Goal: Transaction & Acquisition: Purchase product/service

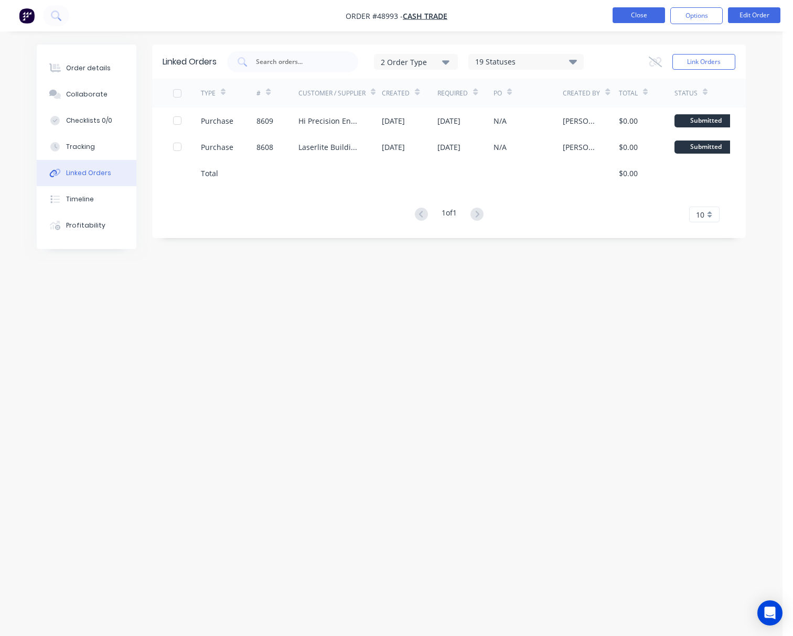
click at [644, 15] on button "Close" at bounding box center [638, 15] width 52 height 16
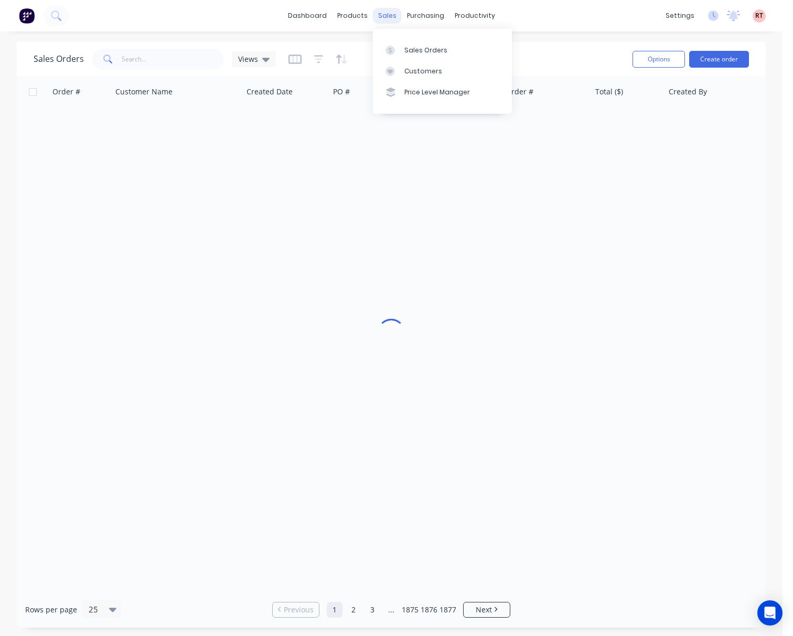
click at [387, 17] on div "sales" at bounding box center [387, 16] width 29 height 16
click at [405, 57] on link "Sales Orders" at bounding box center [442, 49] width 139 height 21
click at [404, 63] on link "Customers" at bounding box center [442, 71] width 139 height 21
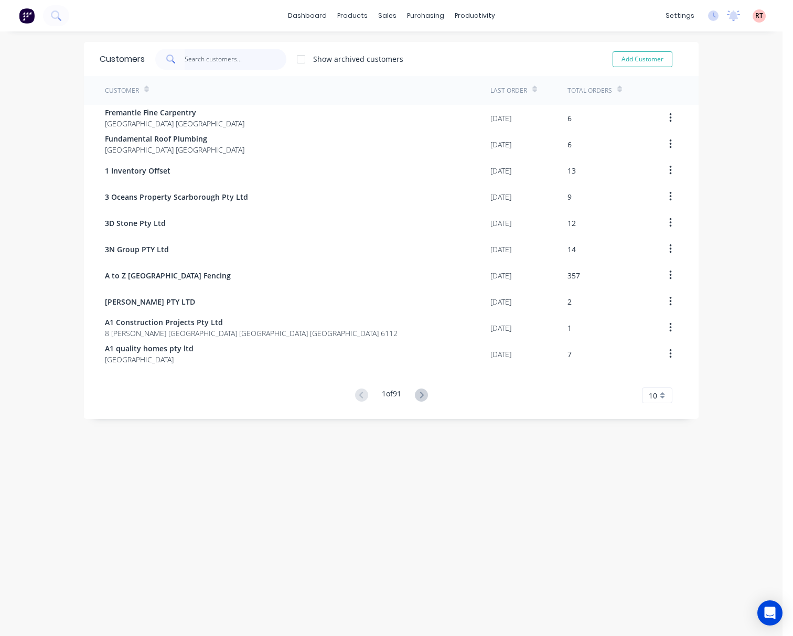
click at [206, 58] on input "text" at bounding box center [236, 59] width 102 height 21
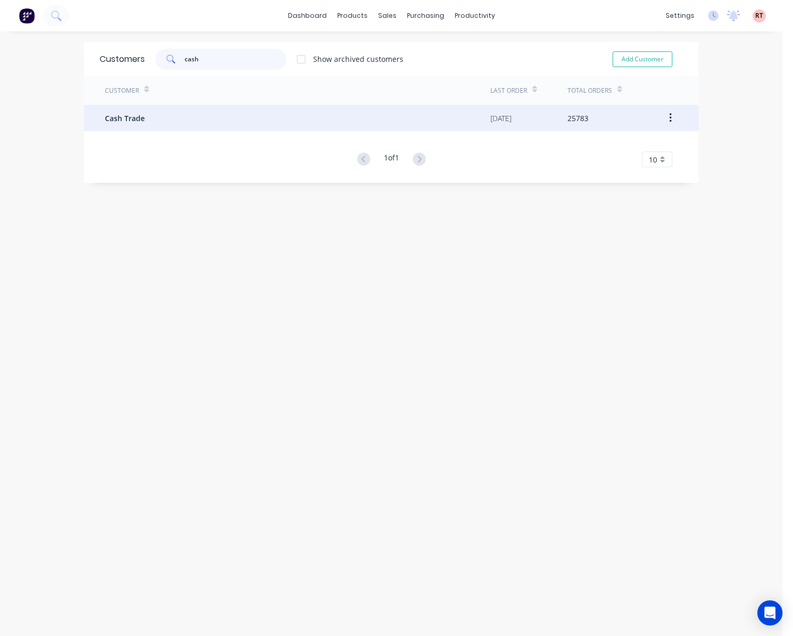
type input "cash"
click at [255, 118] on div "Cash Trade" at bounding box center [297, 118] width 385 height 26
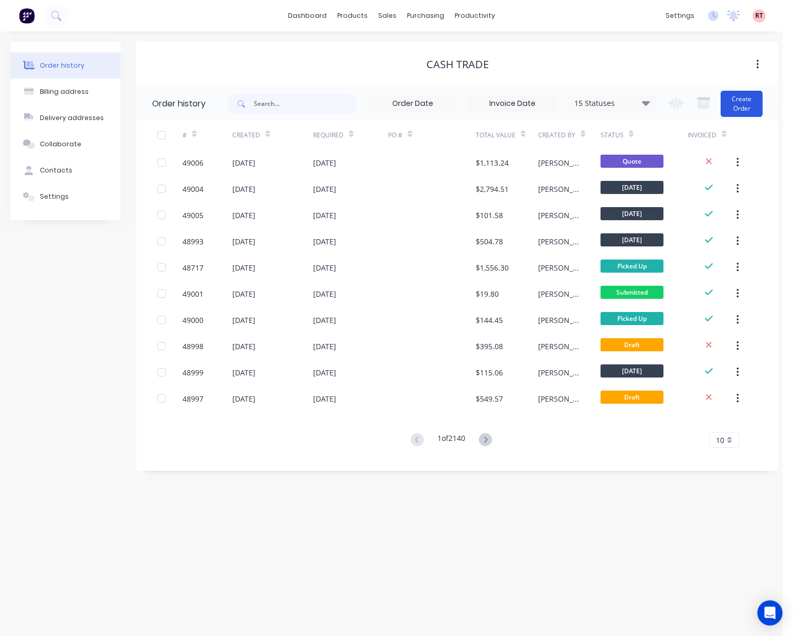
click at [746, 100] on button "Create Order" at bounding box center [741, 104] width 42 height 26
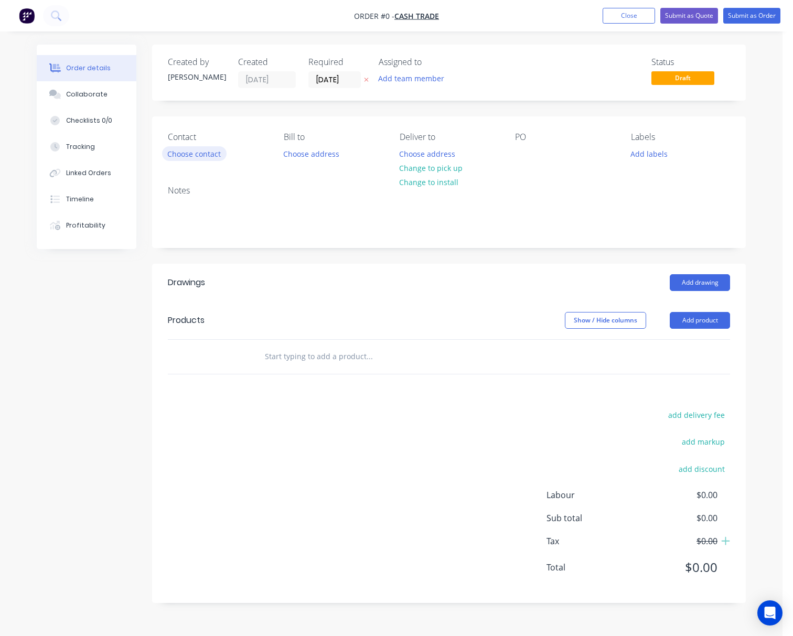
click at [191, 152] on button "Choose contact" at bounding box center [194, 153] width 64 height 14
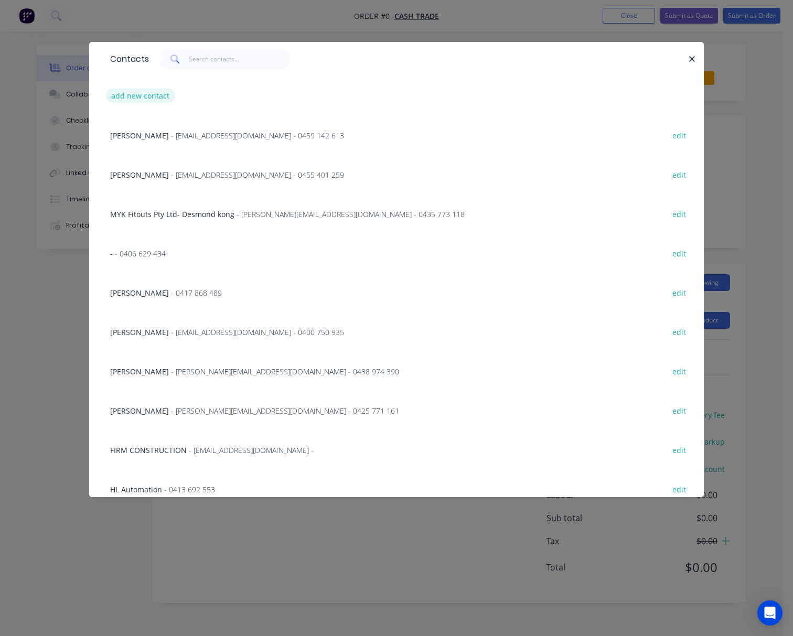
click at [128, 93] on button "add new contact" at bounding box center [140, 96] width 69 height 14
select select "AU"
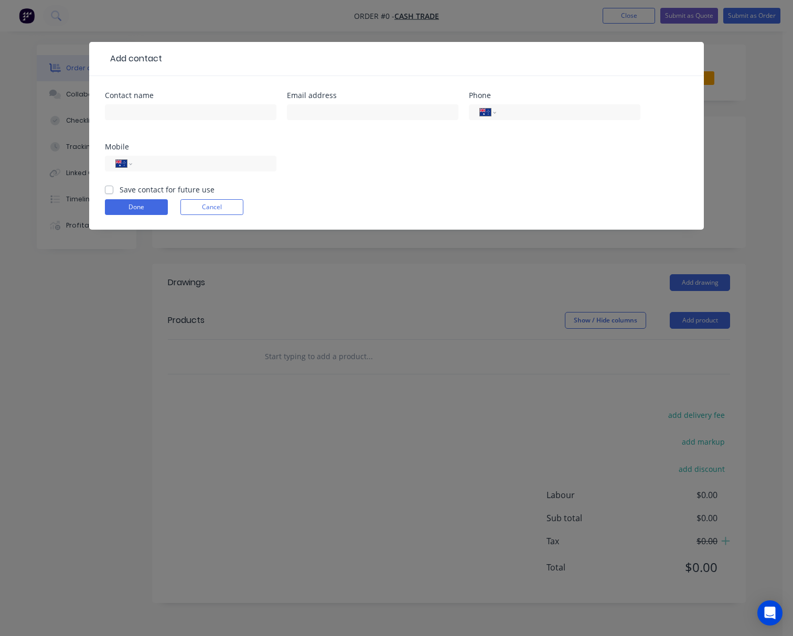
click at [135, 102] on div "Contact name" at bounding box center [190, 112] width 171 height 41
click at [136, 110] on input "text" at bounding box center [190, 112] width 171 height 16
paste input "Chris Meredith"
type input "Chris Meredith"
click at [349, 114] on input "text" at bounding box center [372, 112] width 171 height 16
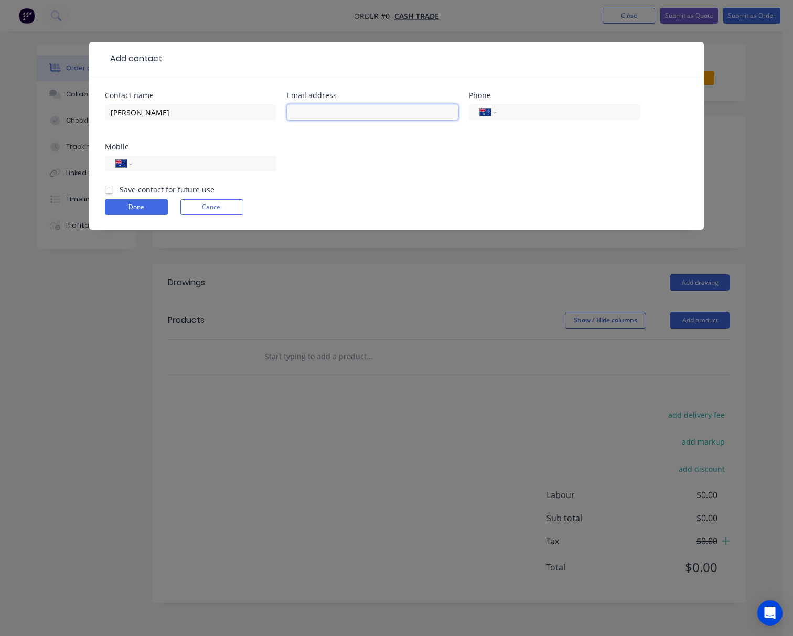
paste input "c.d.meredith91@gmail.com"
type input "c.d.meredith91@gmail.com"
drag, startPoint x: 154, startPoint y: 165, endPoint x: 143, endPoint y: 169, distance: 11.8
click at [154, 165] on input "tel" at bounding box center [202, 164] width 126 height 12
click at [126, 206] on button "Done" at bounding box center [136, 207] width 63 height 16
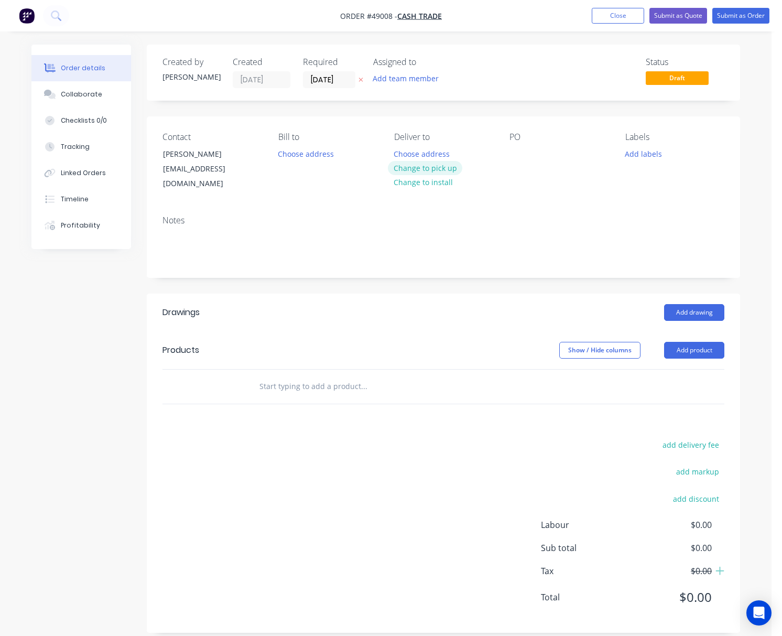
click at [426, 164] on button "Change to pick up" at bounding box center [425, 168] width 74 height 14
click at [429, 168] on button "Change to delivery" at bounding box center [426, 168] width 77 height 14
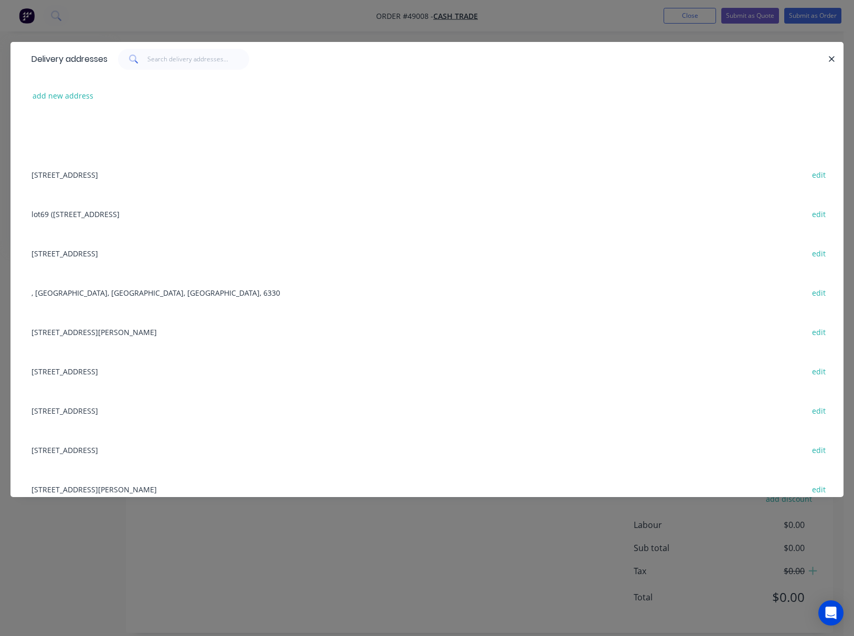
click at [289, 28] on div "Delivery addresses add new address 31 Belvedaire Way, Lynwood WA 6147 edit lot6…" at bounding box center [427, 318] width 854 height 636
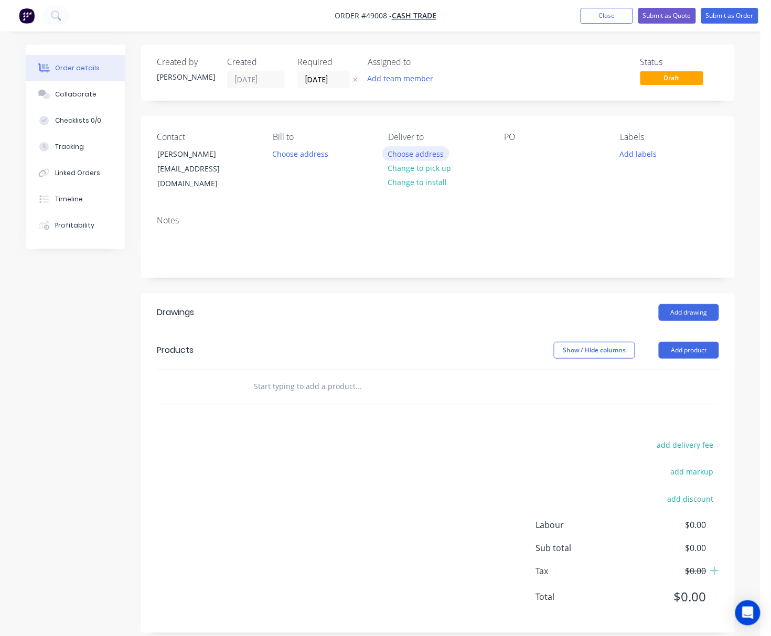
click at [422, 152] on button "Choose address" at bounding box center [415, 153] width 67 height 14
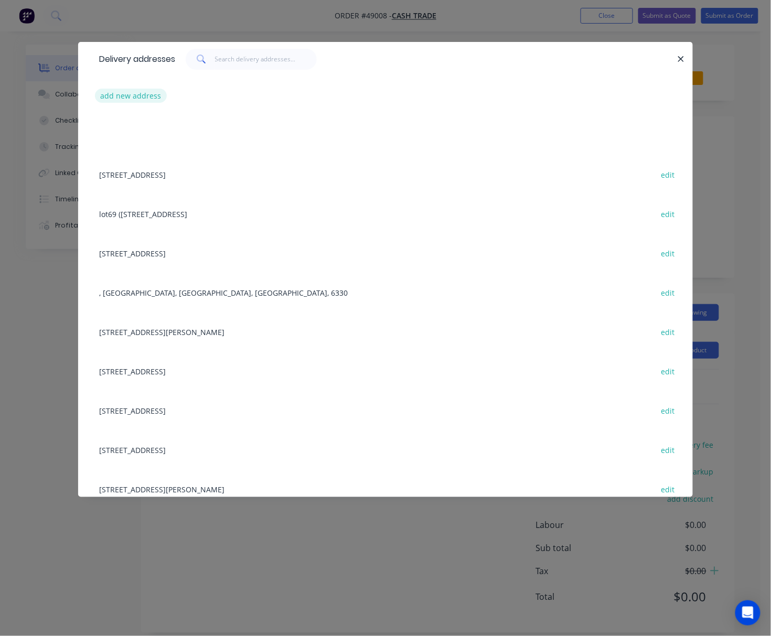
click at [145, 96] on button "add new address" at bounding box center [131, 96] width 72 height 14
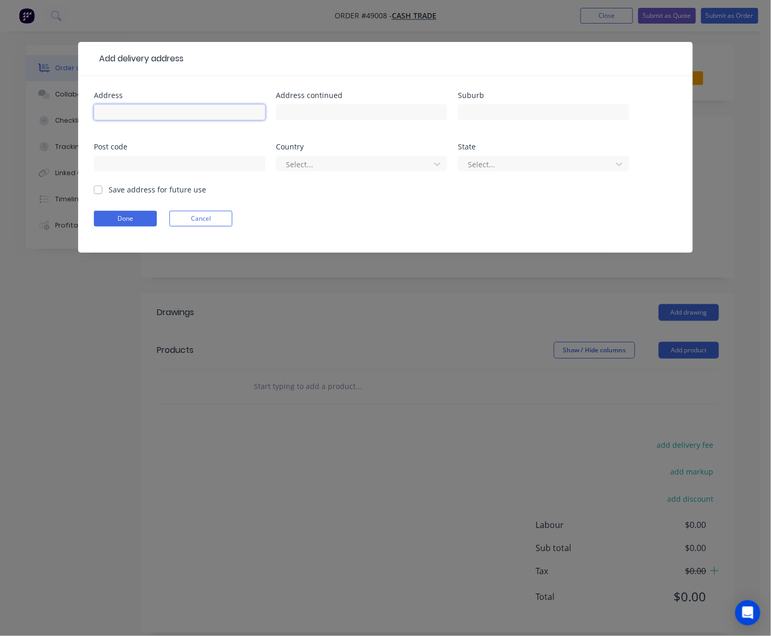
click at [192, 110] on input "text" at bounding box center [179, 112] width 171 height 16
click at [528, 108] on input "text" at bounding box center [543, 112] width 171 height 16
paste input "Gidgegannup"
type input "Gidgegannup"
click at [212, 165] on input "text" at bounding box center [179, 164] width 171 height 16
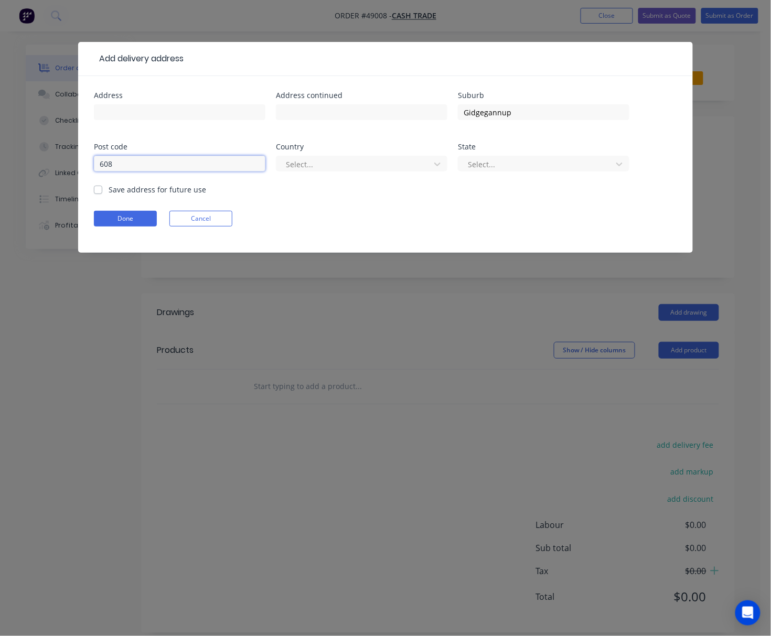
type input "6083"
click button "Done" at bounding box center [125, 219] width 63 height 16
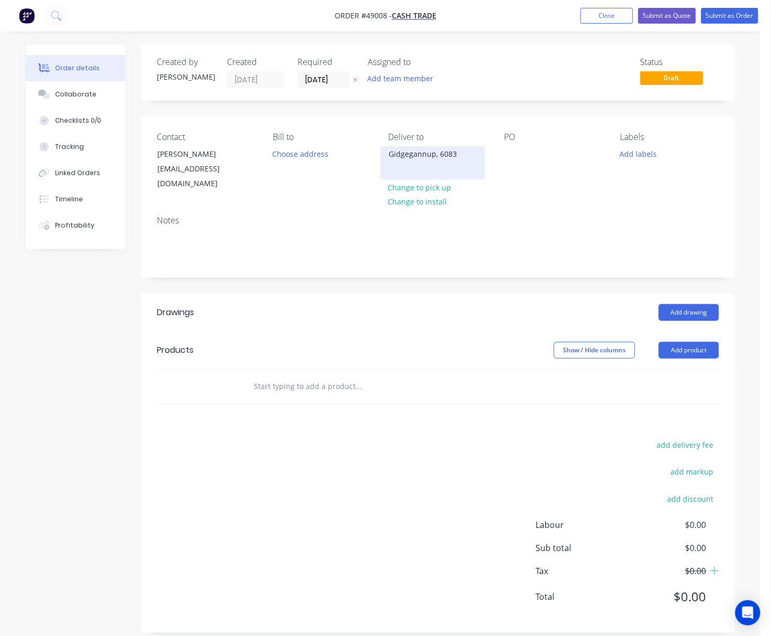
click at [433, 152] on div "Gidgegannup, 6083" at bounding box center [432, 154] width 87 height 15
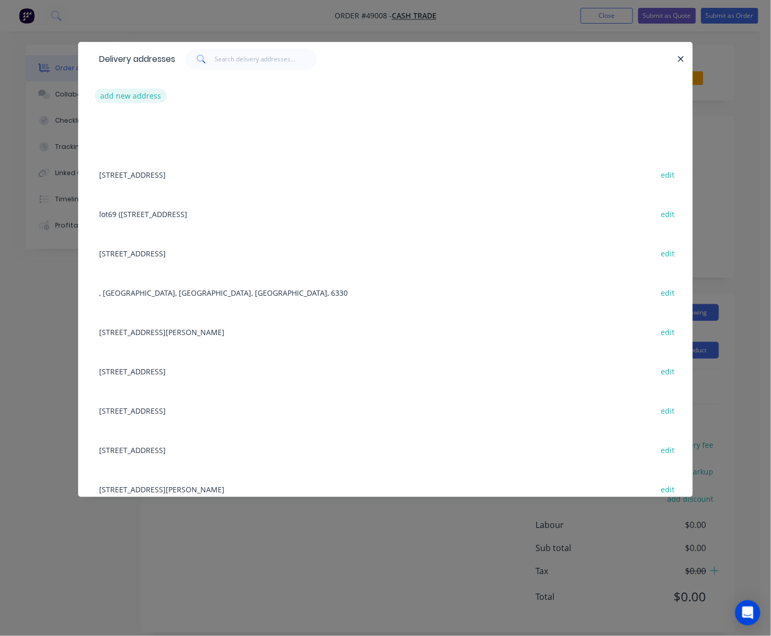
click at [136, 99] on button "add new address" at bounding box center [131, 96] width 72 height 14
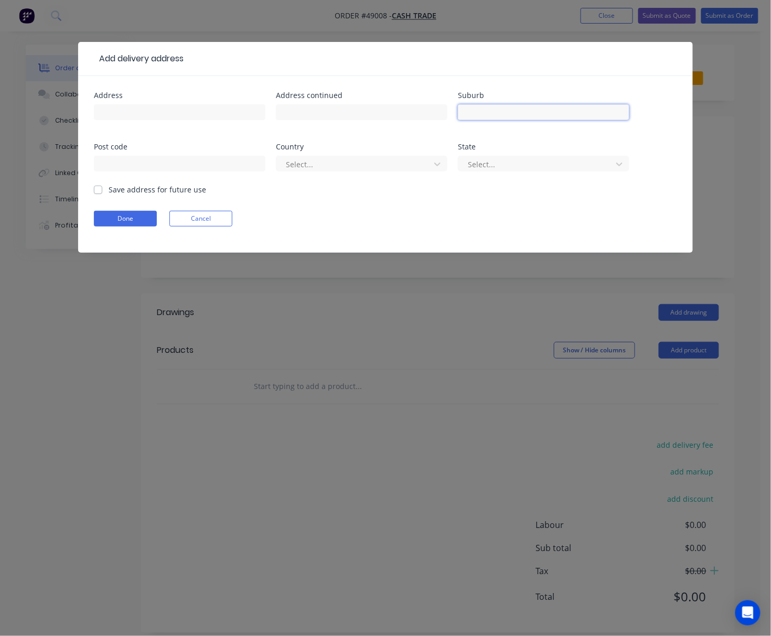
click at [493, 117] on input "text" at bounding box center [543, 112] width 171 height 16
paste input "Gidgegannup"
type input "Gidgegannup"
click at [154, 164] on input "text" at bounding box center [179, 164] width 171 height 16
type input "6083"
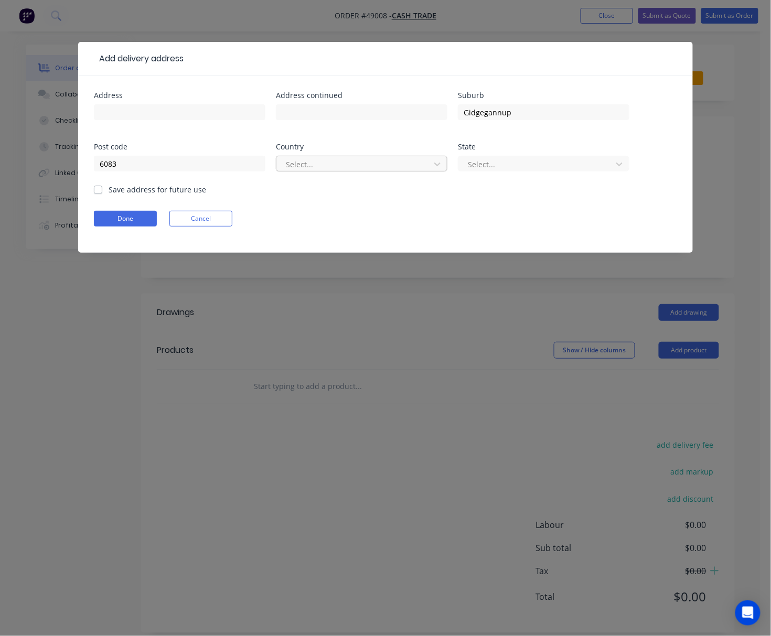
click at [312, 172] on div "Select..." at bounding box center [355, 164] width 146 height 16
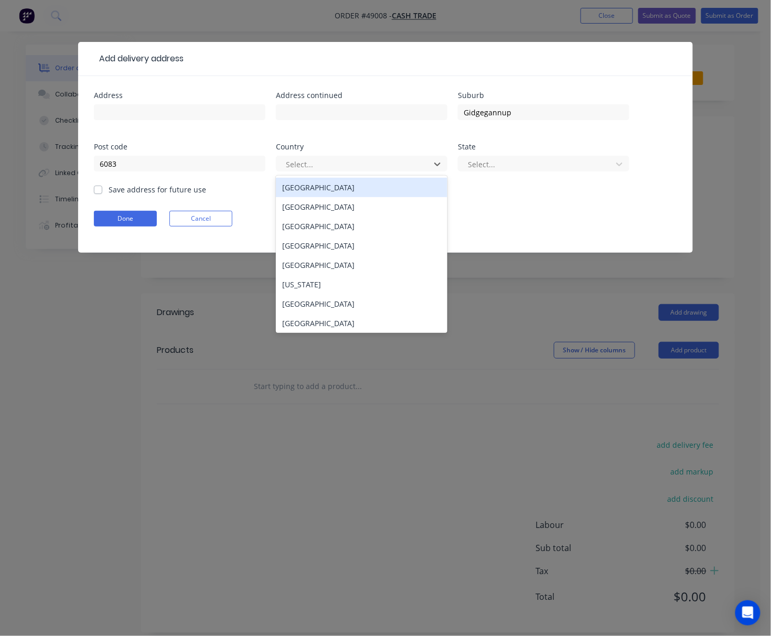
click at [320, 193] on div "[GEOGRAPHIC_DATA]" at bounding box center [361, 187] width 171 height 19
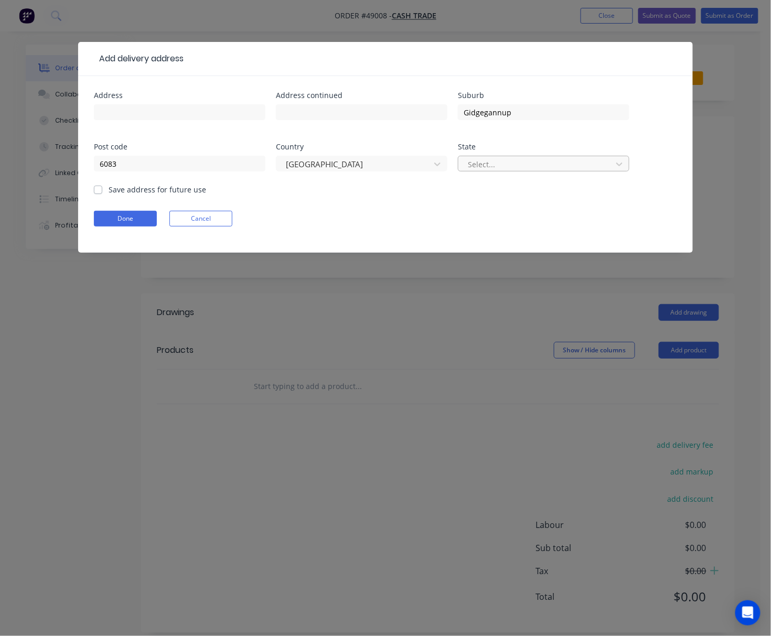
click at [584, 171] on div "Select..." at bounding box center [536, 164] width 146 height 16
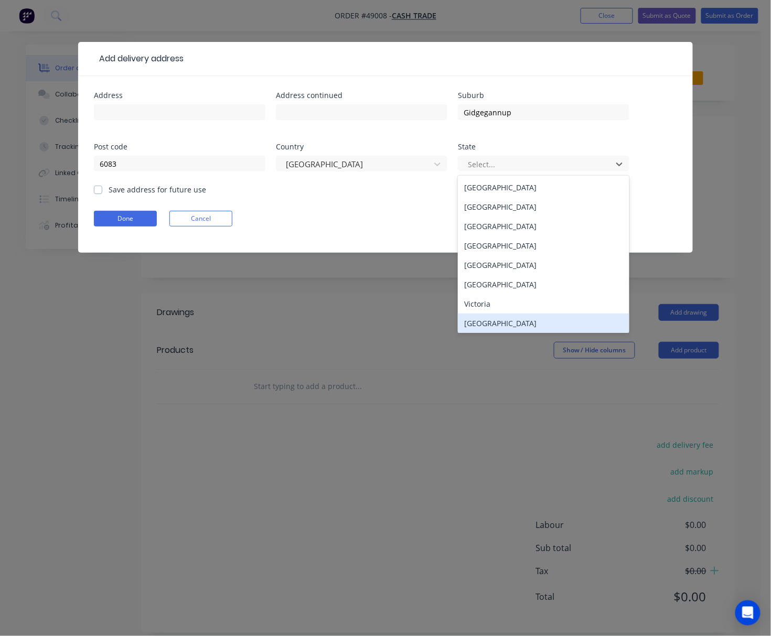
click at [549, 318] on div "Western Australia" at bounding box center [543, 323] width 171 height 19
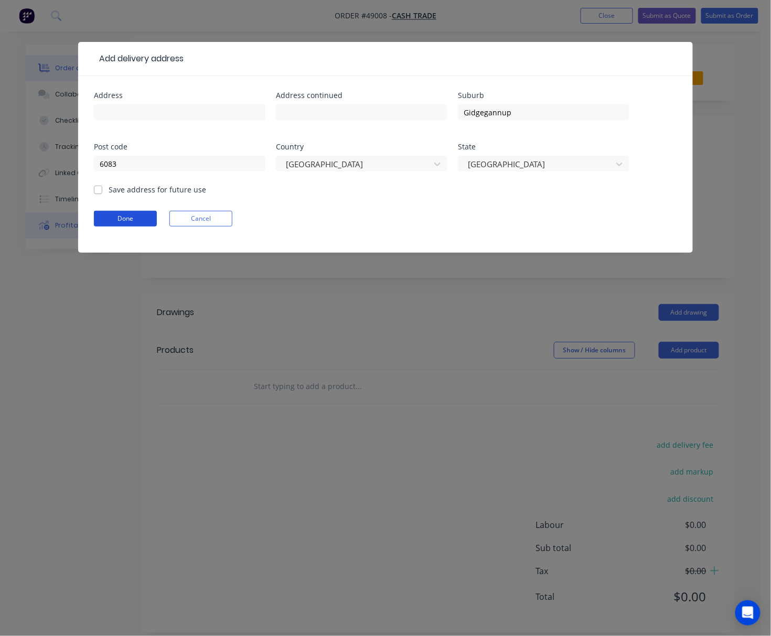
drag, startPoint x: 110, startPoint y: 221, endPoint x: 120, endPoint y: 225, distance: 10.1
click at [111, 221] on button "Done" at bounding box center [125, 219] width 63 height 16
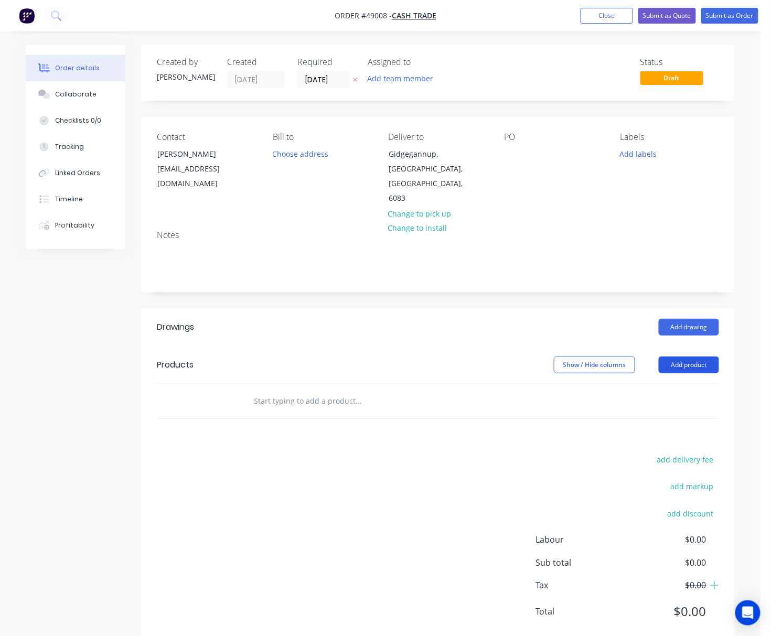
click at [682, 357] on button "Add product" at bounding box center [689, 365] width 60 height 17
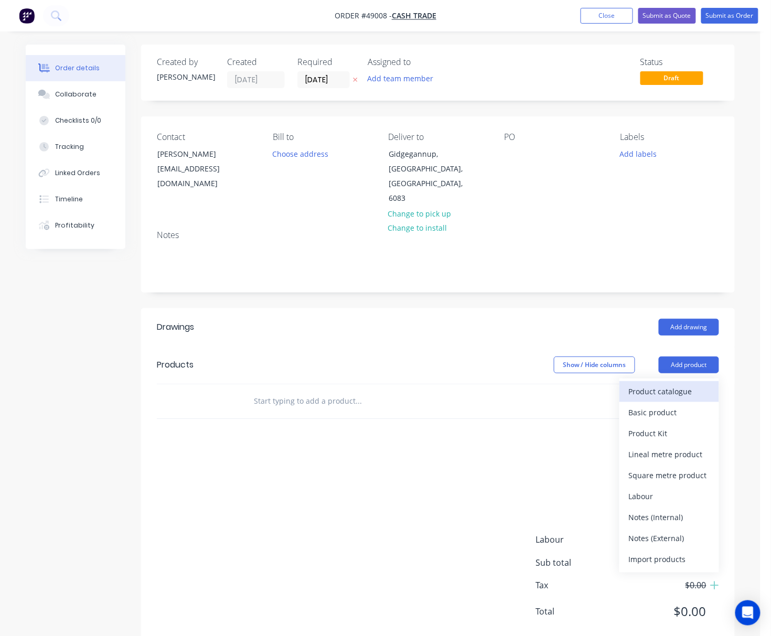
click at [657, 384] on div "Product catalogue" at bounding box center [669, 391] width 81 height 15
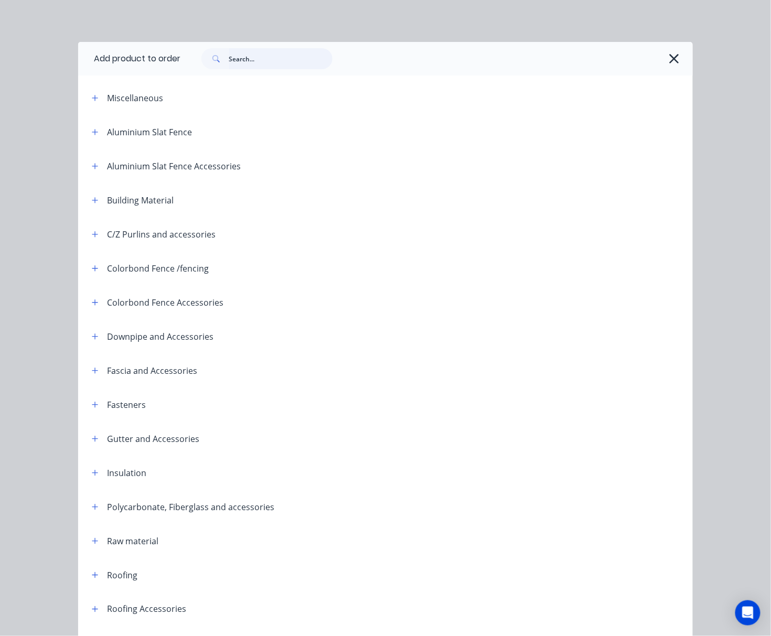
click at [244, 62] on input "text" at bounding box center [281, 58] width 104 height 21
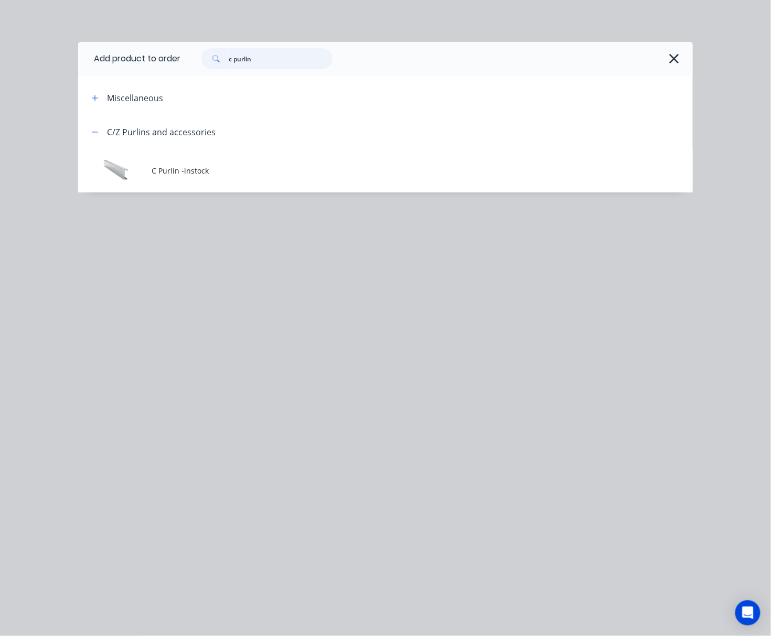
type input "c purlin"
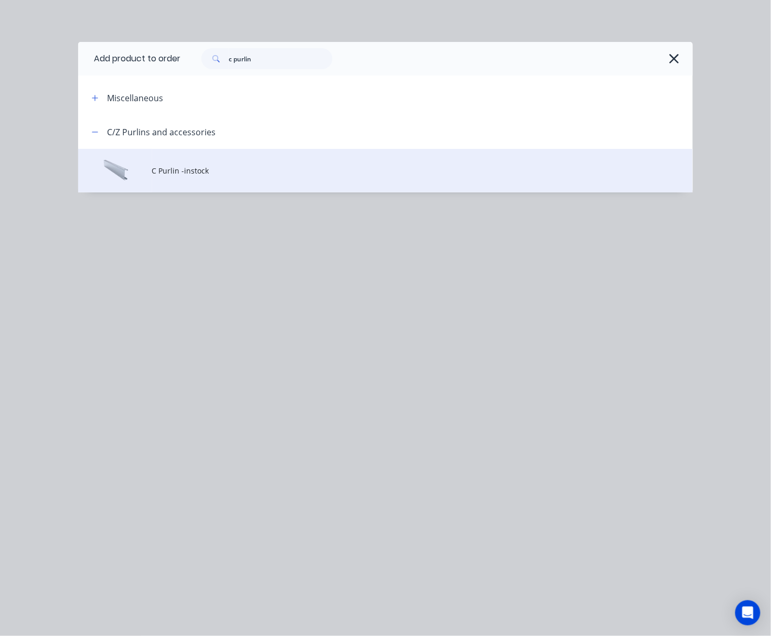
click at [288, 175] on span "C Purlin -instock" at bounding box center [368, 170] width 433 height 11
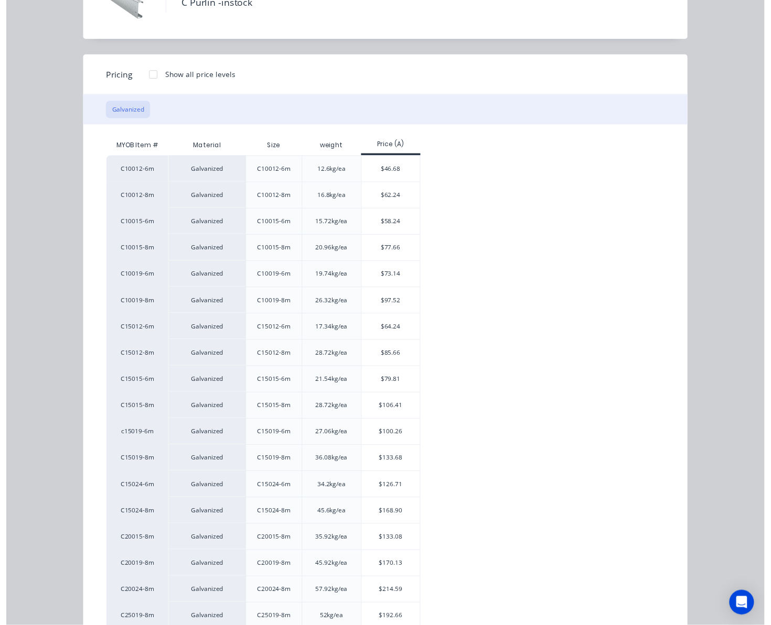
scroll to position [139, 0]
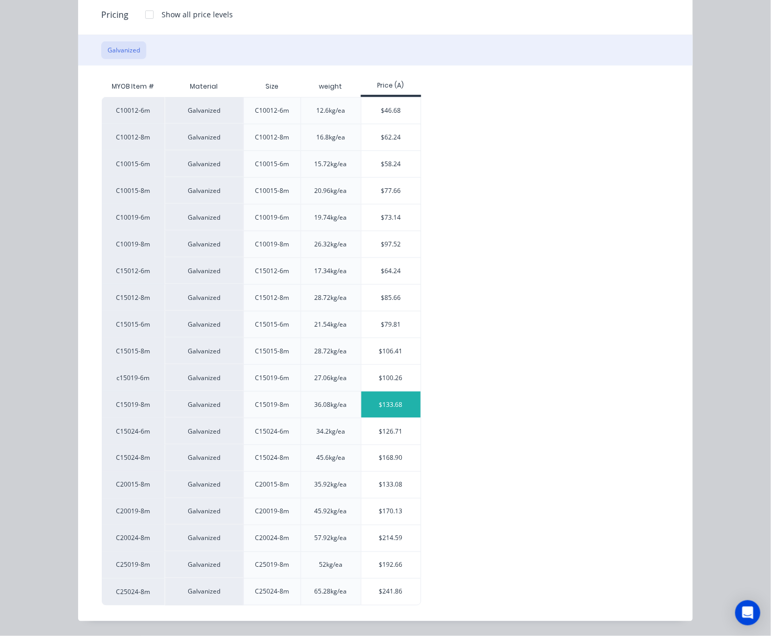
click at [396, 404] on div "$133.68" at bounding box center [390, 405] width 59 height 26
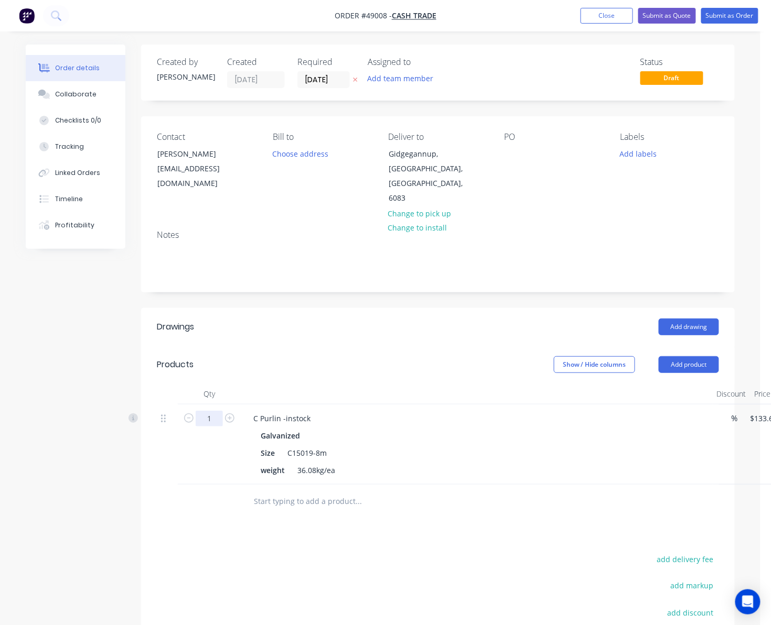
click at [215, 411] on input "1" at bounding box center [209, 419] width 27 height 16
type input "2"
type input "$267.36"
click at [379, 428] on div "Galvanized" at bounding box center [477, 435] width 432 height 15
click at [316, 411] on div "C Purlin -instock" at bounding box center [282, 418] width 74 height 15
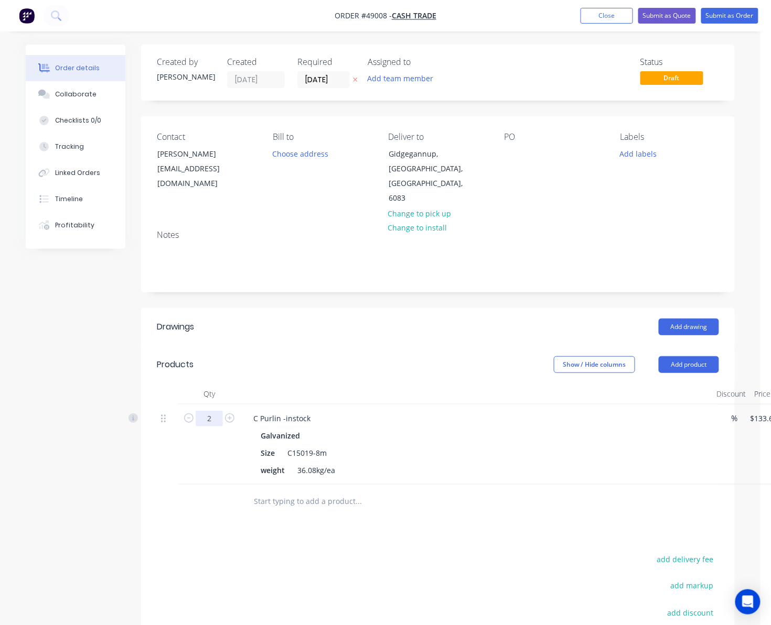
click at [214, 411] on input "2" at bounding box center [209, 419] width 27 height 16
type input "1"
type input "$133.68"
click at [306, 428] on div "Galvanized" at bounding box center [477, 435] width 432 height 15
click at [314, 411] on div "C Purlin -instock" at bounding box center [282, 418] width 74 height 15
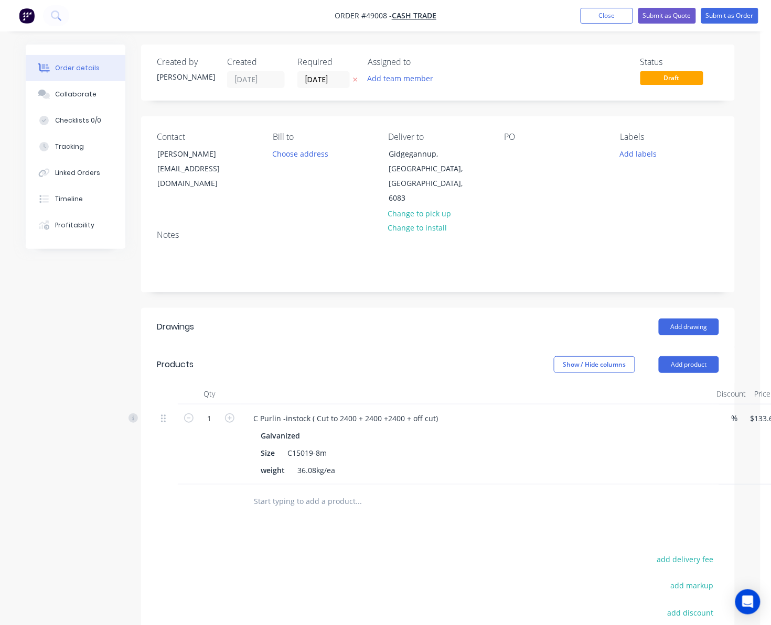
click at [338, 518] on div "Drawings Add drawing Products Show / Hide columns Add product Qty Discount Pric…" at bounding box center [437, 527] width 593 height 439
click at [680, 351] on header "Products Show / Hide columns Add product" at bounding box center [437, 365] width 593 height 38
click at [681, 357] on button "Add product" at bounding box center [689, 365] width 60 height 17
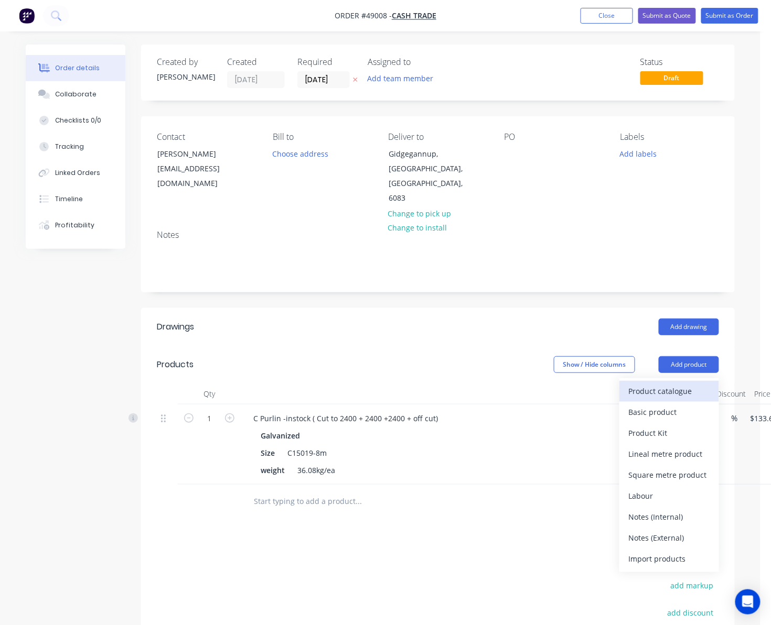
click at [679, 384] on div "Product catalogue" at bounding box center [669, 391] width 81 height 15
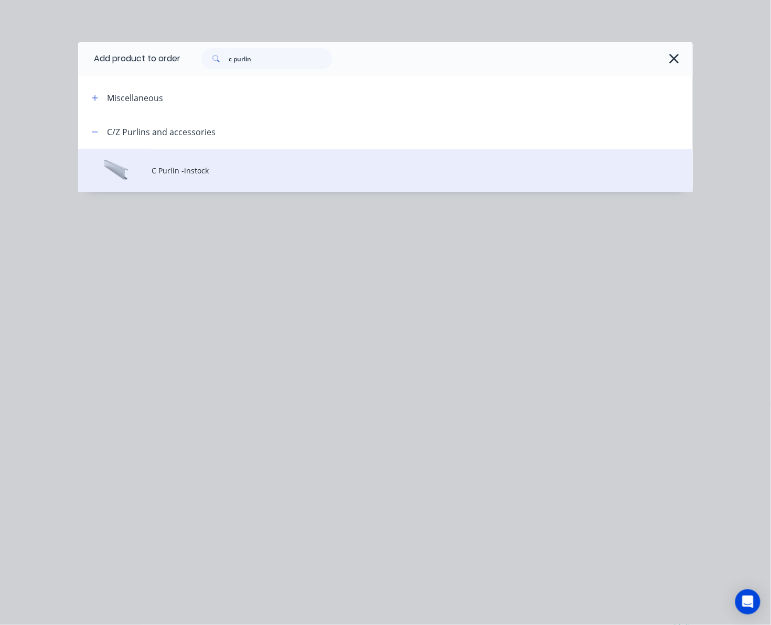
click at [238, 179] on td "C Purlin -instock" at bounding box center [422, 171] width 541 height 44
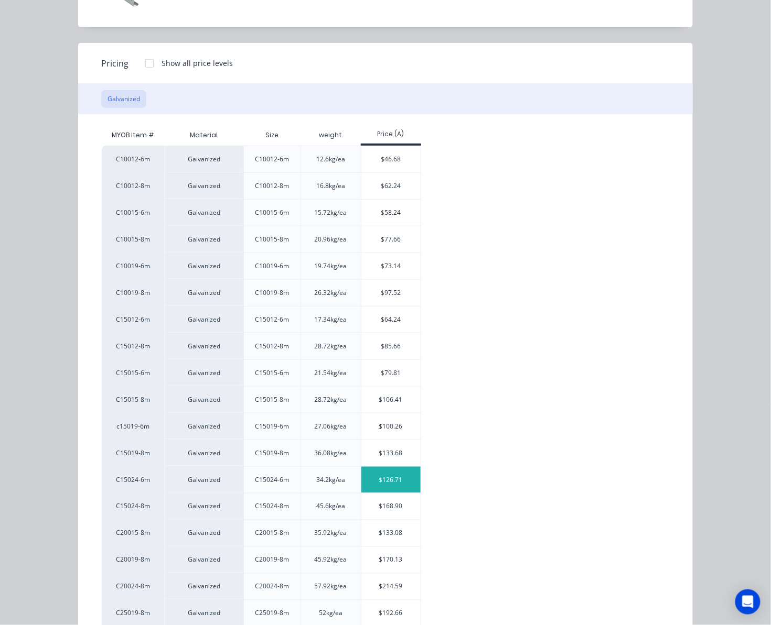
scroll to position [150, 0]
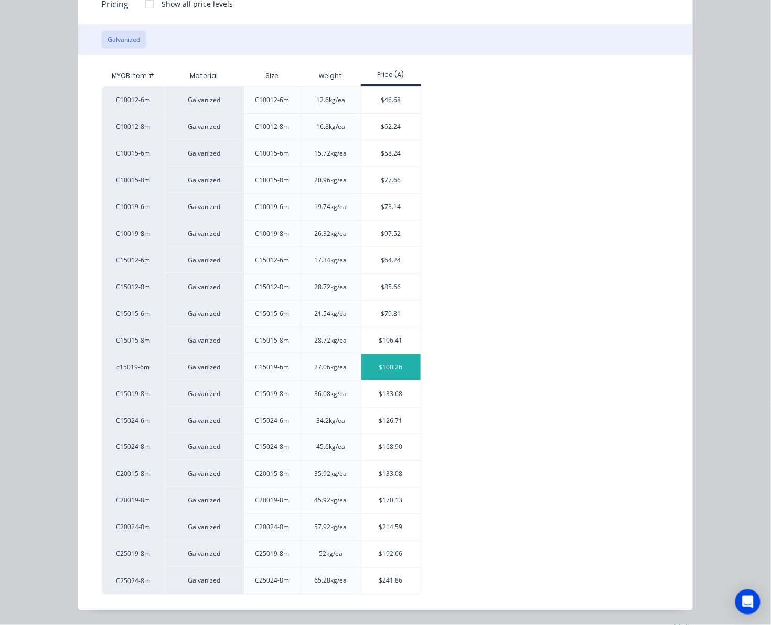
click at [389, 365] on div "$100.26" at bounding box center [390, 367] width 59 height 26
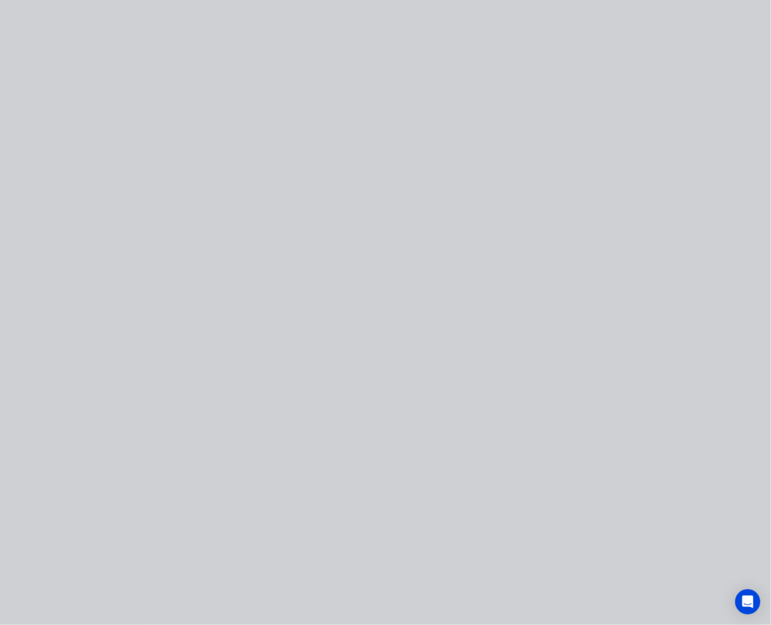
scroll to position [0, 0]
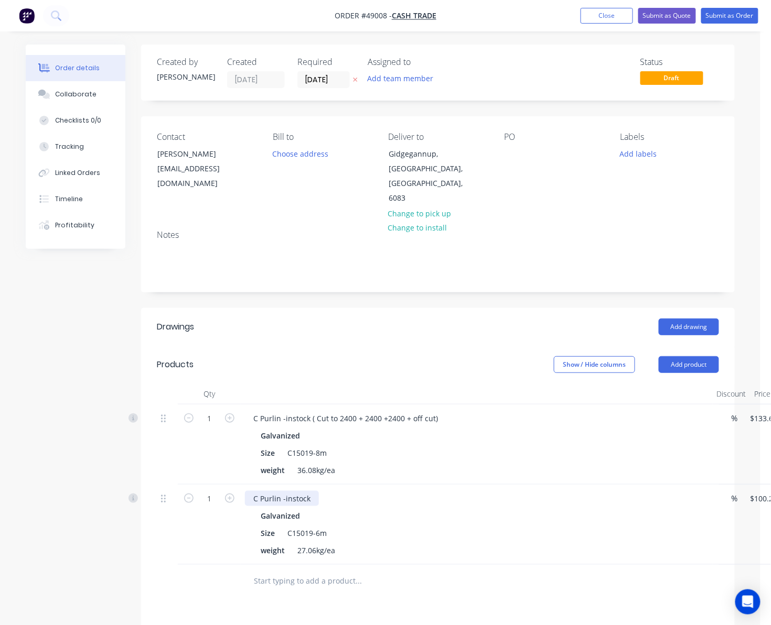
click at [308, 491] on div "C Purlin -instock" at bounding box center [282, 498] width 74 height 15
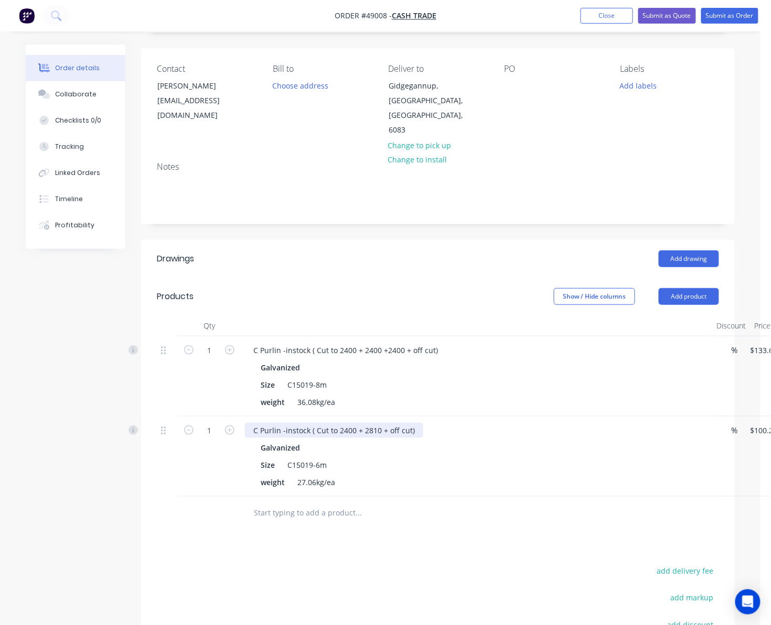
scroll to position [193, 0]
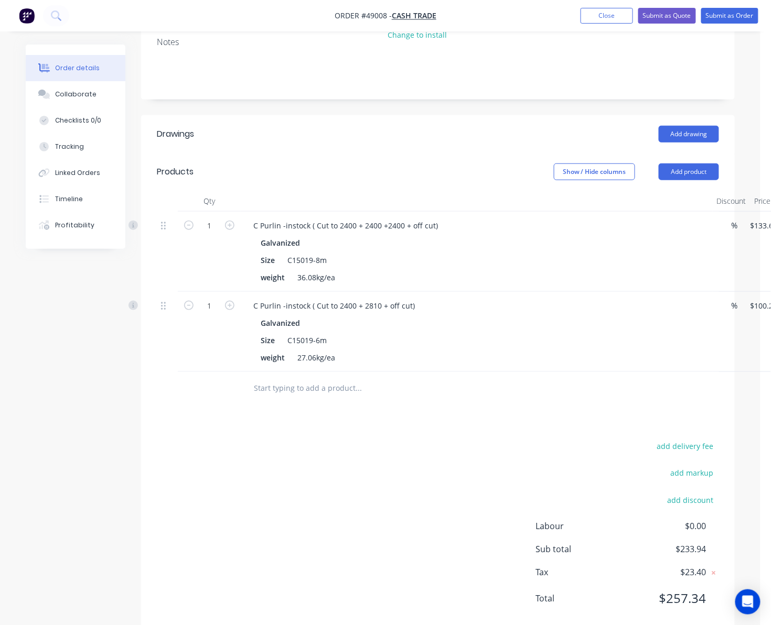
click at [342, 440] on div "add delivery fee add markup add discount Labour $0.00 Sub total $233.94 Tax $23…" at bounding box center [438, 529] width 562 height 179
click at [697, 164] on button "Add product" at bounding box center [689, 172] width 60 height 17
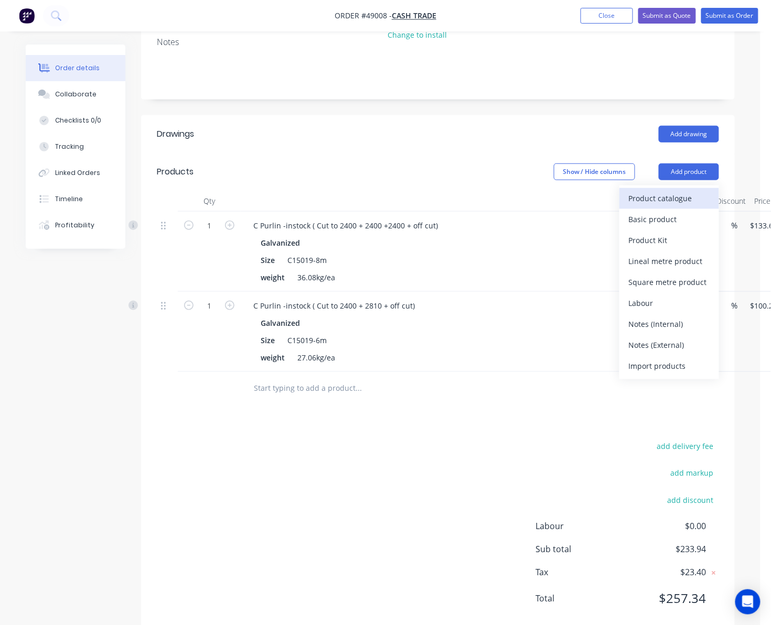
click at [670, 191] on div "Product catalogue" at bounding box center [669, 198] width 81 height 15
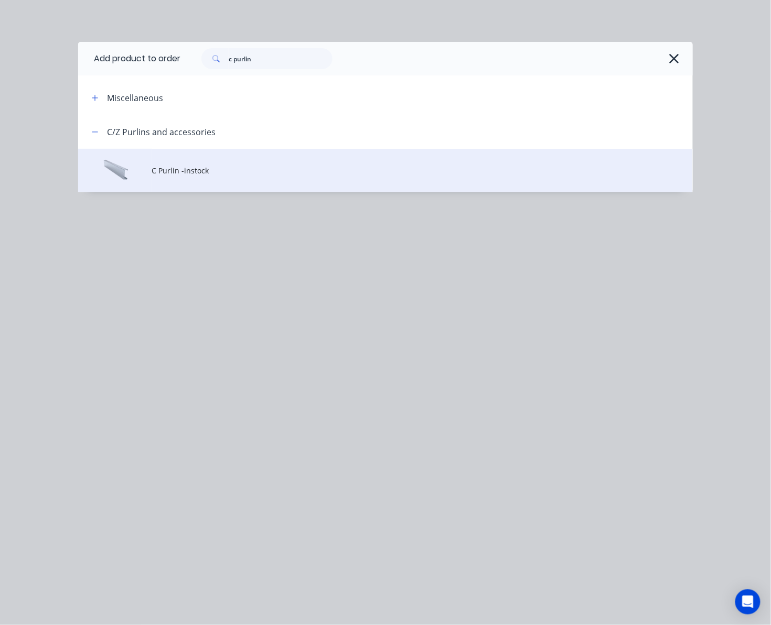
click at [289, 168] on span "C Purlin -instock" at bounding box center [368, 170] width 433 height 11
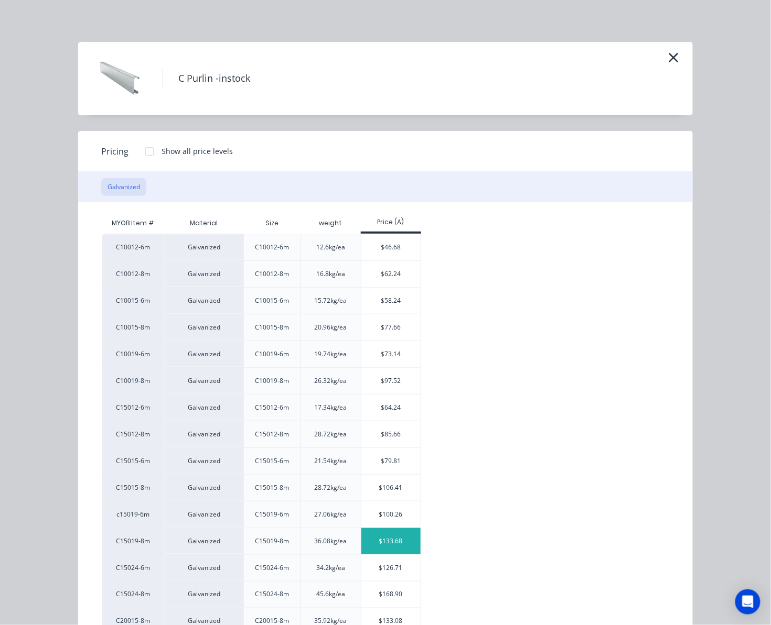
click at [372, 543] on div "$133.68" at bounding box center [390, 541] width 59 height 26
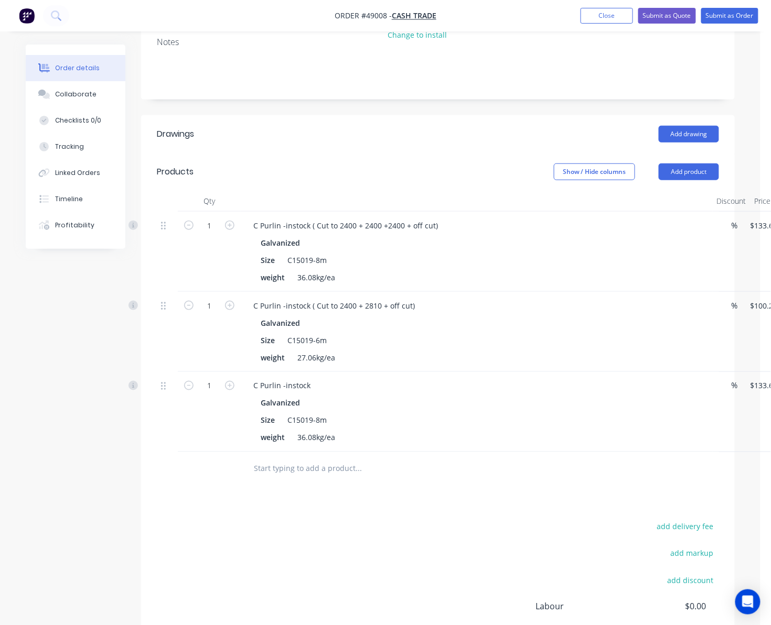
scroll to position [193, 78]
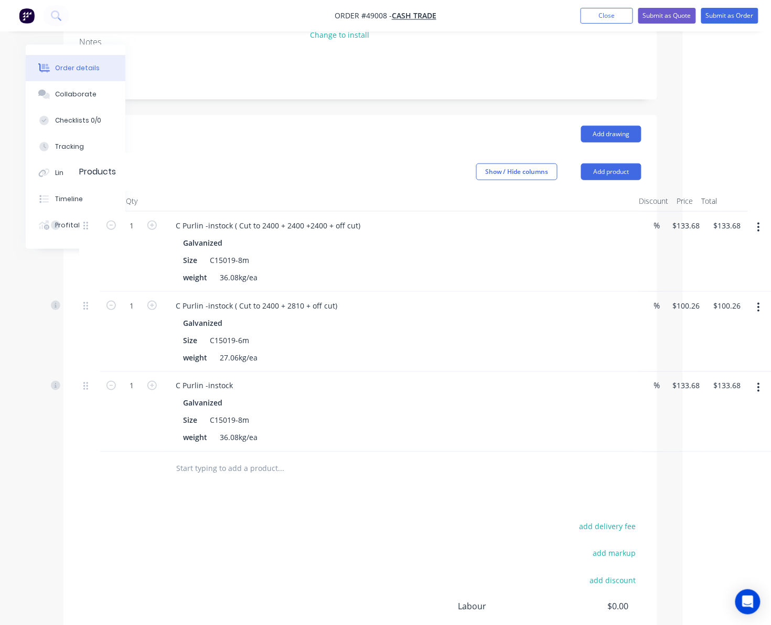
click at [757, 382] on icon "button" at bounding box center [758, 388] width 3 height 12
click at [696, 471] on div "Delete" at bounding box center [721, 478] width 81 height 15
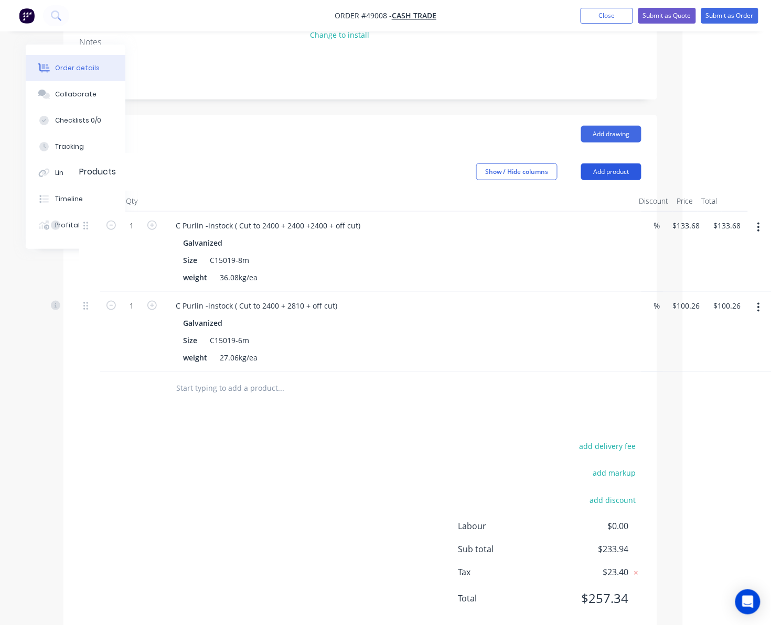
click at [604, 164] on button "Add product" at bounding box center [611, 172] width 60 height 17
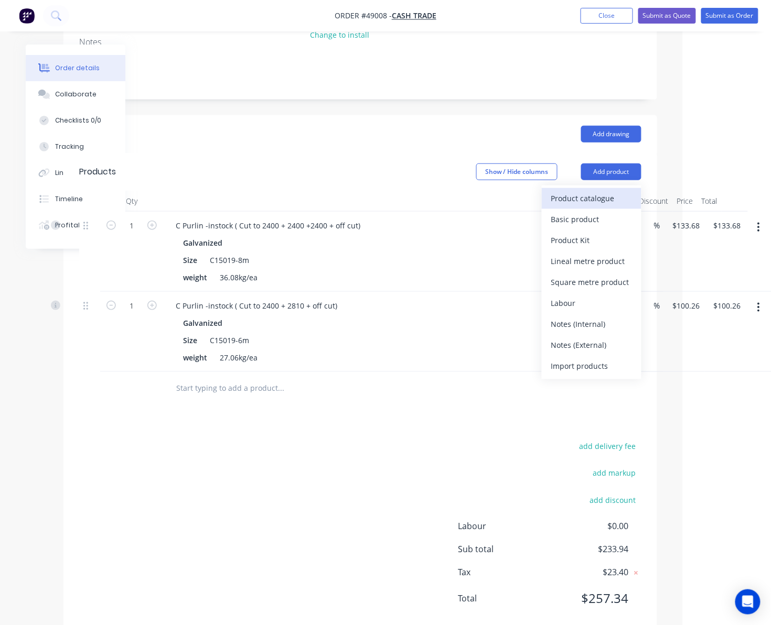
click at [609, 191] on div "Product catalogue" at bounding box center [591, 198] width 81 height 15
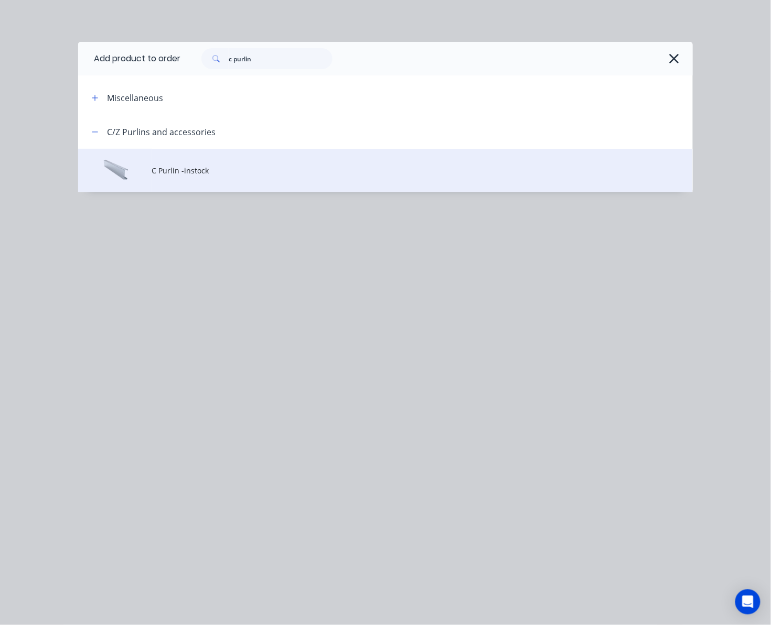
click at [282, 159] on td "C Purlin -instock" at bounding box center [422, 171] width 541 height 44
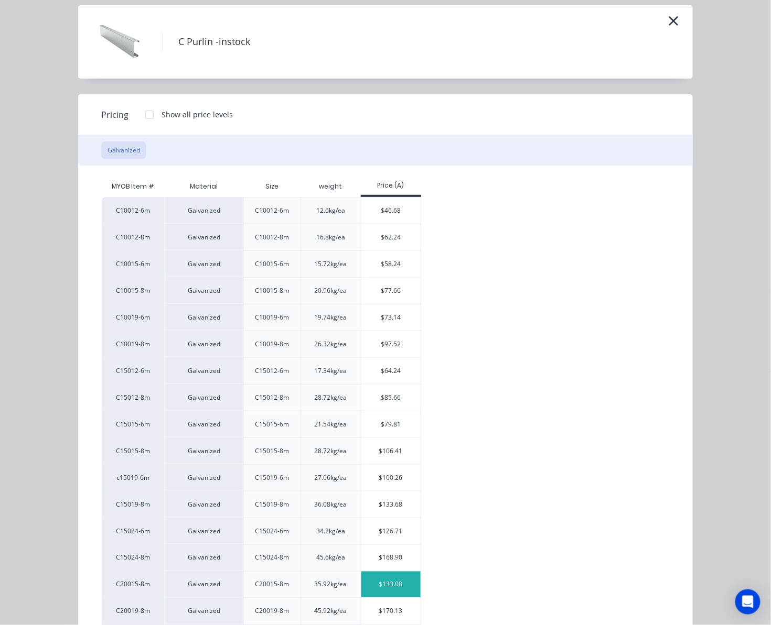
scroll to position [70, 0]
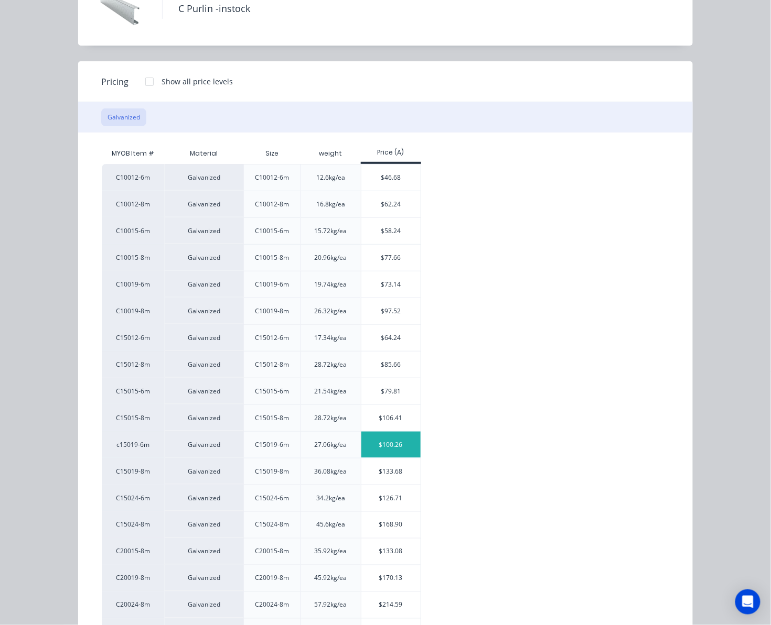
click at [380, 452] on div "$100.26" at bounding box center [390, 445] width 59 height 26
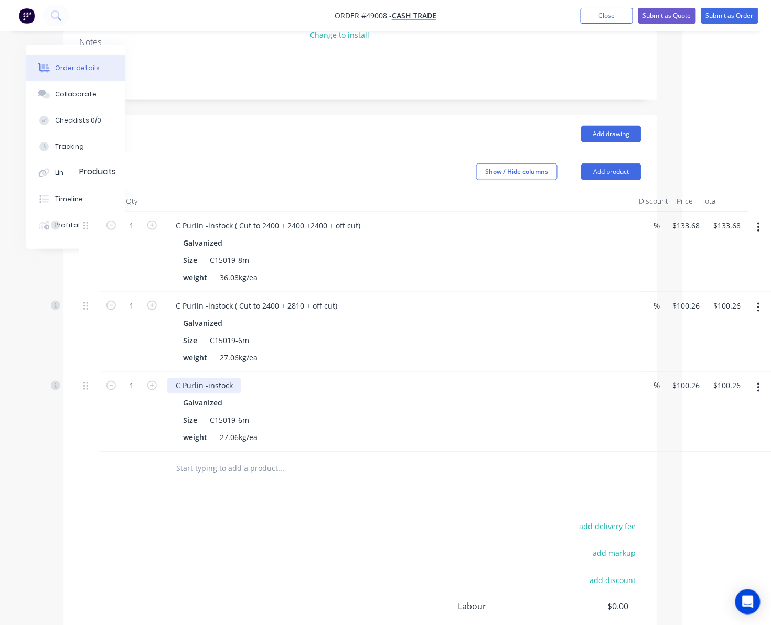
click at [237, 379] on div "C Purlin -instock" at bounding box center [204, 386] width 74 height 15
drag, startPoint x: 306, startPoint y: 519, endPoint x: 307, endPoint y: 499, distance: 19.9
click at [306, 520] on div "add delivery fee add markup add discount Labour $0.00 Sub total $334.20 Tax $33…" at bounding box center [360, 609] width 562 height 179
click at [592, 164] on button "Add product" at bounding box center [611, 172] width 60 height 17
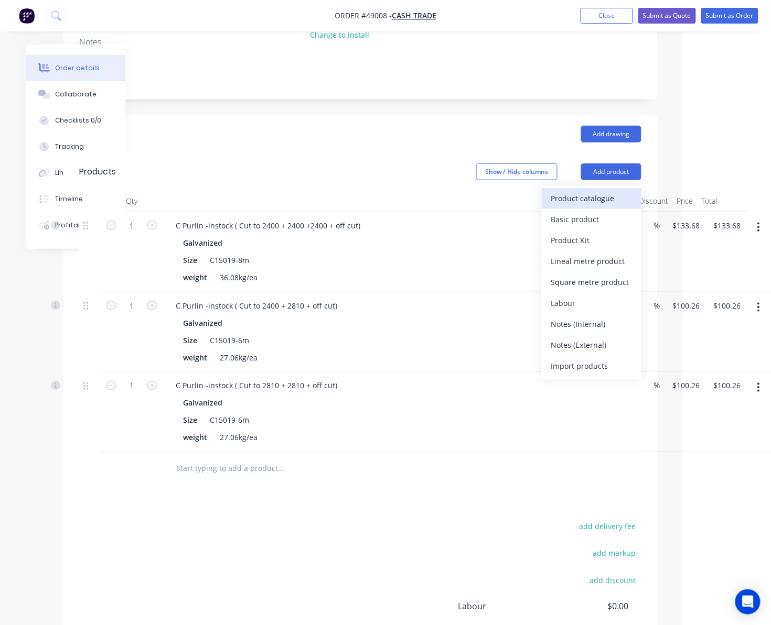
click at [592, 191] on div "Product catalogue" at bounding box center [591, 198] width 81 height 15
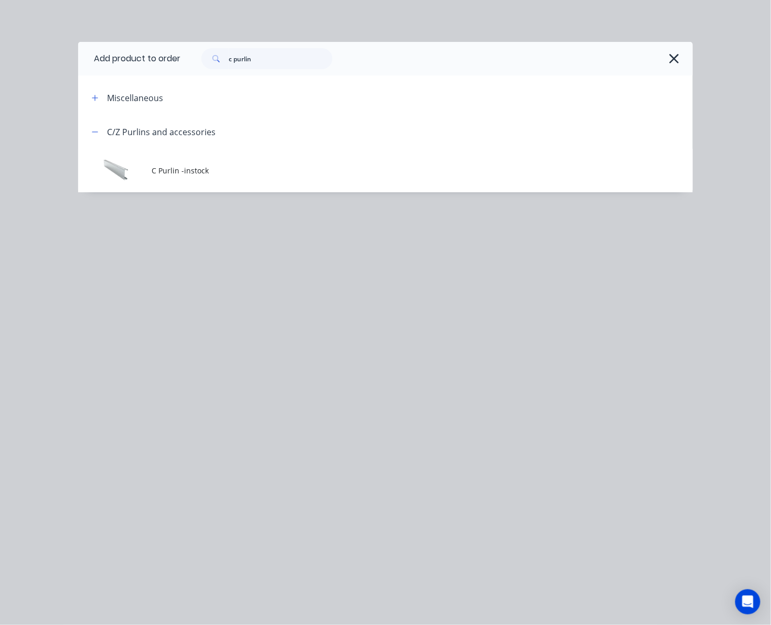
click at [358, 173] on span "C Purlin -instock" at bounding box center [368, 170] width 433 height 11
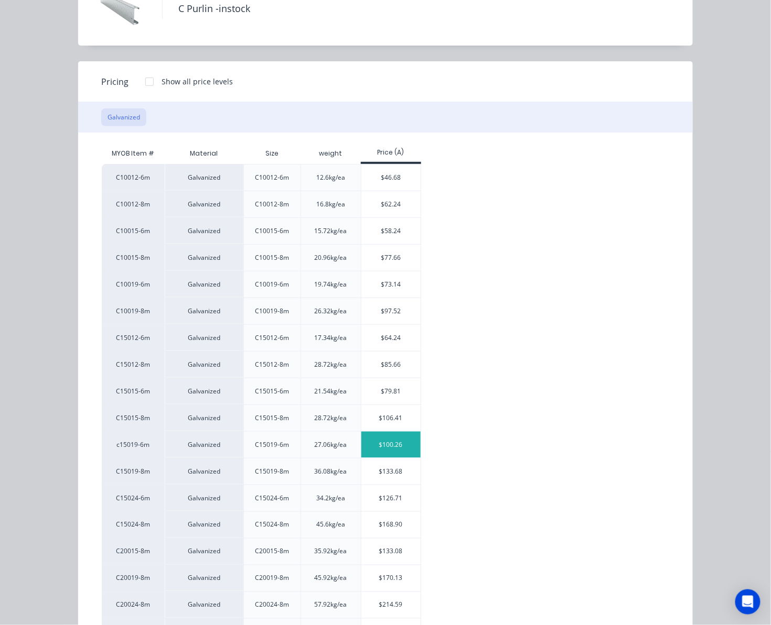
click at [397, 450] on div "$100.26" at bounding box center [390, 445] width 59 height 26
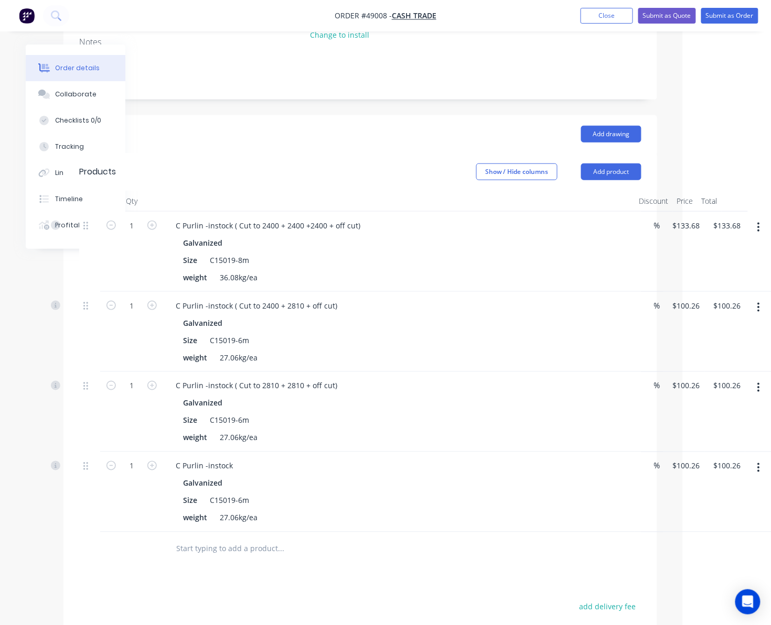
click at [240, 459] on div "C Purlin -instock" at bounding box center [398, 466] width 463 height 15
click at [237, 459] on div "C Purlin -instock" at bounding box center [204, 466] width 74 height 15
click at [609, 164] on button "Add product" at bounding box center [611, 172] width 60 height 17
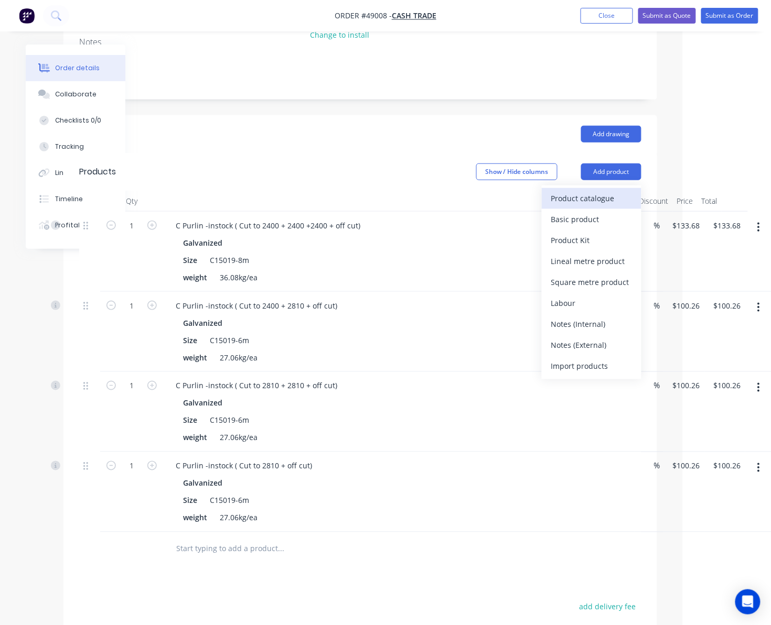
click at [590, 191] on div "Product catalogue" at bounding box center [591, 198] width 81 height 15
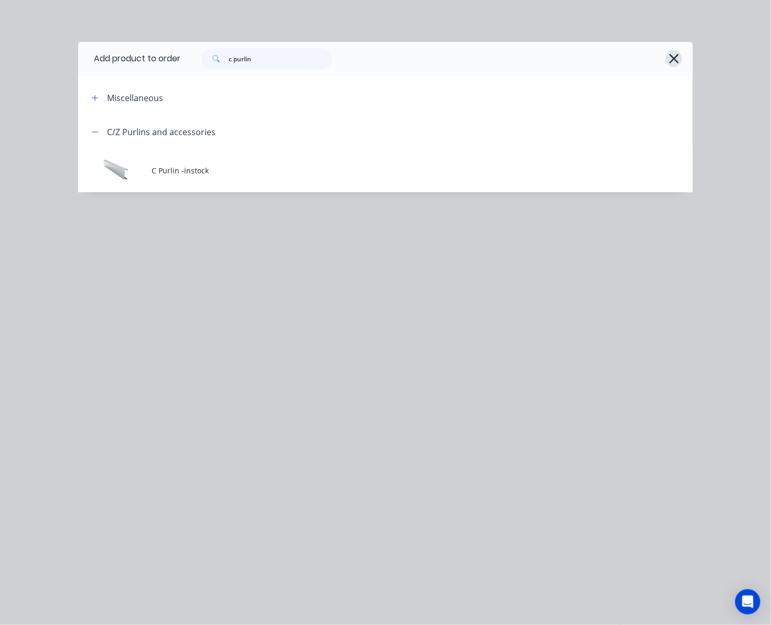
click at [678, 62] on icon "button" at bounding box center [673, 58] width 9 height 9
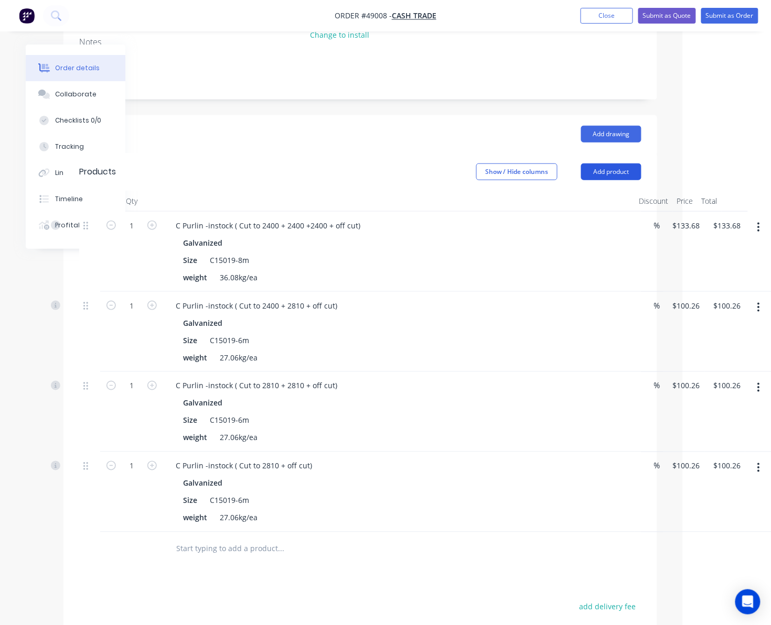
click at [633, 164] on button "Add product" at bounding box center [611, 172] width 60 height 17
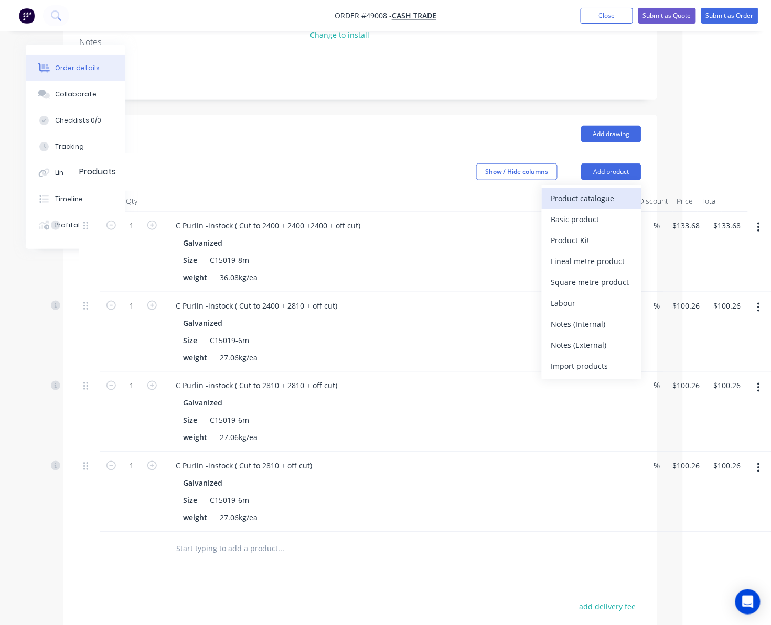
click at [616, 191] on div "Product catalogue" at bounding box center [591, 198] width 81 height 15
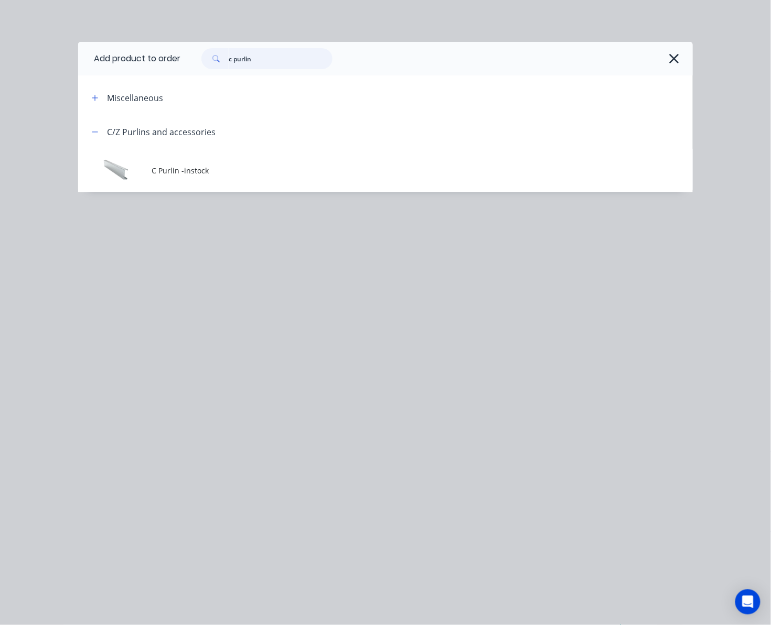
drag, startPoint x: 264, startPoint y: 59, endPoint x: 109, endPoint y: 65, distance: 155.3
click at [132, 65] on header "Add product to order c purlin" at bounding box center [385, 59] width 614 height 34
type input "cutt"
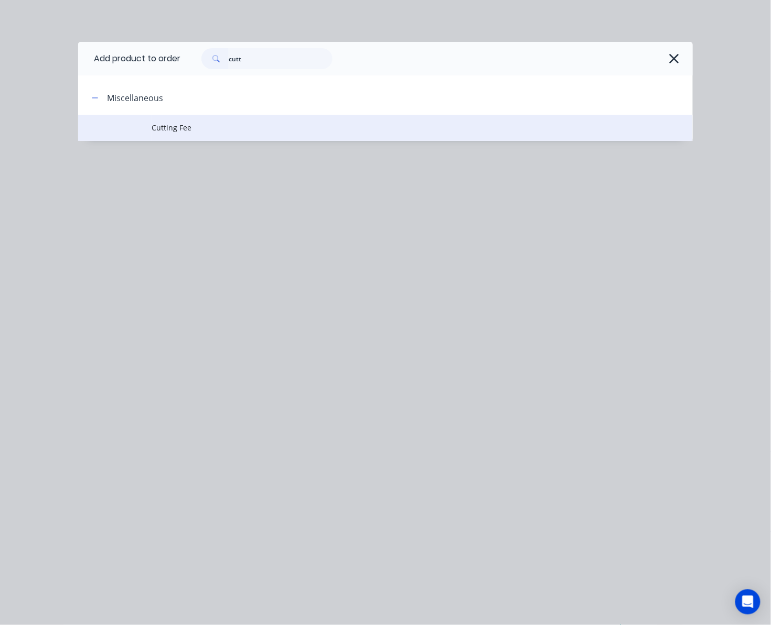
click at [314, 125] on span "Cutting Fee" at bounding box center [368, 127] width 433 height 11
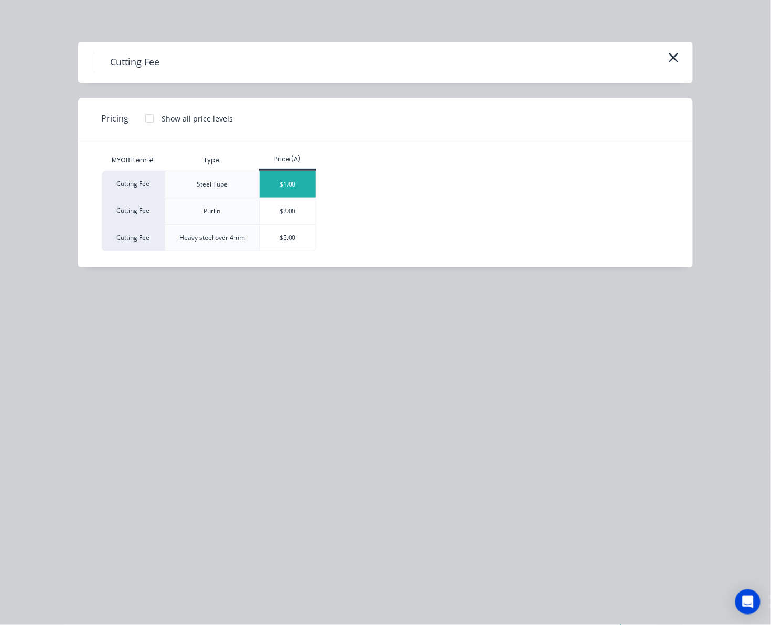
click at [298, 190] on div "$1.00" at bounding box center [288, 184] width 56 height 26
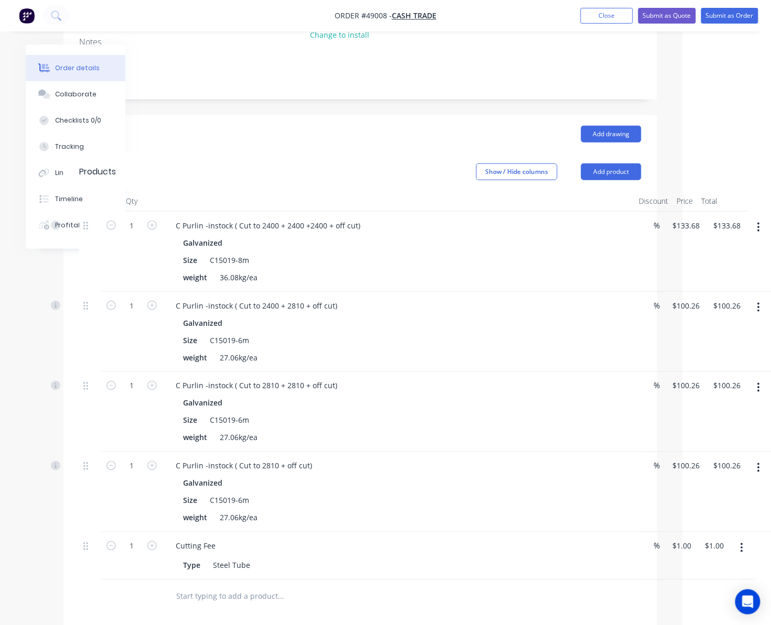
click at [735, 539] on button "button" at bounding box center [741, 548] width 25 height 19
click at [707, 568] on div "Edit" at bounding box center [704, 575] width 81 height 15
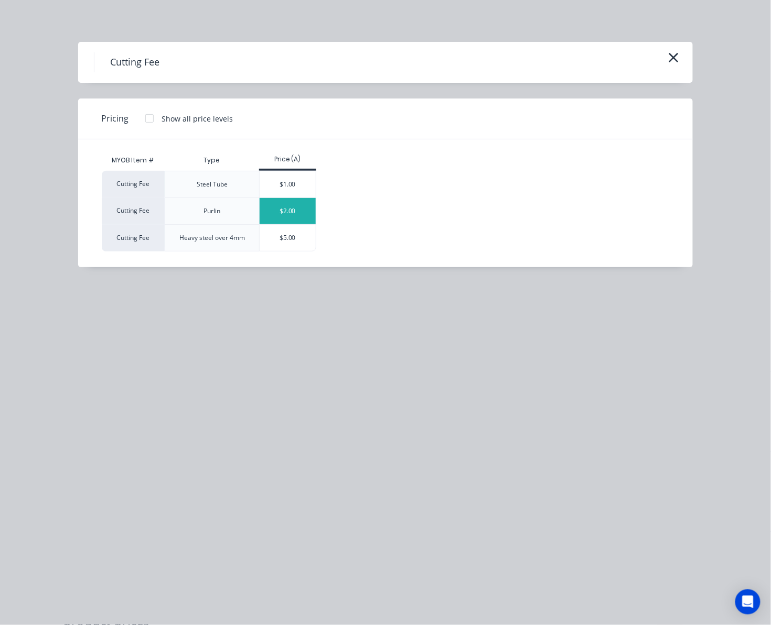
click at [300, 217] on div "$2.00" at bounding box center [288, 211] width 56 height 26
type input "$2.00"
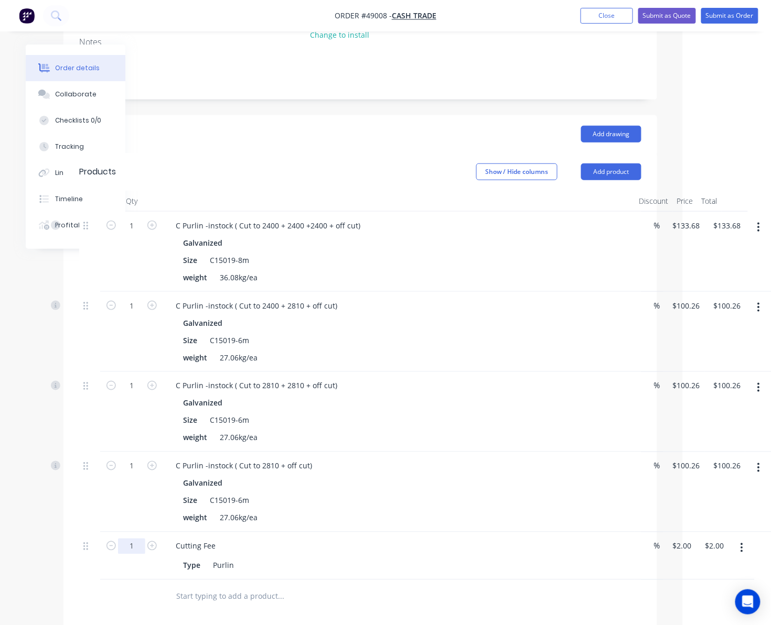
click at [134, 539] on input "1" at bounding box center [131, 547] width 27 height 16
type input "8"
type input "$16.00"
click at [118, 580] on div at bounding box center [131, 597] width 63 height 34
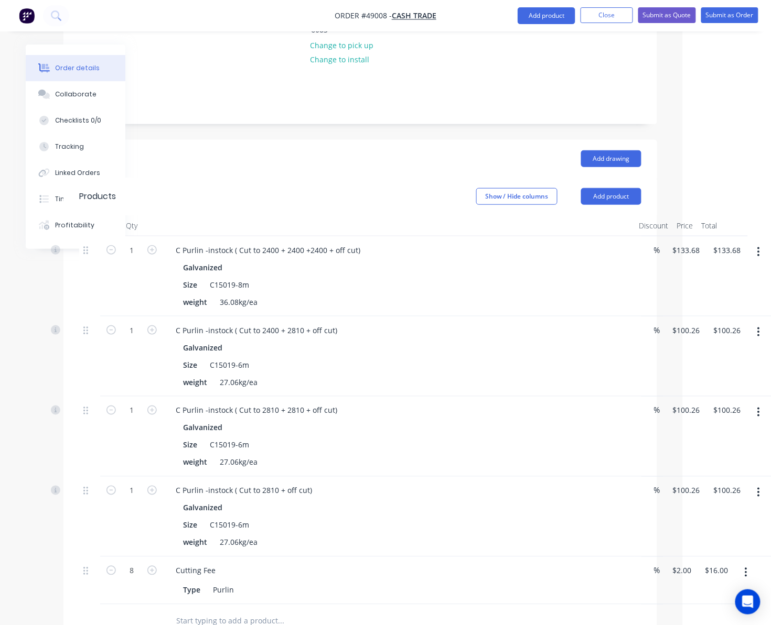
scroll to position [0, 78]
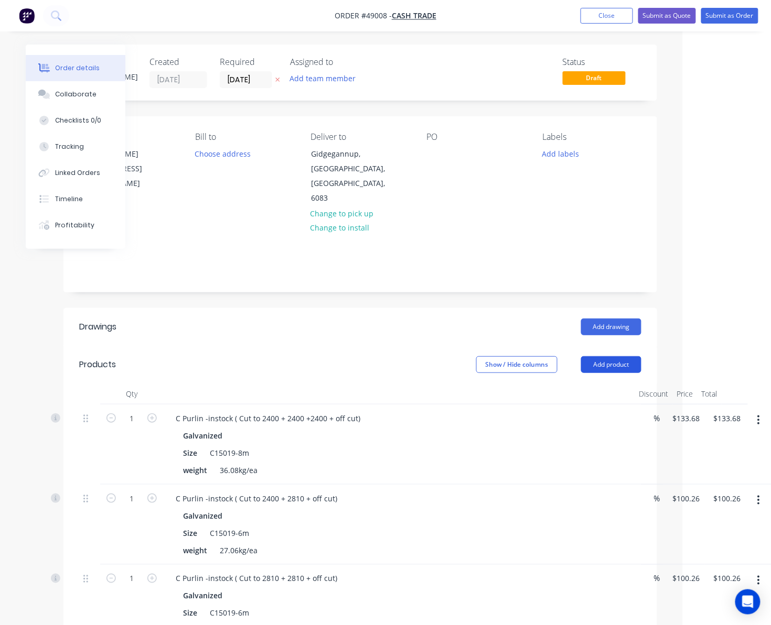
click at [600, 357] on button "Add product" at bounding box center [611, 365] width 60 height 17
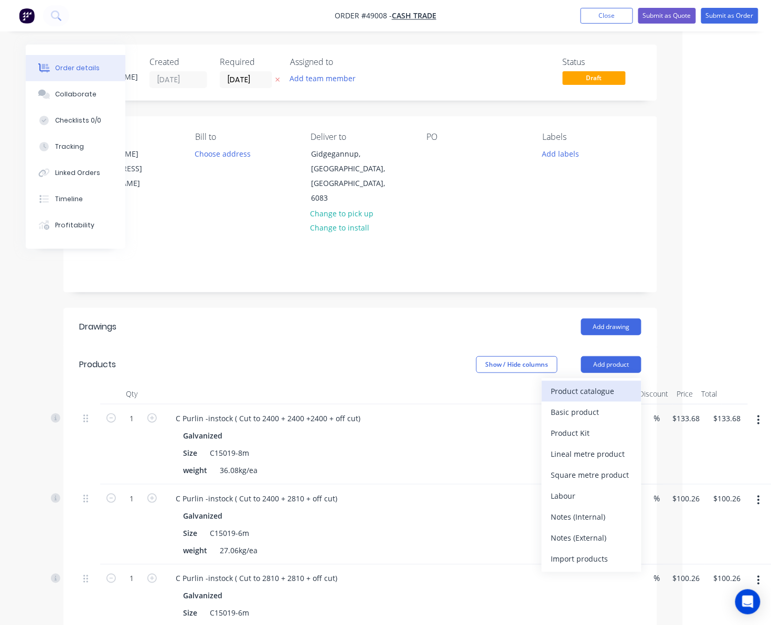
click at [577, 384] on div "Product catalogue" at bounding box center [591, 391] width 81 height 15
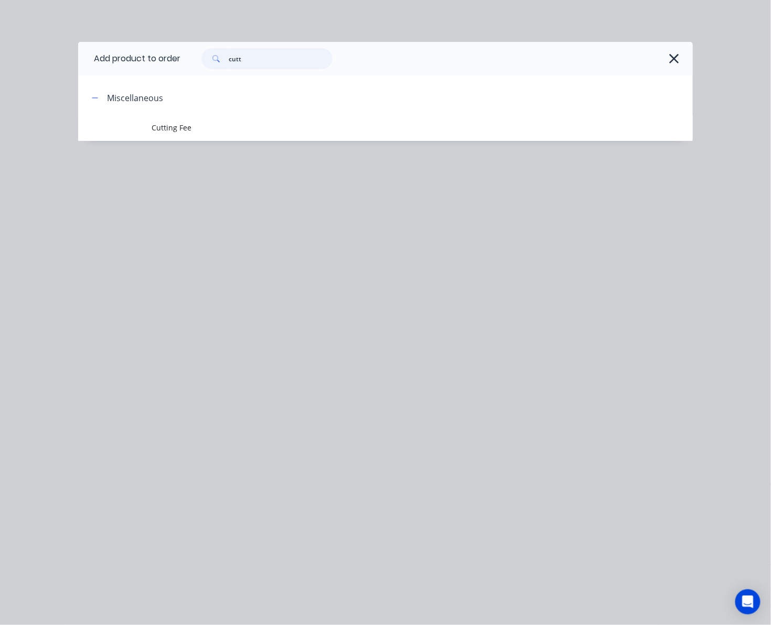
drag, startPoint x: 252, startPoint y: 61, endPoint x: 159, endPoint y: 63, distance: 92.8
click at [159, 63] on header "Add product to order cutt" at bounding box center [385, 59] width 614 height 34
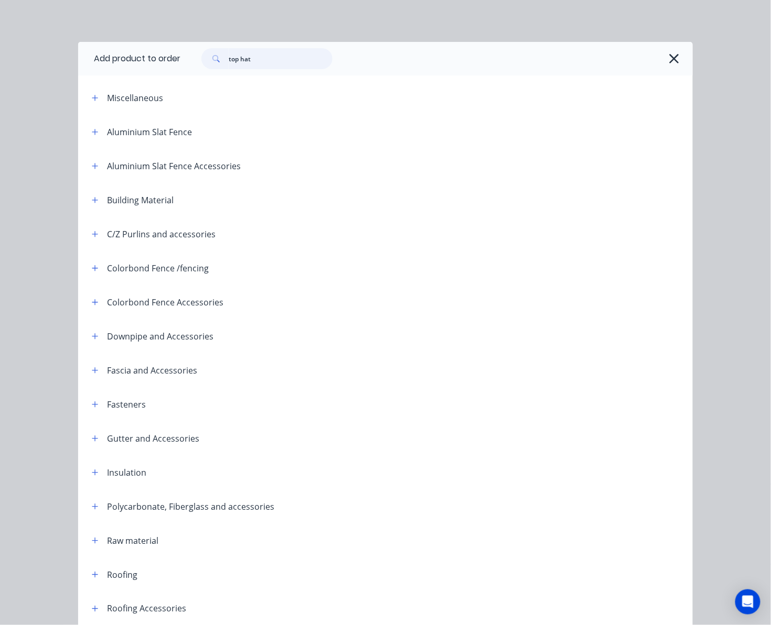
type input "top hat"
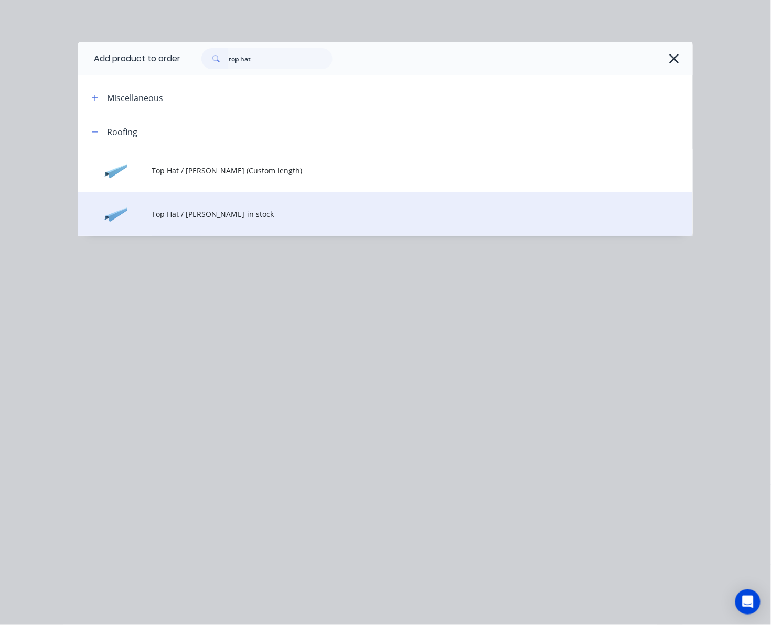
click at [254, 217] on span "Top Hat / Batten-in stock" at bounding box center [368, 214] width 433 height 11
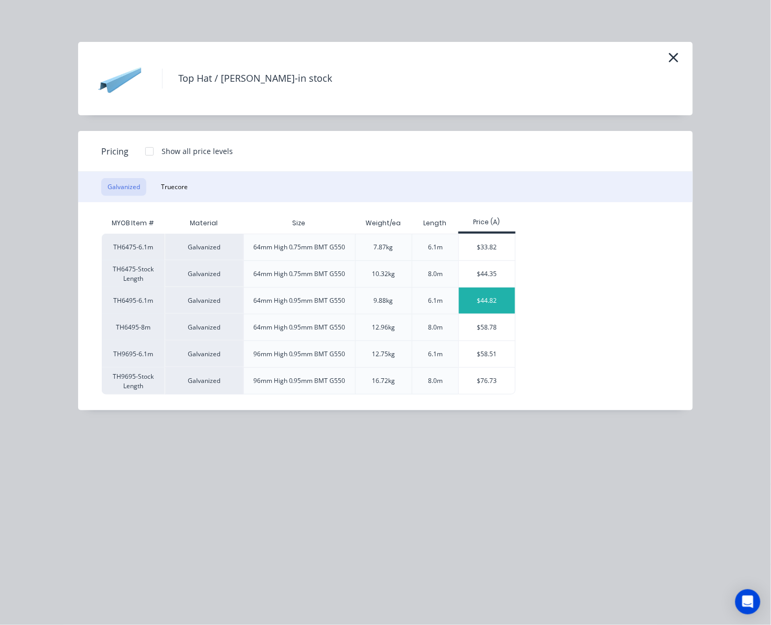
click at [489, 303] on div "$44.82" at bounding box center [487, 301] width 56 height 26
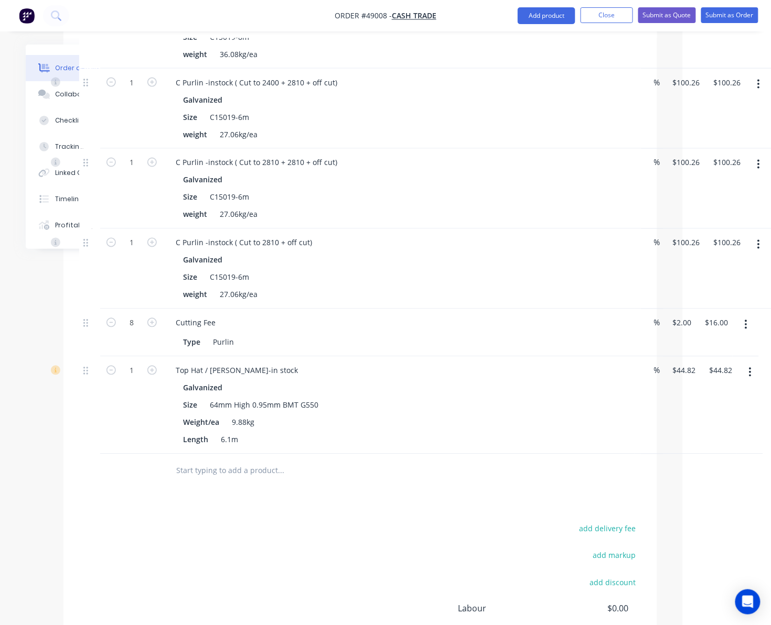
scroll to position [489, 78]
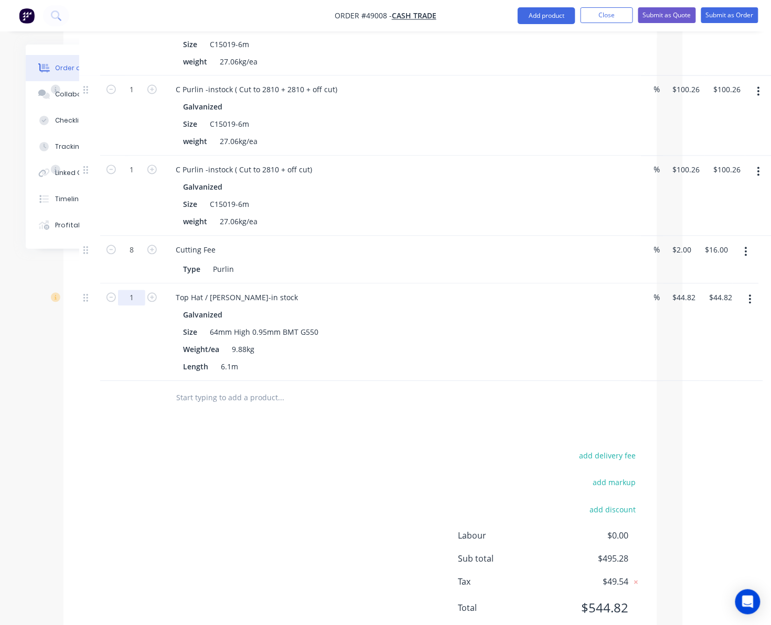
click at [133, 290] on input "1" at bounding box center [131, 298] width 27 height 16
type input "10"
type input "$448.20"
click at [284, 499] on div "add delivery fee add markup add discount Labour $0.00 Sub total $495.28 Tax $49…" at bounding box center [360, 538] width 562 height 179
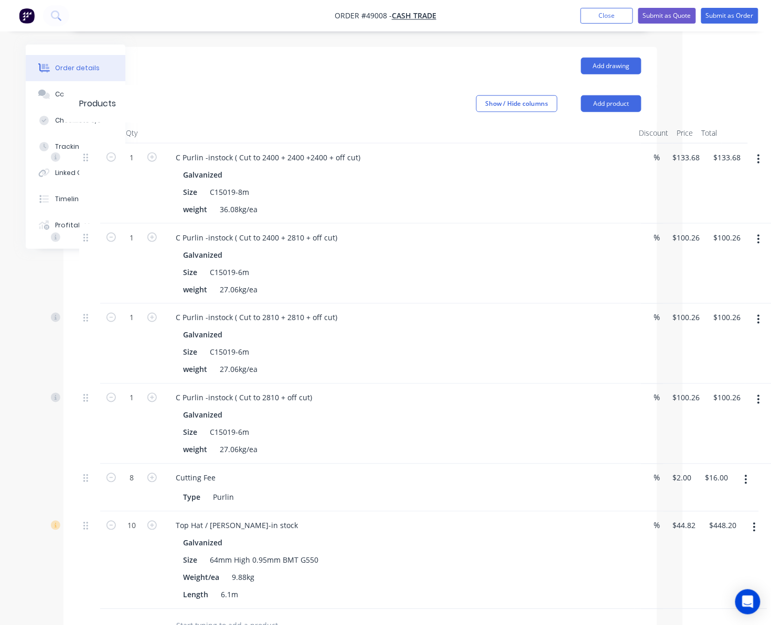
scroll to position [210, 78]
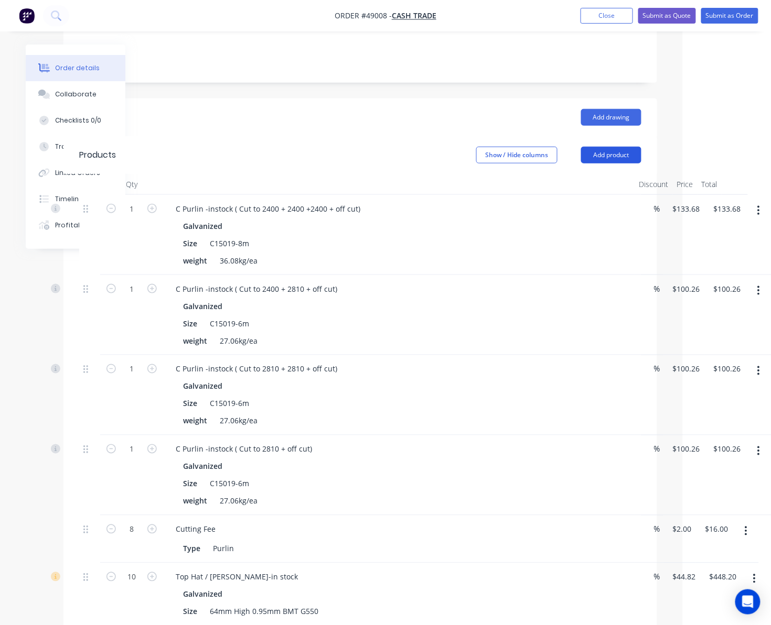
click at [618, 147] on button "Add product" at bounding box center [611, 155] width 60 height 17
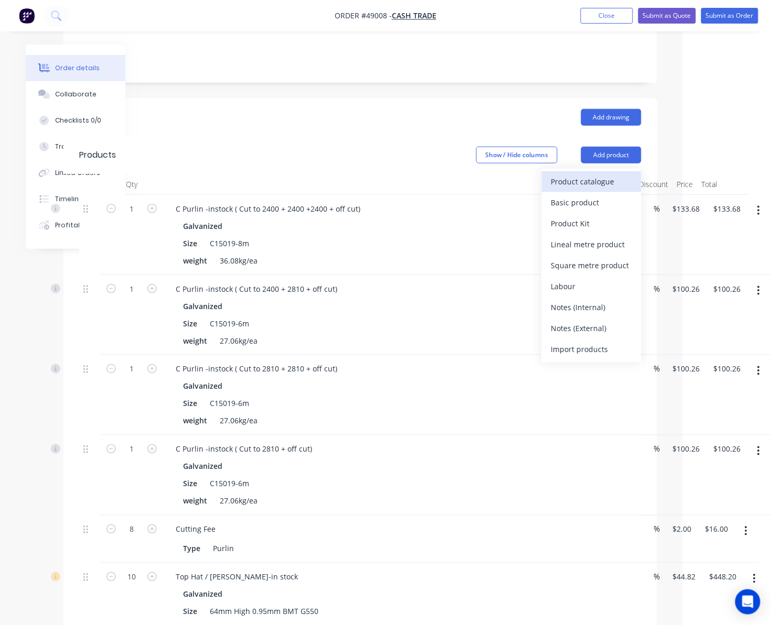
click at [584, 174] on div "Product catalogue" at bounding box center [591, 181] width 81 height 15
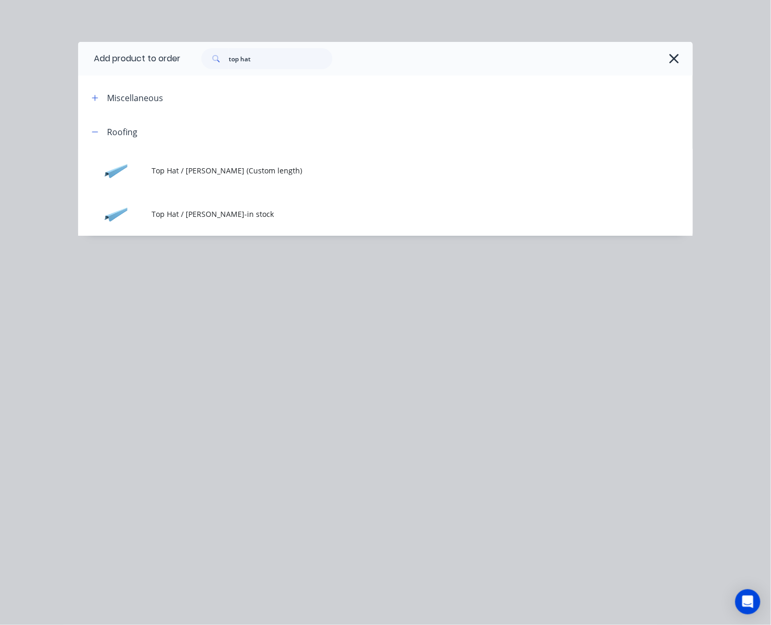
drag, startPoint x: 271, startPoint y: 50, endPoint x: 266, endPoint y: 57, distance: 8.3
click at [266, 57] on div "top hat" at bounding box center [436, 59] width 512 height 34
click at [265, 57] on input "top hat" at bounding box center [281, 58] width 104 height 21
drag, startPoint x: 263, startPoint y: 57, endPoint x: 103, endPoint y: 64, distance: 160.1
click at [147, 64] on header "Add product to order top hat" at bounding box center [385, 59] width 614 height 34
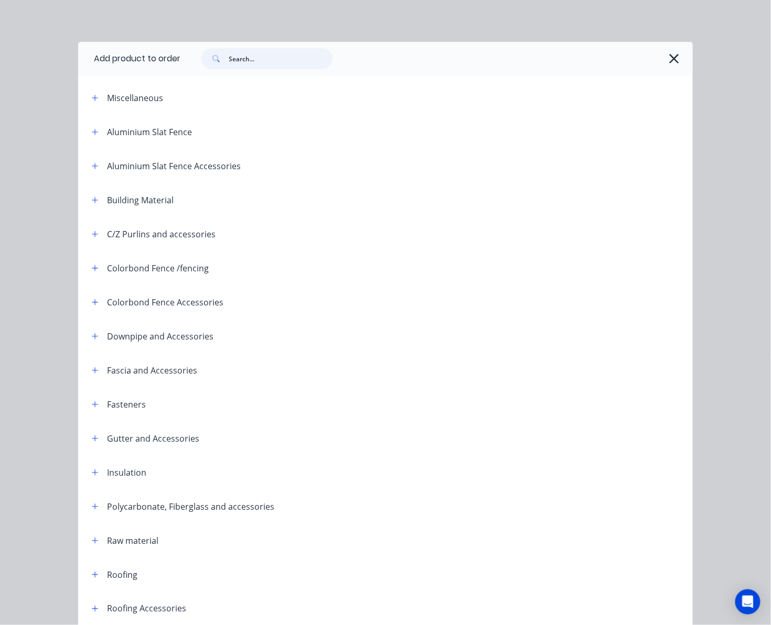
click at [275, 62] on input "text" at bounding box center [281, 58] width 104 height 21
type input "roof"
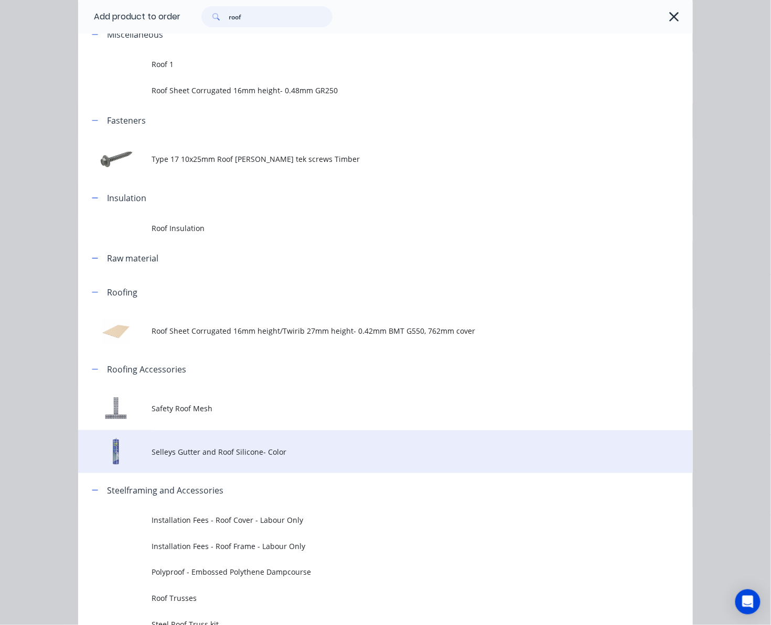
scroll to position [122, 0]
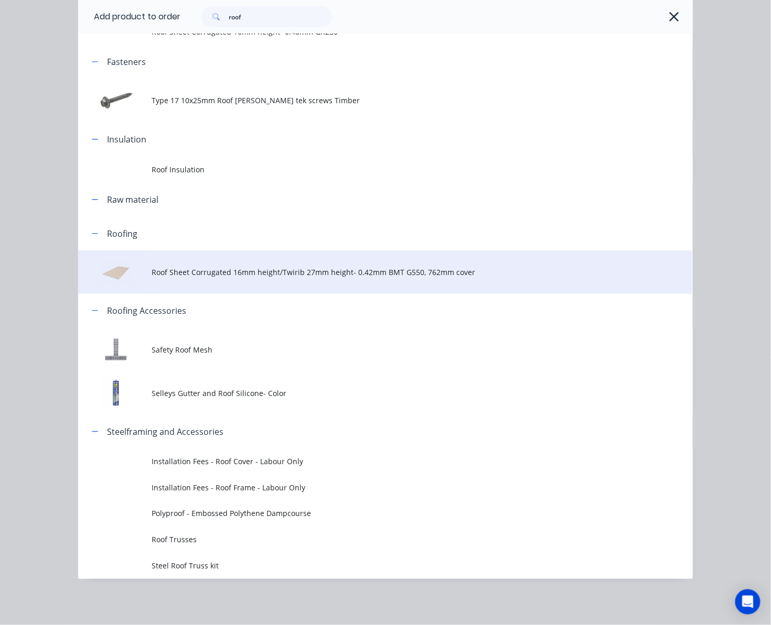
click at [305, 263] on td "Roof Sheet Corrugated 16mm height/Twirib 27mm height- 0.42mm BMT G550, 762mm co…" at bounding box center [422, 273] width 541 height 44
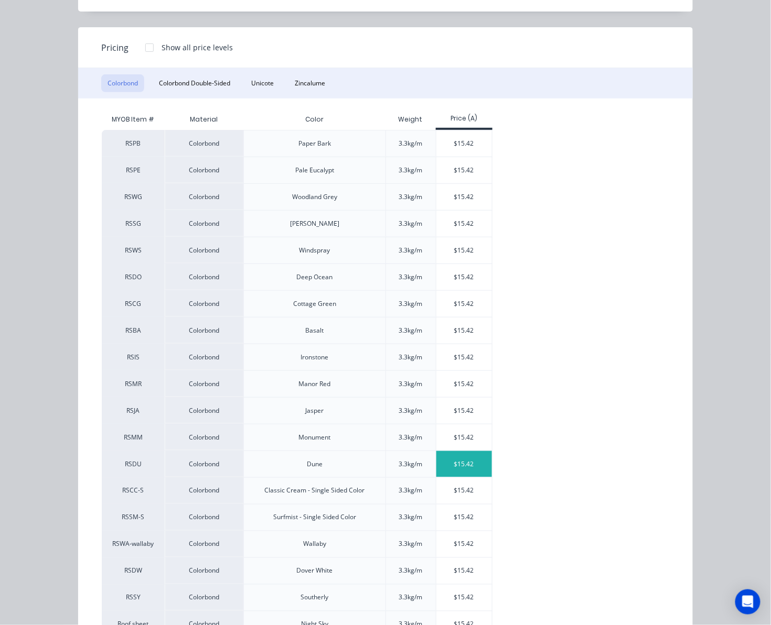
scroll to position [177, 0]
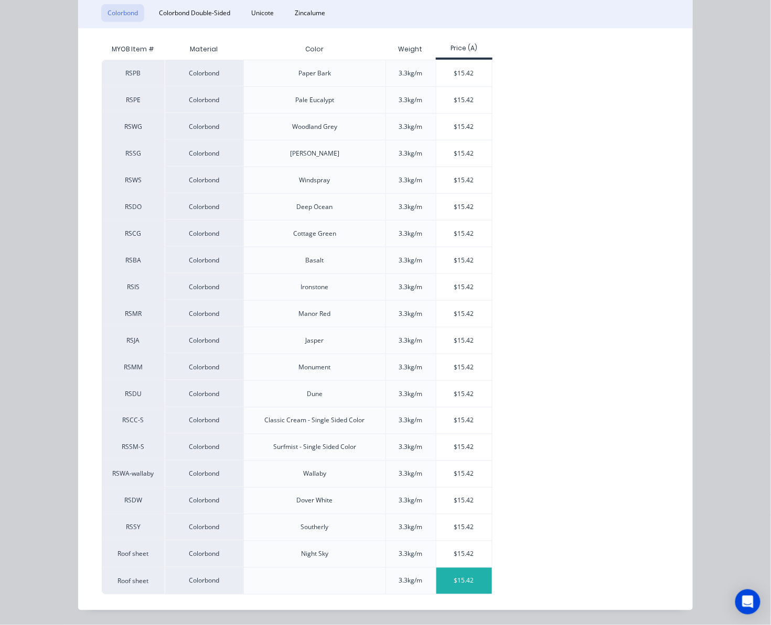
click at [468, 579] on div "$15.42" at bounding box center [464, 581] width 56 height 26
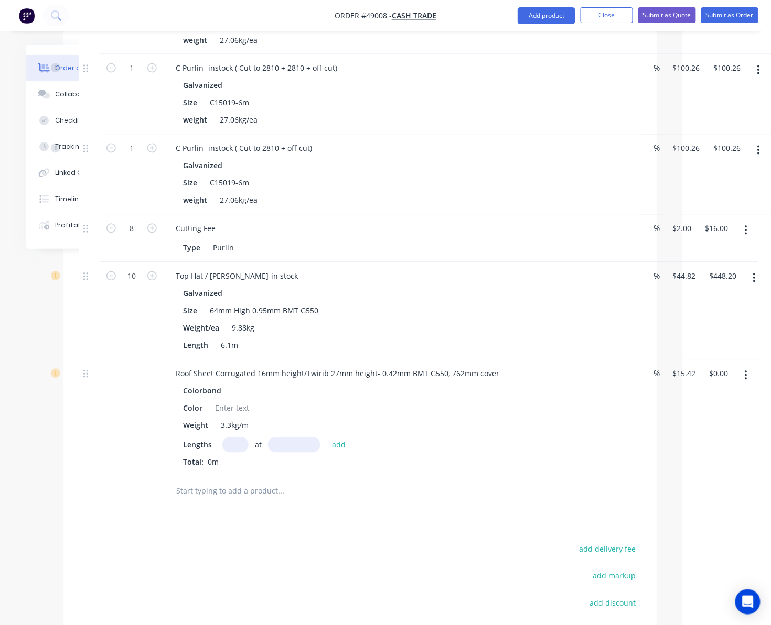
scroll to position [559, 78]
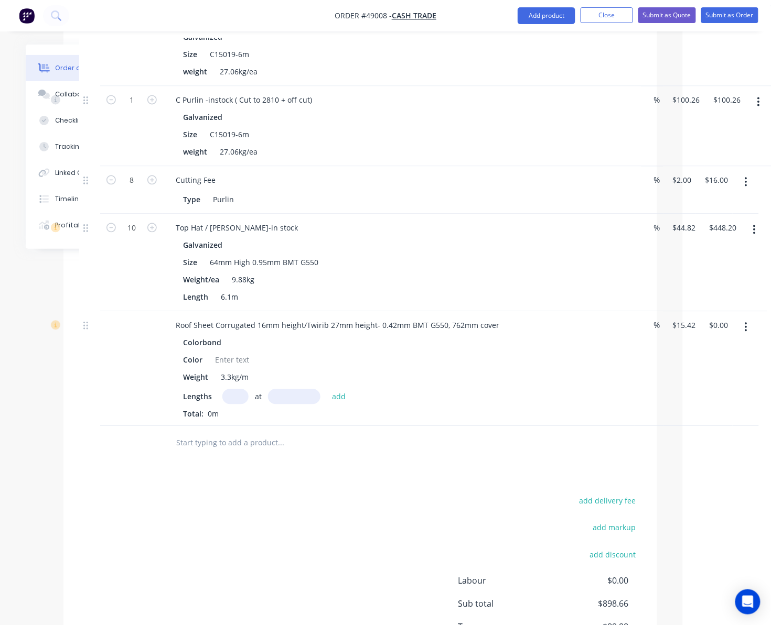
click at [232, 390] on input "text" at bounding box center [235, 397] width 26 height 15
type input "16"
click at [288, 390] on input "text" at bounding box center [294, 397] width 52 height 15
type input "2420"
click at [327, 390] on button "add" at bounding box center [339, 397] width 25 height 14
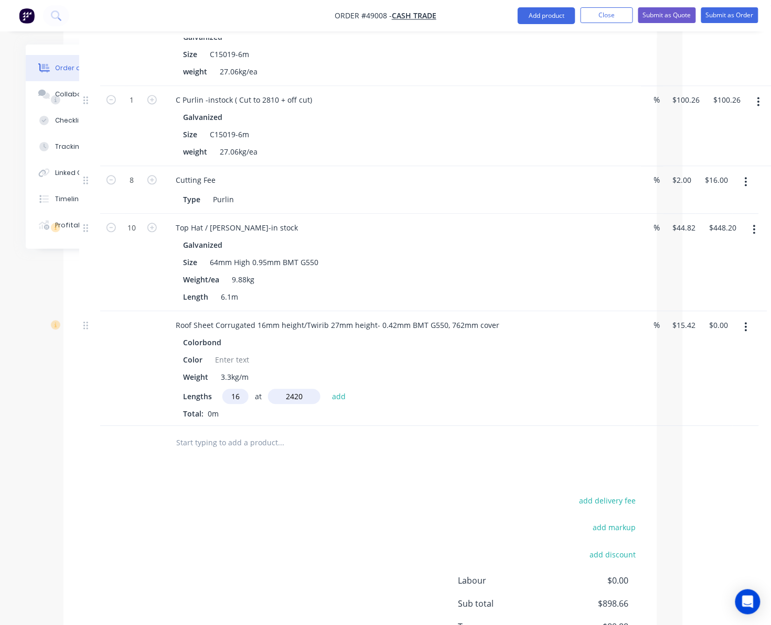
type input "$597.06"
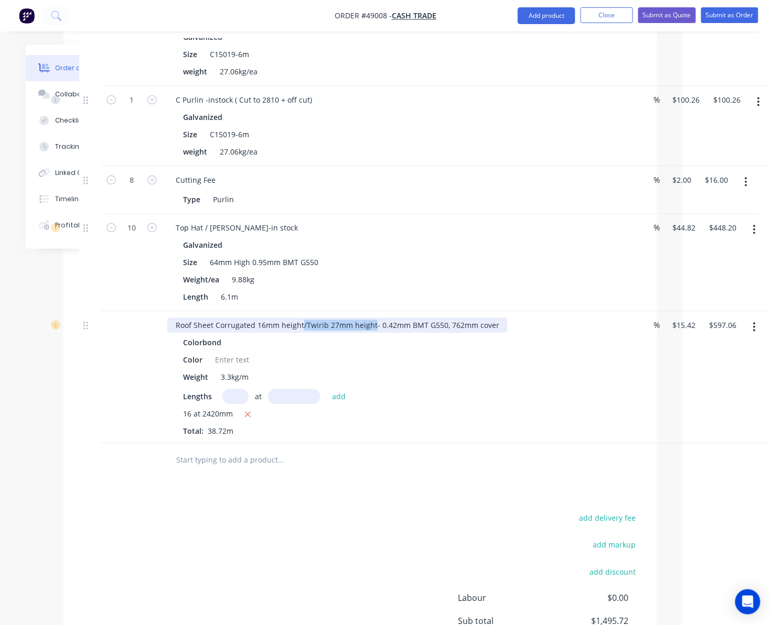
drag, startPoint x: 300, startPoint y: 300, endPoint x: 373, endPoint y: 300, distance: 72.9
click at [373, 318] on div "Roof Sheet Corrugated 16mm height/Twirib 27mm height- 0.42mm BMT G550, 762mm co…" at bounding box center [337, 325] width 340 height 15
click at [338, 353] on div "Color" at bounding box center [397, 360] width 436 height 15
drag, startPoint x: 304, startPoint y: 305, endPoint x: 217, endPoint y: 310, distance: 87.7
click at [217, 312] on div "Roof Sheet Corrugated 16mm height/Twirib 27mm height- 0.42mm BMT G550, 762mm co…" at bounding box center [399, 378] width 472 height 132
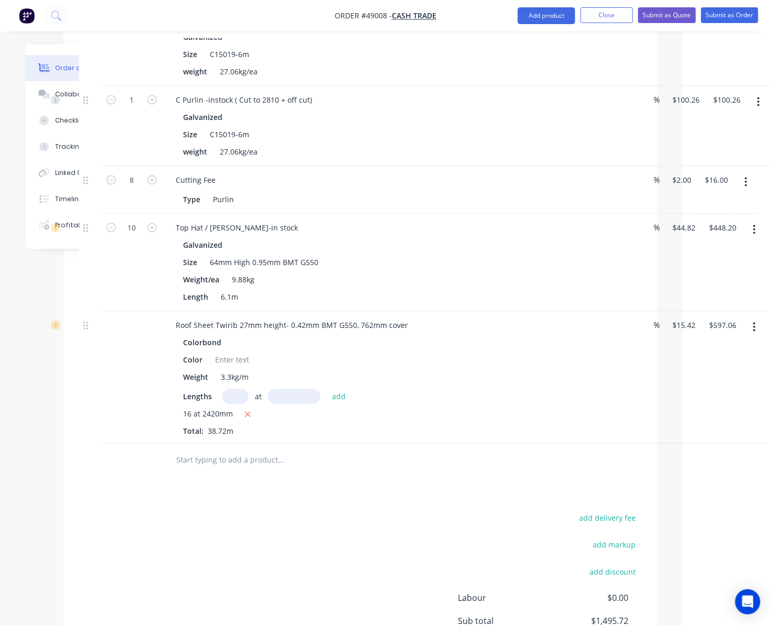
click at [300, 336] on div "Colorbond" at bounding box center [399, 343] width 432 height 15
click at [537, 16] on button "Add product" at bounding box center [546, 15] width 58 height 17
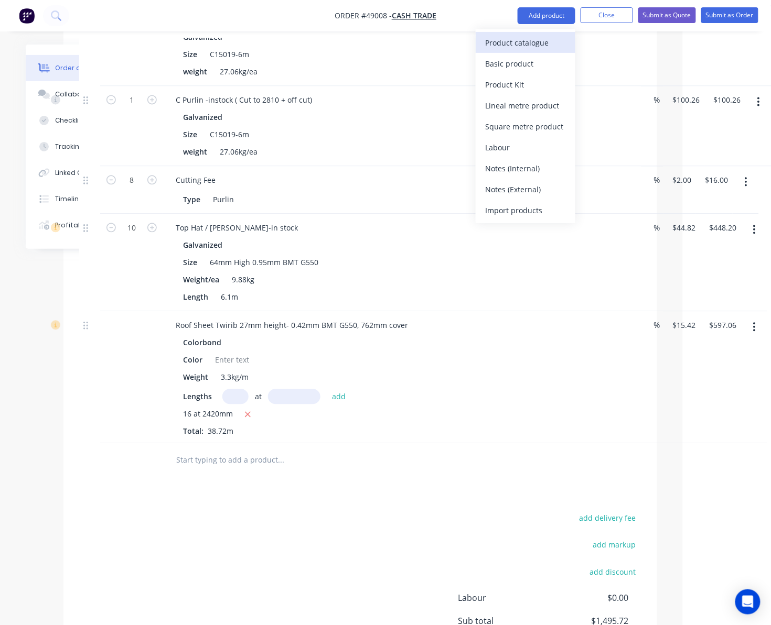
click at [523, 48] on div "Product catalogue" at bounding box center [525, 42] width 81 height 15
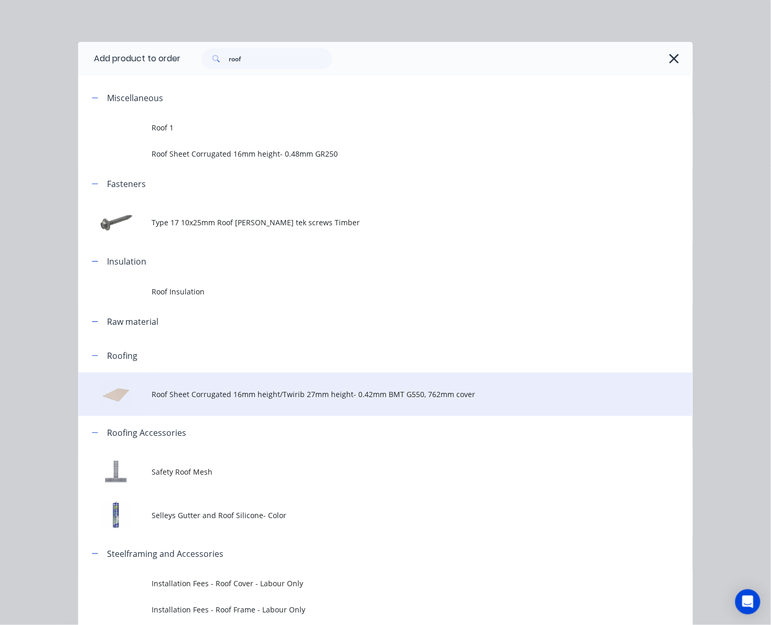
click at [257, 389] on span "Roof Sheet Corrugated 16mm height/Twirib 27mm height- 0.42mm BMT G550, 762mm co…" at bounding box center [368, 394] width 433 height 11
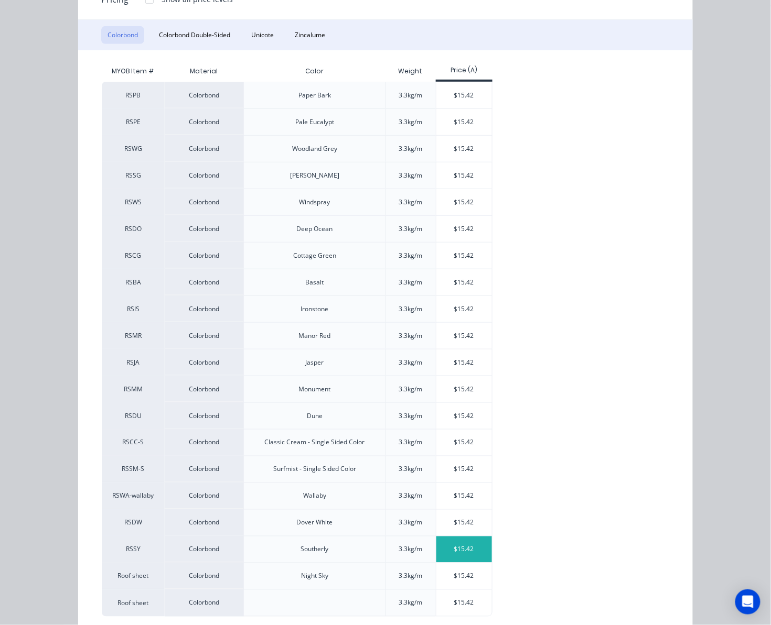
scroll to position [177, 0]
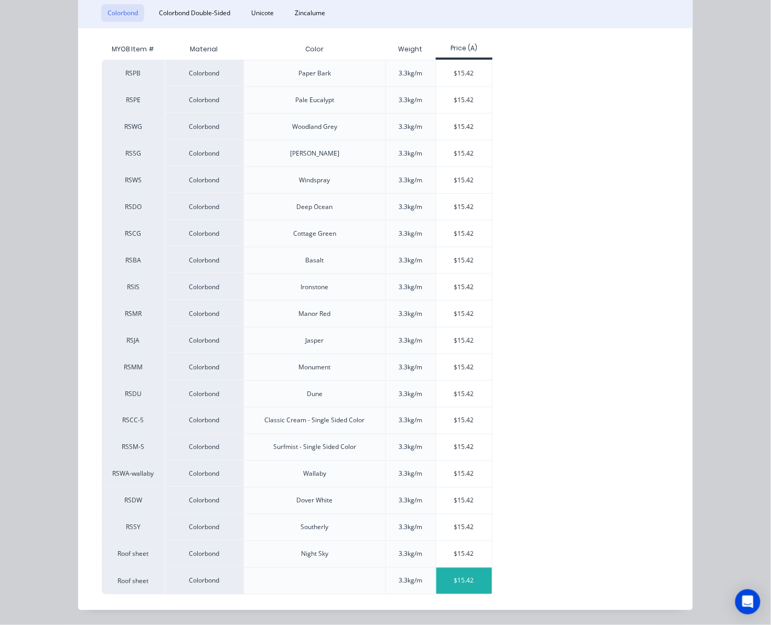
click at [449, 590] on div "$15.42" at bounding box center [464, 581] width 56 height 26
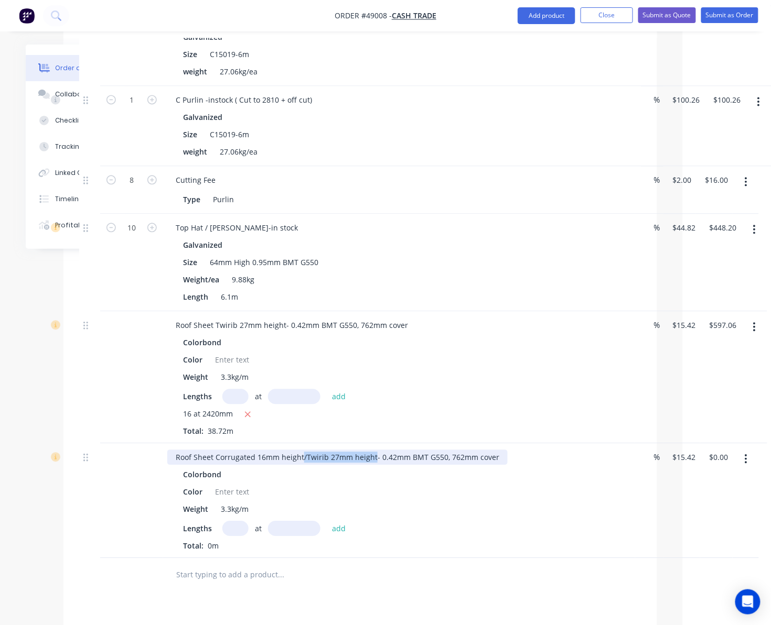
drag, startPoint x: 301, startPoint y: 430, endPoint x: 376, endPoint y: 430, distance: 75.0
click at [374, 450] on div "Roof Sheet Corrugated 16mm height/Twirib 27mm height- 0.42mm BMT G550, 762mm co…" at bounding box center [337, 457] width 340 height 15
click at [233, 522] on input "text" at bounding box center [235, 529] width 26 height 15
type input "16"
click at [294, 522] on input "text" at bounding box center [294, 529] width 52 height 15
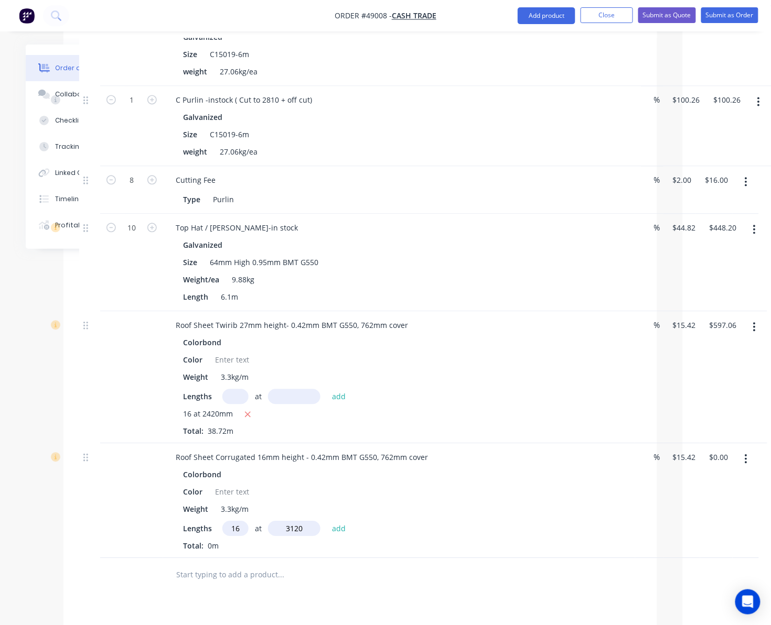
type input "3120"
click at [327, 522] on button "add" at bounding box center [339, 529] width 25 height 14
type input "$769.77"
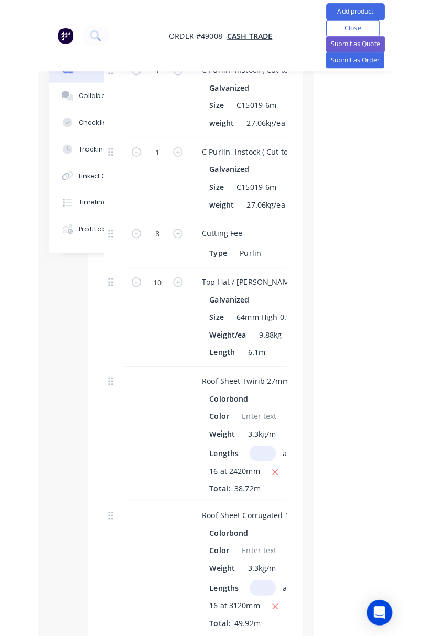
scroll to position [699, 0]
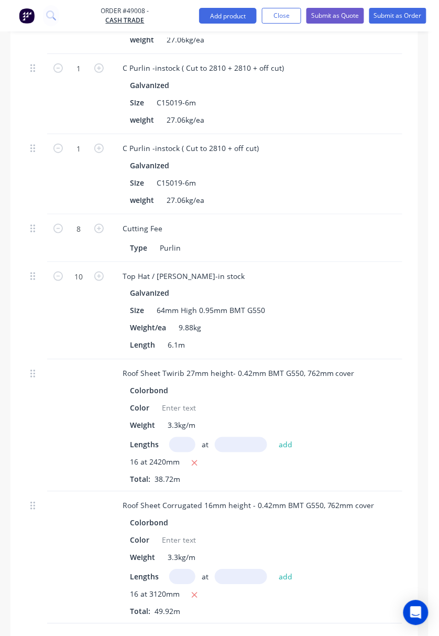
drag, startPoint x: 4, startPoint y: 360, endPoint x: -186, endPoint y: 386, distance: 191.7
click at [0, 386] on html "Order #49008 - Cash Trade Add product Close Submit as Quote Submit as Order Ord…" at bounding box center [219, 87] width 439 height 1573
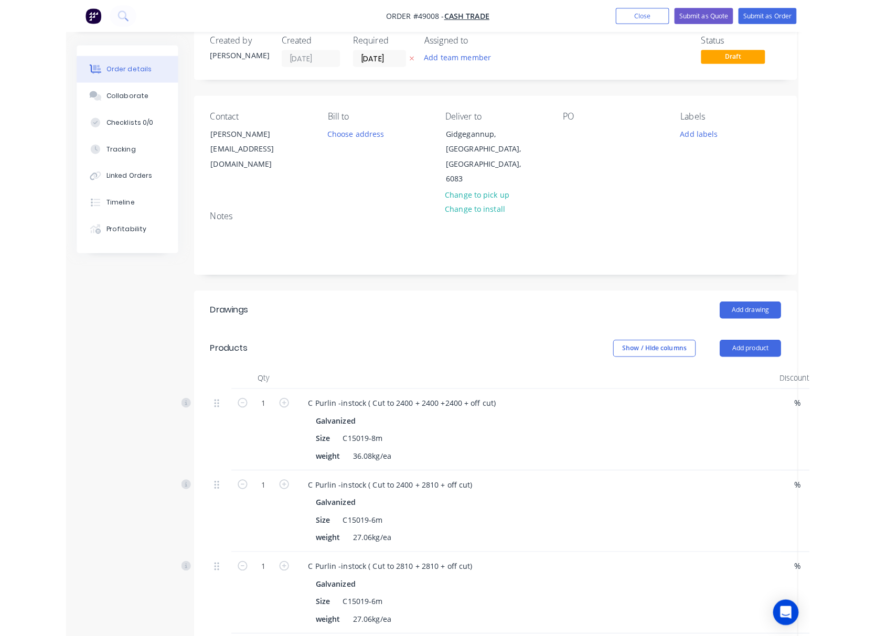
scroll to position [0, 0]
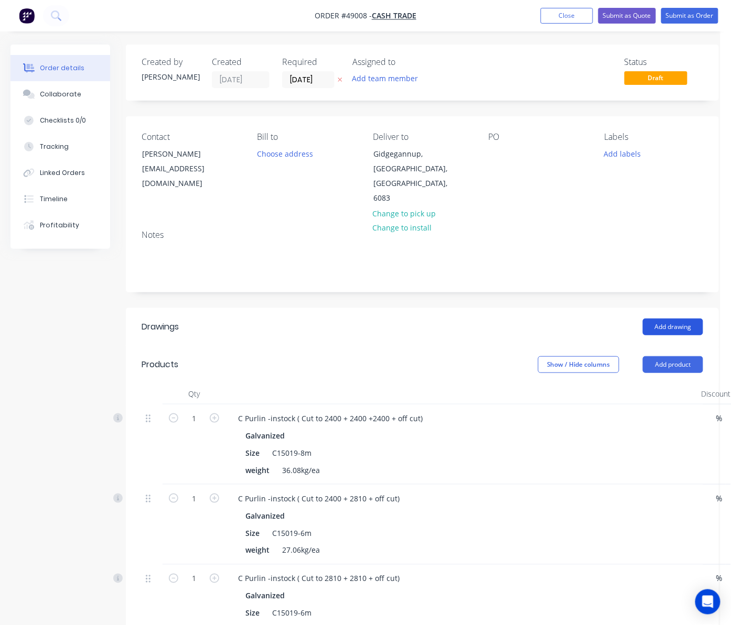
click at [678, 319] on button "Add drawing" at bounding box center [673, 327] width 60 height 17
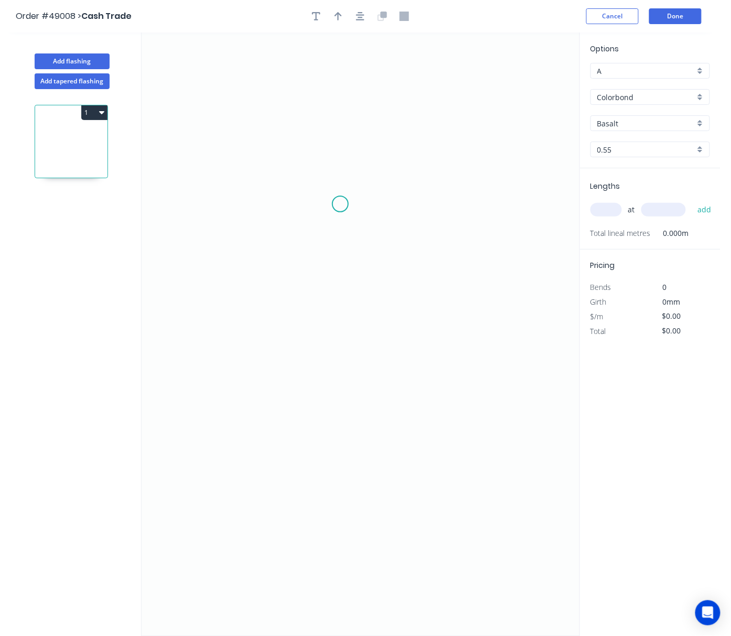
click at [340, 204] on icon "0" at bounding box center [361, 334] width 438 height 603
click at [187, 339] on icon "0" at bounding box center [361, 334] width 438 height 603
click at [344, 206] on circle at bounding box center [340, 204] width 16 height 16
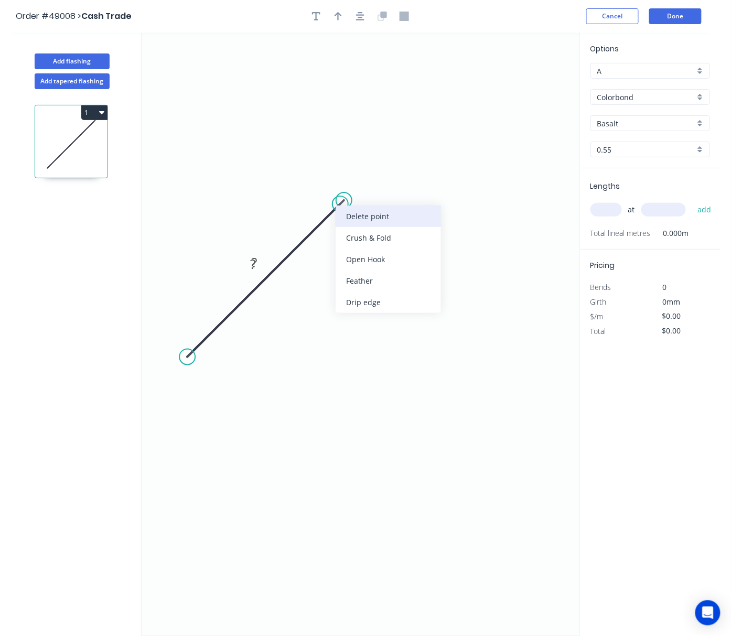
click at [358, 216] on div "Delete point" at bounding box center [388, 216] width 105 height 21
click at [344, 198] on circle at bounding box center [344, 200] width 16 height 16
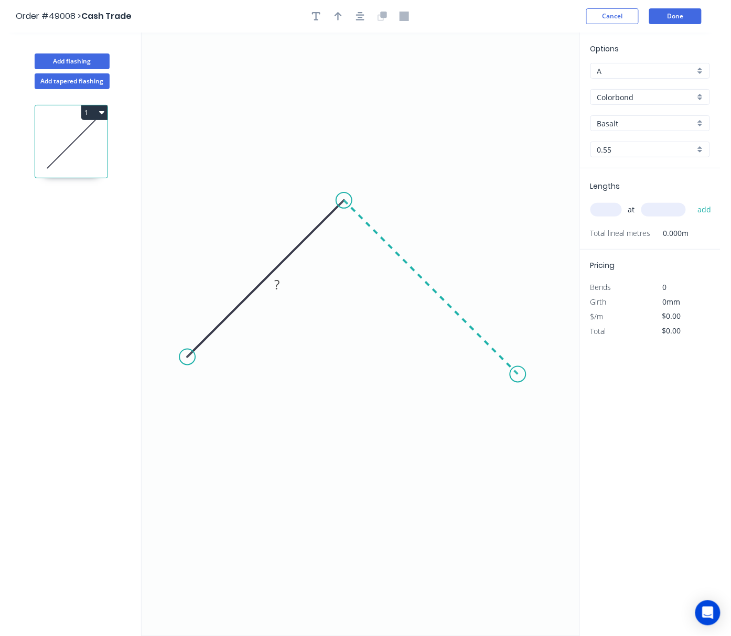
click at [518, 361] on icon "0 ?" at bounding box center [361, 334] width 438 height 603
click at [517, 361] on icon at bounding box center [517, 368] width 1 height 14
click at [516, 361] on circle at bounding box center [517, 361] width 16 height 16
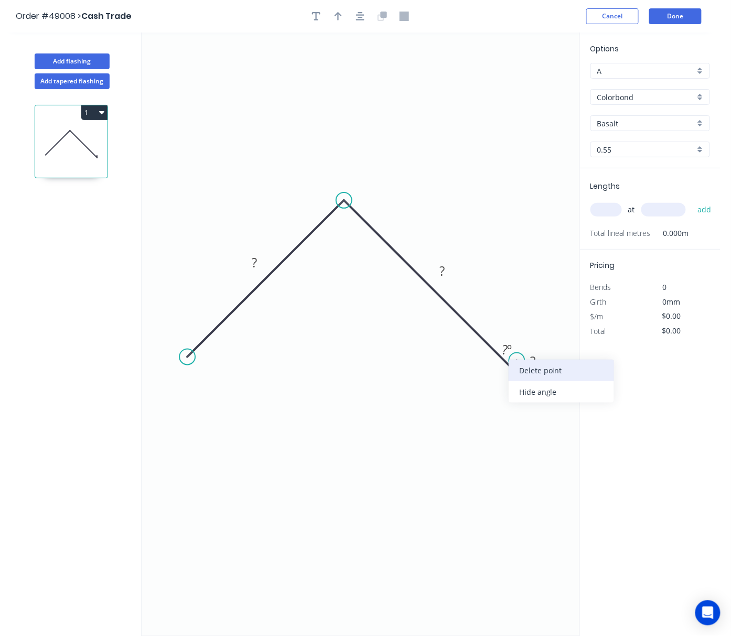
click at [531, 368] on div "Delete point" at bounding box center [561, 370] width 105 height 21
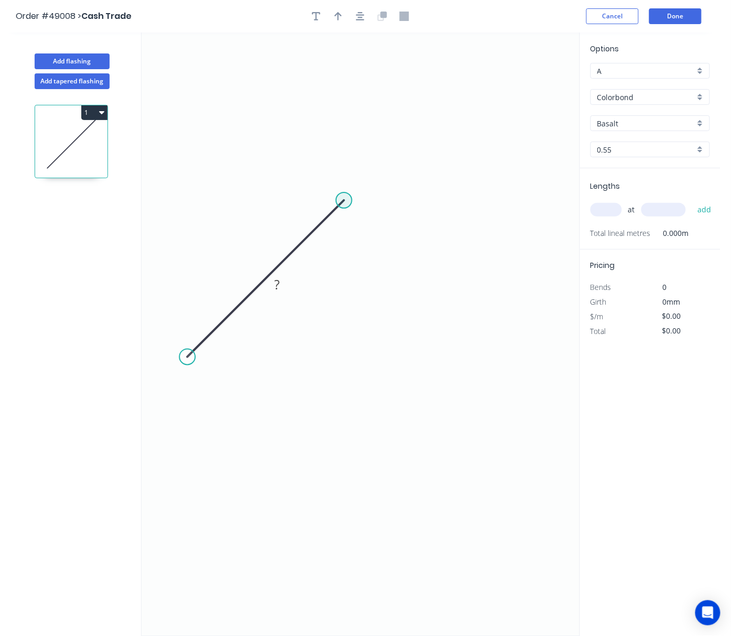
click at [346, 198] on circle at bounding box center [344, 200] width 16 height 16
click at [525, 349] on icon "0 ?" at bounding box center [361, 334] width 438 height 603
click at [525, 351] on circle at bounding box center [525, 349] width 16 height 16
click at [611, 211] on input "text" at bounding box center [605, 210] width 31 height 14
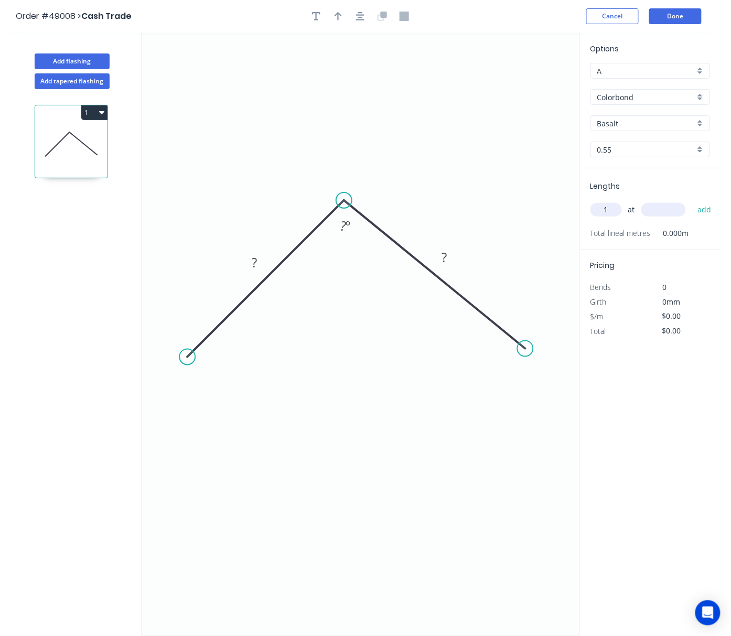
type input "1"
click at [663, 212] on input "text" at bounding box center [663, 210] width 45 height 14
type input "6000"
click at [692, 201] on button "add" at bounding box center [704, 210] width 25 height 18
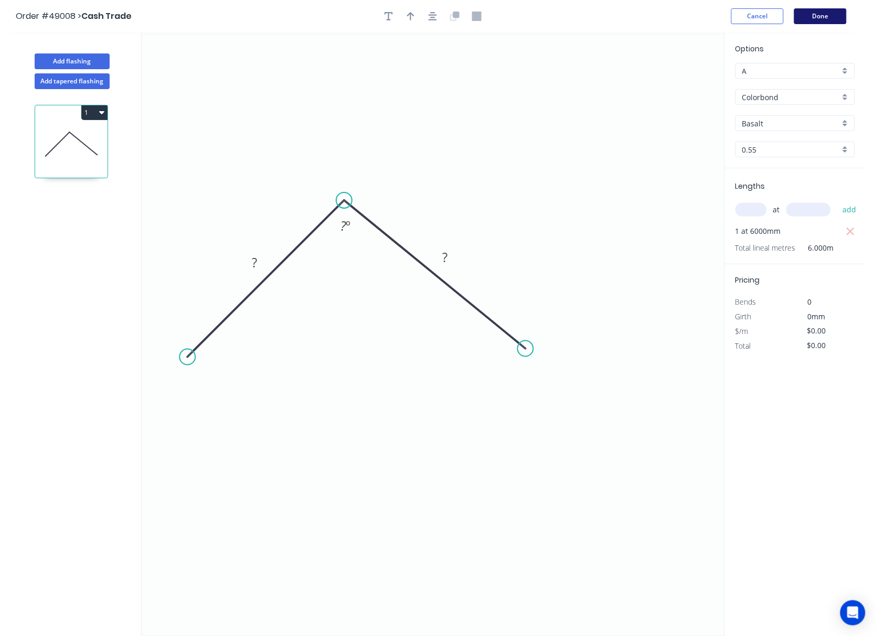
click at [792, 13] on button "Done" at bounding box center [820, 16] width 52 height 16
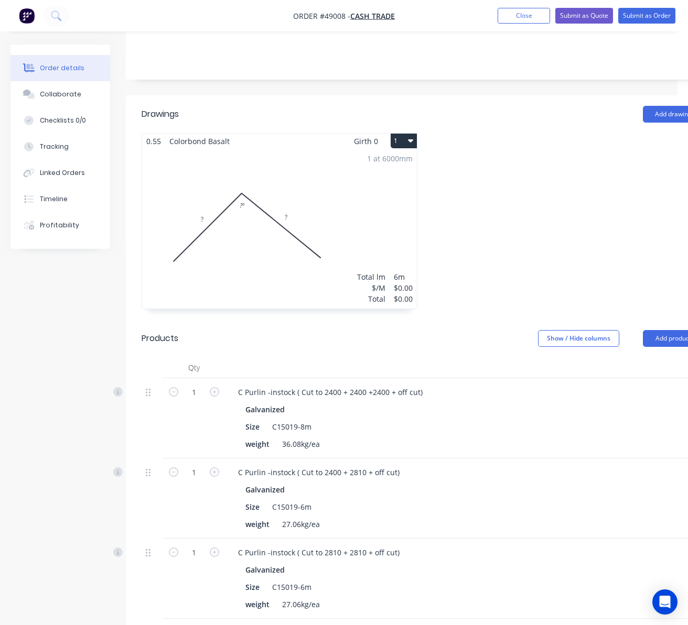
scroll to position [42, 0]
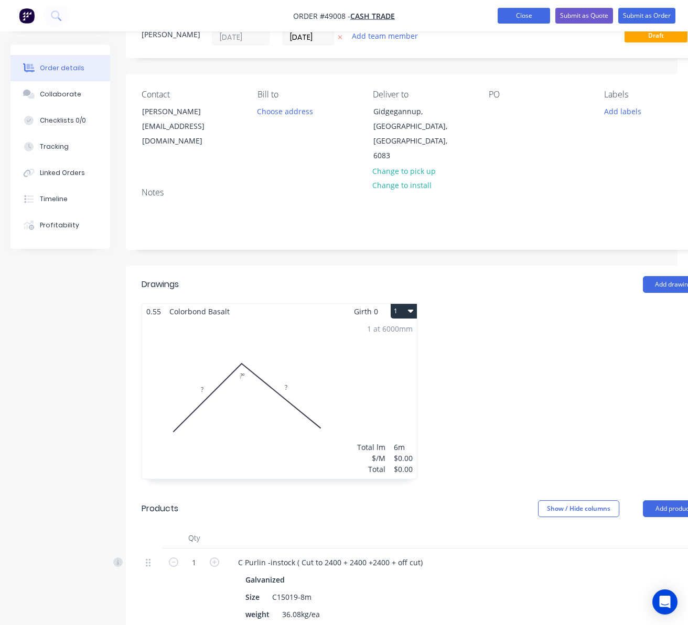
click at [529, 15] on button "Close" at bounding box center [524, 16] width 52 height 16
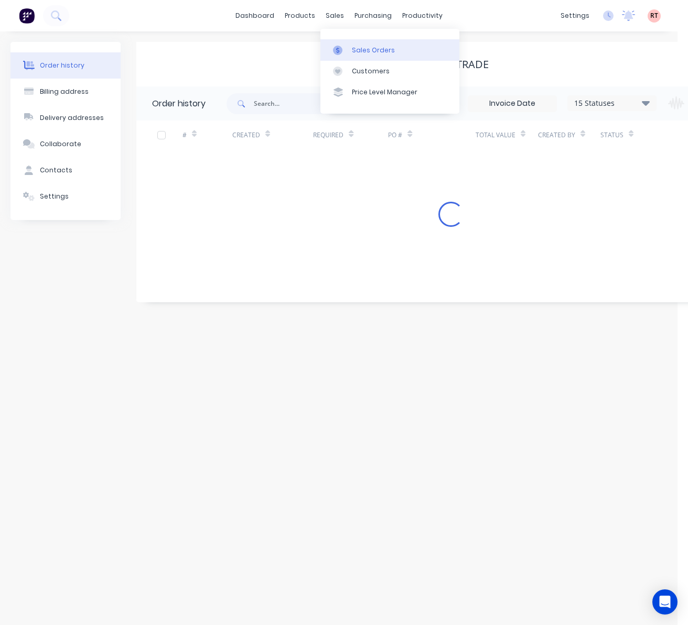
click at [346, 48] on div at bounding box center [341, 50] width 16 height 9
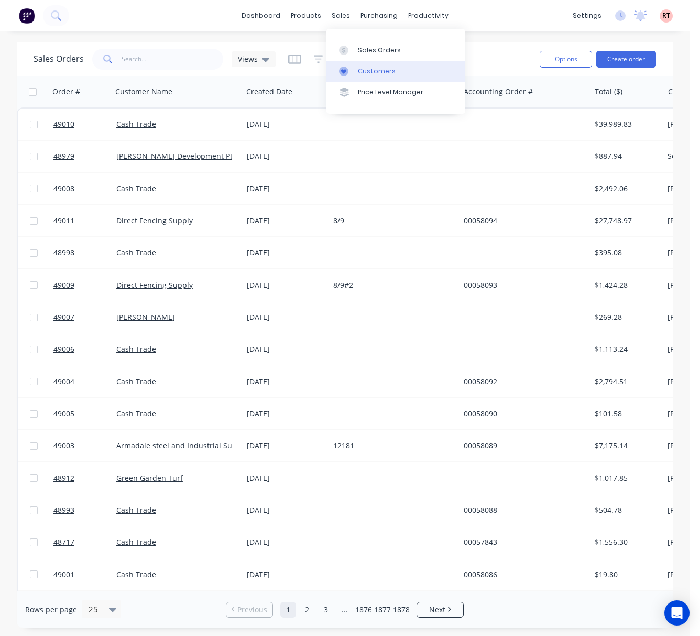
click at [355, 66] on link "Customers" at bounding box center [396, 71] width 139 height 21
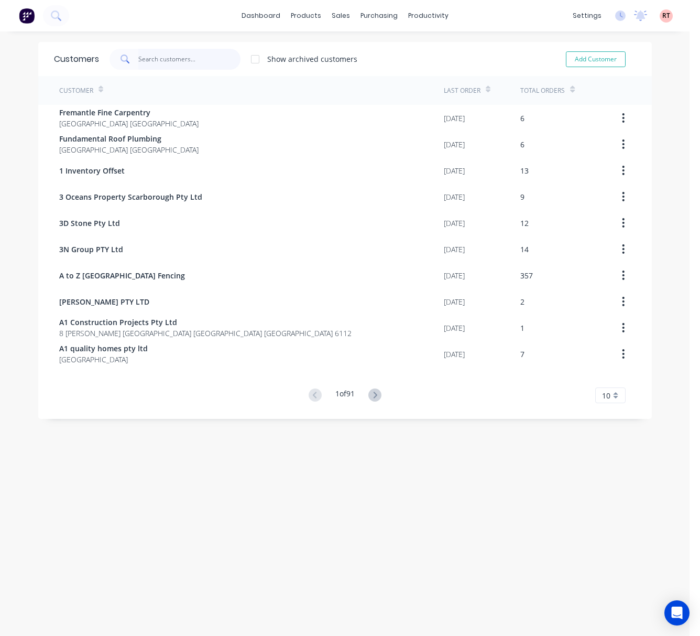
click at [210, 58] on input "text" at bounding box center [189, 59] width 102 height 21
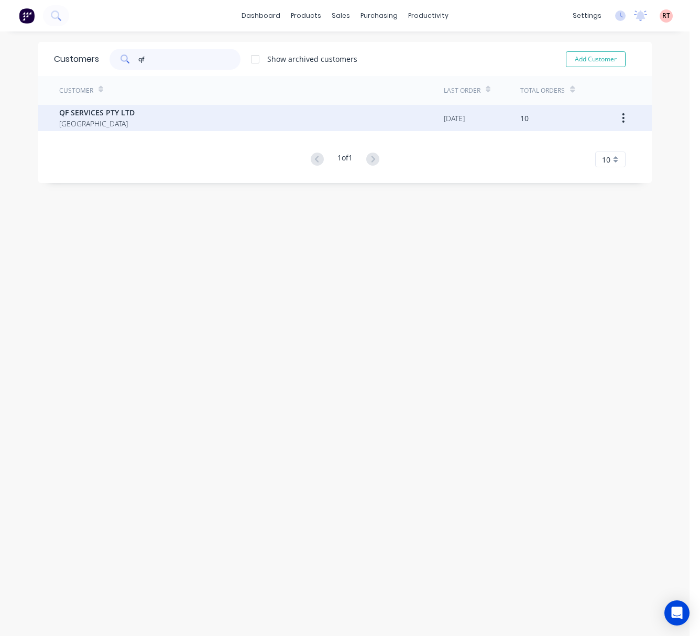
type input "qf"
click at [216, 108] on div "QF SERVICES PTY LTD Australia" at bounding box center [251, 118] width 385 height 26
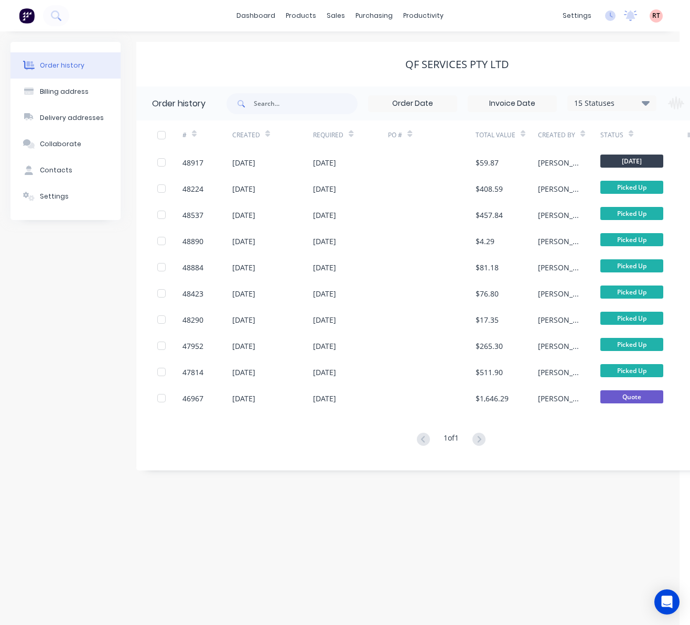
scroll to position [0, 89]
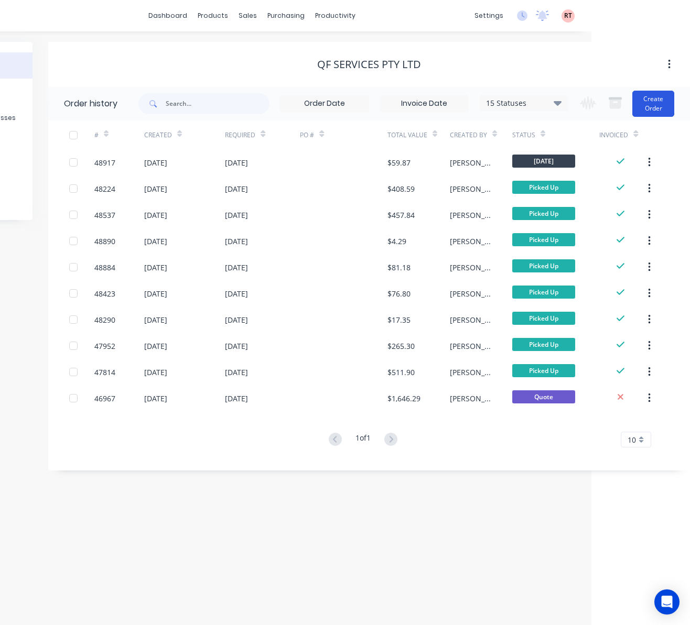
click at [659, 93] on button "Create Order" at bounding box center [653, 104] width 42 height 26
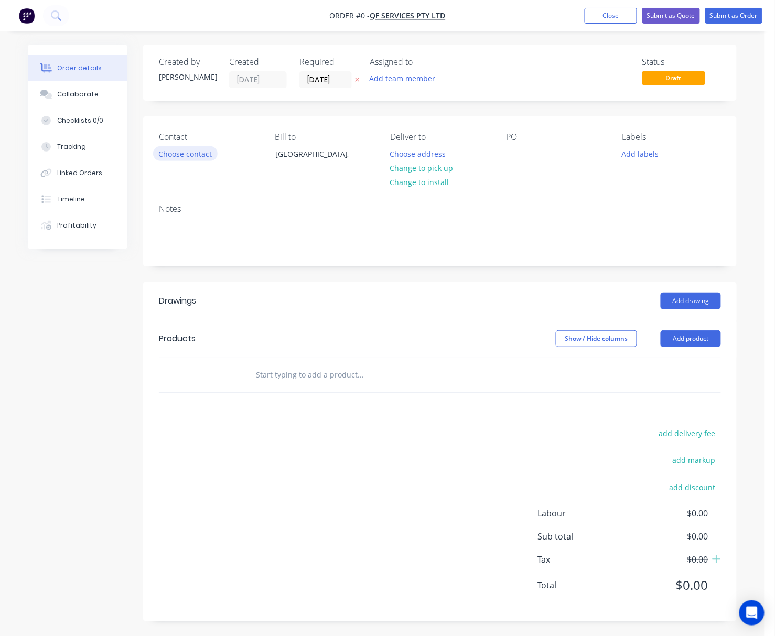
click at [196, 152] on button "Choose contact" at bounding box center [185, 153] width 64 height 14
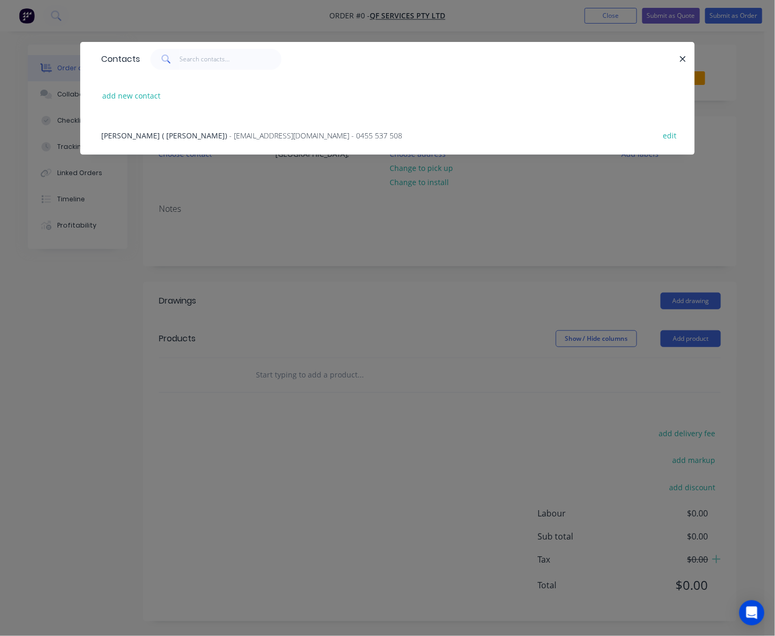
click at [194, 146] on div "Guofeng Yu ( Allen) - allanyu168@gmail.com - 0455 537 508 edit" at bounding box center [387, 134] width 583 height 39
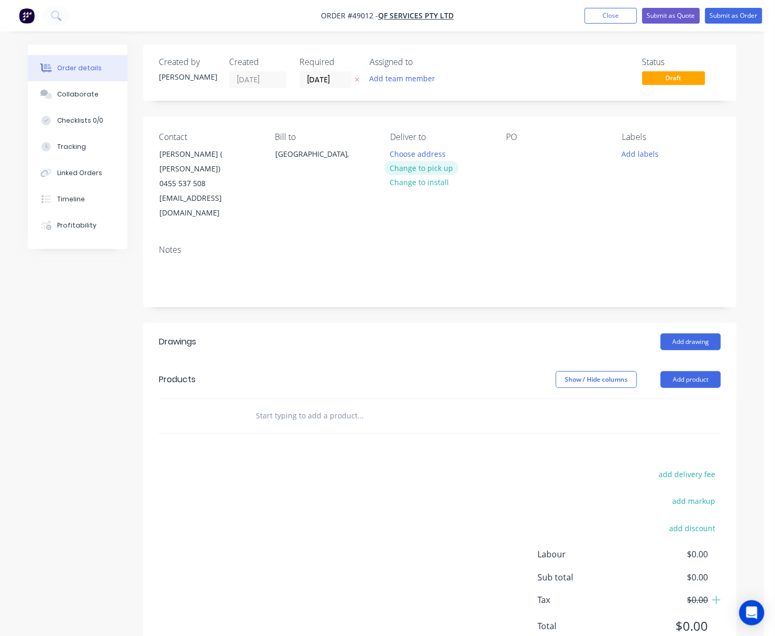
click at [425, 168] on button "Change to pick up" at bounding box center [421, 168] width 74 height 14
click at [709, 371] on button "Add product" at bounding box center [691, 379] width 60 height 17
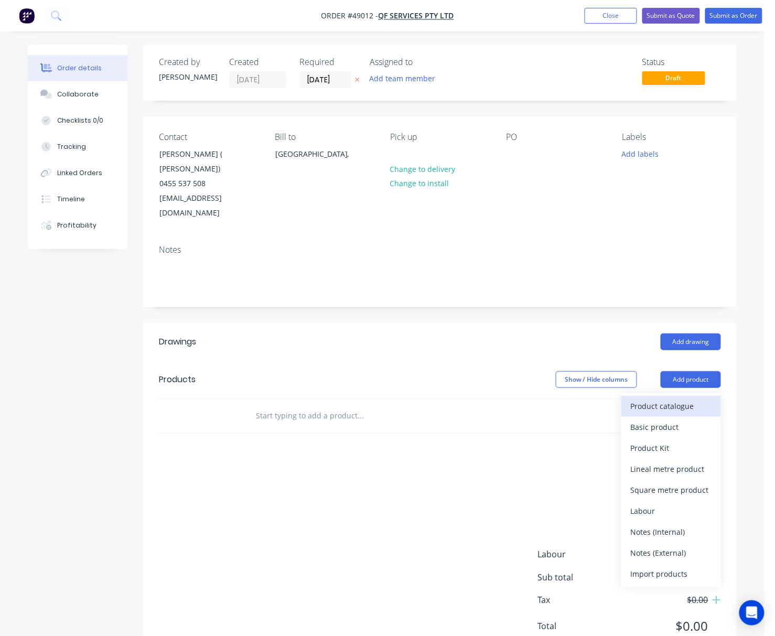
click at [655, 398] on div "Product catalogue" at bounding box center [671, 405] width 81 height 15
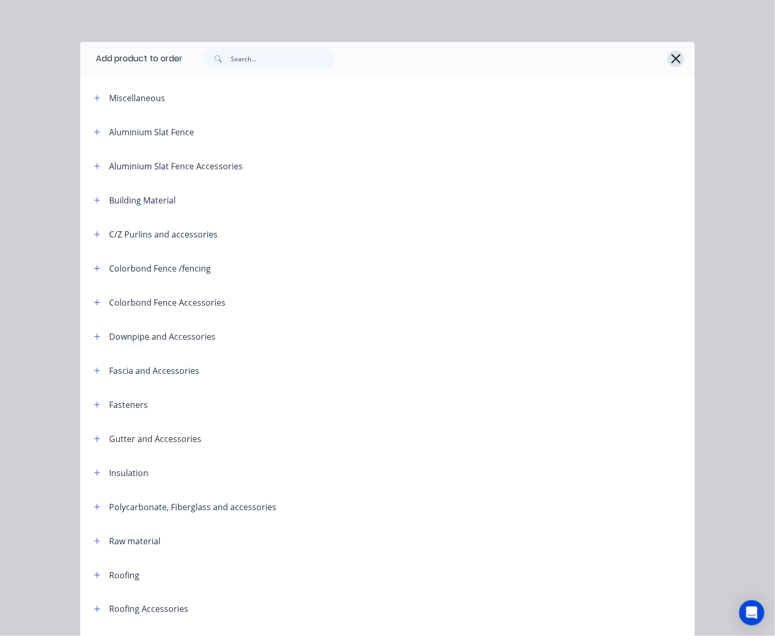
click at [676, 57] on button "button" at bounding box center [675, 58] width 17 height 17
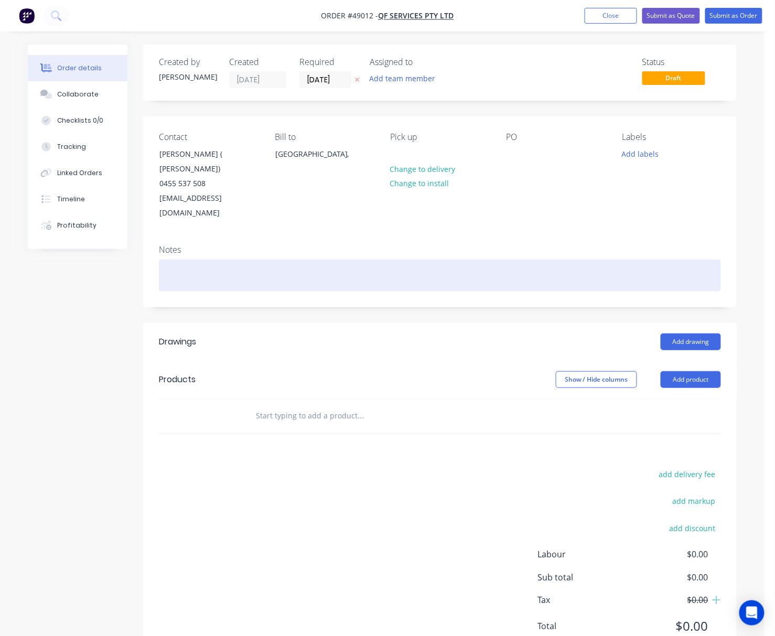
click at [208, 260] on div at bounding box center [440, 276] width 562 height 32
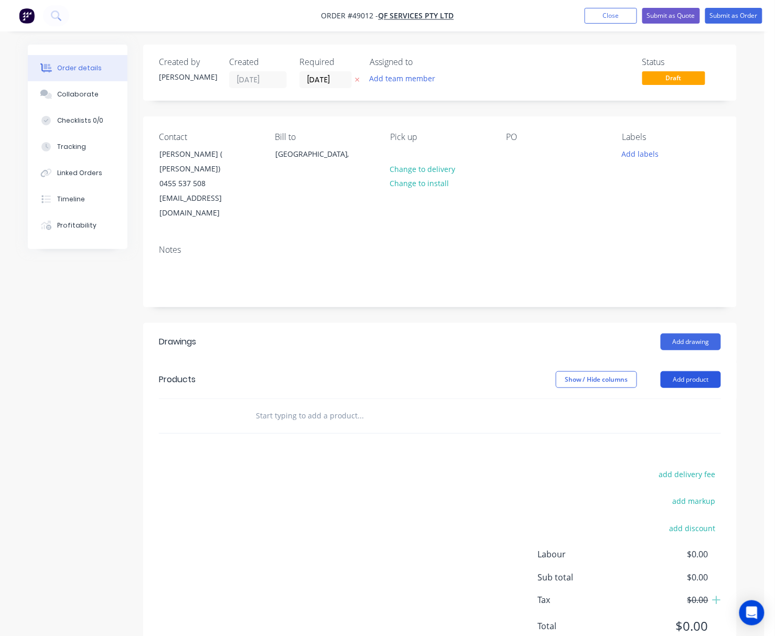
click at [702, 371] on button "Add product" at bounding box center [691, 379] width 60 height 17
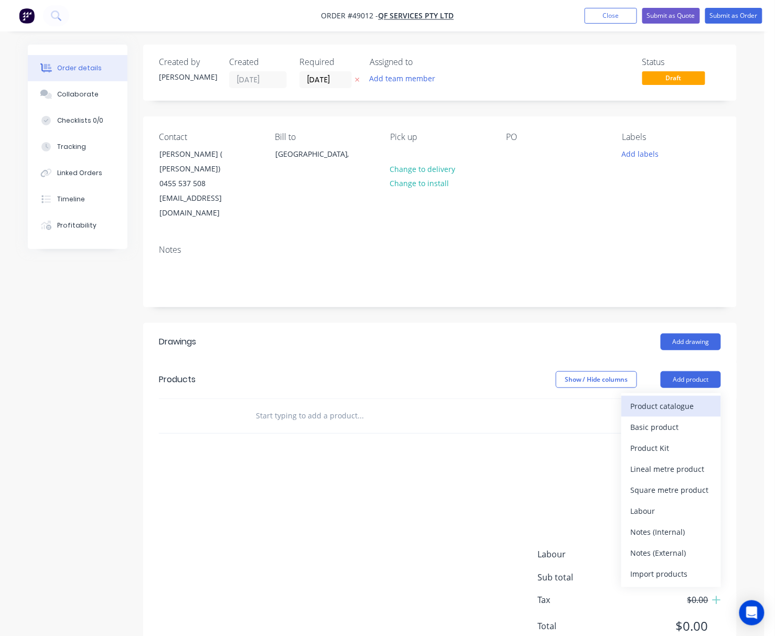
click at [665, 398] on div "Product catalogue" at bounding box center [671, 405] width 81 height 15
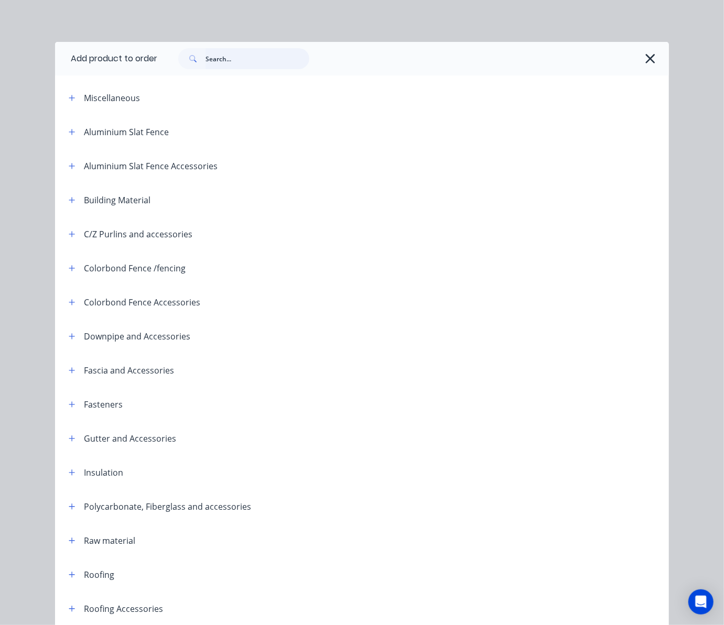
click at [246, 61] on input "text" at bounding box center [258, 58] width 104 height 21
type input "roof"
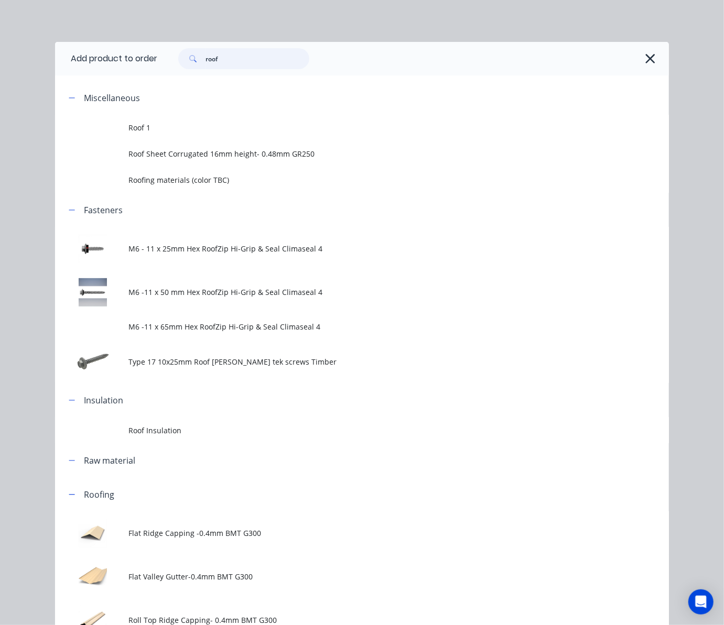
scroll to position [210, 0]
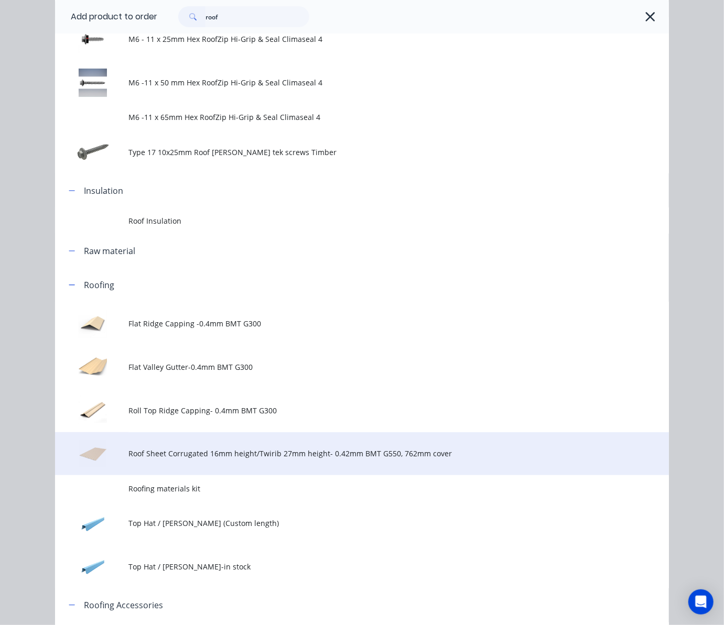
click at [312, 456] on span "Roof Sheet Corrugated 16mm height/Twirib 27mm height- 0.42mm BMT G550, 762mm co…" at bounding box center [345, 453] width 432 height 11
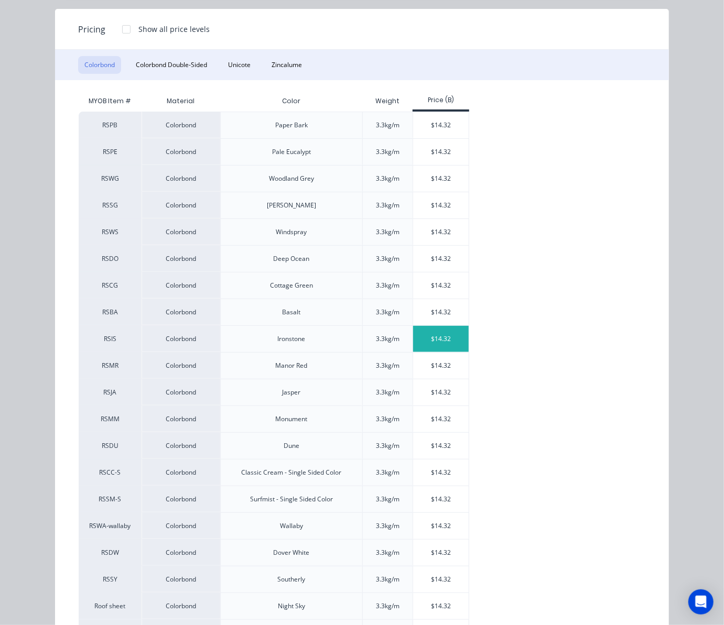
scroll to position [177, 0]
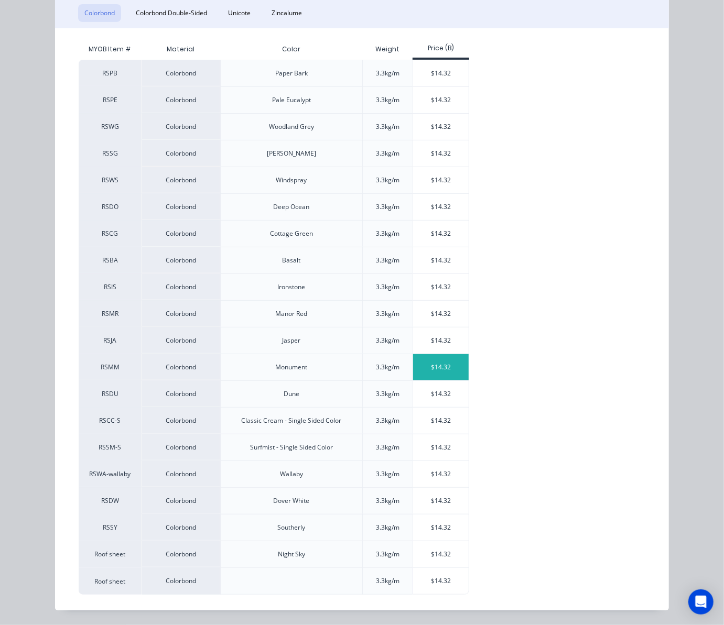
click at [428, 375] on div "$14.32" at bounding box center [441, 367] width 56 height 26
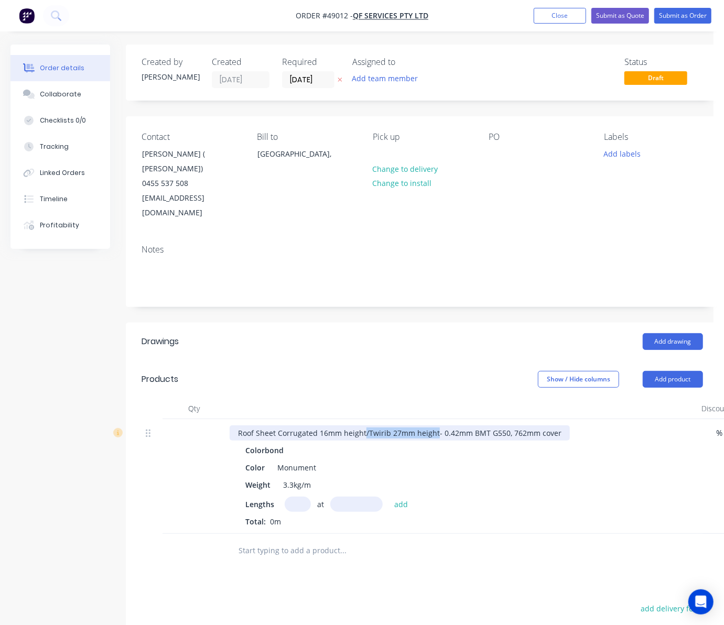
drag, startPoint x: 363, startPoint y: 405, endPoint x: 433, endPoint y: 404, distance: 70.3
click at [433, 426] on div "Roof Sheet Corrugated 16mm height/Twirib 27mm height- 0.42mm BMT G550, 762mm co…" at bounding box center [400, 433] width 340 height 15
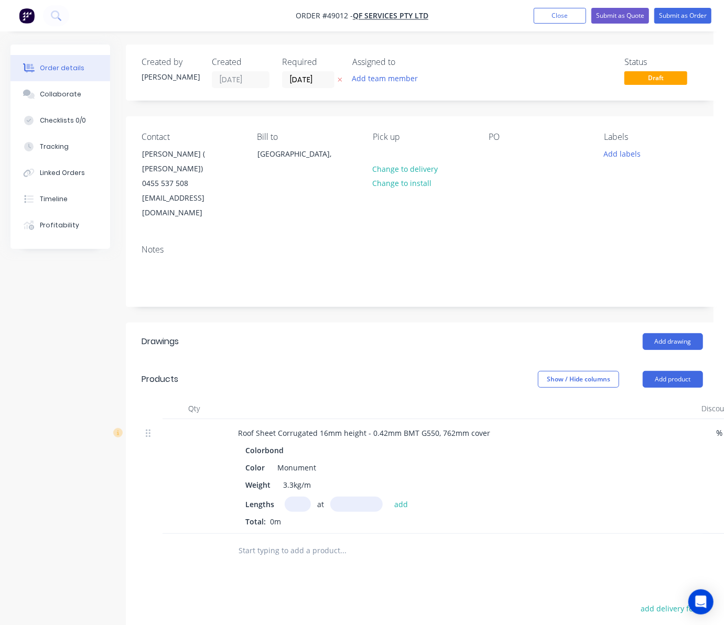
click at [300, 497] on input "text" at bounding box center [298, 504] width 26 height 15
type input "7"
click at [330, 497] on input "text" at bounding box center [356, 504] width 52 height 15
type input "2500"
click at [389, 497] on button "add" at bounding box center [401, 504] width 25 height 14
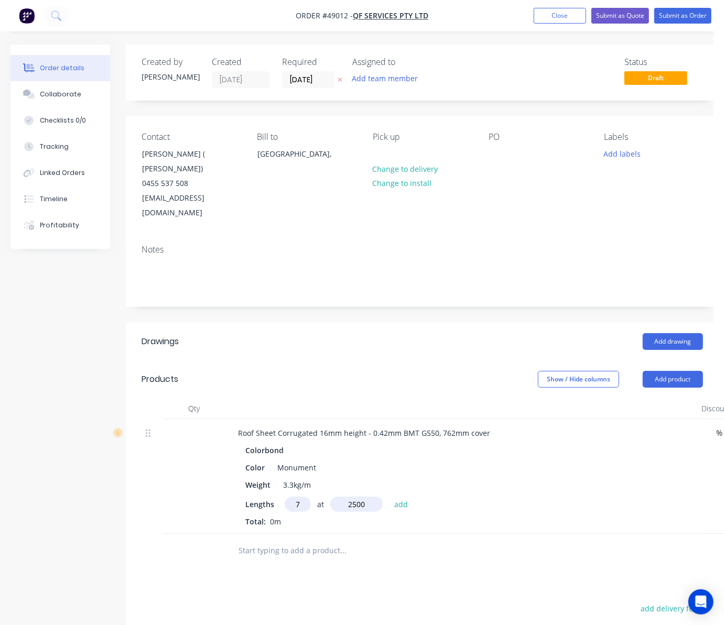
type input "$250.60"
click at [668, 371] on button "Add product" at bounding box center [673, 379] width 60 height 17
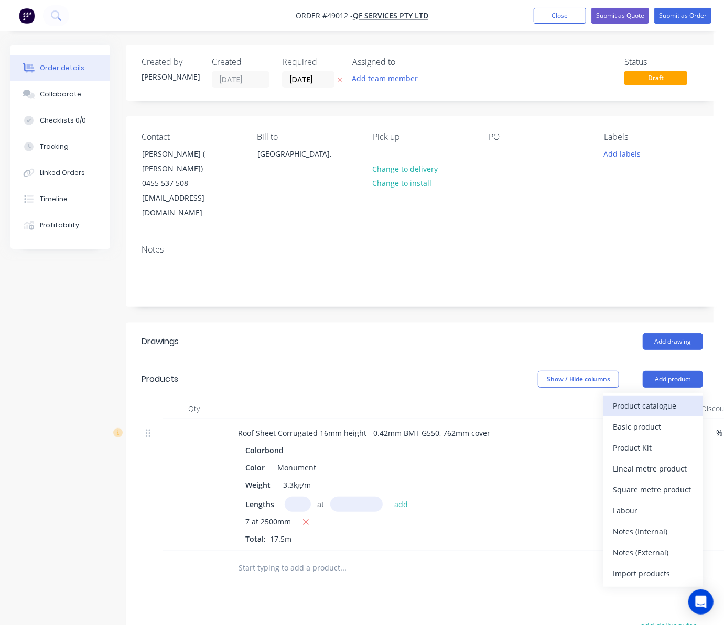
click at [641, 398] on div "Product catalogue" at bounding box center [653, 405] width 81 height 15
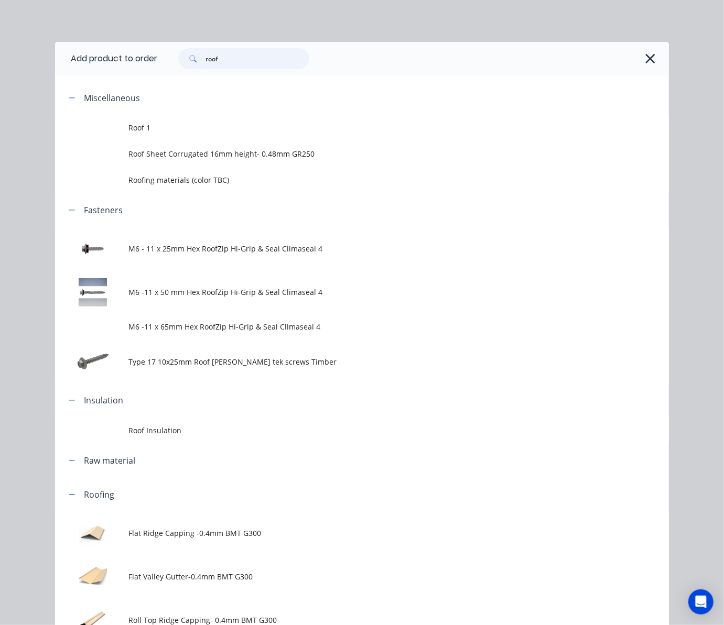
drag, startPoint x: 233, startPoint y: 60, endPoint x: 126, endPoint y: 65, distance: 106.6
click at [145, 63] on header "Add product to order roof" at bounding box center [362, 59] width 614 height 34
type input "narrow"
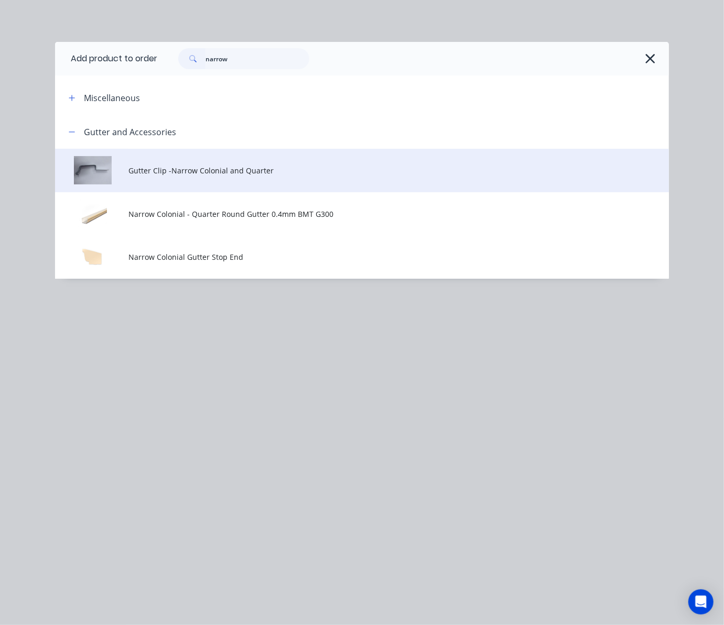
click at [336, 182] on td "Gutter Clip -Narrow Colonial and Quarter" at bounding box center [399, 171] width 540 height 44
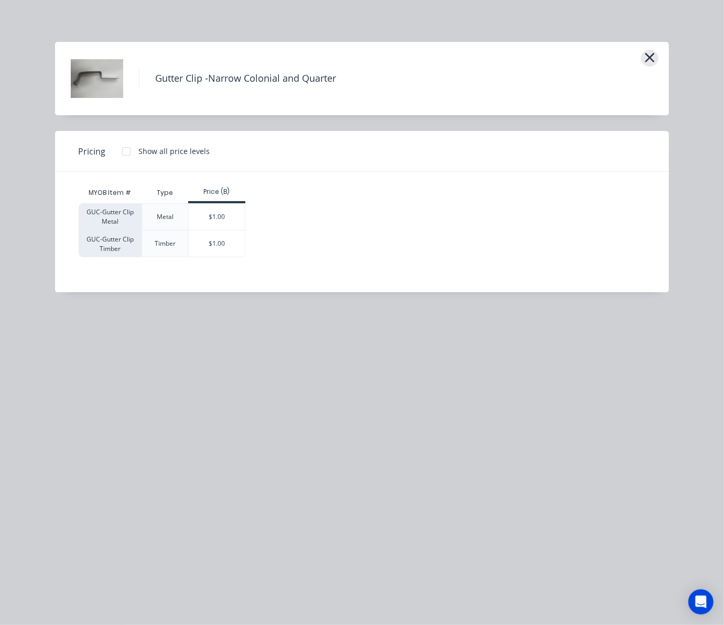
click at [644, 60] on icon "button" at bounding box center [649, 57] width 11 height 15
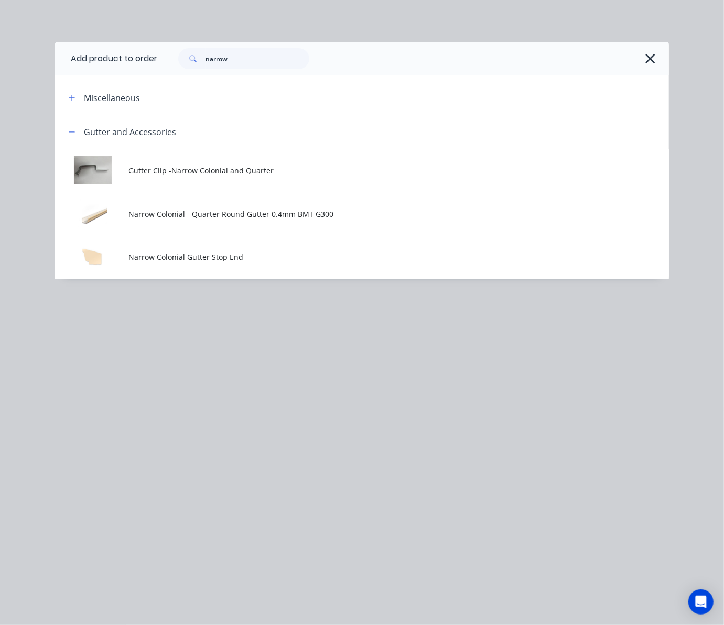
click at [223, 220] on td "Narrow Colonial - Quarter Round Gutter 0.4mm BMT G300" at bounding box center [399, 214] width 540 height 44
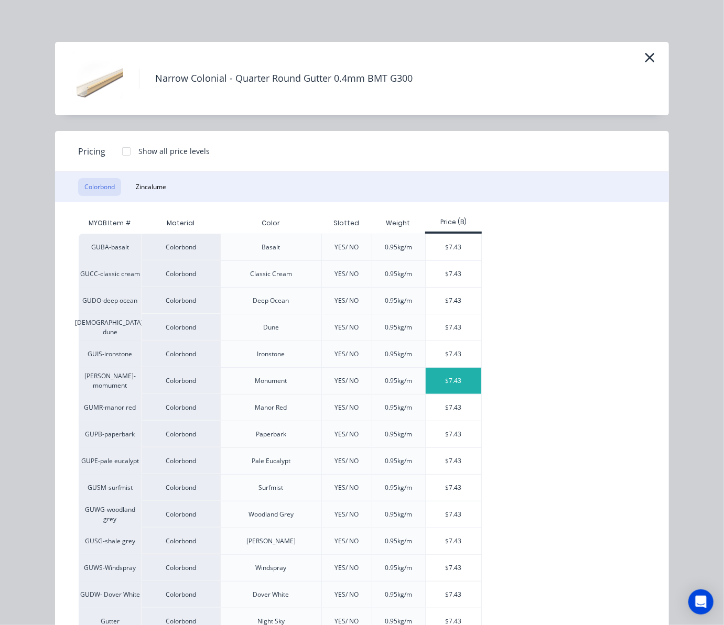
click at [462, 376] on div "$7.43" at bounding box center [454, 381] width 56 height 26
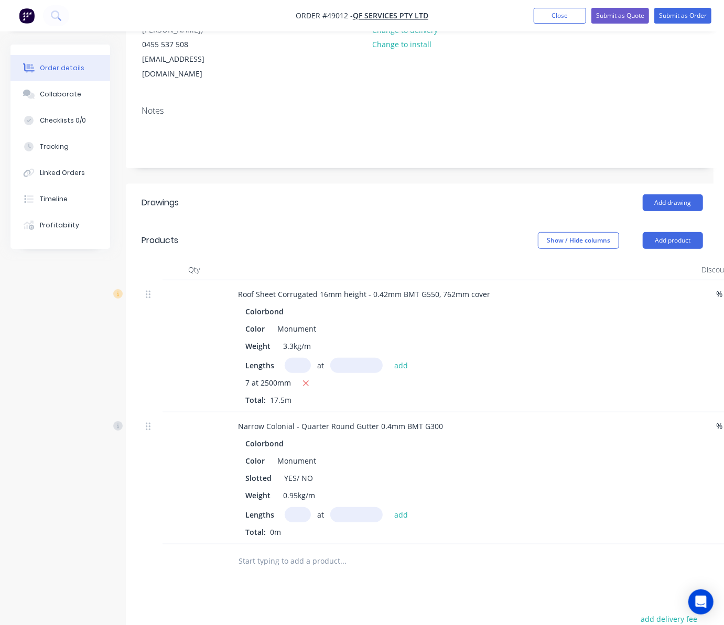
scroll to position [139, 0]
click at [295, 507] on input "text" at bounding box center [298, 514] width 26 height 15
drag, startPoint x: 296, startPoint y: 446, endPoint x: 311, endPoint y: 448, distance: 15.9
click at [311, 470] on div "YES/ NO" at bounding box center [298, 477] width 37 height 15
click at [293, 507] on input "text" at bounding box center [298, 514] width 26 height 15
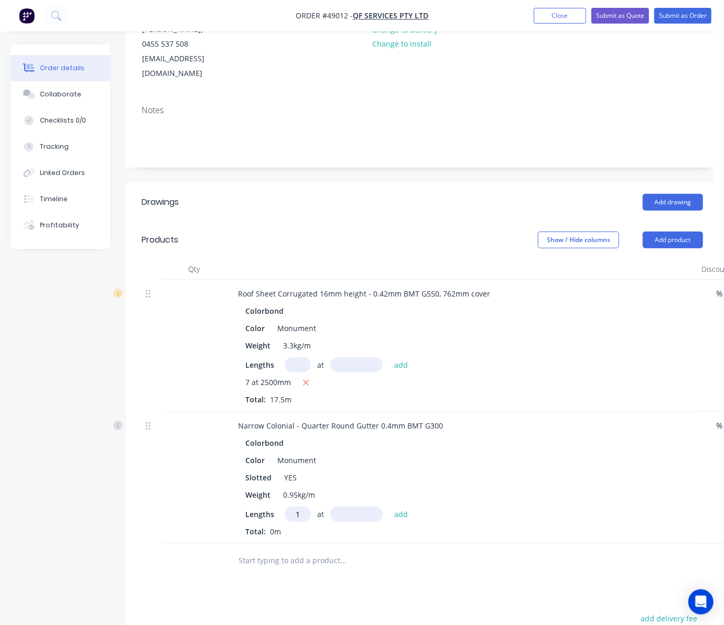
type input "1"
click at [358, 507] on input "text" at bounding box center [356, 514] width 52 height 15
type input "5100"
click at [389, 507] on button "add" at bounding box center [401, 514] width 25 height 14
type input "$37.89"
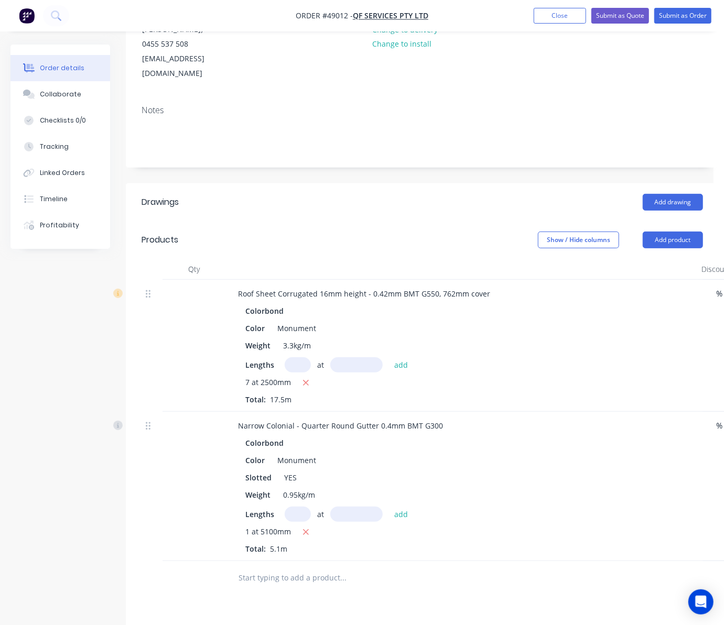
drag, startPoint x: 664, startPoint y: 210, endPoint x: 665, endPoint y: 223, distance: 12.7
click at [664, 232] on button "Add product" at bounding box center [673, 240] width 60 height 17
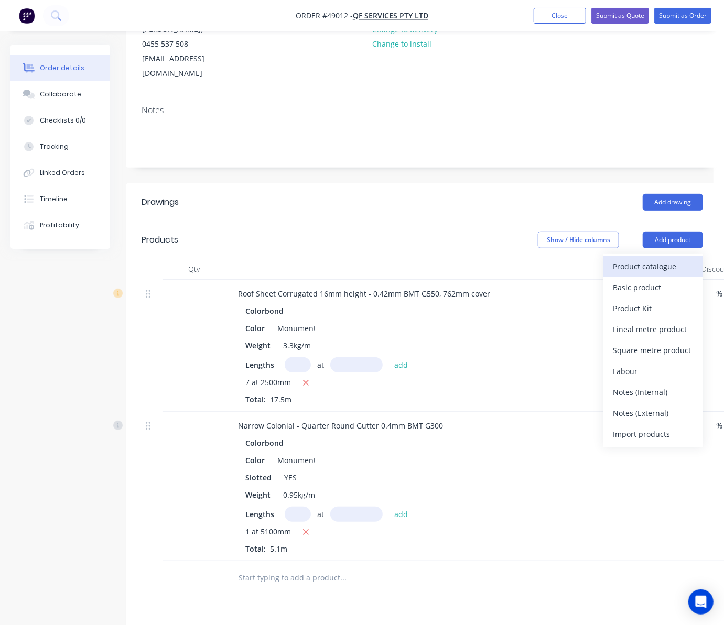
click at [661, 259] on div "Product catalogue" at bounding box center [653, 266] width 81 height 15
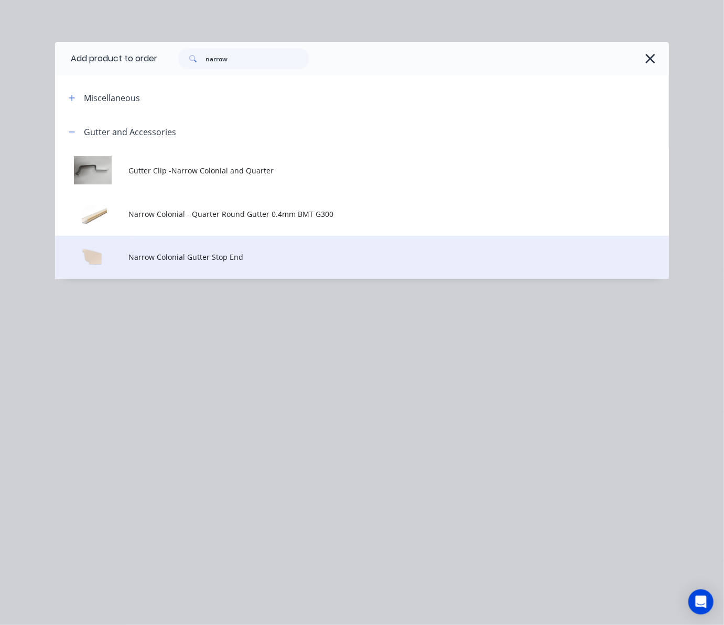
click at [256, 246] on td "Narrow Colonial Gutter Stop End" at bounding box center [399, 258] width 540 height 44
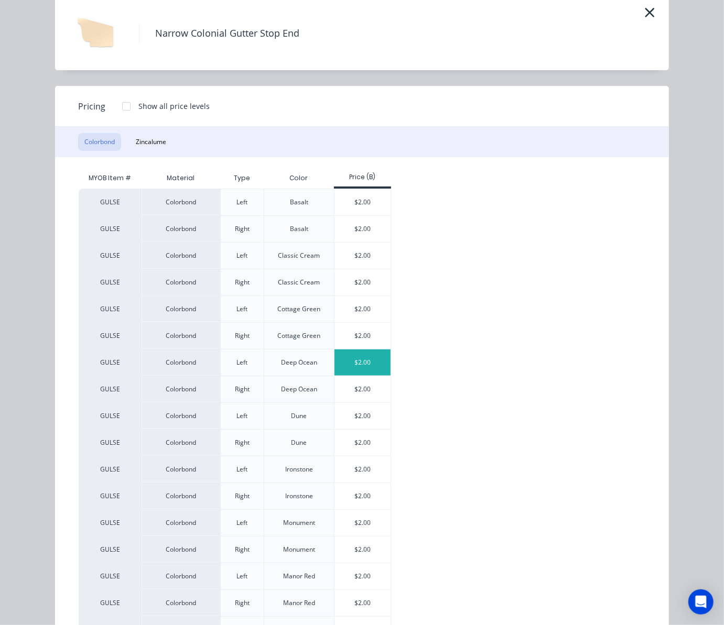
scroll to position [70, 0]
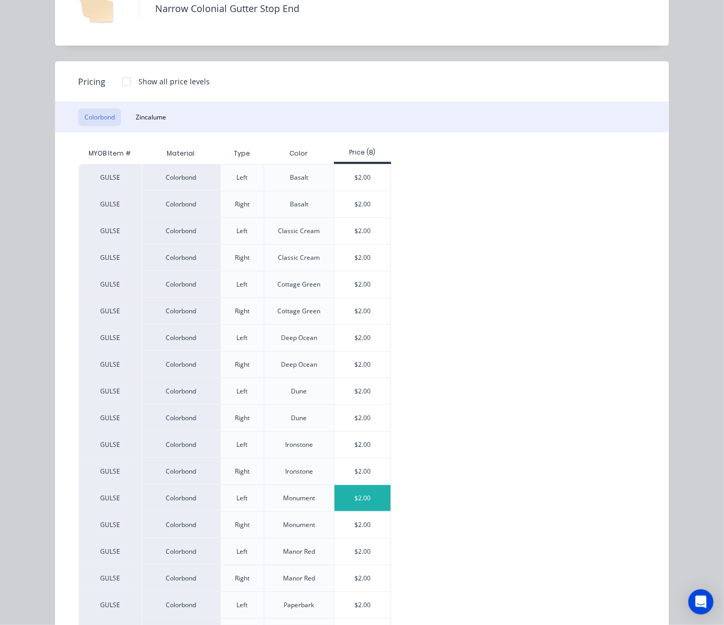
click at [370, 503] on div "$2.00" at bounding box center [362, 498] width 56 height 26
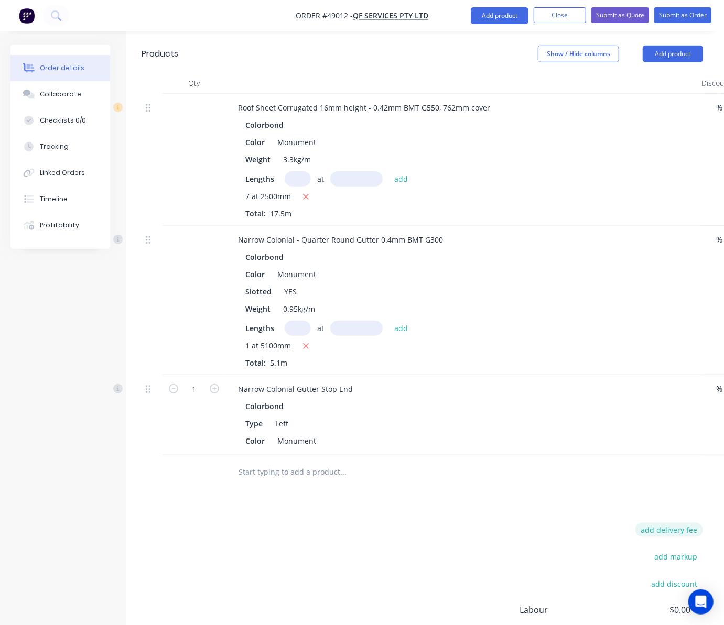
scroll to position [267, 0]
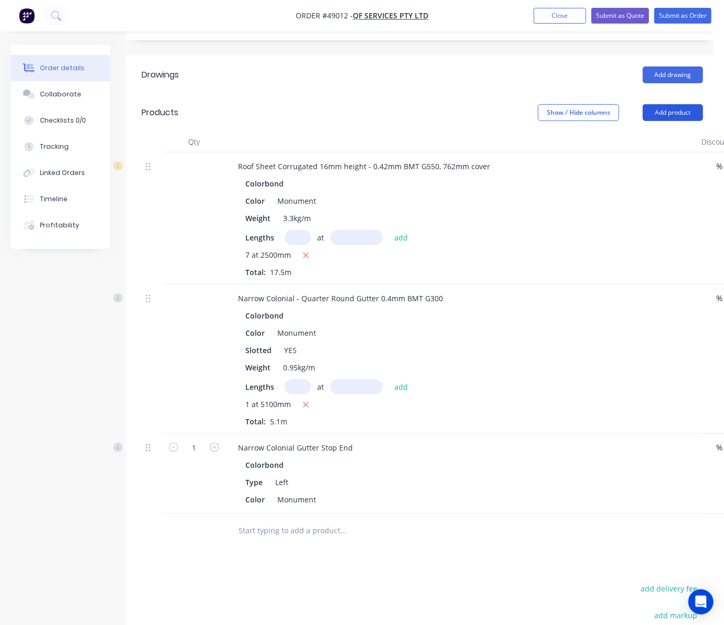
click at [665, 104] on button "Add product" at bounding box center [673, 112] width 60 height 17
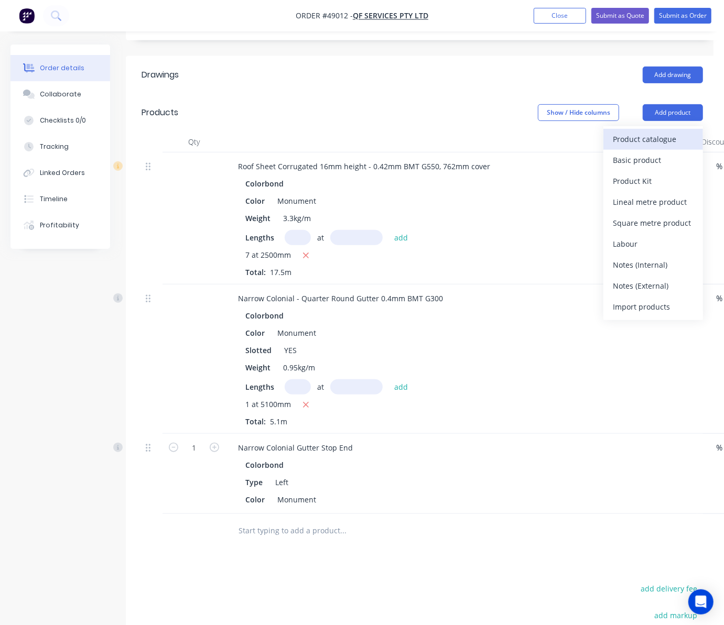
click at [644, 132] on div "Product catalogue" at bounding box center [653, 139] width 81 height 15
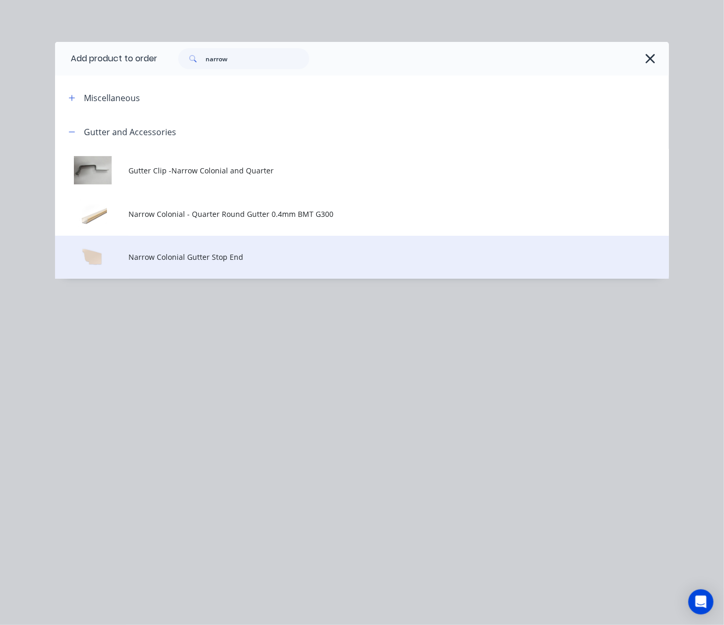
click at [236, 249] on td "Narrow Colonial Gutter Stop End" at bounding box center [399, 258] width 540 height 44
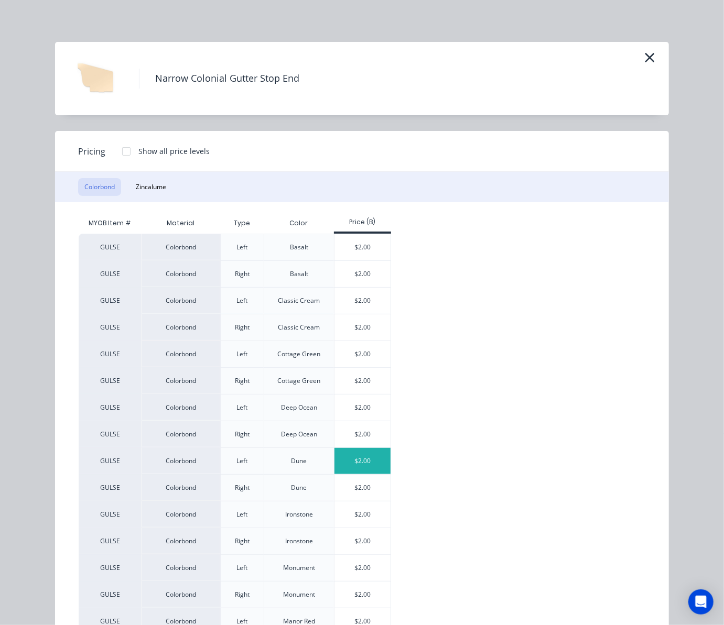
scroll to position [139, 0]
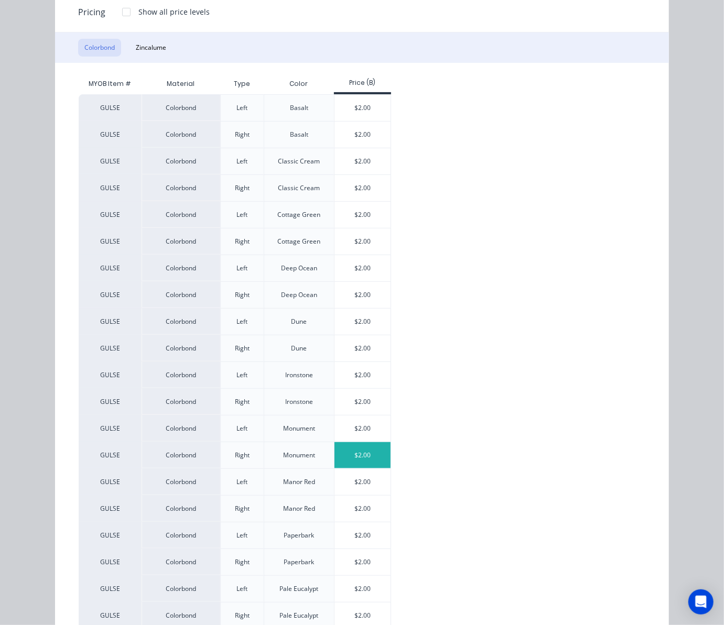
click at [362, 459] on div "$2.00" at bounding box center [362, 456] width 56 height 26
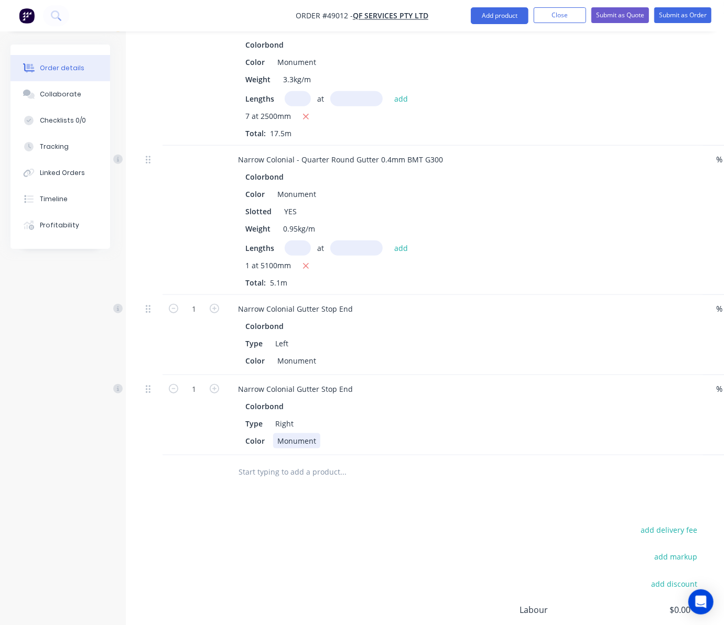
scroll to position [407, 0]
click at [492, 17] on button "Add product" at bounding box center [500, 15] width 58 height 17
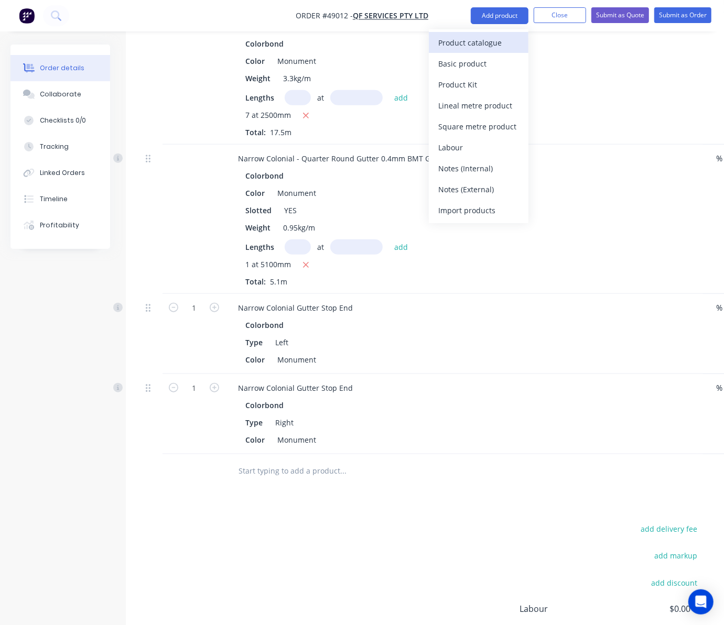
click at [487, 42] on div "Product catalogue" at bounding box center [478, 42] width 81 height 15
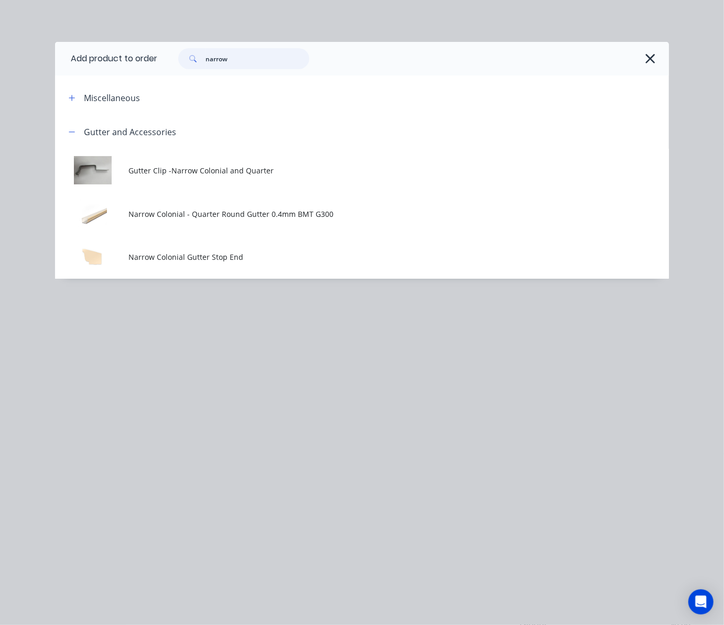
drag, startPoint x: 263, startPoint y: 55, endPoint x: 70, endPoint y: 68, distance: 193.3
click at [84, 68] on header "Add product to order narrow" at bounding box center [362, 59] width 614 height 34
type input "down"
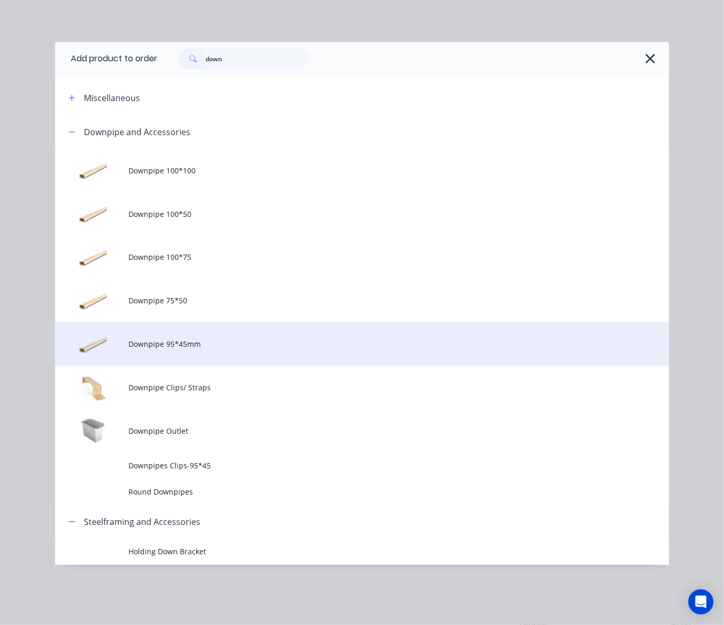
click at [279, 346] on span "Downpipe 95*45mm" at bounding box center [345, 344] width 432 height 11
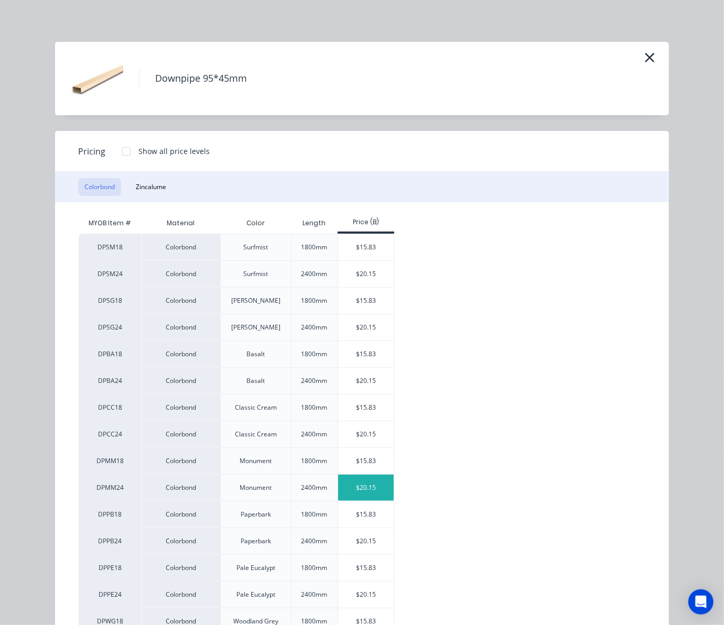
click at [374, 485] on div "$20.15" at bounding box center [366, 488] width 56 height 26
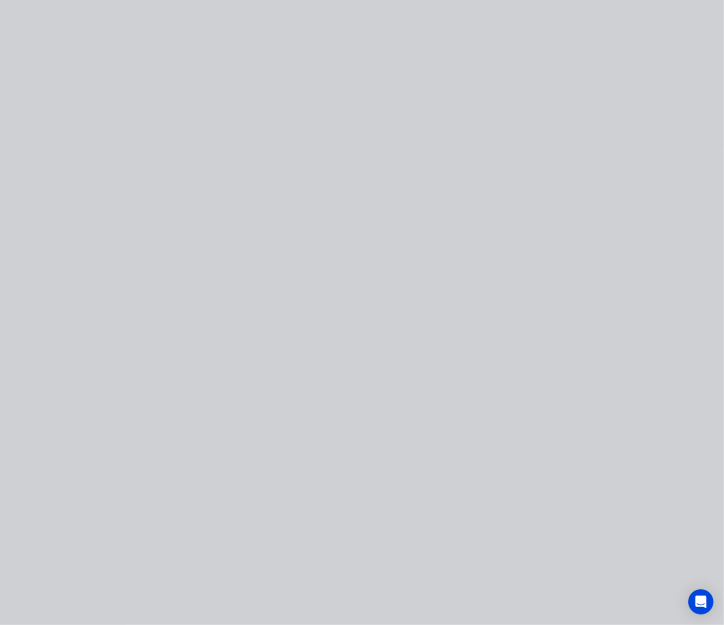
type input "$20.15"
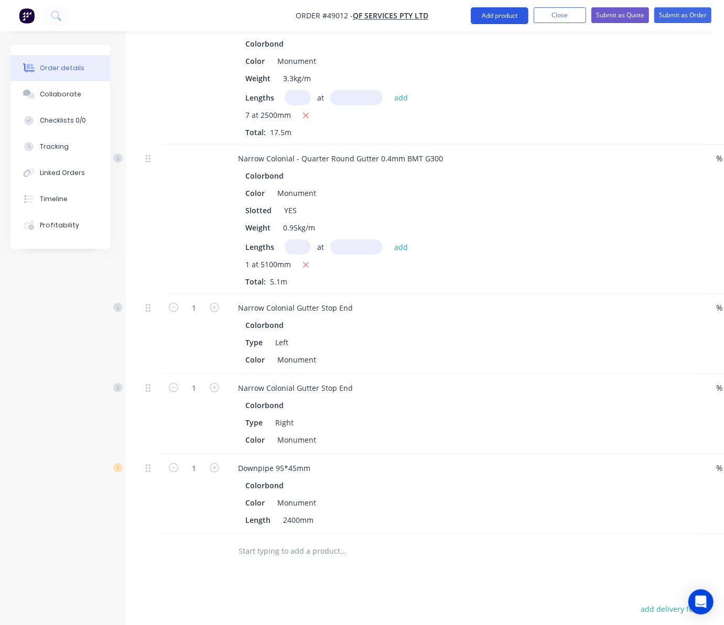
click at [508, 16] on button "Add product" at bounding box center [500, 15] width 58 height 17
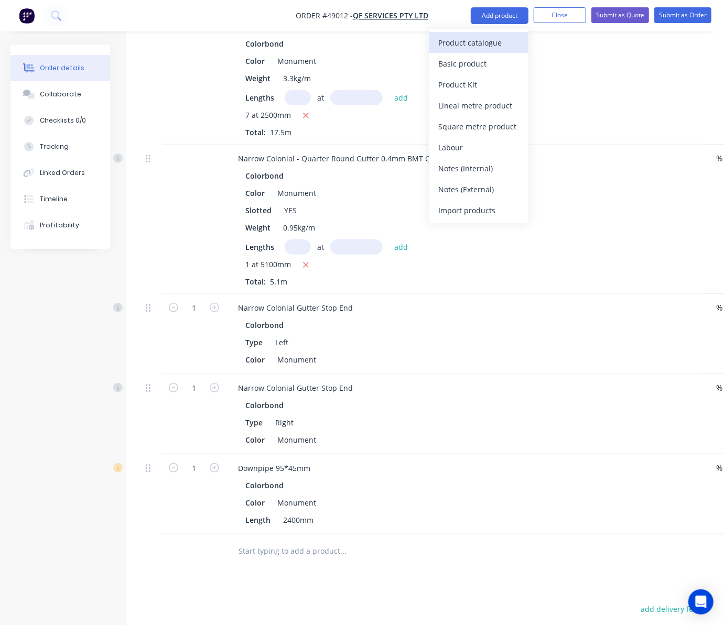
click at [495, 34] on button "Product catalogue" at bounding box center [479, 42] width 100 height 21
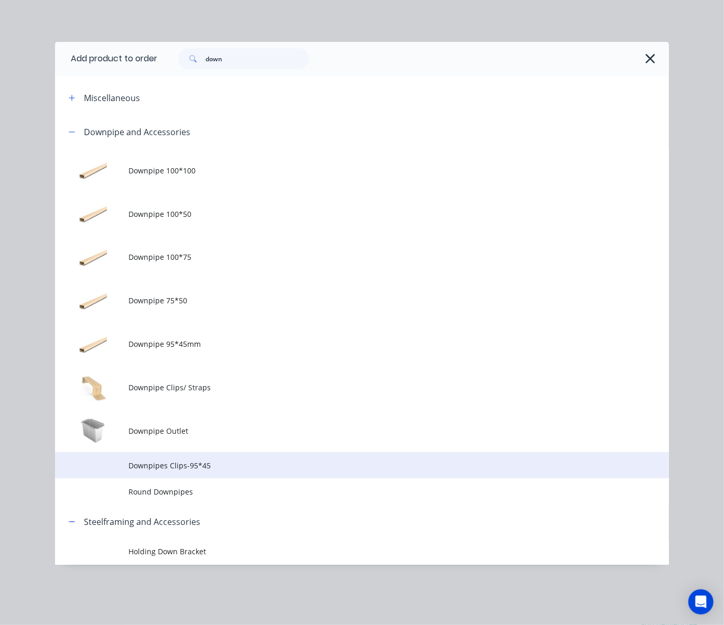
click at [241, 468] on span "Downpipes Clips-95*45" at bounding box center [345, 465] width 432 height 11
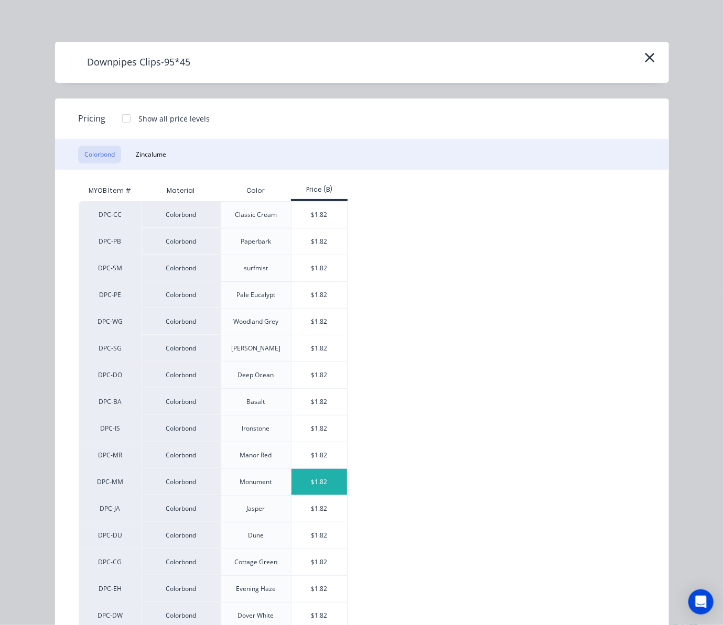
click at [319, 483] on div "$1.82" at bounding box center [320, 482] width 56 height 26
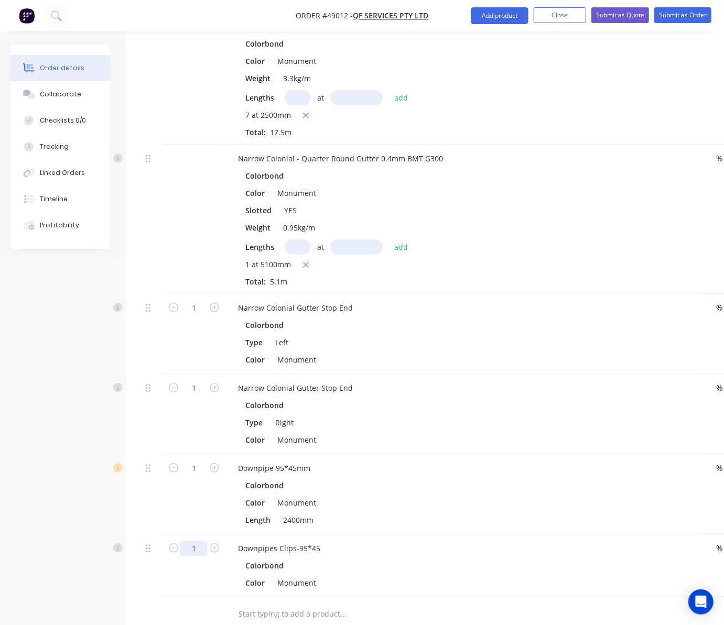
click at [193, 541] on input "1" at bounding box center [193, 549] width 27 height 16
type input "2"
type input "$3.64"
click at [78, 541] on div "Created by Rachel Created 08/09/25 Required 08/09/25 Assigned to Add team membe…" at bounding box center [364, 257] width 708 height 1238
click at [477, 13] on button "Add product" at bounding box center [500, 15] width 58 height 17
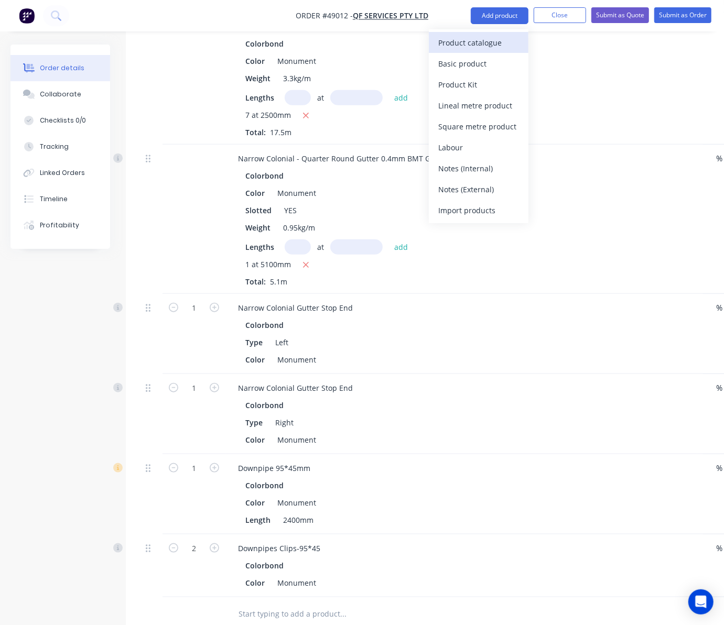
click at [462, 41] on div "Product catalogue" at bounding box center [478, 42] width 81 height 15
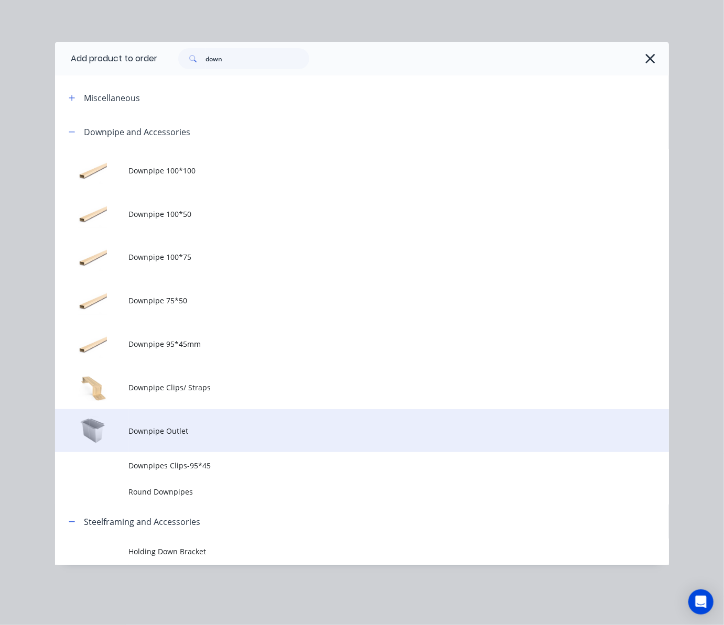
click at [143, 427] on span "Downpipe Outlet" at bounding box center [345, 431] width 432 height 11
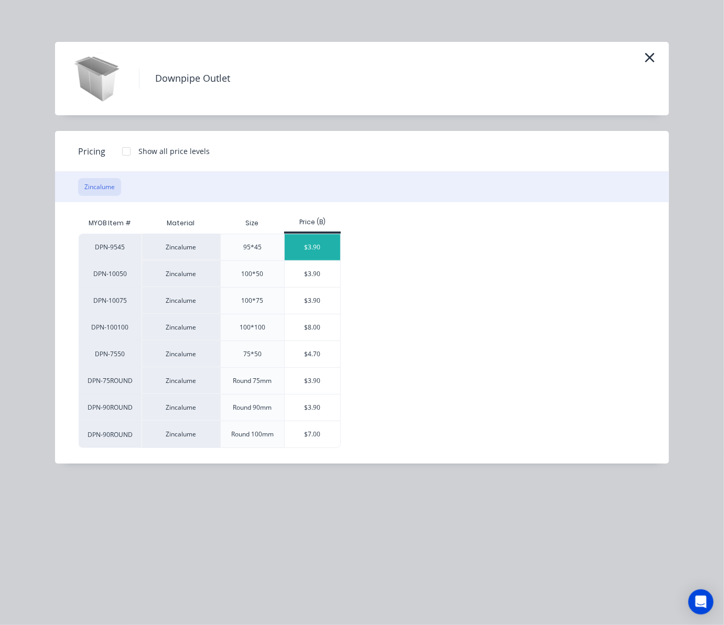
click at [322, 241] on div "$3.90" at bounding box center [313, 247] width 56 height 26
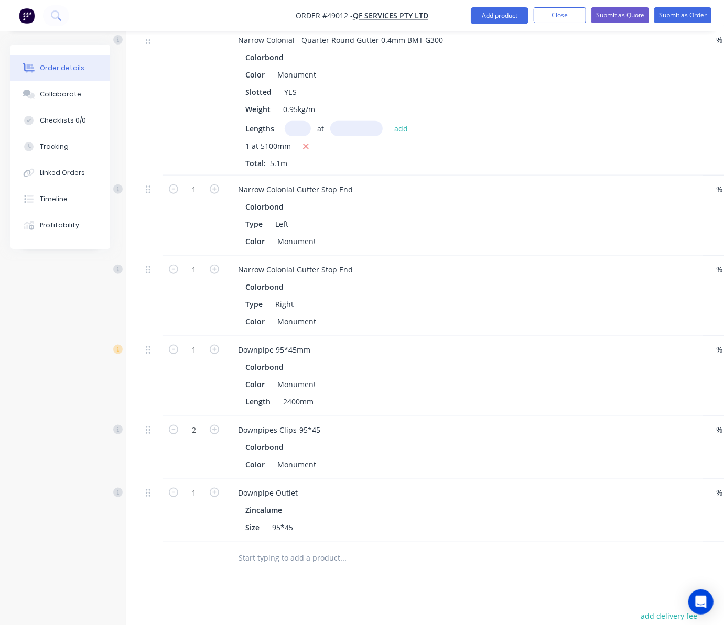
scroll to position [546, 0]
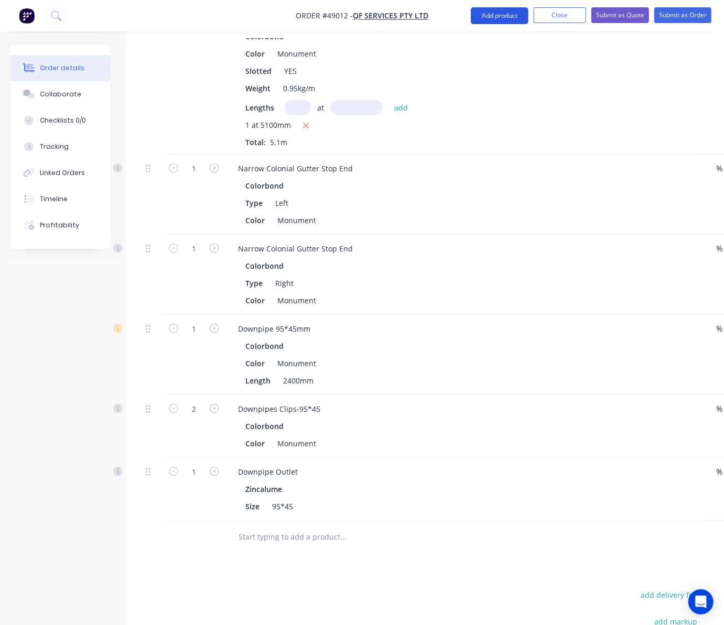
click at [506, 18] on button "Add product" at bounding box center [500, 15] width 58 height 17
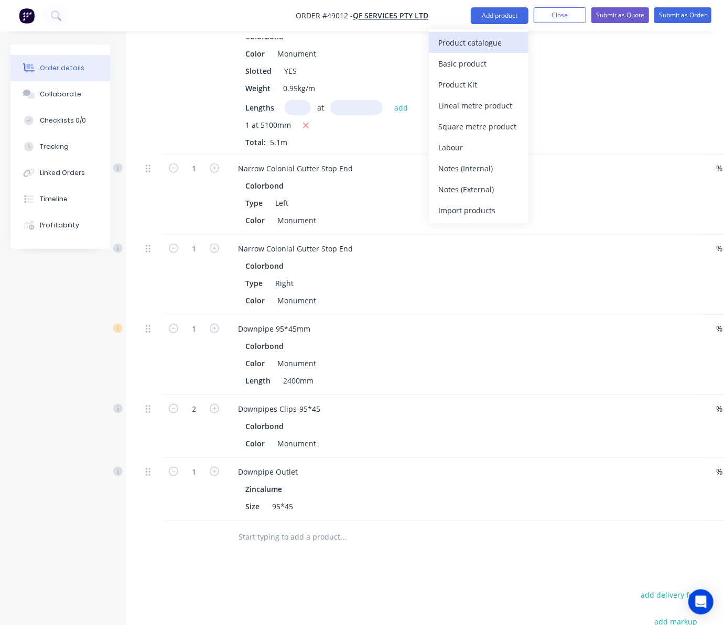
click at [458, 47] on div "Product catalogue" at bounding box center [478, 42] width 81 height 15
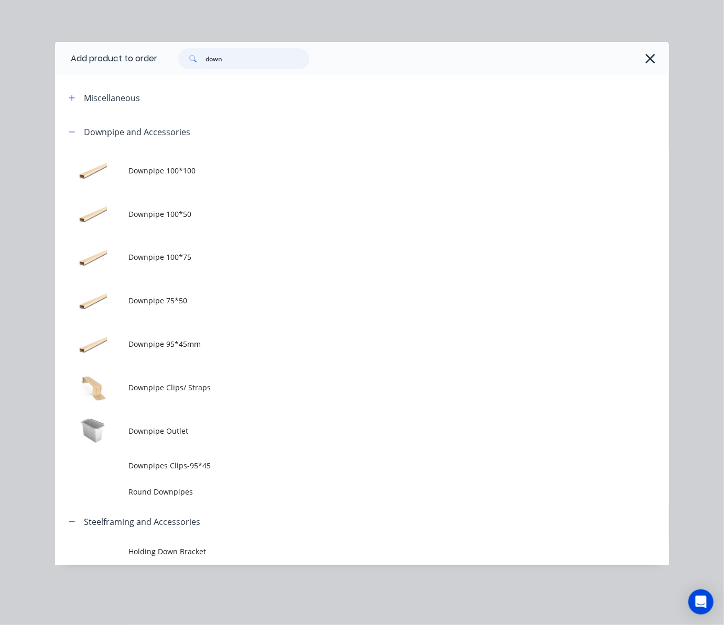
drag, startPoint x: 239, startPoint y: 59, endPoint x: 170, endPoint y: 68, distance: 69.2
click at [170, 68] on div "down" at bounding box center [239, 58] width 142 height 21
type input "39"
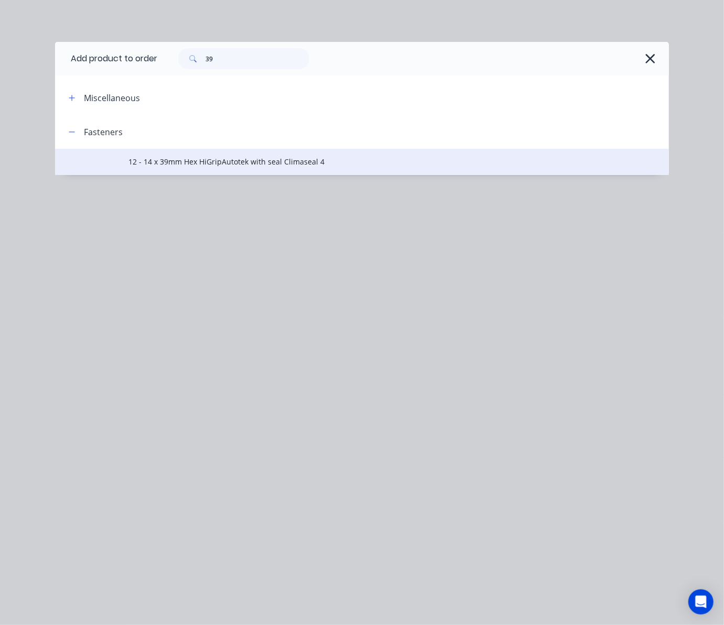
click at [289, 149] on td "12 - 14 x 39mm Hex HiGripAutotek with seal Climaseal 4" at bounding box center [399, 162] width 540 height 26
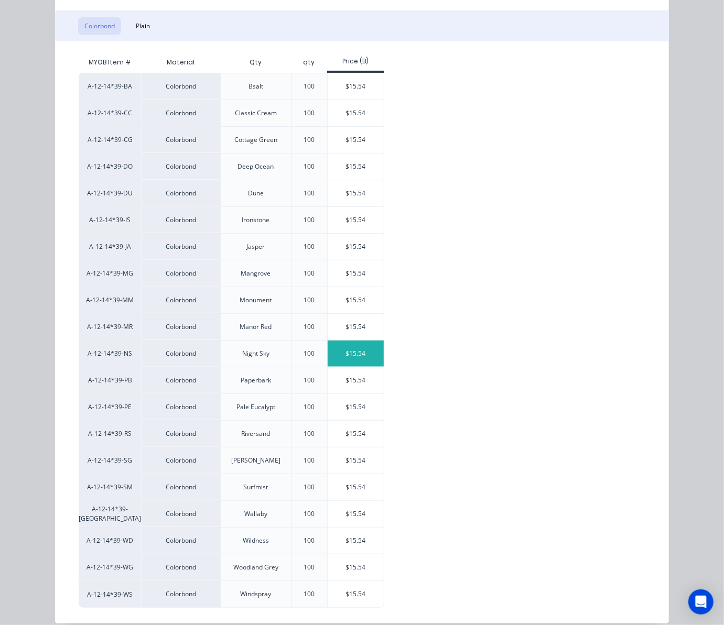
scroll to position [139, 0]
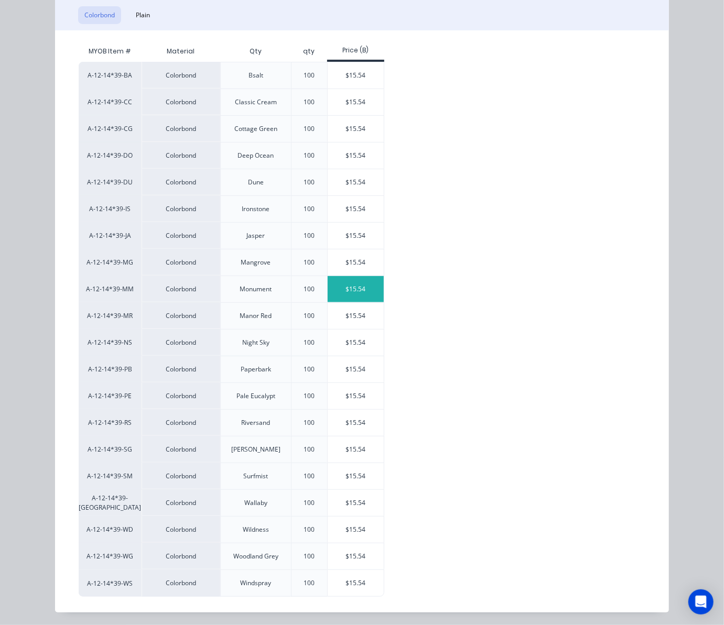
click at [351, 302] on div "$15.54" at bounding box center [356, 289] width 56 height 26
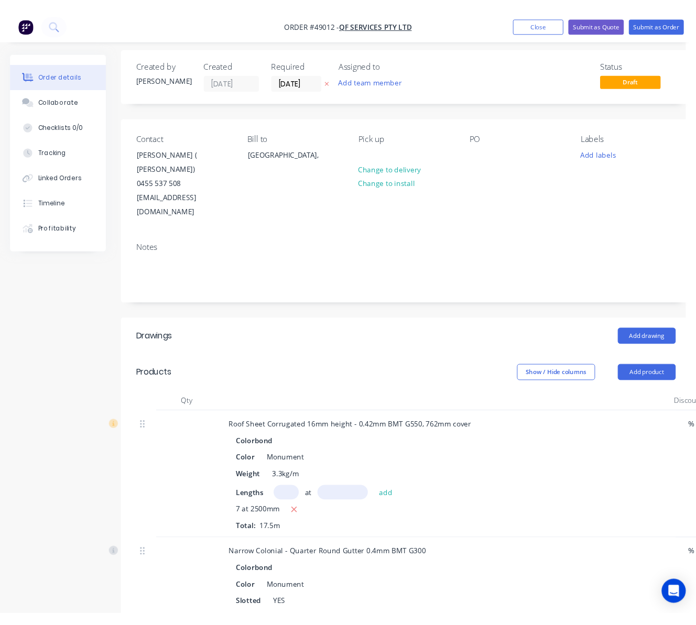
scroll to position [0, 0]
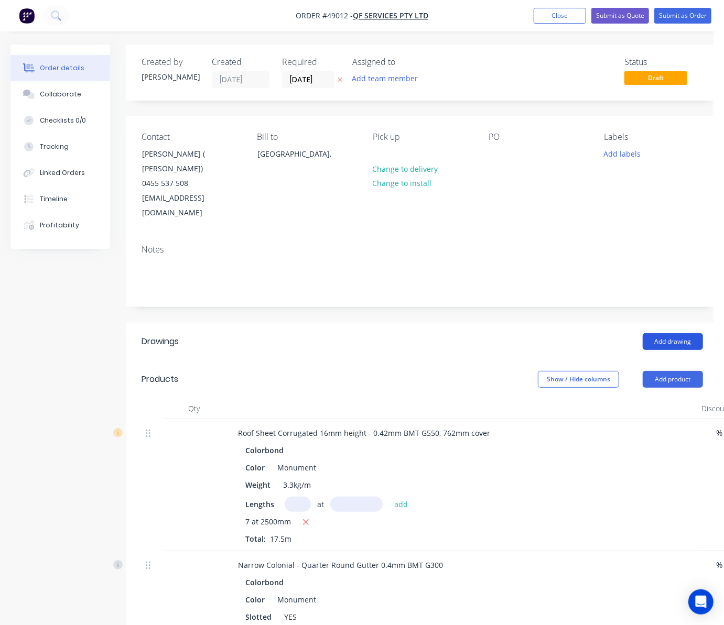
click at [670, 333] on button "Add drawing" at bounding box center [673, 341] width 60 height 17
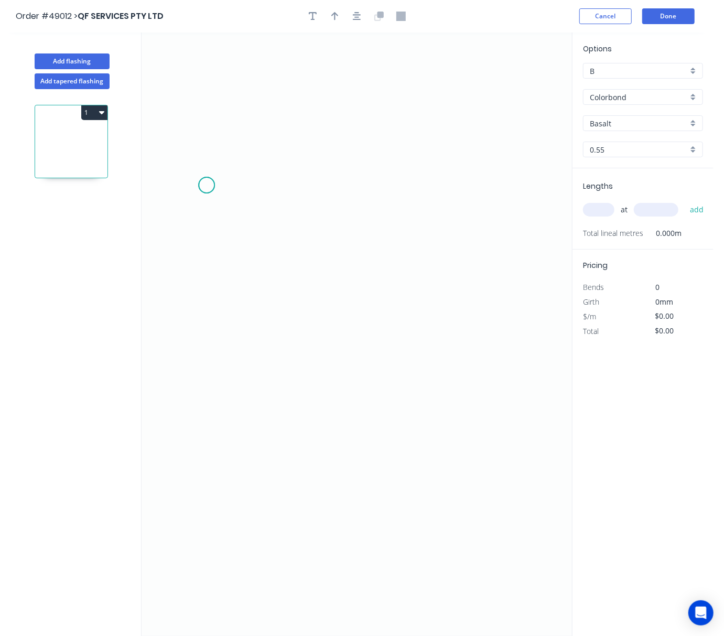
click at [207, 186] on icon "0" at bounding box center [357, 334] width 430 height 603
click at [179, 443] on icon "0" at bounding box center [357, 334] width 430 height 603
click at [476, 436] on icon "0 ?" at bounding box center [357, 334] width 430 height 603
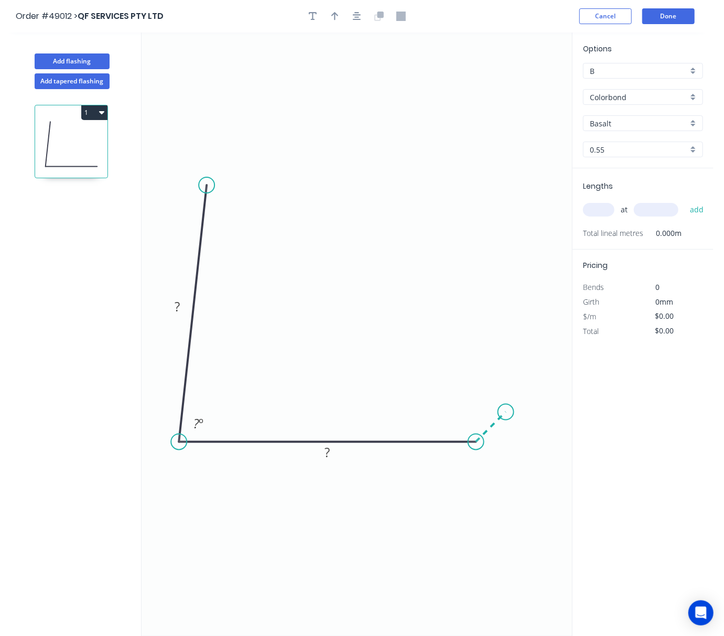
click at [508, 414] on icon "0 ? ? ? º" at bounding box center [357, 334] width 430 height 603
click at [508, 414] on circle at bounding box center [508, 411] width 16 height 16
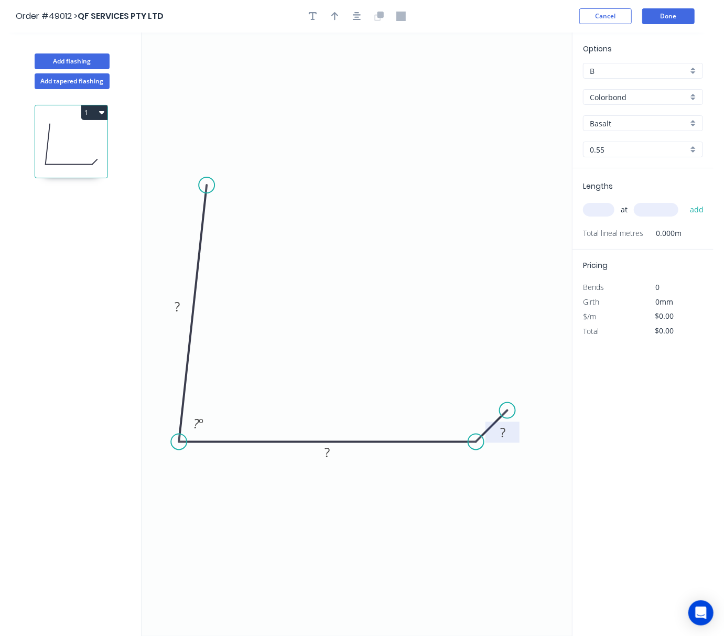
click at [504, 433] on tspan "?" at bounding box center [502, 432] width 5 height 17
click at [331, 455] on rect at bounding box center [327, 453] width 21 height 15
click at [175, 307] on tspan "?" at bounding box center [177, 306] width 5 height 17
type input "$9.07"
click at [208, 423] on rect at bounding box center [198, 424] width 21 height 15
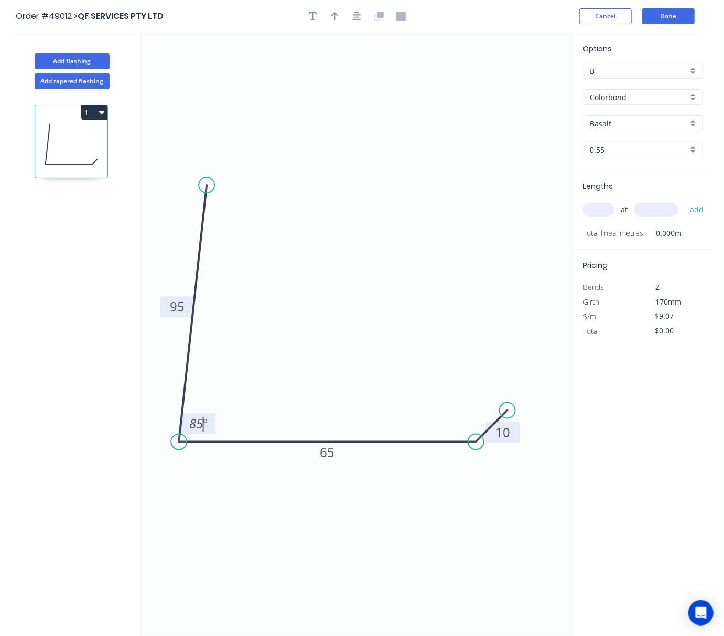
click at [638, 118] on input "Basalt" at bounding box center [639, 123] width 98 height 11
click at [640, 134] on div "Monument" at bounding box center [643, 143] width 119 height 18
type input "Monument"
click at [605, 201] on div "at add" at bounding box center [644, 210] width 122 height 18
click at [599, 208] on input "text" at bounding box center [598, 210] width 31 height 14
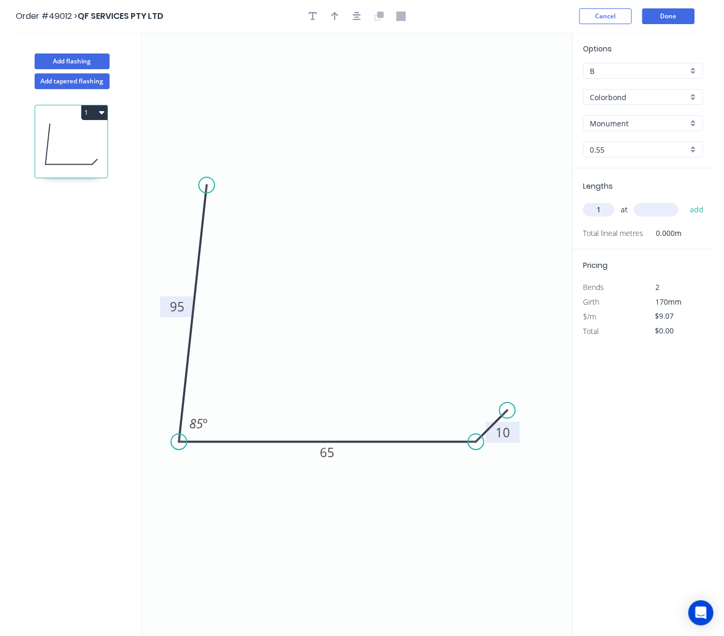
type input "1"
click at [650, 212] on input "text" at bounding box center [656, 210] width 45 height 14
type input "5100"
click at [685, 201] on button "add" at bounding box center [697, 210] width 25 height 18
type input "$46.26"
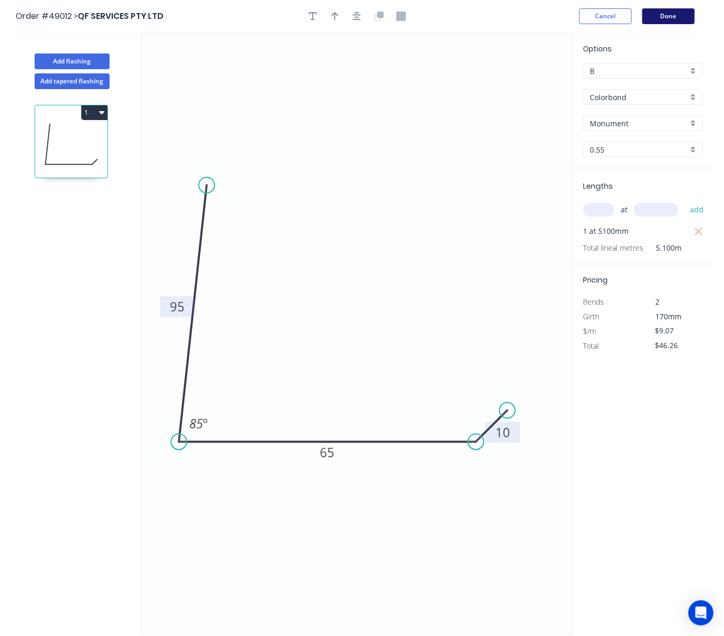
click at [672, 16] on button "Done" at bounding box center [668, 16] width 52 height 16
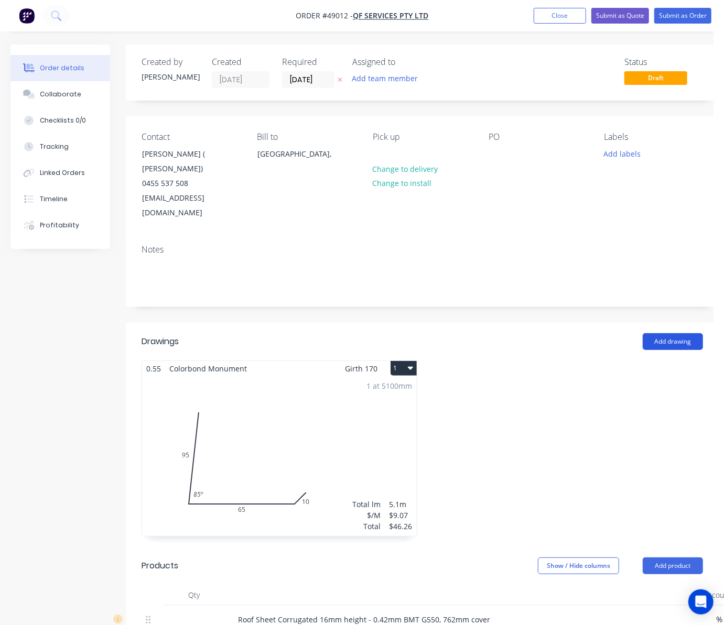
click at [678, 333] on button "Add drawing" at bounding box center [673, 341] width 60 height 17
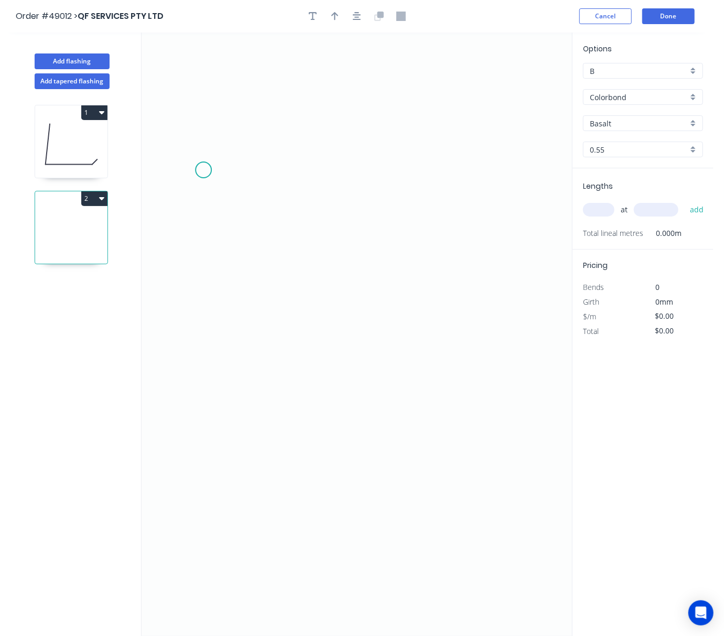
click at [203, 170] on icon "0" at bounding box center [357, 334] width 430 height 603
click at [208, 451] on icon "0" at bounding box center [357, 334] width 430 height 603
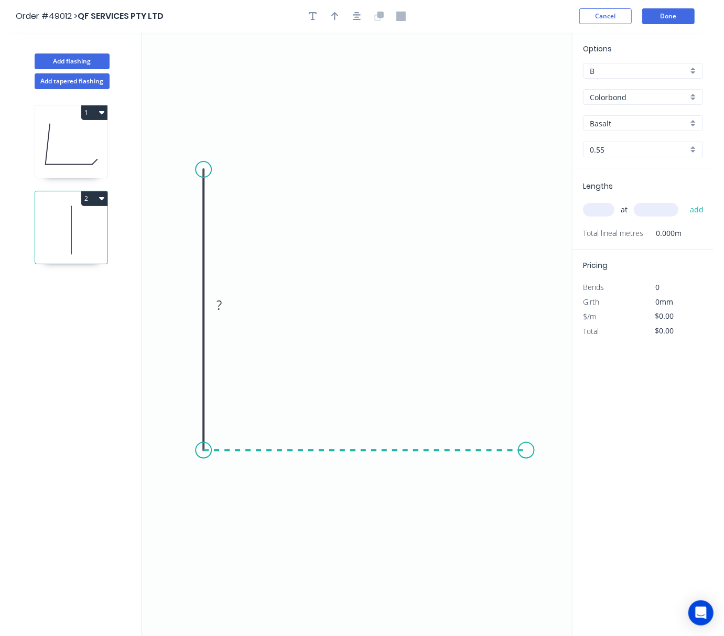
click at [526, 445] on icon "0 ?" at bounding box center [357, 334] width 430 height 603
click at [546, 430] on icon "0 ? ?" at bounding box center [357, 334] width 430 height 603
click at [548, 430] on circle at bounding box center [546, 431] width 16 height 16
click at [548, 450] on tspan "?" at bounding box center [546, 446] width 5 height 17
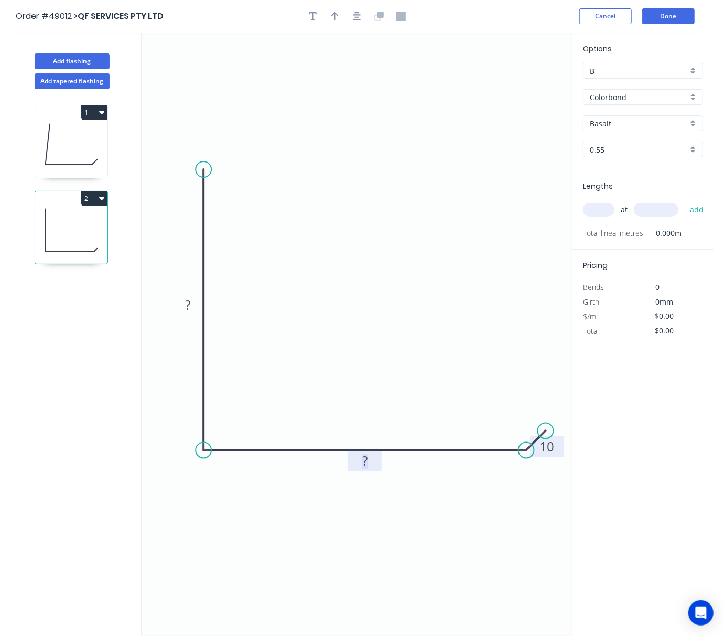
click at [365, 467] on tspan "?" at bounding box center [364, 460] width 5 height 17
click at [193, 307] on rect at bounding box center [187, 305] width 21 height 15
click at [367, 211] on icon "0 100 90 10" at bounding box center [357, 334] width 430 height 603
type input "$9.07"
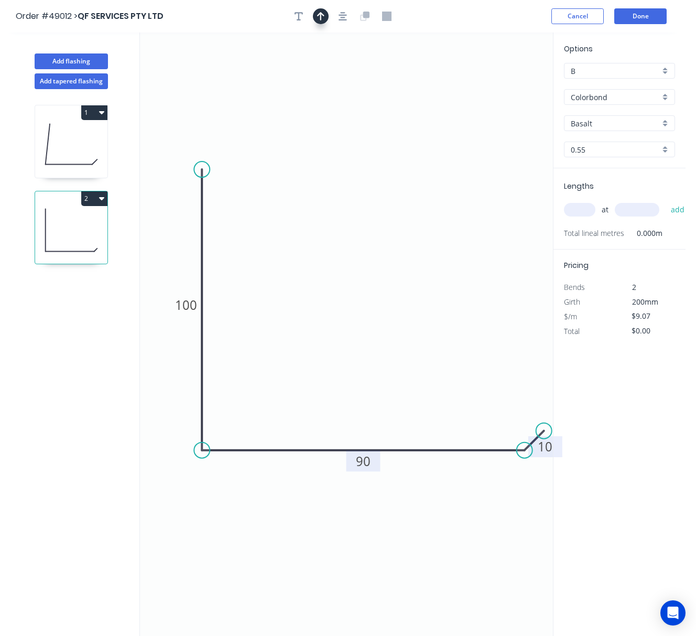
click at [323, 17] on icon "button" at bounding box center [320, 16] width 7 height 9
click at [512, 84] on icon at bounding box center [510, 73] width 9 height 34
click at [512, 84] on icon at bounding box center [519, 76] width 30 height 30
click at [512, 84] on icon at bounding box center [519, 93] width 30 height 30
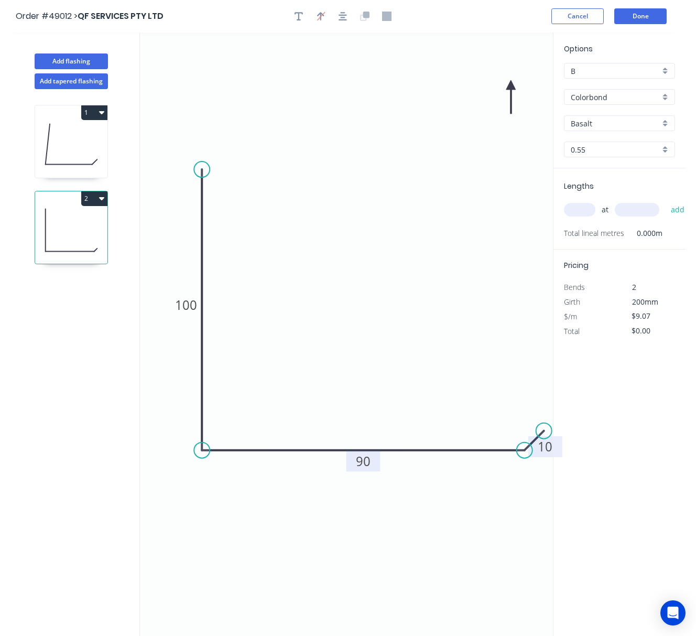
click at [512, 84] on icon at bounding box center [510, 97] width 9 height 34
drag, startPoint x: 512, startPoint y: 84, endPoint x: 214, endPoint y: 504, distance: 514.5
click at [215, 508] on icon at bounding box center [207, 516] width 30 height 30
click at [627, 124] on input "Basalt" at bounding box center [615, 123] width 89 height 11
click at [634, 142] on div "Monument" at bounding box center [620, 143] width 110 height 18
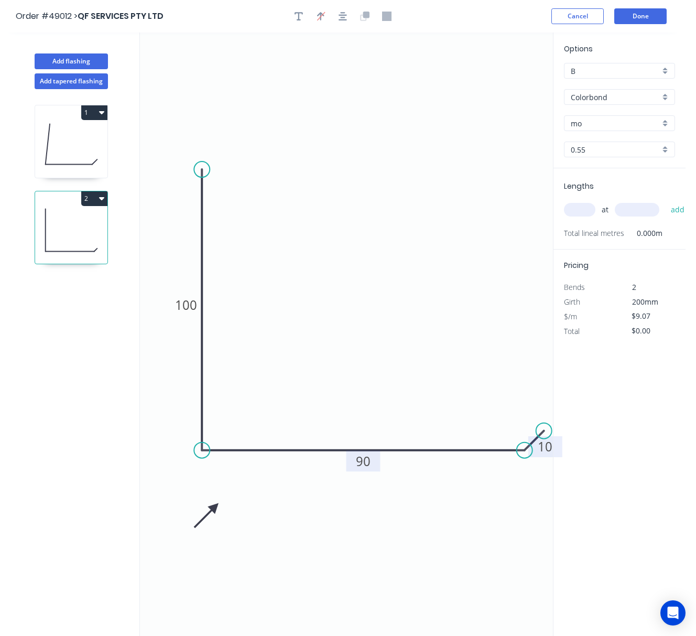
type input "Monument"
click at [596, 204] on input "text" at bounding box center [579, 210] width 31 height 14
type input "2"
click at [651, 209] on input "text" at bounding box center [637, 210] width 45 height 14
type input "2600"
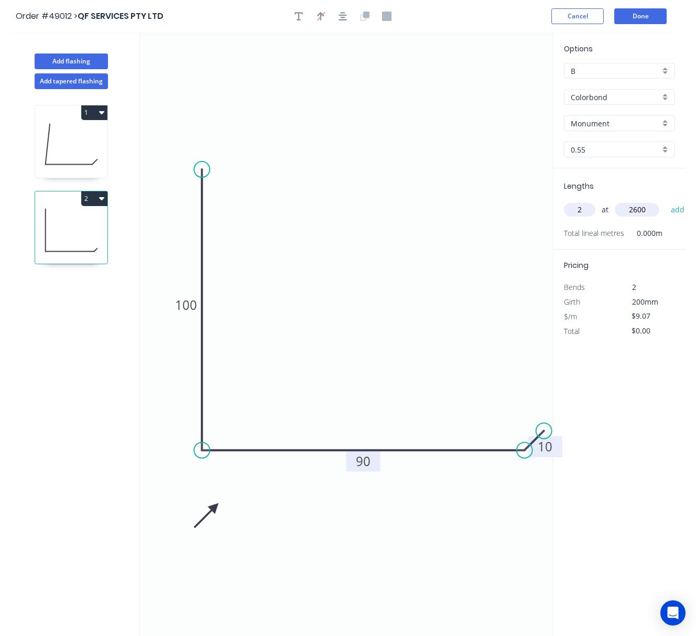
click at [666, 201] on button "add" at bounding box center [678, 210] width 25 height 18
type input "$47.16"
click at [641, 17] on button "Done" at bounding box center [640, 16] width 52 height 16
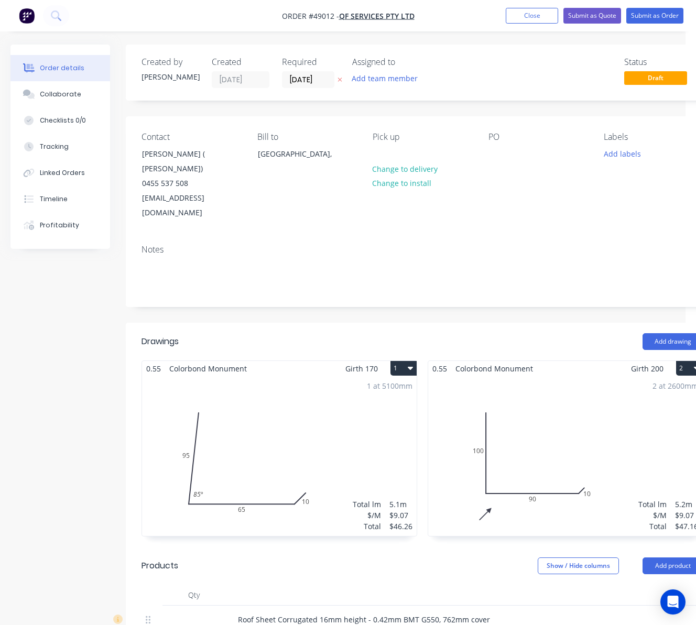
click at [252, 452] on div "1 at 5100mm Total lm $/M Total 5.1m $9.07 $46.26" at bounding box center [279, 456] width 275 height 160
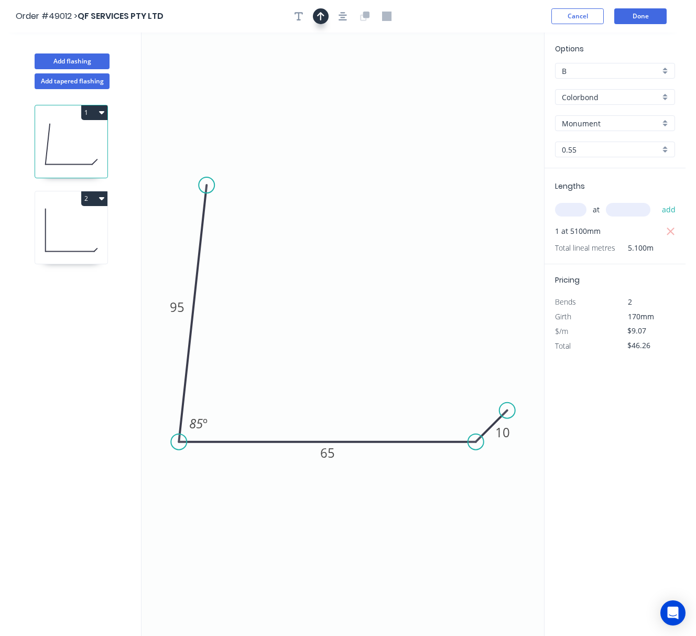
click at [319, 13] on icon "button" at bounding box center [320, 16] width 7 height 9
click at [494, 82] on icon at bounding box center [491, 73] width 9 height 34
click at [494, 82] on icon at bounding box center [504, 84] width 34 height 9
click at [494, 82] on icon "0 95 65 10 85 º" at bounding box center [343, 334] width 403 height 603
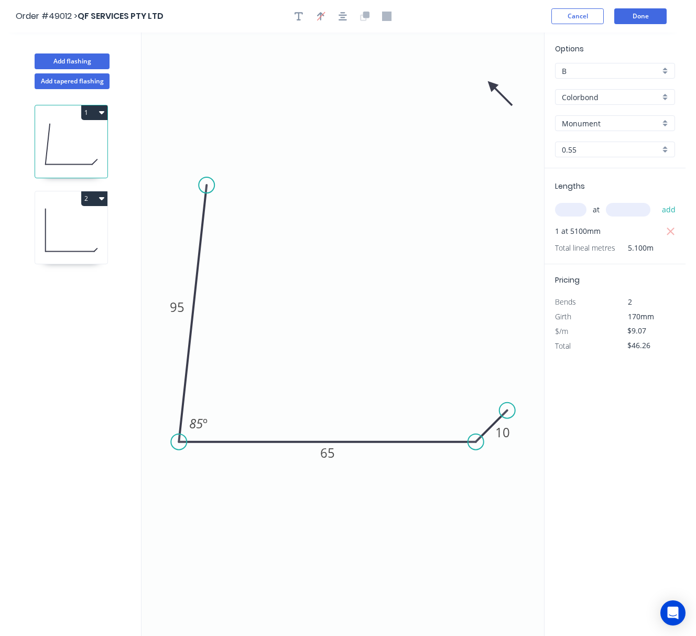
click at [494, 87] on icon at bounding box center [500, 93] width 30 height 30
click at [494, 87] on icon at bounding box center [491, 97] width 9 height 34
drag, startPoint x: 490, startPoint y: 87, endPoint x: 223, endPoint y: 506, distance: 497.1
click at [223, 506] on icon at bounding box center [214, 514] width 30 height 30
click at [640, 19] on button "Done" at bounding box center [640, 16] width 52 height 16
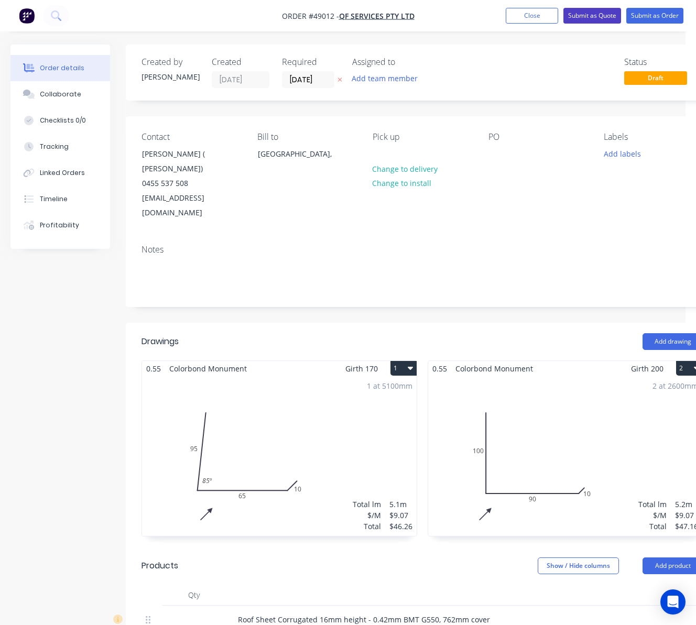
click at [588, 15] on button "Submit as Quote" at bounding box center [593, 16] width 58 height 16
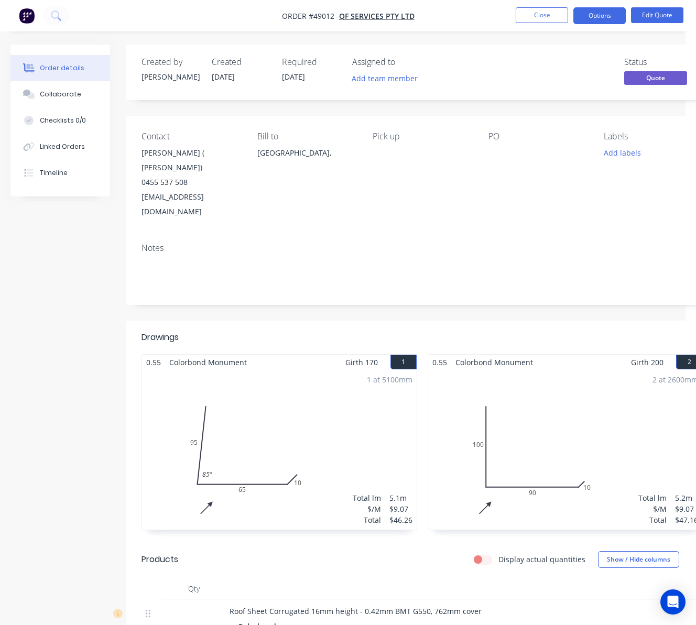
click at [647, 76] on span "Quote" at bounding box center [655, 77] width 63 height 13
click at [550, 70] on div "Status Quote" at bounding box center [580, 72] width 246 height 30
click at [600, 12] on button "Options" at bounding box center [600, 15] width 52 height 17
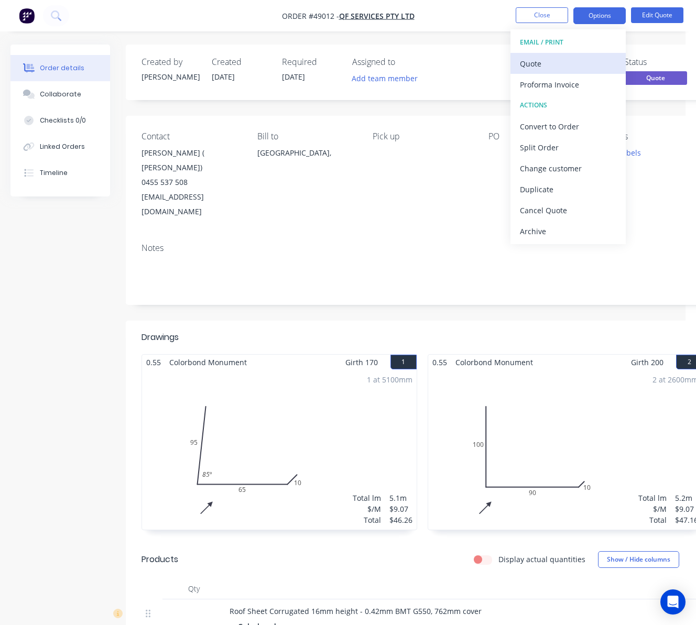
click at [574, 55] on button "Quote" at bounding box center [568, 63] width 115 height 21
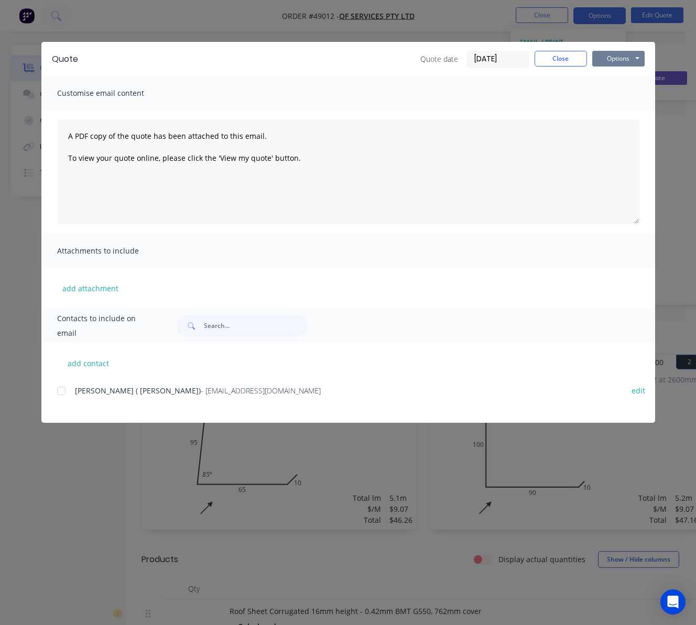
click at [618, 53] on button "Options" at bounding box center [618, 59] width 52 height 16
click at [629, 89] on button "Print" at bounding box center [625, 94] width 67 height 17
click at [233, 24] on div "Quote Quote date 08/09/25 Close Options Preview Print Email Customise email con…" at bounding box center [348, 312] width 696 height 625
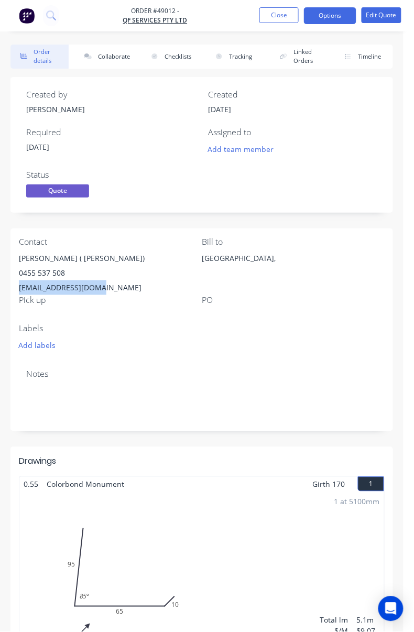
drag, startPoint x: 92, startPoint y: 289, endPoint x: 19, endPoint y: 289, distance: 73.4
click at [19, 289] on div "allanyu168@gmail.com" at bounding box center [110, 287] width 183 height 15
copy div "allanyu168@gmail.com"
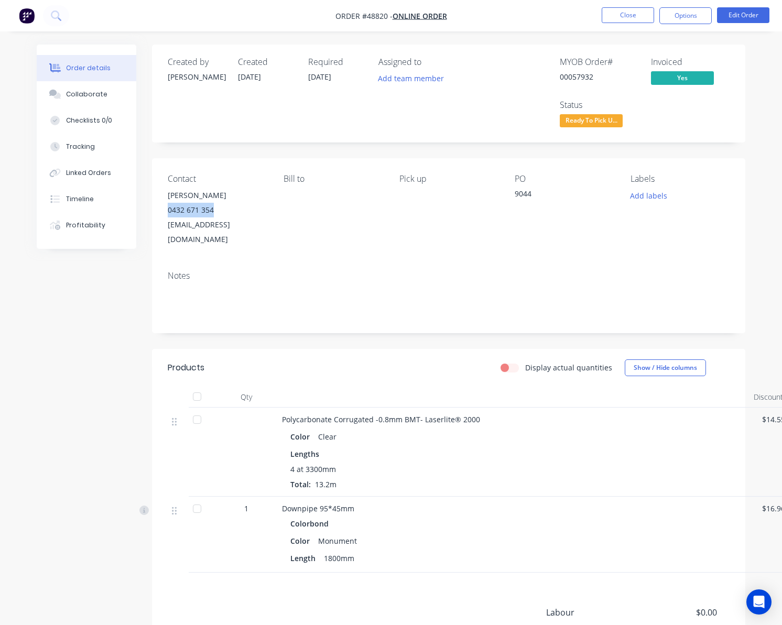
click at [603, 124] on span "Ready To Pick U..." at bounding box center [591, 120] width 63 height 13
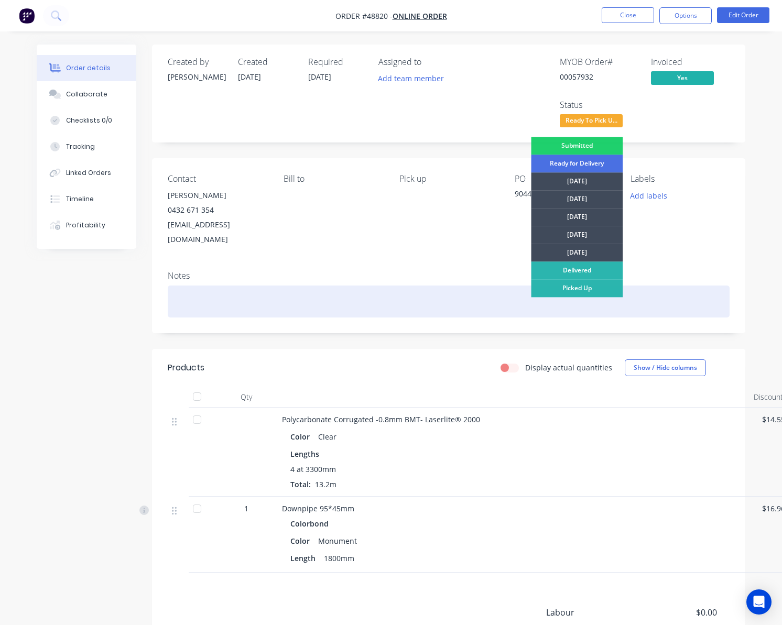
click at [586, 284] on div "Picked Up" at bounding box center [577, 288] width 92 height 18
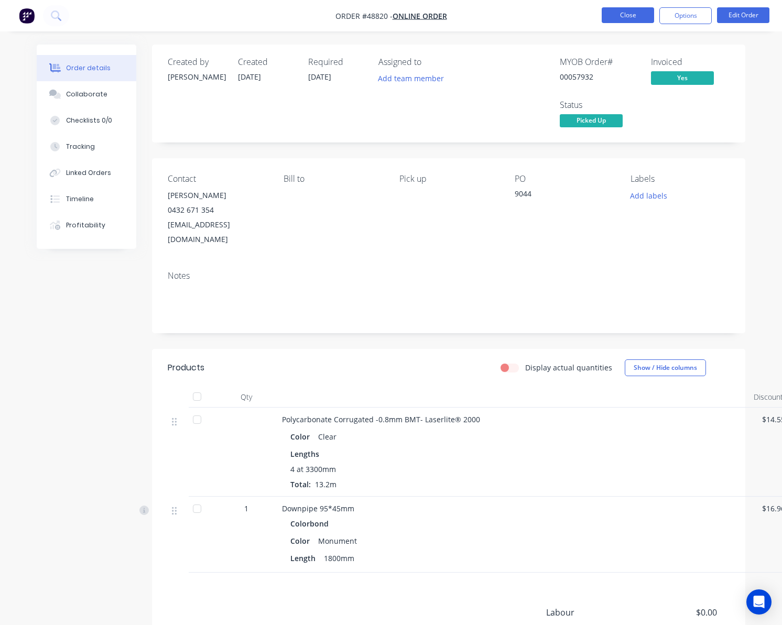
click at [625, 17] on button "Close" at bounding box center [628, 15] width 52 height 16
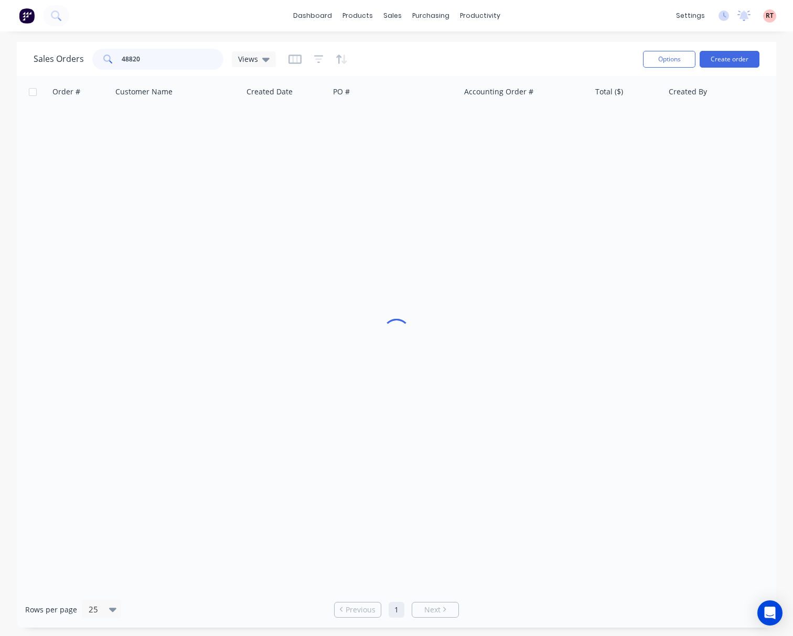
drag, startPoint x: 175, startPoint y: 62, endPoint x: 42, endPoint y: 72, distance: 133.1
click at [50, 71] on div "Sales Orders 48820 Views" at bounding box center [334, 59] width 601 height 26
type input "48501"
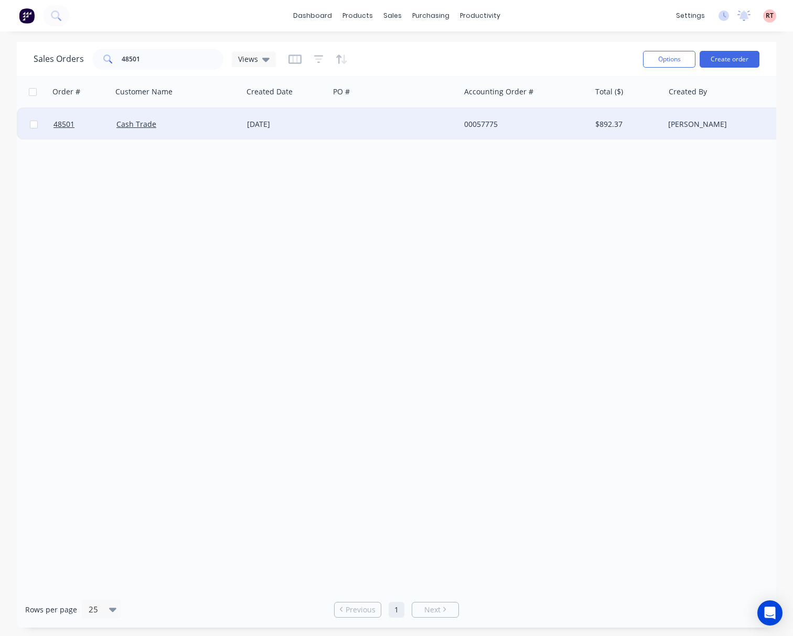
click at [370, 133] on div at bounding box center [394, 124] width 131 height 31
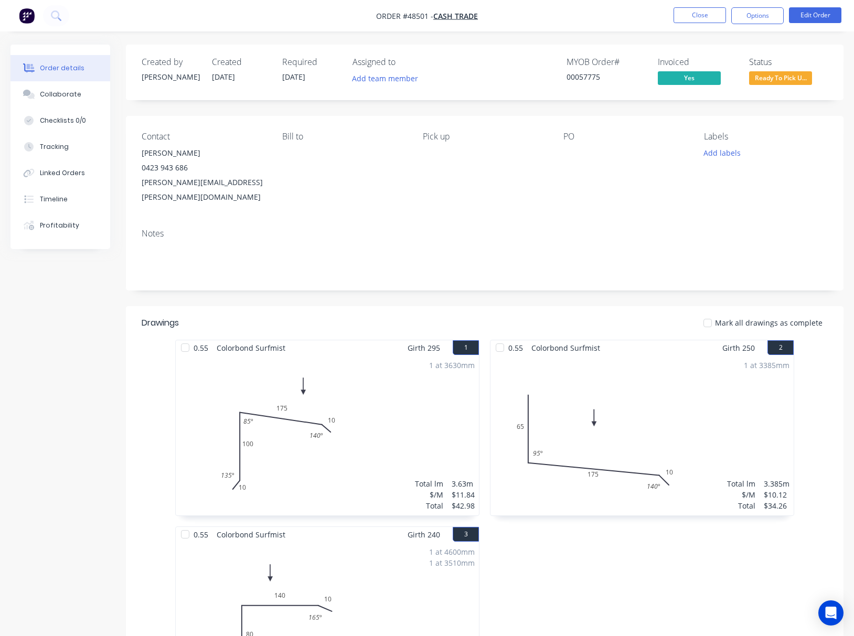
click at [782, 79] on span "Ready To Pick U..." at bounding box center [780, 77] width 63 height 13
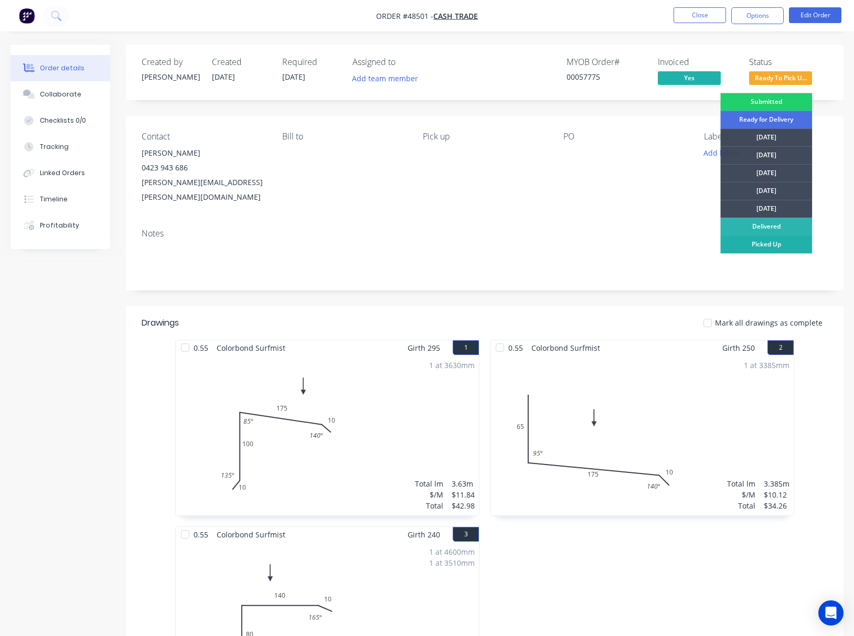
click at [743, 239] on div "Picked Up" at bounding box center [766, 244] width 92 height 18
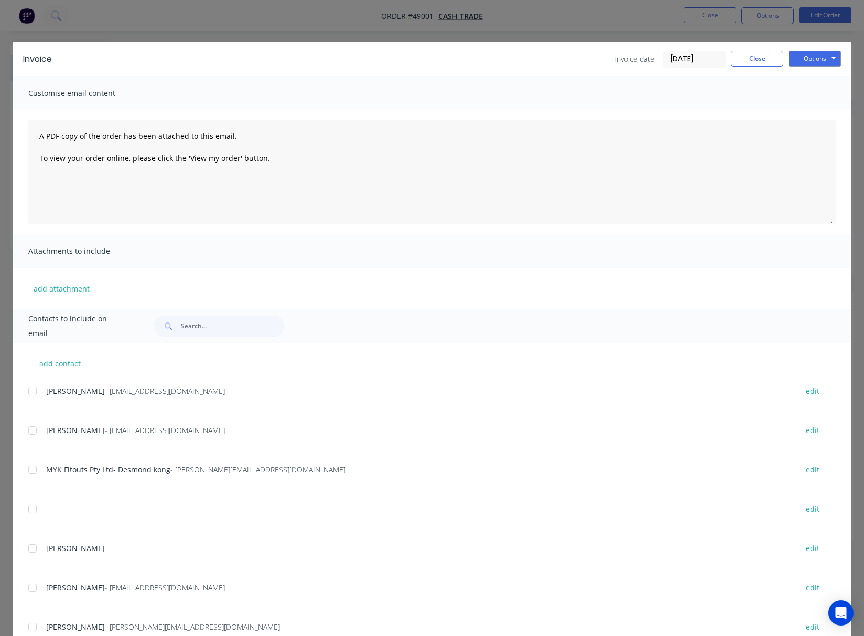
click at [306, 21] on div "Invoice Invoice date 08/09/25 Close Options Preview Print Email Customise email…" at bounding box center [432, 318] width 864 height 636
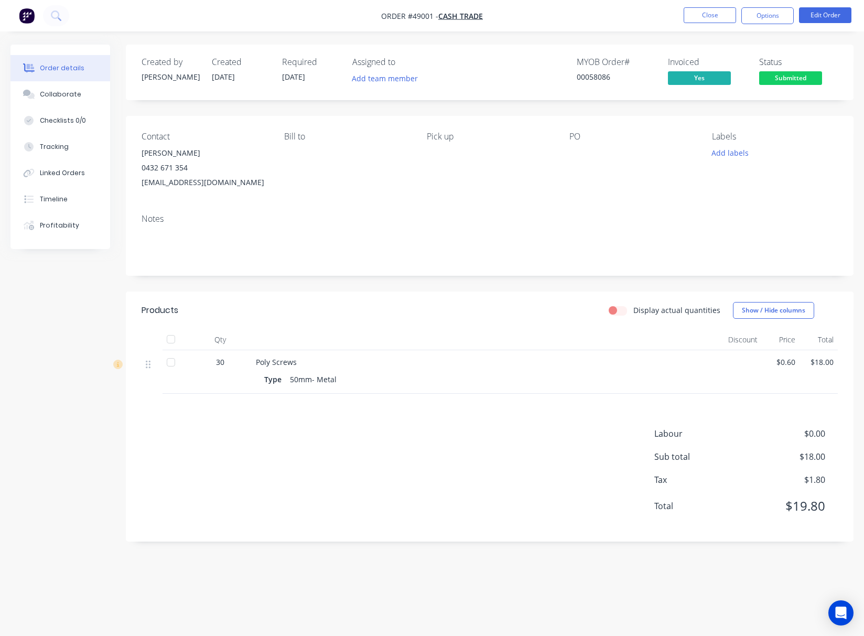
click at [781, 81] on span "Submitted" at bounding box center [790, 77] width 63 height 13
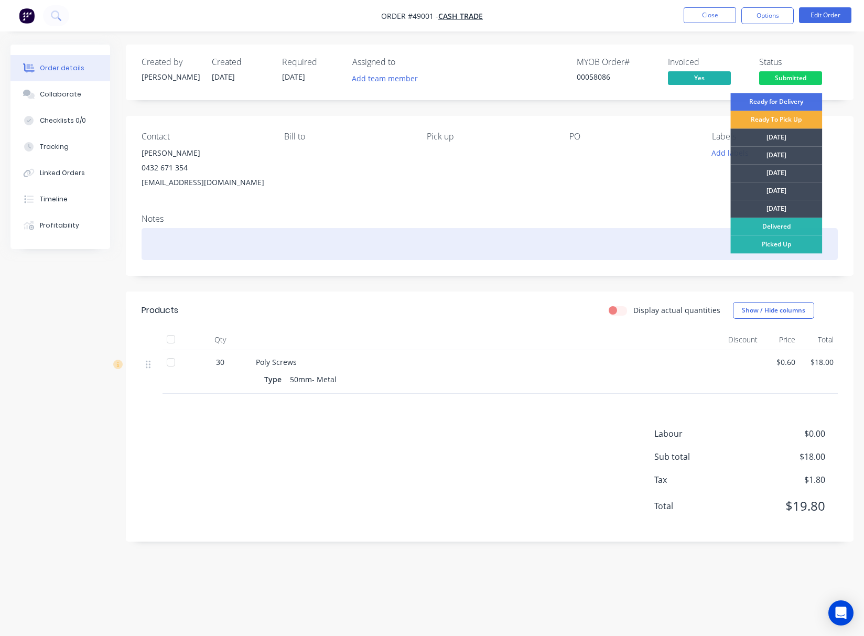
click at [774, 242] on div "Picked Up" at bounding box center [776, 244] width 92 height 18
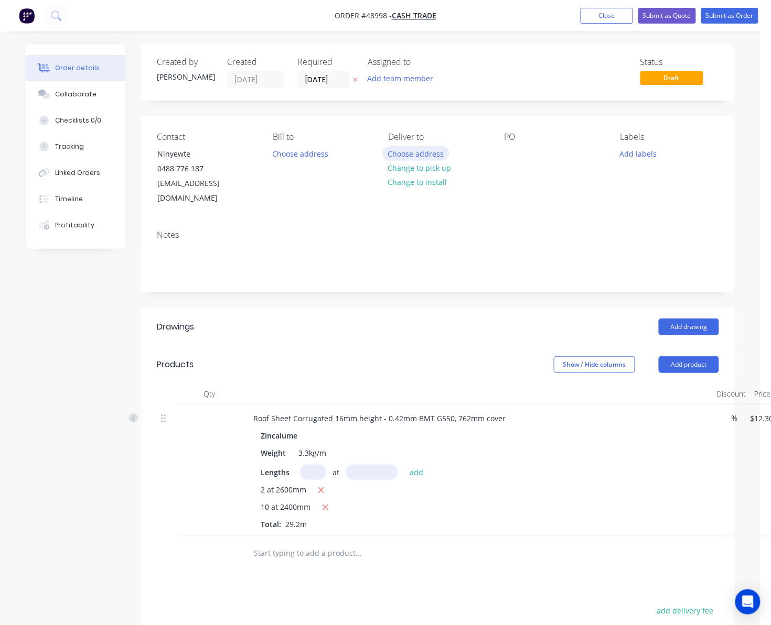
click at [416, 150] on button "Choose address" at bounding box center [415, 153] width 67 height 14
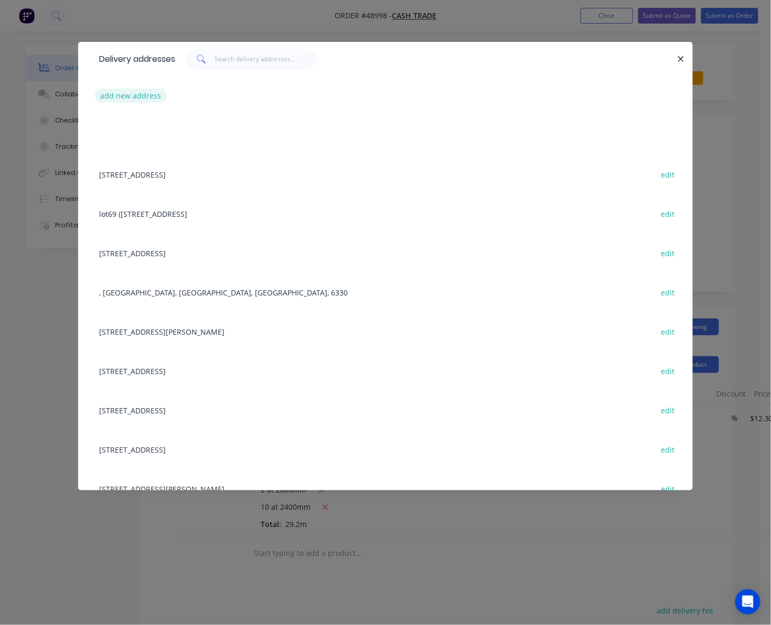
click at [135, 95] on button "add new address" at bounding box center [131, 96] width 72 height 14
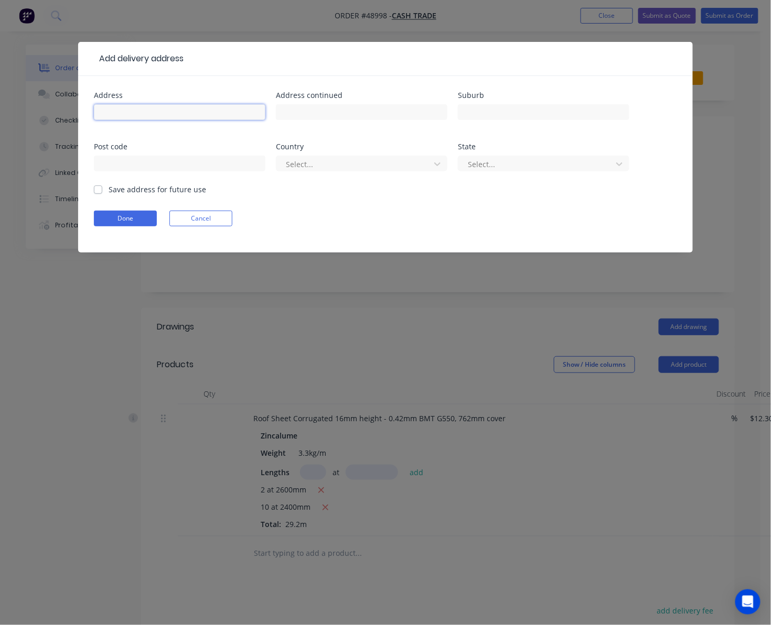
click at [139, 112] on input "text" at bounding box center [179, 112] width 171 height 16
paste input "Gidgegannup"
type input "Gidgegannup"
drag, startPoint x: 182, startPoint y: 107, endPoint x: 68, endPoint y: 125, distance: 115.7
click at [68, 125] on div "Add delivery address Address Gidgegannup Address continued Suburb Post code Cou…" at bounding box center [385, 312] width 771 height 625
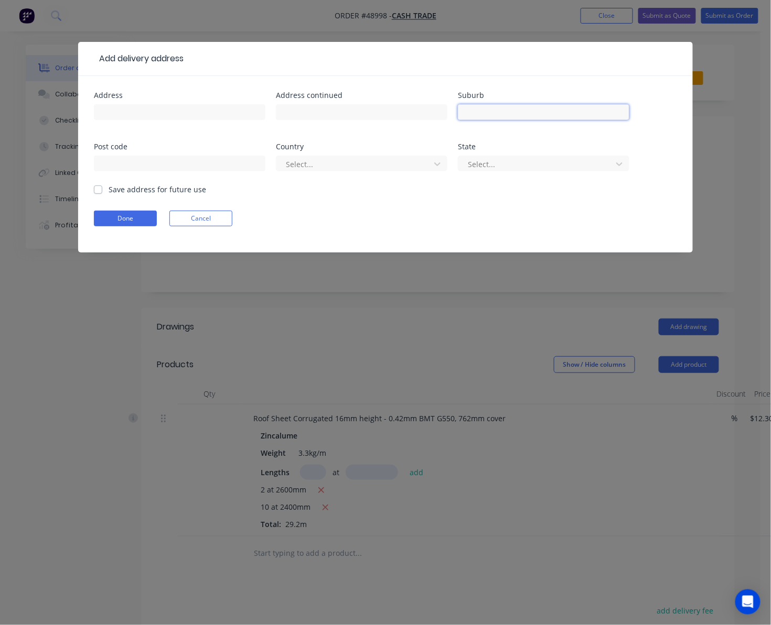
click at [538, 108] on input "text" at bounding box center [543, 112] width 171 height 16
paste input "Gidgegannup"
type input "Gidgegannup"
click at [204, 157] on input "text" at bounding box center [179, 164] width 171 height 16
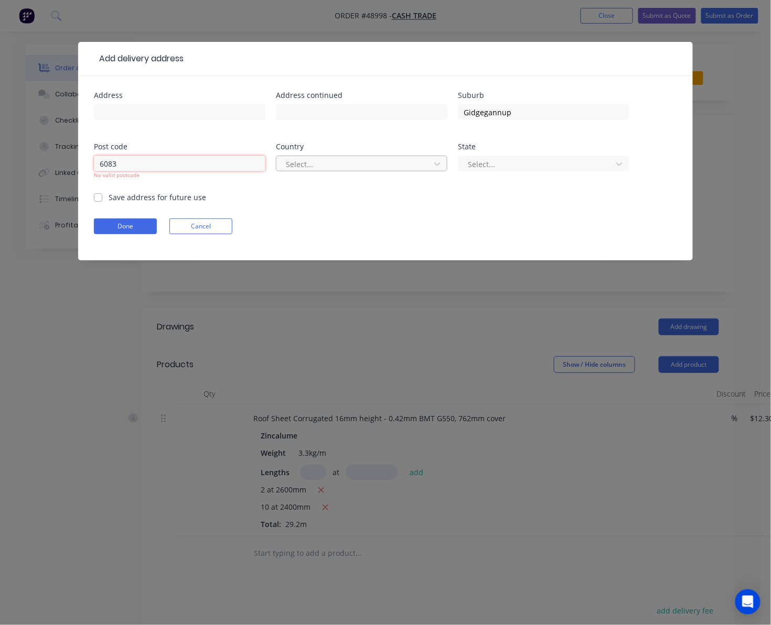
type input "6083"
click at [357, 166] on div at bounding box center [355, 164] width 140 height 13
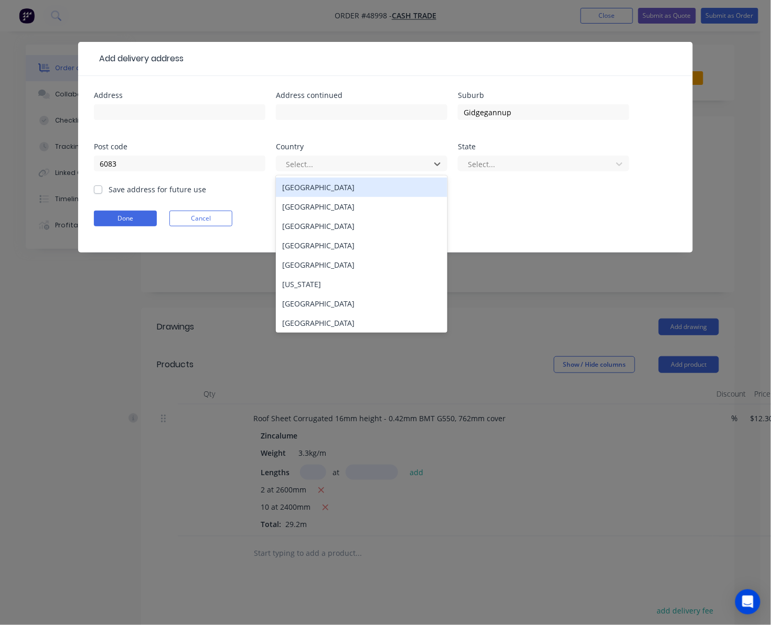
click at [359, 188] on div "[GEOGRAPHIC_DATA]" at bounding box center [361, 187] width 171 height 19
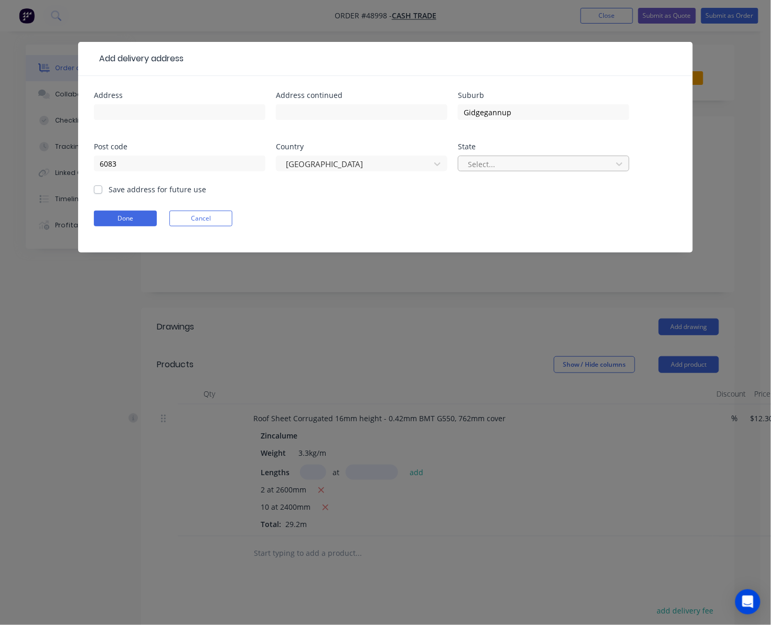
click at [521, 164] on div at bounding box center [537, 164] width 140 height 13
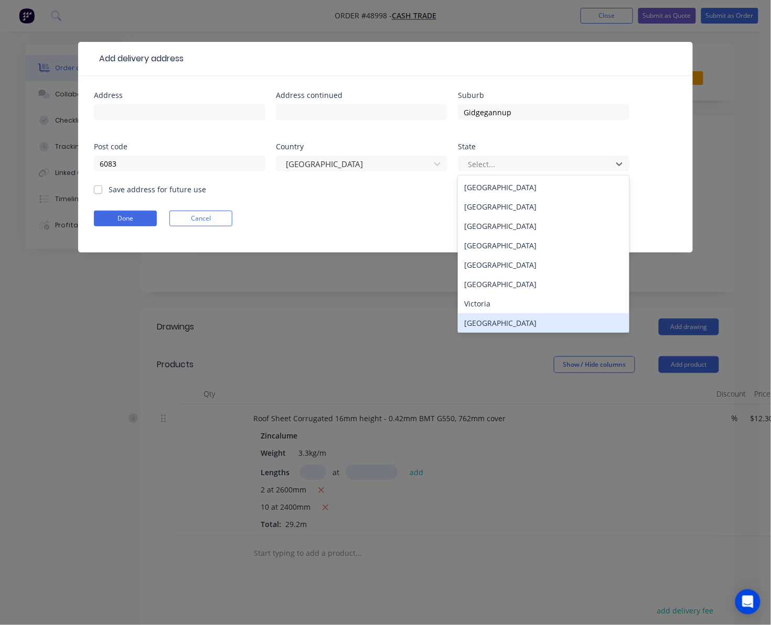
click at [530, 325] on div "Western Australia" at bounding box center [543, 323] width 171 height 19
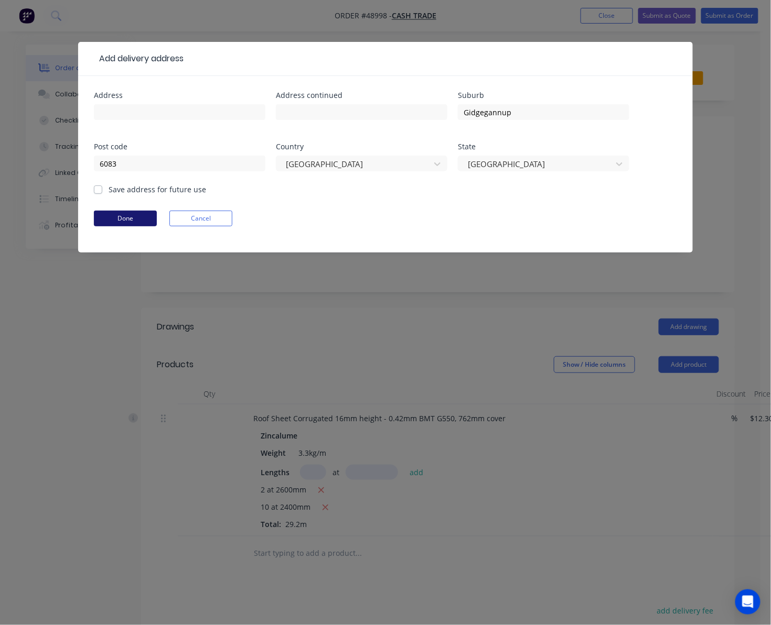
click at [126, 220] on button "Done" at bounding box center [125, 219] width 63 height 16
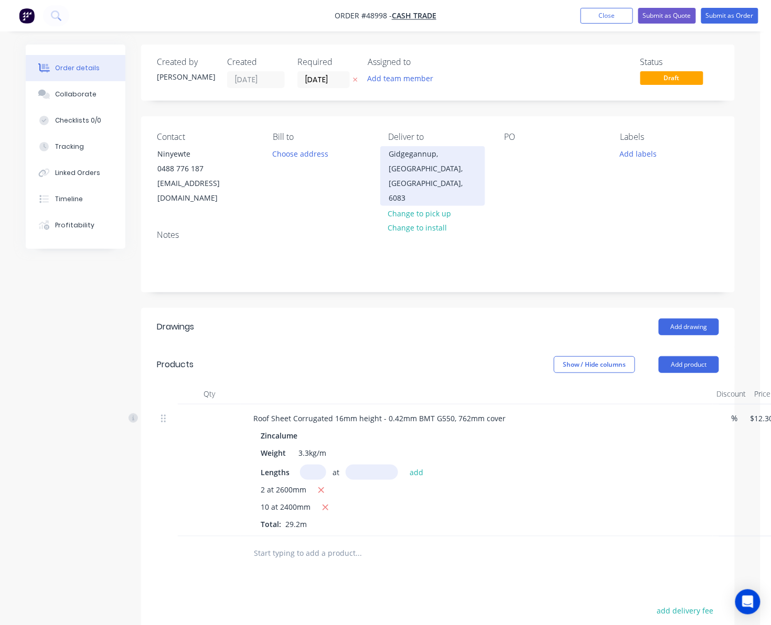
click at [447, 165] on div "Gidgegannup, Western Australia, Australia, 6083" at bounding box center [432, 176] width 87 height 59
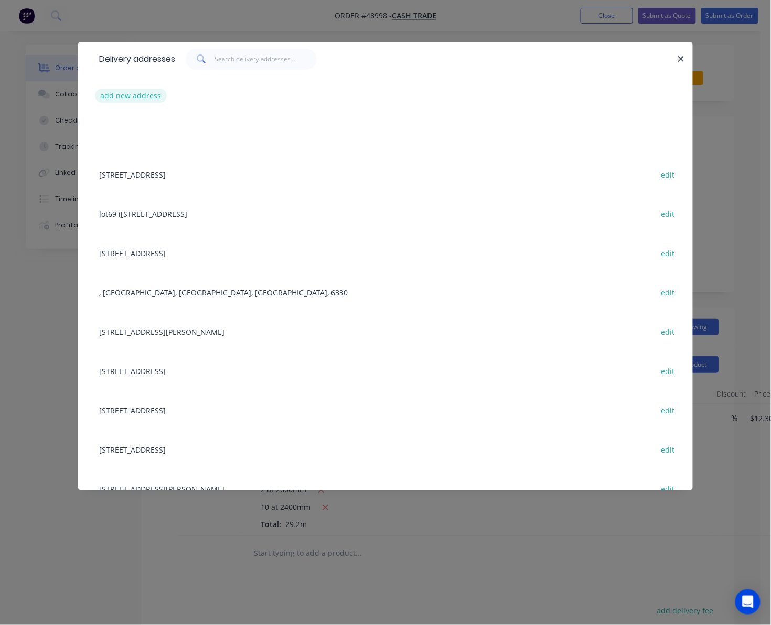
click at [149, 94] on button "add new address" at bounding box center [131, 96] width 72 height 14
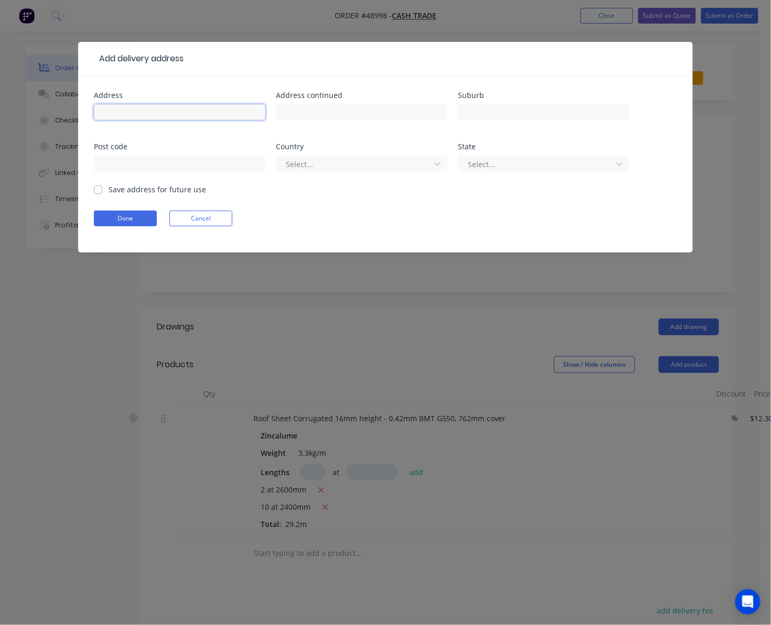
click at [152, 114] on input "text" at bounding box center [179, 112] width 171 height 16
drag, startPoint x: 125, startPoint y: 221, endPoint x: 139, endPoint y: 227, distance: 15.5
click at [125, 221] on button "Done" at bounding box center [125, 219] width 63 height 16
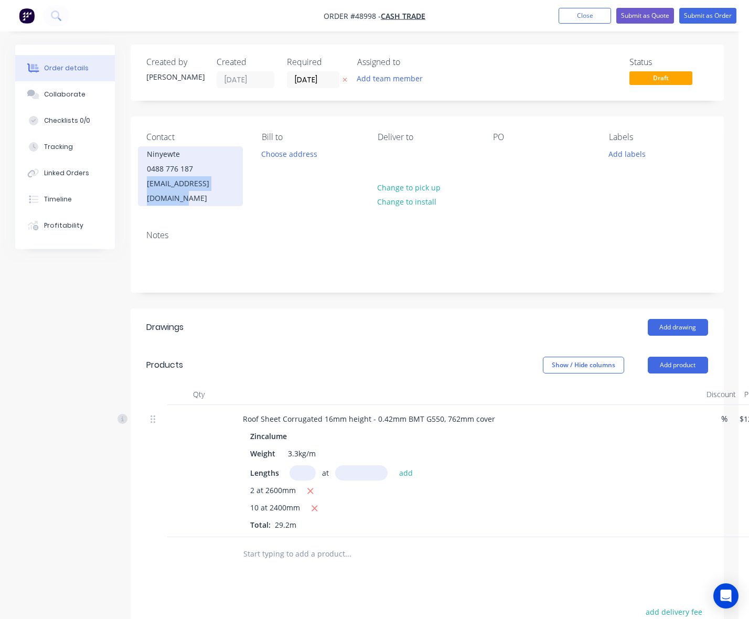
drag, startPoint x: 247, startPoint y: 187, endPoint x: 145, endPoint y: 189, distance: 102.3
click at [145, 189] on div "Contact Ninyewte [PHONE_NUMBER] [EMAIL_ADDRESS][DOMAIN_NAME] [PERSON_NAME] to C…" at bounding box center [427, 168] width 593 height 105
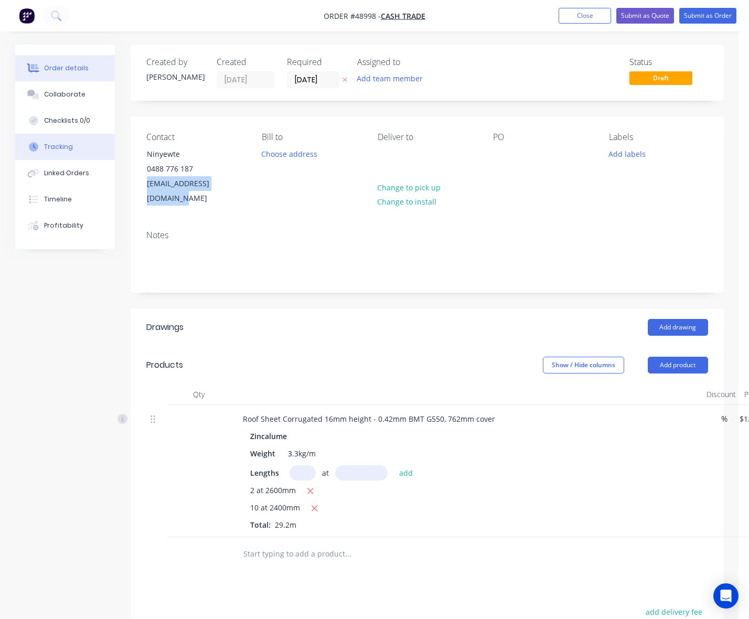
copy div "[EMAIL_ADDRESS][DOMAIN_NAME]"
click at [659, 19] on button "Submit as Quote" at bounding box center [645, 16] width 58 height 16
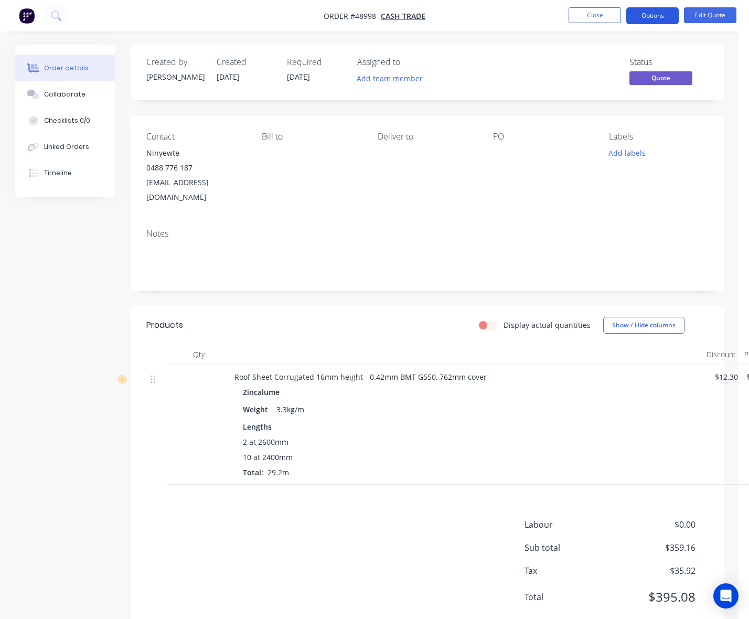
click at [653, 14] on button "Options" at bounding box center [652, 15] width 52 height 17
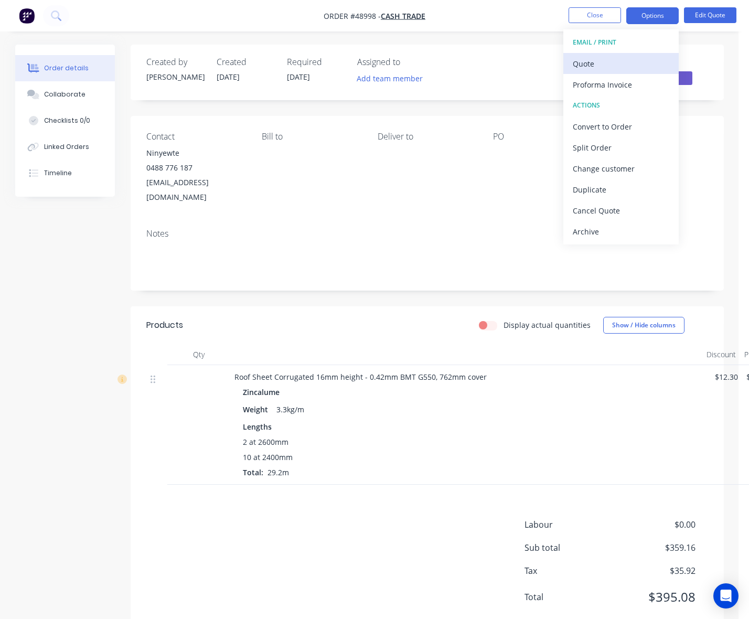
click at [636, 65] on div "Quote" at bounding box center [621, 63] width 96 height 15
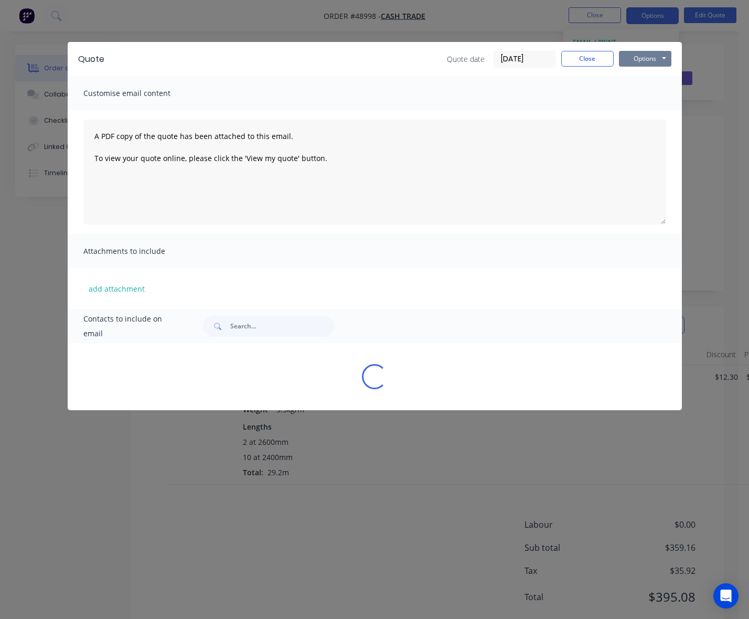
click at [651, 55] on button "Options" at bounding box center [645, 59] width 52 height 16
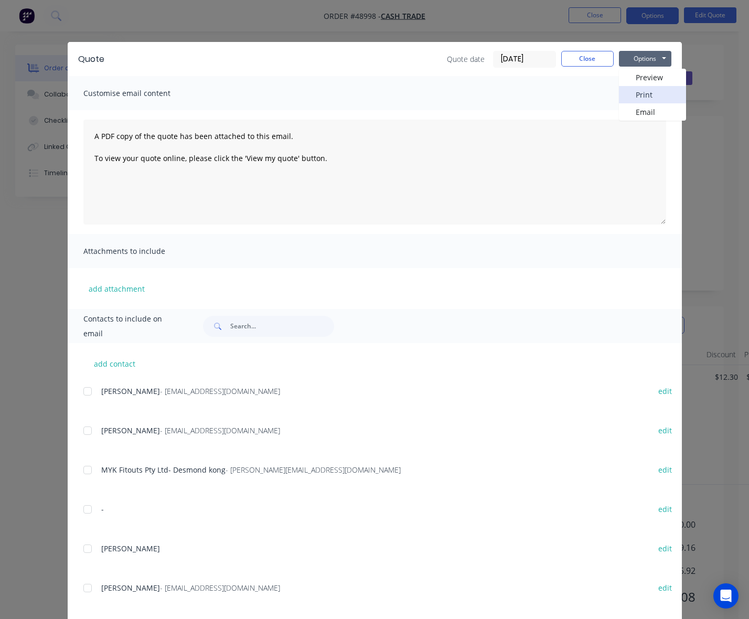
click at [655, 92] on button "Print" at bounding box center [652, 94] width 67 height 17
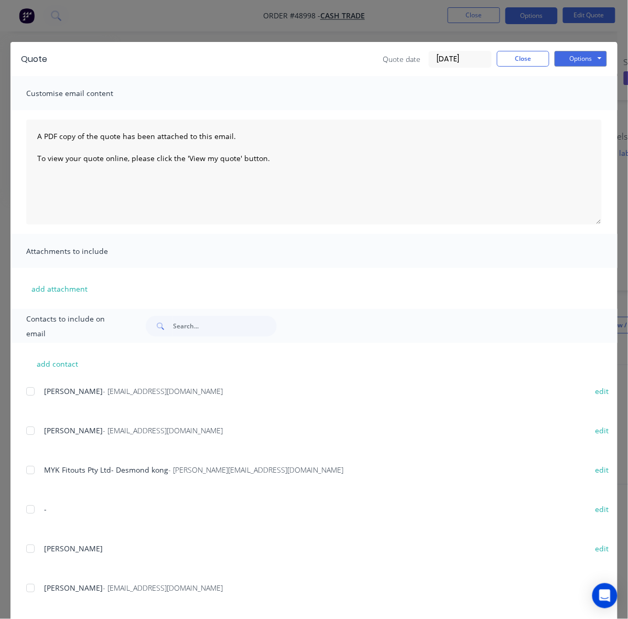
click at [208, 25] on div "Quote Quote date 08/09/25 Close Options Preview Print Email Customise email con…" at bounding box center [314, 309] width 628 height 619
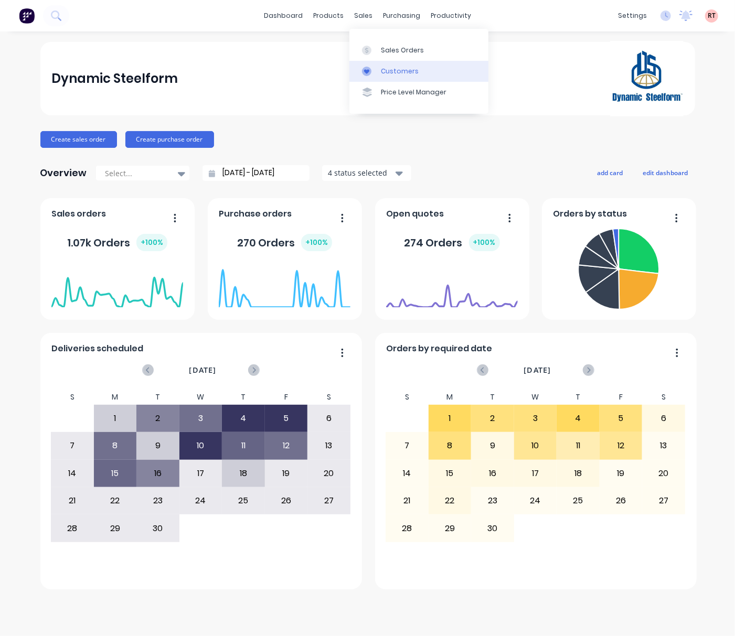
click at [395, 67] on div "Customers" at bounding box center [400, 71] width 38 height 9
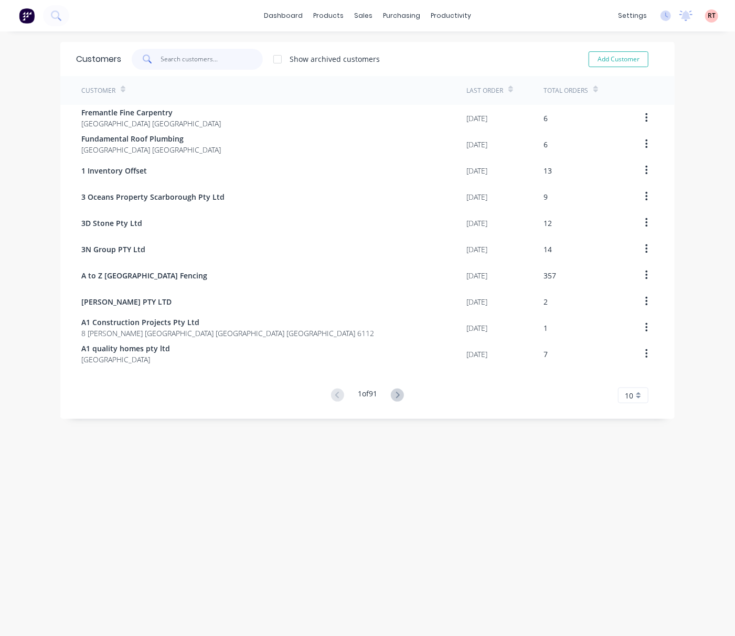
click at [175, 66] on input "text" at bounding box center [212, 59] width 102 height 21
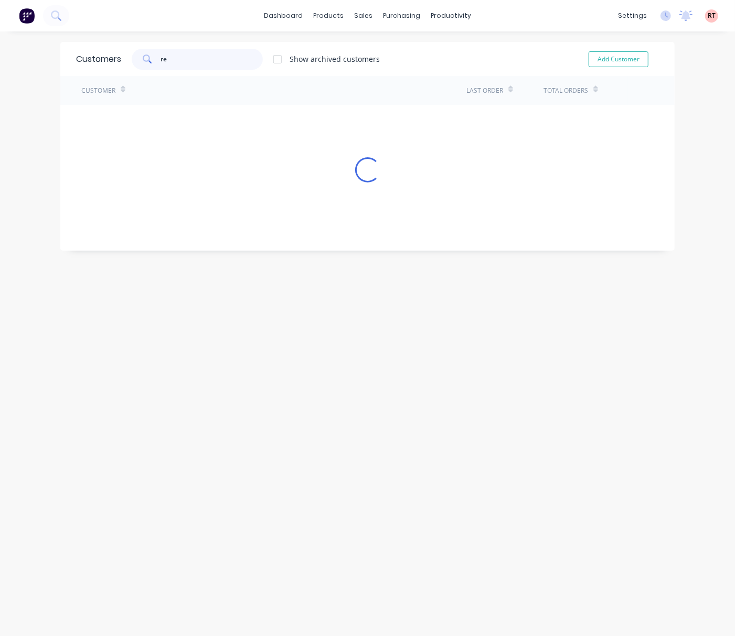
type input "r"
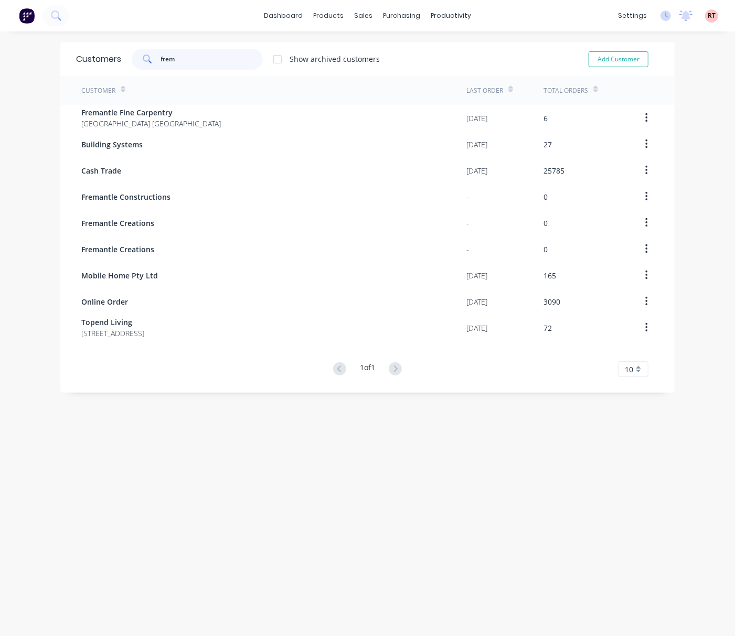
drag, startPoint x: 181, startPoint y: 61, endPoint x: 133, endPoint y: 68, distance: 48.6
click at [134, 68] on div "frem" at bounding box center [197, 59] width 131 height 21
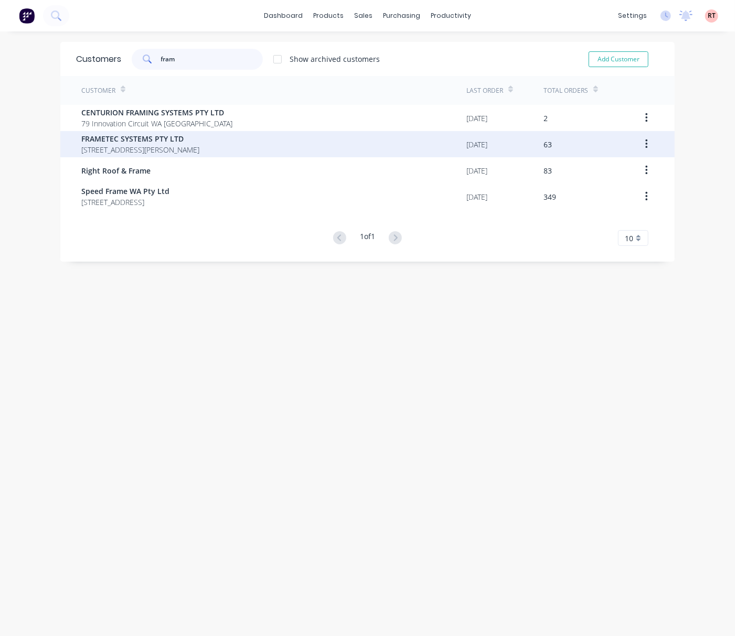
type input "fram"
click at [172, 143] on span "FRAMETEC SYSTEMS PTY LTD" at bounding box center [140, 138] width 118 height 11
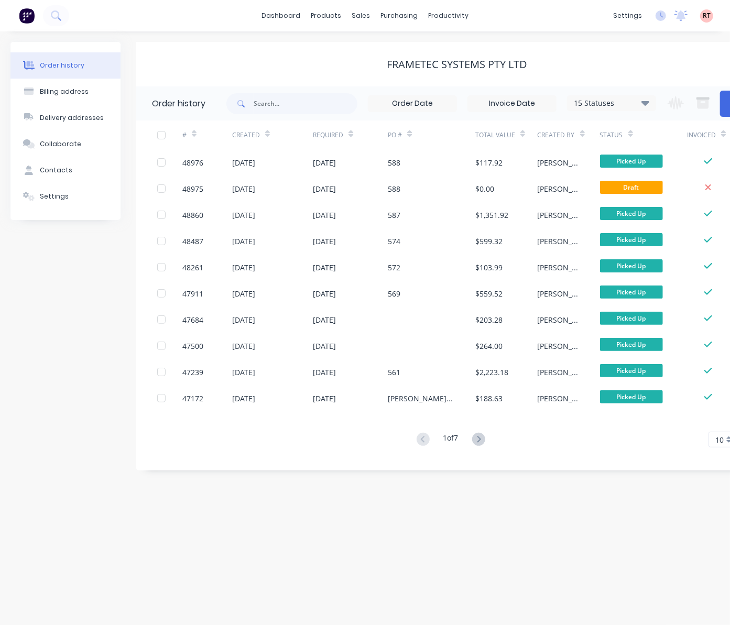
scroll to position [0, 48]
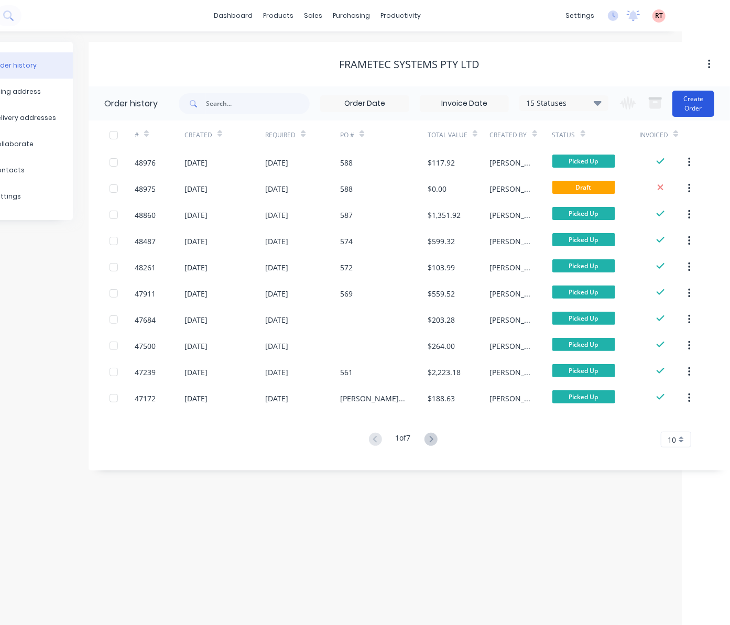
click at [695, 112] on button "Create Order" at bounding box center [694, 104] width 42 height 26
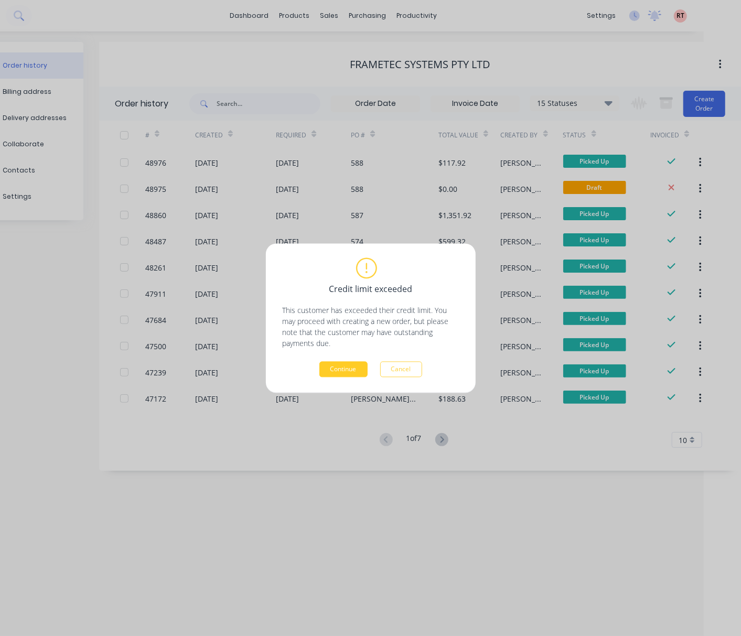
click at [342, 373] on button "Continue" at bounding box center [343, 369] width 48 height 16
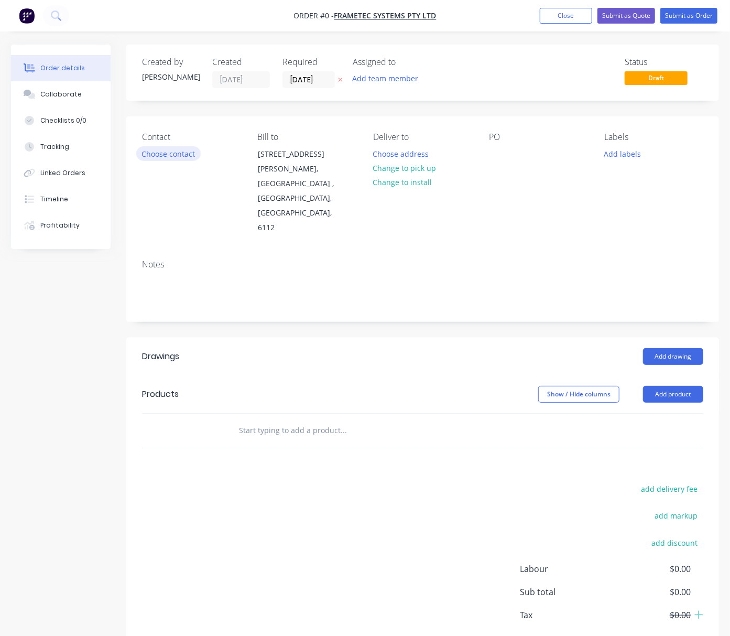
click at [181, 154] on button "Choose contact" at bounding box center [168, 153] width 64 height 14
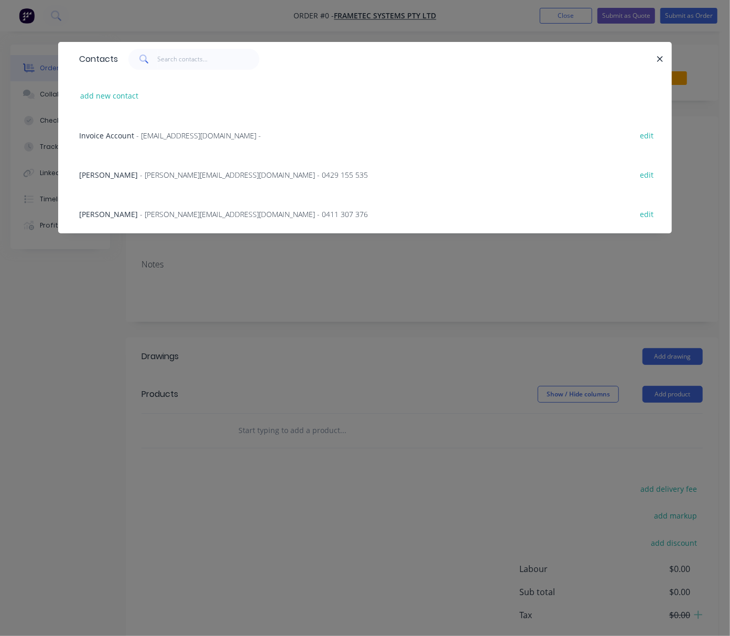
click at [196, 211] on span "- egbert@frametec.com.au - 0411 307 376" at bounding box center [254, 214] width 228 height 10
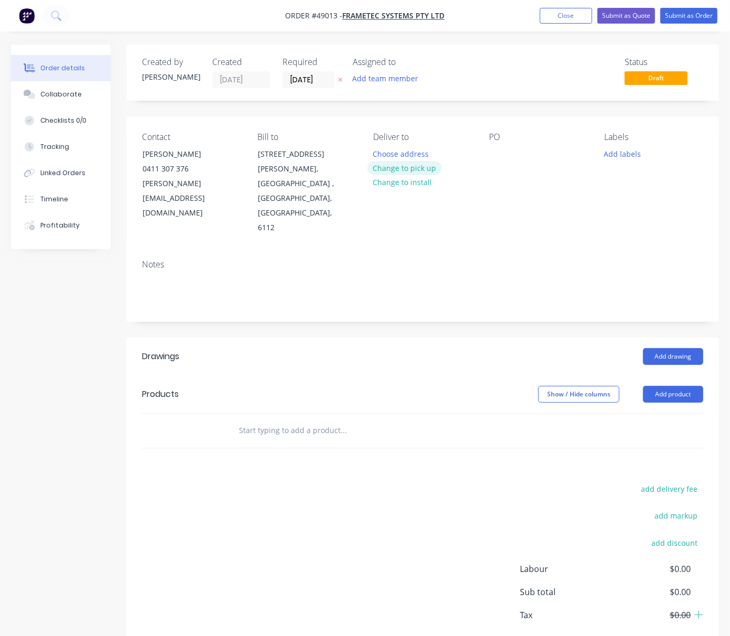
click at [413, 167] on button "Change to pick up" at bounding box center [405, 168] width 74 height 14
click at [671, 386] on button "Add product" at bounding box center [673, 394] width 60 height 17
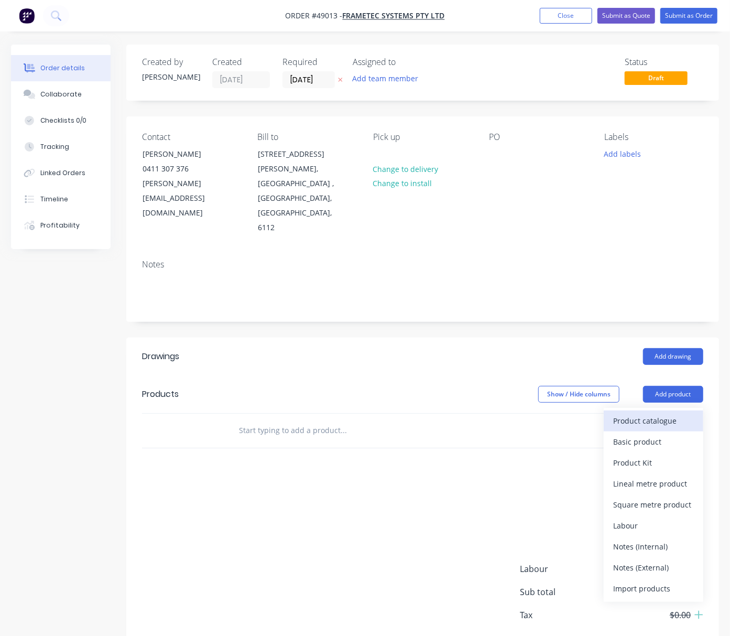
click at [651, 413] on div "Product catalogue" at bounding box center [653, 420] width 81 height 15
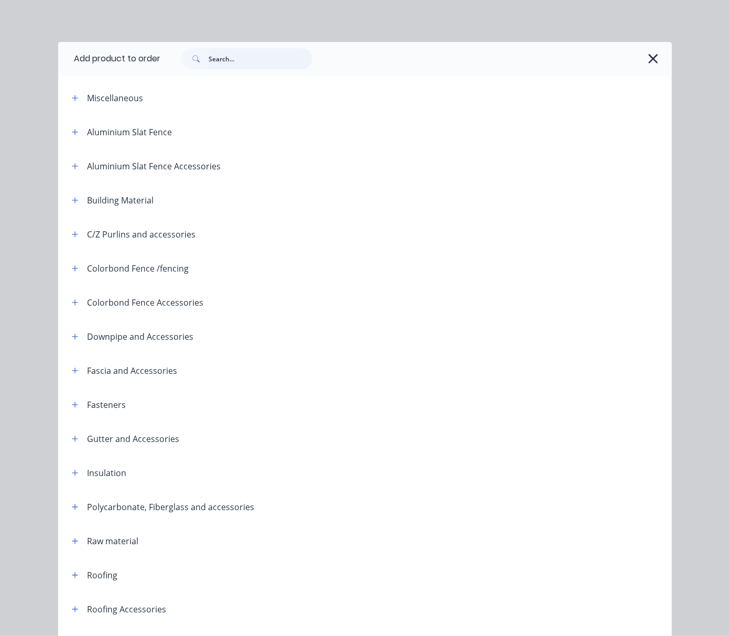
click at [231, 60] on input "text" at bounding box center [261, 58] width 104 height 21
type input "7"
type input "tube"
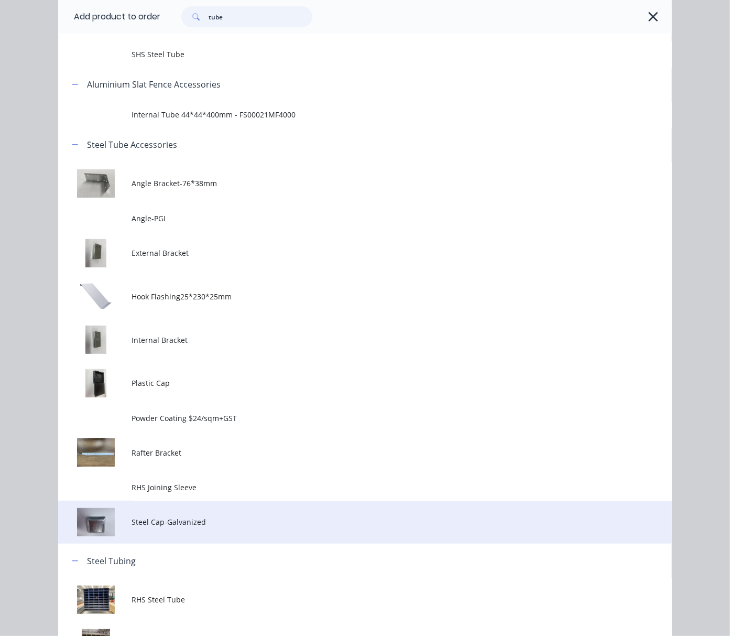
scroll to position [148, 0]
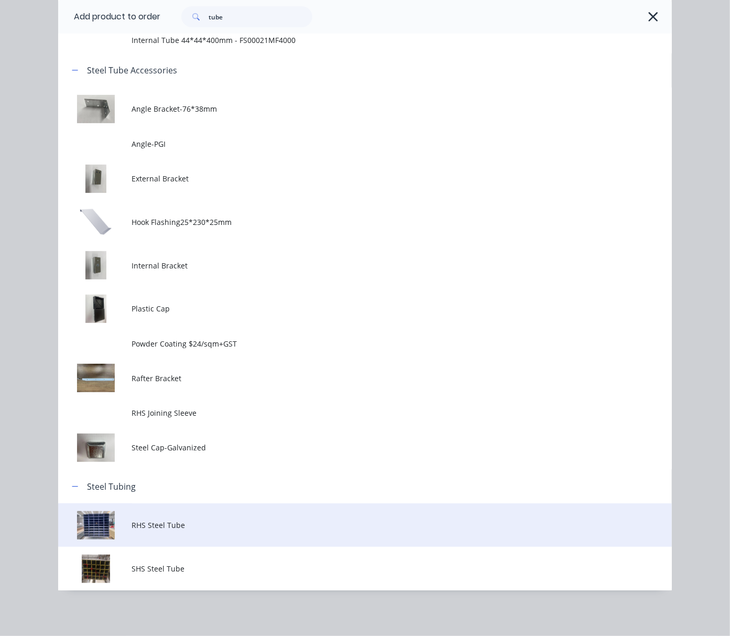
click at [229, 525] on span "RHS Steel Tube" at bounding box center [348, 525] width 432 height 11
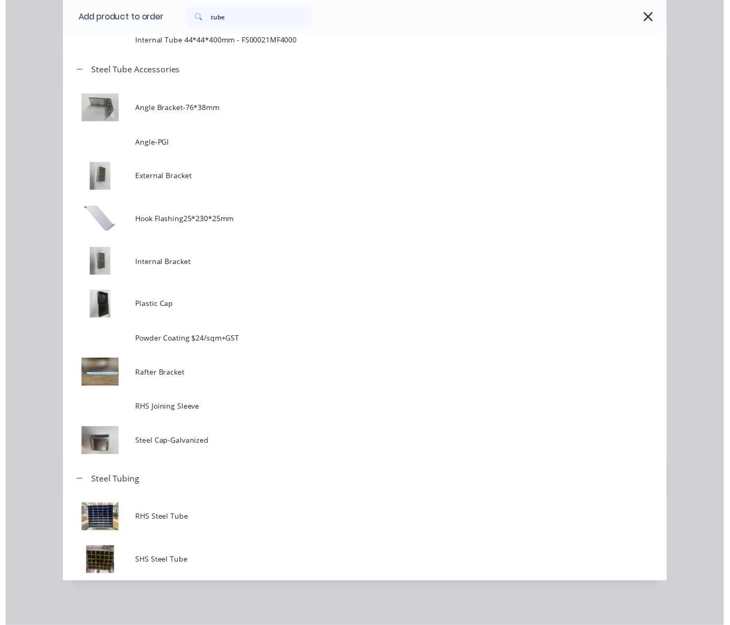
scroll to position [0, 0]
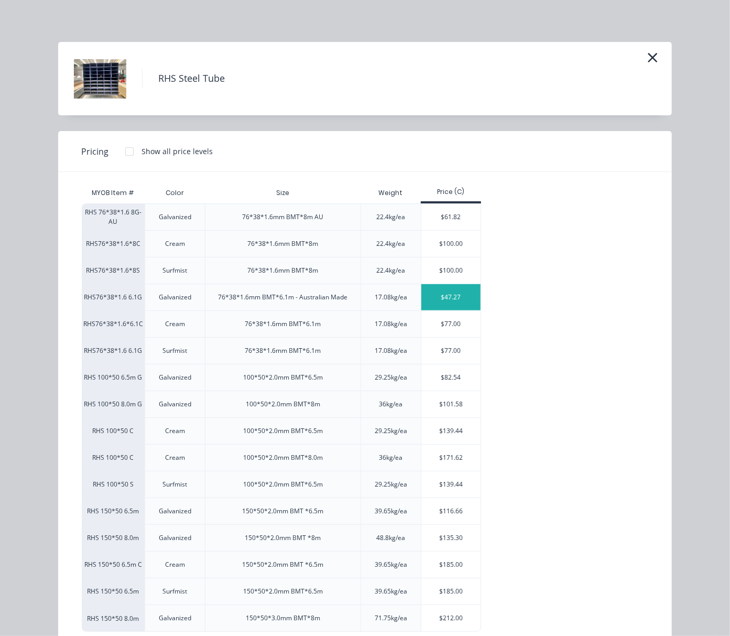
click at [443, 302] on div "$47.27" at bounding box center [451, 297] width 59 height 26
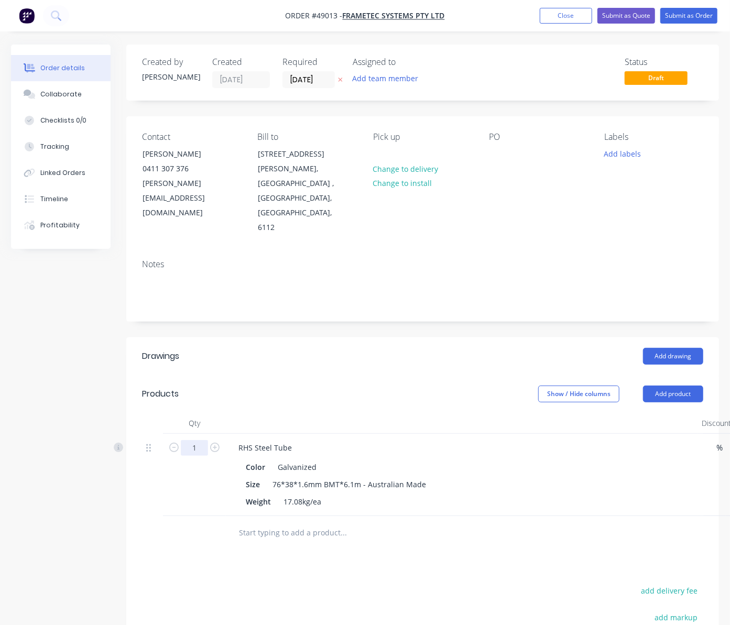
click at [185, 440] on input "1" at bounding box center [194, 448] width 27 height 16
type input "10"
type input "$472.70"
click at [374, 386] on div "Show / Hide columns Add product" at bounding box center [483, 394] width 442 height 17
click at [690, 15] on button "Submit as Order" at bounding box center [689, 16] width 57 height 16
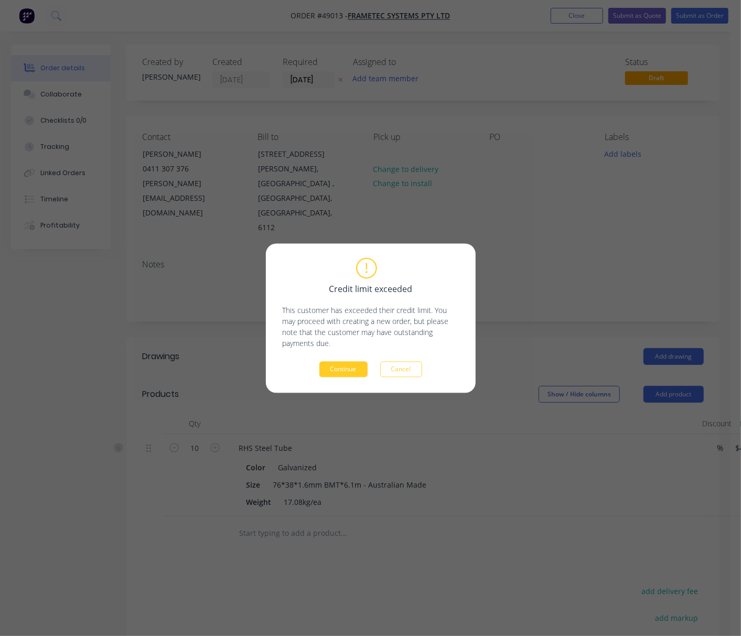
click at [355, 364] on button "Continue" at bounding box center [343, 369] width 48 height 16
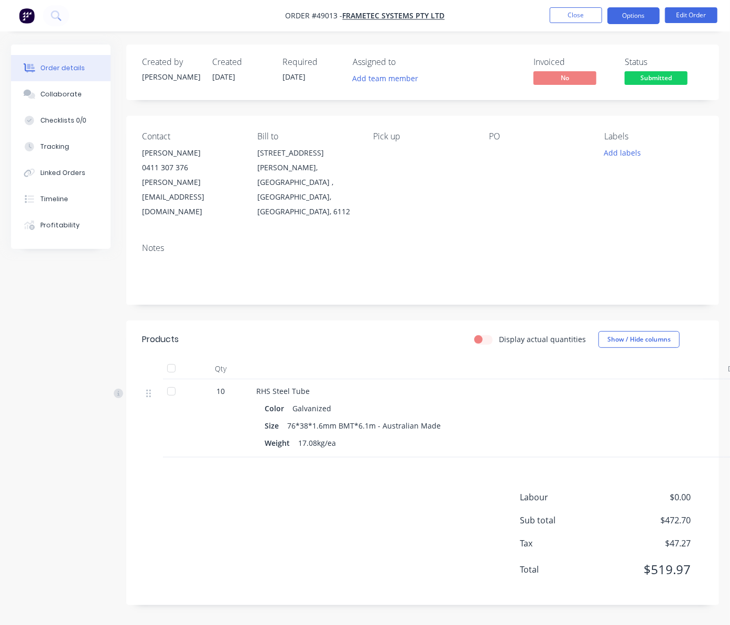
click at [633, 21] on button "Options" at bounding box center [634, 15] width 52 height 17
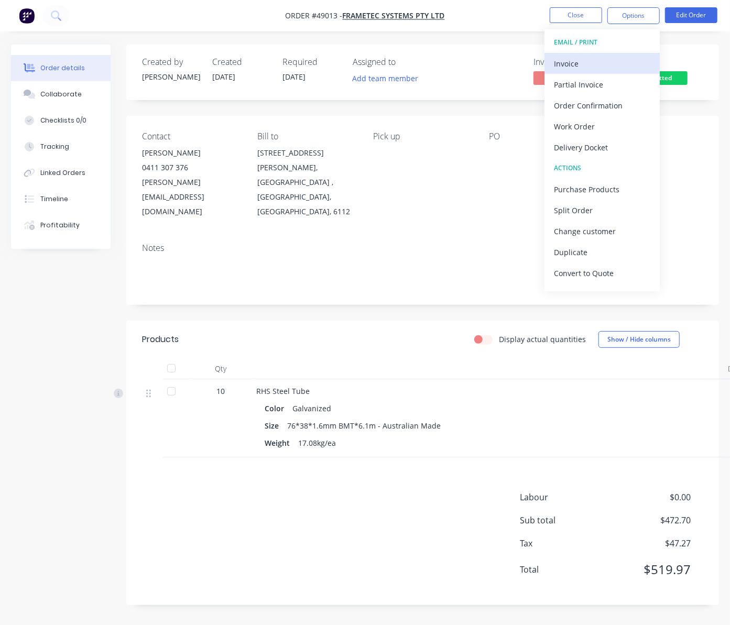
click at [605, 63] on div "Invoice" at bounding box center [602, 63] width 96 height 15
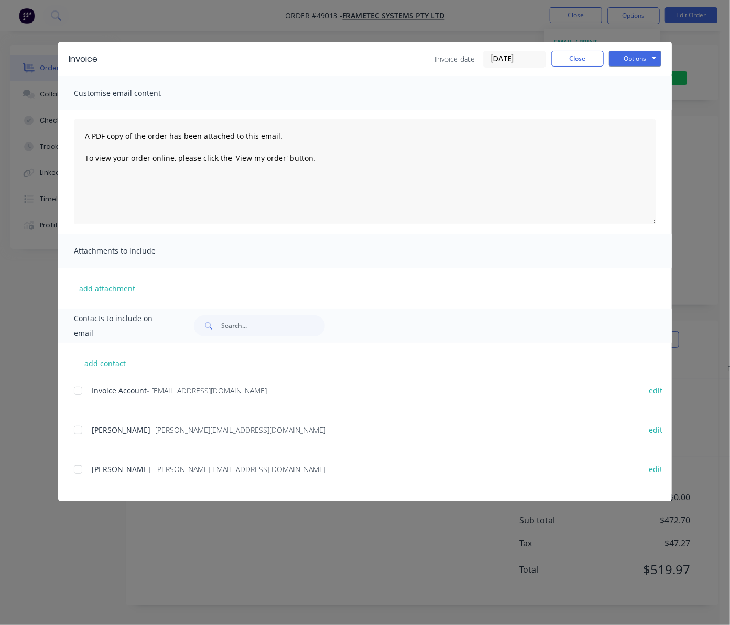
click at [82, 392] on div at bounding box center [78, 391] width 21 height 21
click at [654, 59] on button "Options" at bounding box center [635, 59] width 52 height 16
click at [651, 108] on button "Email" at bounding box center [642, 111] width 67 height 17
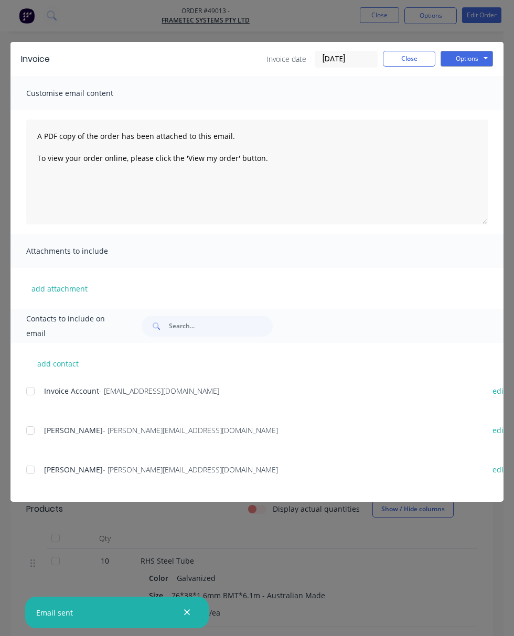
click at [299, 28] on div "Invoice Invoice date 08/09/25 Close Options Preview Print Email Customise email…" at bounding box center [257, 318] width 514 height 636
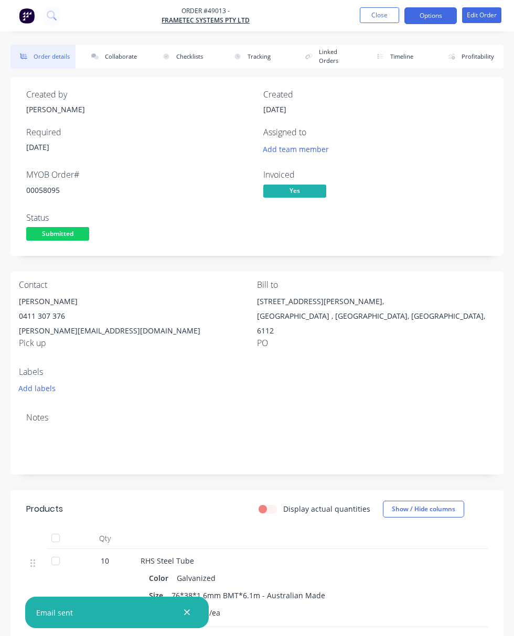
click at [436, 11] on button "Options" at bounding box center [430, 15] width 52 height 17
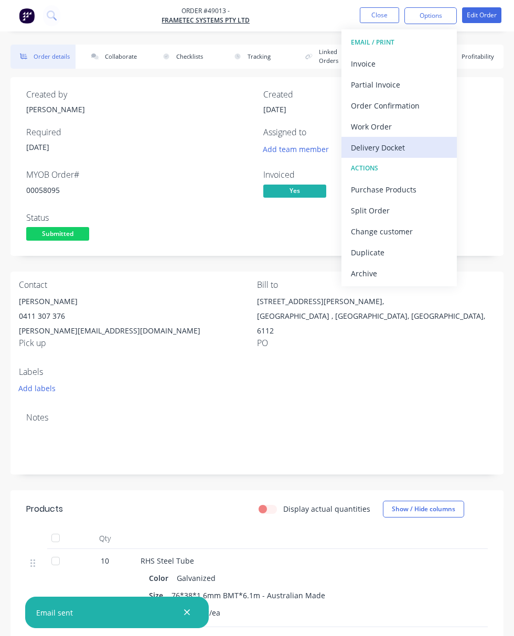
click at [392, 152] on div "Delivery Docket" at bounding box center [399, 147] width 96 height 15
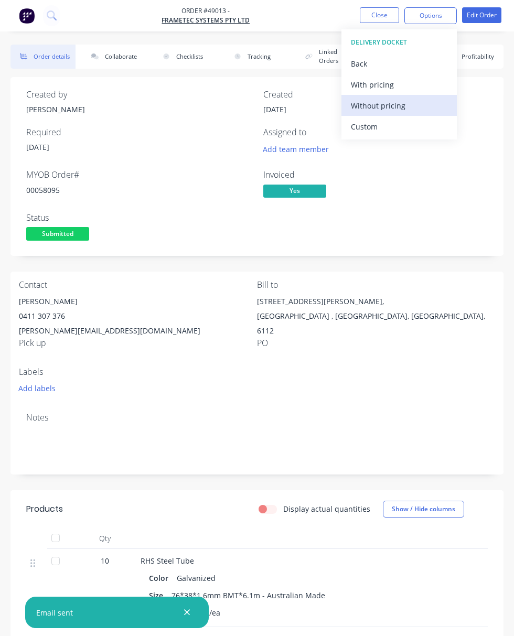
click at [401, 103] on div "Without pricing" at bounding box center [399, 105] width 96 height 15
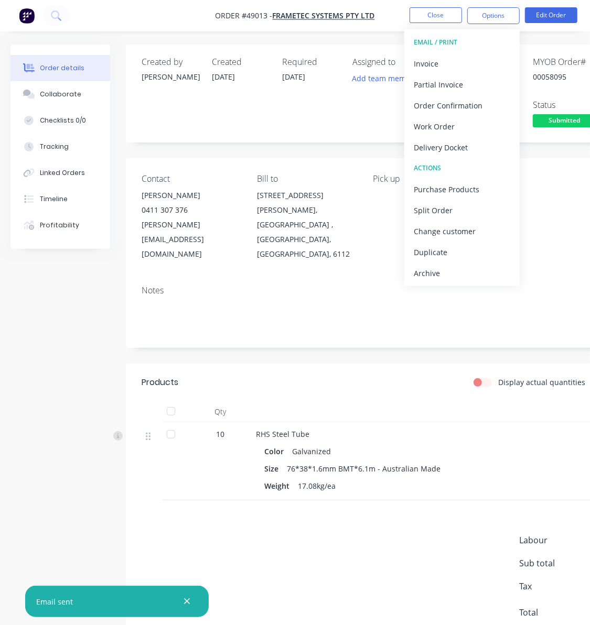
click at [551, 175] on div "PO" at bounding box center [537, 179] width 99 height 10
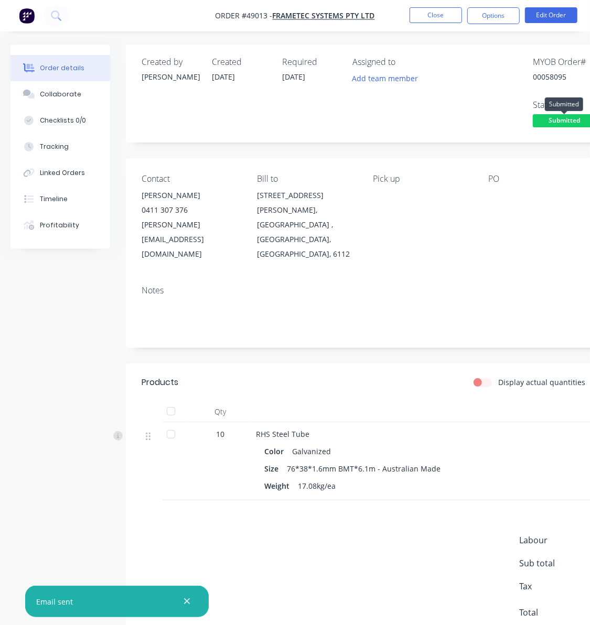
click at [551, 117] on span "Submitted" at bounding box center [564, 120] width 63 height 13
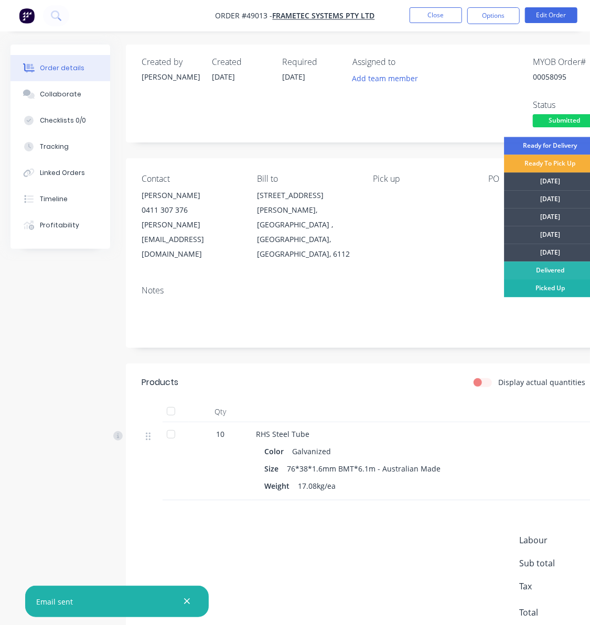
click at [568, 288] on div "Picked Up" at bounding box center [550, 288] width 92 height 18
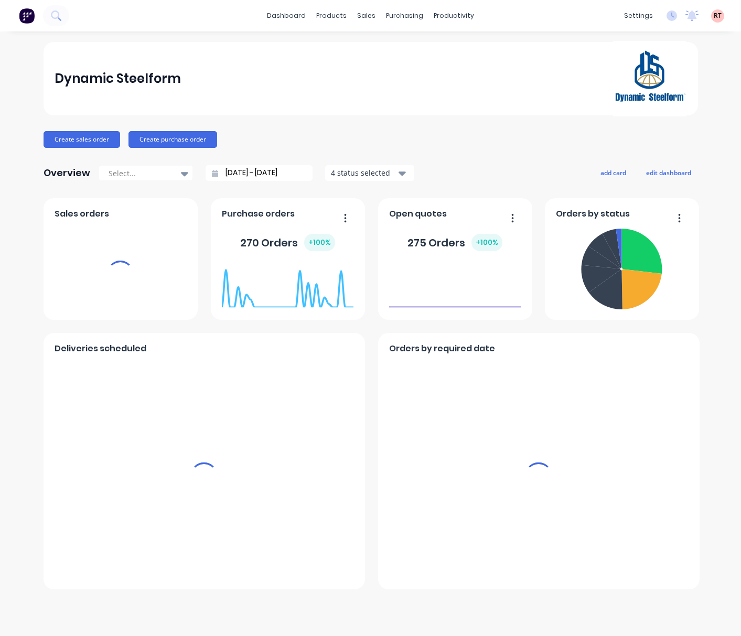
click at [368, 18] on div "sales" at bounding box center [366, 16] width 29 height 16
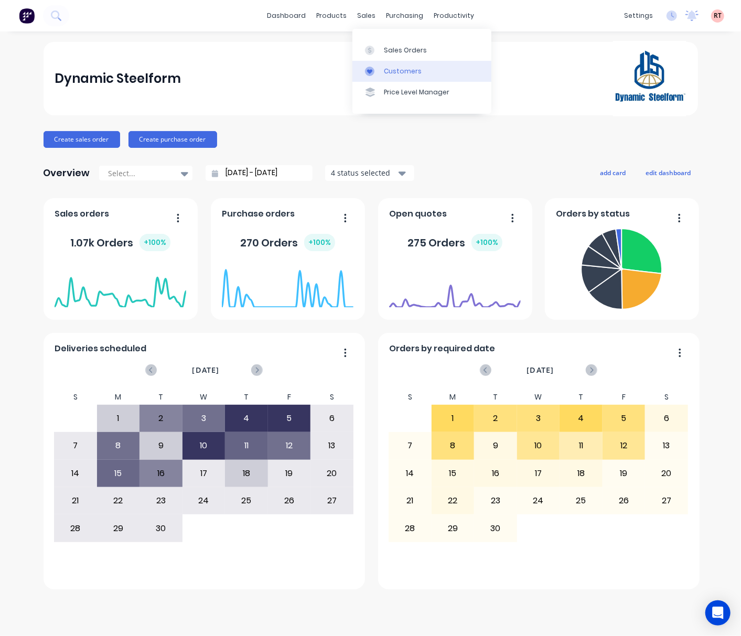
click at [388, 80] on link "Customers" at bounding box center [421, 71] width 139 height 21
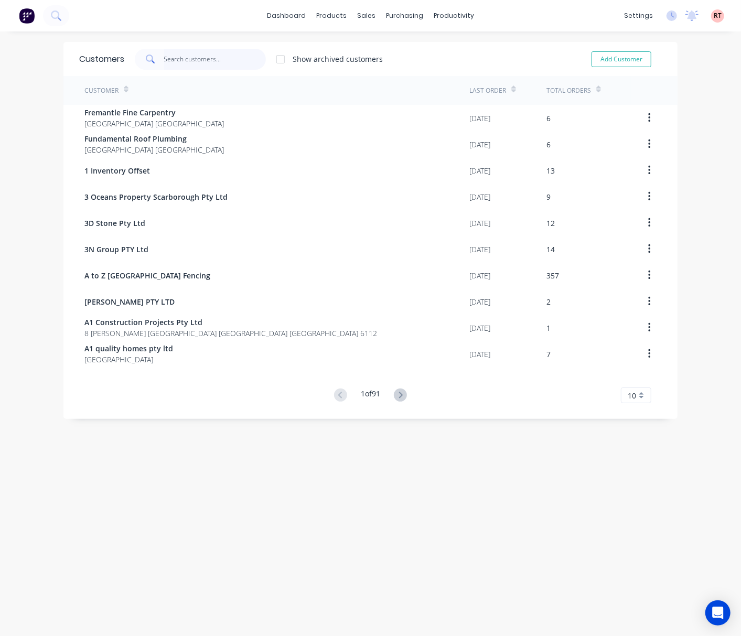
click at [211, 57] on input "text" at bounding box center [215, 59] width 102 height 21
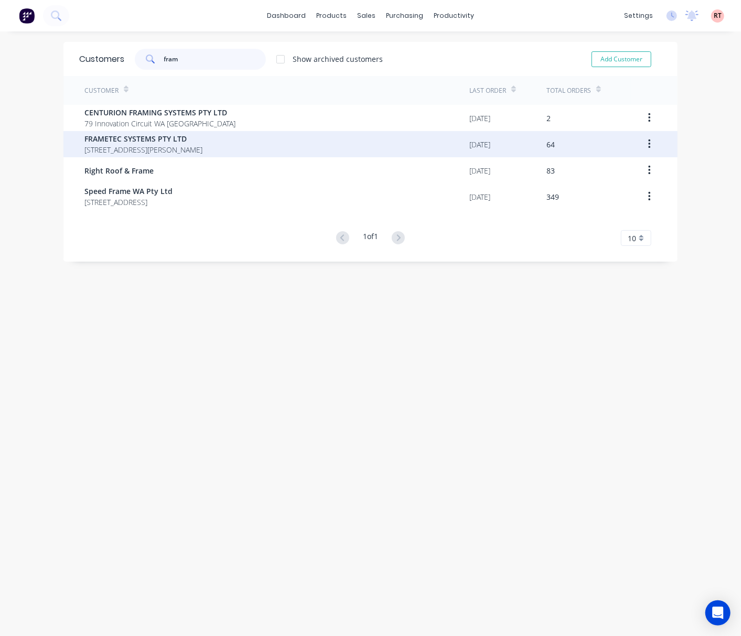
type input "fram"
click at [202, 143] on span "FRAMETEC SYSTEMS PTY LTD" at bounding box center [143, 138] width 118 height 11
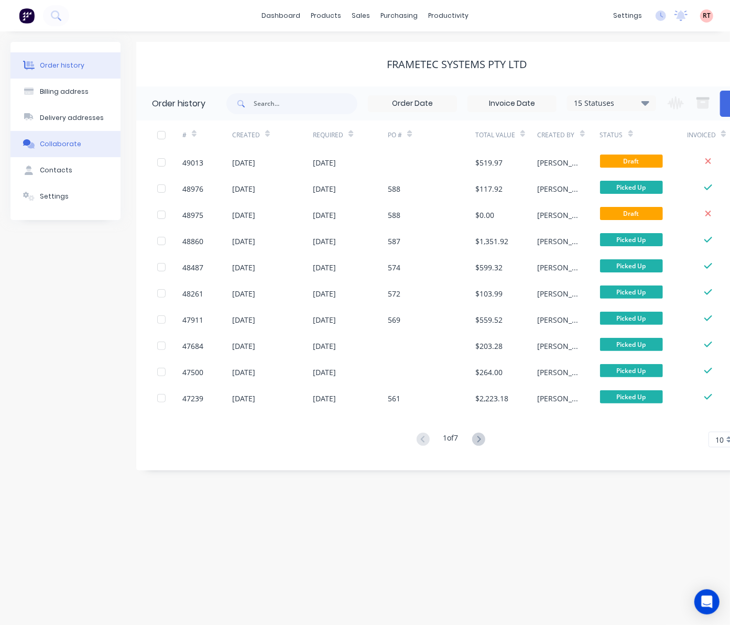
click at [66, 137] on button "Collaborate" at bounding box center [65, 144] width 110 height 26
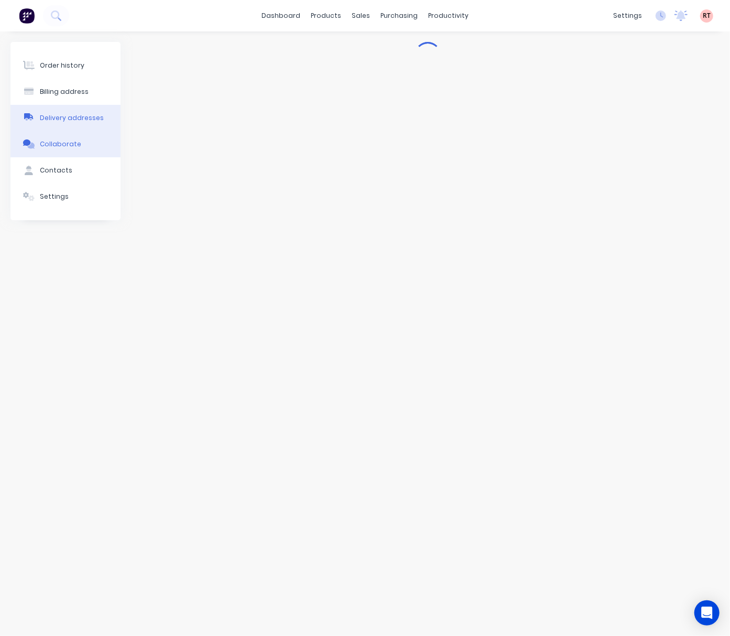
drag, startPoint x: 72, startPoint y: 115, endPoint x: 73, endPoint y: 105, distance: 10.0
click at [73, 112] on button "Delivery addresses" at bounding box center [65, 118] width 110 height 26
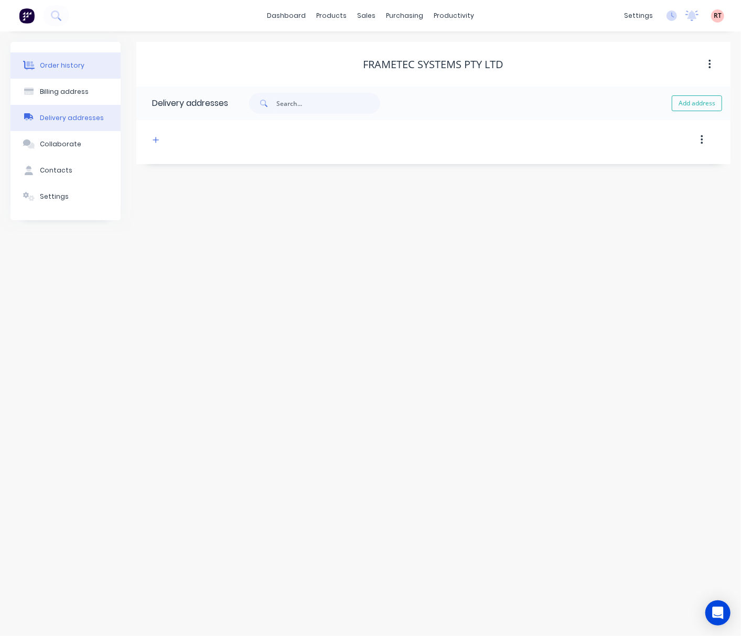
click at [80, 63] on div "Order history" at bounding box center [62, 65] width 45 height 9
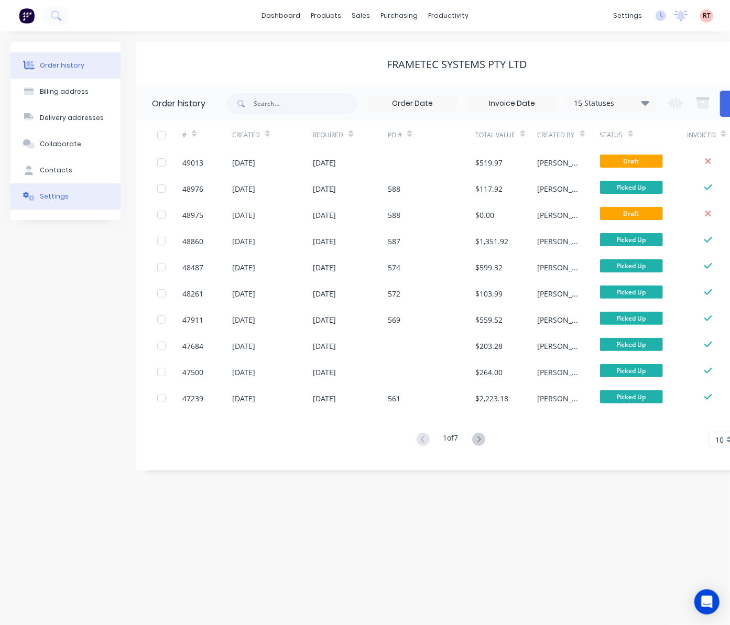
click at [89, 207] on button "Settings" at bounding box center [65, 197] width 110 height 26
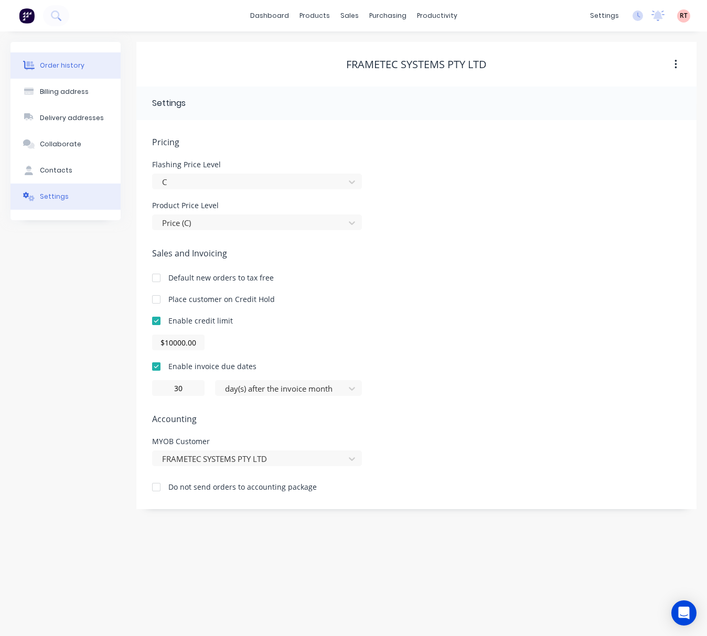
drag, startPoint x: 68, startPoint y: 57, endPoint x: 74, endPoint y: 67, distance: 12.2
click at [67, 57] on button "Order history" at bounding box center [65, 65] width 110 height 26
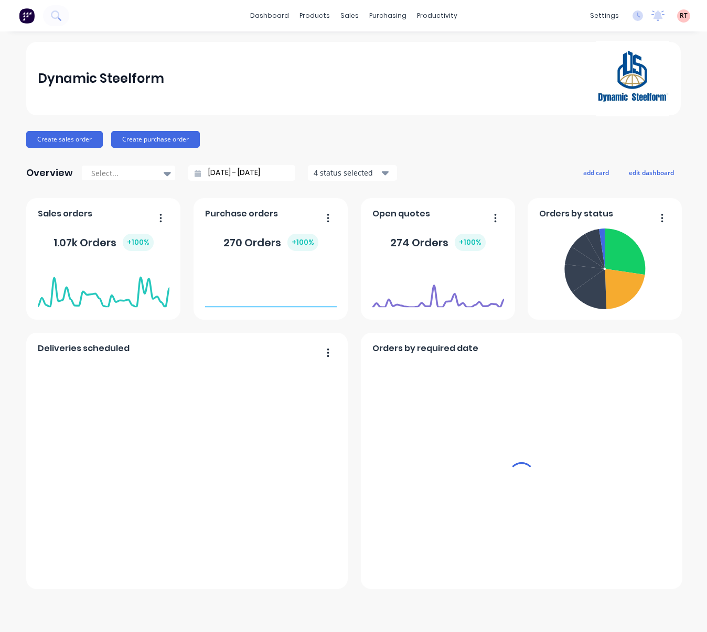
click at [346, 12] on div "sales" at bounding box center [349, 16] width 29 height 16
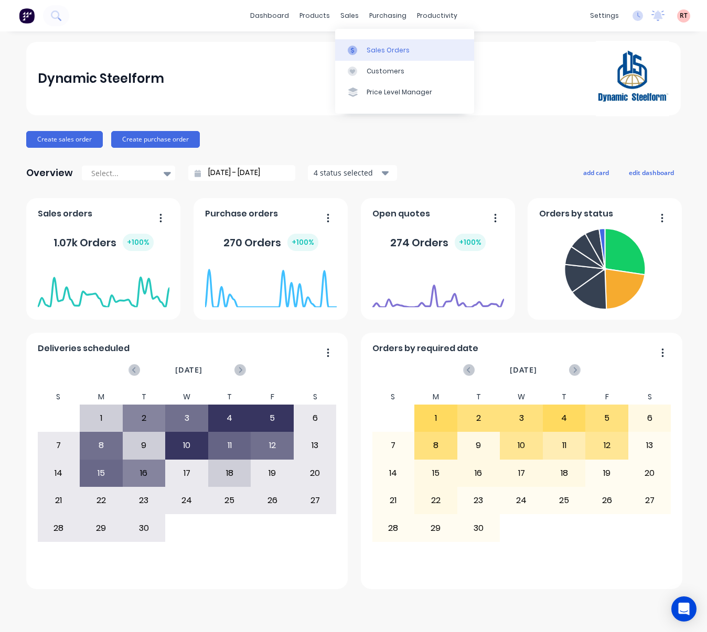
click at [389, 53] on div "Sales Orders" at bounding box center [387, 50] width 43 height 9
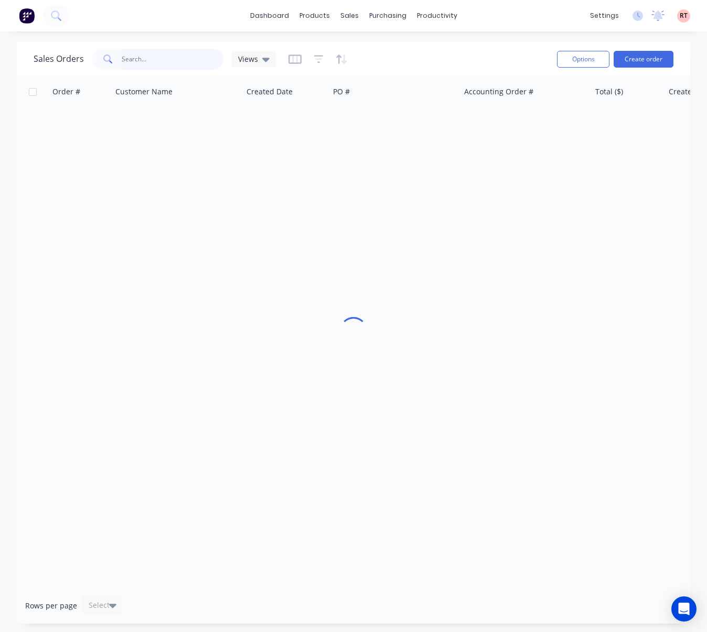
click at [185, 62] on input "text" at bounding box center [173, 59] width 102 height 21
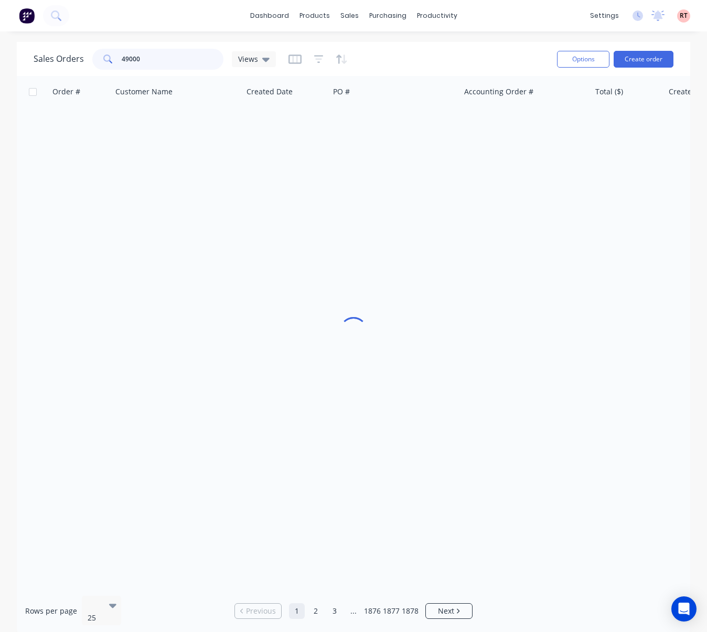
type input "49000"
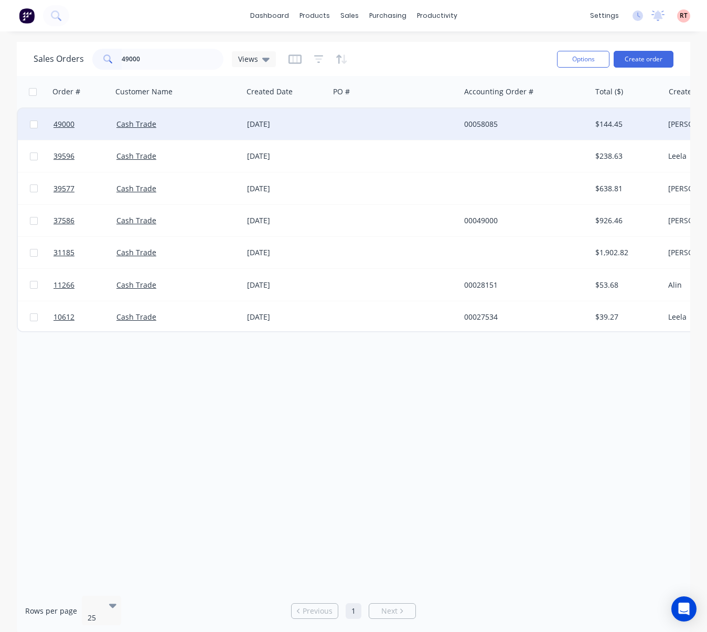
click at [401, 128] on div at bounding box center [394, 124] width 131 height 31
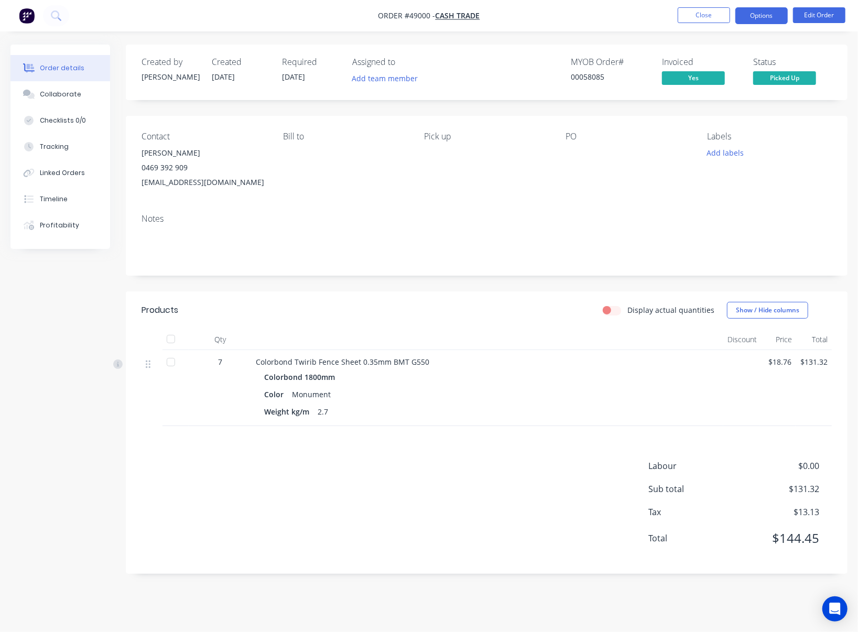
click at [706, 9] on button "Options" at bounding box center [762, 15] width 52 height 17
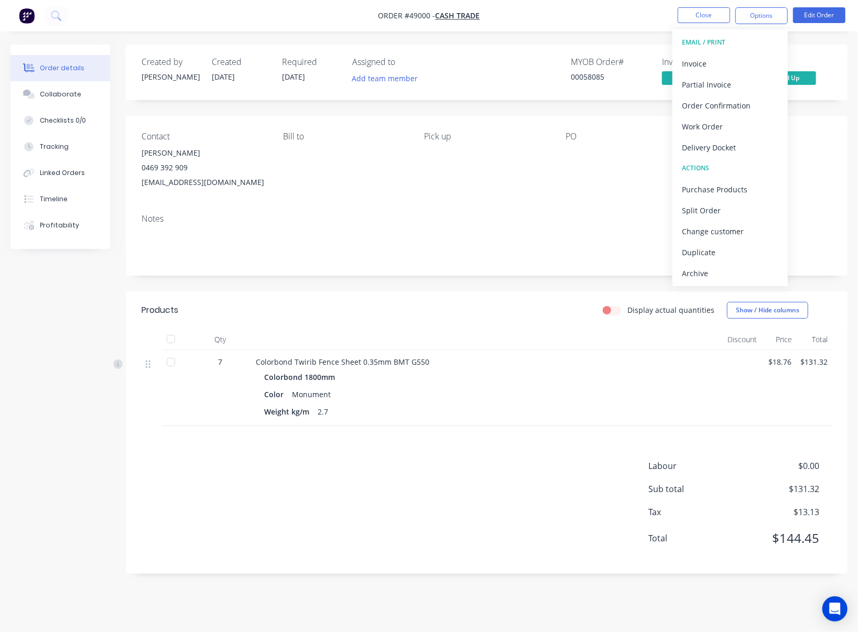
click at [357, 285] on div "Created by Rachel Created 08/09/25 Required 08/09/25 Assigned to Add team membe…" at bounding box center [487, 310] width 722 height 530
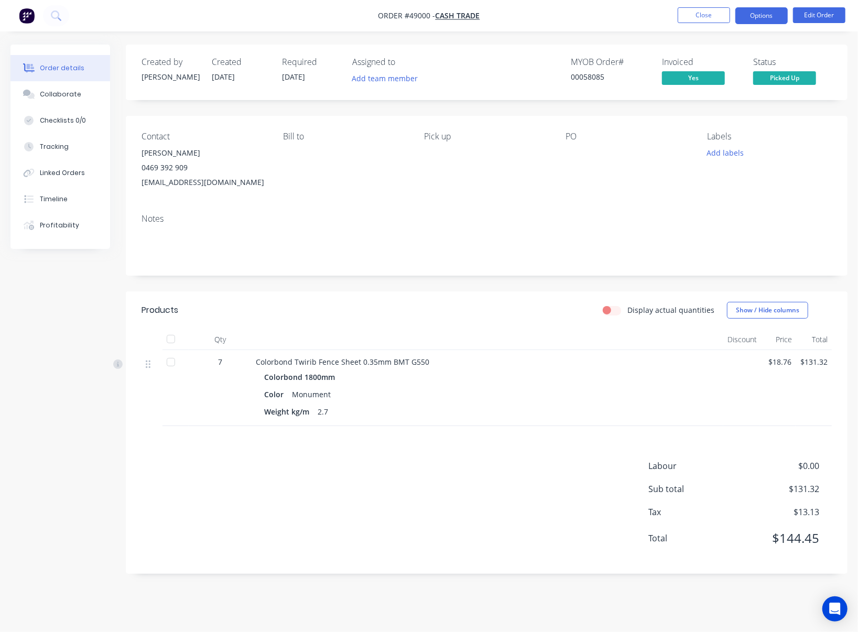
click at [706, 13] on button "Options" at bounding box center [762, 15] width 52 height 17
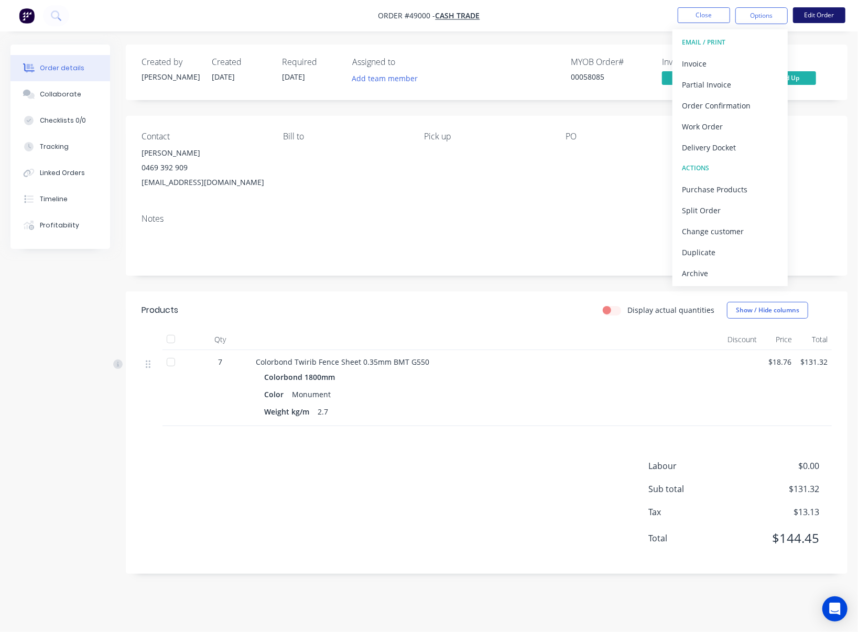
click at [706, 16] on button "Edit Order" at bounding box center [819, 15] width 52 height 16
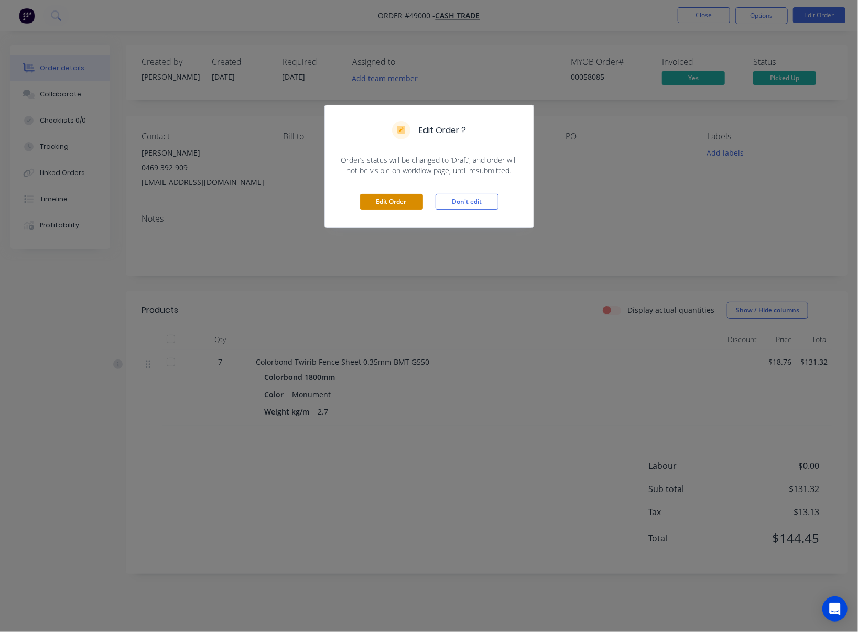
click at [393, 204] on button "Edit Order" at bounding box center [391, 202] width 63 height 16
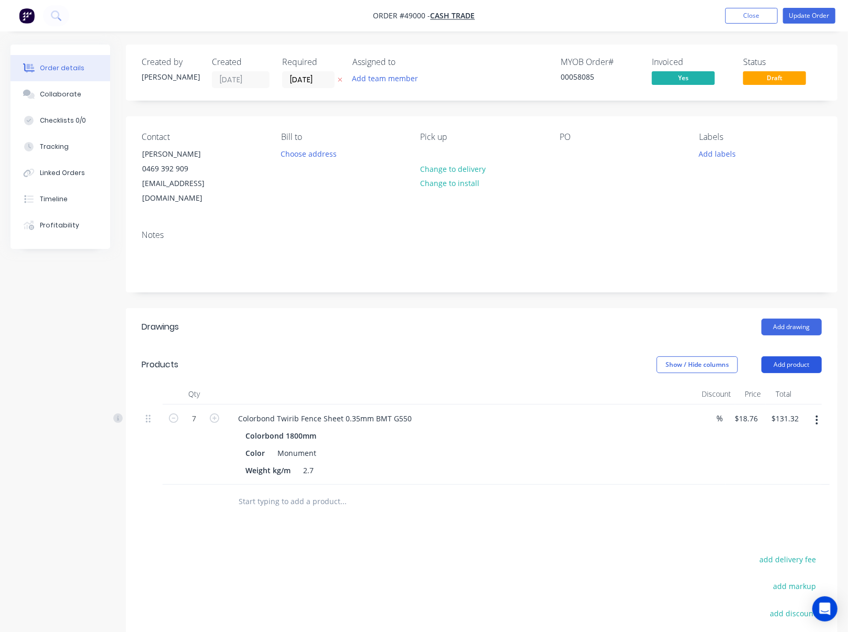
click at [706, 357] on button "Add product" at bounding box center [791, 365] width 60 height 17
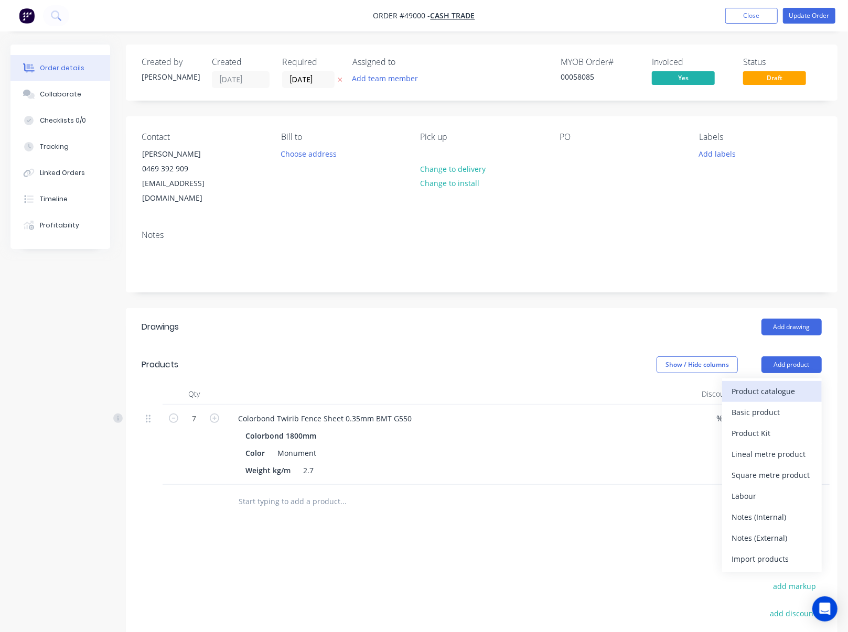
click at [706, 384] on div "Product catalogue" at bounding box center [771, 391] width 81 height 15
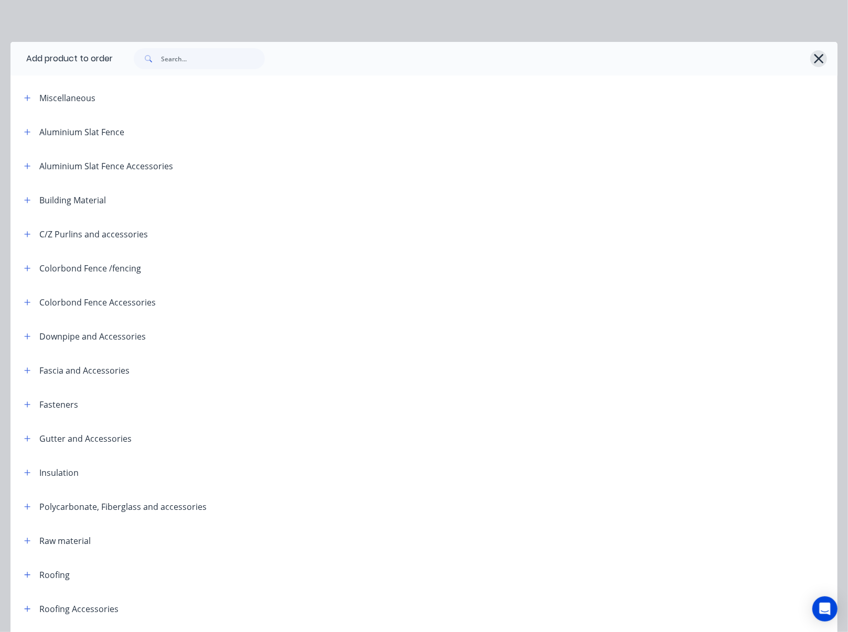
click at [706, 57] on button "button" at bounding box center [818, 58] width 17 height 17
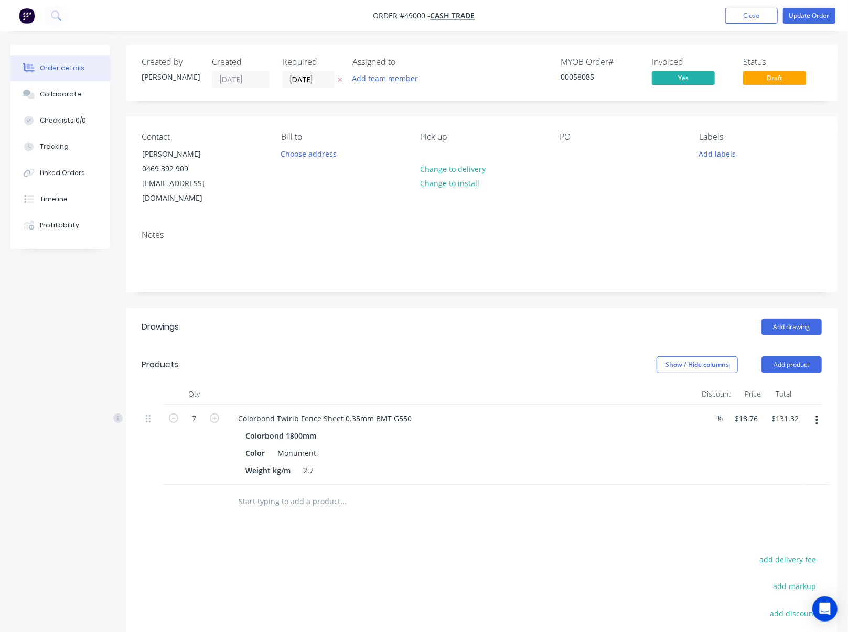
click at [706, 411] on button "button" at bounding box center [816, 420] width 25 height 19
click at [706, 440] on div "Edit" at bounding box center [779, 447] width 81 height 15
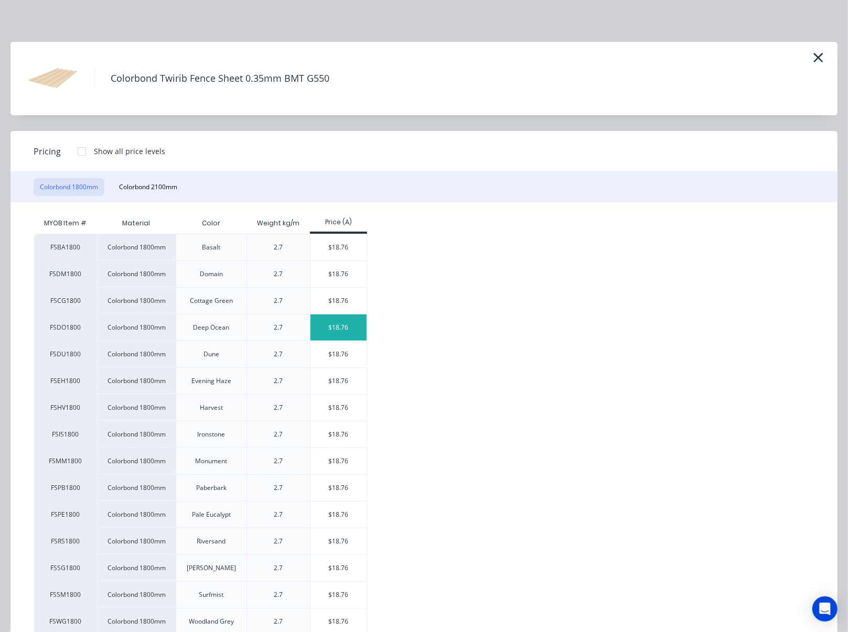
click at [346, 323] on div "$18.76" at bounding box center [338, 328] width 56 height 26
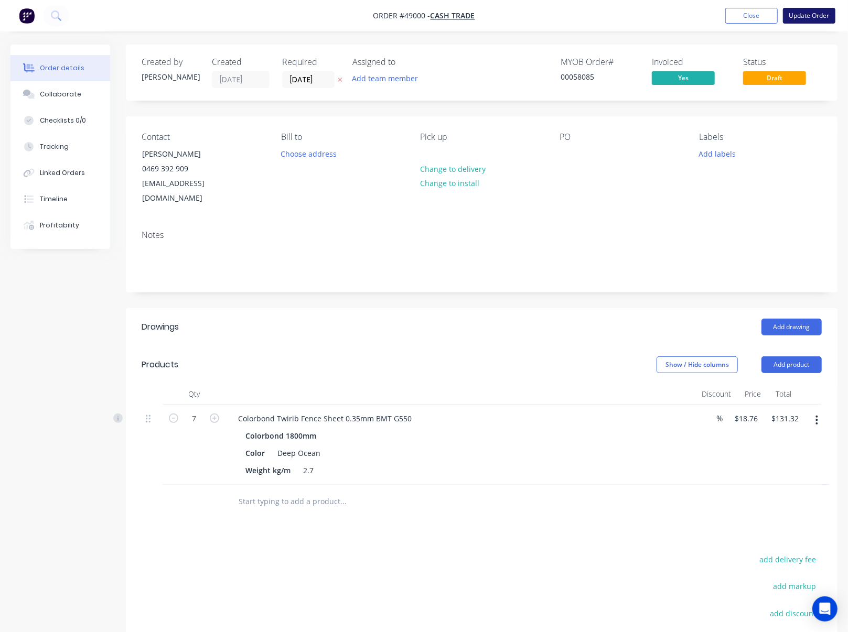
click at [706, 17] on button "Update Order" at bounding box center [809, 16] width 52 height 16
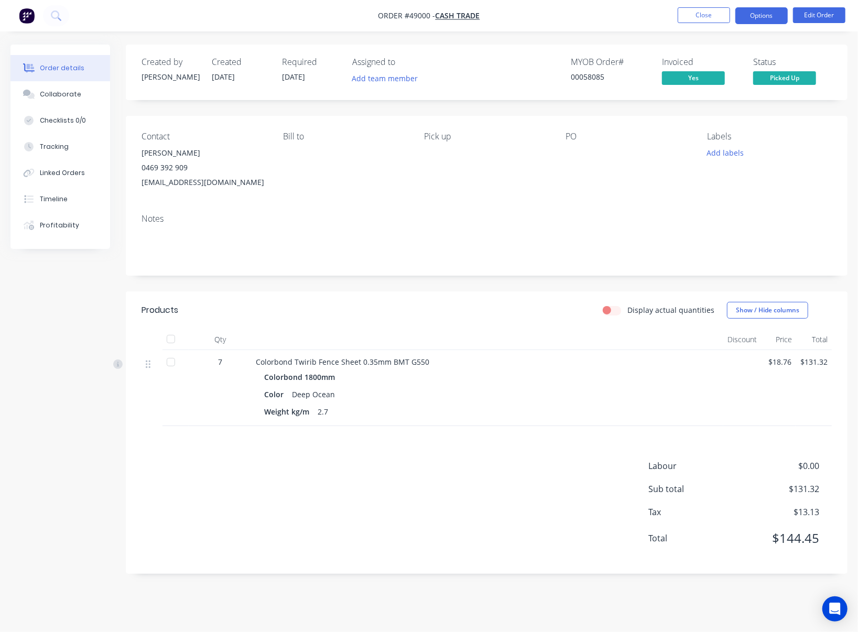
click at [706, 13] on button "Options" at bounding box center [762, 15] width 52 height 17
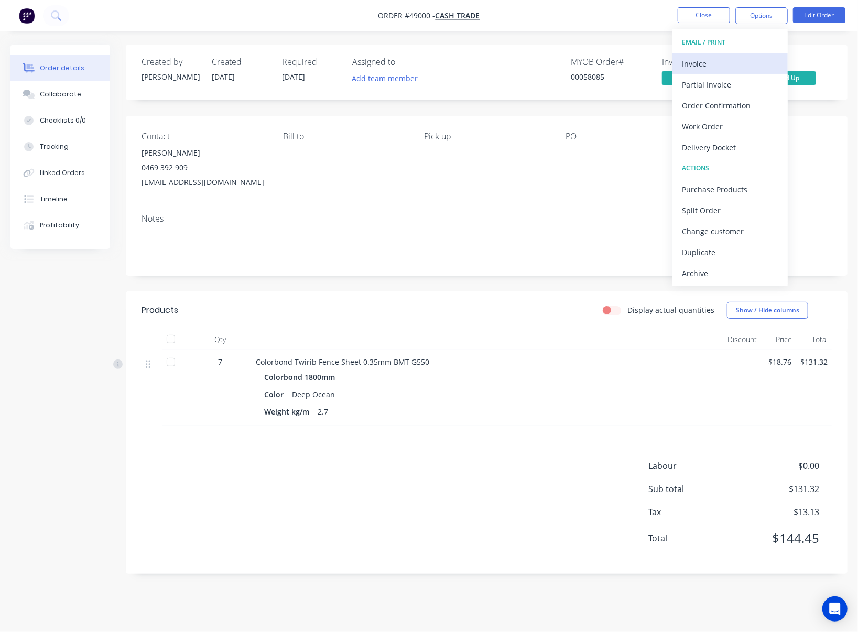
click at [706, 63] on div "Invoice" at bounding box center [730, 63] width 96 height 15
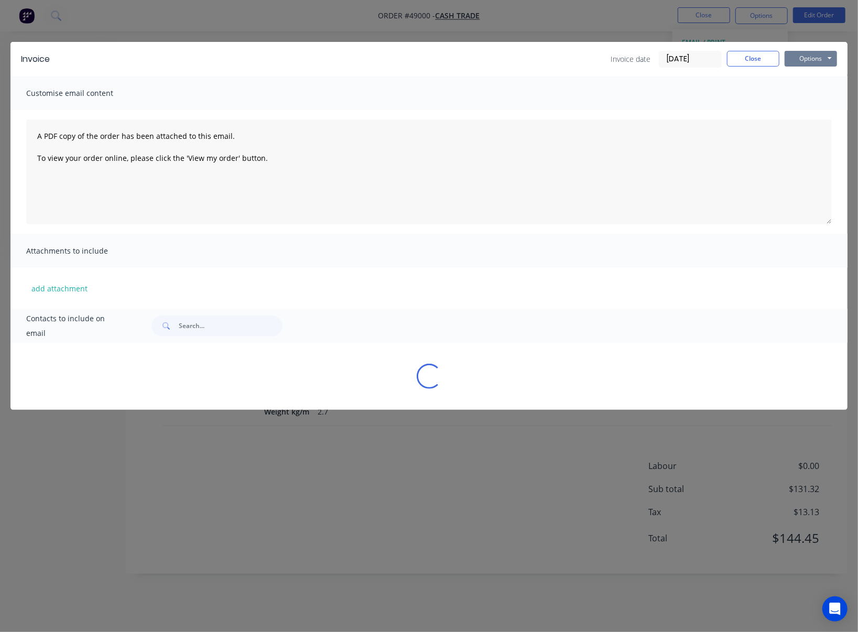
click at [706, 56] on button "Options" at bounding box center [811, 59] width 52 height 16
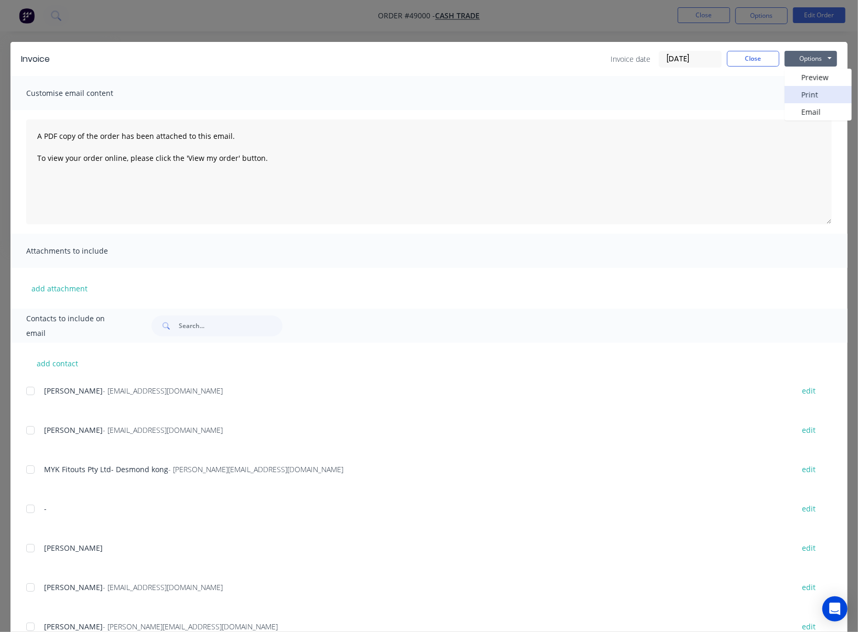
click at [706, 91] on button "Print" at bounding box center [818, 94] width 67 height 17
click at [570, 28] on div "Invoice Invoice date 08/09/25 Close Options Preview Print Email Customise email…" at bounding box center [429, 316] width 858 height 632
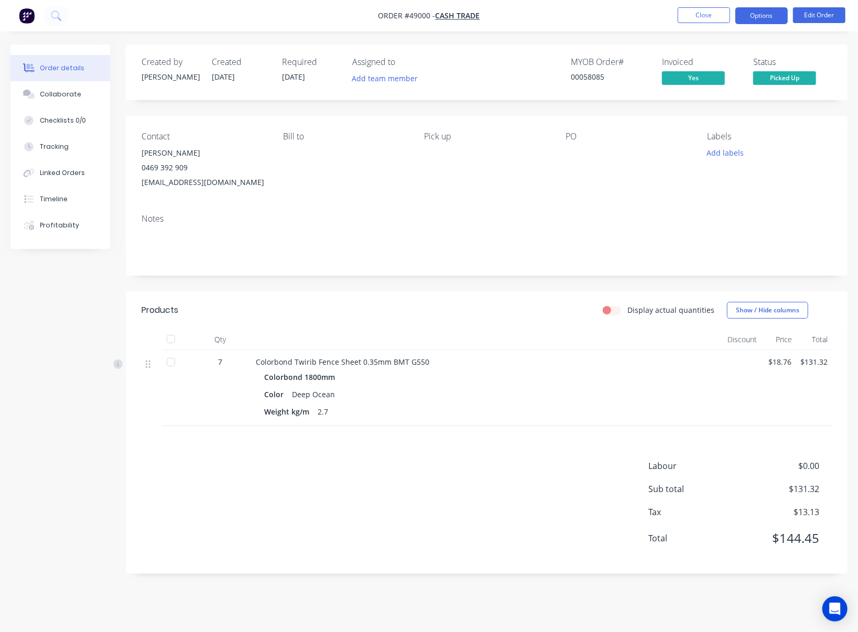
click at [706, 21] on button "Options" at bounding box center [762, 15] width 52 height 17
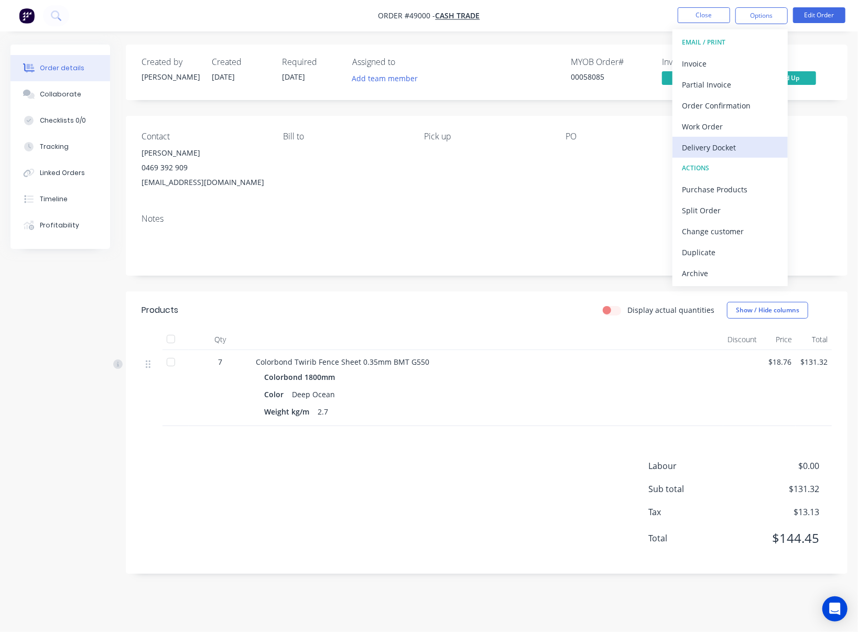
click at [706, 149] on div "Delivery Docket" at bounding box center [730, 147] width 96 height 15
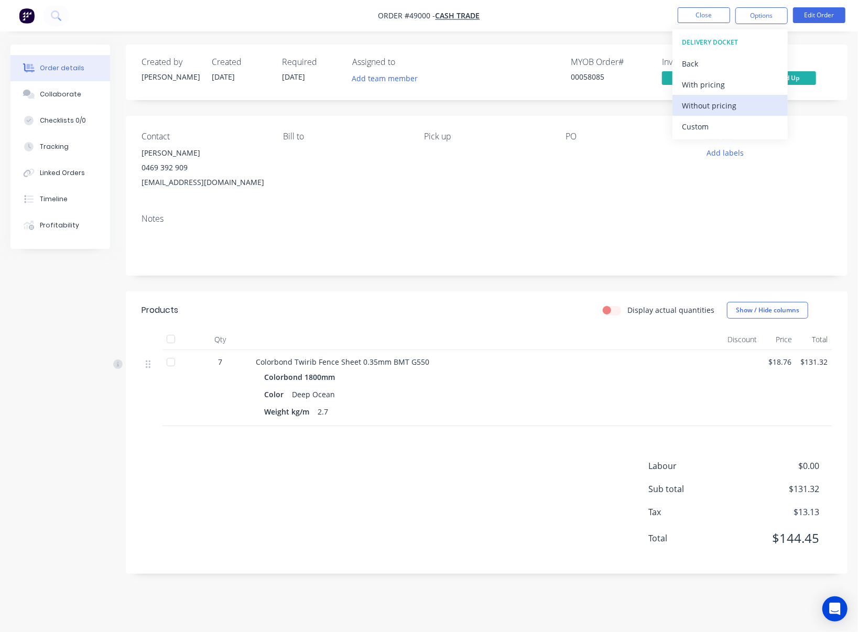
click at [706, 103] on div "Without pricing" at bounding box center [730, 105] width 96 height 15
click at [627, 5] on nav "Order #49000 - Cash Trade Close Options EMAIL / PRINT Invoice Partial Invoice O…" at bounding box center [429, 15] width 858 height 31
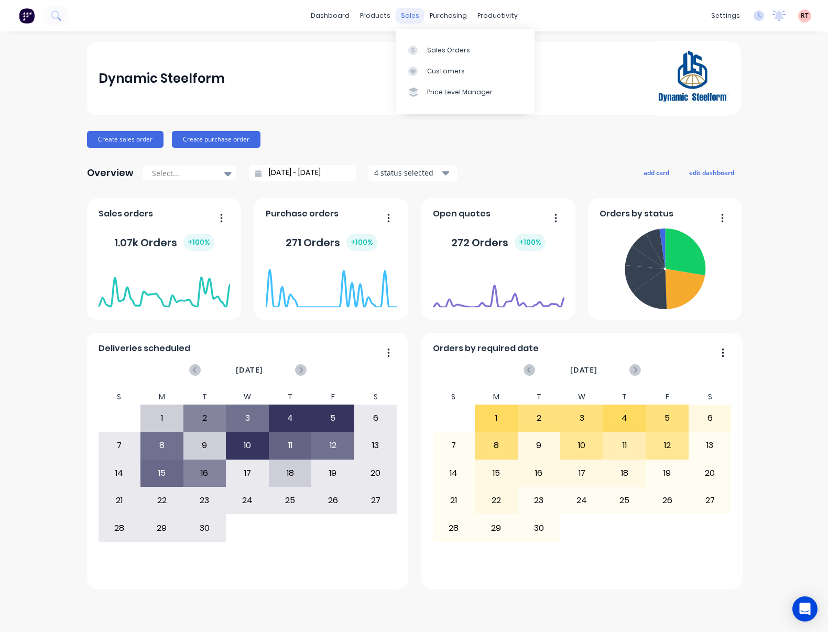
click at [405, 17] on div "sales" at bounding box center [410, 16] width 29 height 16
click at [420, 44] on link "Sales Orders" at bounding box center [465, 49] width 139 height 21
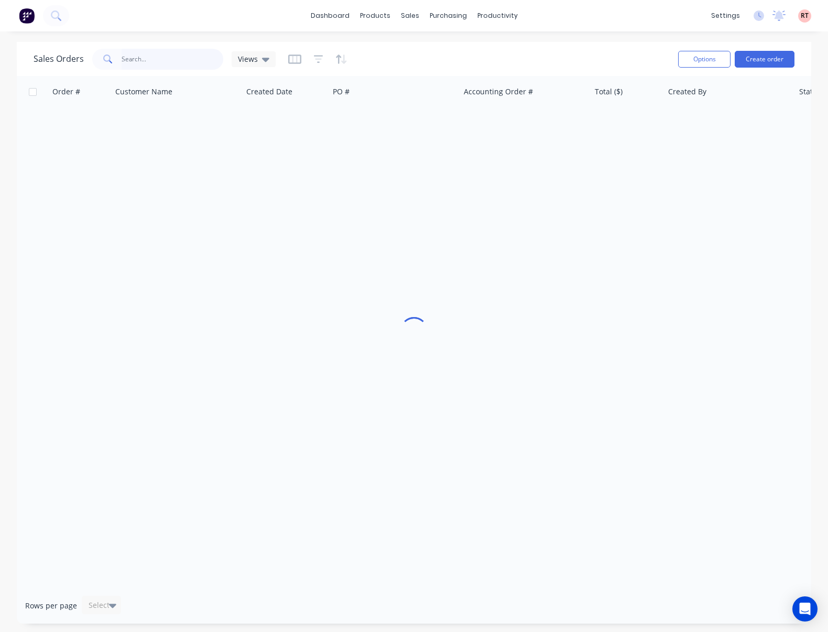
click at [136, 52] on input "text" at bounding box center [173, 59] width 102 height 21
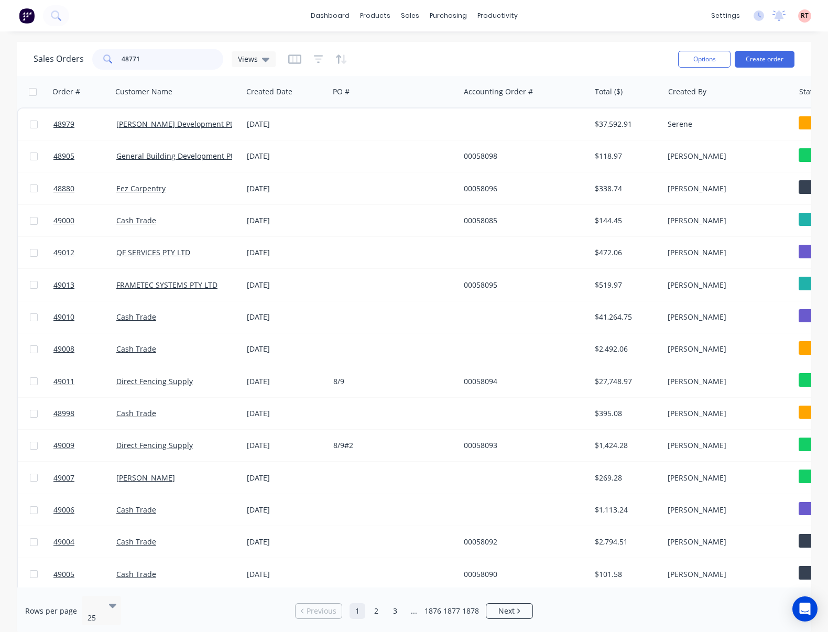
type input "48771"
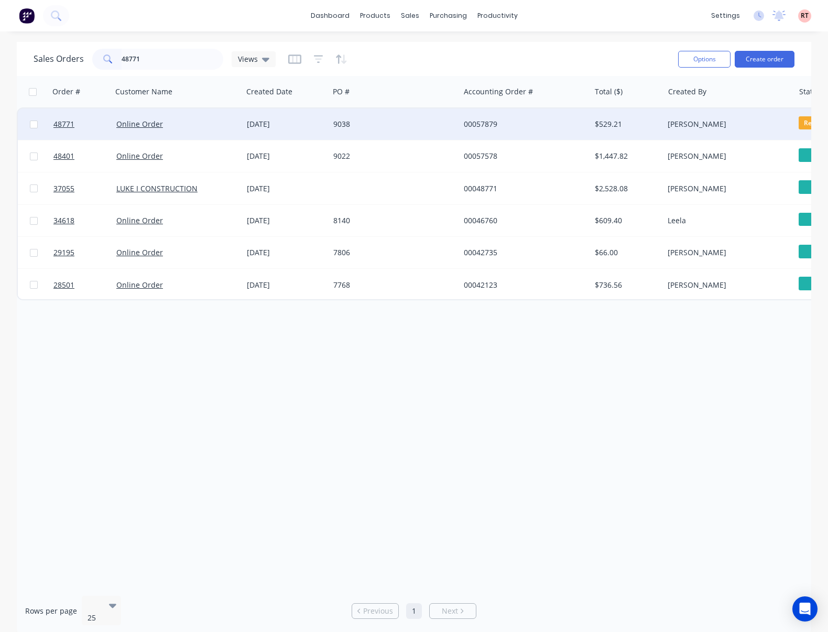
click at [407, 129] on div "9038" at bounding box center [394, 124] width 131 height 31
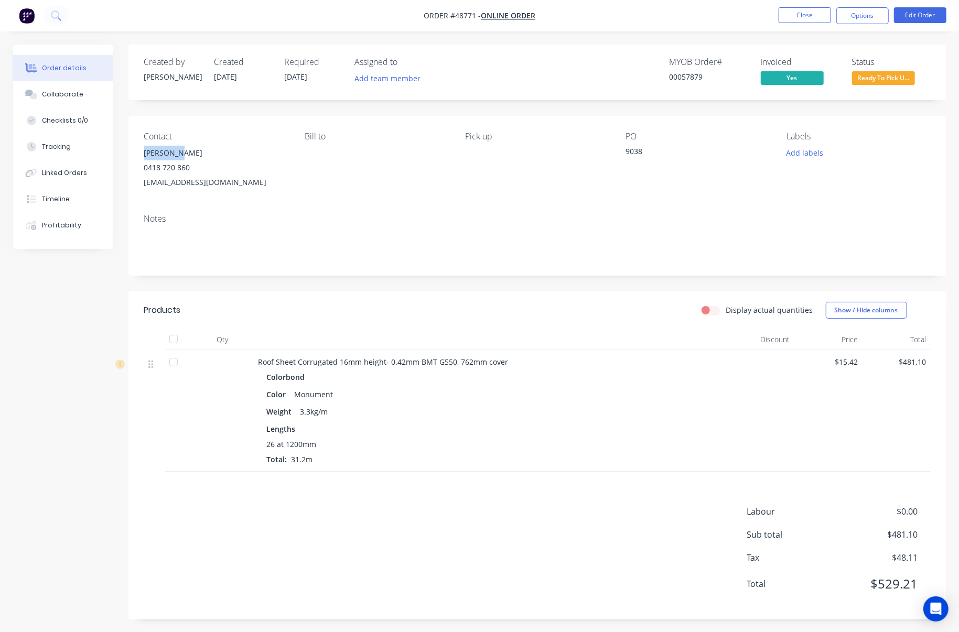
drag, startPoint x: 175, startPoint y: 152, endPoint x: 135, endPoint y: 152, distance: 39.8
click at [135, 152] on div "Contact [PERSON_NAME] [PHONE_NUMBER] [EMAIL_ADDRESS][DOMAIN_NAME] Bill to Pick …" at bounding box center [537, 161] width 818 height 90
copy div "[PERSON_NAME]"
drag, startPoint x: 206, startPoint y: 160, endPoint x: 130, endPoint y: 174, distance: 76.7
click at [130, 174] on div "Contact [PERSON_NAME] [PHONE_NUMBER] [EMAIL_ADDRESS][DOMAIN_NAME] Bill to Pick …" at bounding box center [537, 161] width 818 height 90
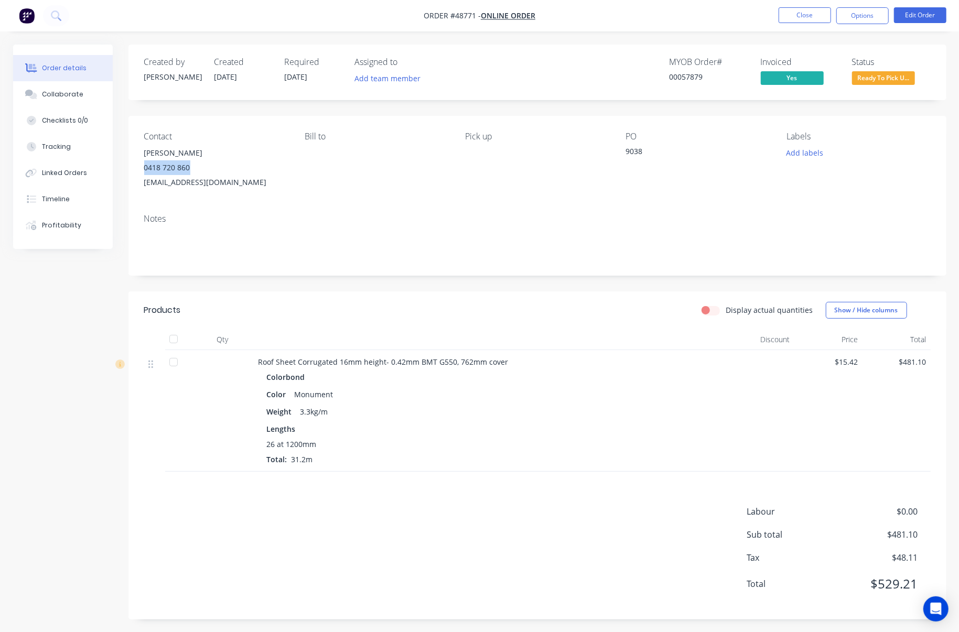
copy div "0418 720 860"
drag, startPoint x: 249, startPoint y: 181, endPoint x: 132, endPoint y: 187, distance: 116.5
click at [132, 187] on div "Contact [PERSON_NAME] [PHONE_NUMBER] [EMAIL_ADDRESS][DOMAIN_NAME] Bill to Pick …" at bounding box center [537, 161] width 818 height 90
copy div "[EMAIL_ADDRESS][DOMAIN_NAME]"
click at [828, 80] on span "Ready To Pick U..." at bounding box center [883, 77] width 63 height 13
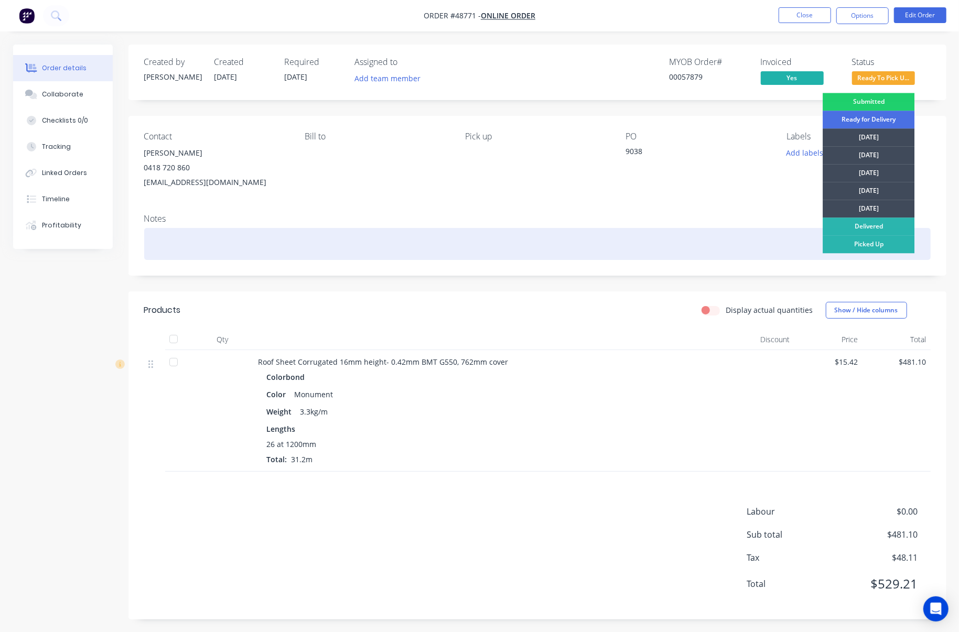
click at [828, 245] on div "Picked Up" at bounding box center [869, 244] width 92 height 18
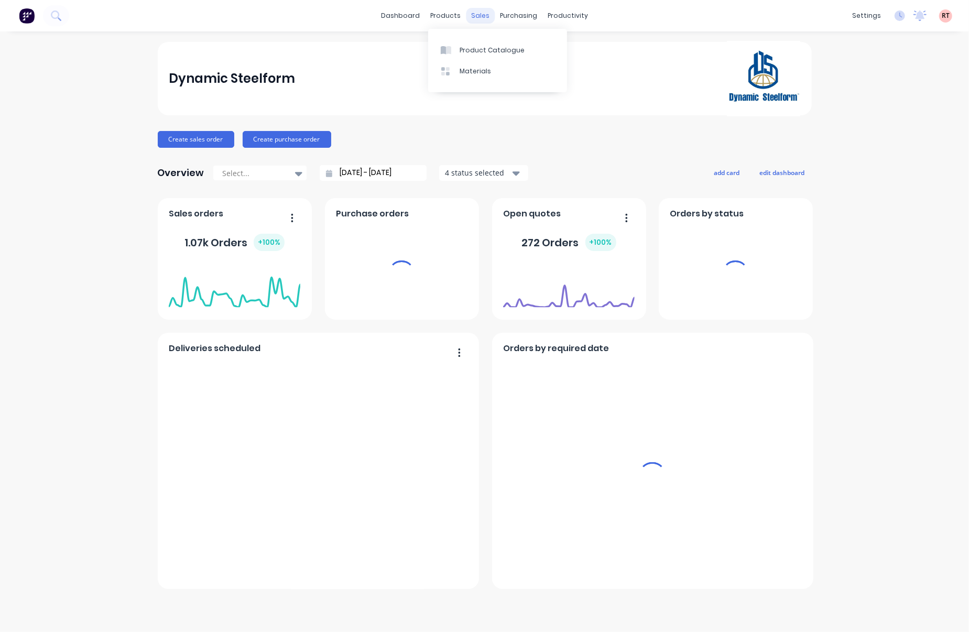
drag, startPoint x: 491, startPoint y: 13, endPoint x: 531, endPoint y: 70, distance: 70.4
click at [491, 14] on div "sales" at bounding box center [480, 16] width 29 height 16
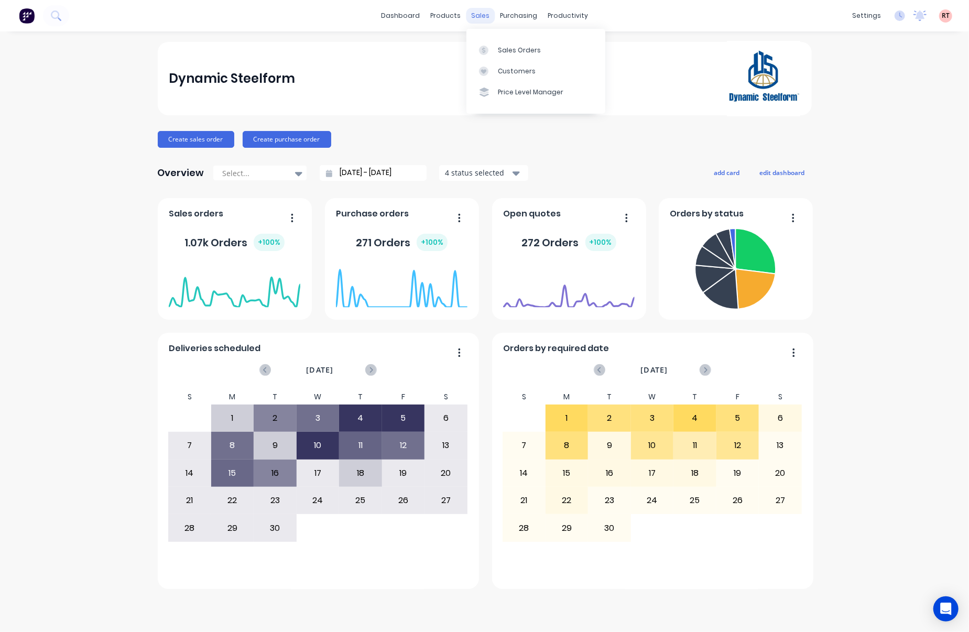
click at [471, 13] on div "sales" at bounding box center [480, 16] width 29 height 16
click at [483, 83] on link "Price Level Manager" at bounding box center [536, 92] width 139 height 21
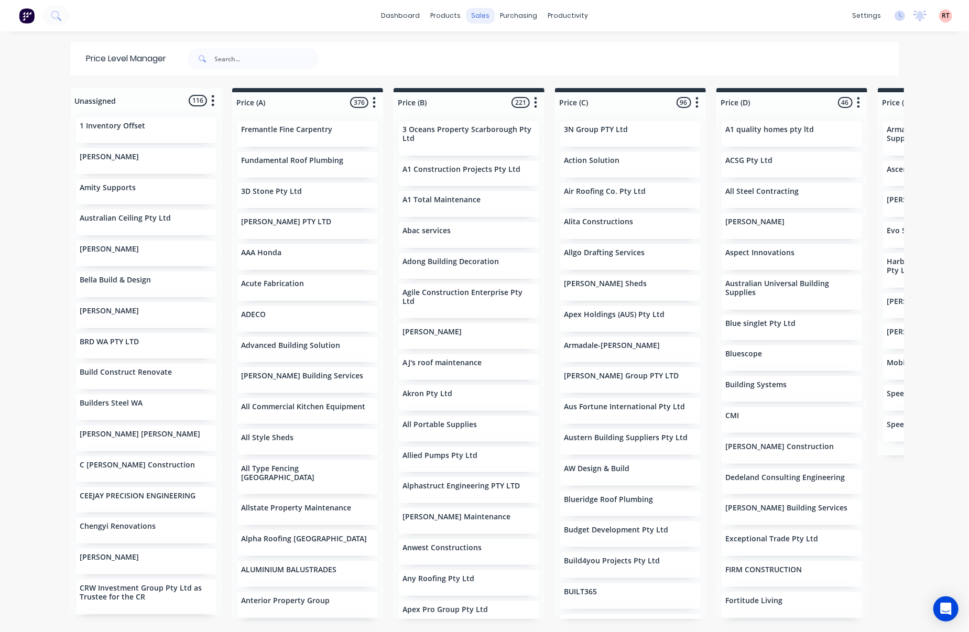
click at [480, 20] on div "sales" at bounding box center [480, 16] width 29 height 16
click at [487, 69] on div at bounding box center [482, 71] width 16 height 9
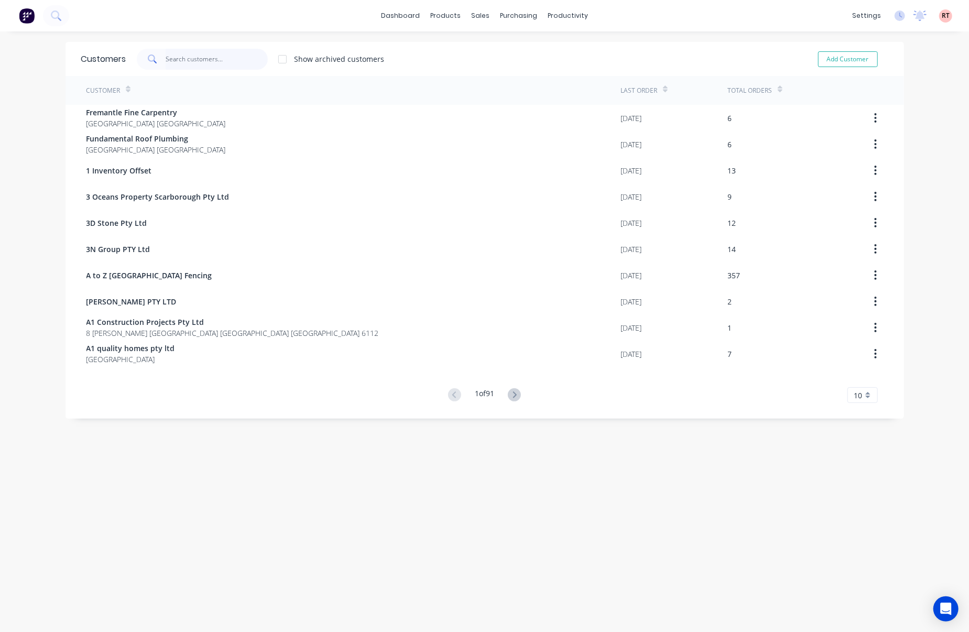
click at [232, 66] on input "text" at bounding box center [217, 59] width 102 height 21
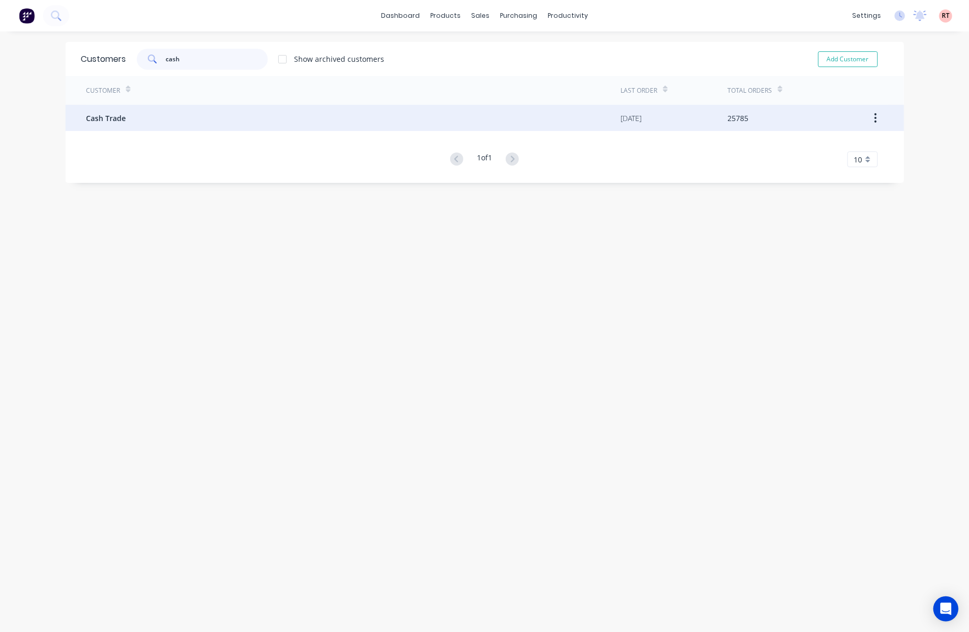
type input "cash"
click at [290, 127] on div "Cash Trade" at bounding box center [354, 118] width 535 height 26
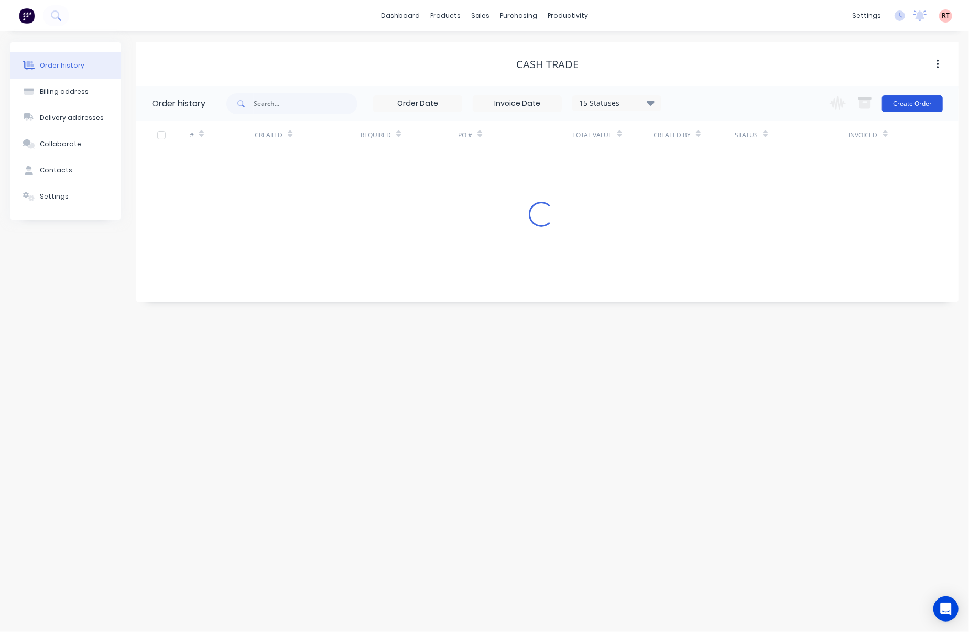
click at [904, 103] on button "Create Order" at bounding box center [912, 103] width 61 height 17
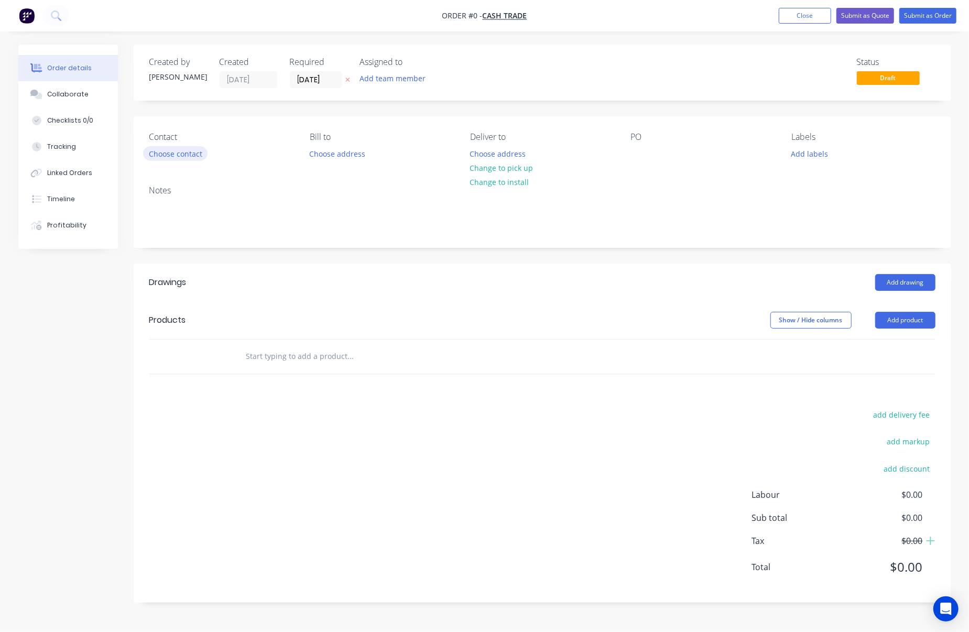
click at [159, 150] on button "Choose contact" at bounding box center [175, 153] width 64 height 14
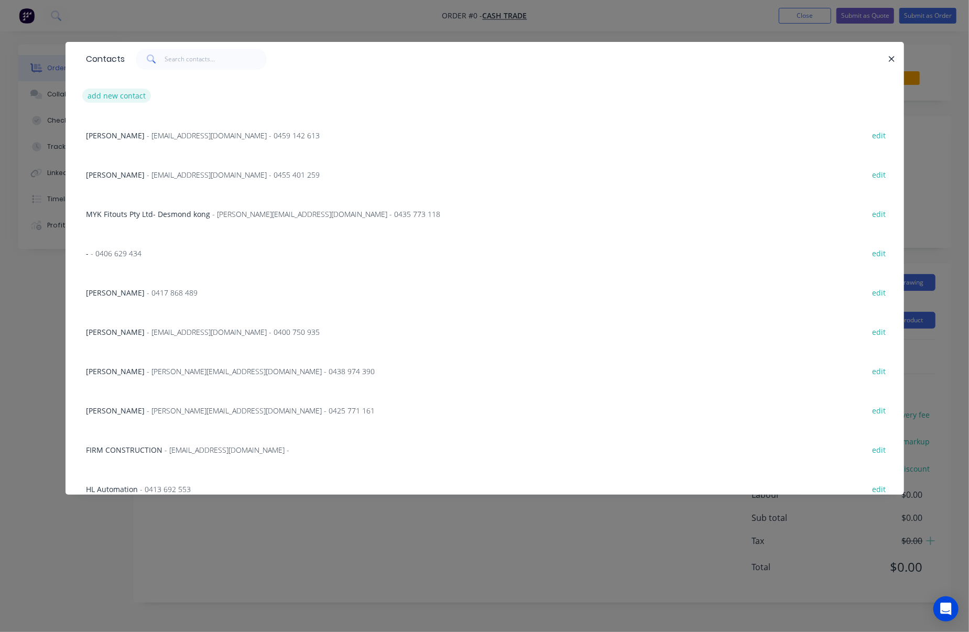
click at [112, 100] on button "add new contact" at bounding box center [116, 96] width 69 height 14
select select "AU"
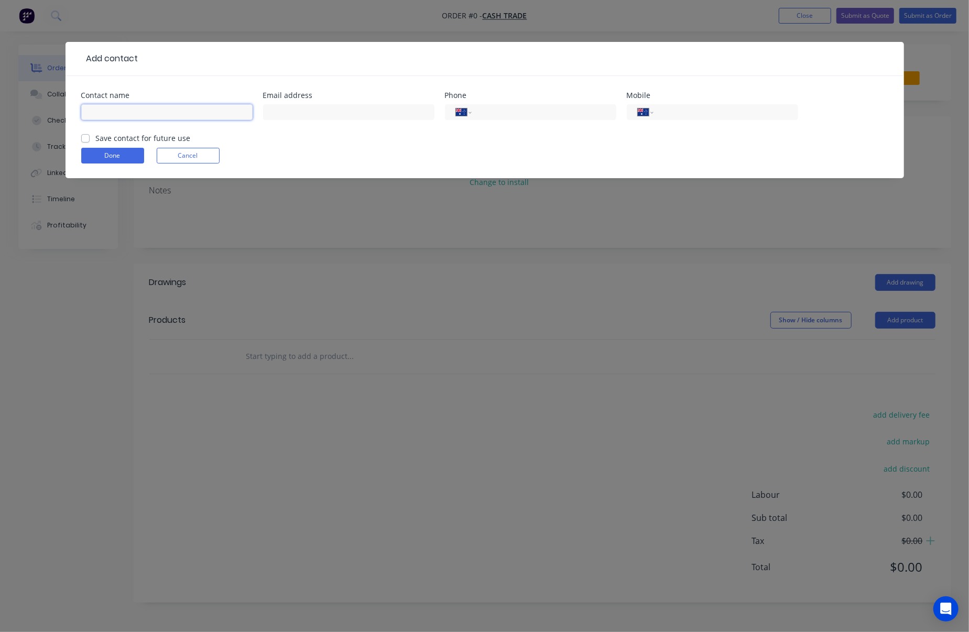
click at [118, 110] on input "text" at bounding box center [166, 112] width 171 height 16
paste input "[PERSON_NAME]"
type input "[PERSON_NAME]"
click at [686, 113] on input "tel" at bounding box center [724, 112] width 126 height 12
paste input "0418 720 860"
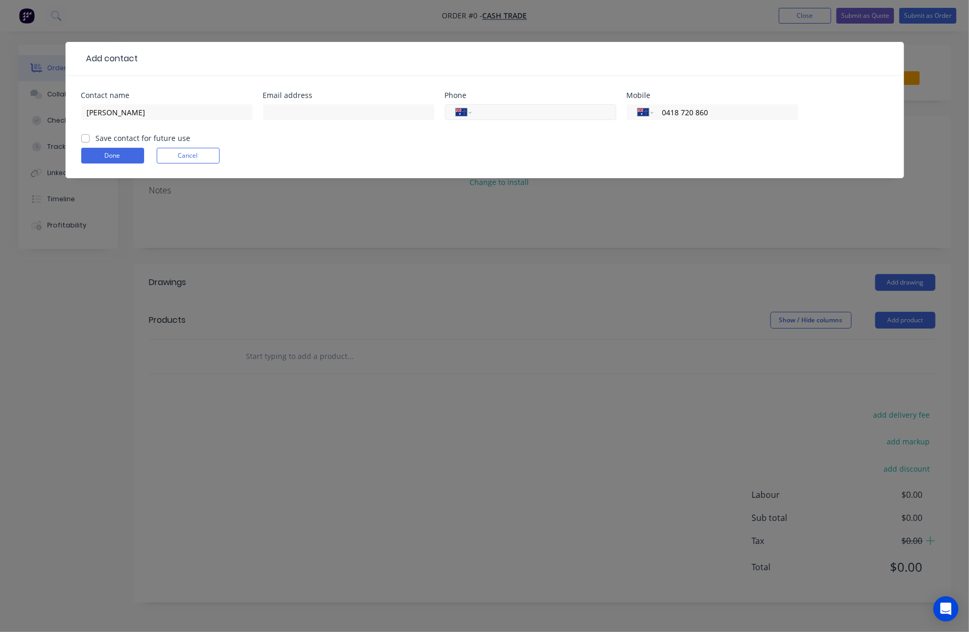
type input "0418 720 860"
drag, startPoint x: 557, startPoint y: 114, endPoint x: 556, endPoint y: 105, distance: 8.9
click at [557, 114] on input "tel" at bounding box center [542, 112] width 126 height 12
click at [391, 110] on input "text" at bounding box center [348, 112] width 171 height 16
paste input "ben.derry@georgiou.com.au"
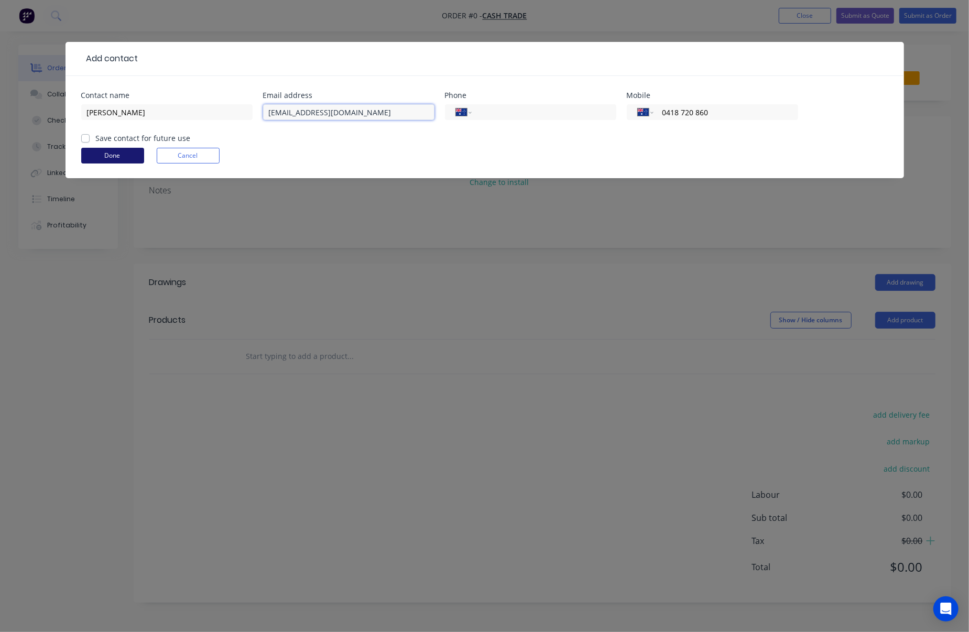
type input "ben.derry@georgiou.com.au"
click at [111, 158] on button "Done" at bounding box center [112, 156] width 63 height 16
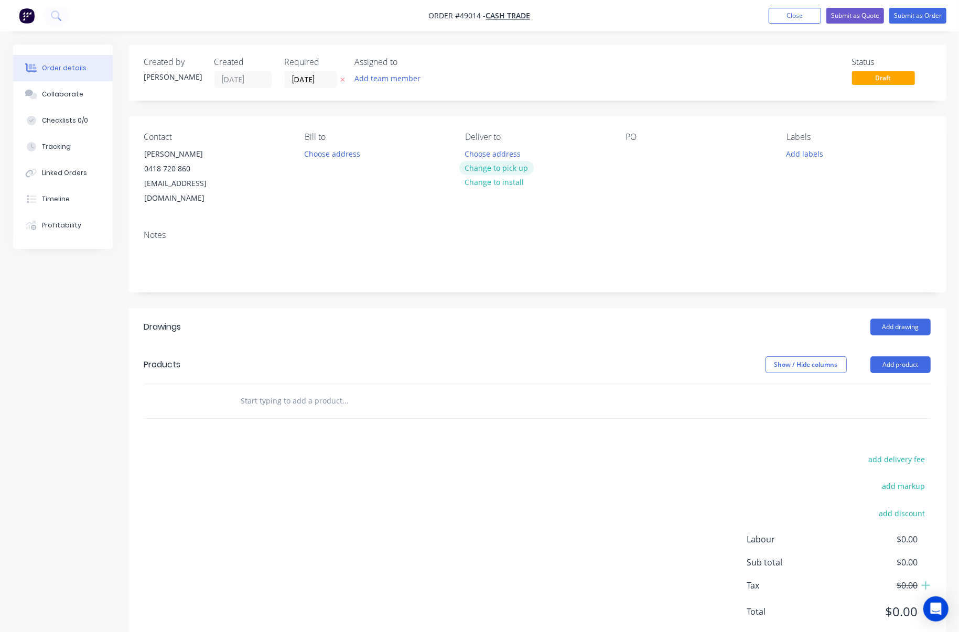
click at [497, 164] on button "Change to pick up" at bounding box center [496, 168] width 74 height 14
click at [904, 357] on button "Add product" at bounding box center [900, 365] width 60 height 17
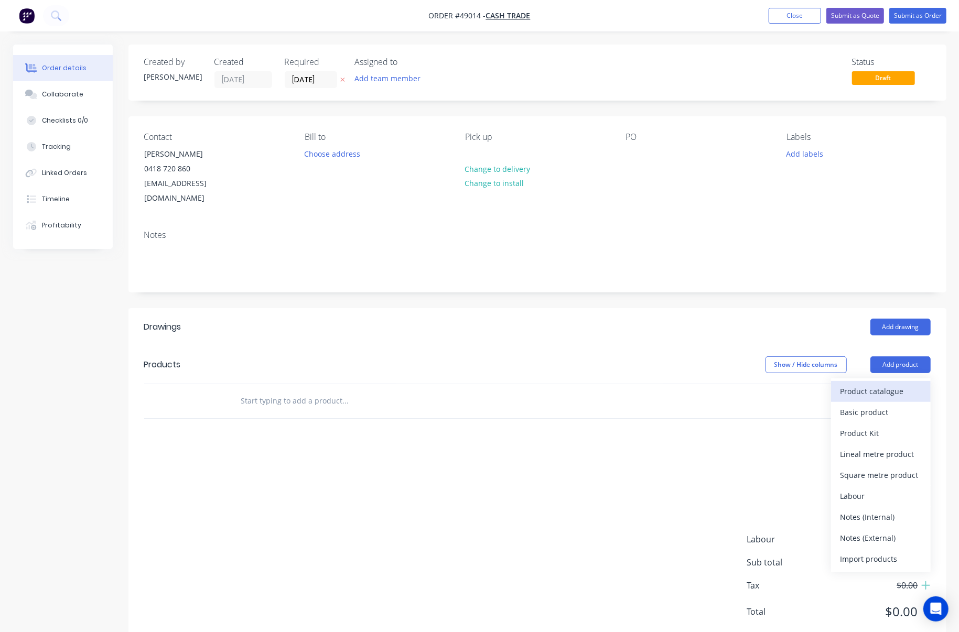
click at [893, 384] on div "Product catalogue" at bounding box center [880, 391] width 81 height 15
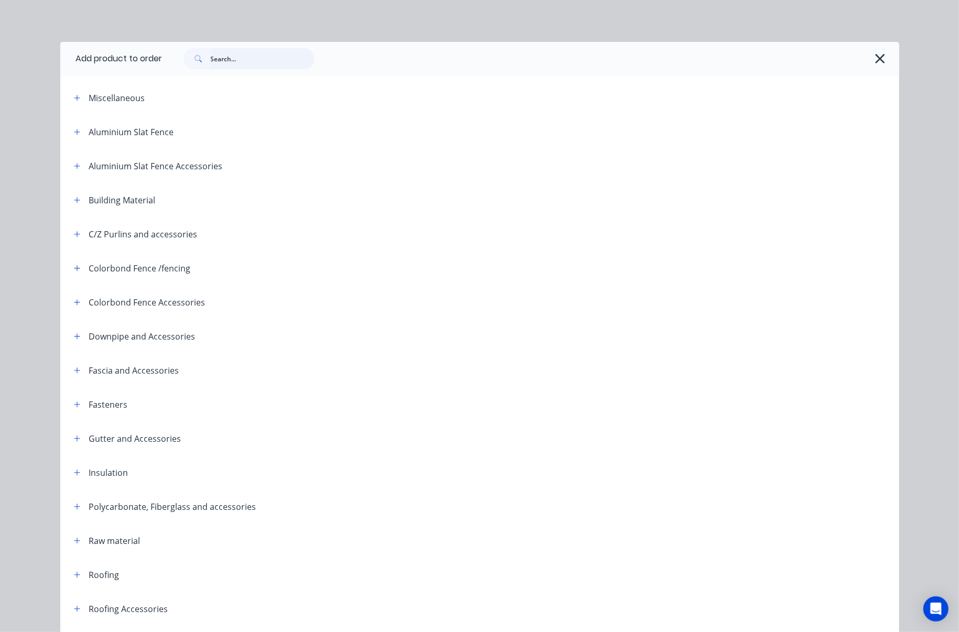
click at [242, 59] on input "text" at bounding box center [263, 58] width 104 height 21
type input "6"
type input "50"
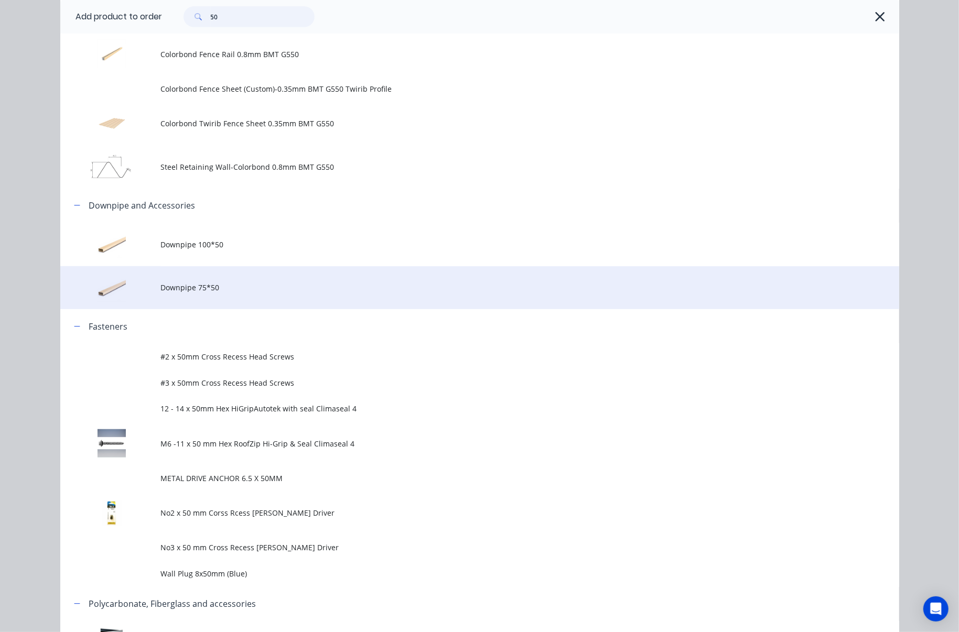
scroll to position [336, 0]
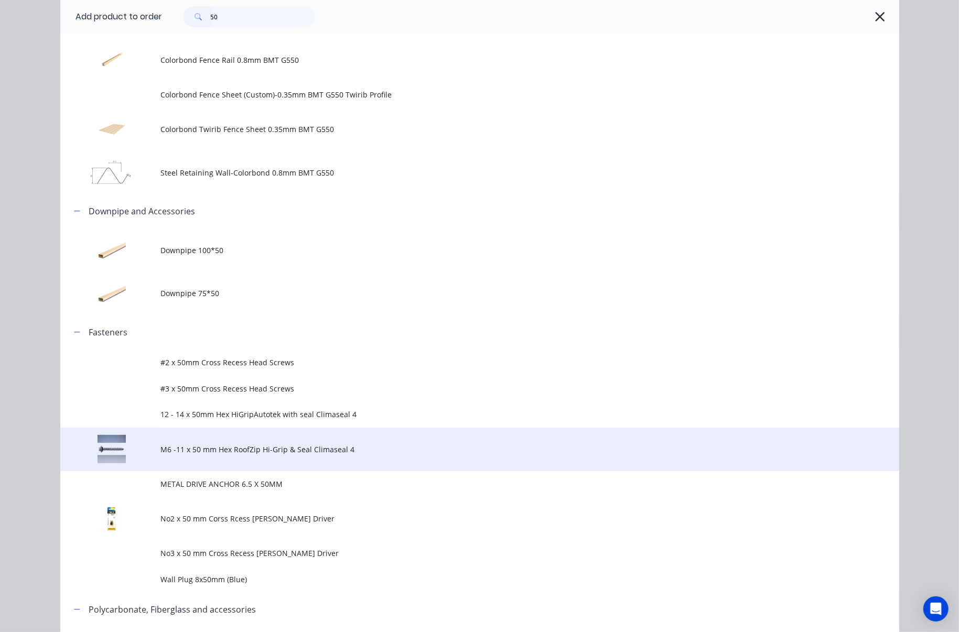
click at [365, 444] on span "M6 -11 x 50 mm Hex RoofZip Hi-Grip & Seal Climaseal 4" at bounding box center [456, 449] width 590 height 11
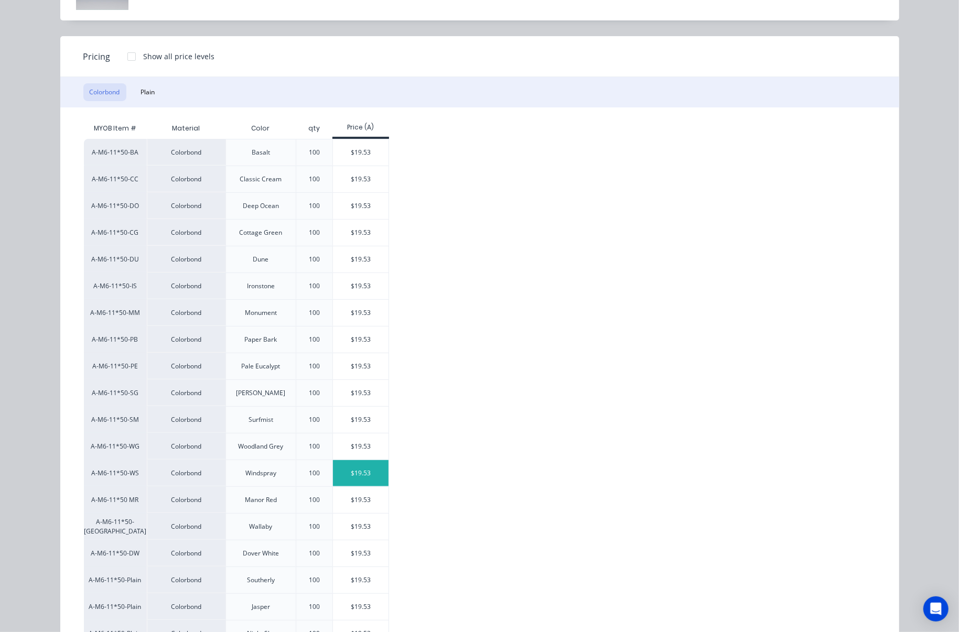
scroll to position [139, 0]
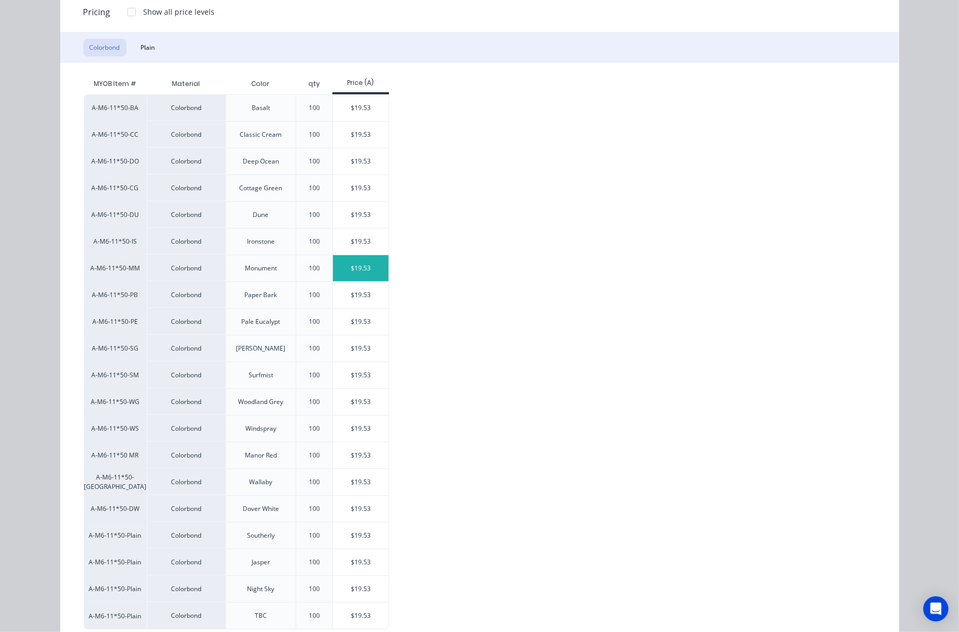
click at [363, 276] on div "$19.53" at bounding box center [361, 268] width 56 height 26
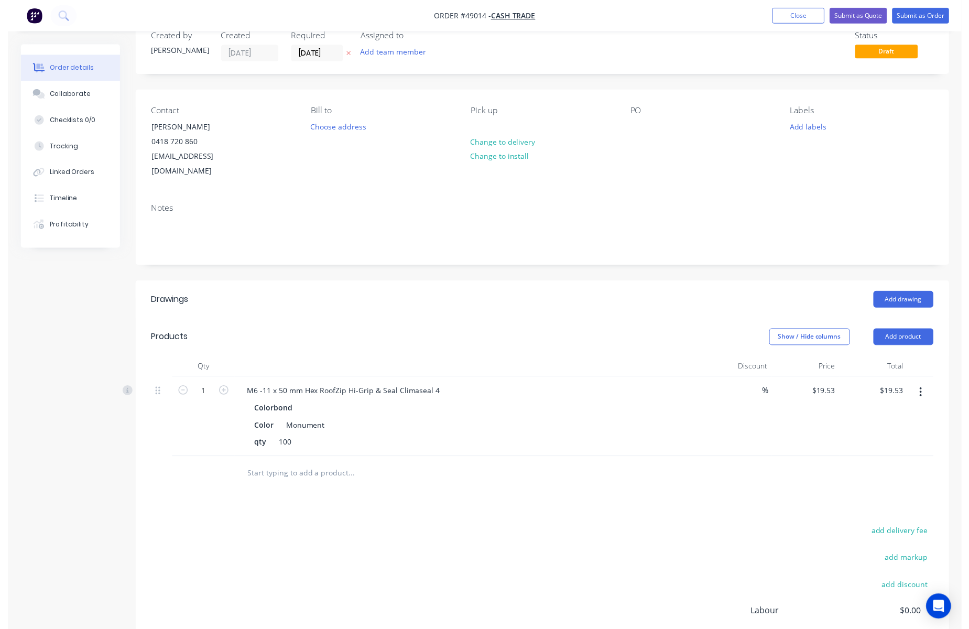
scroll to position [0, 0]
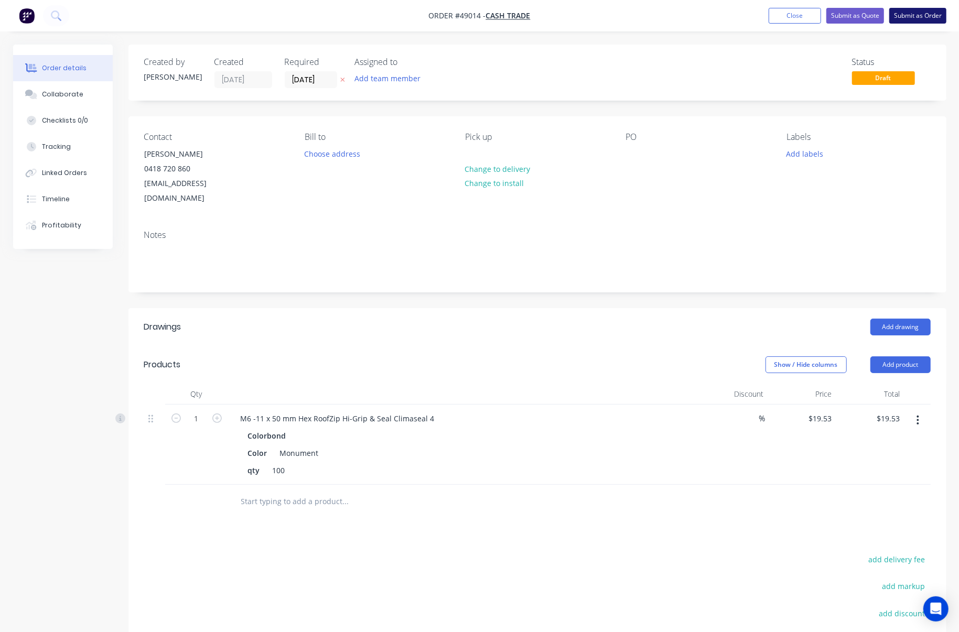
click at [913, 17] on button "Submit as Order" at bounding box center [917, 16] width 57 height 16
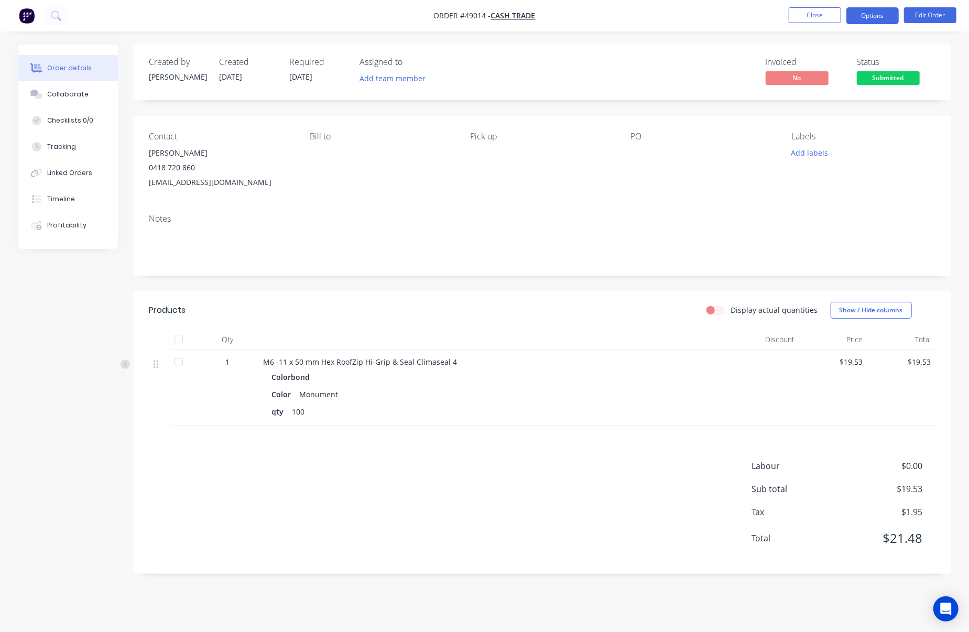
click at [879, 19] on button "Options" at bounding box center [873, 15] width 52 height 17
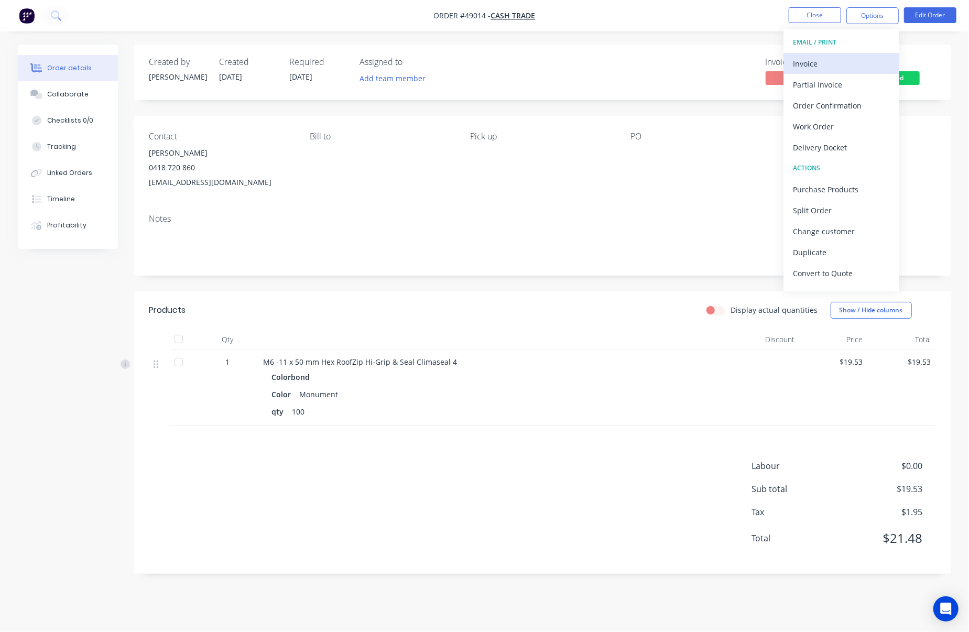
click at [854, 67] on div "Invoice" at bounding box center [841, 63] width 96 height 15
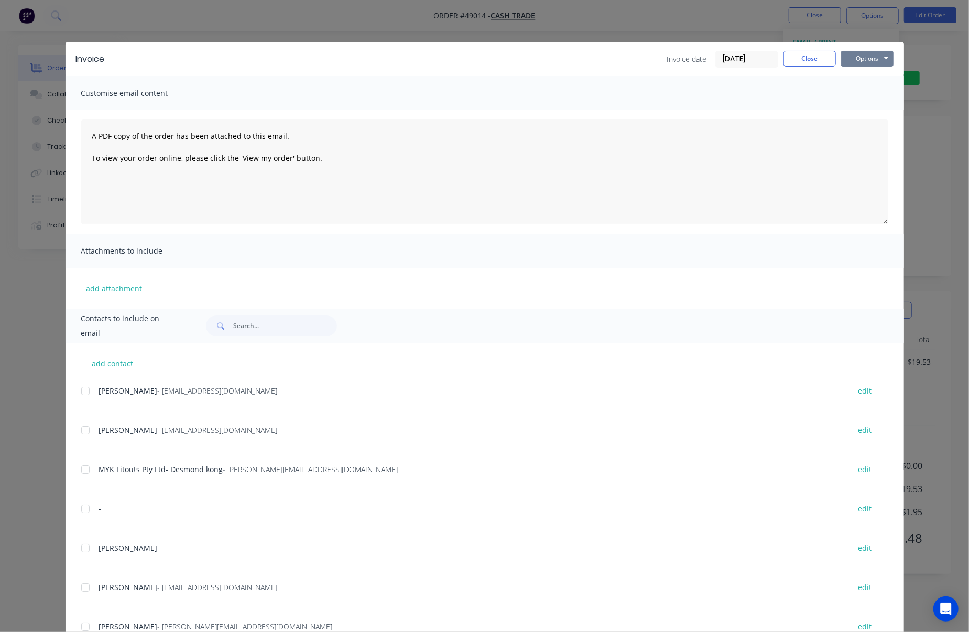
click at [882, 55] on button "Options" at bounding box center [867, 59] width 52 height 16
click at [880, 90] on button "Print" at bounding box center [874, 94] width 67 height 17
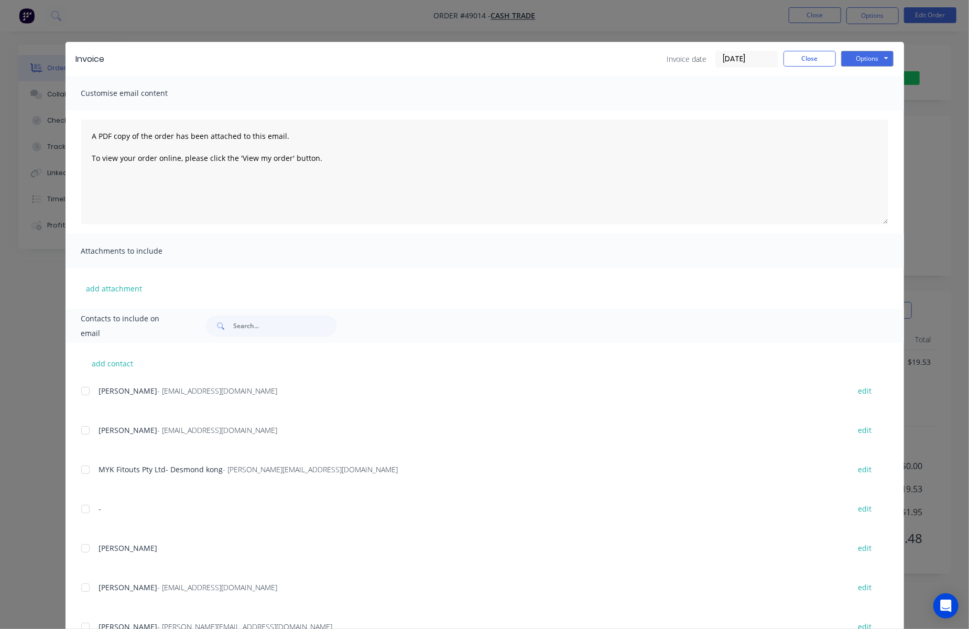
click at [922, 84] on div "Invoice Invoice date 08/09/25 Close Options Preview Print Email Customise email…" at bounding box center [484, 314] width 969 height 629
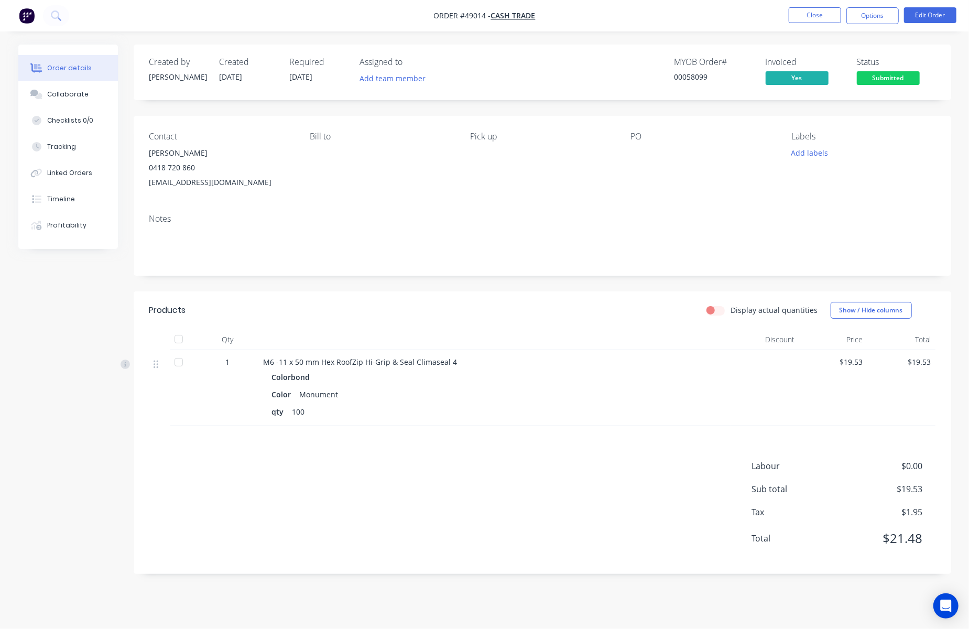
click at [904, 76] on span "Submitted" at bounding box center [888, 77] width 63 height 13
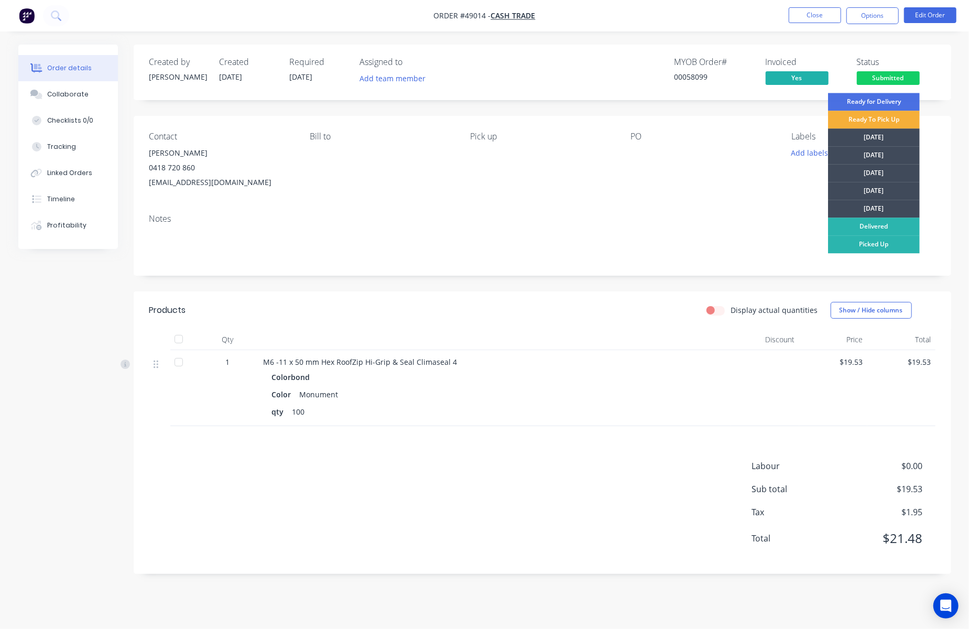
click at [893, 256] on div "Ready for Delivery Ready To Pick Up Monday Tuesday Wednesday Thursday Friday De…" at bounding box center [874, 224] width 92 height 262
click at [890, 246] on div "Picked Up" at bounding box center [874, 244] width 92 height 18
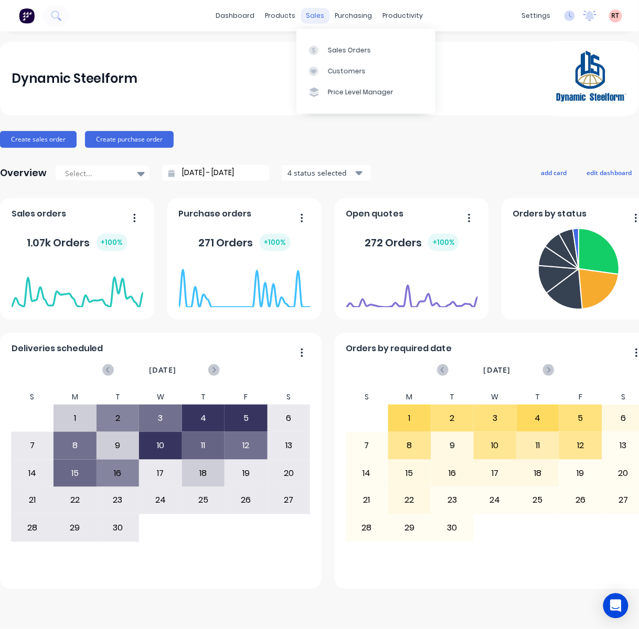
click at [310, 12] on div "sales" at bounding box center [315, 16] width 29 height 16
click at [267, 21] on div "products" at bounding box center [280, 16] width 41 height 16
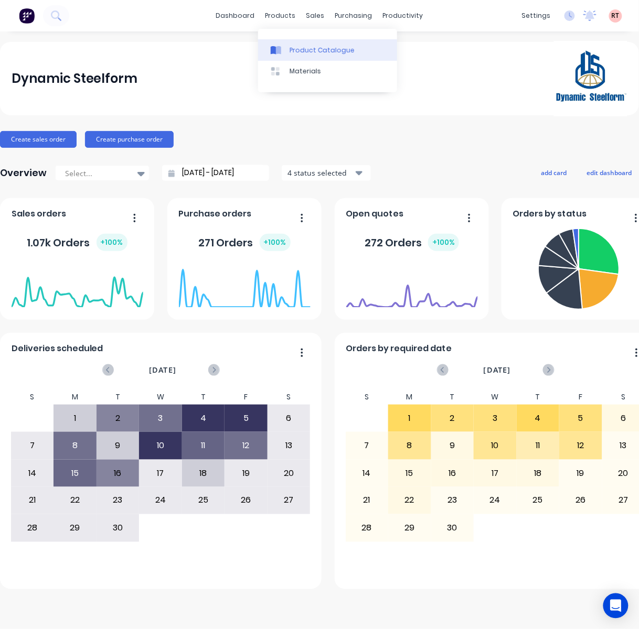
click at [282, 49] on div at bounding box center [279, 50] width 16 height 9
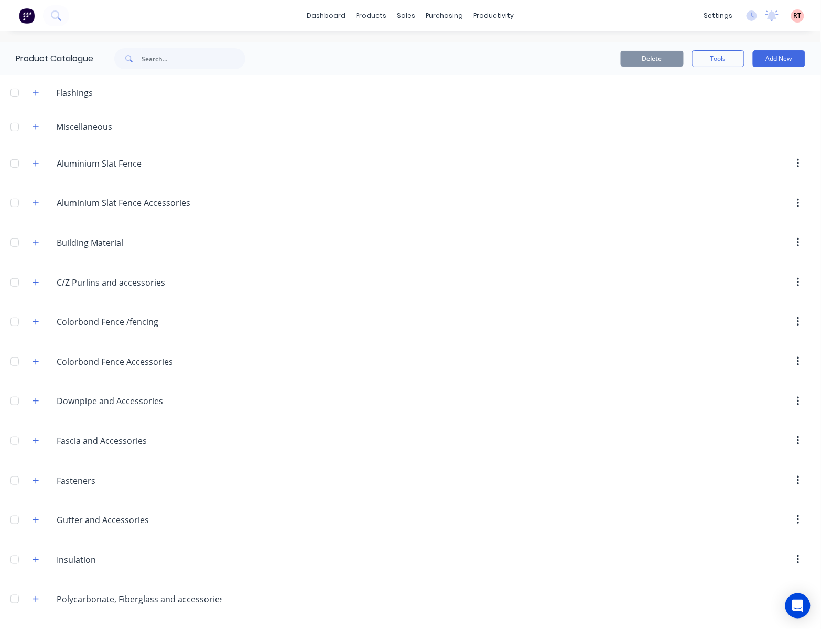
scroll to position [284, 0]
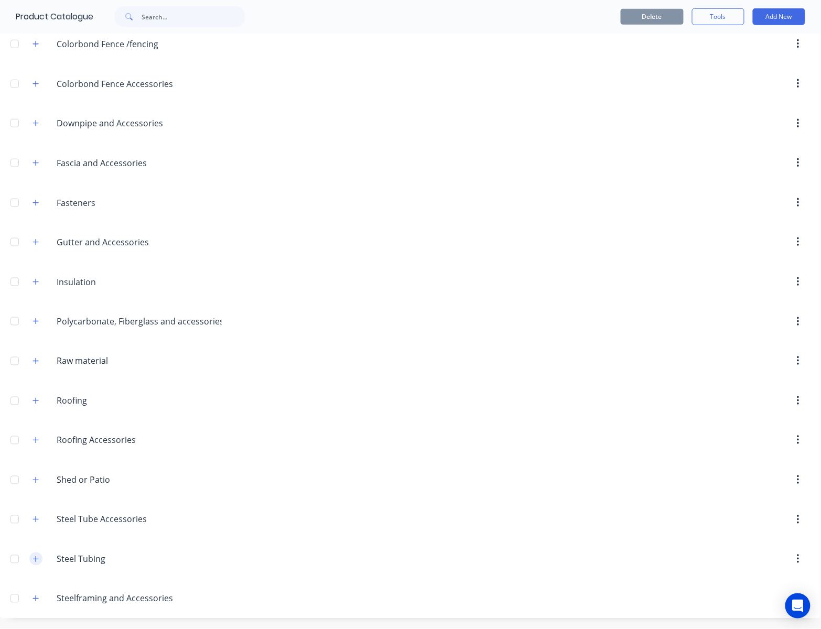
click at [36, 558] on icon "button" at bounding box center [36, 559] width 6 height 7
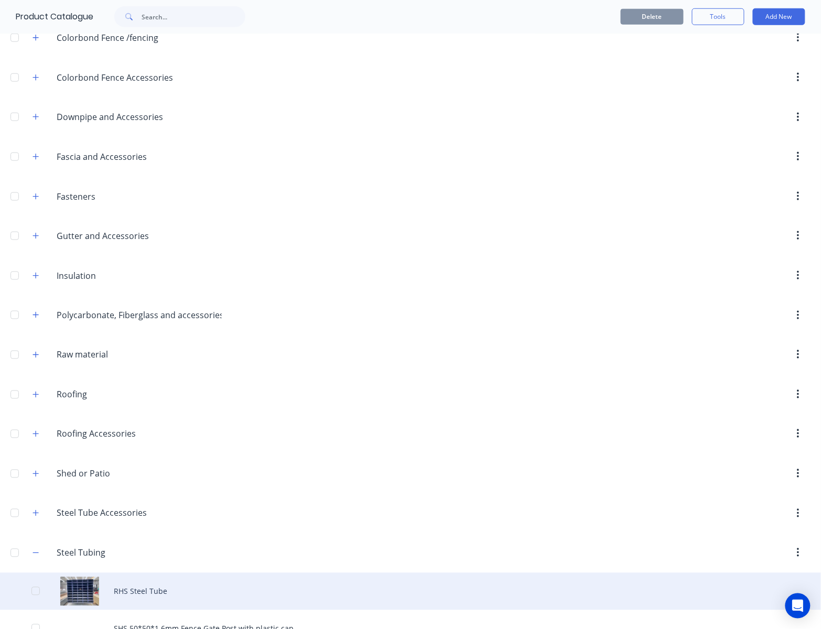
scroll to position [396, 0]
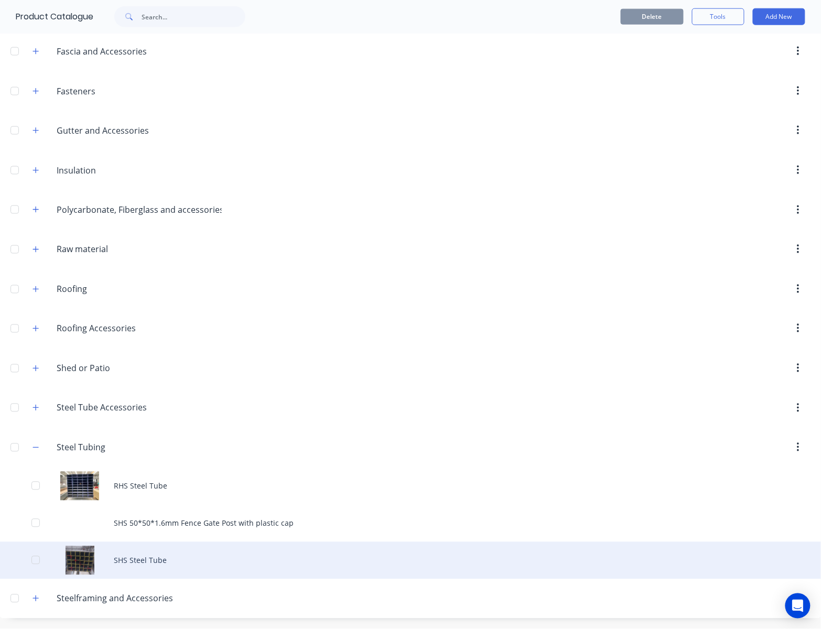
click at [131, 570] on div "SHS Steel Tube" at bounding box center [410, 560] width 821 height 37
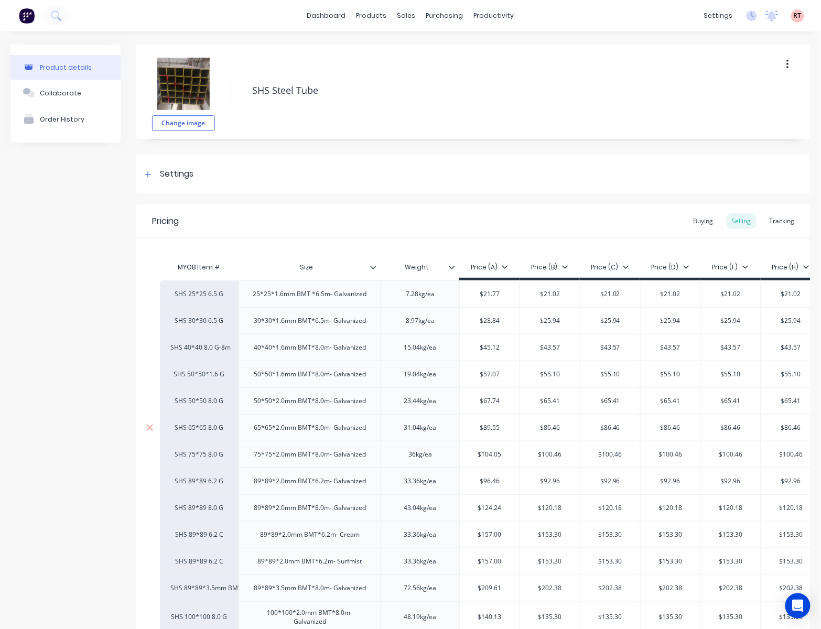
type textarea "x"
click at [367, 16] on div "products" at bounding box center [371, 16] width 41 height 16
click at [405, 57] on link "Product Catalogue" at bounding box center [418, 49] width 139 height 21
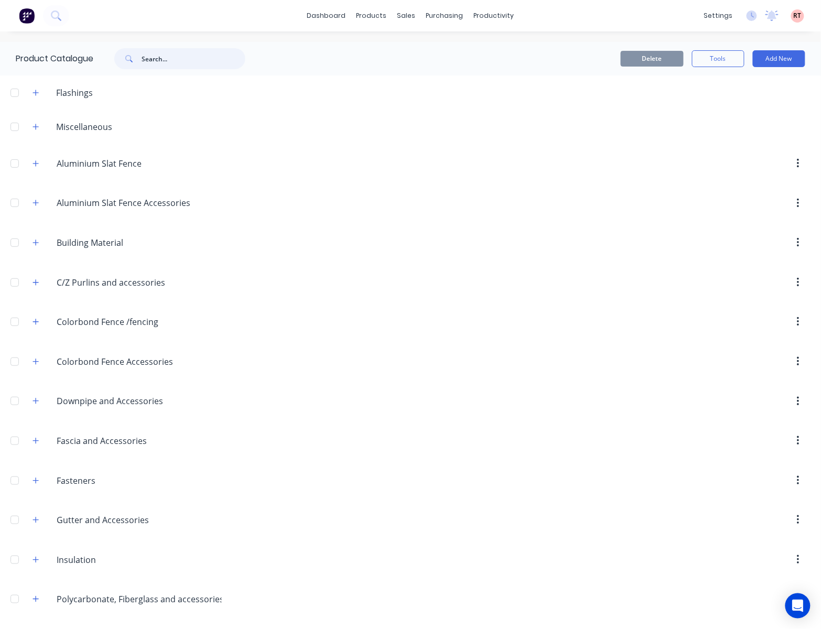
click at [162, 57] on input "text" at bounding box center [194, 58] width 104 height 21
type input "gate"
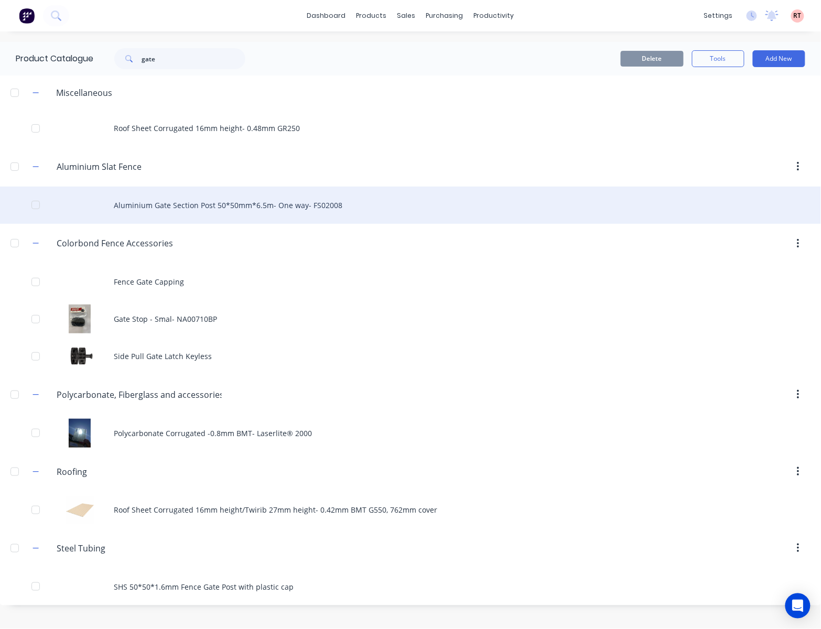
click at [281, 201] on div "Aluminium Gate Section Post 50*50mm*6.5m- One way- FS02008" at bounding box center [410, 205] width 821 height 37
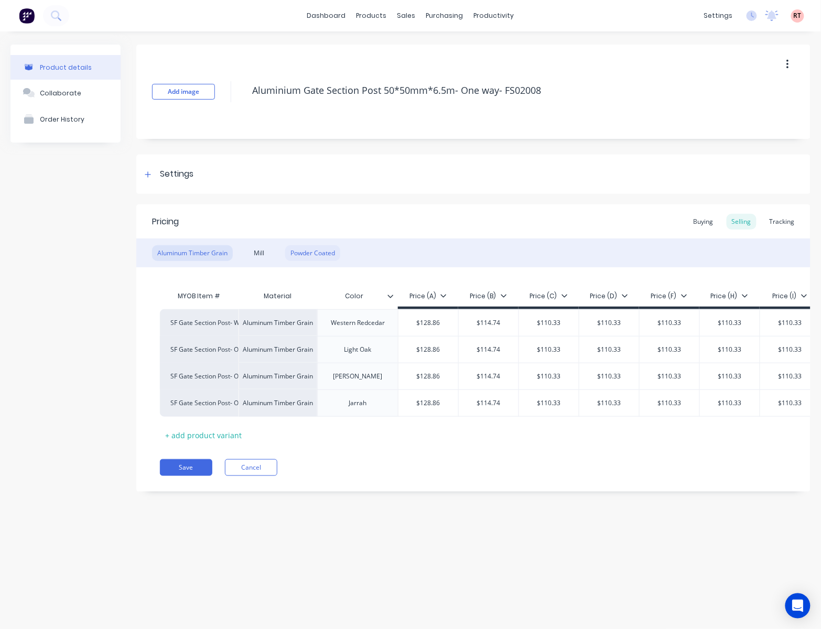
click at [322, 254] on div "Powder Coated" at bounding box center [312, 253] width 55 height 16
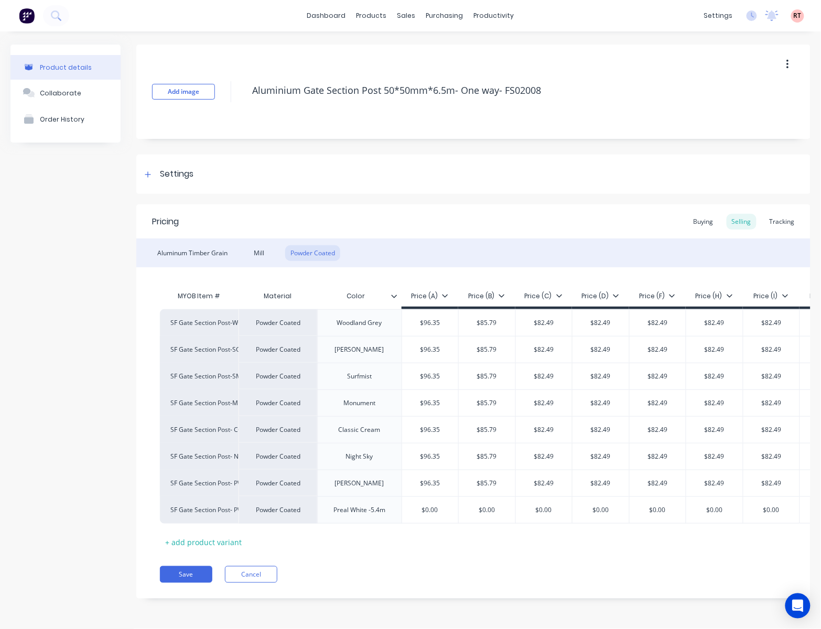
type textarea "x"
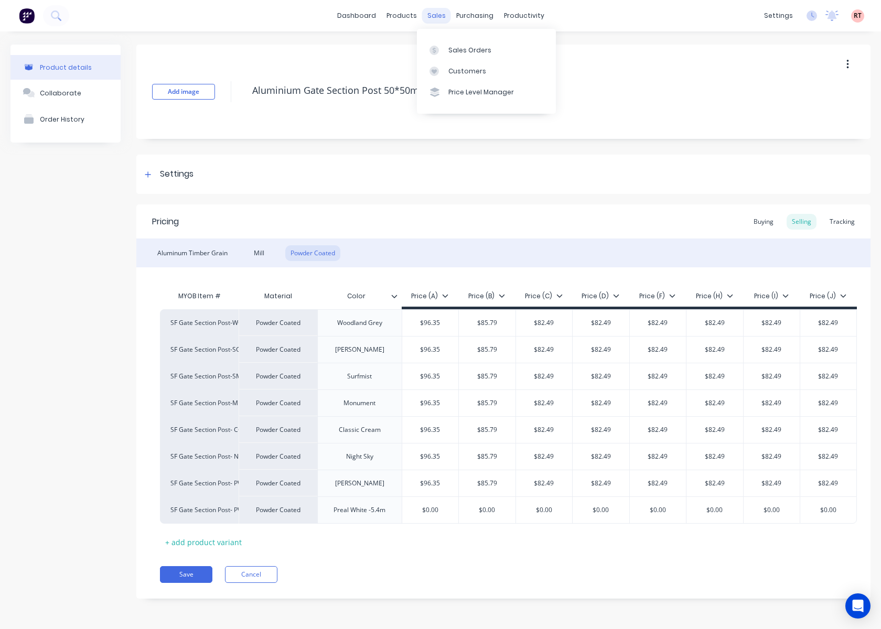
drag, startPoint x: 439, startPoint y: 15, endPoint x: 428, endPoint y: 15, distance: 11.5
click at [439, 15] on div "sales" at bounding box center [436, 16] width 29 height 16
click at [468, 56] on link "Sales Orders" at bounding box center [486, 49] width 139 height 21
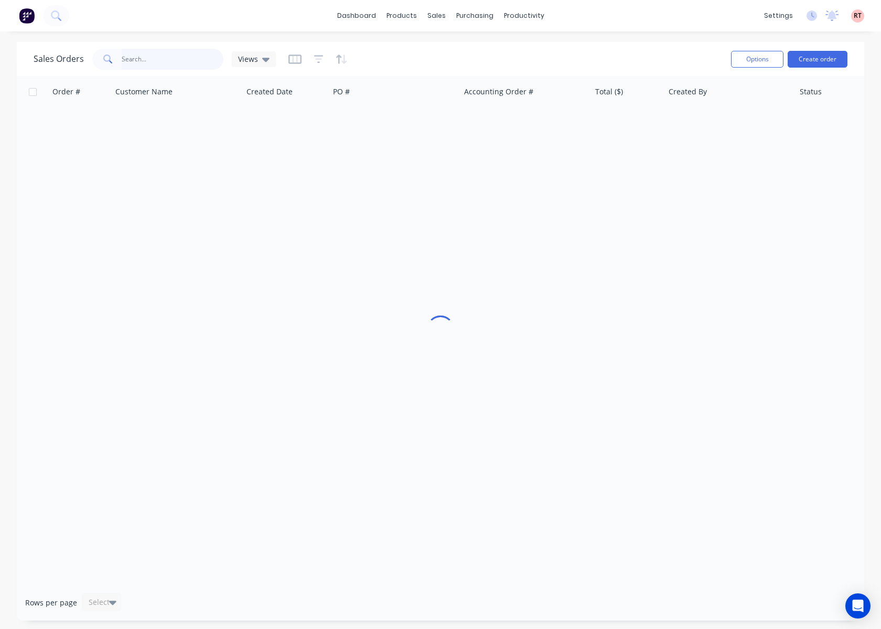
click at [164, 66] on input "text" at bounding box center [173, 59] width 102 height 21
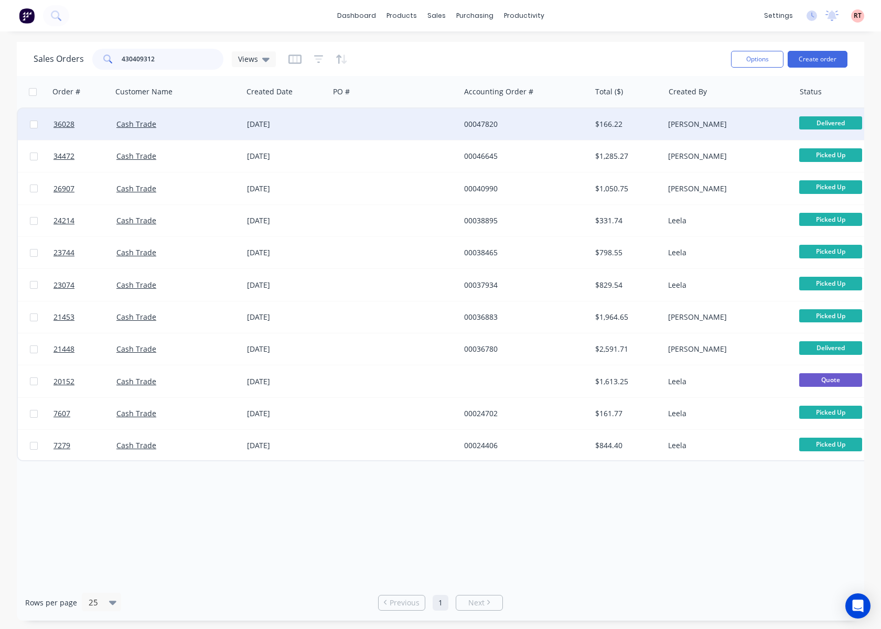
type input "430409312"
click at [349, 125] on div at bounding box center [394, 124] width 131 height 31
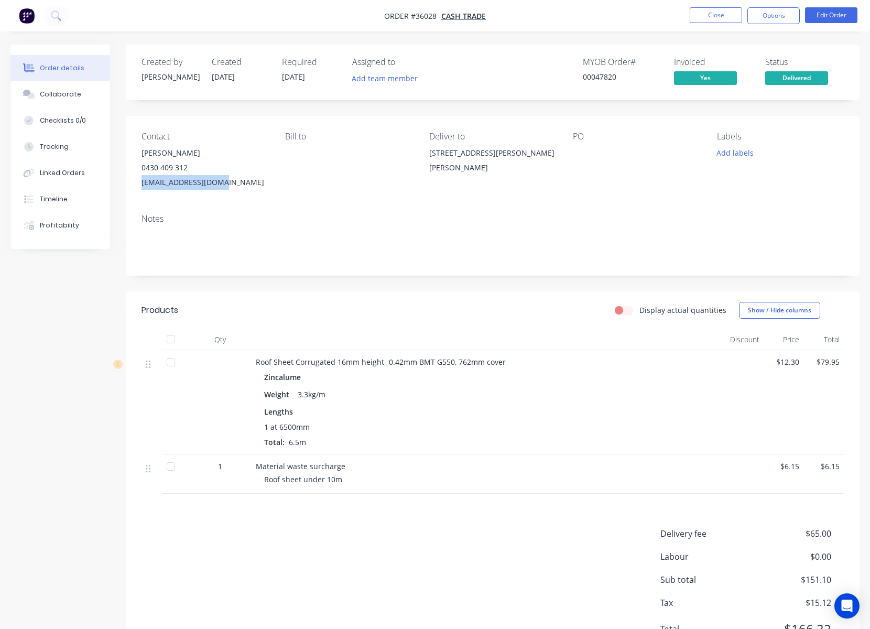
drag, startPoint x: 223, startPoint y: 179, endPoint x: 126, endPoint y: 189, distance: 97.6
click at [126, 189] on div "Contact Reece 0430 409 312 reece_bs@hotmail.com Bill to Deliver to 32A McCoy St…" at bounding box center [493, 161] width 734 height 90
copy div "reece_bs@hotmail.com"
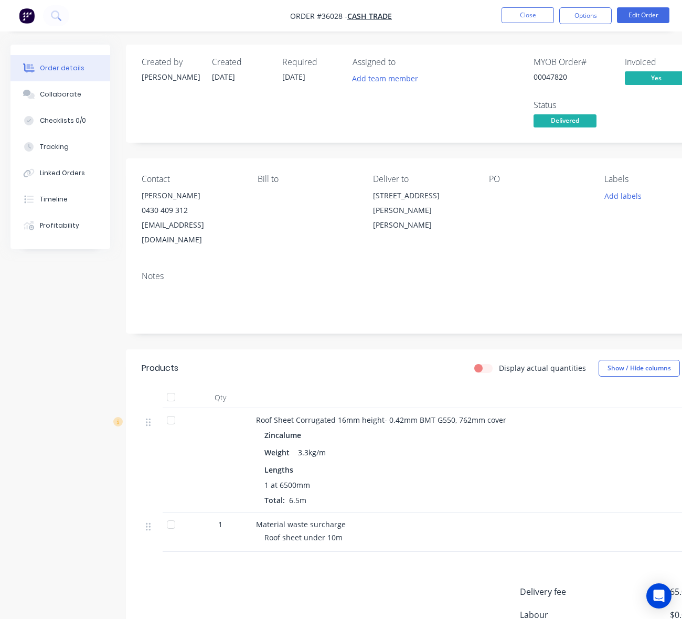
click at [230, 189] on div "Contact Reece 0430 409 312 reece_bs@hotmail.com" at bounding box center [191, 210] width 99 height 73
drag, startPoint x: 173, startPoint y: 191, endPoint x: 132, endPoint y: 191, distance: 40.9
click at [132, 191] on div "Contact Reece 0430 409 312 reece_bs@hotmail.com Bill to Deliver to 32A McCoy St…" at bounding box center [422, 210] width 593 height 104
copy div "Reece"
drag, startPoint x: 191, startPoint y: 206, endPoint x: 141, endPoint y: 212, distance: 50.7
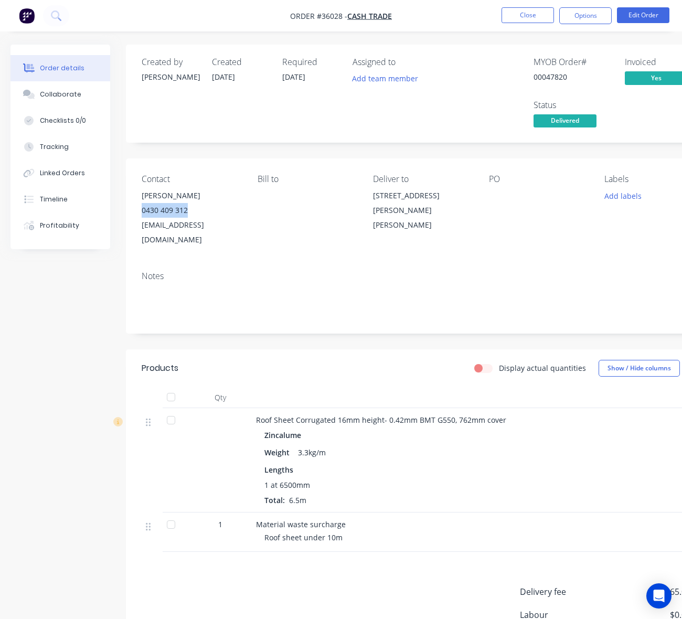
click at [141, 212] on div "Contact Reece 0430 409 312 reece_bs@hotmail.com Bill to Deliver to 32A McCoy St…" at bounding box center [422, 210] width 593 height 104
copy div "0430 409 312"
drag, startPoint x: 226, startPoint y: 228, endPoint x: 134, endPoint y: 235, distance: 92.6
click at [134, 235] on div "Contact Reece 0430 409 312 reece_bs@hotmail.com Bill to Deliver to 32A McCoy St…" at bounding box center [422, 210] width 593 height 104
copy div "reece_bs@hotmail.com"
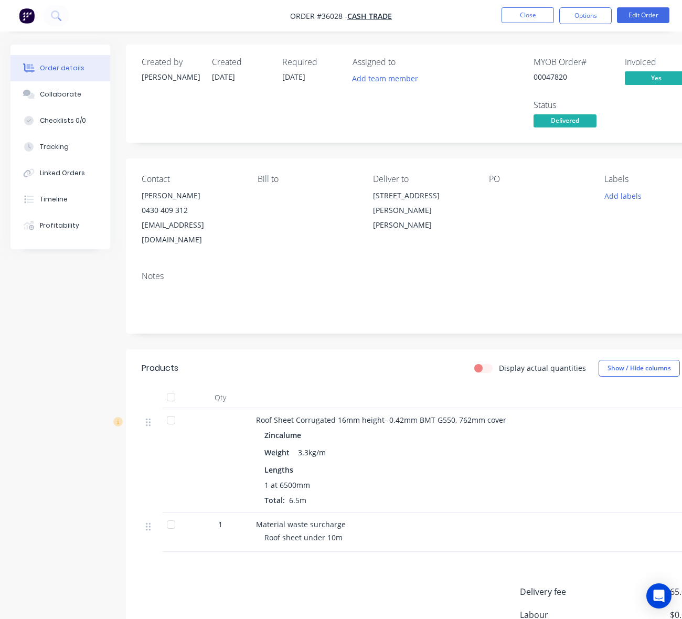
click at [187, 206] on div "0430 409 312" at bounding box center [191, 210] width 99 height 15
drag, startPoint x: 178, startPoint y: 211, endPoint x: 139, endPoint y: 212, distance: 38.8
click at [139, 212] on div "Contact Reece 0430 409 312 reece_bs@hotmail.com Bill to Deliver to 32A McCoy St…" at bounding box center [422, 210] width 593 height 104
copy div "0430 409 312"
drag, startPoint x: 219, startPoint y: 226, endPoint x: 137, endPoint y: 231, distance: 81.4
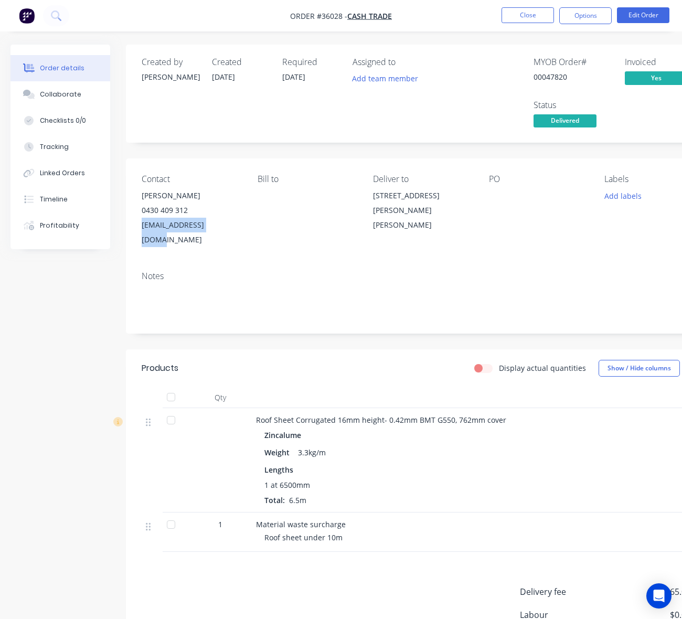
click at [137, 231] on div "Contact Reece 0430 409 312 reece_bs@hotmail.com Bill to Deliver to 32A McCoy St…" at bounding box center [422, 210] width 593 height 104
copy div "reece_bs@hotmail.com"
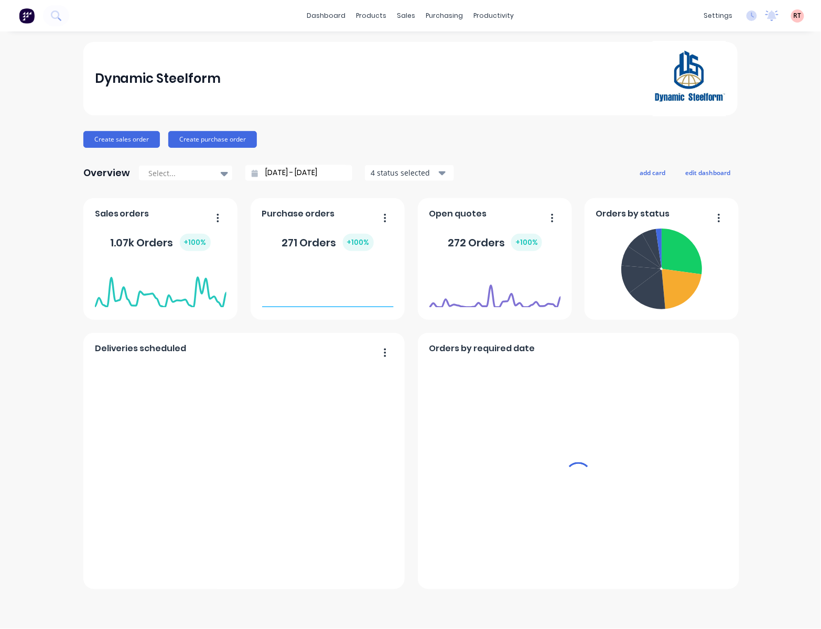
click at [401, 15] on div "sales" at bounding box center [406, 16] width 29 height 16
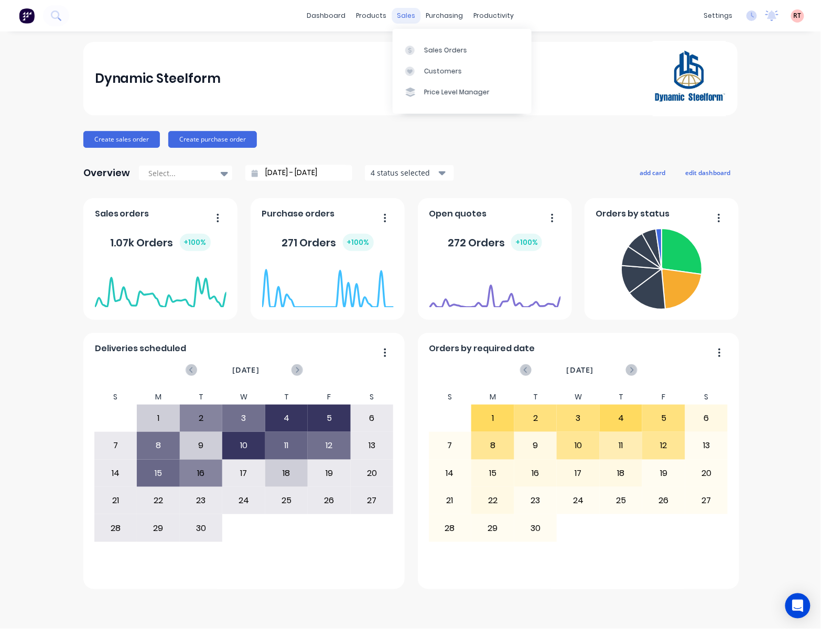
click at [402, 10] on div "sales" at bounding box center [406, 16] width 29 height 16
click at [413, 69] on icon at bounding box center [409, 71] width 9 height 9
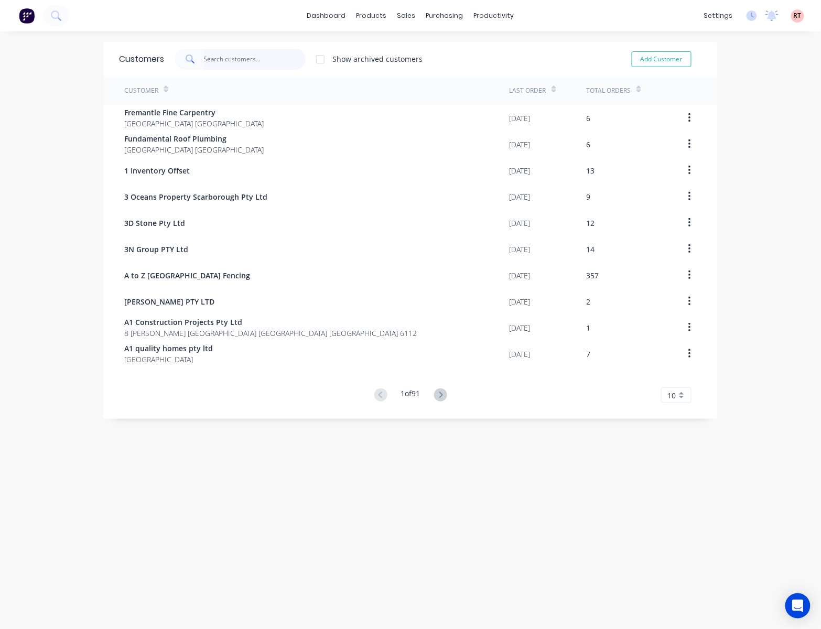
click at [204, 58] on input "text" at bounding box center [255, 59] width 102 height 21
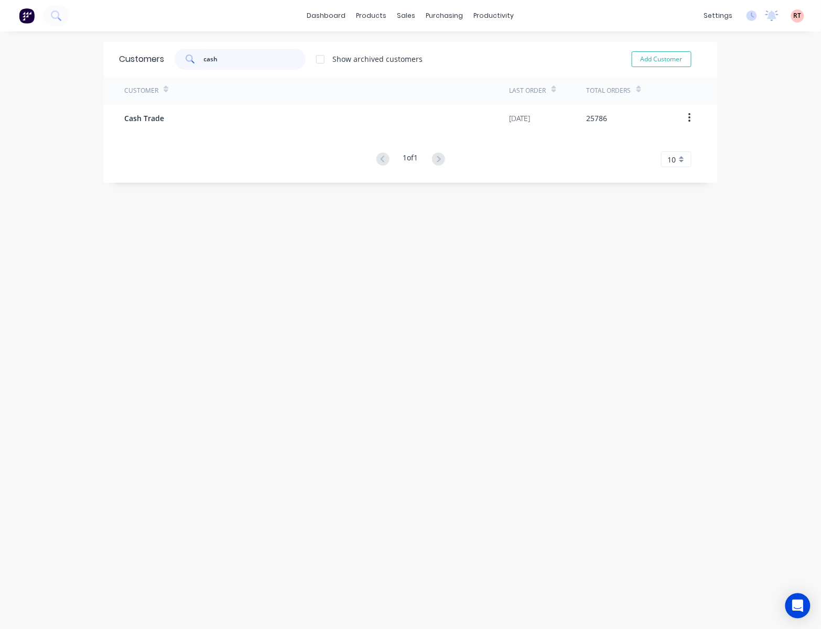
type input "cash"
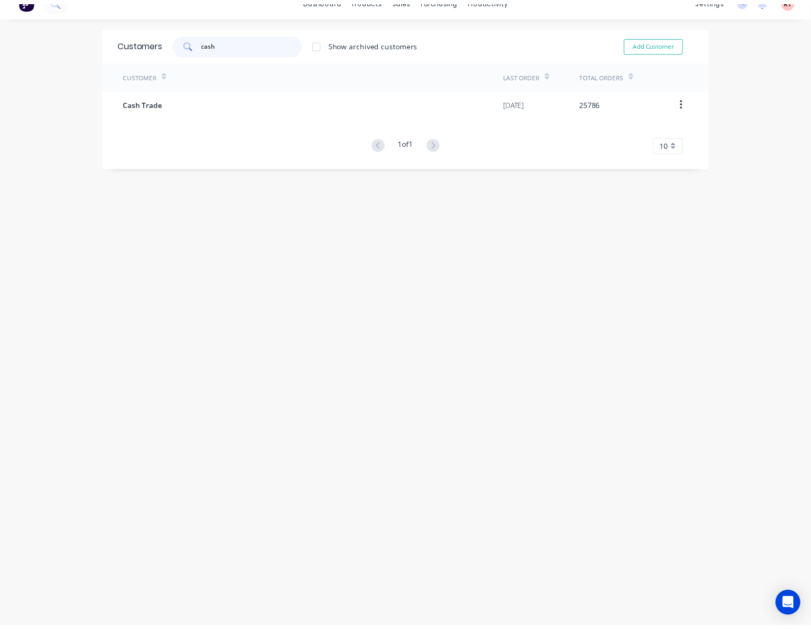
scroll to position [21, 0]
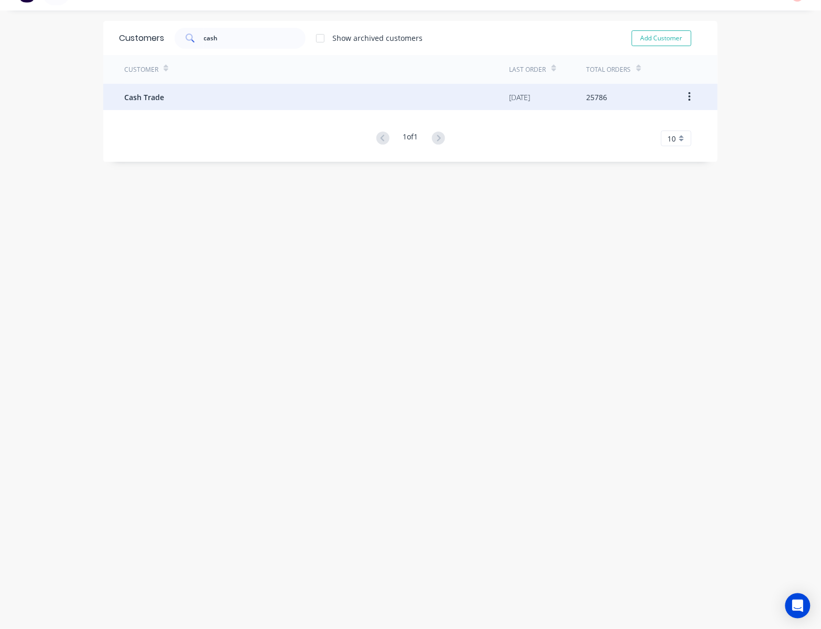
click at [244, 99] on div "Cash Trade" at bounding box center [316, 97] width 385 height 26
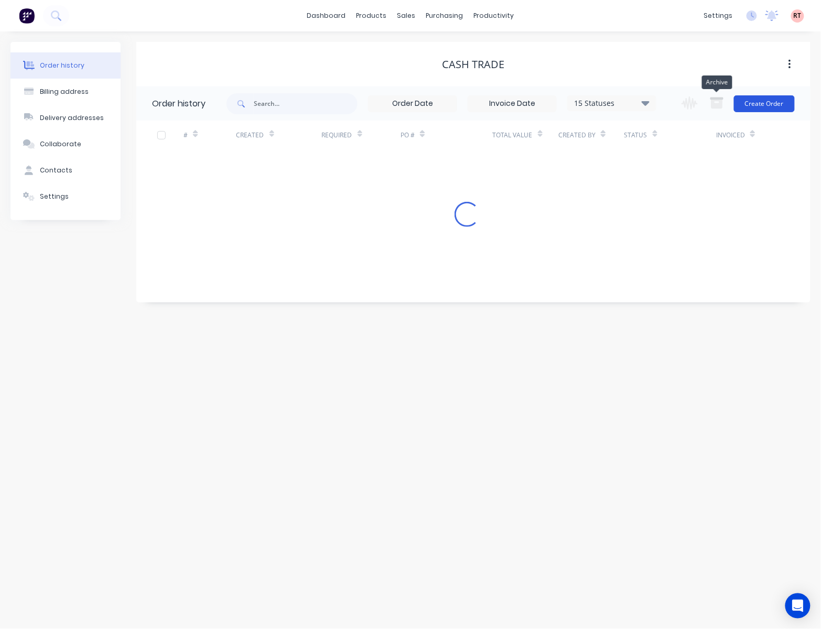
click at [743, 102] on button "Create Order" at bounding box center [764, 103] width 61 height 17
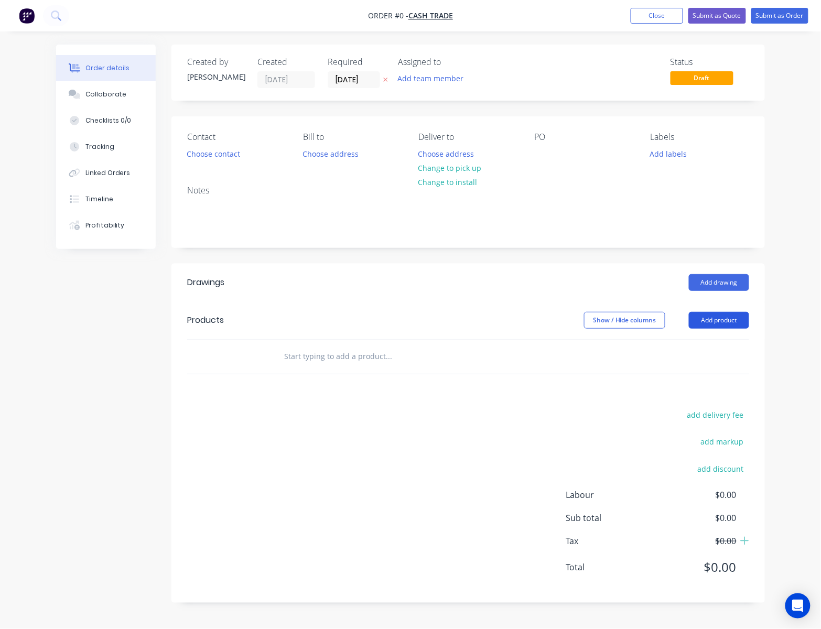
click at [711, 319] on button "Add product" at bounding box center [719, 320] width 60 height 17
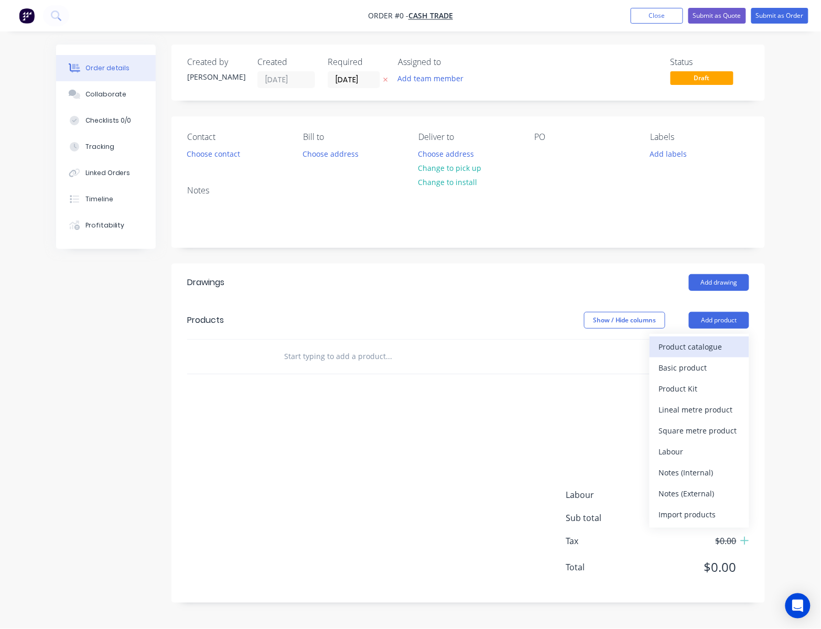
click at [690, 349] on div "Product catalogue" at bounding box center [699, 346] width 81 height 15
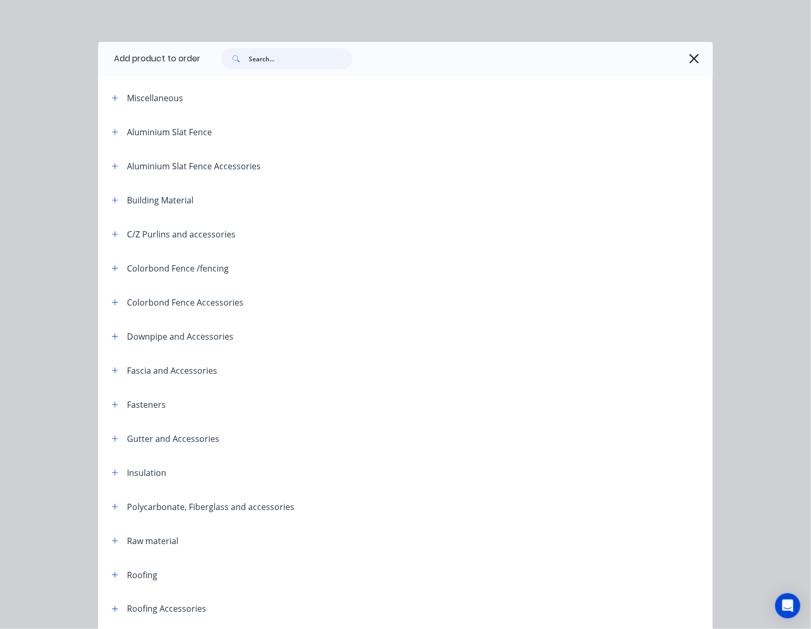
click at [272, 59] on input "text" at bounding box center [301, 58] width 104 height 21
type input "gate post"
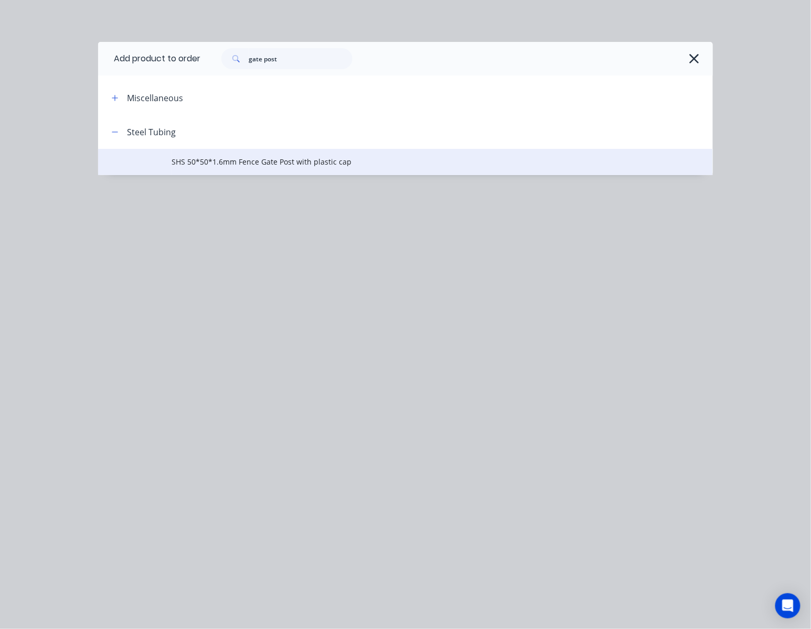
click at [405, 164] on span "SHS 50*50*1.6mm Fence Gate Post with plastic cap" at bounding box center [388, 161] width 433 height 11
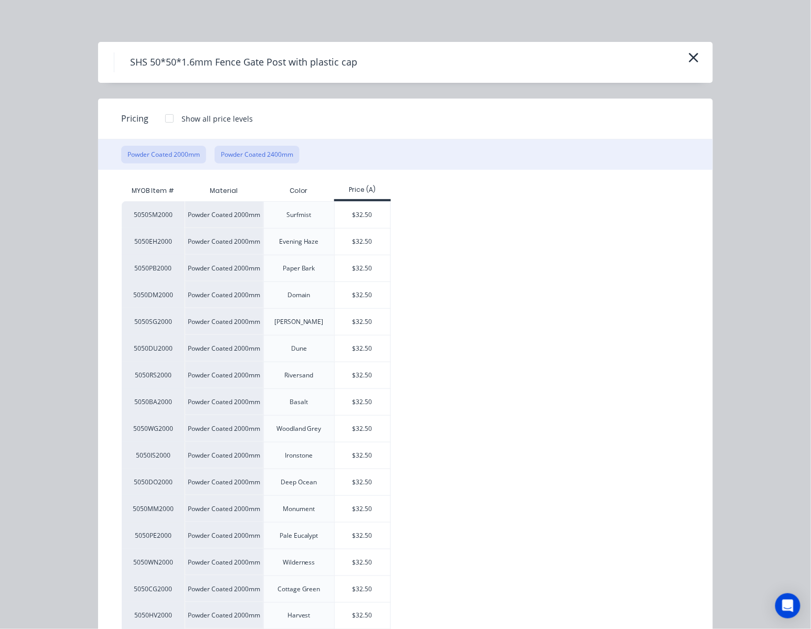
click at [279, 154] on button "Powder Coated 2400mm" at bounding box center [256, 155] width 85 height 18
click at [161, 157] on button "Powder Coated 2000mm" at bounding box center [163, 155] width 85 height 18
click at [269, 156] on button "Powder Coated 2400mm" at bounding box center [256, 155] width 85 height 18
click at [164, 156] on button "Powder Coated 2000mm" at bounding box center [163, 155] width 85 height 18
click at [255, 152] on button "Powder Coated 2400mm" at bounding box center [256, 155] width 85 height 18
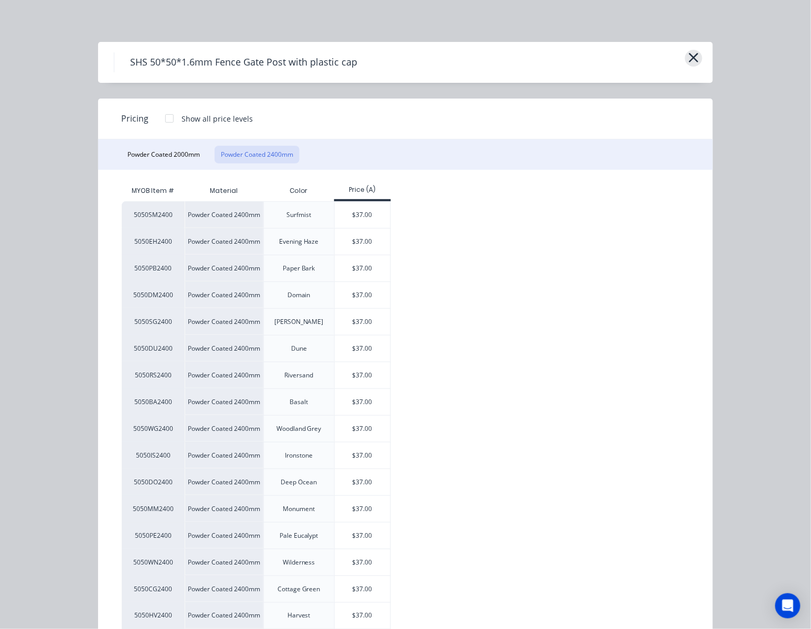
click at [692, 58] on button "button" at bounding box center [693, 58] width 17 height 17
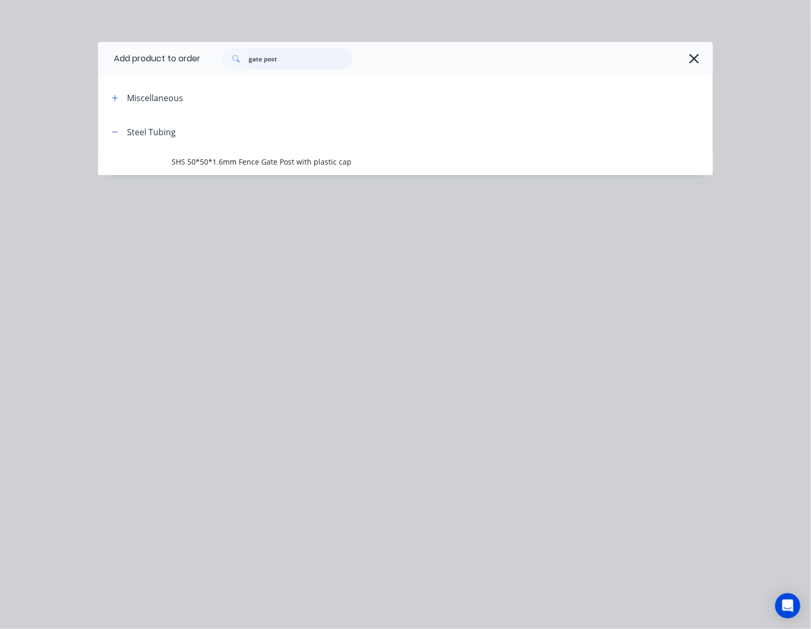
click at [290, 62] on input "gate post" at bounding box center [301, 58] width 104 height 21
type input "gate"
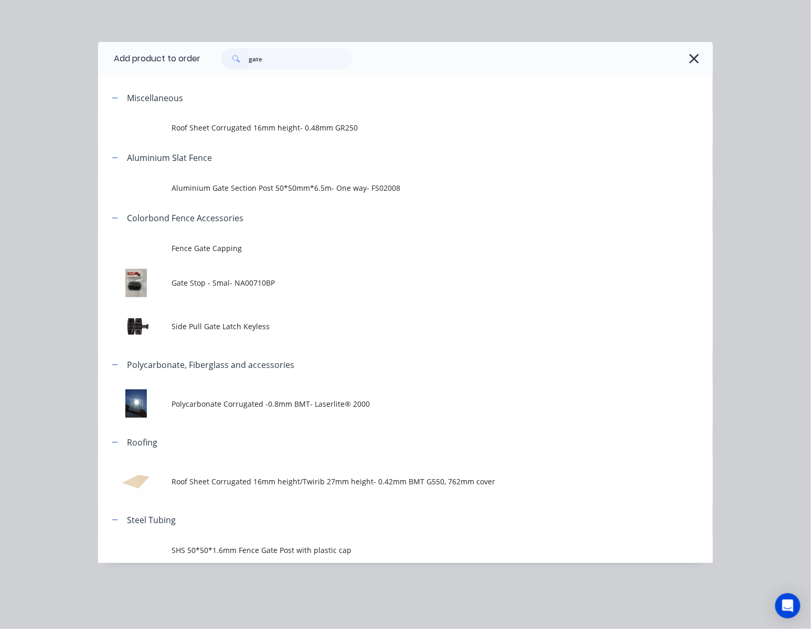
click at [282, 191] on span "Aluminium Gate Section Post 50*50mm*6.5m- One way- FS02008" at bounding box center [388, 187] width 433 height 11
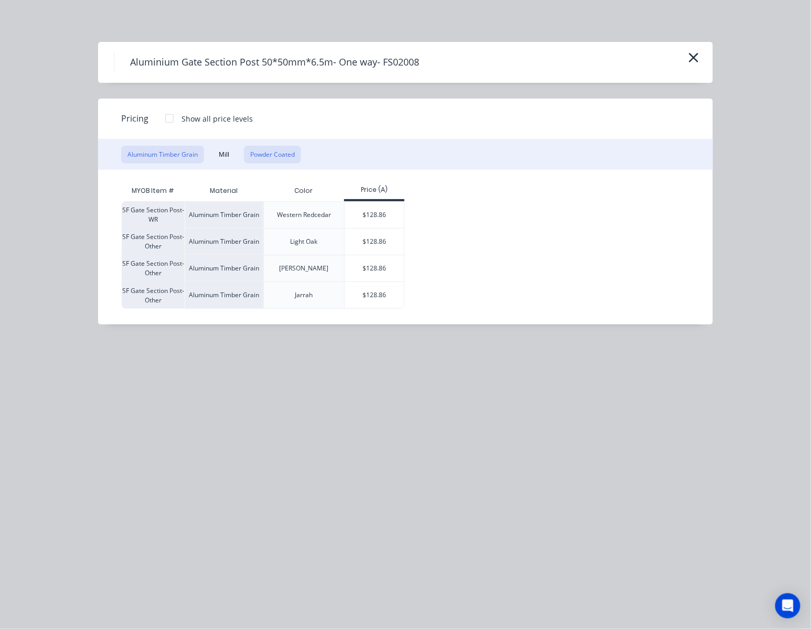
click at [273, 160] on button "Powder Coated" at bounding box center [272, 155] width 57 height 18
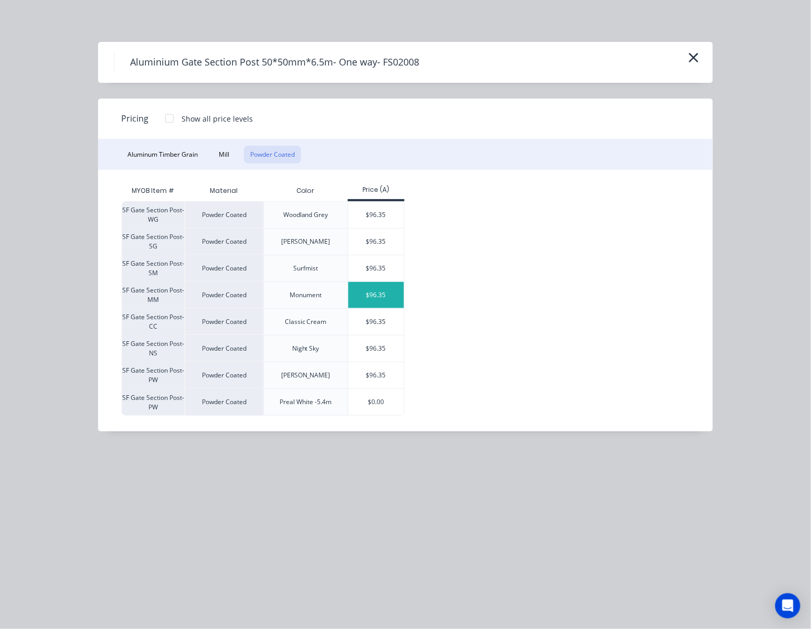
click at [383, 298] on div "$96.35" at bounding box center [376, 295] width 56 height 26
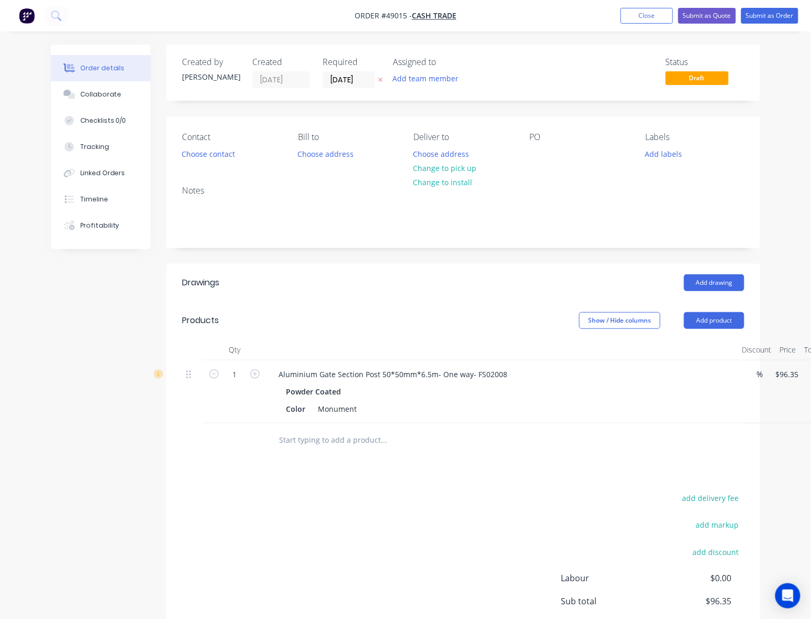
click at [711, 332] on header "Products Show / Hide columns Add product" at bounding box center [462, 320] width 593 height 38
click at [713, 323] on button "Add product" at bounding box center [714, 320] width 60 height 17
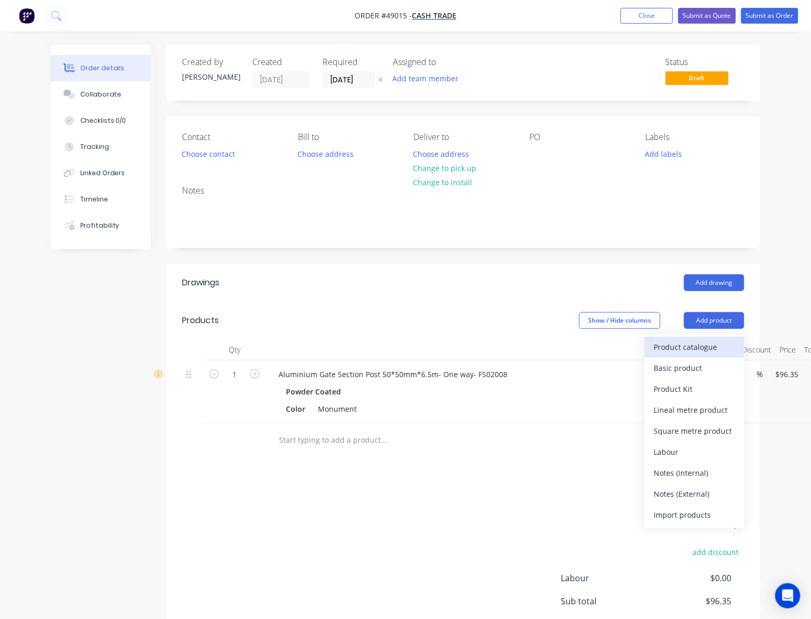
click at [688, 349] on div "Product catalogue" at bounding box center [694, 346] width 81 height 15
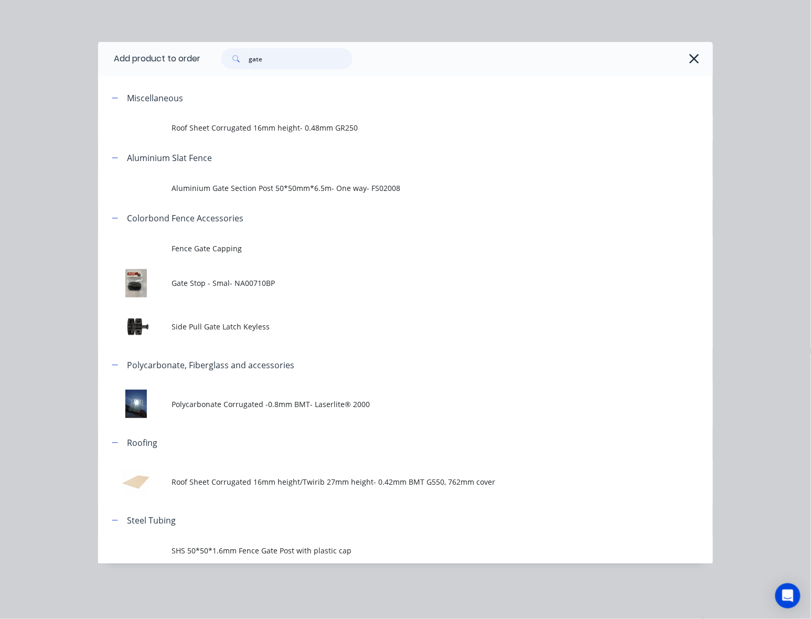
drag, startPoint x: 286, startPoint y: 56, endPoint x: 234, endPoint y: 64, distance: 52.6
click at [234, 64] on div "gate" at bounding box center [286, 58] width 131 height 21
type input "65"
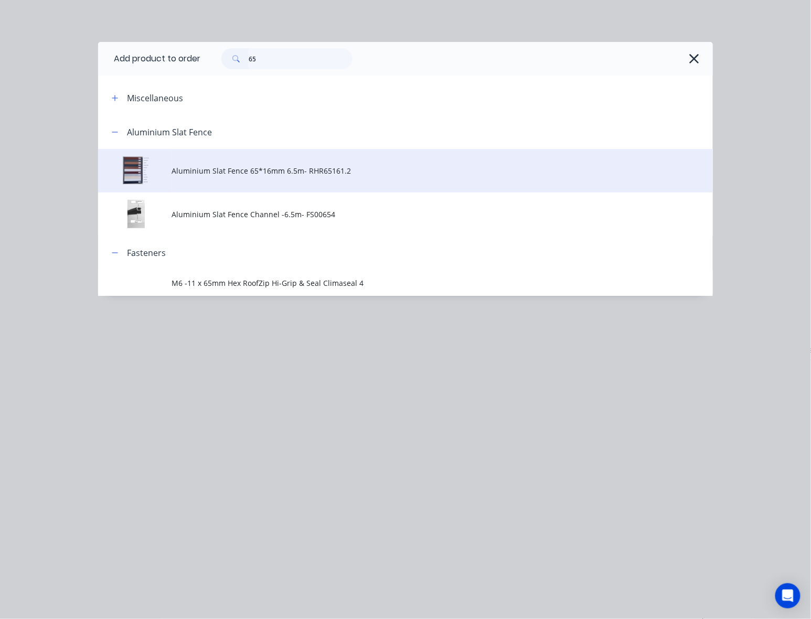
click at [437, 174] on span "Aluminium Slat Fence 65*16mm 6.5m- RHR65161.2" at bounding box center [388, 170] width 433 height 11
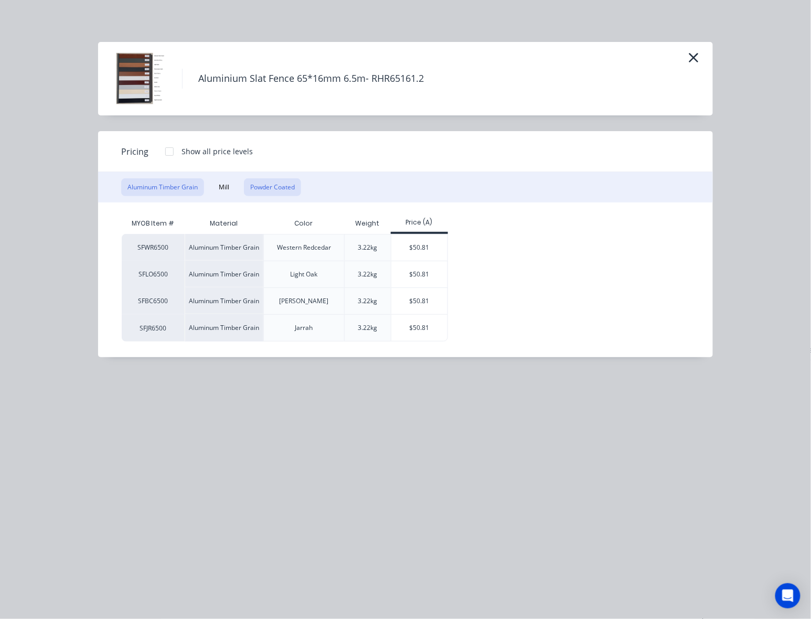
click at [274, 180] on button "Powder Coated" at bounding box center [272, 187] width 57 height 18
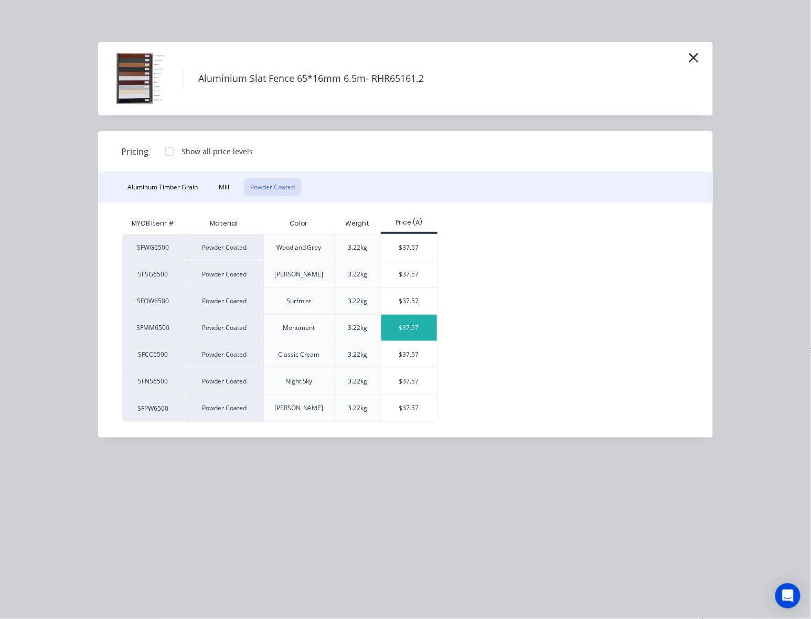
click at [397, 333] on div "$37.57" at bounding box center [409, 328] width 56 height 26
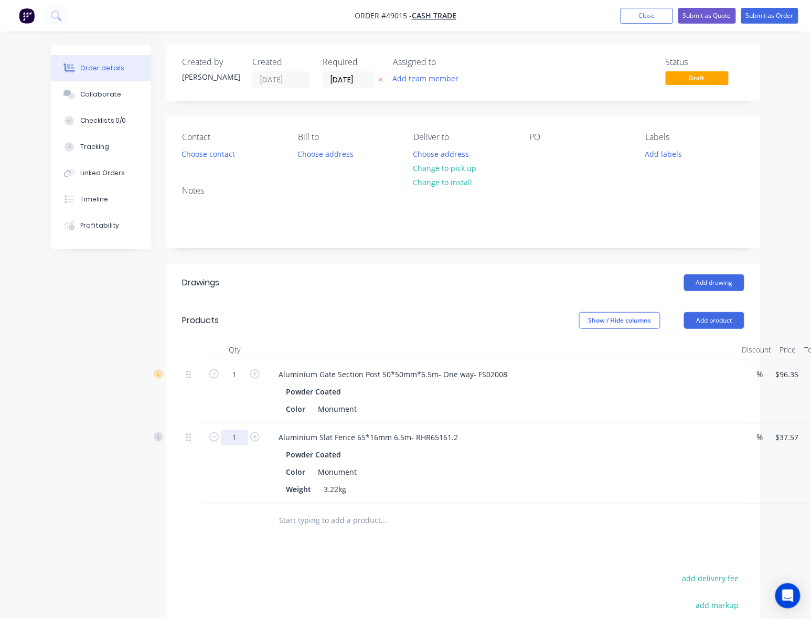
click at [240, 439] on input "1" at bounding box center [234, 437] width 27 height 16
type input "8"
type input "$300.56"
click at [180, 500] on div "Qty Discount Price Total 1 Aluminium Gate Section Post 50*50mm*6.5m- One way- F…" at bounding box center [462, 438] width 593 height 198
click at [717, 316] on button "Add product" at bounding box center [714, 320] width 60 height 17
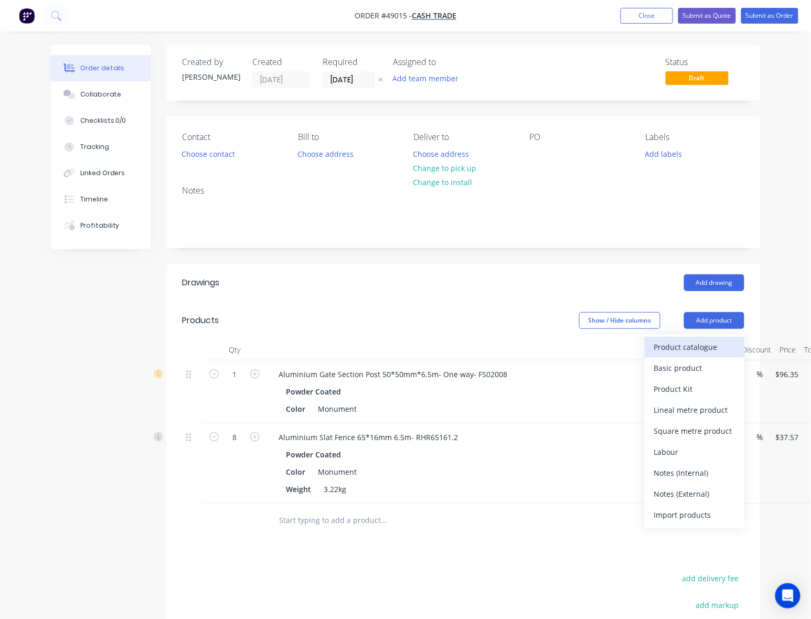
click at [714, 343] on div "Product catalogue" at bounding box center [694, 346] width 81 height 15
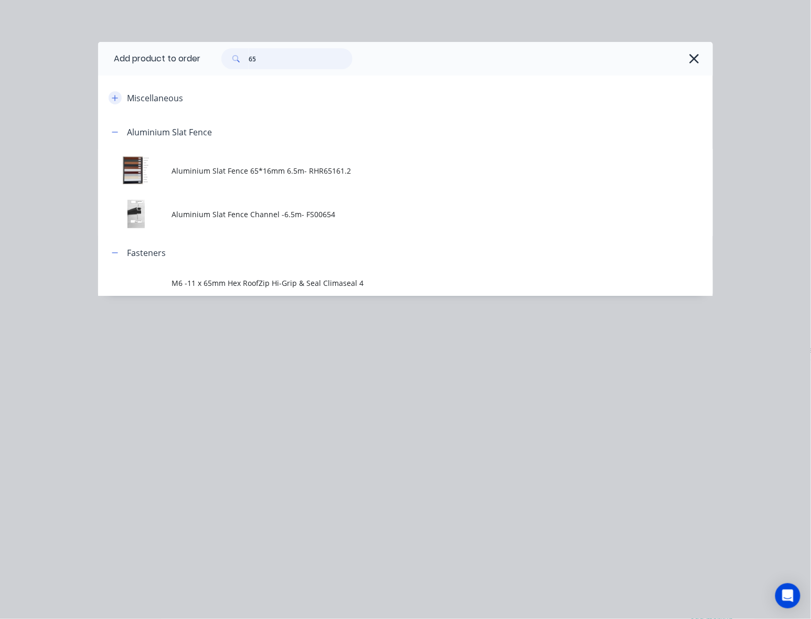
drag, startPoint x: 256, startPoint y: 58, endPoint x: 113, endPoint y: 99, distance: 148.9
click at [182, 80] on div "Add product to order 65 Miscellaneous Aluminium Slat Fence Aluminium Slat Fence…" at bounding box center [405, 169] width 614 height 254
type input "poly"
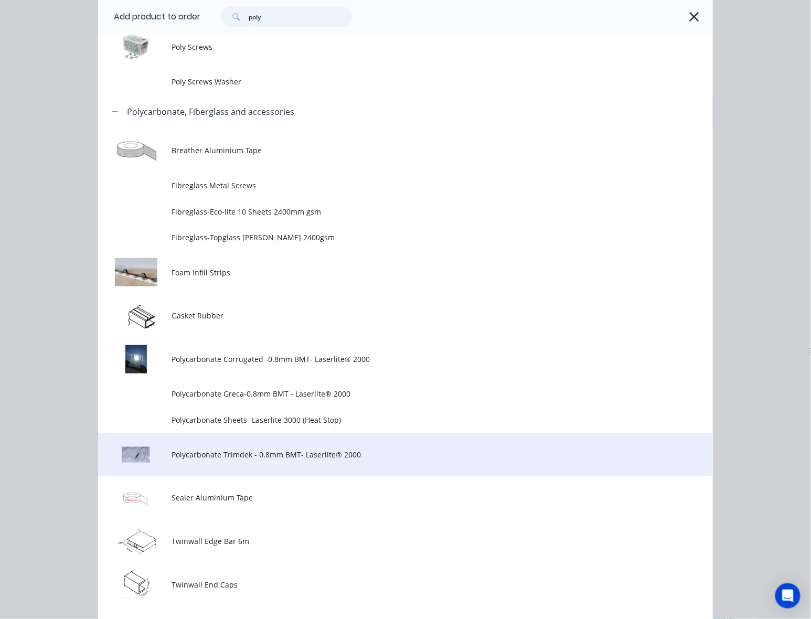
scroll to position [139, 0]
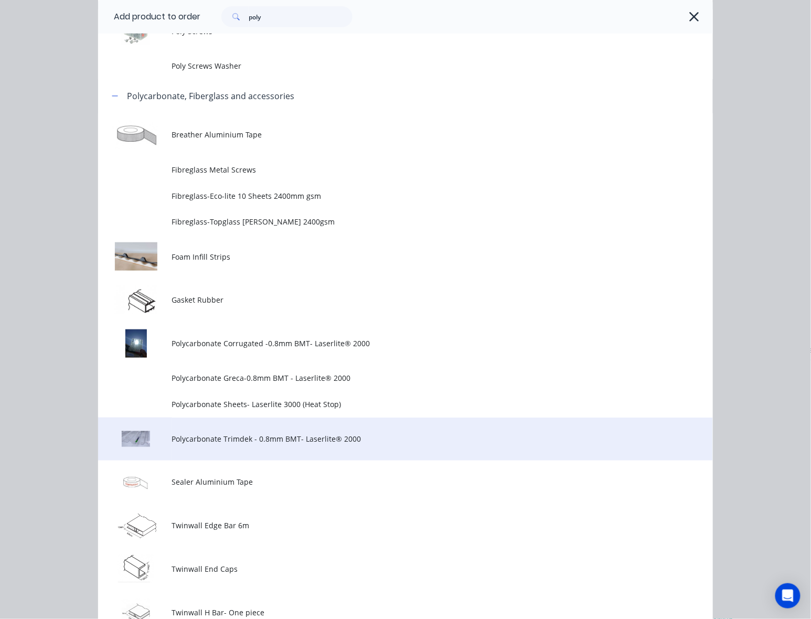
click at [321, 444] on span "Polycarbonate Trimdek - 0.8mm BMT- Laserlite® 2000" at bounding box center [388, 438] width 433 height 11
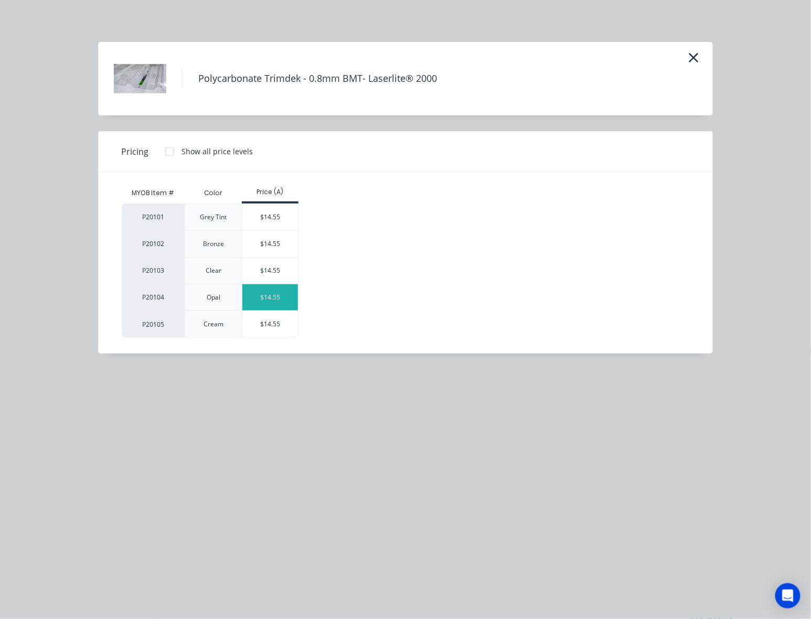
click at [271, 294] on div "$14.55" at bounding box center [270, 297] width 56 height 26
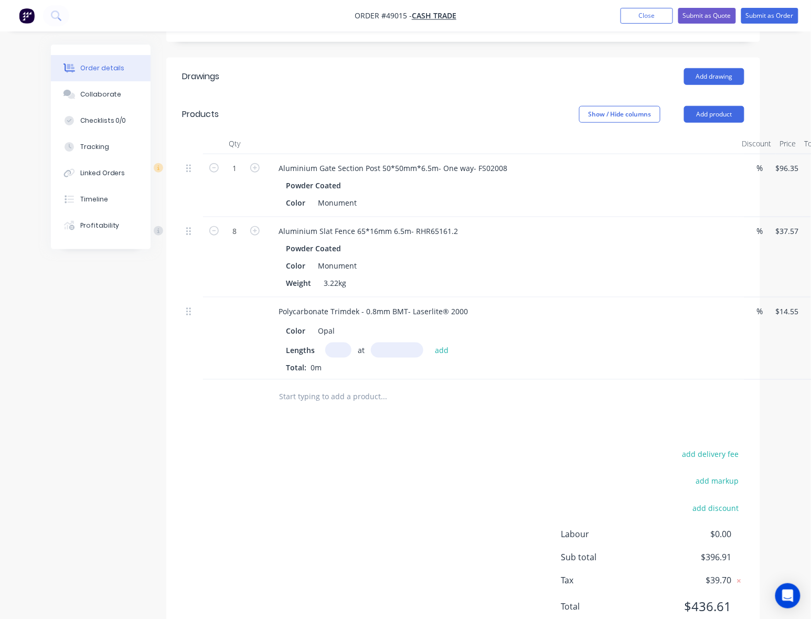
scroll to position [210, 0]
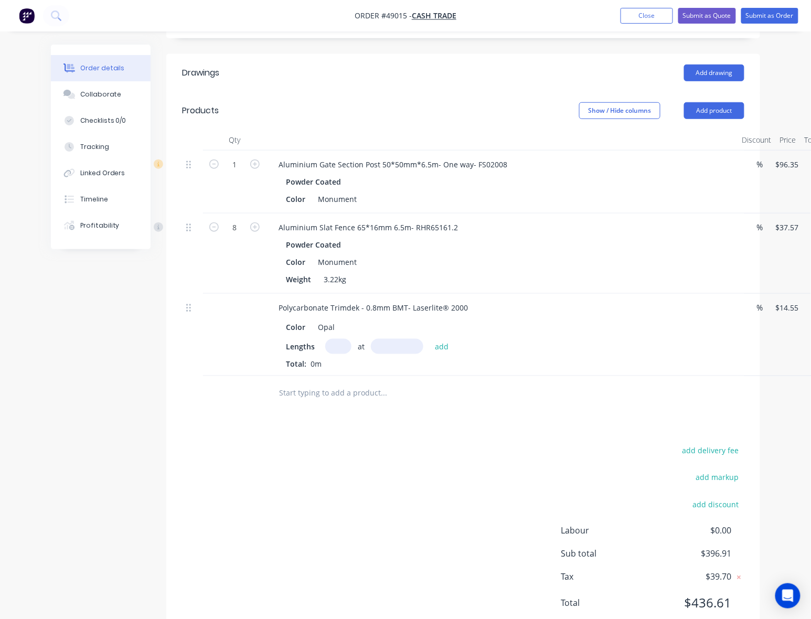
click at [338, 341] on input "text" at bounding box center [338, 346] width 26 height 15
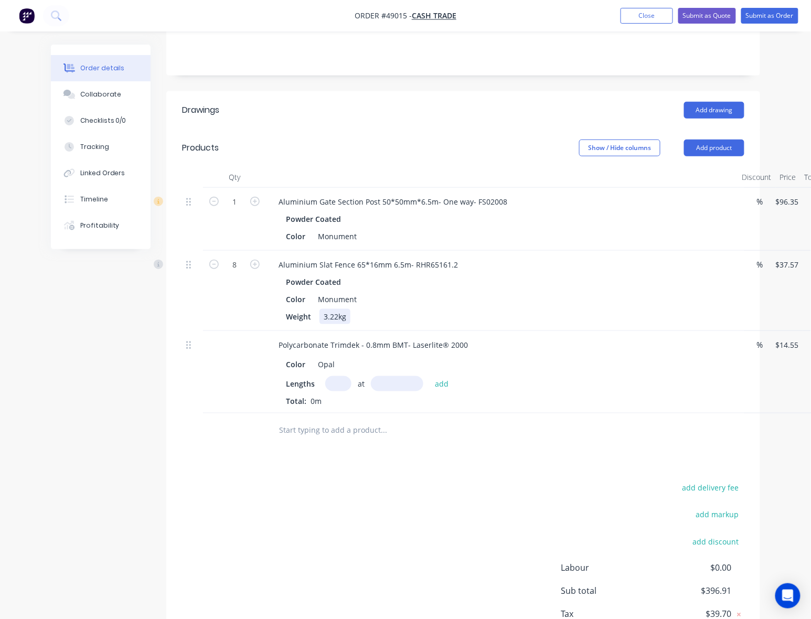
scroll to position [139, 0]
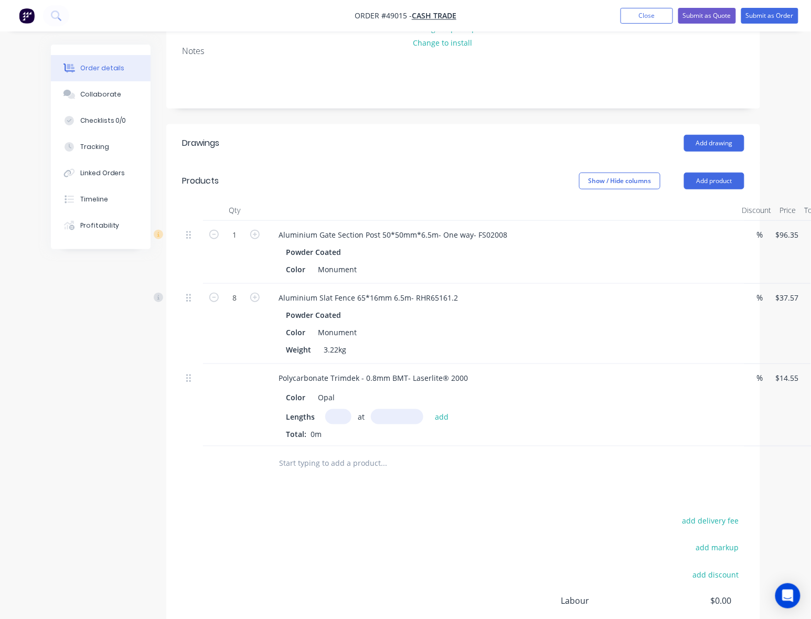
click at [403, 414] on input "text" at bounding box center [397, 416] width 52 height 15
type input "2.7mm"
click at [338, 414] on input "text" at bounding box center [338, 416] width 26 height 15
type input "5"
click at [410, 422] on input "2.7mm" at bounding box center [397, 416] width 52 height 15
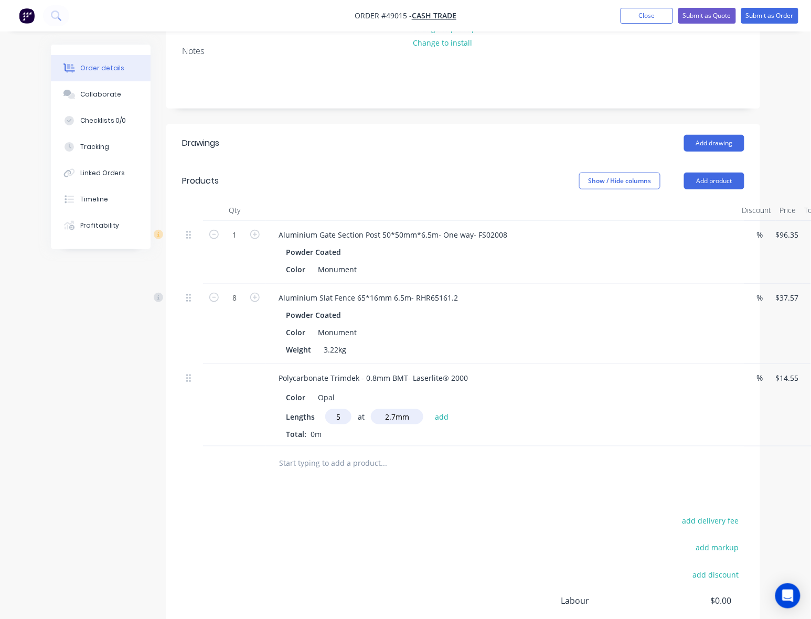
drag, startPoint x: 409, startPoint y: 420, endPoint x: 376, endPoint y: 424, distance: 33.7
click at [376, 424] on input "2.7mm" at bounding box center [397, 416] width 52 height 15
type input "2700"
click at [429, 409] on button "add" at bounding box center [441, 416] width 25 height 14
type input "$196.43"
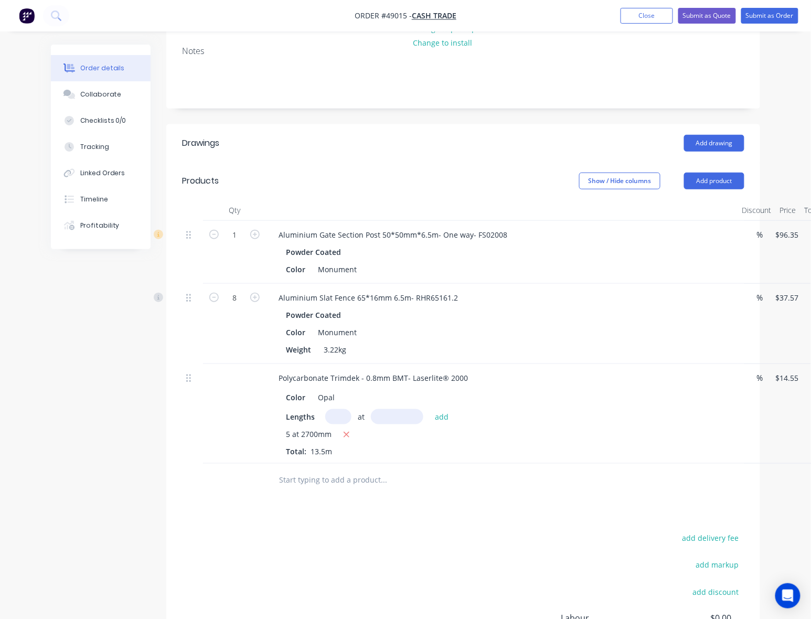
click at [378, 547] on div "add delivery fee add markup add discount Labour $0.00 Sub total $593.34 Tax $59…" at bounding box center [463, 620] width 562 height 179
click at [744, 340] on div "1 Aluminium Gate Section Post 50*50mm*6.5m- One way- FS02008 Powder Coated Colo…" at bounding box center [463, 342] width 562 height 243
type input "$14.55"
click at [733, 179] on button "Add product" at bounding box center [714, 180] width 60 height 17
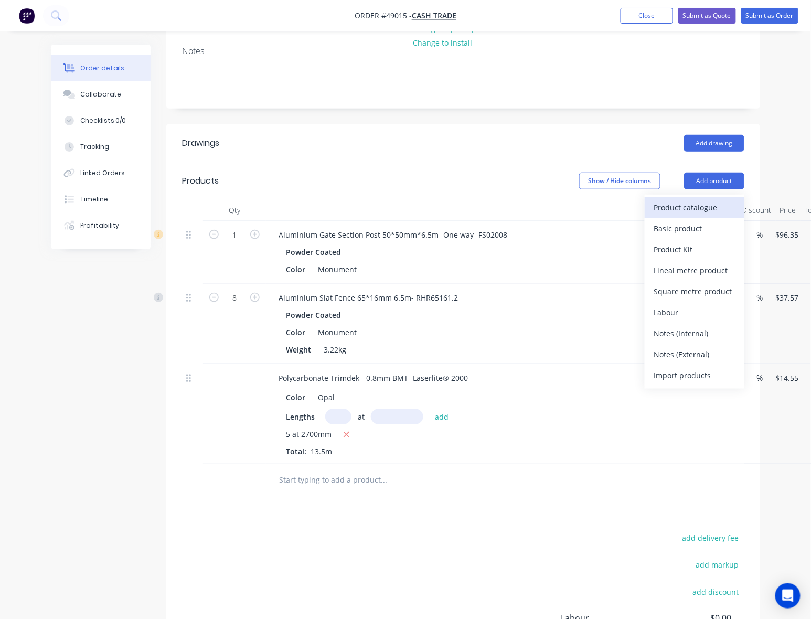
click at [703, 209] on div "Product catalogue" at bounding box center [694, 207] width 81 height 15
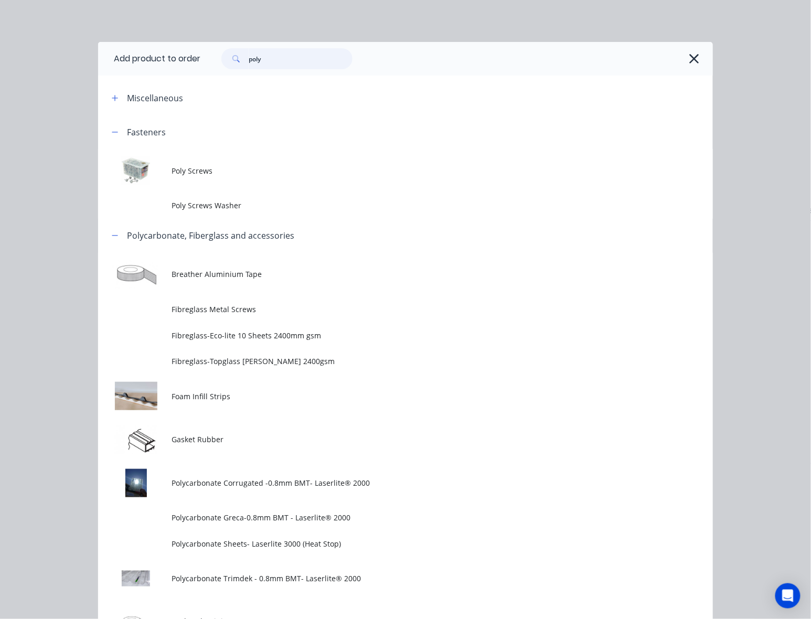
drag, startPoint x: 269, startPoint y: 62, endPoint x: 180, endPoint y: 78, distance: 90.5
click at [180, 78] on div "Add product to order poly Miscellaneous Fasteners Poly Screws Poly Screws Washe…" at bounding box center [405, 481] width 614 height 879
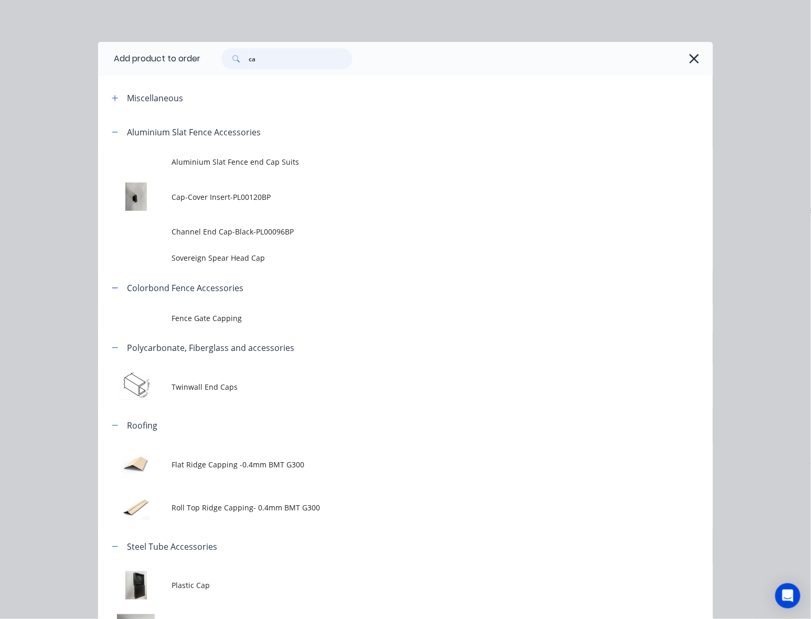
type input "c"
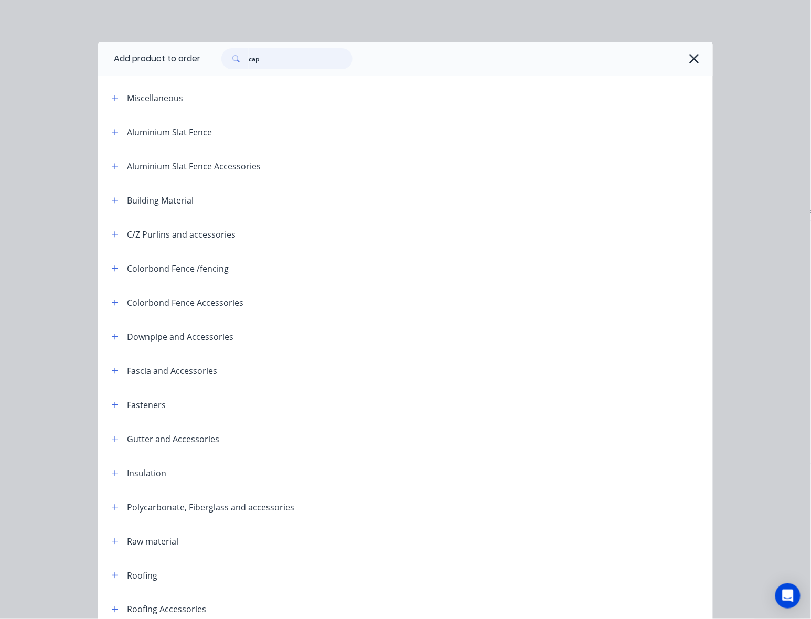
type input "cap"
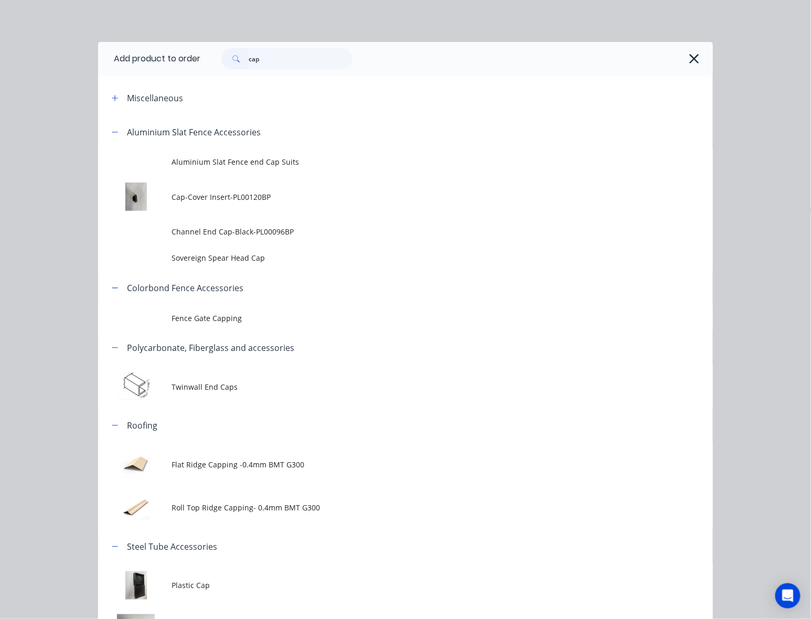
click at [131, 198] on td at bounding box center [135, 197] width 74 height 44
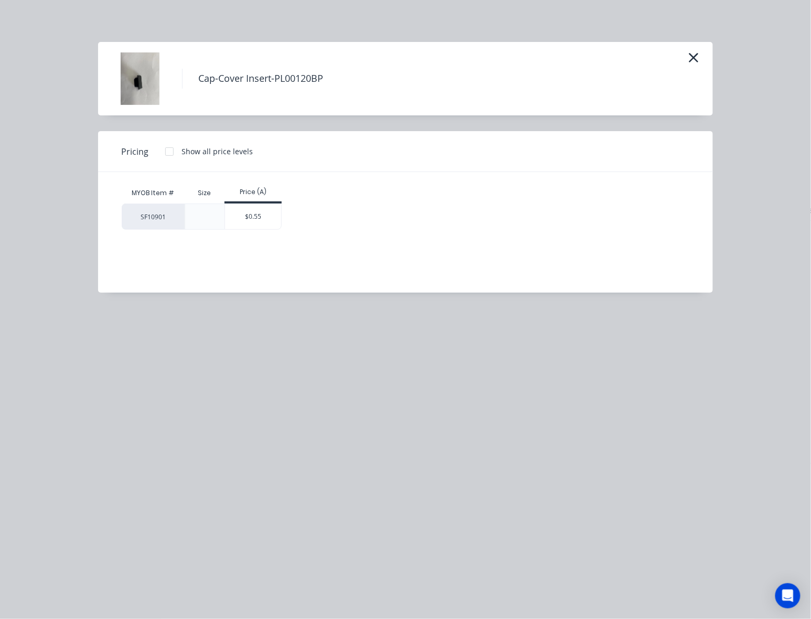
click at [141, 71] on img at bounding box center [140, 78] width 52 height 52
click at [696, 55] on icon "button" at bounding box center [693, 57] width 9 height 9
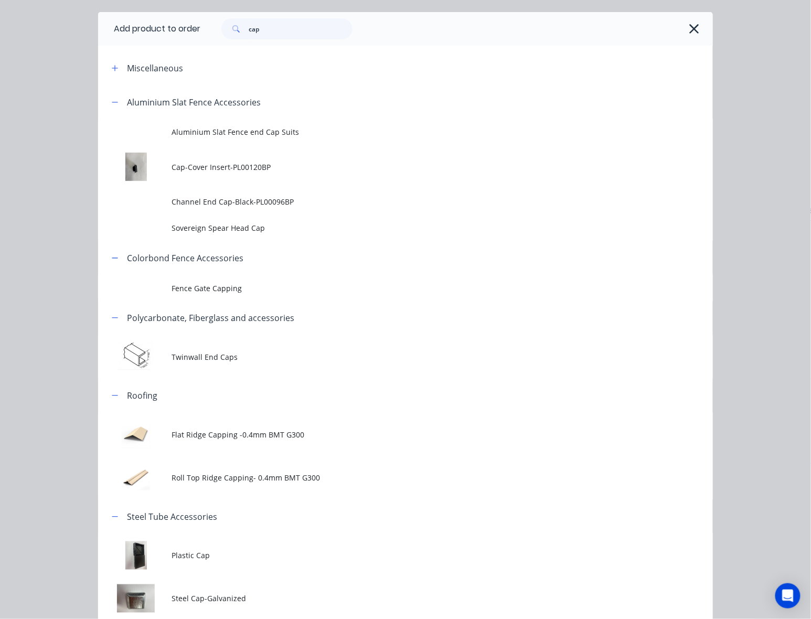
scroll to position [0, 0]
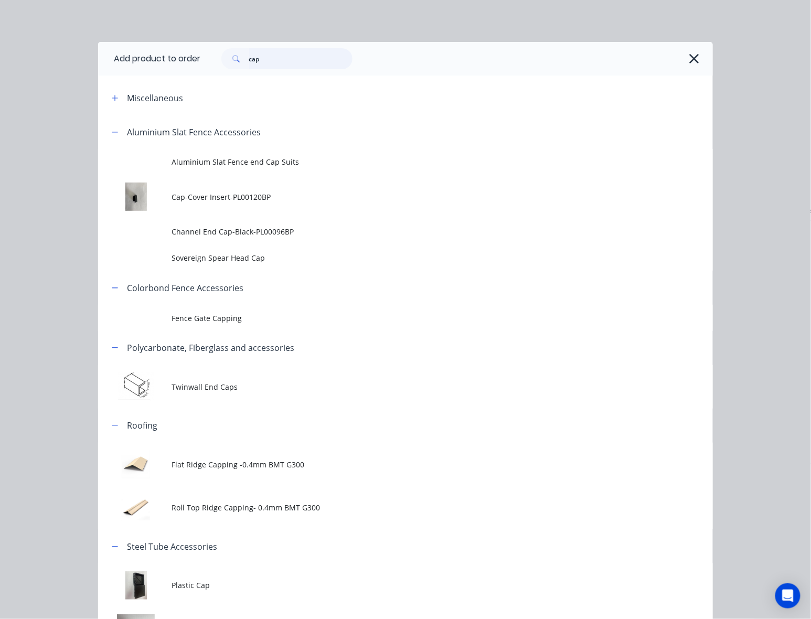
drag, startPoint x: 281, startPoint y: 59, endPoint x: 141, endPoint y: 55, distance: 140.6
click at [141, 55] on header "Add product to order cap" at bounding box center [405, 59] width 614 height 34
type input "plastic"
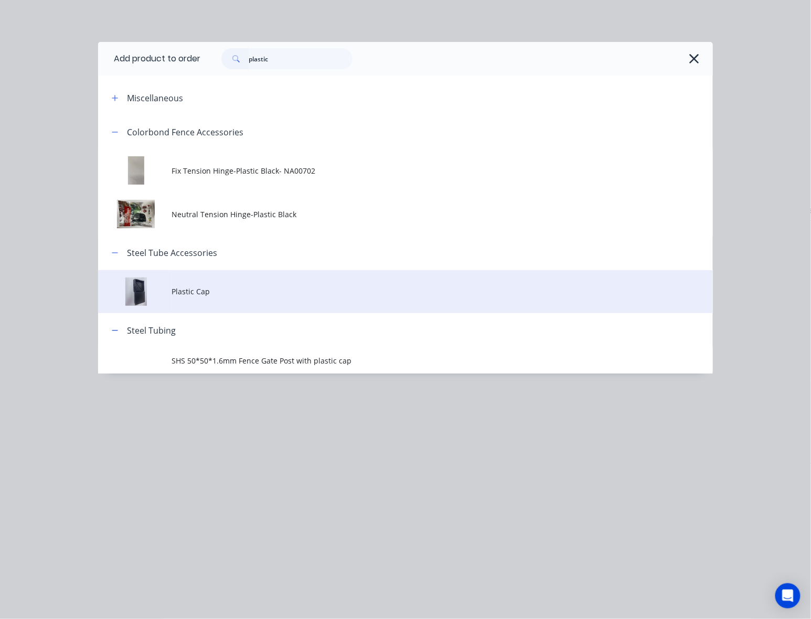
click at [227, 294] on span "Plastic Cap" at bounding box center [388, 291] width 433 height 11
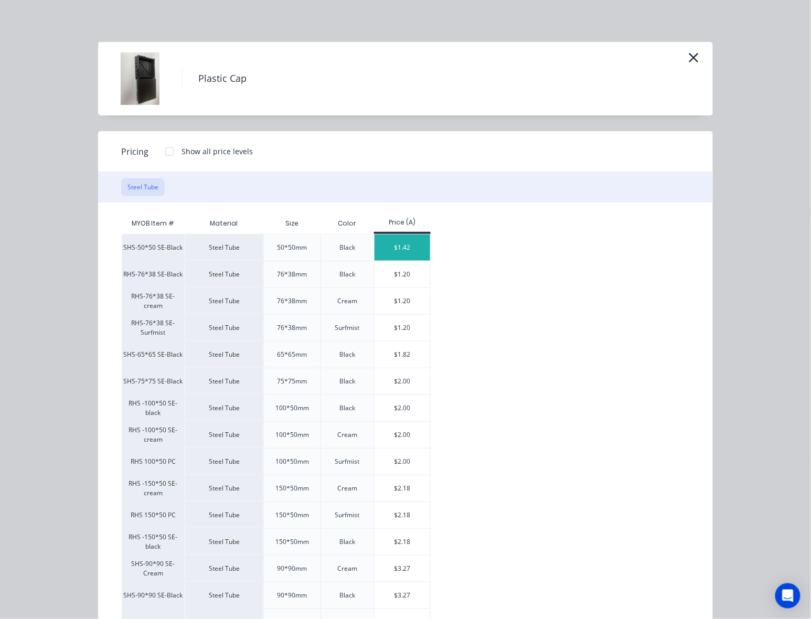
click at [393, 247] on div "$1.42" at bounding box center [402, 247] width 56 height 26
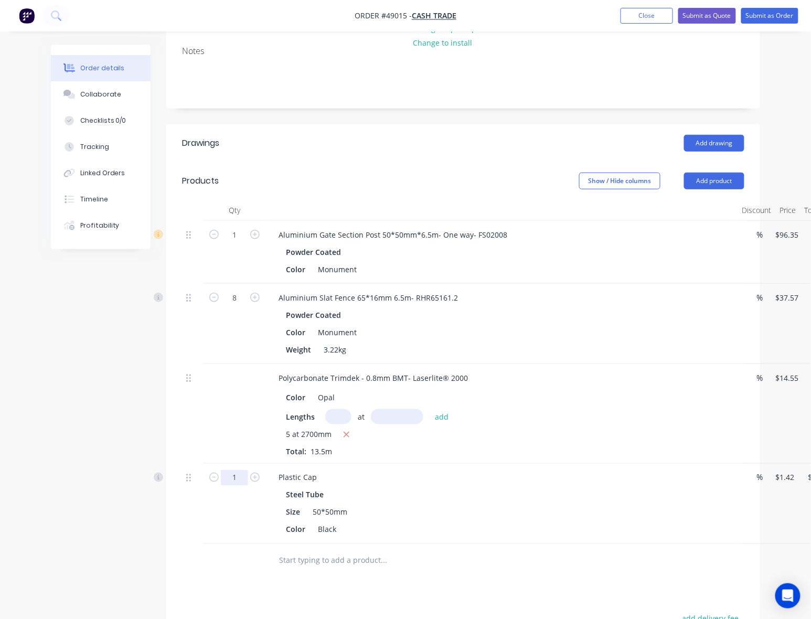
click at [240, 481] on input "1" at bounding box center [234, 478] width 27 height 16
type input "2"
type input "$2.84"
click at [206, 541] on div "2" at bounding box center [234, 503] width 63 height 80
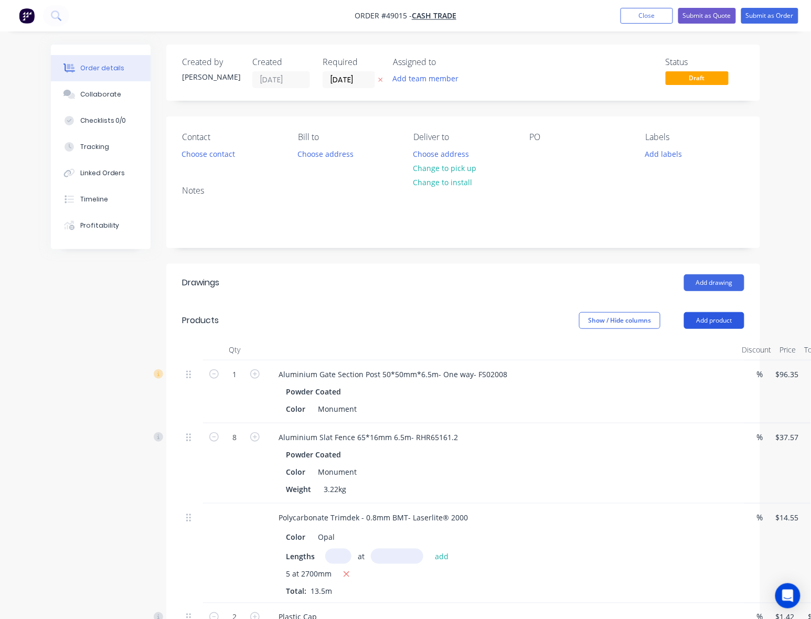
click at [716, 325] on button "Add product" at bounding box center [714, 320] width 60 height 17
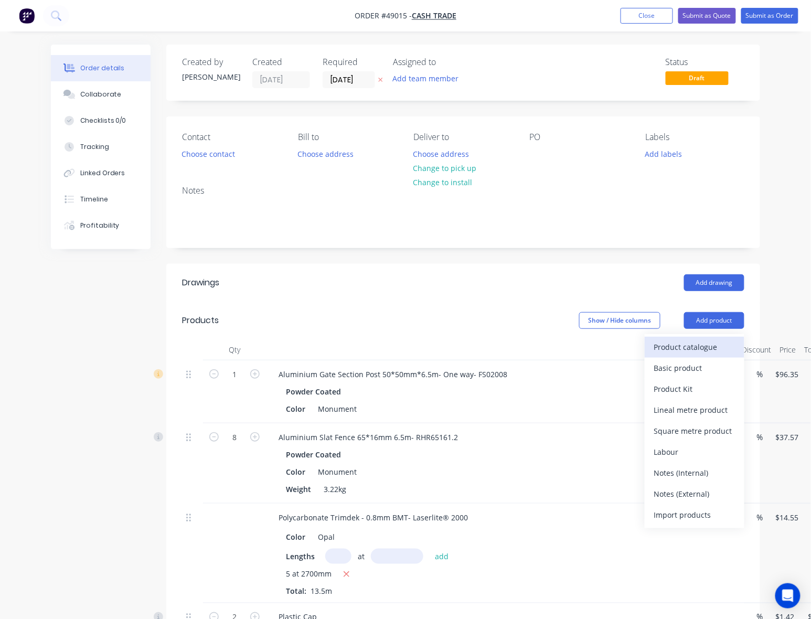
click at [689, 345] on div "Product catalogue" at bounding box center [694, 346] width 81 height 15
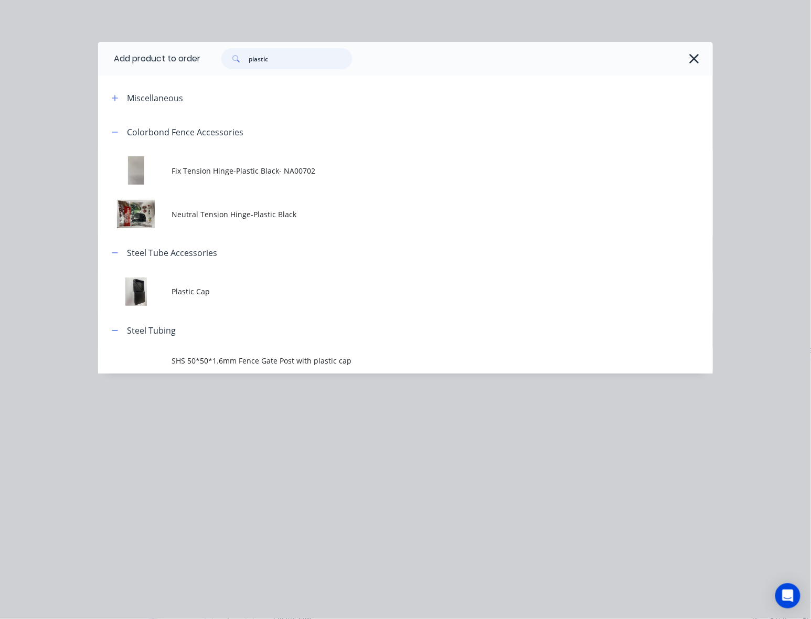
drag, startPoint x: 273, startPoint y: 55, endPoint x: 198, endPoint y: 78, distance: 78.6
click at [231, 66] on div "plastic" at bounding box center [286, 58] width 131 height 21
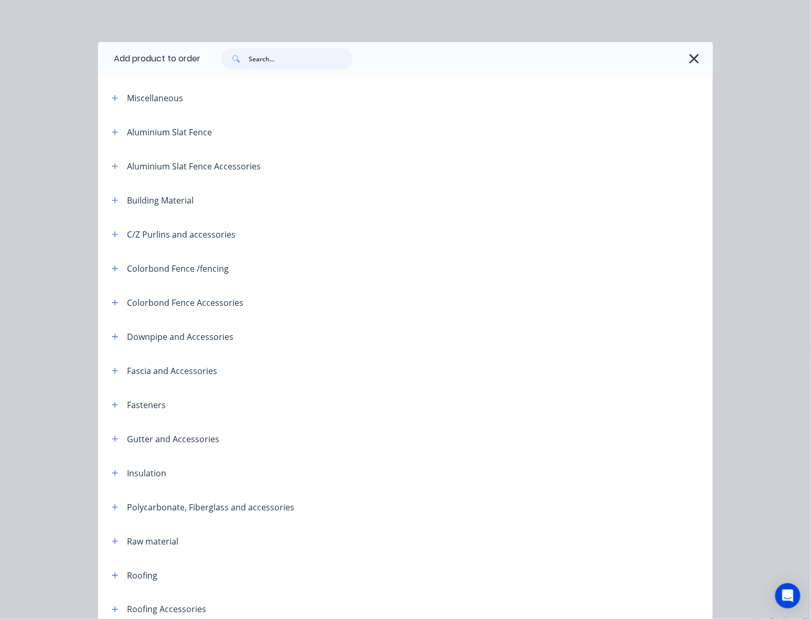
click at [252, 60] on input "text" at bounding box center [301, 58] width 104 height 21
click at [695, 57] on button "button" at bounding box center [693, 58] width 17 height 17
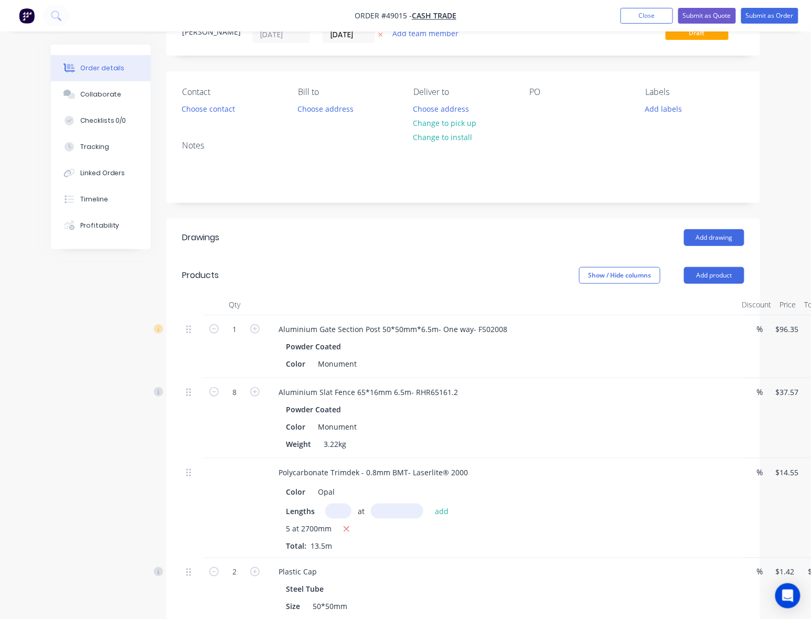
scroll to position [139, 0]
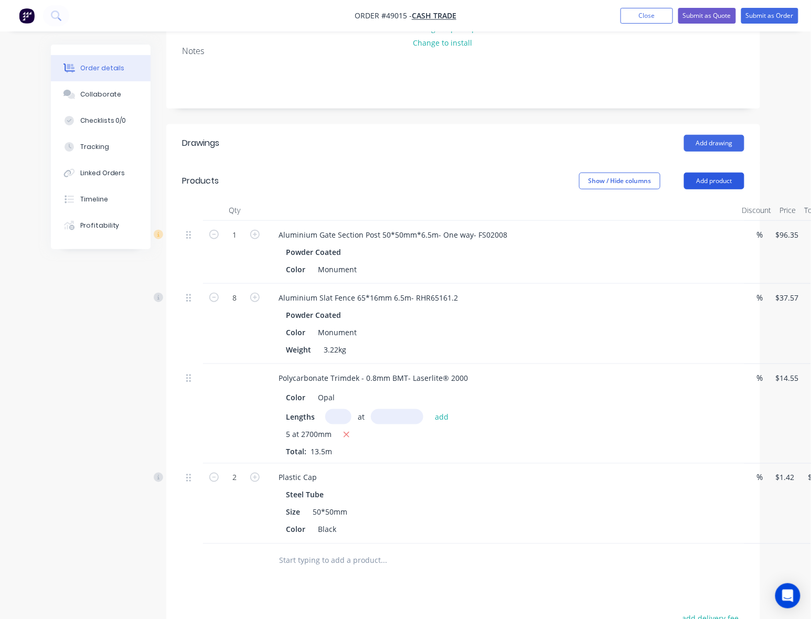
click at [725, 181] on button "Add product" at bounding box center [714, 180] width 60 height 17
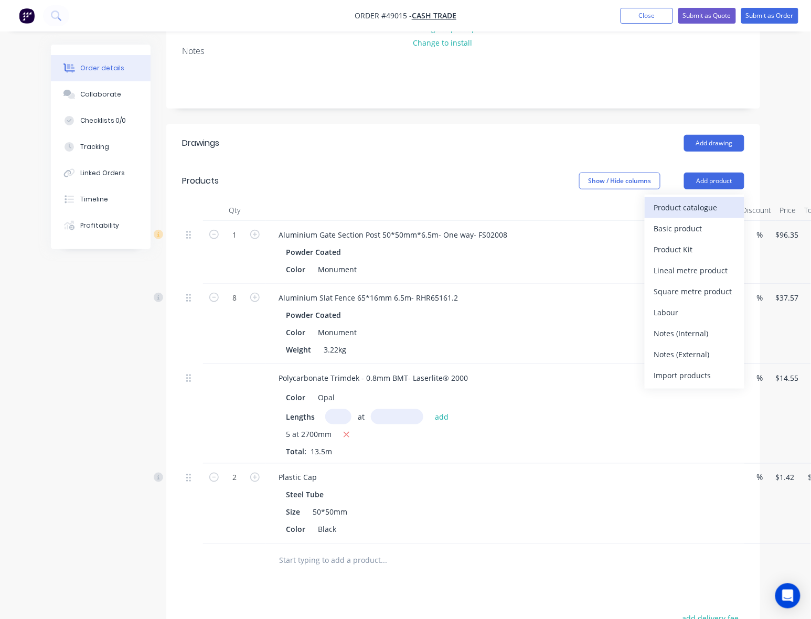
click at [703, 208] on div "Product catalogue" at bounding box center [694, 207] width 81 height 15
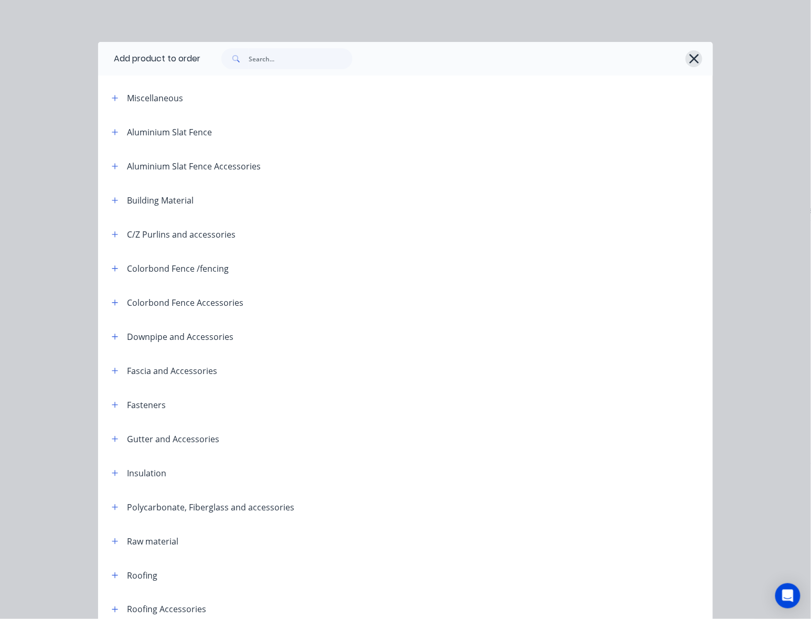
click at [693, 60] on icon "button" at bounding box center [693, 58] width 11 height 15
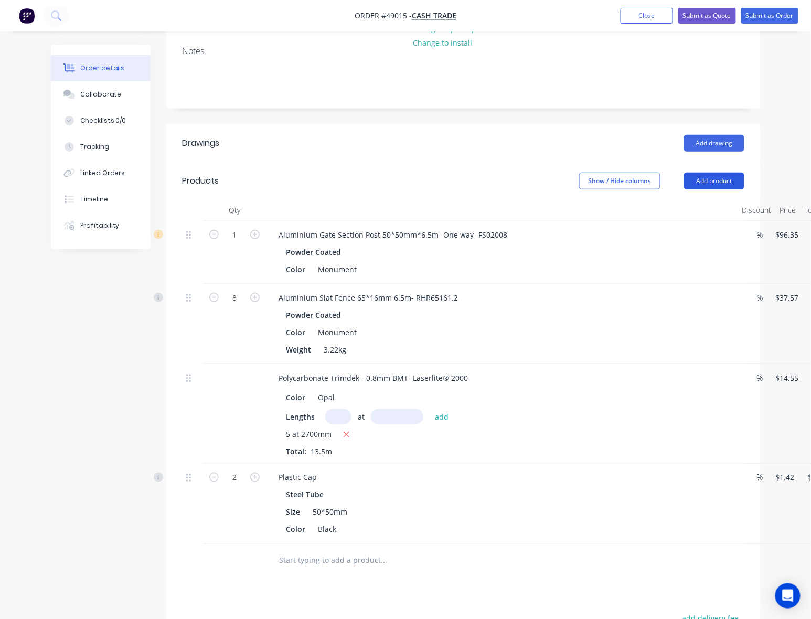
click at [711, 182] on button "Add product" at bounding box center [714, 180] width 60 height 17
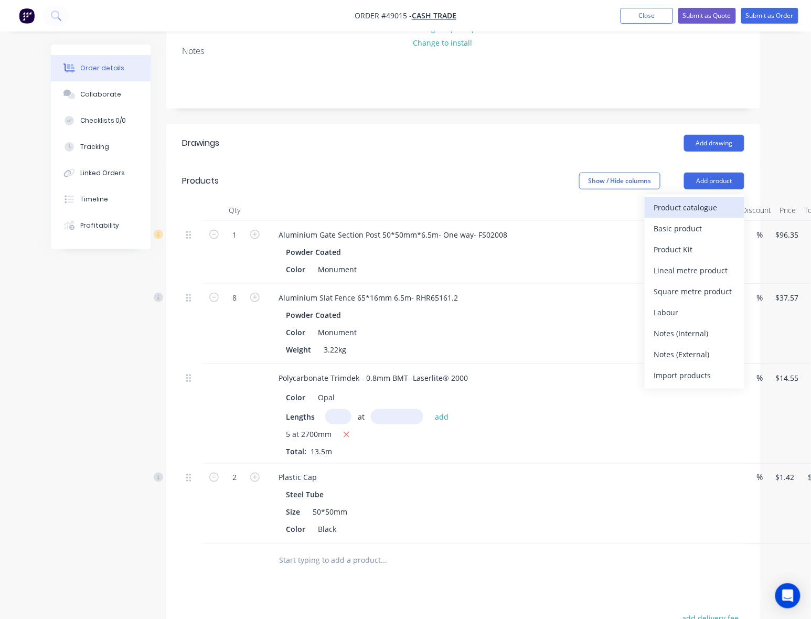
click at [717, 212] on div "Product catalogue" at bounding box center [694, 207] width 81 height 15
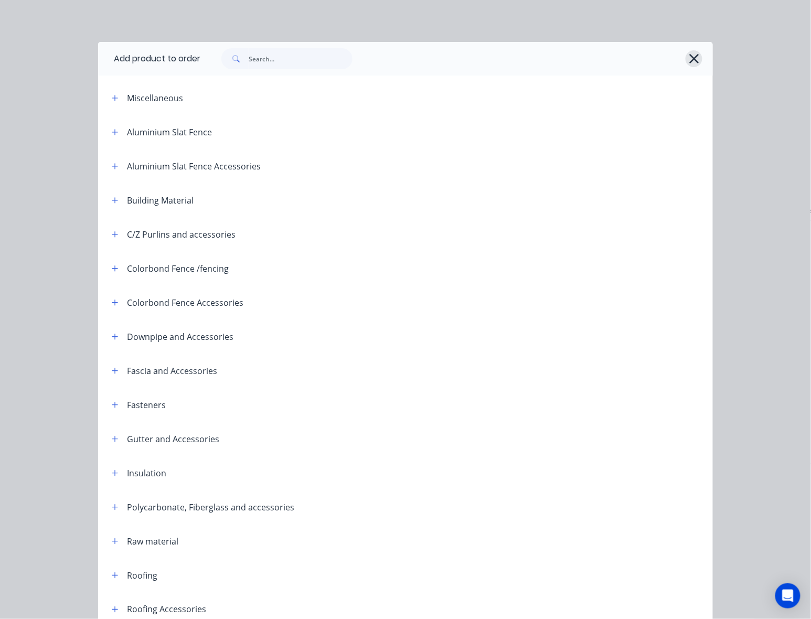
click at [688, 63] on icon "button" at bounding box center [693, 58] width 11 height 15
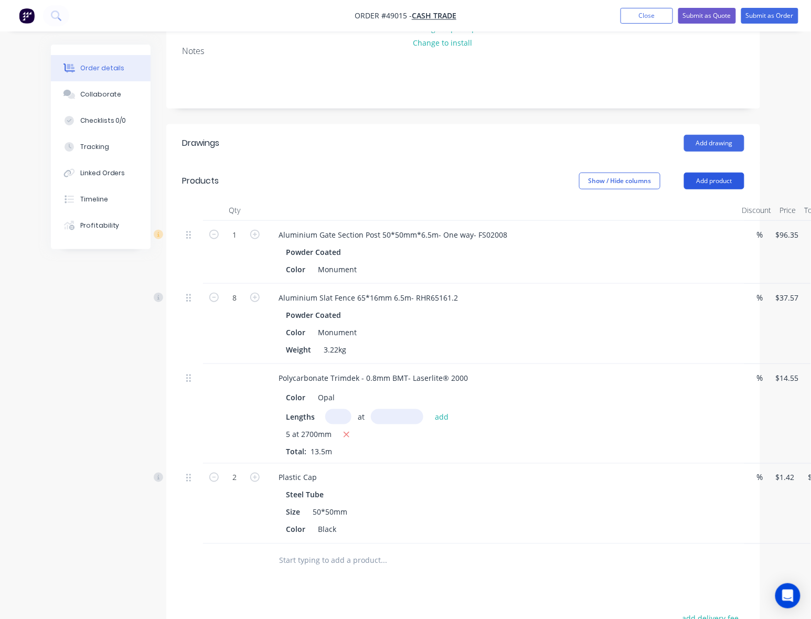
click at [722, 177] on button "Add product" at bounding box center [714, 180] width 60 height 17
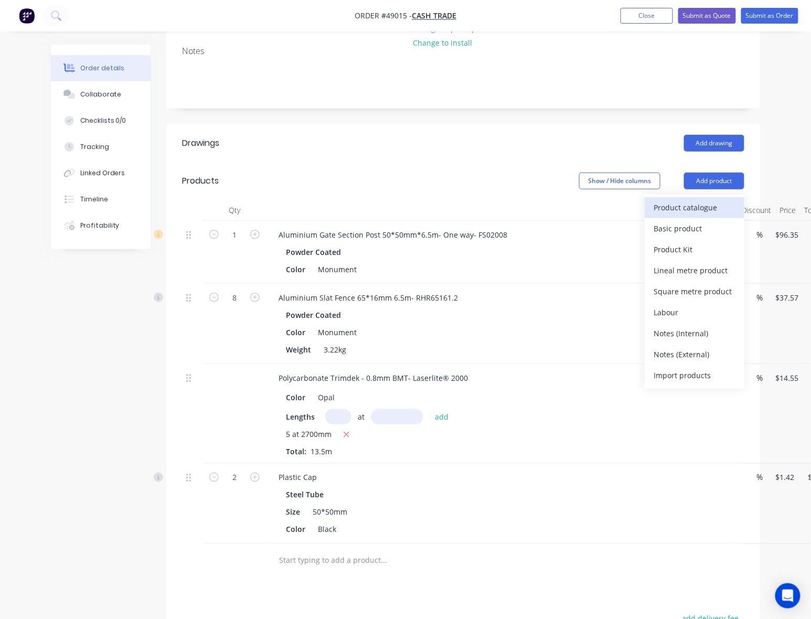
click at [702, 204] on div "Product catalogue" at bounding box center [694, 207] width 81 height 15
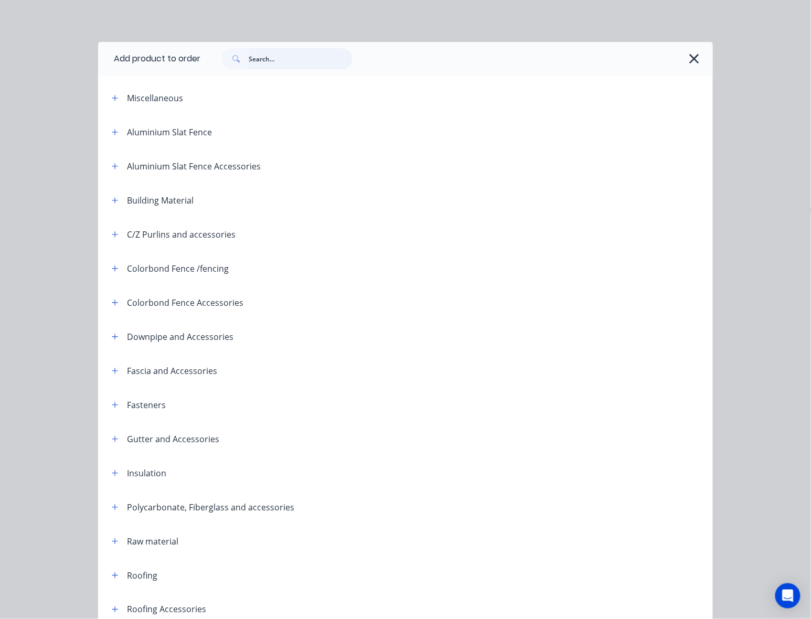
click at [280, 59] on input "text" at bounding box center [301, 58] width 104 height 21
type input "6"
type input "16"
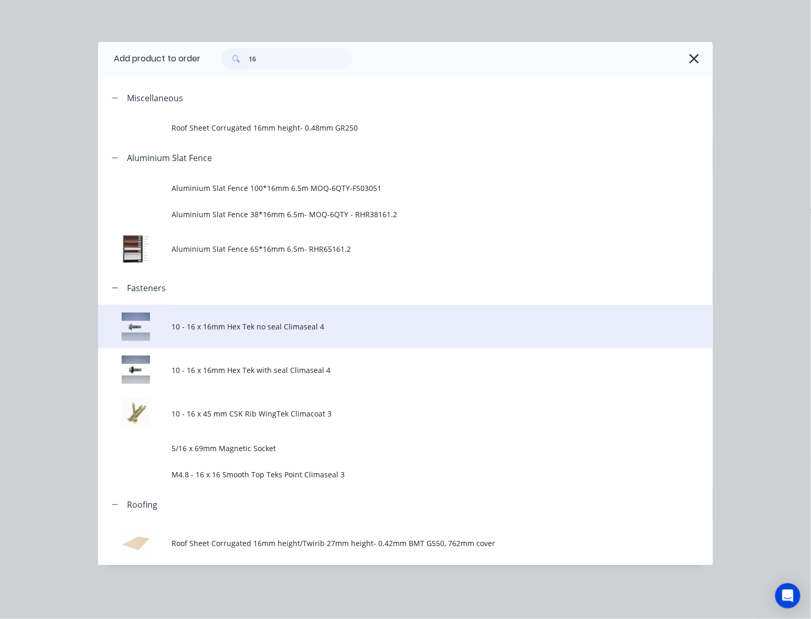
click at [279, 328] on span "10 - 16 x 16mm Hex Tek no seal Climaseal 4" at bounding box center [388, 326] width 433 height 11
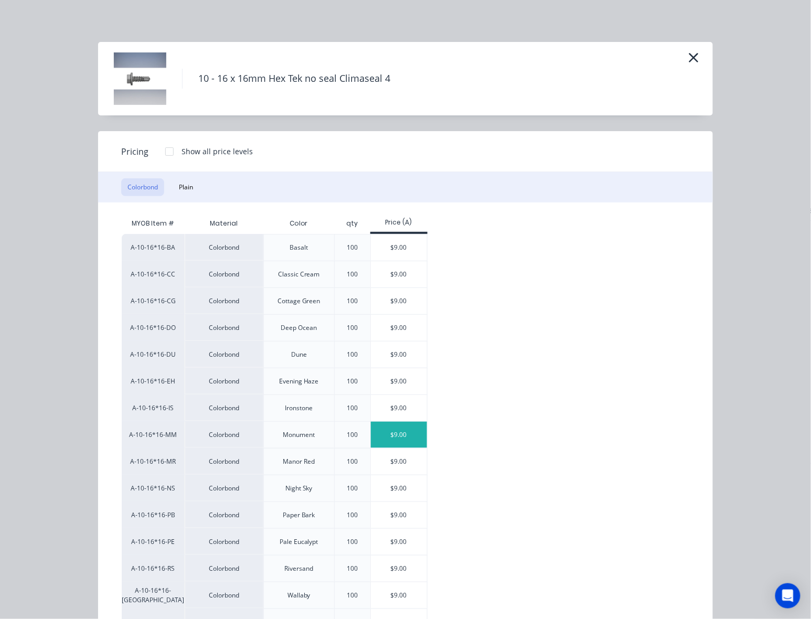
click at [403, 441] on div "$9.00" at bounding box center [399, 435] width 56 height 26
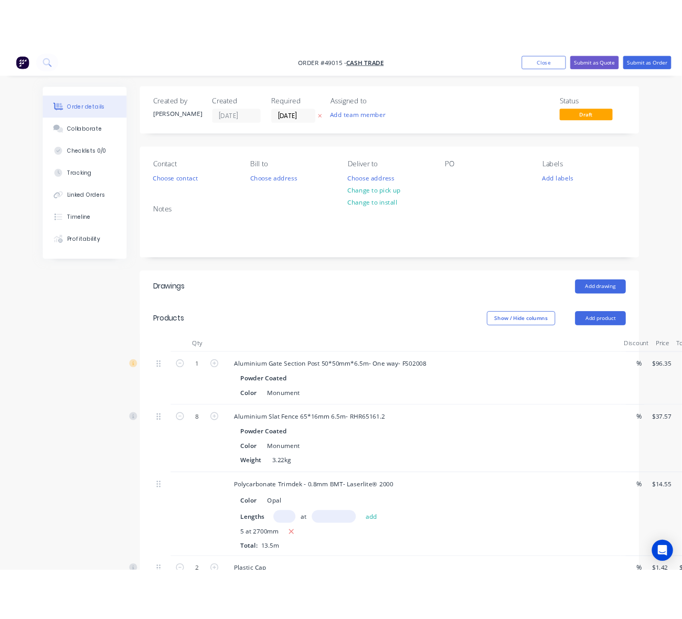
scroll to position [0, 0]
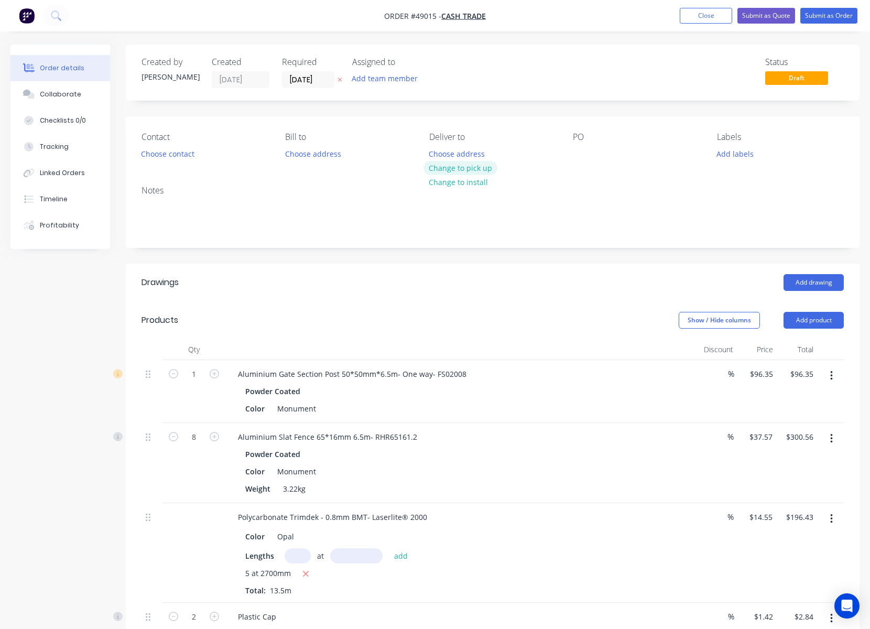
click at [482, 162] on button "Change to pick up" at bounding box center [461, 168] width 74 height 14
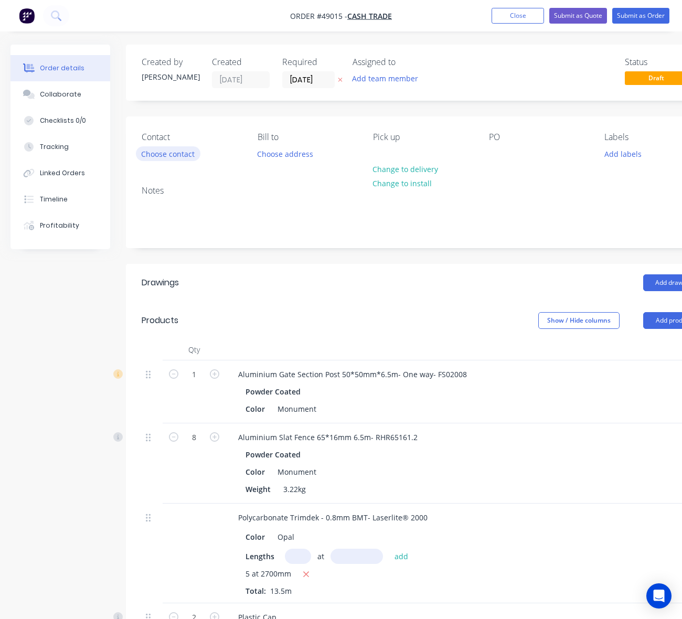
click at [174, 150] on button "Choose contact" at bounding box center [168, 153] width 64 height 14
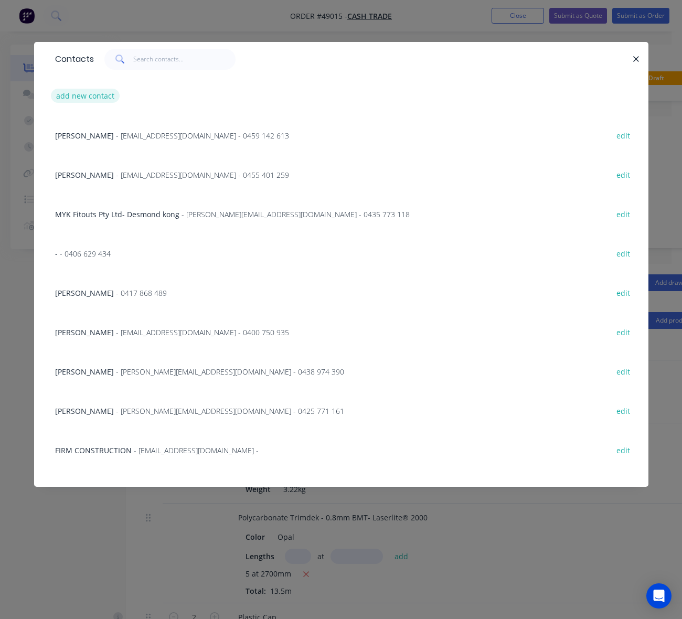
click at [88, 95] on button "add new contact" at bounding box center [85, 96] width 69 height 14
select select "AU"
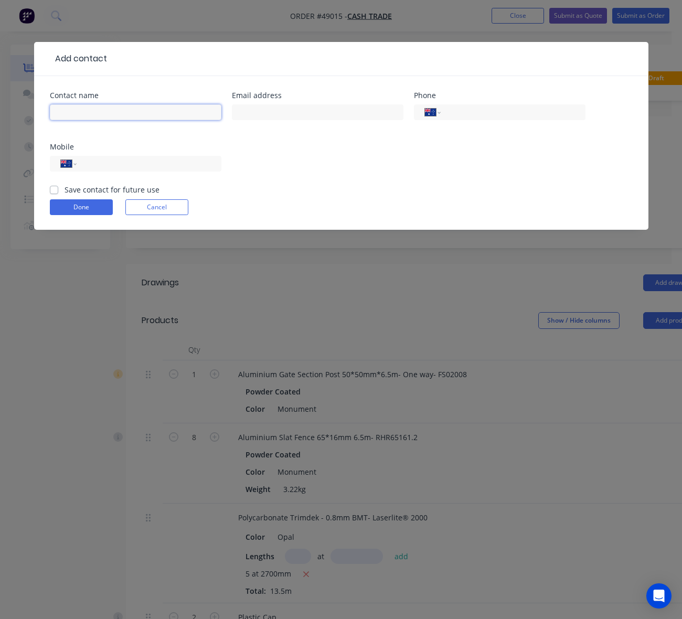
drag, startPoint x: 100, startPoint y: 118, endPoint x: 124, endPoint y: 107, distance: 26.5
click at [100, 118] on input "text" at bounding box center [135, 112] width 171 height 16
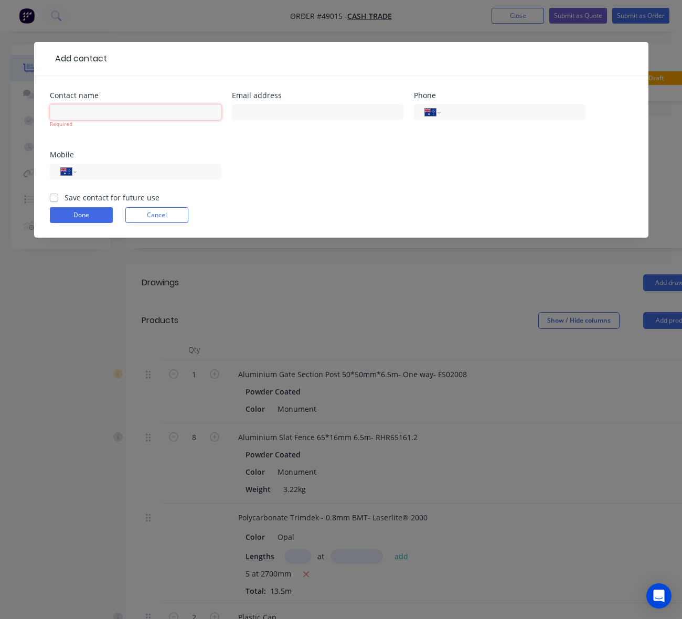
paste input "Reece"
type input "Reece"
click at [290, 112] on input "text" at bounding box center [317, 112] width 171 height 16
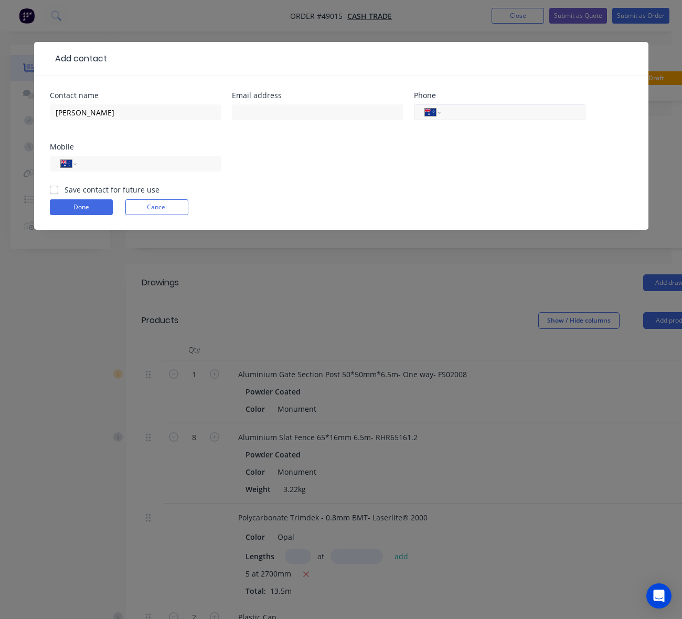
click at [459, 110] on input "tel" at bounding box center [511, 112] width 126 height 12
paste input "0430 409 312"
type input "0430 409 312"
click at [147, 172] on div "International Afghanistan Åland Islands Albania Algeria American Samoa Andorra …" at bounding box center [135, 168] width 171 height 31
click at [149, 166] on input "tel" at bounding box center [147, 164] width 126 height 12
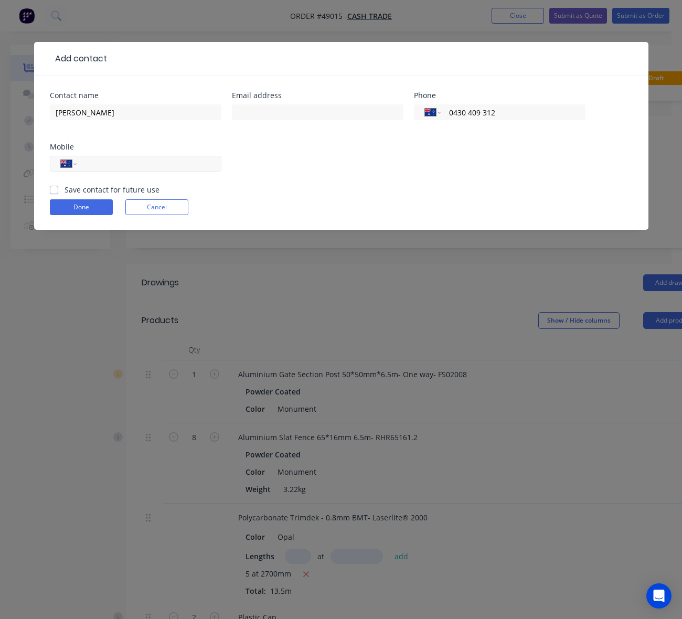
paste input "tel"
click at [173, 166] on input "tel" at bounding box center [147, 164] width 126 height 12
paste input "tel"
click at [163, 164] on input "tel" at bounding box center [147, 164] width 126 height 12
drag, startPoint x: 508, startPoint y: 112, endPoint x: 406, endPoint y: 120, distance: 102.5
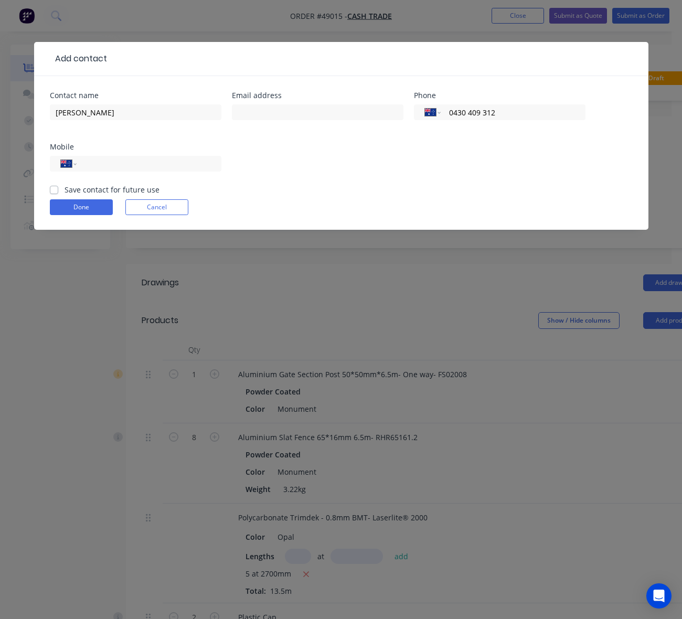
click at [407, 120] on div "Contact name Reece Email address Phone International Afghanistan Åland Islands …" at bounding box center [341, 138] width 582 height 92
click at [156, 166] on input "tel" at bounding box center [147, 164] width 126 height 12
paste input "0430 409 312"
type input "0430 409 312"
click at [305, 111] on input "text" at bounding box center [317, 112] width 171 height 16
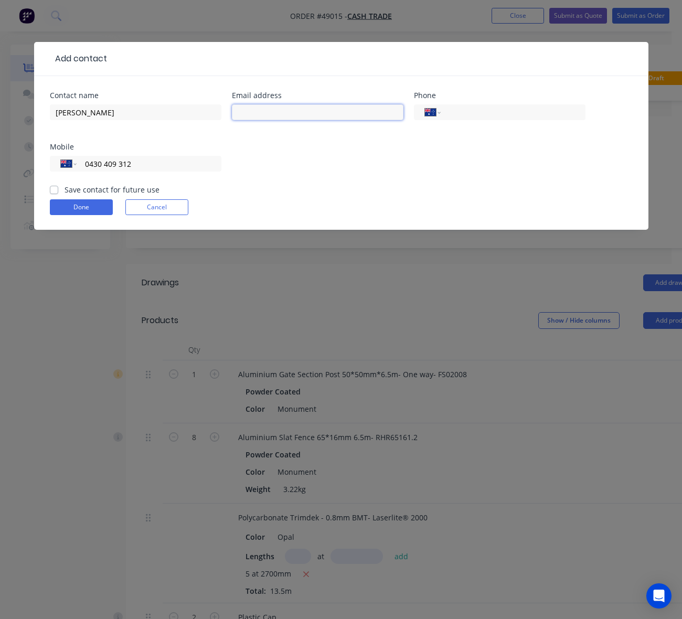
paste input "reece_bs@hotmail.com"
type input "reece_bs@hotmail.com"
click at [76, 204] on button "Done" at bounding box center [81, 207] width 63 height 16
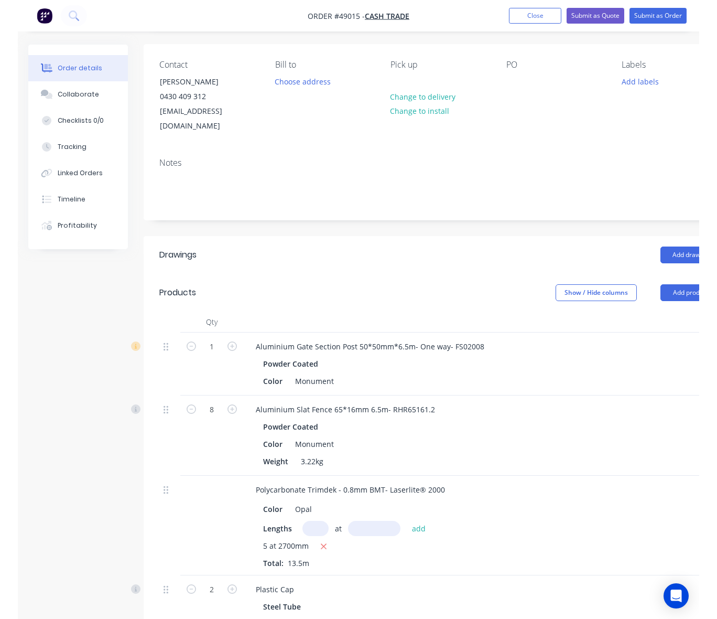
scroll to position [70, 0]
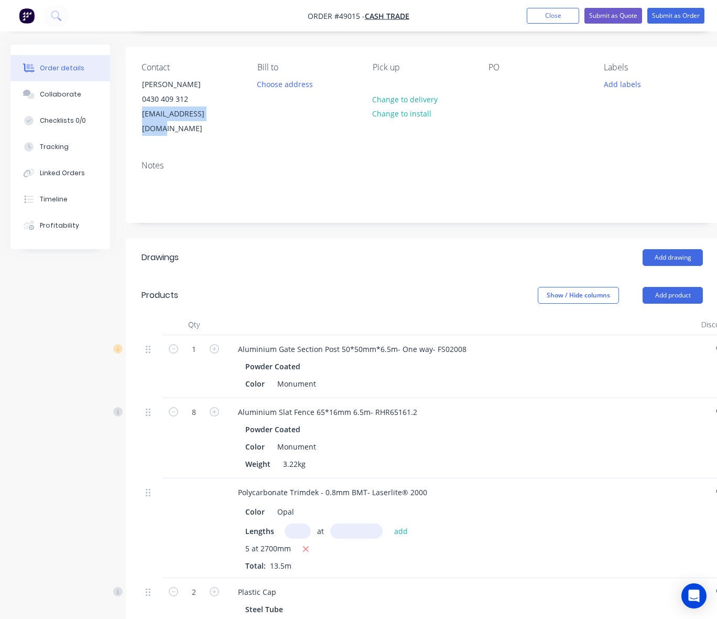
drag, startPoint x: 221, startPoint y: 115, endPoint x: 130, endPoint y: 118, distance: 91.3
click at [130, 118] on div "Contact Reece 0430 409 312 reece_bs@hotmail.com Bill to Choose address Pick up …" at bounding box center [422, 99] width 593 height 105
copy div "reece_bs@hotmail.com"
click at [608, 17] on button "Submit as Quote" at bounding box center [614, 16] width 58 height 16
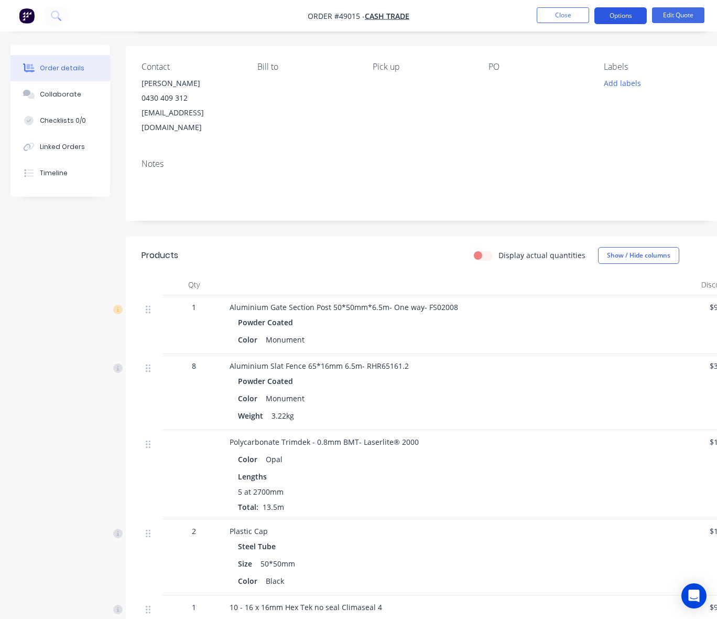
click at [623, 17] on button "Options" at bounding box center [621, 15] width 52 height 17
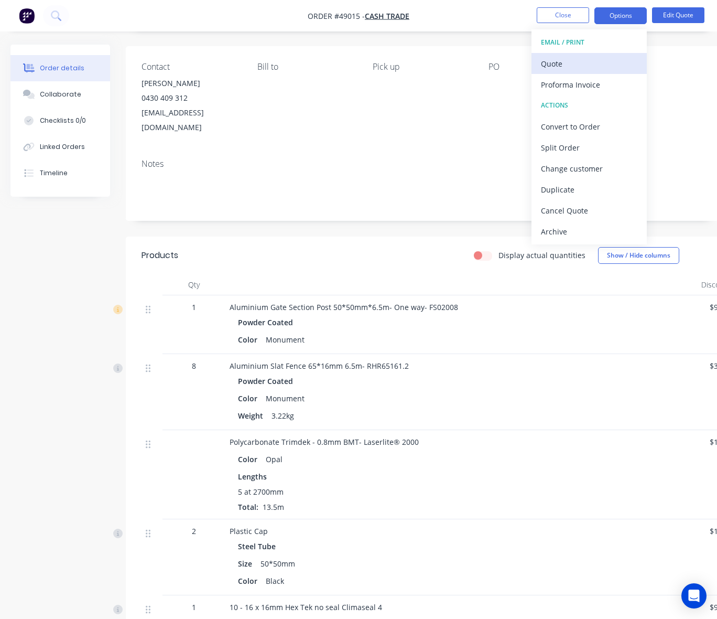
click at [613, 62] on div "Quote" at bounding box center [589, 63] width 96 height 15
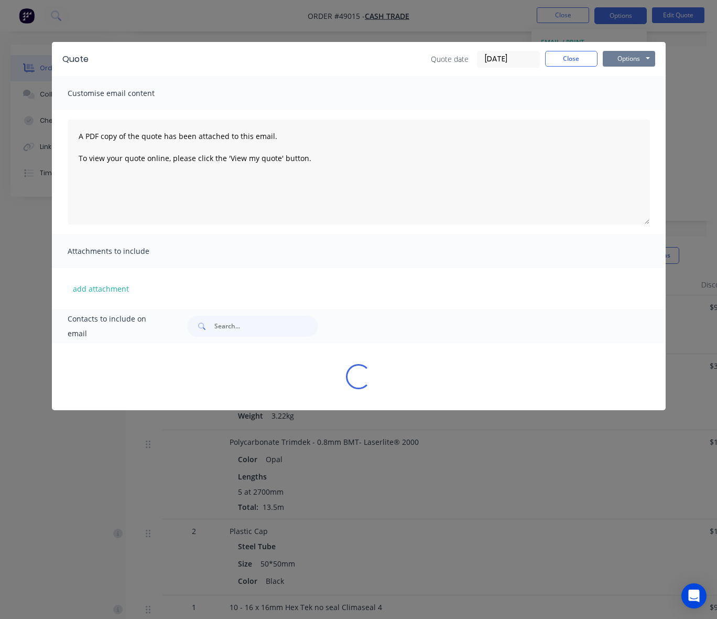
click at [624, 51] on button "Options" at bounding box center [629, 59] width 52 height 16
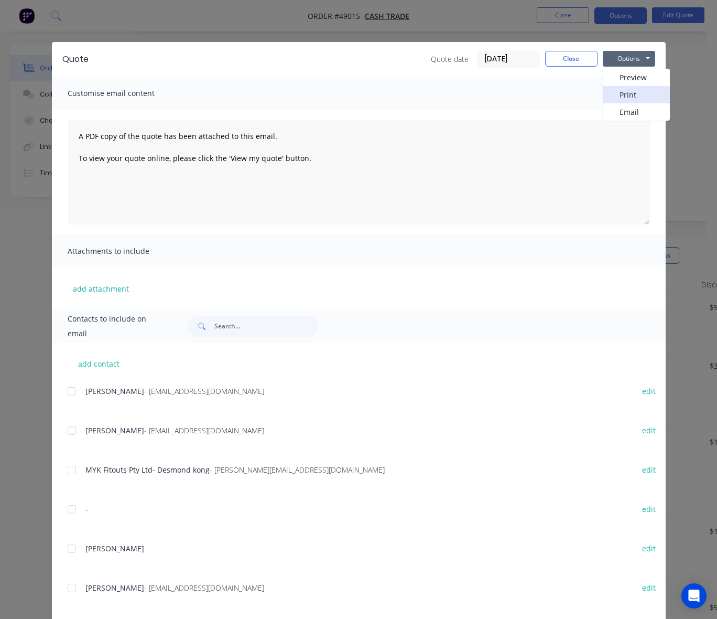
click at [625, 95] on button "Print" at bounding box center [636, 94] width 67 height 17
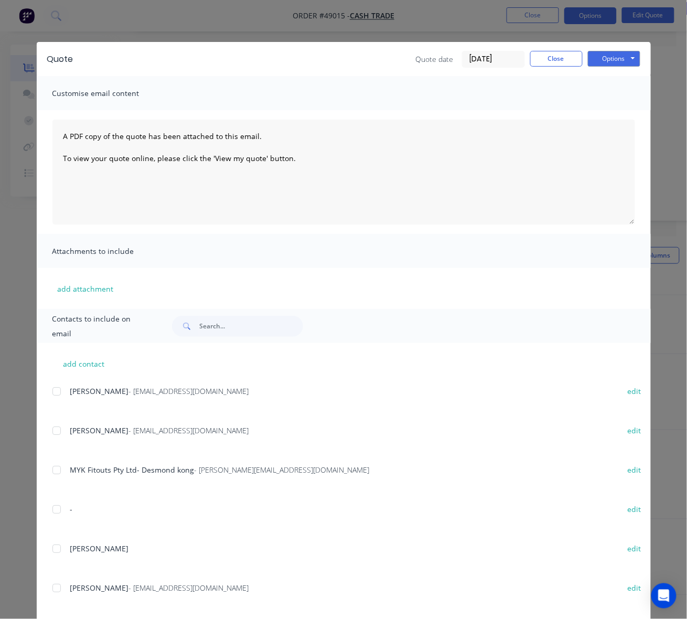
click at [468, 32] on div "Quote Quote date 08/09/25 Close Options Preview Print Email Customise email con…" at bounding box center [343, 309] width 687 height 619
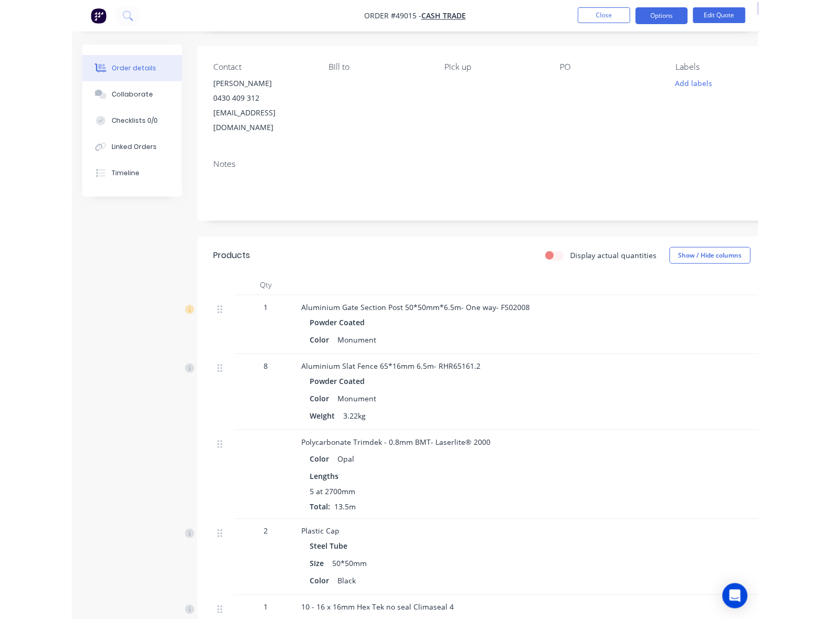
scroll to position [0, 0]
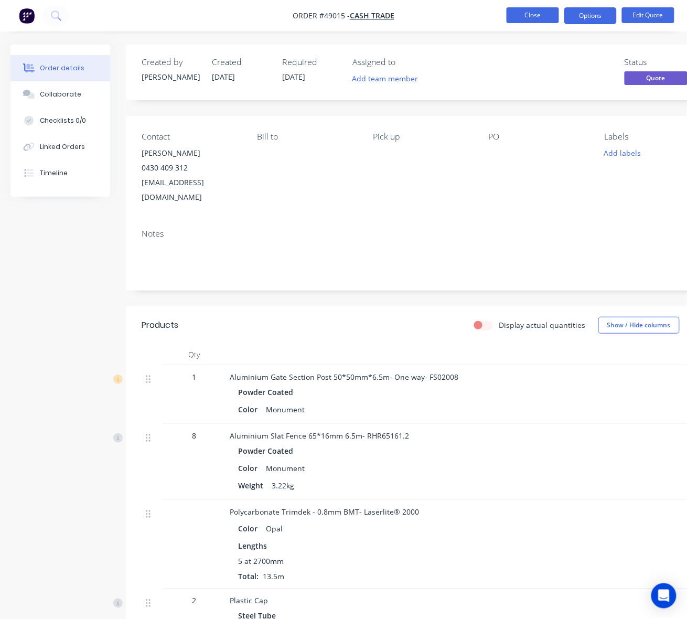
click at [531, 13] on button "Close" at bounding box center [532, 15] width 52 height 16
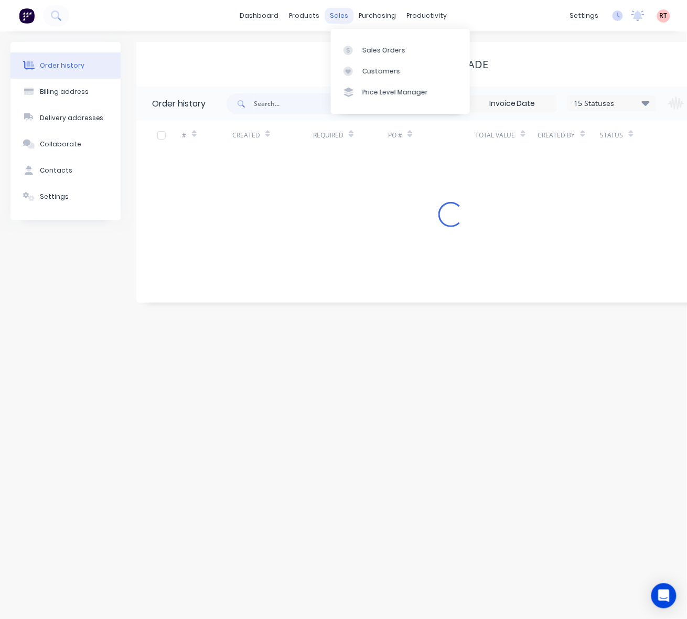
click at [343, 17] on div "sales" at bounding box center [339, 16] width 29 height 16
click at [357, 48] on div at bounding box center [351, 50] width 16 height 9
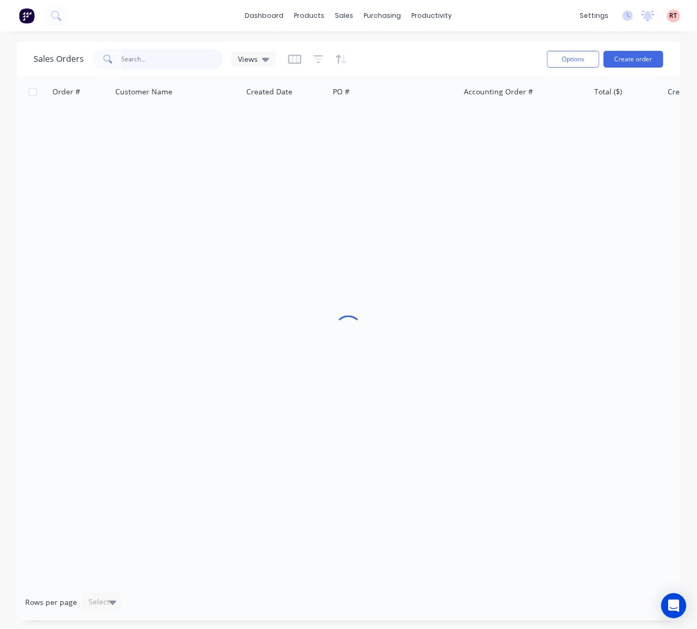
click at [154, 62] on input "text" at bounding box center [173, 59] width 102 height 21
type input "40245"
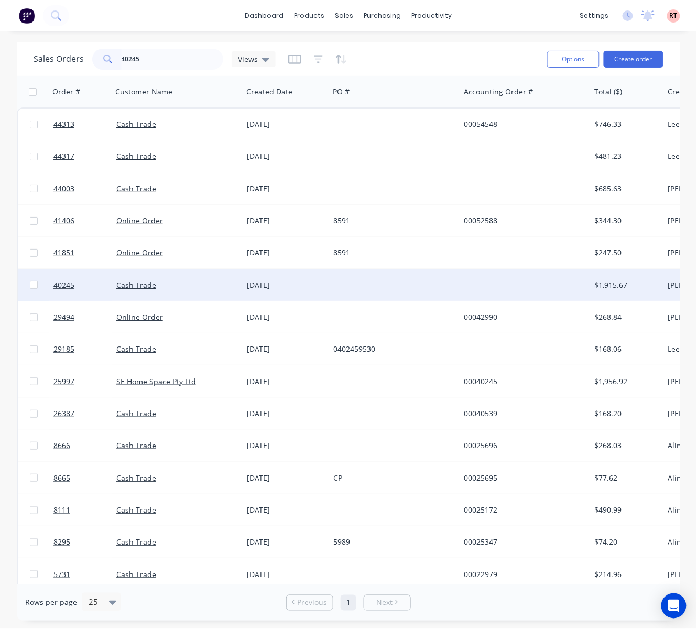
click at [426, 297] on div at bounding box center [394, 284] width 131 height 31
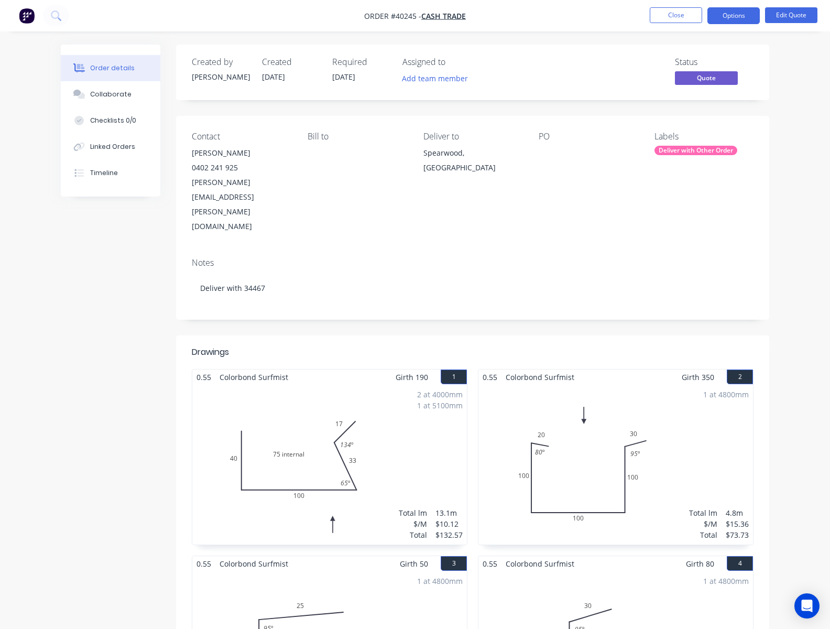
click at [258, 420] on div "2 at 4000mm 1 at 5100mm Total lm $/M Total 13.1m $10.12 $132.57" at bounding box center [329, 465] width 275 height 160
click at [789, 17] on button "Edit Quote" at bounding box center [791, 15] width 52 height 16
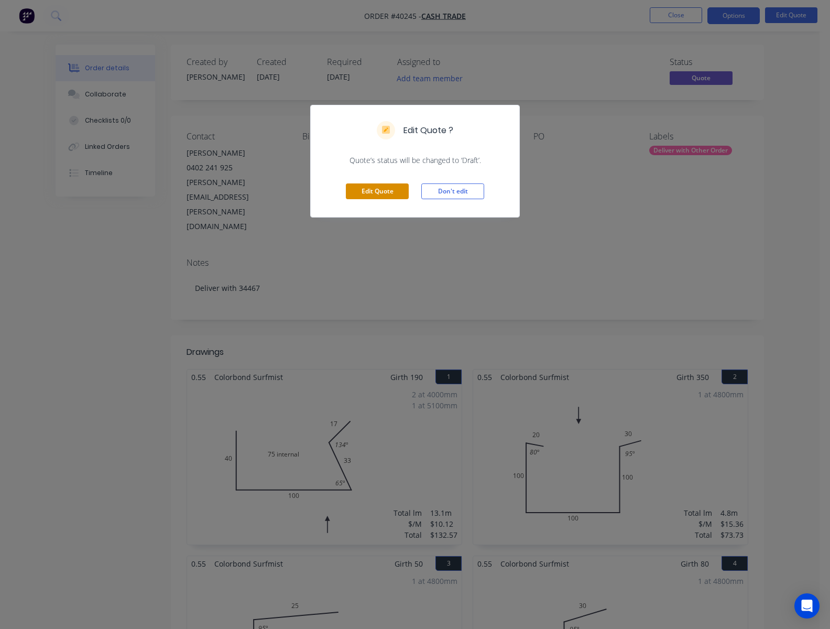
click at [379, 191] on button "Edit Quote" at bounding box center [377, 192] width 63 height 16
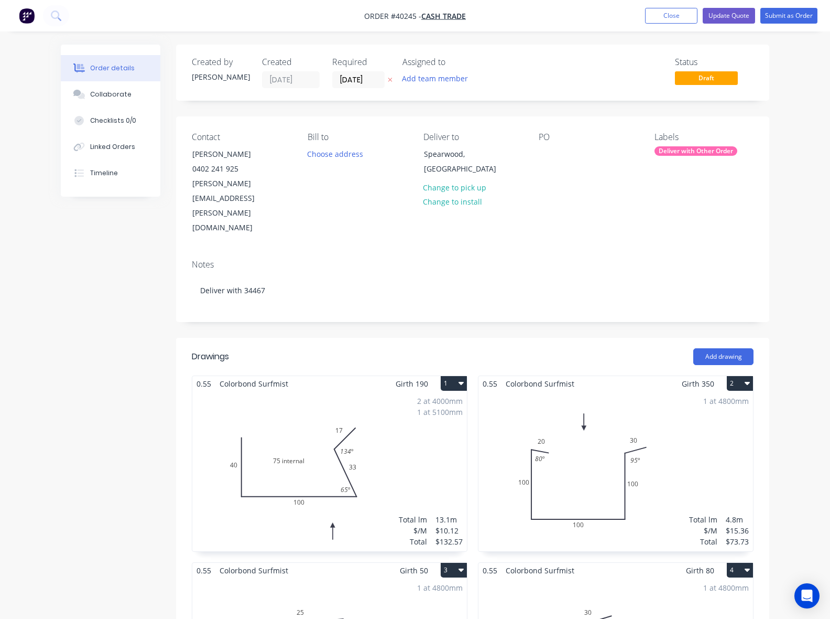
click at [286, 407] on div "2 at 4000mm 1 at 5100mm Total lm $/M Total 13.1m $10.12 $132.57" at bounding box center [329, 471] width 275 height 160
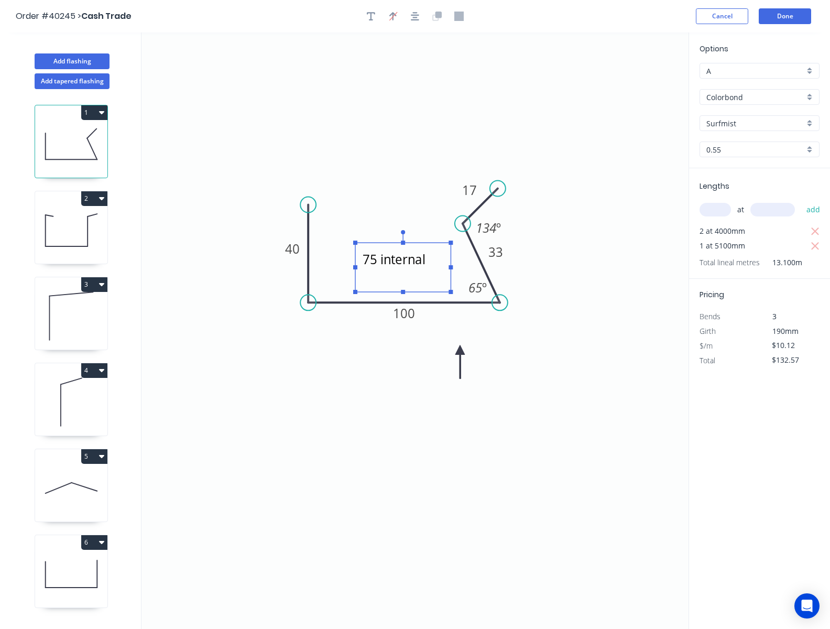
click at [430, 266] on textarea "75 internal" at bounding box center [403, 267] width 85 height 39
click at [574, 265] on icon "40 100 33 17 65 º 134 º" at bounding box center [415, 331] width 547 height 597
click at [399, 265] on textarea at bounding box center [403, 267] width 85 height 39
click at [414, 278] on div "Delete" at bounding box center [451, 278] width 105 height 21
click at [703, 21] on button "Cancel" at bounding box center [722, 16] width 52 height 16
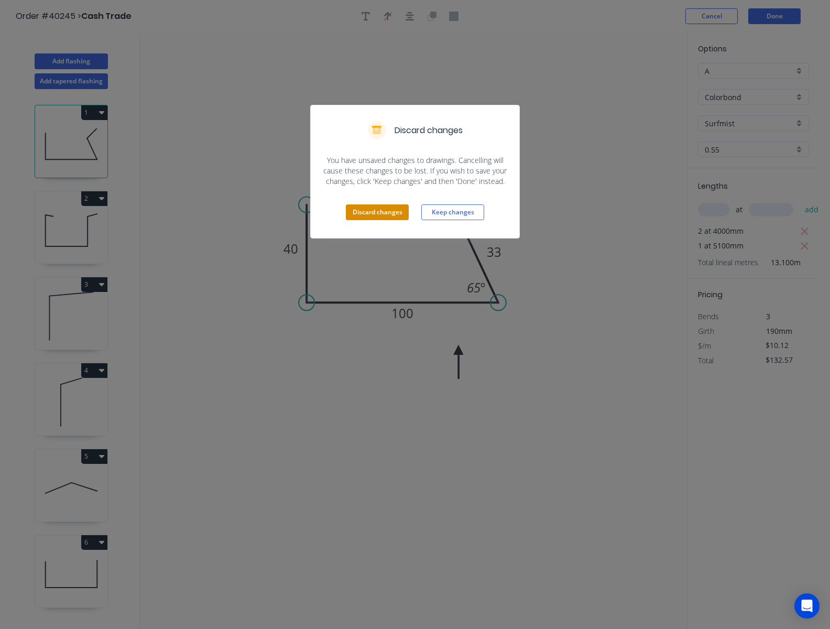
click at [377, 211] on button "Discard changes" at bounding box center [377, 212] width 63 height 16
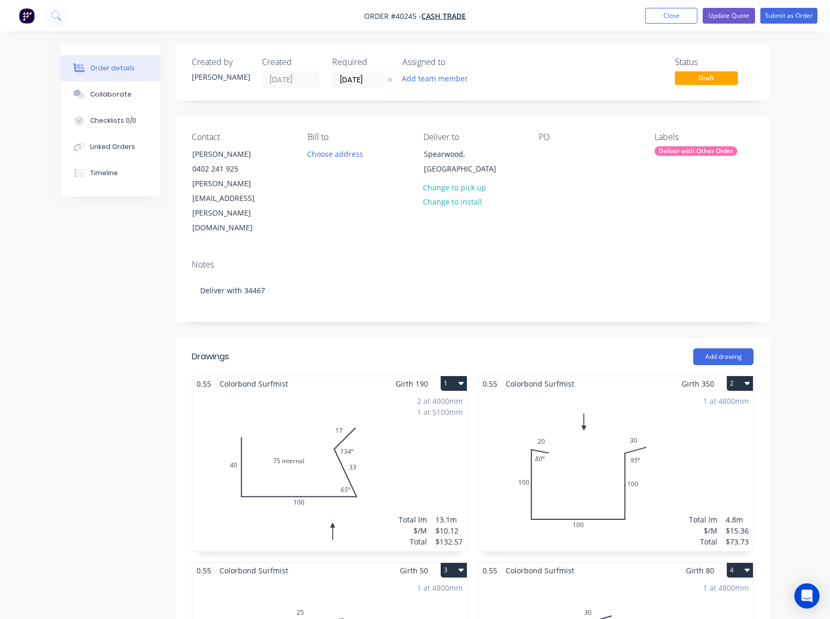
click at [711, 45] on div "Created by Cathy Created 14/01/25 Required 14/01/25 Assigned to Add team member…" at bounding box center [472, 73] width 593 height 56
click at [666, 17] on button "Close" at bounding box center [671, 16] width 52 height 16
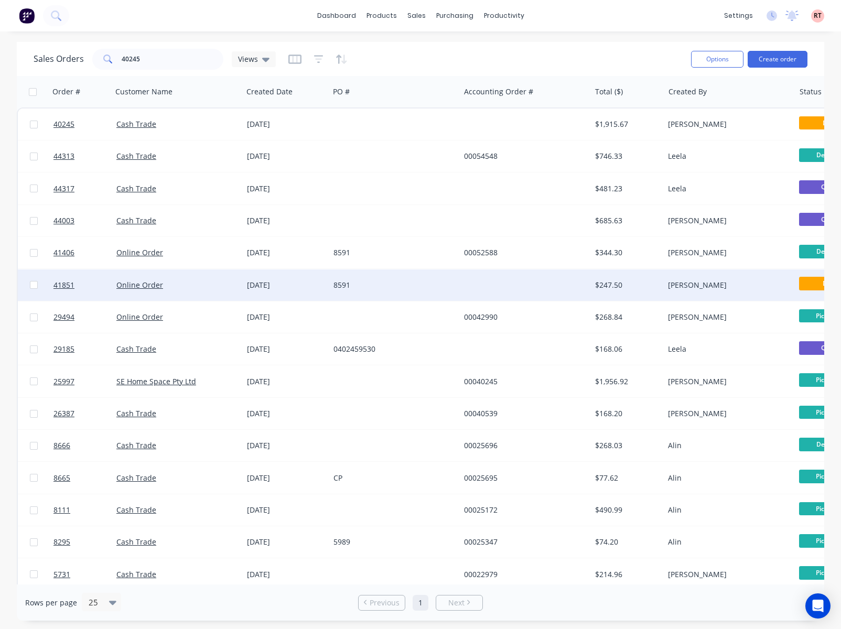
click at [437, 289] on div "8591" at bounding box center [394, 284] width 131 height 31
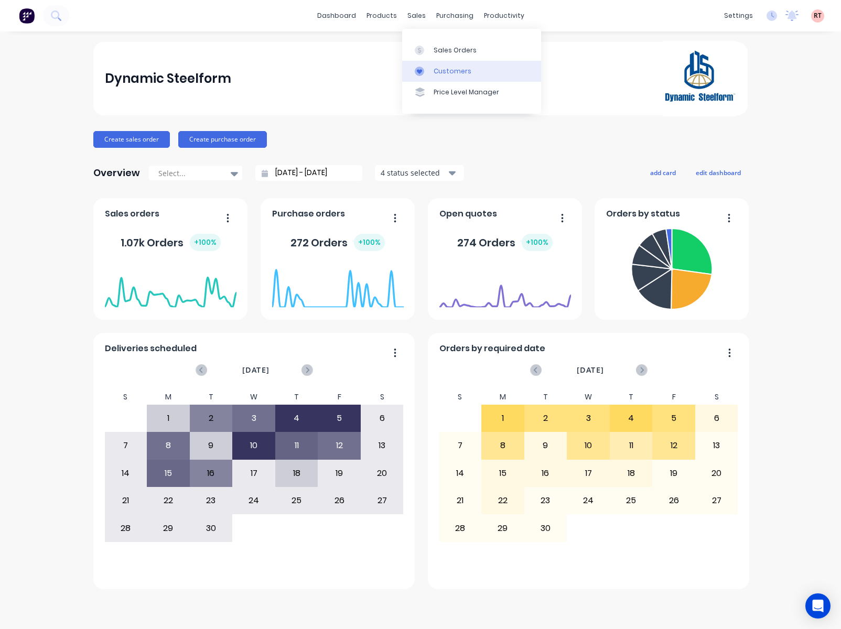
click at [423, 68] on icon at bounding box center [419, 71] width 9 height 9
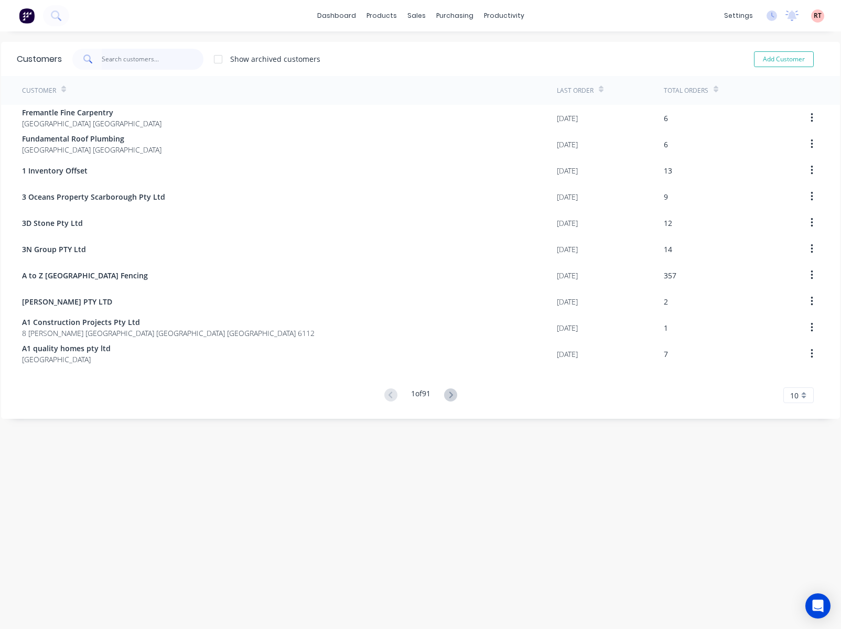
click at [146, 60] on input "text" at bounding box center [153, 59] width 102 height 21
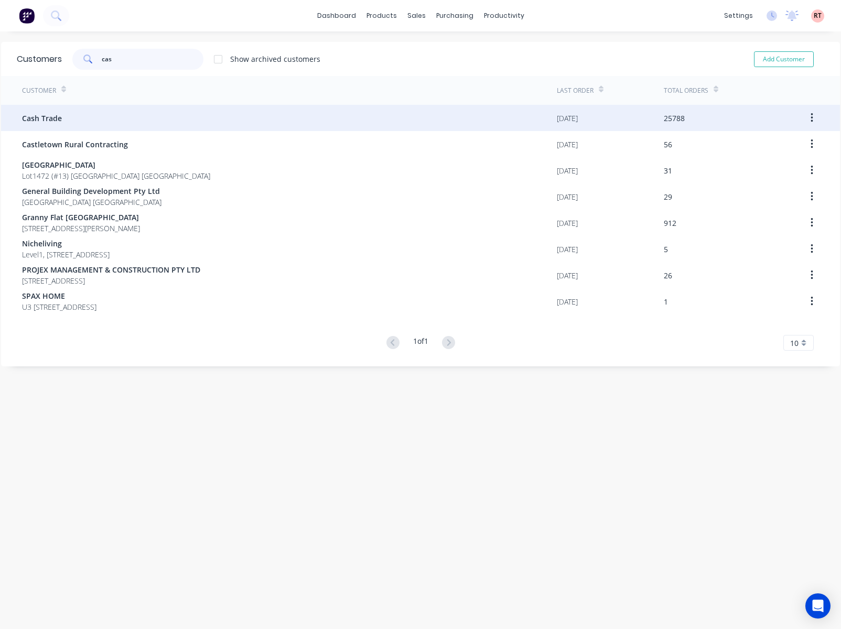
type input "cas"
click at [133, 111] on div "Cash Trade" at bounding box center [289, 118] width 535 height 26
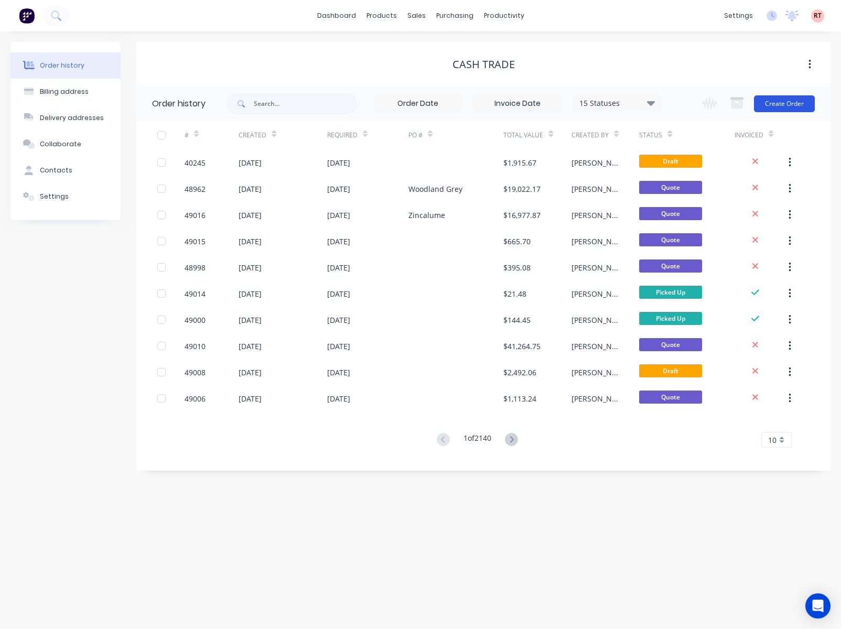
click at [785, 101] on button "Create Order" at bounding box center [784, 103] width 61 height 17
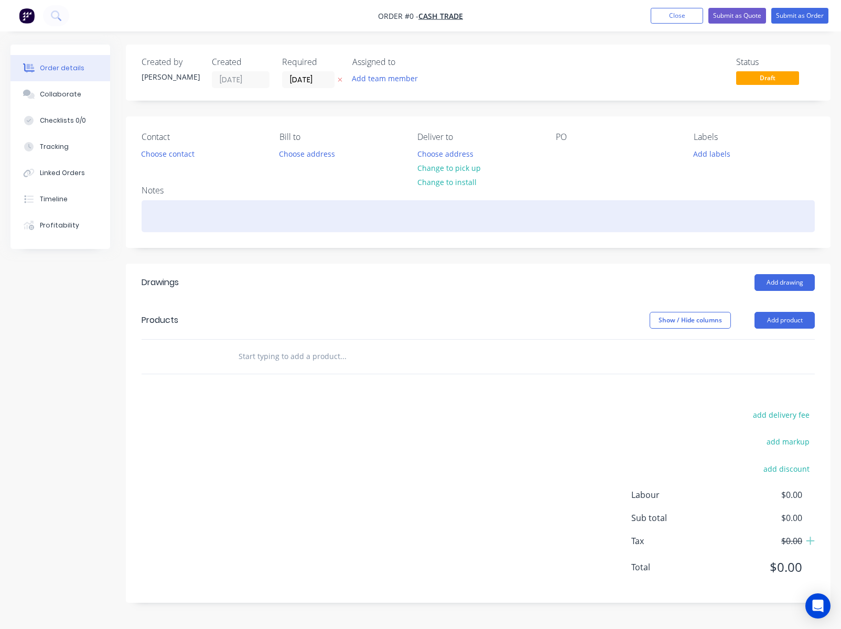
click at [654, 213] on div at bounding box center [478, 216] width 673 height 32
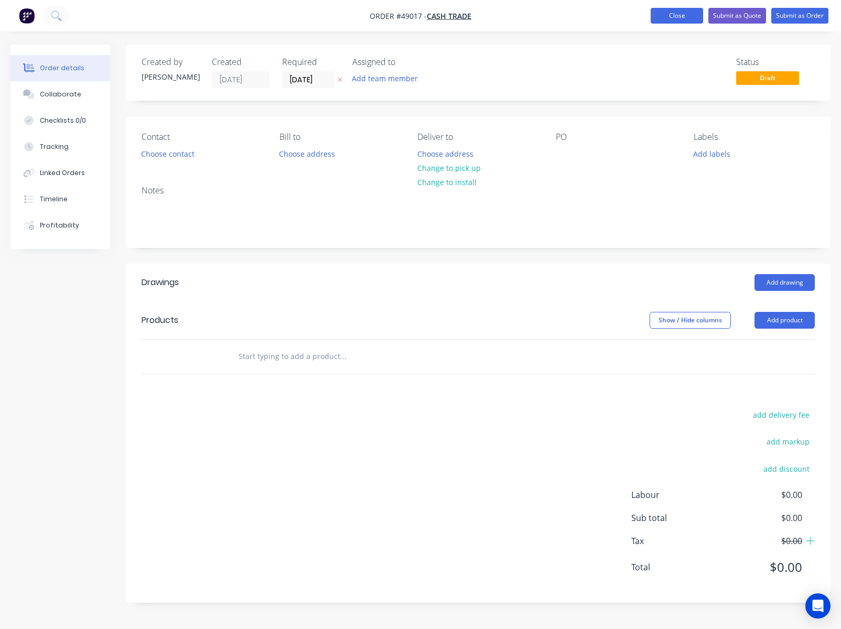
click at [677, 15] on button "Close" at bounding box center [677, 16] width 52 height 16
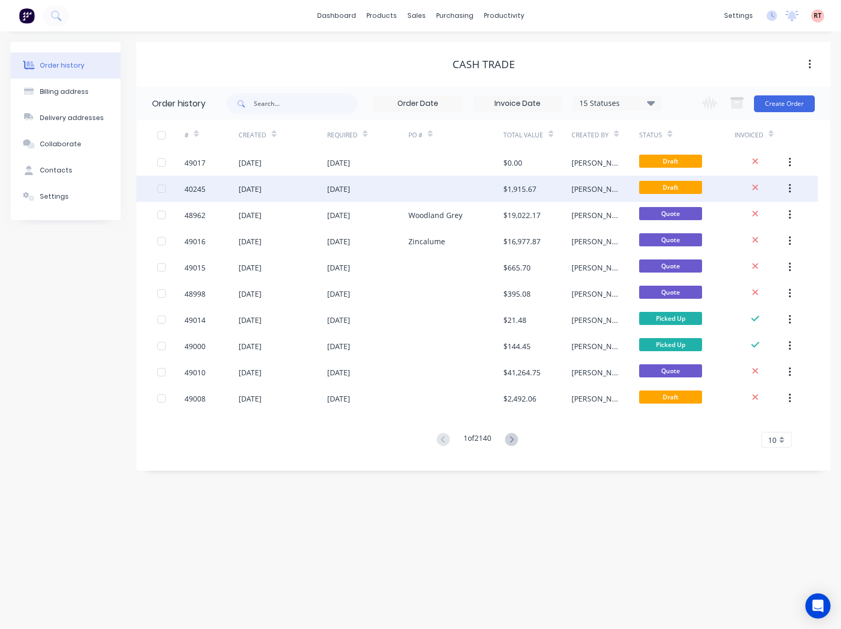
click at [490, 195] on div at bounding box center [455, 189] width 95 height 26
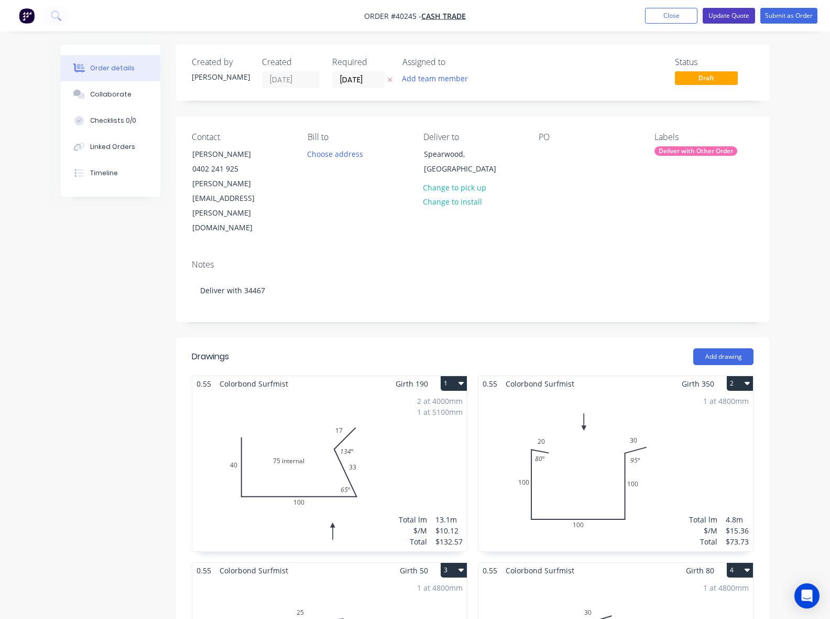
click at [729, 10] on button "Update Quote" at bounding box center [729, 16] width 52 height 16
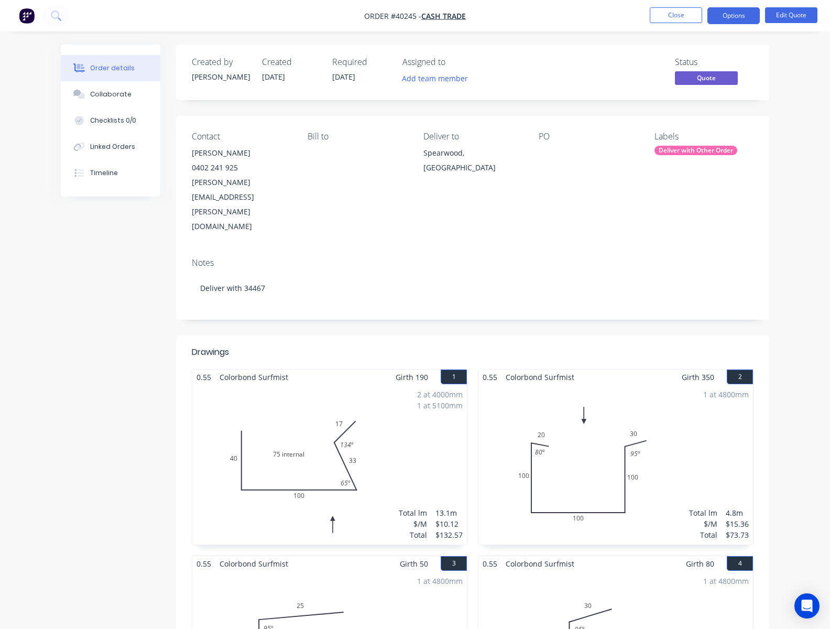
click at [775, 3] on nav "Order #40245 - Cash Trade Close Options Edit Quote" at bounding box center [415, 15] width 830 height 31
click at [777, 15] on button "Edit Quote" at bounding box center [791, 15] width 52 height 16
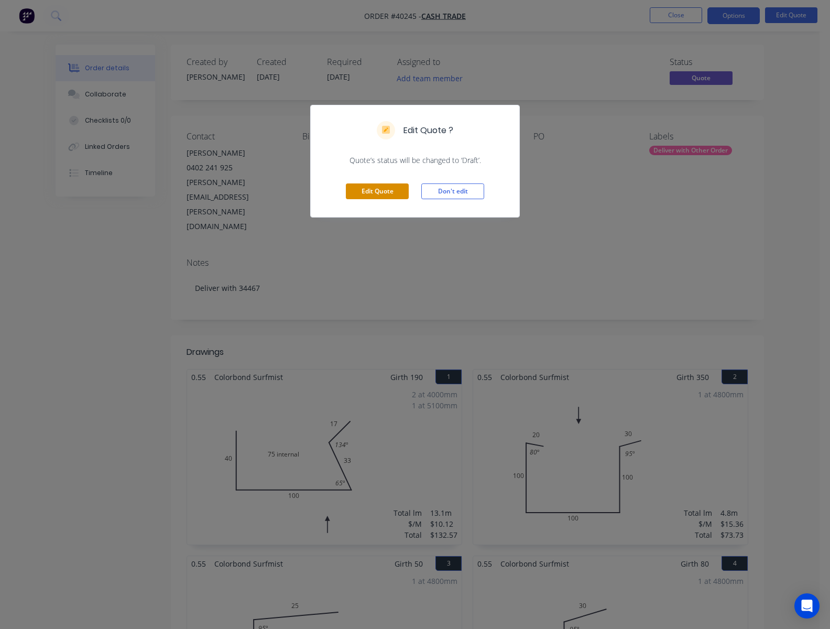
click at [377, 190] on button "Edit Quote" at bounding box center [377, 192] width 63 height 16
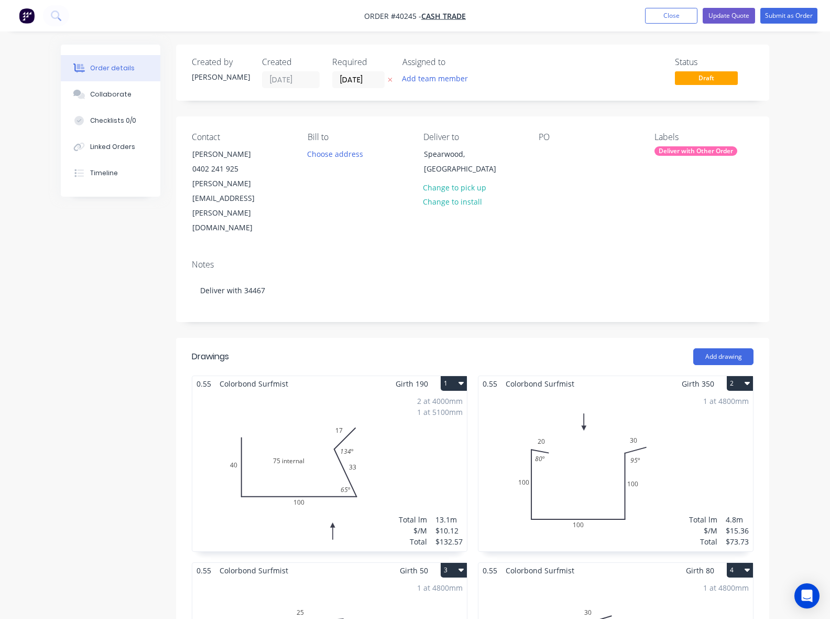
click at [265, 416] on div "2 at 4000mm 1 at 5100mm Total lm $/M Total 13.1m $10.12 $132.57" at bounding box center [329, 471] width 275 height 160
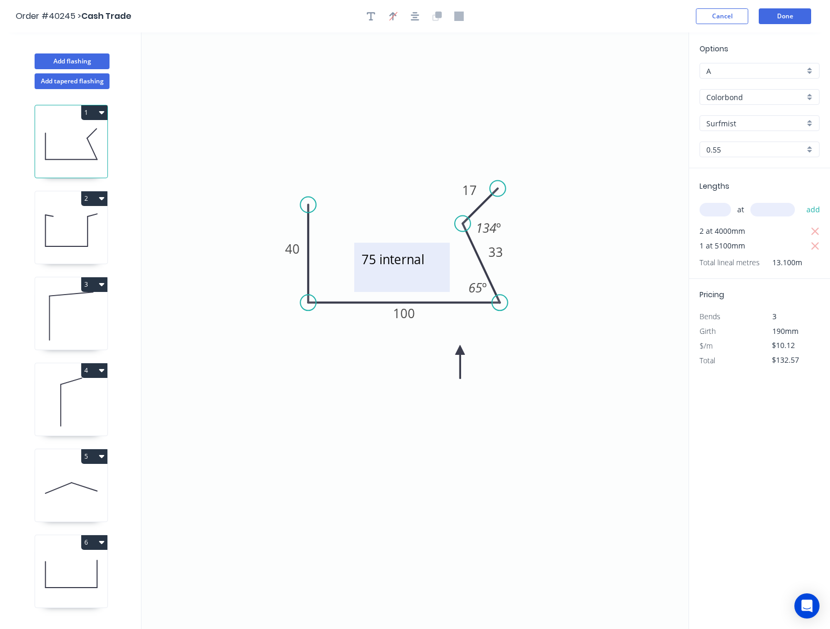
click at [400, 265] on textarea "75 internal" at bounding box center [402, 267] width 85 height 39
click at [412, 277] on div "Delete" at bounding box center [452, 278] width 105 height 21
click at [773, 18] on button "Done" at bounding box center [785, 16] width 52 height 16
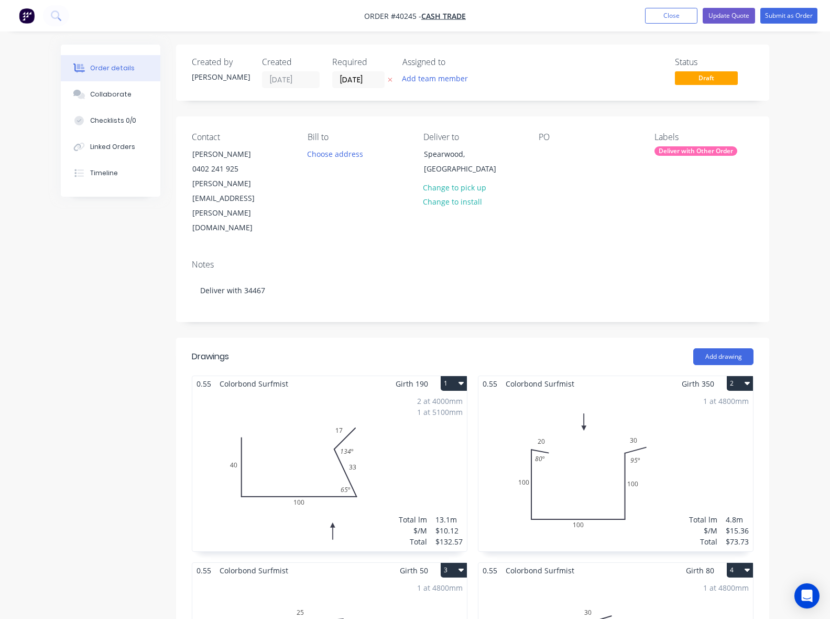
drag, startPoint x: 1, startPoint y: 396, endPoint x: 120, endPoint y: 399, distance: 119.0
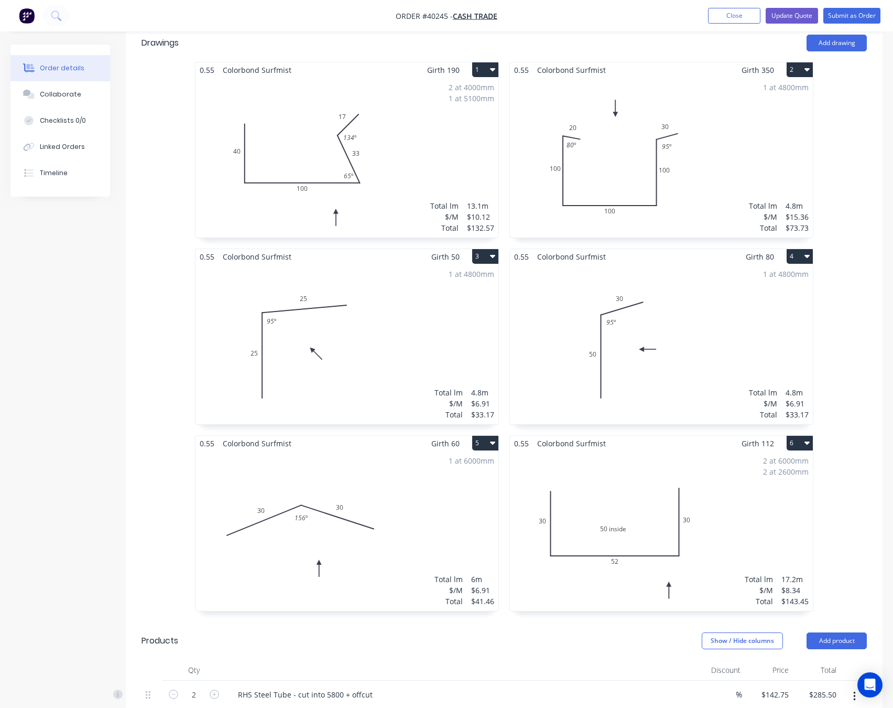
scroll to position [315, 0]
click at [311, 304] on div "1 at 4800mm Total lm $/M Total 4.8m $6.91 $33.17" at bounding box center [347, 343] width 303 height 160
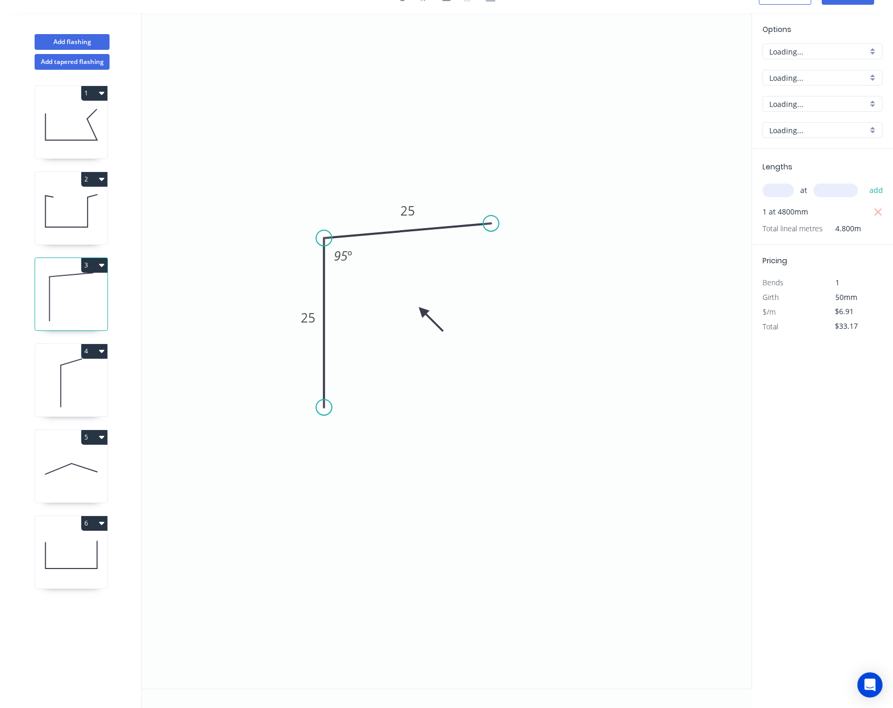
scroll to position [21, 0]
type input "$7.24"
type input "$34.75"
click at [351, 258] on tspan "º" at bounding box center [350, 255] width 5 height 17
click at [453, 446] on icon "0 25 25 97 º" at bounding box center [447, 350] width 610 height 675
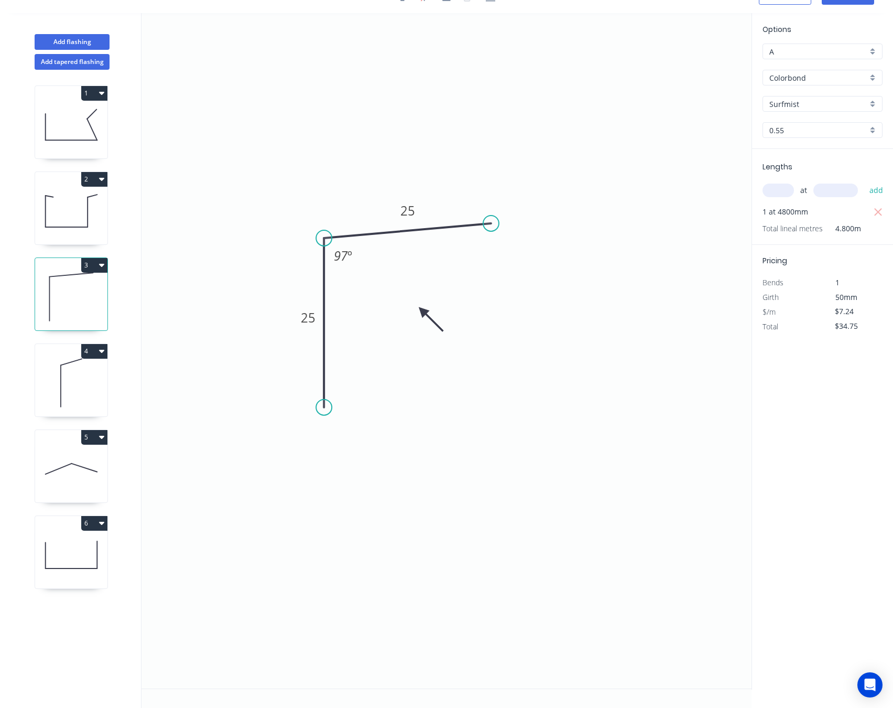
scroll to position [0, 0]
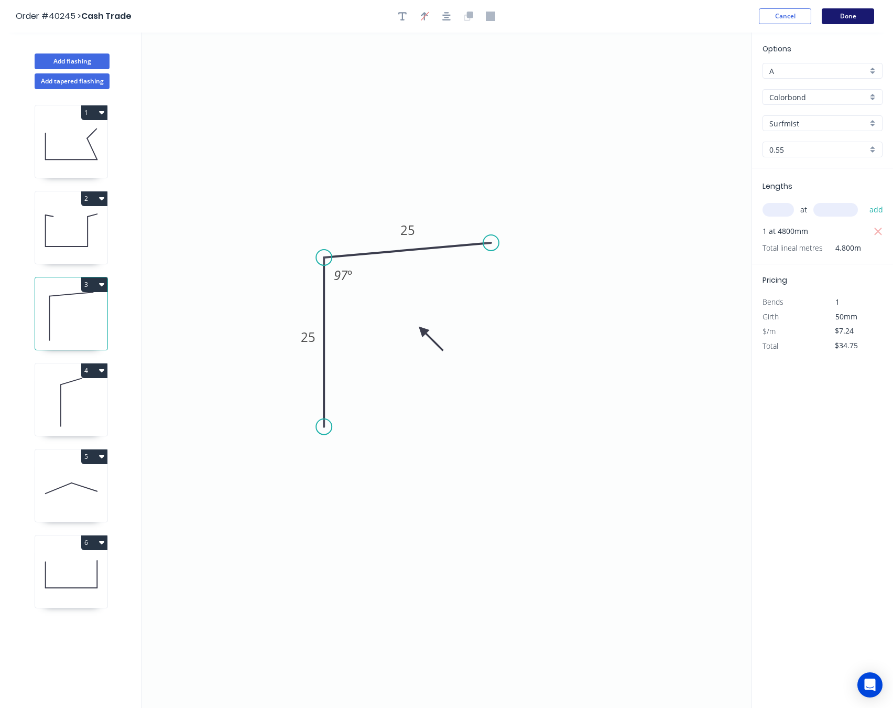
click at [840, 9] on button "Done" at bounding box center [848, 16] width 52 height 16
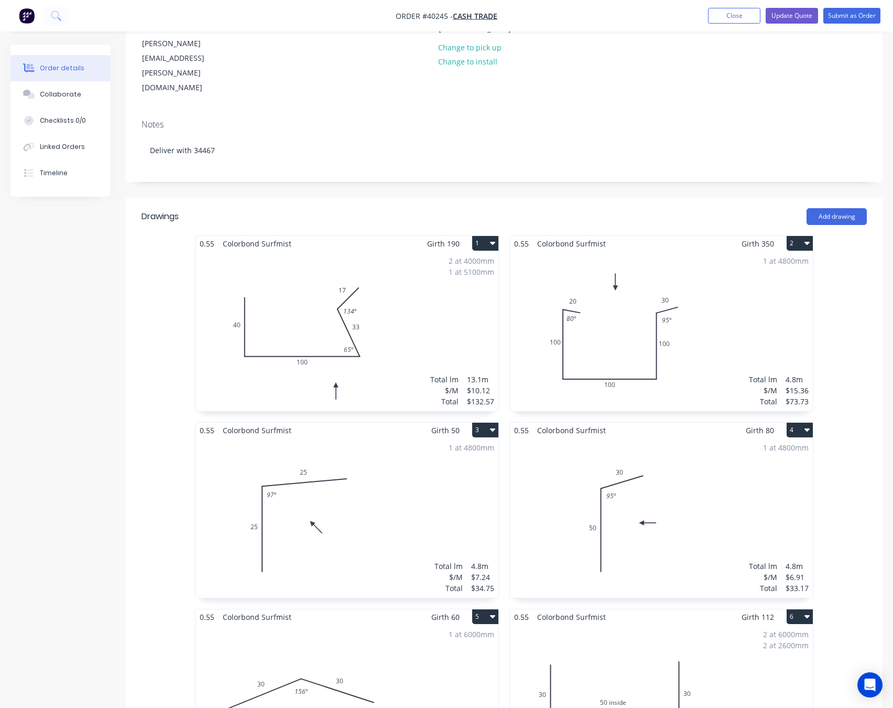
scroll to position [157, 0]
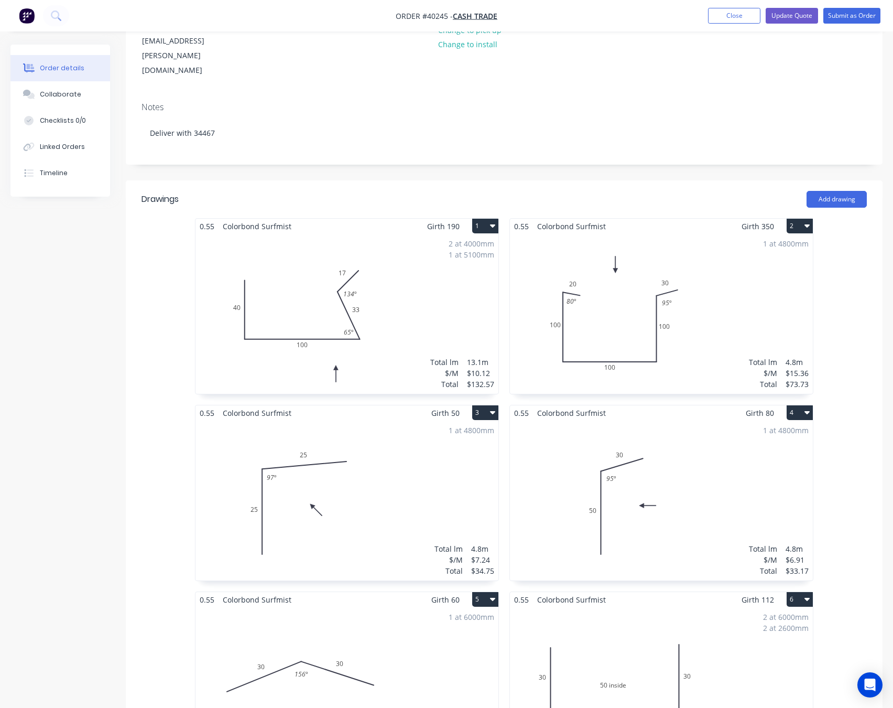
click at [706, 449] on div "1 at 4800mm Total lm $/M Total 4.8m $6.91 $33.17" at bounding box center [661, 500] width 303 height 160
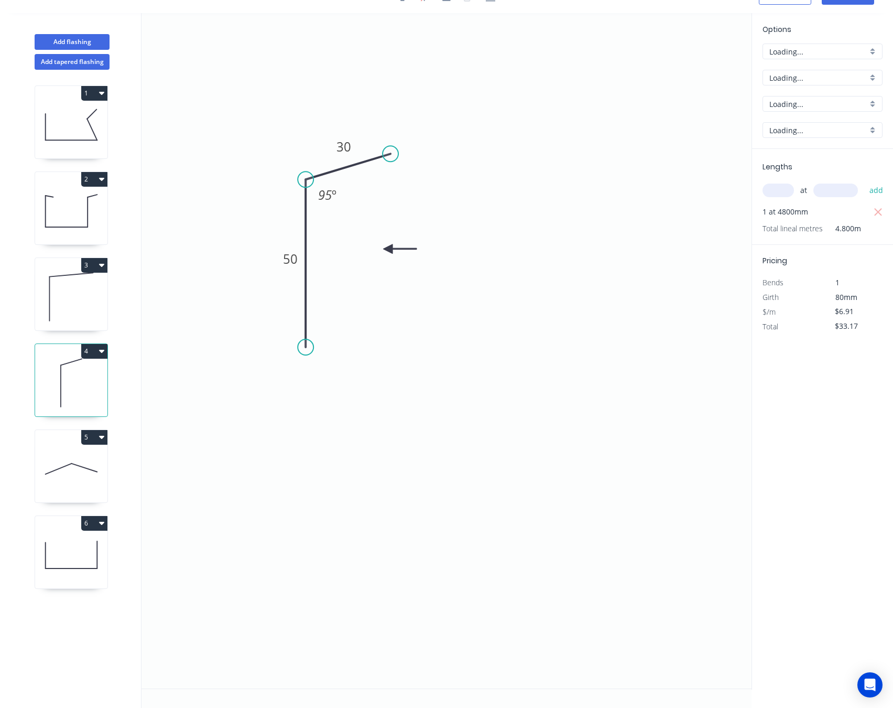
scroll to position [21, 0]
type input "$7.24"
type input "$34.75"
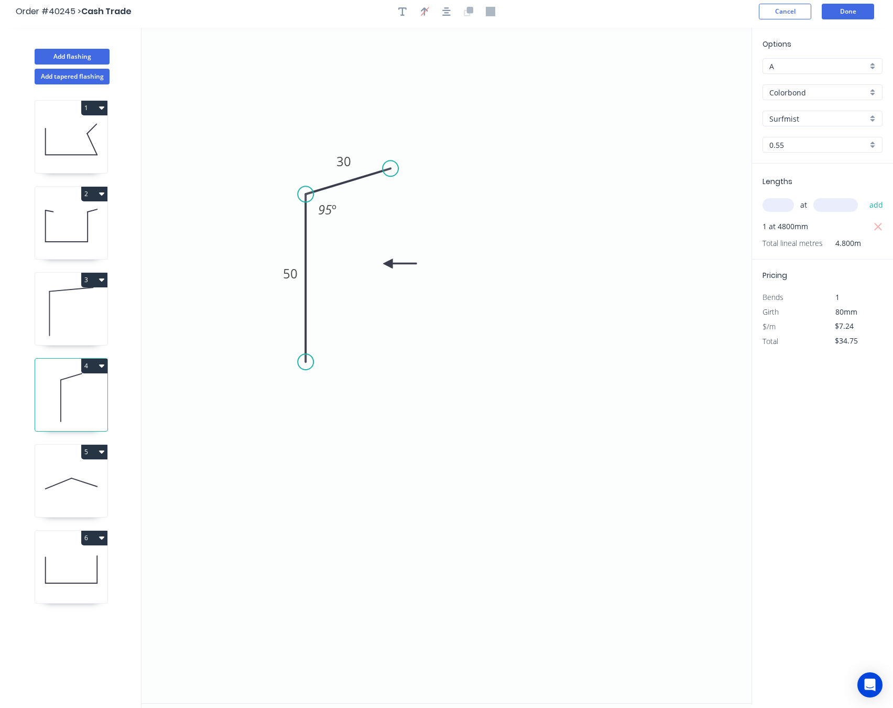
scroll to position [0, 0]
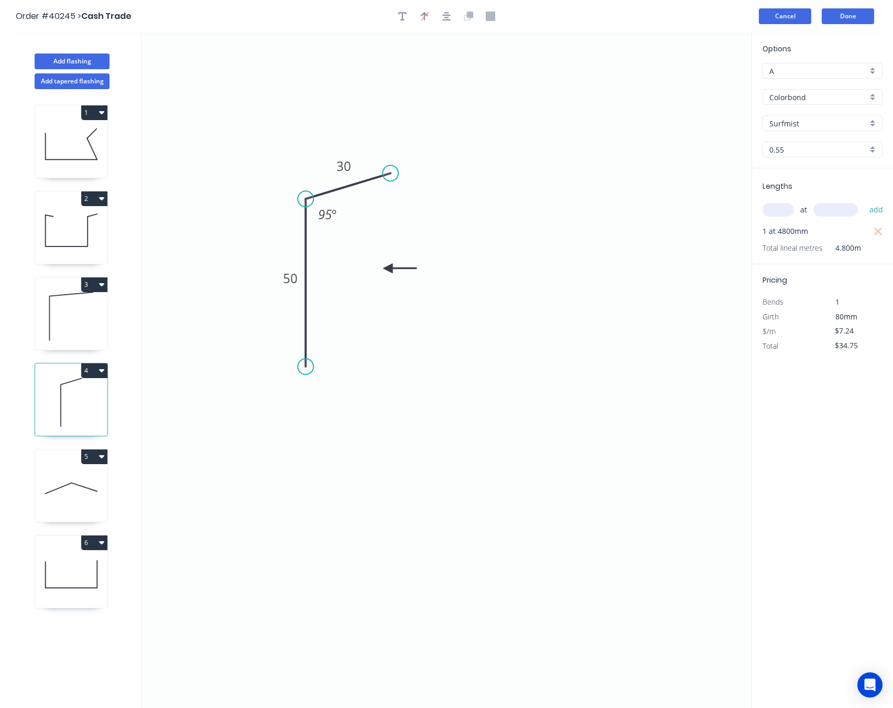
click at [781, 21] on button "Cancel" at bounding box center [785, 16] width 52 height 16
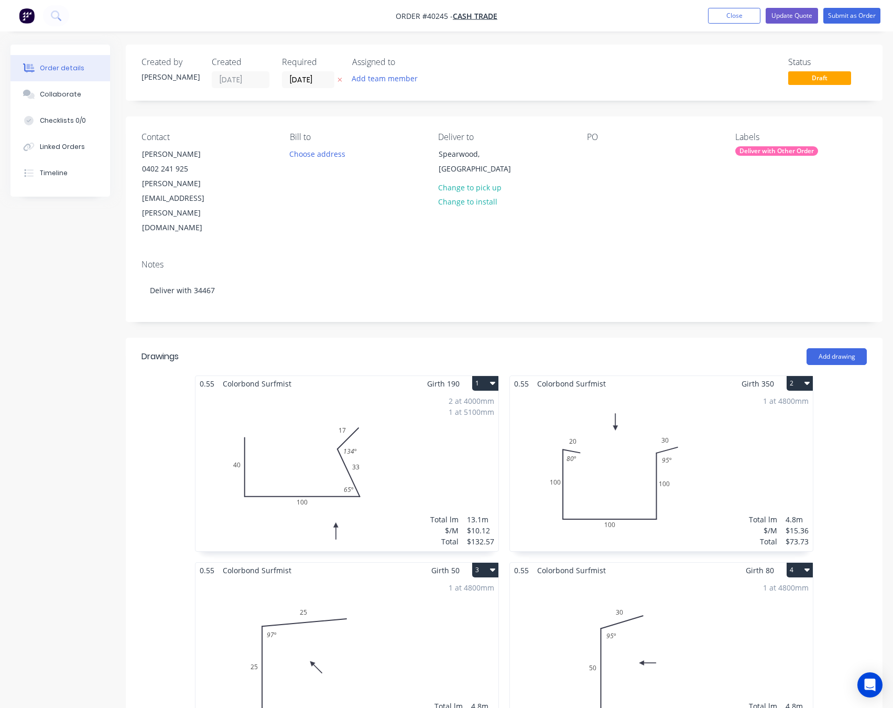
scroll to position [236, 0]
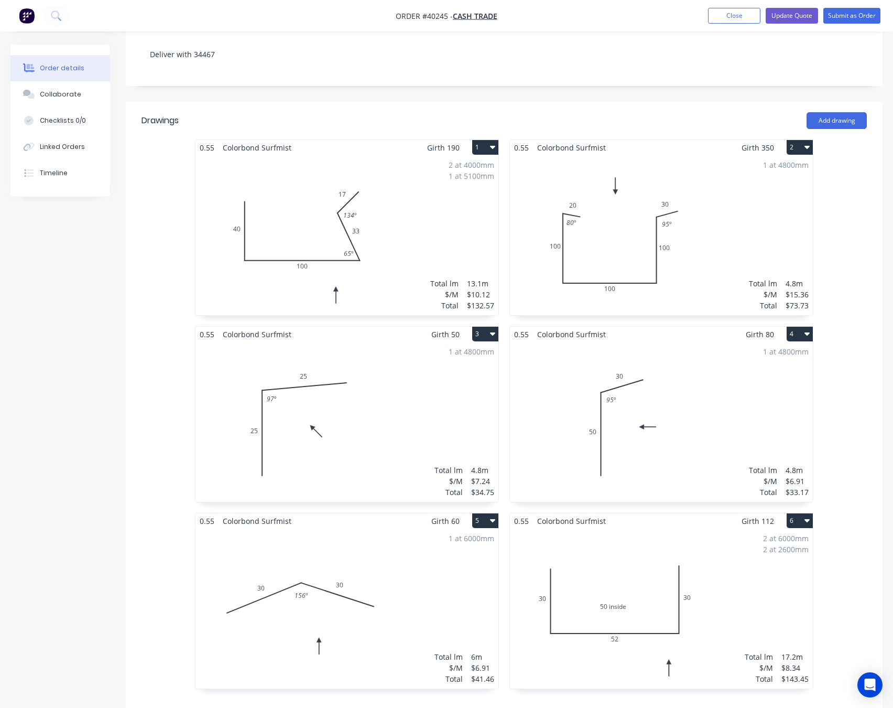
click at [803, 327] on button "4" at bounding box center [800, 334] width 26 height 15
click at [779, 394] on div "Delete" at bounding box center [763, 401] width 81 height 15
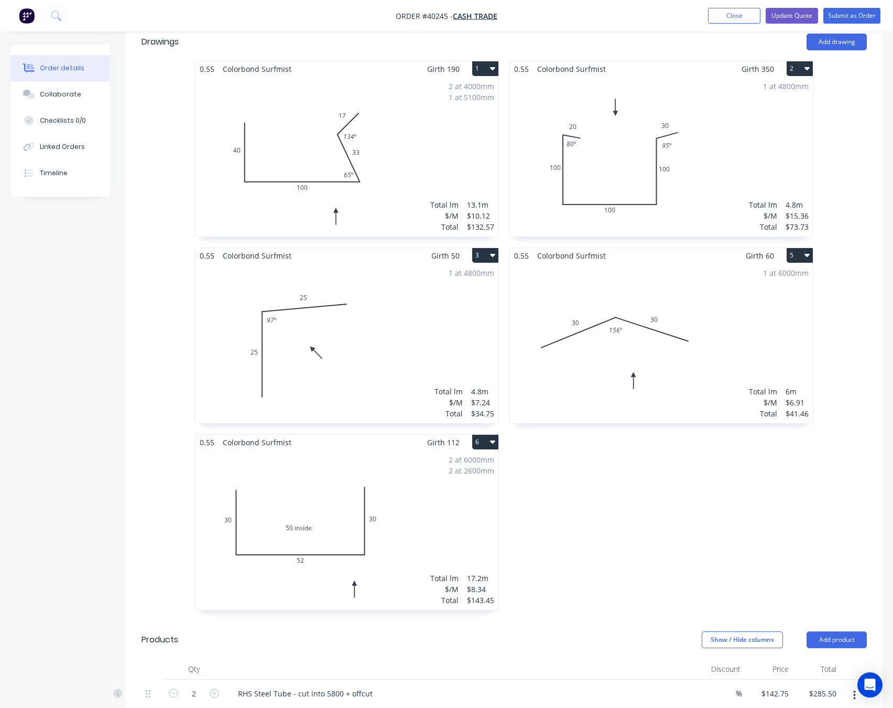
click at [417, 461] on div "2 at 6000mm 2 at 2600mm Total lm $/M Total 17.2m $8.34 $143.45" at bounding box center [347, 530] width 303 height 160
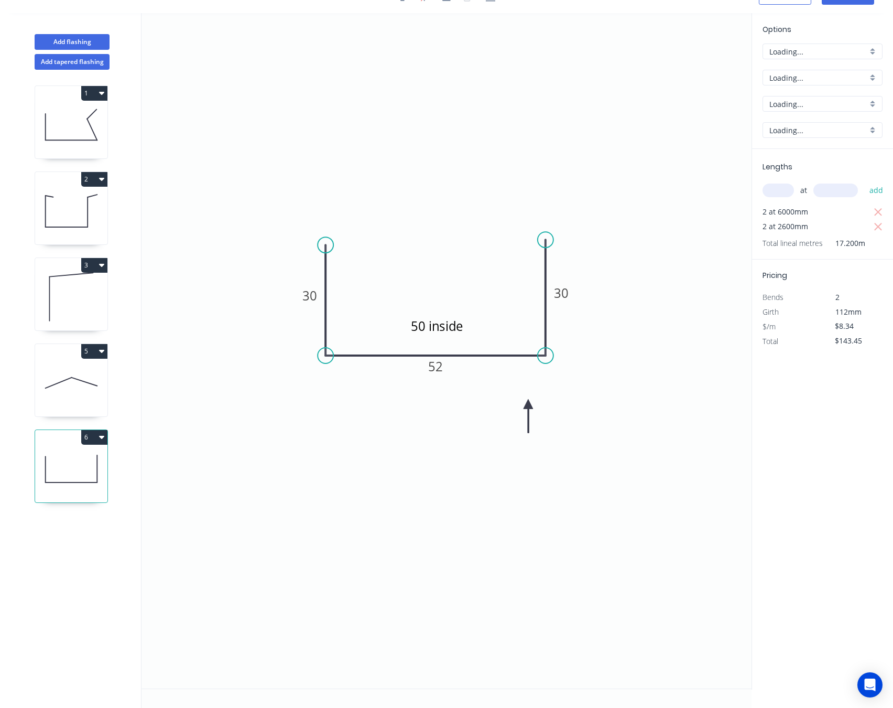
scroll to position [21, 0]
type input "$8.74"
type input "$150.33"
click at [107, 437] on button "6" at bounding box center [94, 437] width 26 height 15
click at [96, 477] on div "Delete" at bounding box center [57, 484] width 81 height 15
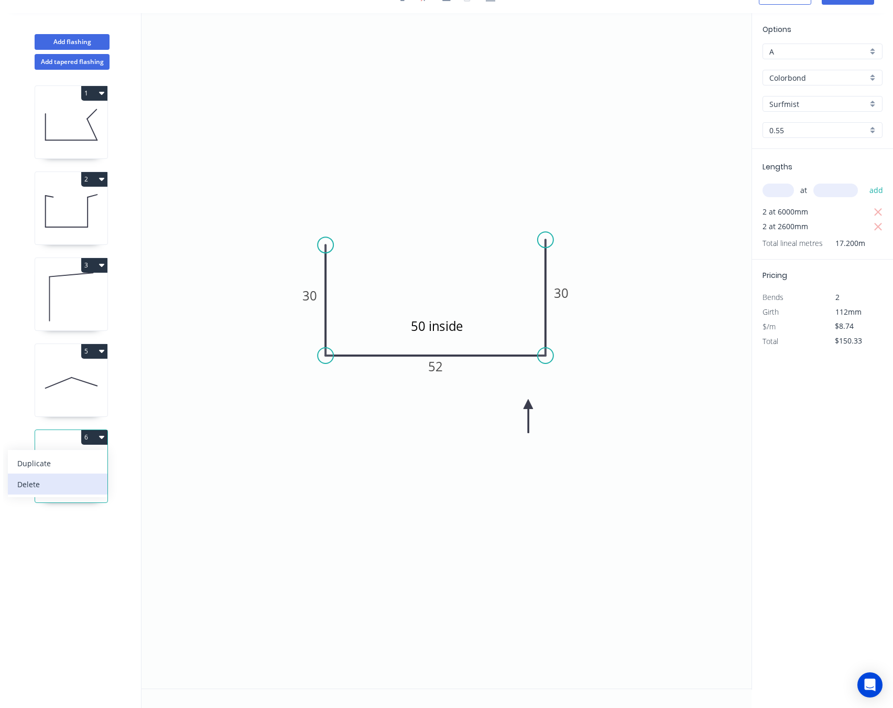
type input "$0.00"
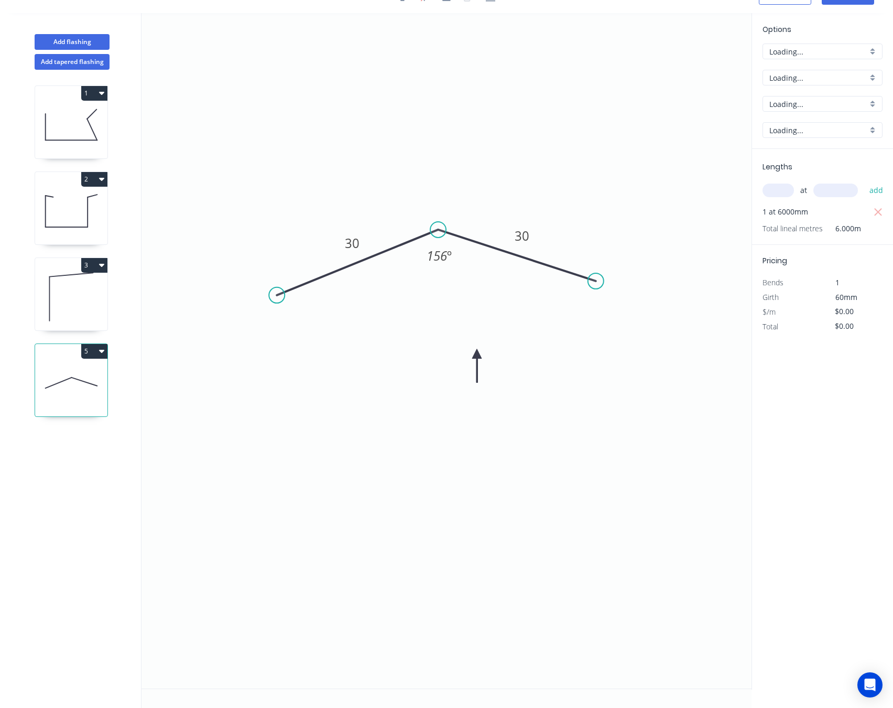
type input "$7.24"
type input "$43.44"
click at [95, 483] on div "1 2 3 5" at bounding box center [72, 389] width 138 height 638
click at [96, 349] on button "5" at bounding box center [94, 351] width 26 height 15
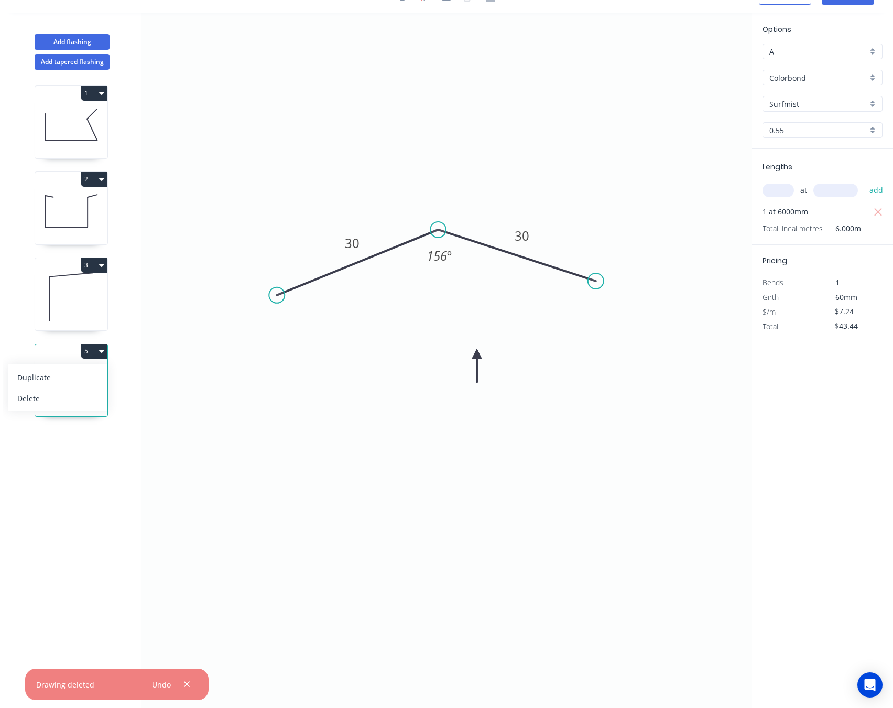
click at [96, 349] on button "5" at bounding box center [94, 351] width 26 height 15
click at [74, 492] on div "1 2 3 5" at bounding box center [72, 389] width 138 height 638
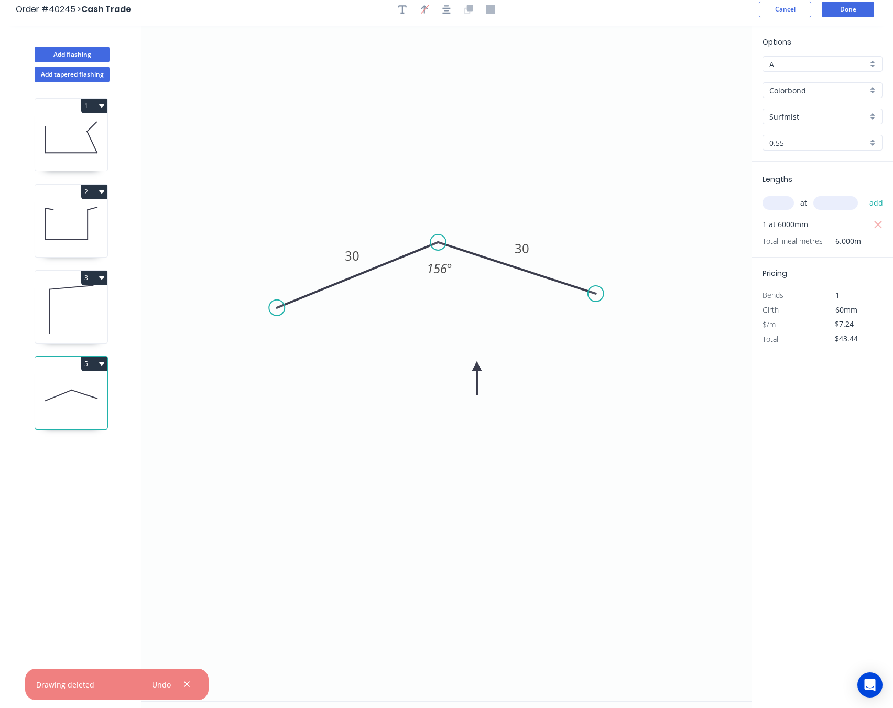
scroll to position [0, 0]
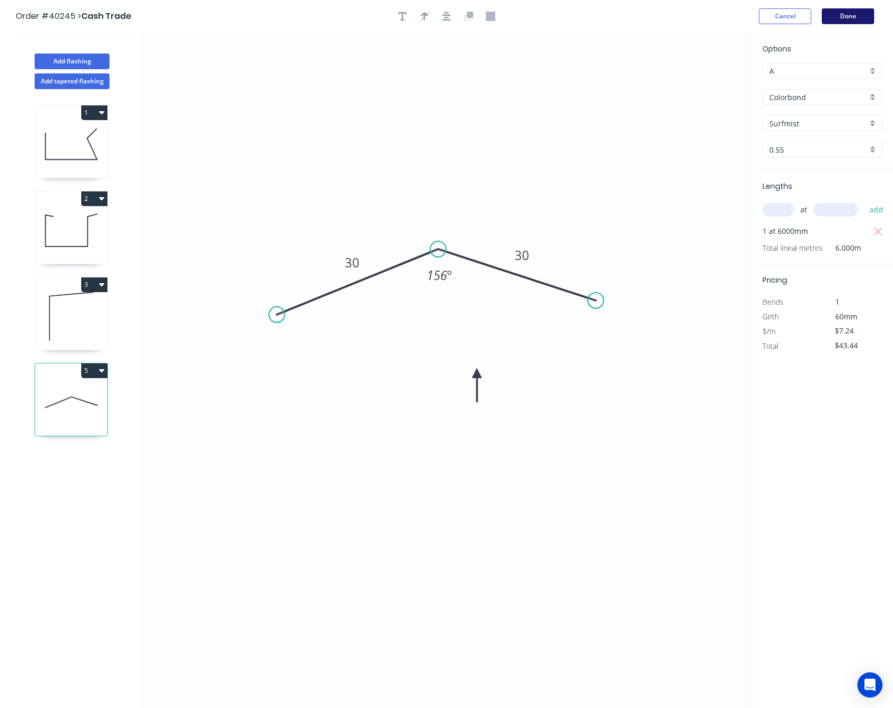
click at [840, 20] on button "Done" at bounding box center [848, 16] width 52 height 16
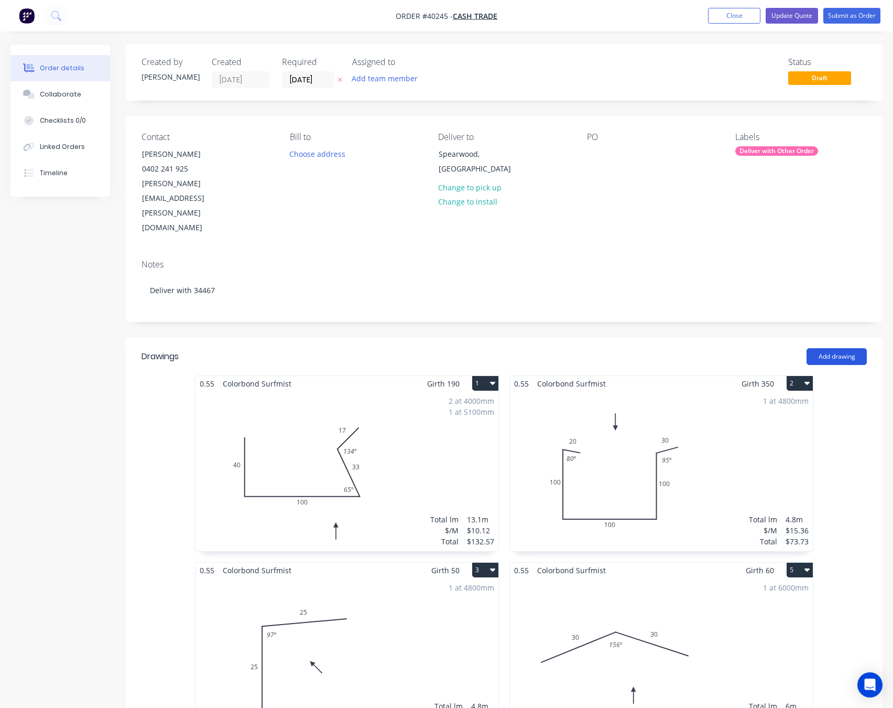
click at [821, 348] on button "Add drawing" at bounding box center [837, 356] width 60 height 17
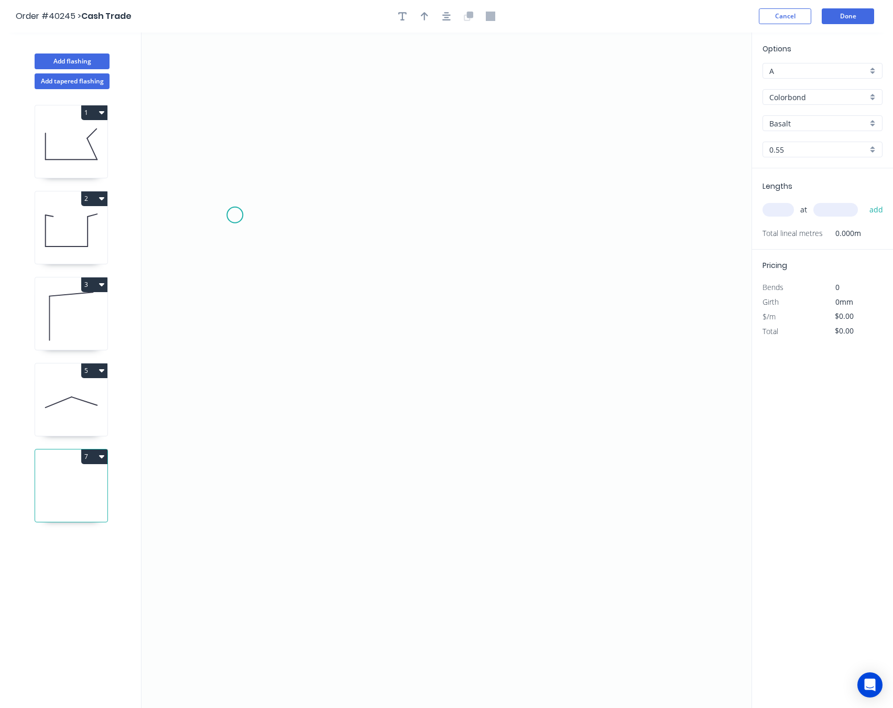
click at [235, 215] on icon "0" at bounding box center [447, 370] width 610 height 675
click at [243, 415] on icon "0" at bounding box center [447, 370] width 610 height 675
click at [705, 403] on icon "0 ?" at bounding box center [447, 370] width 610 height 675
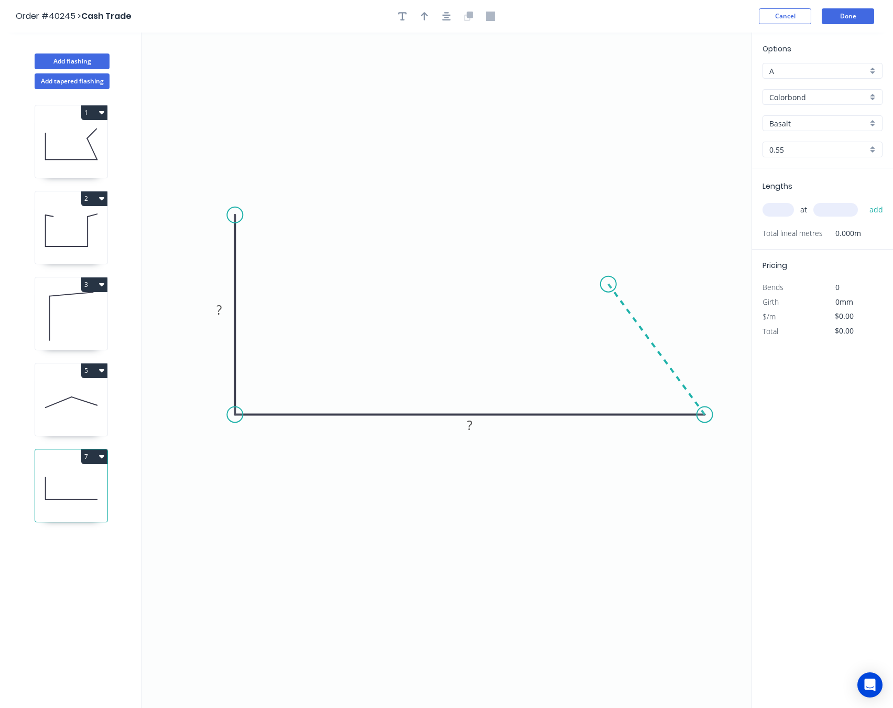
click at [609, 285] on icon at bounding box center [657, 349] width 96 height 131
click at [665, 192] on icon at bounding box center [637, 238] width 57 height 92
click at [665, 192] on circle at bounding box center [665, 192] width 16 height 16
drag, startPoint x: 609, startPoint y: 285, endPoint x: 612, endPoint y: 247, distance: 37.9
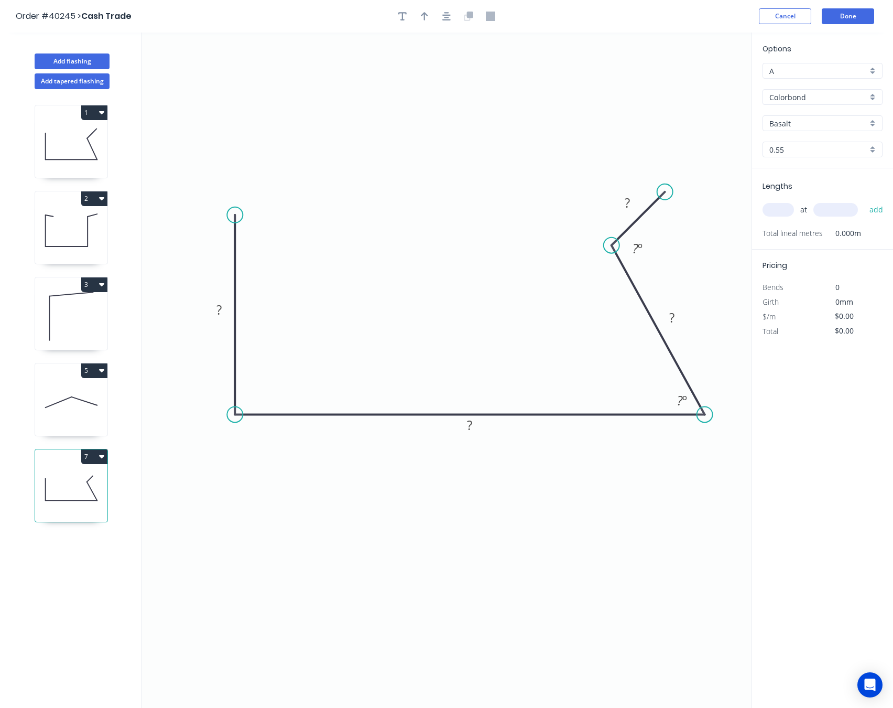
click at [612, 247] on circle at bounding box center [612, 246] width 16 height 16
click at [639, 252] on tspan "º" at bounding box center [640, 248] width 5 height 17
click at [621, 208] on rect at bounding box center [627, 203] width 21 height 15
click at [672, 321] on tspan "?" at bounding box center [672, 317] width 5 height 17
click at [684, 400] on tspan "º" at bounding box center [685, 400] width 5 height 17
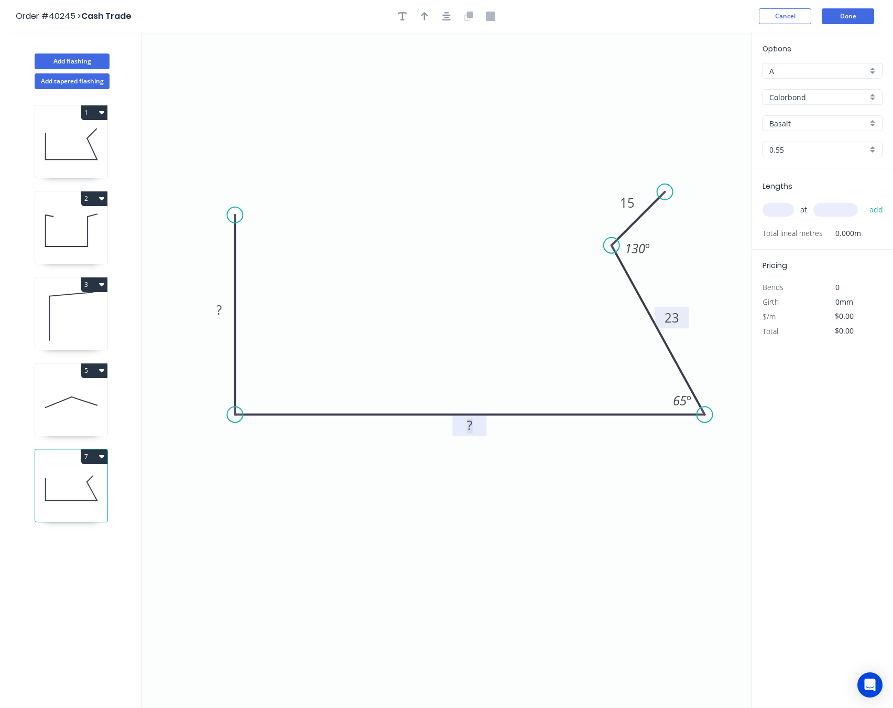
click at [479, 423] on rect at bounding box center [469, 425] width 21 height 15
click at [217, 310] on tspan "?" at bounding box center [219, 309] width 5 height 17
click at [420, 21] on button "button" at bounding box center [425, 16] width 16 height 16
type input "$9.31"
click at [694, 79] on icon "0 30 70 23 15 65 º 130 º" at bounding box center [447, 370] width 610 height 675
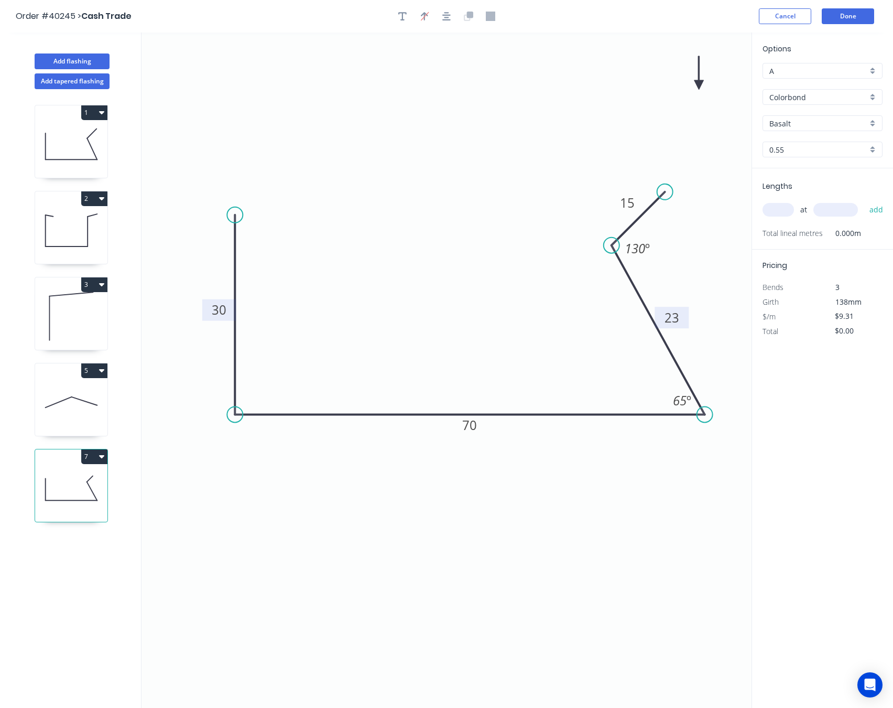
click at [702, 79] on icon "0 30 70 23 15 65 º 130 º" at bounding box center [447, 370] width 610 height 675
click at [702, 84] on icon at bounding box center [699, 73] width 9 height 34
click at [700, 84] on icon at bounding box center [708, 76] width 30 height 30
click at [700, 84] on icon at bounding box center [712, 84] width 34 height 9
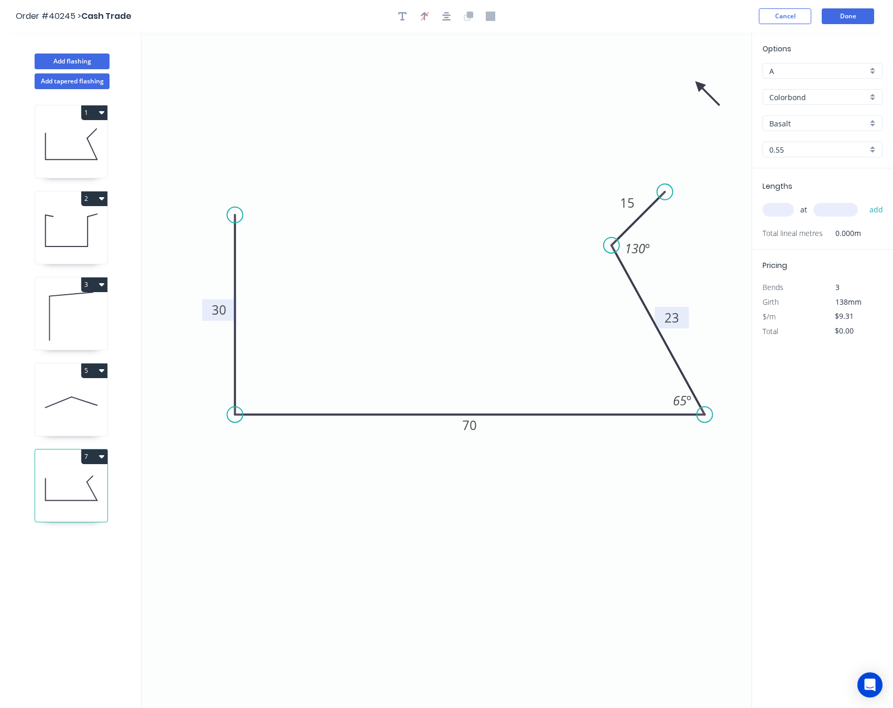
click at [700, 84] on icon at bounding box center [708, 93] width 30 height 30
click at [700, 84] on icon at bounding box center [699, 97] width 9 height 34
drag, startPoint x: 700, startPoint y: 84, endPoint x: 295, endPoint y: 500, distance: 581.4
click at [295, 500] on icon at bounding box center [286, 508] width 30 height 30
click at [791, 115] on div "Basalt" at bounding box center [823, 123] width 120 height 16
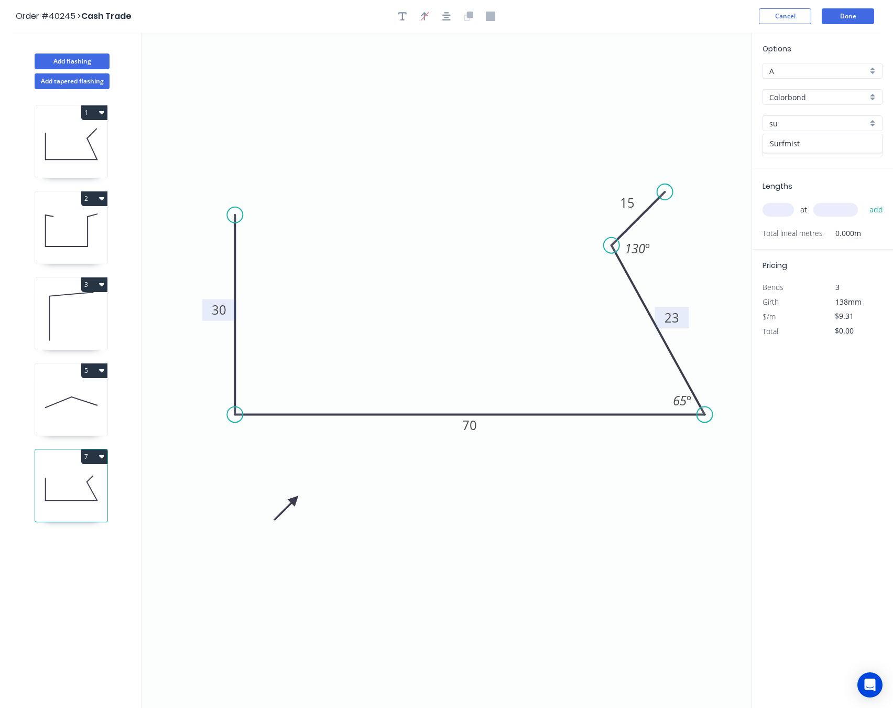
click at [837, 147] on div "Surfmist" at bounding box center [822, 143] width 119 height 18
type input "Surfmist"
click at [778, 212] on input "text" at bounding box center [778, 210] width 31 height 14
type input "2"
click at [829, 211] on input "text" at bounding box center [836, 210] width 45 height 14
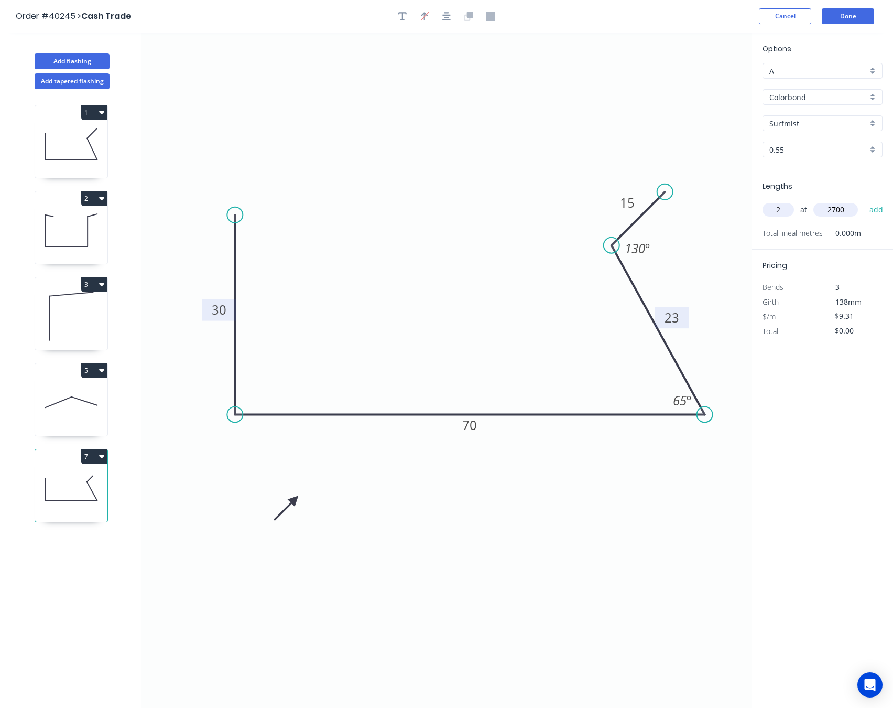
type input "2700"
click at [840, 201] on button "add" at bounding box center [877, 210] width 25 height 18
type input "$50.27"
click at [840, 12] on button "Done" at bounding box center [848, 16] width 52 height 16
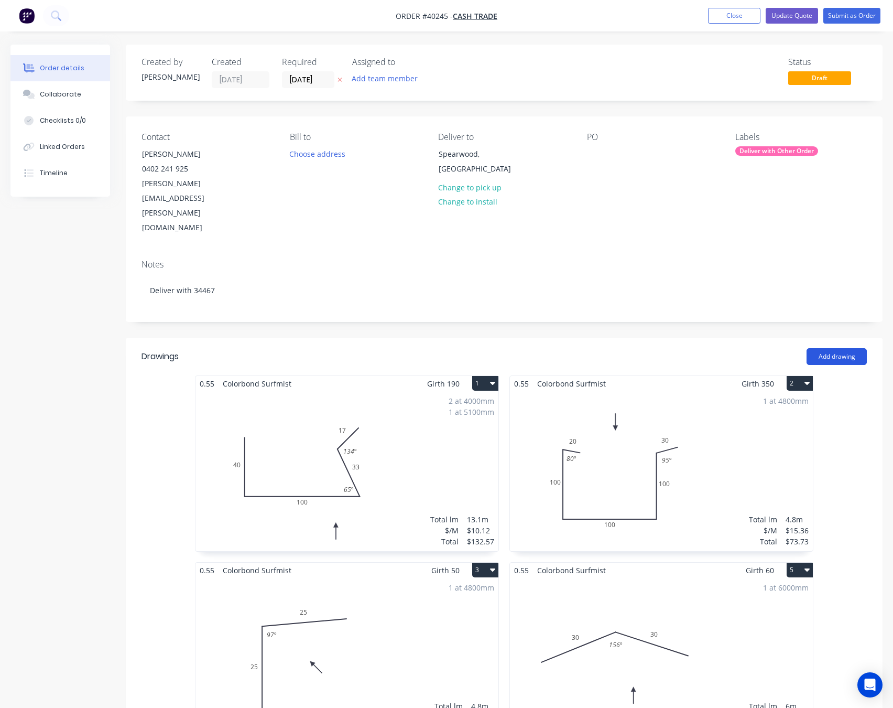
click at [840, 348] on button "Add drawing" at bounding box center [837, 356] width 60 height 17
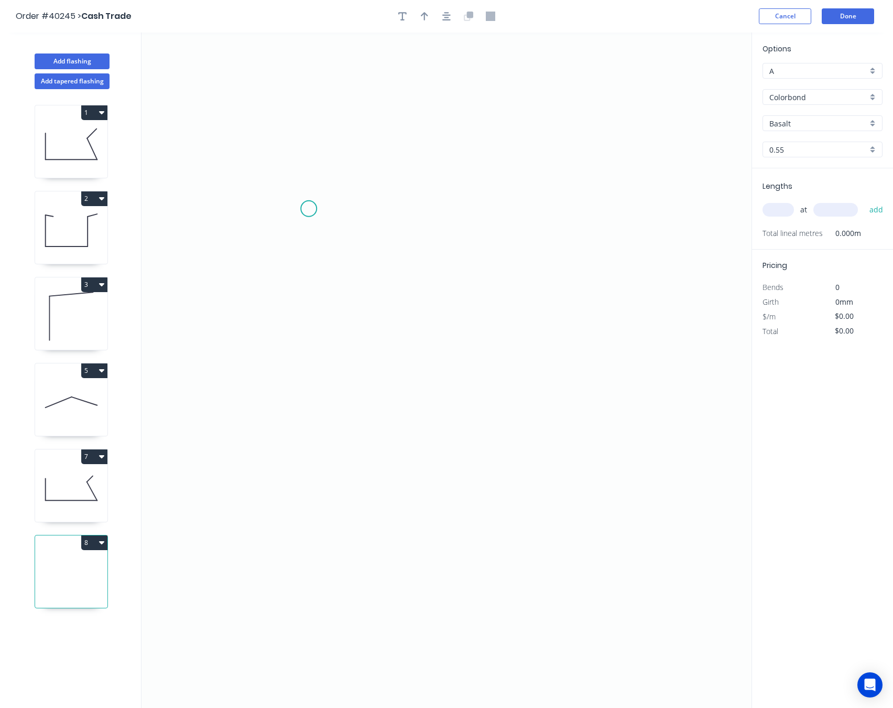
click at [310, 210] on icon "0" at bounding box center [447, 370] width 610 height 675
click at [273, 181] on icon at bounding box center [291, 195] width 37 height 28
click at [289, 546] on icon "0 ?" at bounding box center [447, 370] width 610 height 675
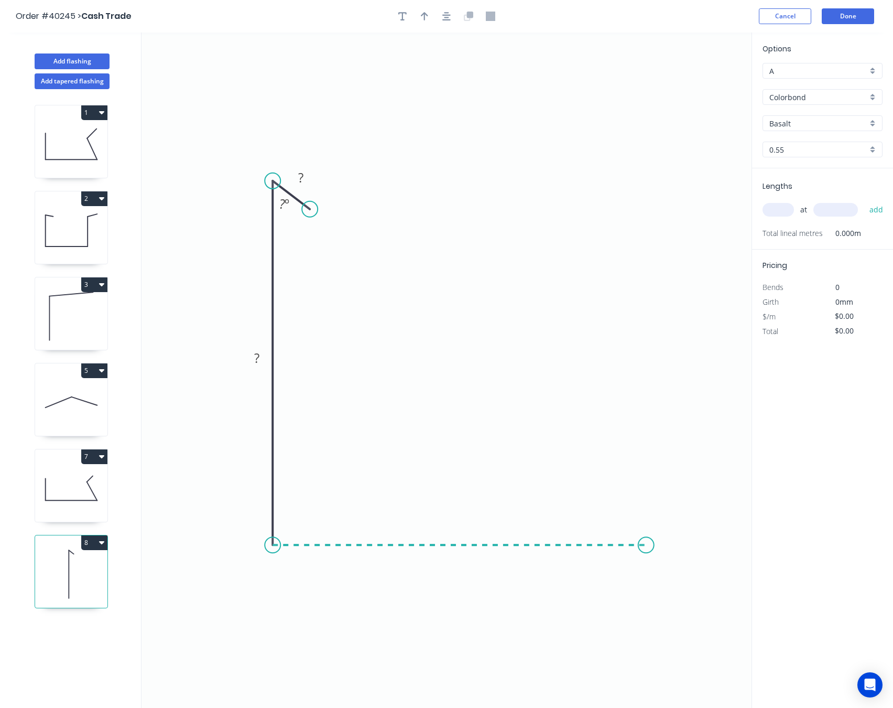
click at [646, 539] on icon "0 ? ? ? º" at bounding box center [447, 370] width 610 height 675
click at [635, 179] on icon "0 ? ? ? ? º" at bounding box center [447, 370] width 610 height 675
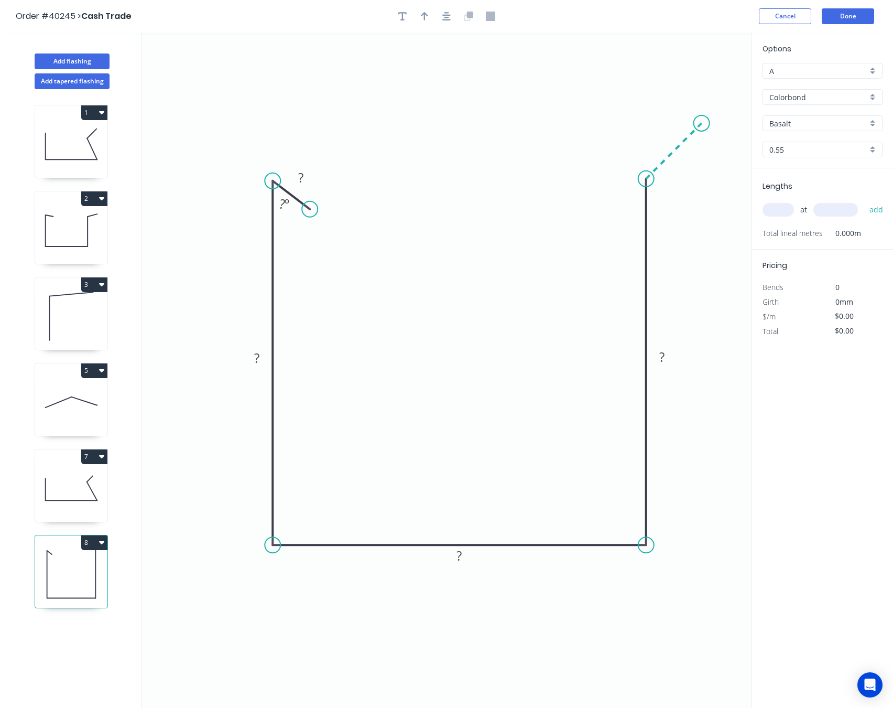
click at [702, 129] on icon "0 ? ? ? ? ? º" at bounding box center [447, 370] width 610 height 675
drag, startPoint x: 312, startPoint y: 209, endPoint x: 337, endPoint y: 206, distance: 25.4
click at [337, 206] on circle at bounding box center [337, 206] width 16 height 16
click at [312, 172] on tspan "?" at bounding box center [310, 173] width 5 height 17
click at [282, 208] on rect at bounding box center [287, 202] width 21 height 15
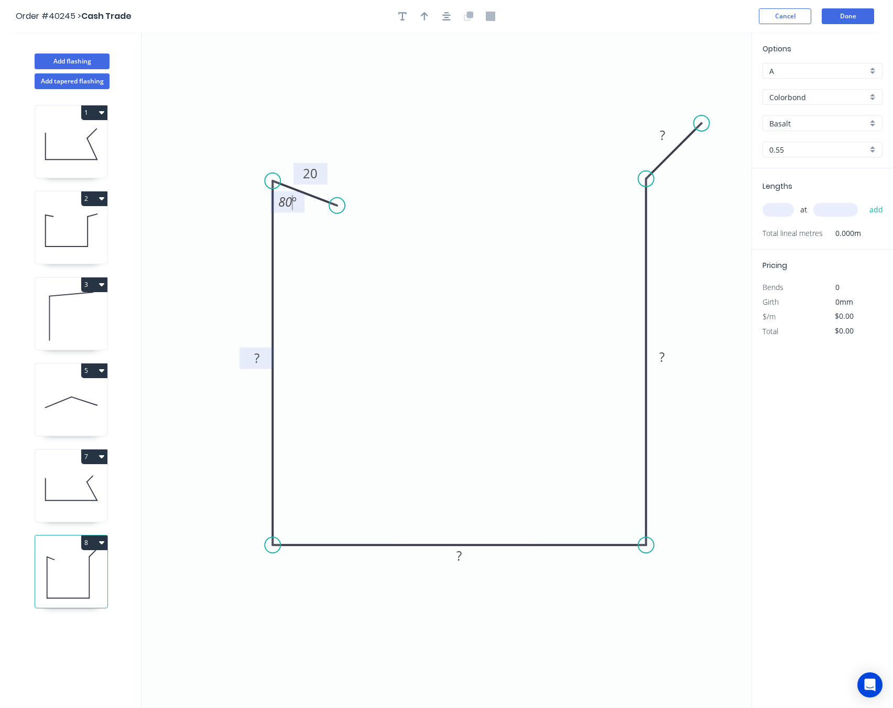
click at [249, 368] on rect at bounding box center [257, 358] width 34 height 21
click at [254, 359] on g "?" at bounding box center [256, 357] width 21 height 17
click at [258, 358] on tspan "?" at bounding box center [256, 357] width 5 height 17
click at [470, 558] on rect at bounding box center [459, 555] width 34 height 21
click at [466, 558] on rect at bounding box center [459, 556] width 21 height 15
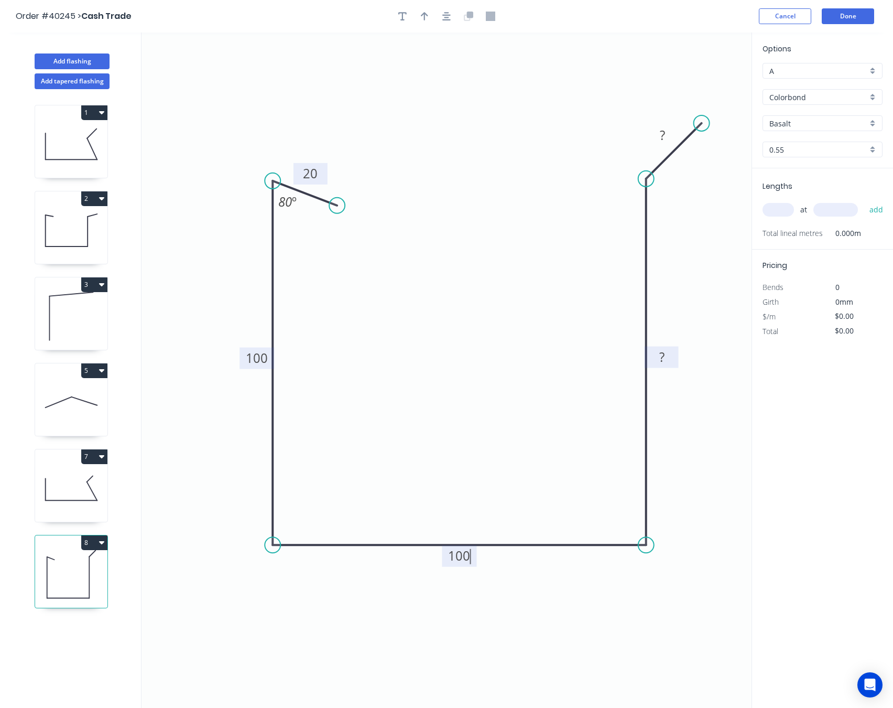
click at [664, 361] on tspan "?" at bounding box center [662, 356] width 5 height 17
drag, startPoint x: 705, startPoint y: 123, endPoint x: 710, endPoint y: 129, distance: 7.8
click at [710, 129] on circle at bounding box center [710, 129] width 16 height 16
click at [669, 191] on tspan "?" at bounding box center [668, 189] width 6 height 17
click at [670, 134] on tspan "?" at bounding box center [668, 135] width 5 height 17
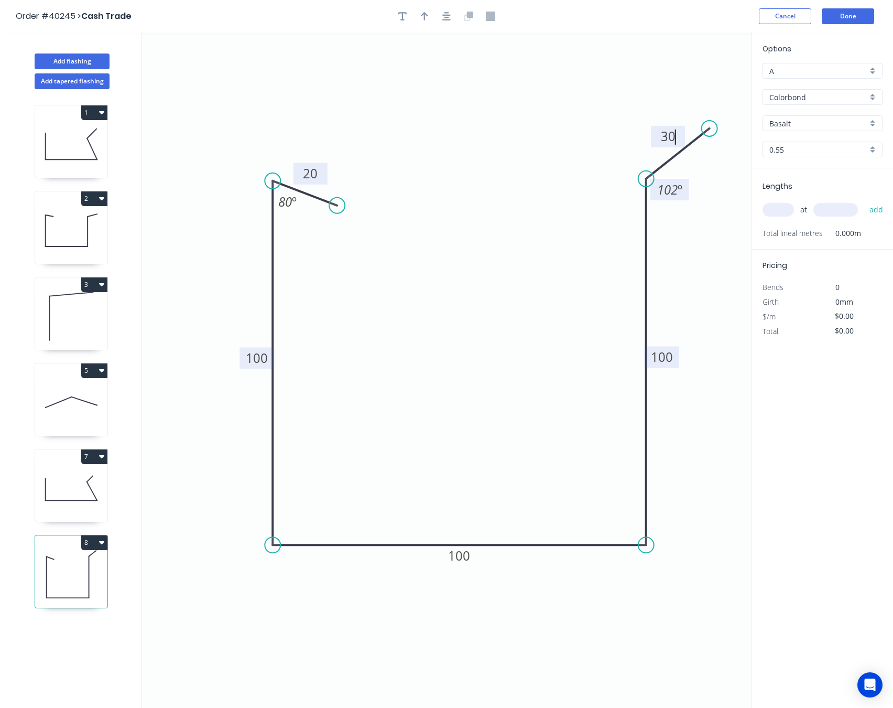
click at [586, 182] on icon "0 20 100 100 100 30 80 º 102 º" at bounding box center [447, 370] width 610 height 675
type input "$16.10"
click at [803, 133] on div "Options A A Colorbond Colorbond Basalt Basalt 0.55 0.55" at bounding box center [822, 105] width 141 height 125
click at [806, 121] on input "Basalt" at bounding box center [819, 123] width 98 height 11
click at [813, 144] on div "Surfmist" at bounding box center [822, 143] width 119 height 18
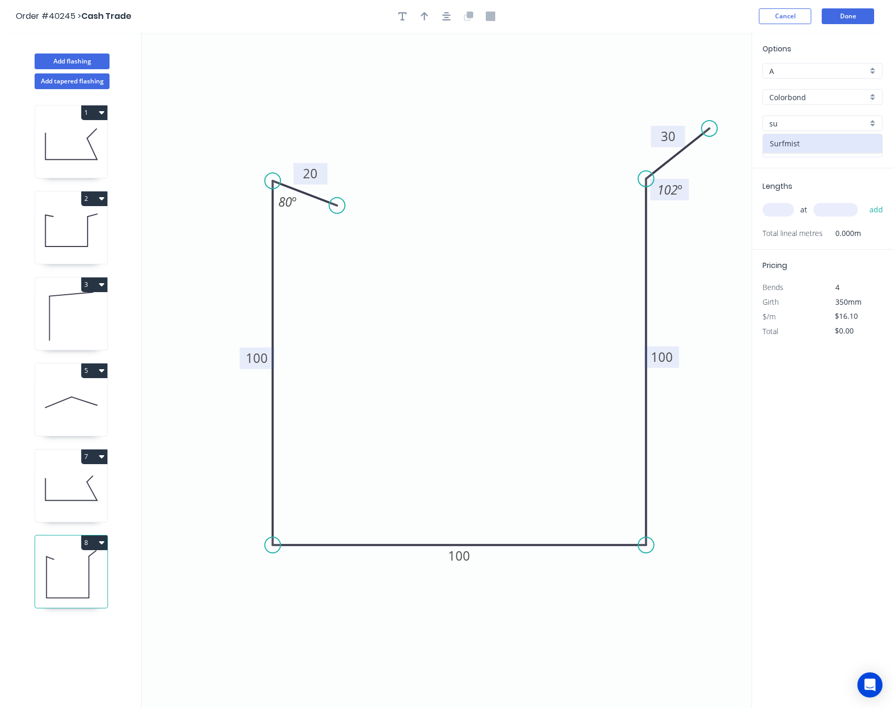
type input "Surfmist"
click at [788, 205] on input "text" at bounding box center [778, 210] width 31 height 14
click at [778, 210] on input "text" at bounding box center [778, 210] width 31 height 14
type input "2"
click at [828, 202] on div "2 at add" at bounding box center [824, 210] width 122 height 18
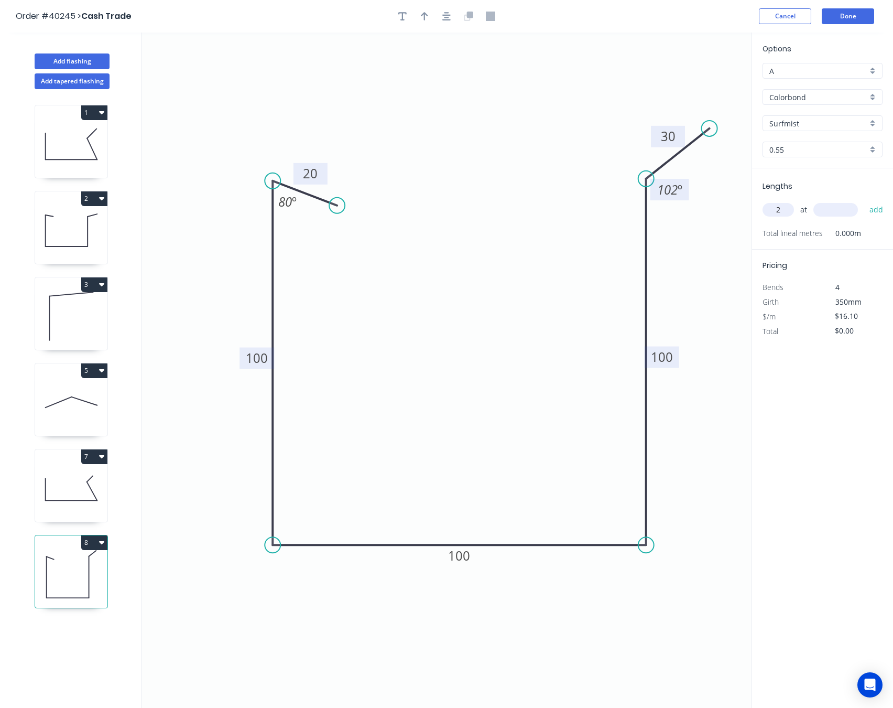
click at [834, 214] on input "text" at bounding box center [836, 210] width 45 height 14
type input "6000"
click at [840, 13] on button "Done" at bounding box center [848, 16] width 52 height 16
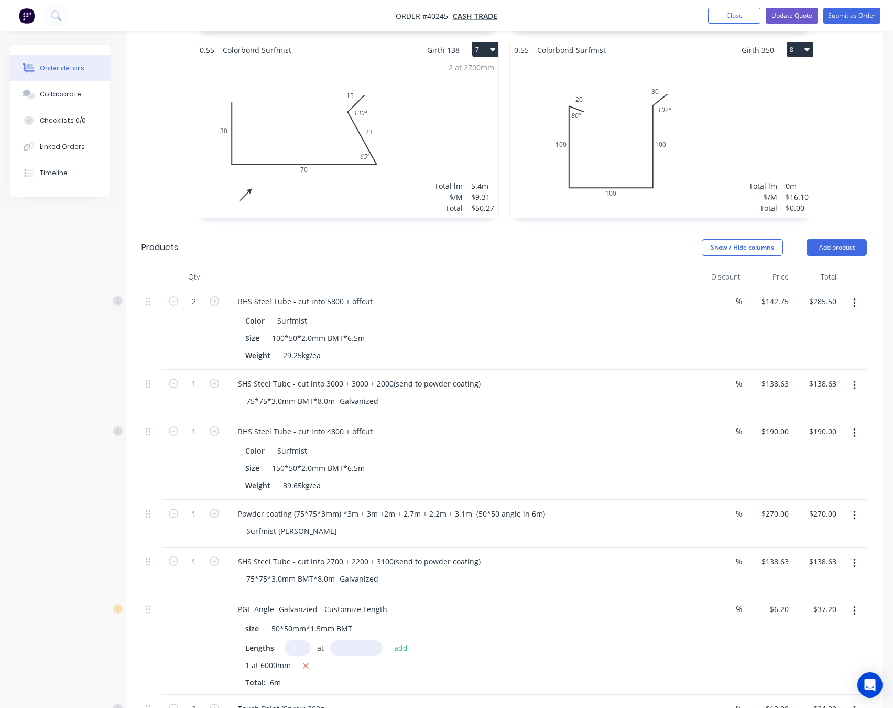
scroll to position [708, 0]
click at [291, 522] on div "Surfmist Matt" at bounding box center [291, 529] width 107 height 15
click at [365, 522] on div "Surfmist Matt" at bounding box center [465, 529] width 455 height 15
click at [840, 505] on button "button" at bounding box center [855, 514] width 25 height 19
click at [615, 499] on div "Powder coating (75*75*3mm) *3m + 3m +2m + 2.7m + 2.2m + 3.1m (50*50 angle in 6m…" at bounding box center [461, 523] width 472 height 48
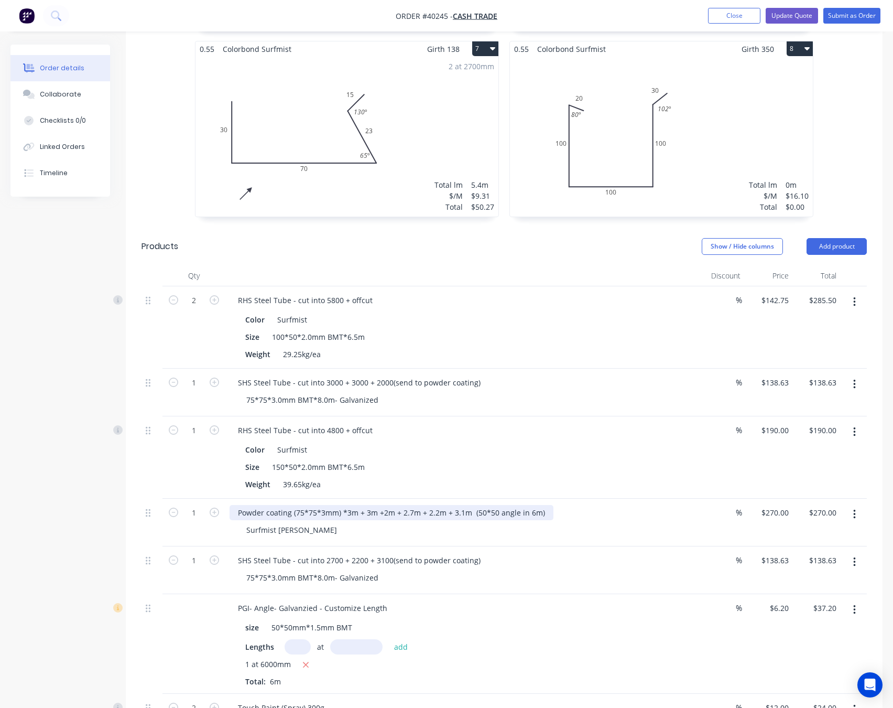
click at [351, 505] on div "Powder coating (75*75*3mm) *3m + 3m +2m + 2.7m + 2.2m + 3.1m (50*50 angle in 6m)" at bounding box center [392, 512] width 324 height 15
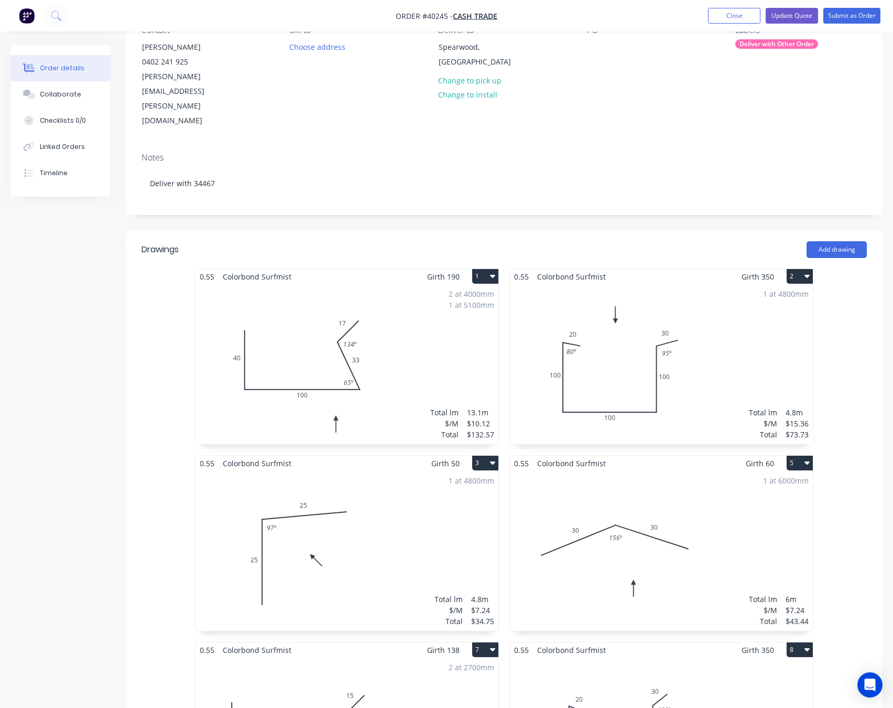
scroll to position [0, 0]
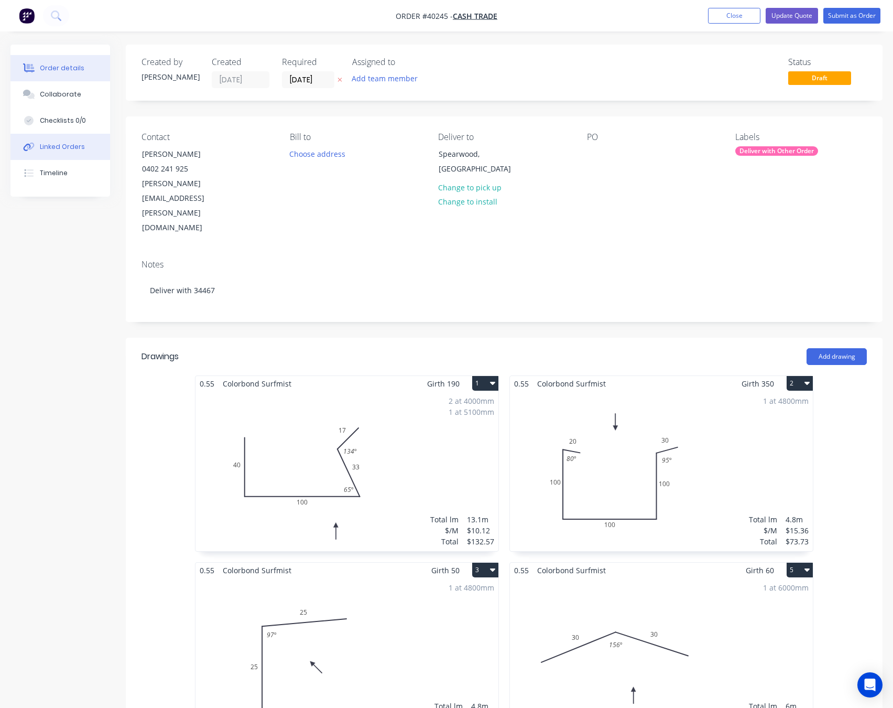
click at [87, 145] on button "Linked Orders" at bounding box center [60, 147] width 100 height 26
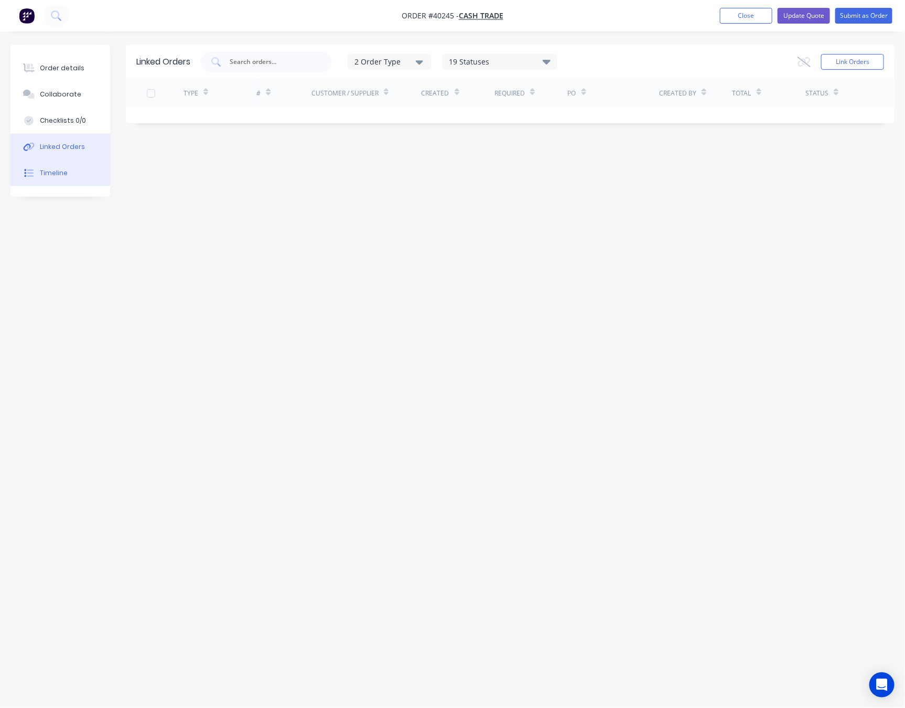
click at [74, 172] on button "Timeline" at bounding box center [60, 173] width 100 height 26
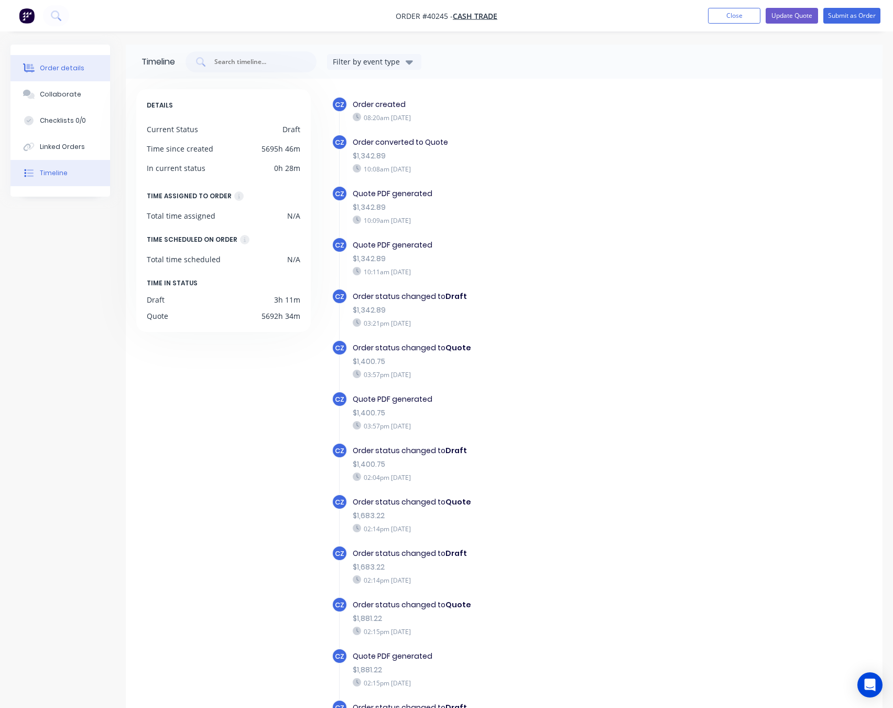
click at [58, 68] on div "Order details" at bounding box center [62, 67] width 45 height 9
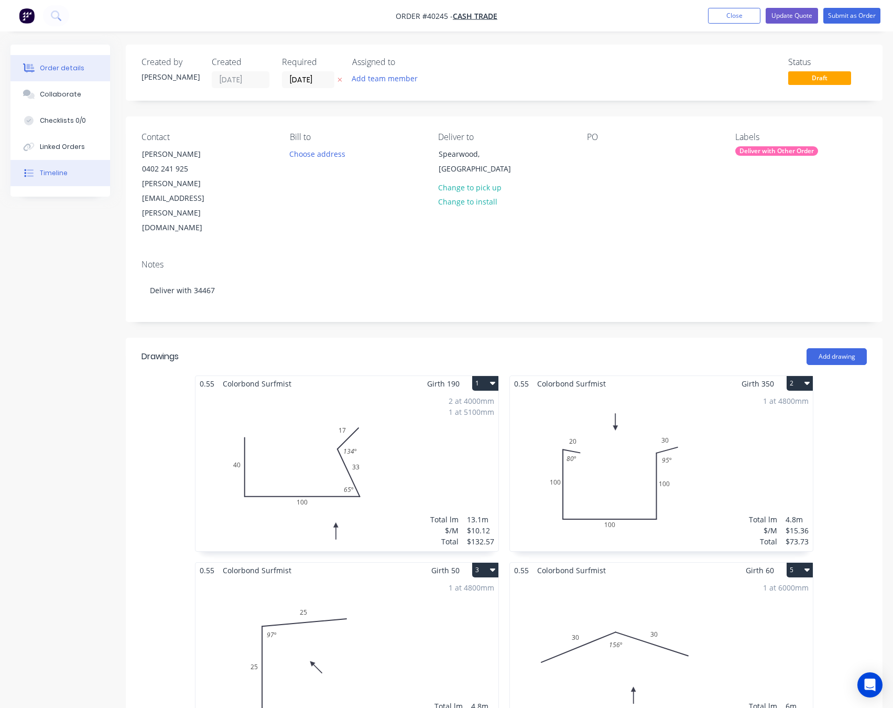
click at [81, 178] on button "Timeline" at bounding box center [60, 173] width 100 height 26
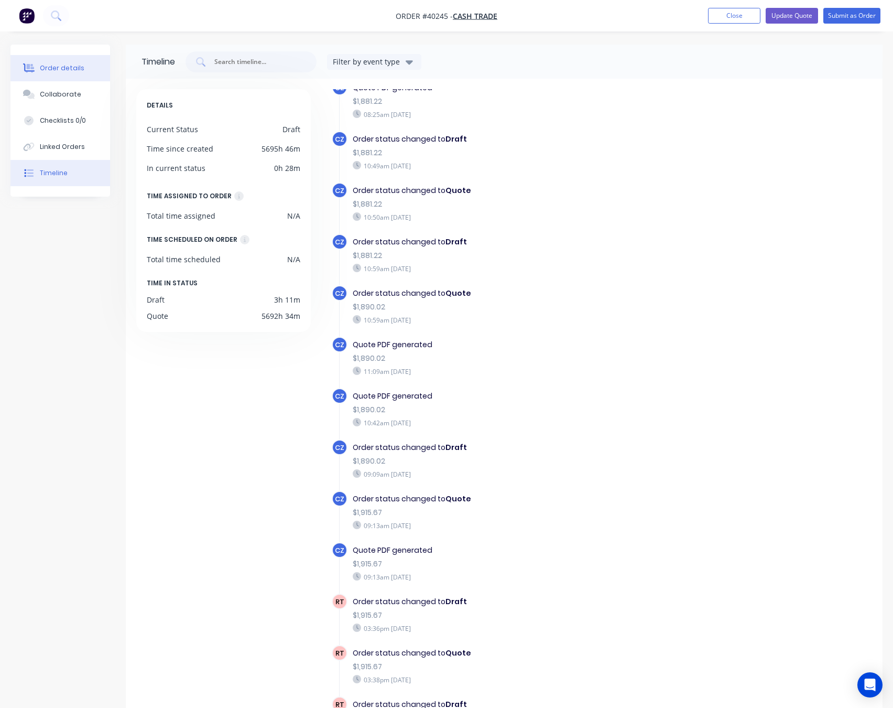
click at [63, 67] on div "Order details" at bounding box center [62, 67] width 45 height 9
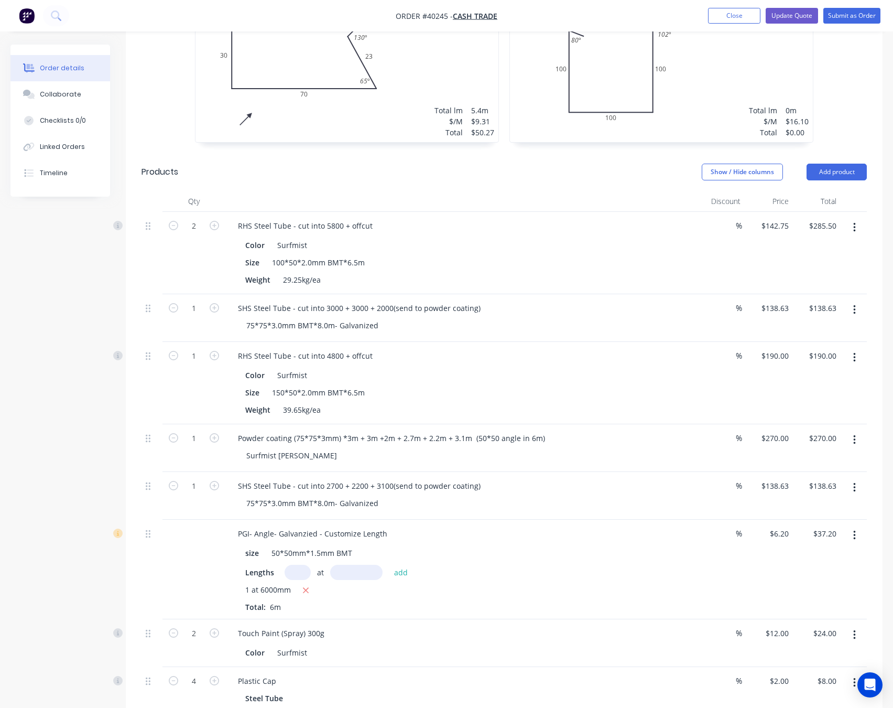
scroll to position [865, 0]
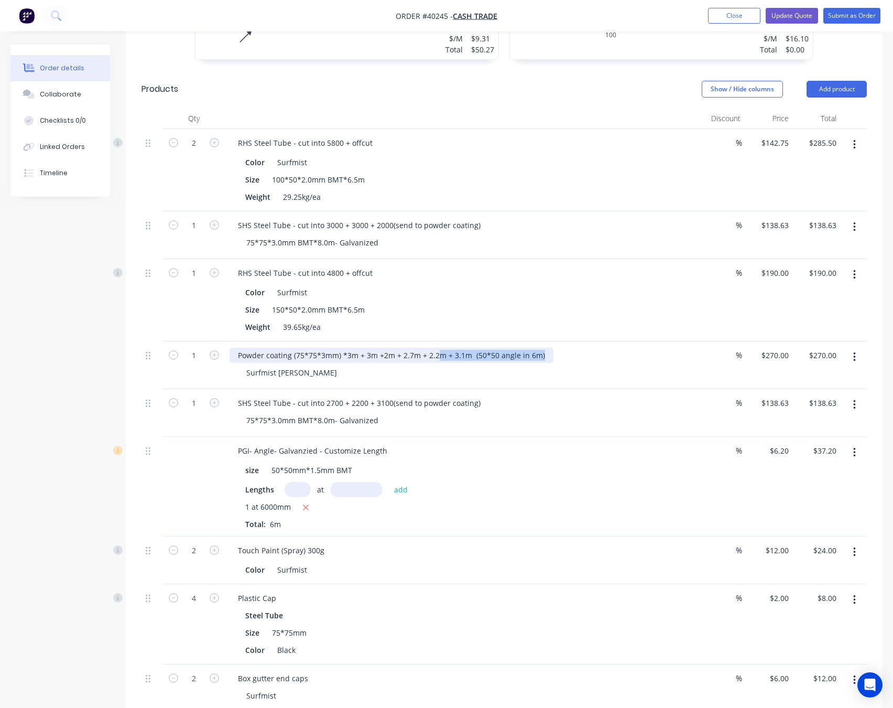
drag, startPoint x: 547, startPoint y: 316, endPoint x: 438, endPoint y: 327, distance: 110.1
click at [438, 341] on div "Powder coating (75*75*3mm) *3m + 3m +2m + 2.7m + 2.2m + 3.1m (50*50 angle in 6m…" at bounding box center [461, 365] width 472 height 48
drag, startPoint x: 148, startPoint y: 372, endPoint x: 148, endPoint y: 352, distance: 19.4
click at [148, 389] on div at bounding box center [152, 413] width 21 height 48
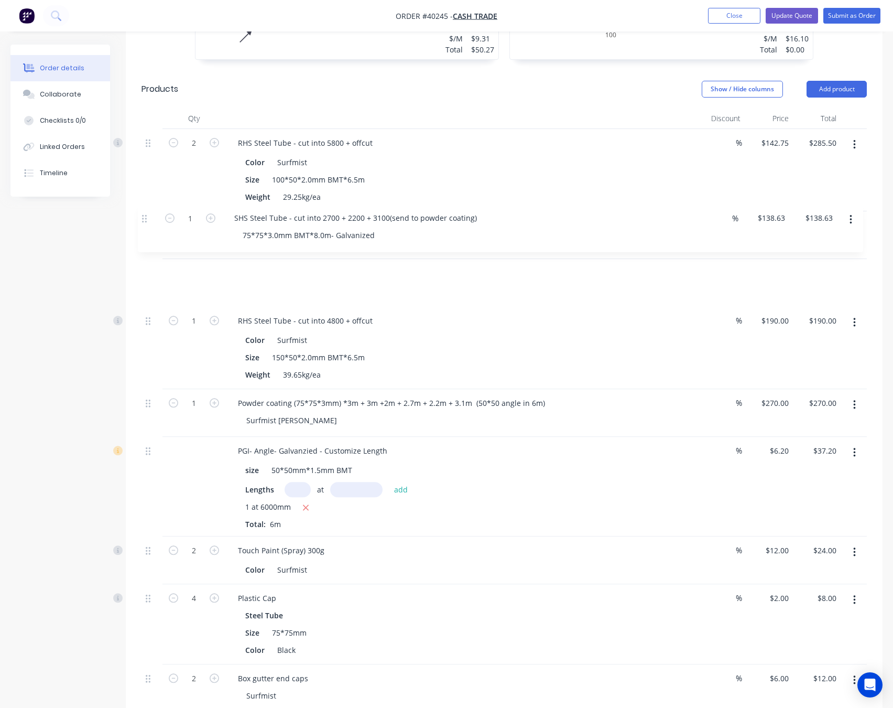
drag, startPoint x: 148, startPoint y: 365, endPoint x: 148, endPoint y: 224, distance: 141.0
click at [144, 218] on div "2 RHS Steel Tube - cut into 5800 + offcut Color Surfmist Size 100*50*2.0mm BMT*…" at bounding box center [505, 420] width 726 height 583
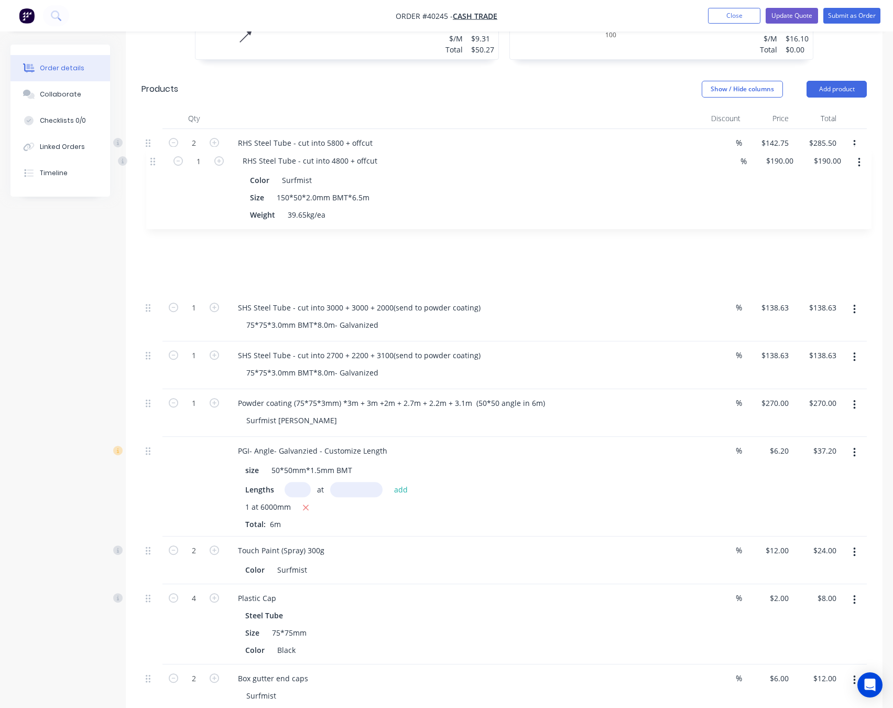
drag, startPoint x: 146, startPoint y: 261, endPoint x: 151, endPoint y: 159, distance: 101.8
click at [151, 159] on div "2 RHS Steel Tube - cut into 5800 + offcut Color Surfmist Size 100*50*2.0mm BMT*…" at bounding box center [505, 420] width 726 height 583
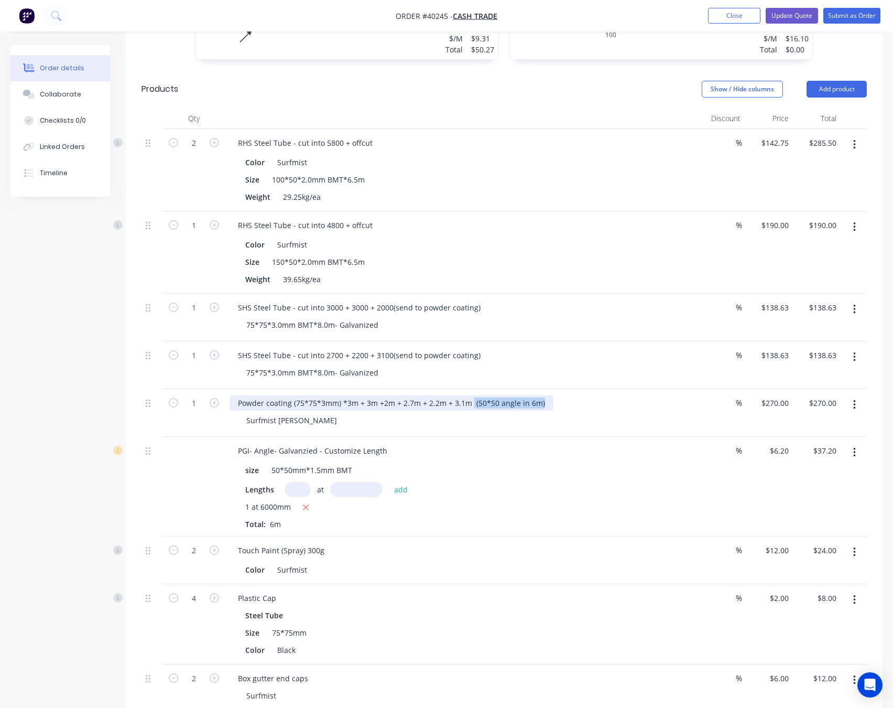
drag, startPoint x: 470, startPoint y: 362, endPoint x: 546, endPoint y: 361, distance: 76.0
click at [546, 395] on div "Powder coating (75*75*3mm) *3m + 3m +2m + 2.7m + 2.2m + 3.1m (50*50 angle in 6m)" at bounding box center [392, 402] width 324 height 15
click at [598, 395] on div "Powder coating (75*75*3mm) *3m + 3m +2m + 2.7m + 2.2m + 3.1m (50*50 angle in 6m)" at bounding box center [461, 402] width 463 height 15
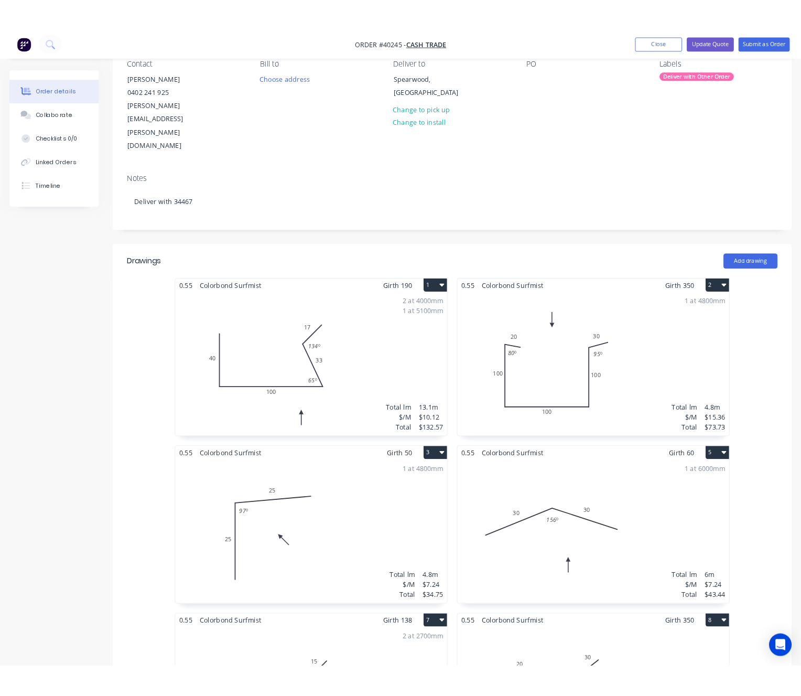
scroll to position [0, 0]
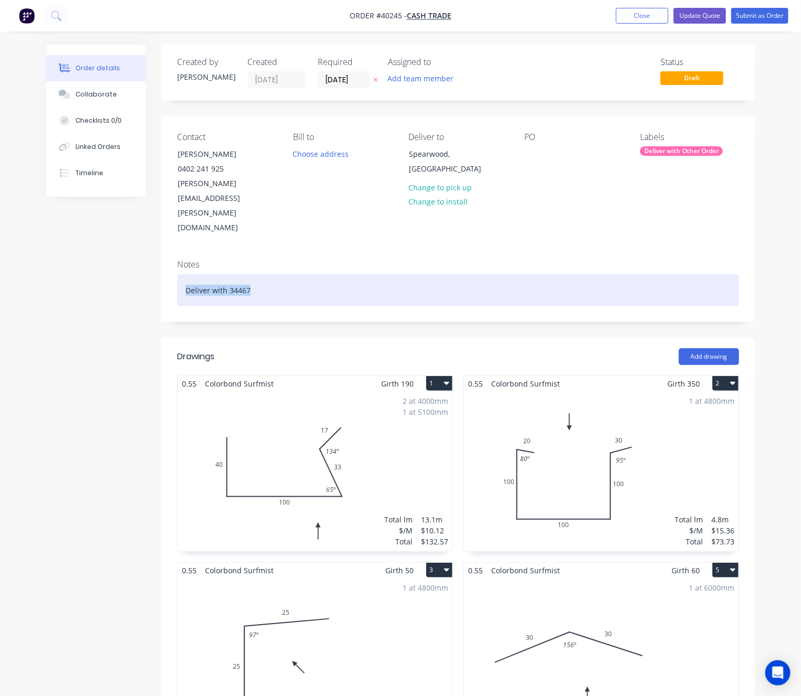
drag, startPoint x: 260, startPoint y: 246, endPoint x: 181, endPoint y: 254, distance: 78.5
click at [181, 274] on div "Deliver with 34467" at bounding box center [458, 290] width 562 height 32
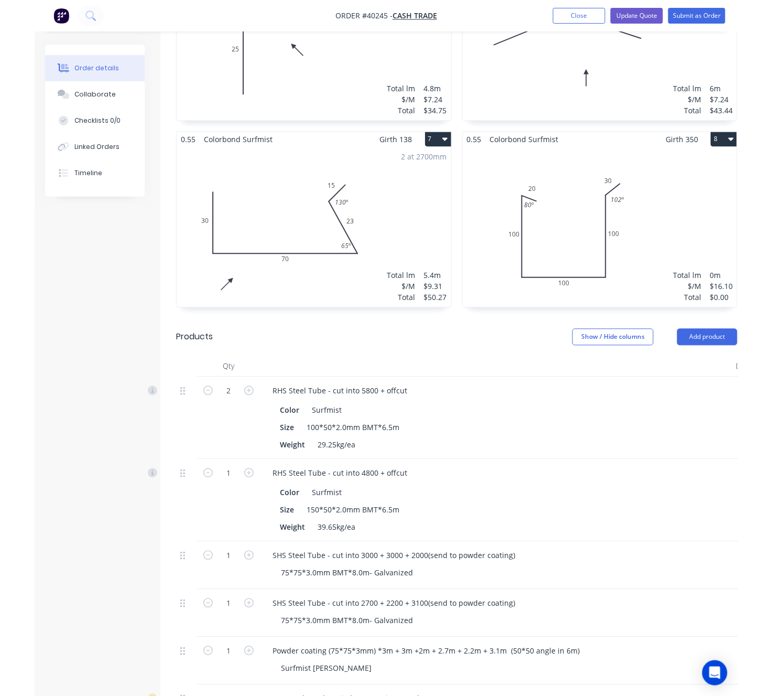
scroll to position [944, 0]
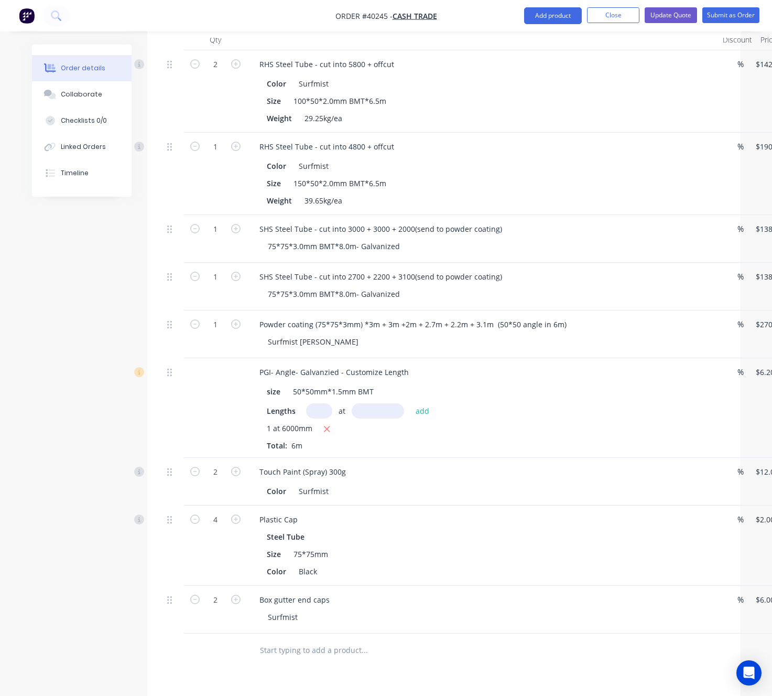
click at [304, 403] on div "Lengths at add" at bounding box center [483, 410] width 432 height 15
click at [310, 403] on input "text" at bounding box center [319, 410] width 26 height 15
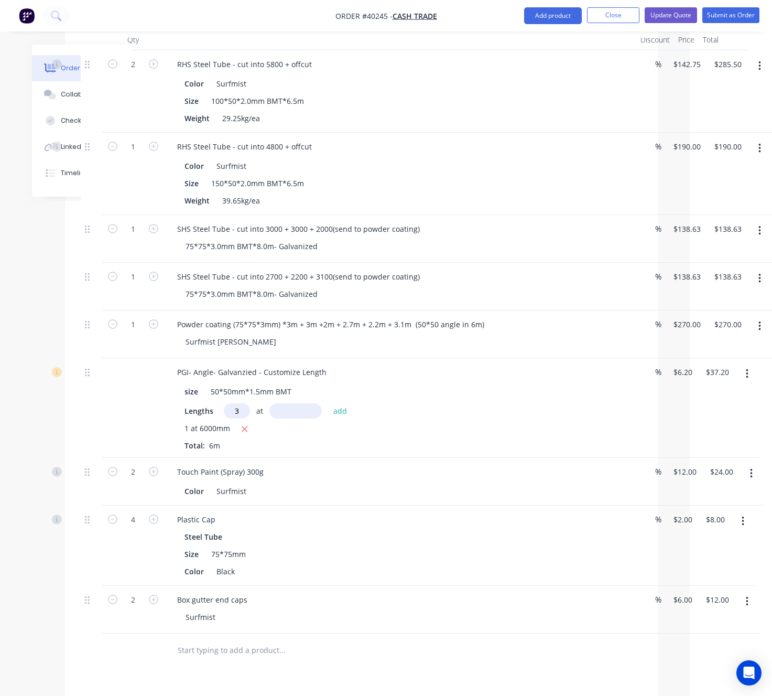
type input "3"
click at [748, 368] on icon "button" at bounding box center [747, 374] width 3 height 12
click at [714, 394] on div "Edit" at bounding box center [710, 401] width 81 height 15
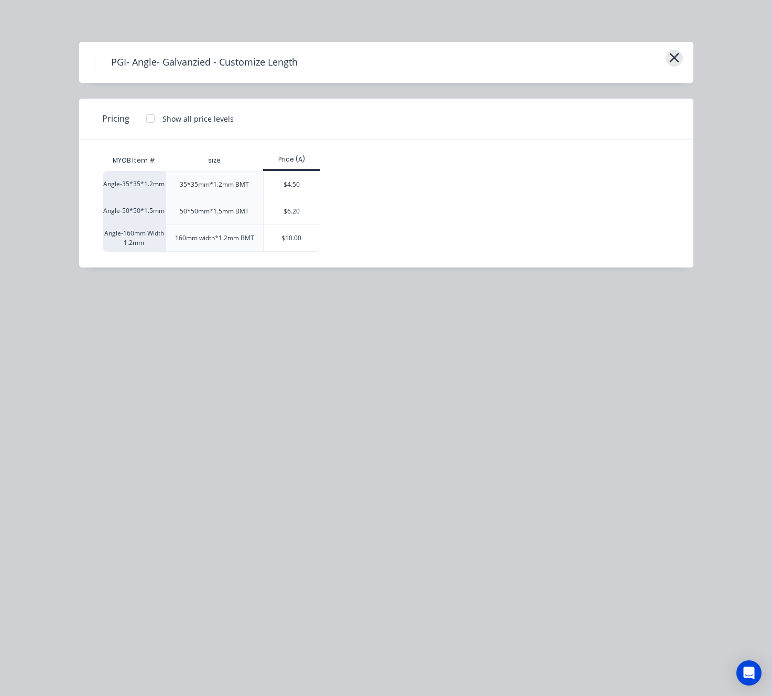
click at [672, 58] on icon "button" at bounding box center [674, 57] width 11 height 15
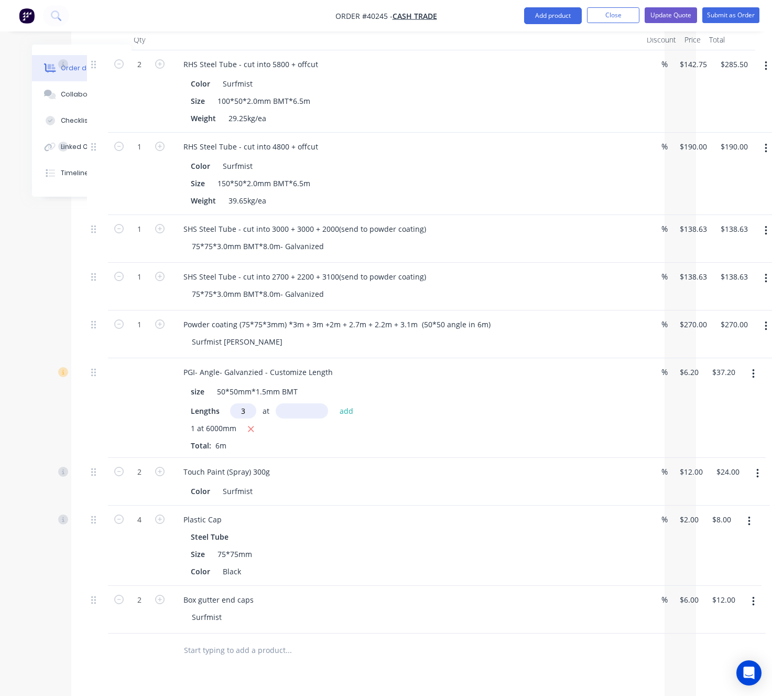
click at [757, 364] on button "button" at bounding box center [753, 373] width 25 height 19
click at [708, 457] on div "Delete" at bounding box center [716, 464] width 81 height 15
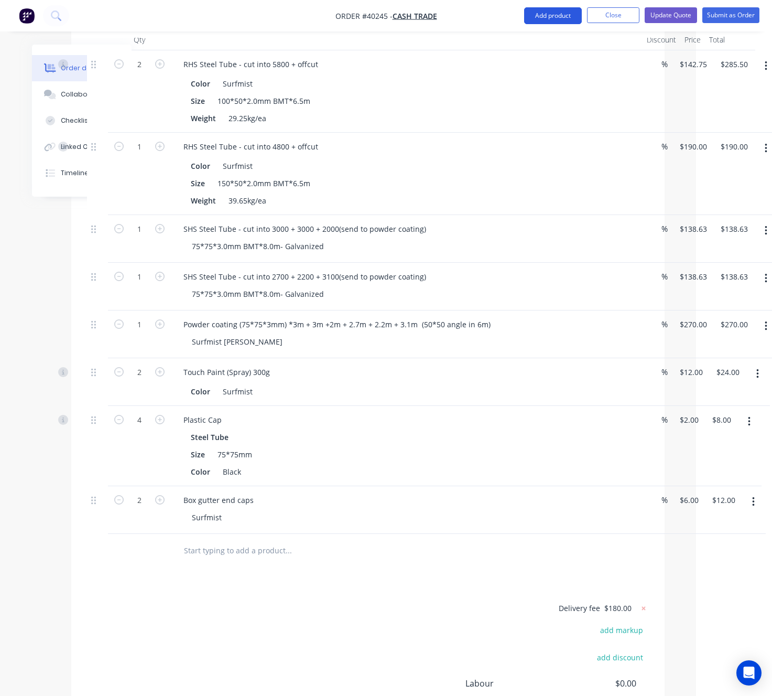
click at [546, 20] on button "Add product" at bounding box center [553, 15] width 58 height 17
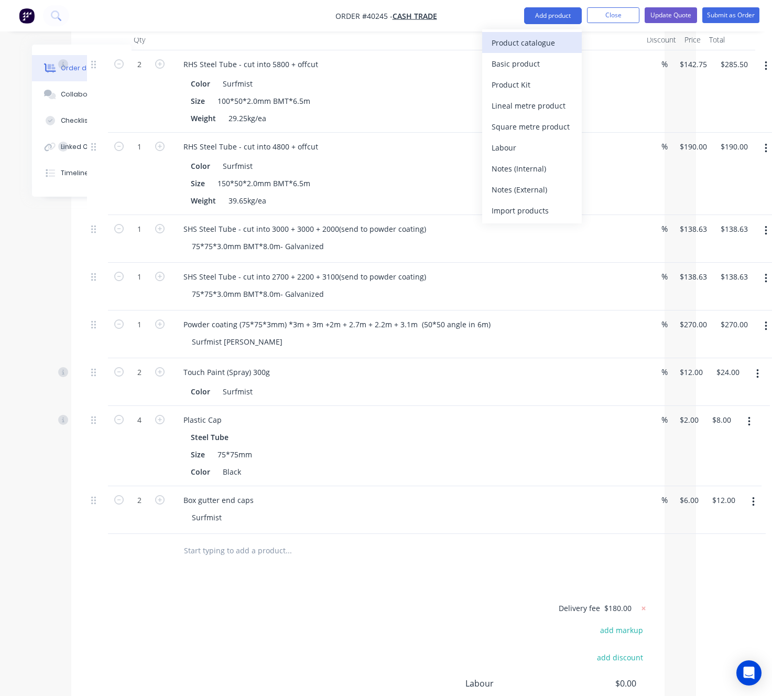
click at [544, 35] on div "Product catalogue" at bounding box center [532, 42] width 81 height 15
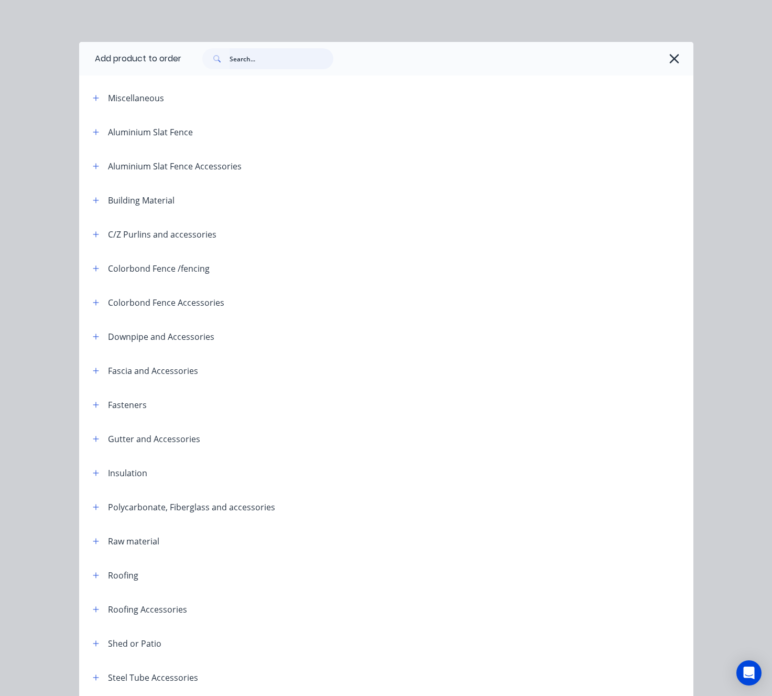
click at [269, 56] on input "text" at bounding box center [282, 58] width 104 height 21
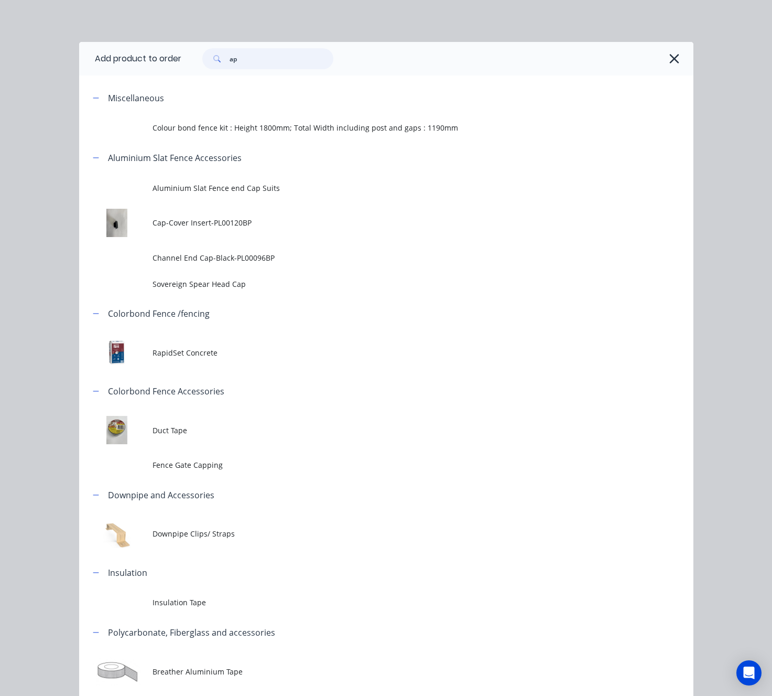
type input "a"
type input "pgi"
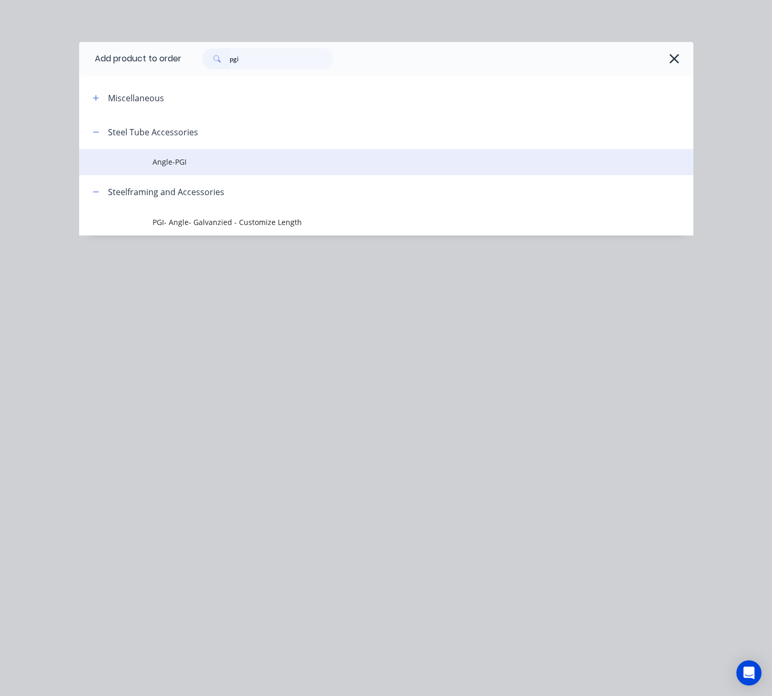
click at [263, 160] on span "Angle-PGI" at bounding box center [369, 161] width 433 height 11
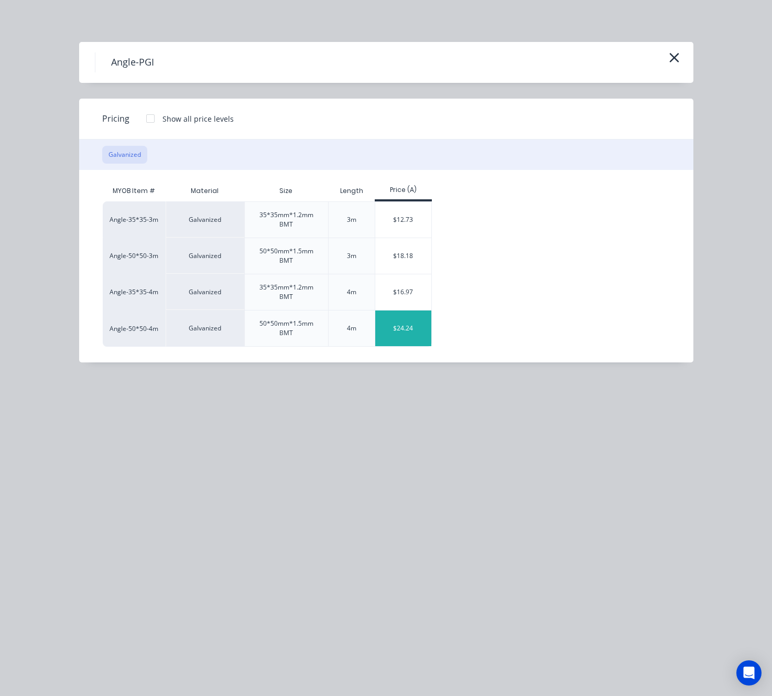
click at [413, 332] on div "$24.24" at bounding box center [403, 328] width 56 height 36
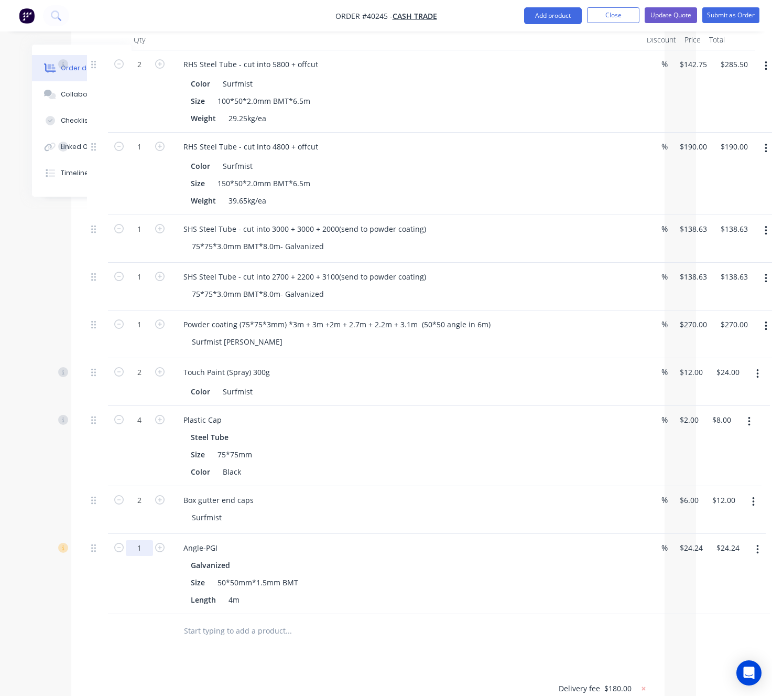
click at [142, 540] on input "1" at bounding box center [139, 548] width 27 height 16
type input "3"
type input "$72.72"
drag, startPoint x: 99, startPoint y: 560, endPoint x: 89, endPoint y: 552, distance: 13.1
click at [99, 560] on div at bounding box center [97, 574] width 21 height 80
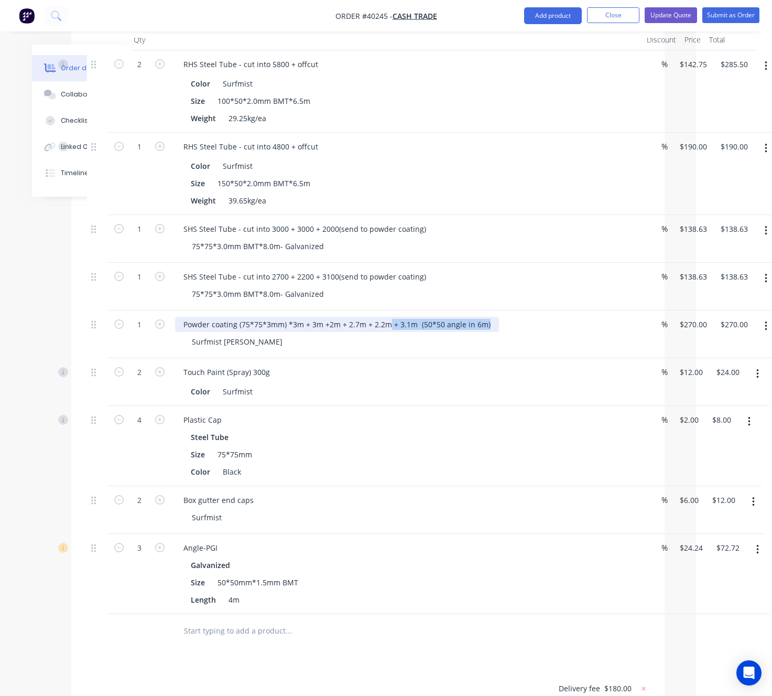
drag, startPoint x: 387, startPoint y: 284, endPoint x: 491, endPoint y: 286, distance: 103.8
click at [491, 317] on div "Powder coating (75*75*3mm) *3m + 3m +2m + 2.7m + 2.2m + 3.1m (50*50 angle in 6m)" at bounding box center [337, 324] width 324 height 15
drag, startPoint x: 296, startPoint y: 286, endPoint x: 390, endPoint y: 288, distance: 94.4
click at [390, 317] on div "Powder coating (75*75*3mm) *3m + 3m +2m + 2.7m + 2.2m" at bounding box center [287, 324] width 225 height 15
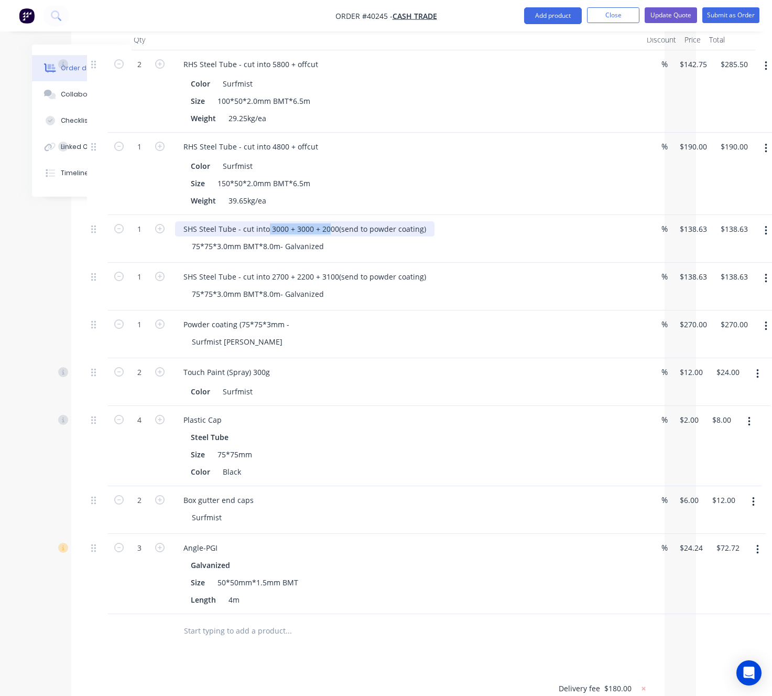
drag, startPoint x: 266, startPoint y: 186, endPoint x: 335, endPoint y: 191, distance: 68.8
click at [335, 221] on div "SHS Steel Tube - cut into 3000 + 3000 + 2000(send to powder coating)" at bounding box center [305, 228] width 260 height 15
drag, startPoint x: 335, startPoint y: 191, endPoint x: 338, endPoint y: 197, distance: 7.0
click at [339, 221] on div "SHS Steel Tube - cut into 3000 + 3000 + 2000(send to powder coating)" at bounding box center [305, 228] width 260 height 15
click at [345, 239] on div "75*75*3.0mm BMT*8.0m- Galvanized" at bounding box center [411, 246] width 455 height 15
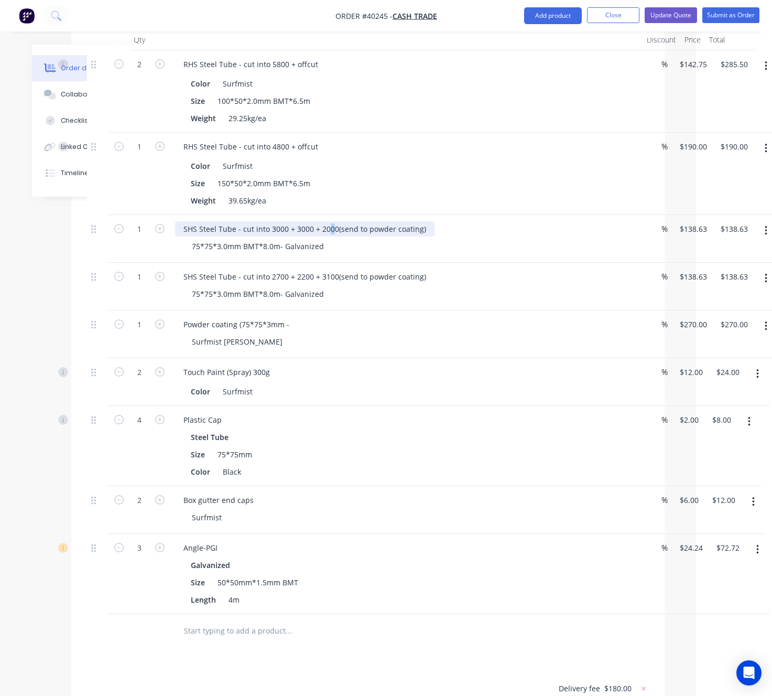
click at [327, 221] on div "SHS Steel Tube - cut into 3000 + 3000 + 2000(send to powder coating)" at bounding box center [305, 228] width 260 height 15
drag, startPoint x: 420, startPoint y: 189, endPoint x: 334, endPoint y: 189, distance: 86.0
click at [334, 221] on div "SHS Steel Tube - cut into 3000 + 3000 + 2000(send to powder coating)" at bounding box center [305, 228] width 260 height 15
click at [419, 239] on div "75*75*3.0mm BMT*8.0m- Galvanized" at bounding box center [411, 246] width 455 height 15
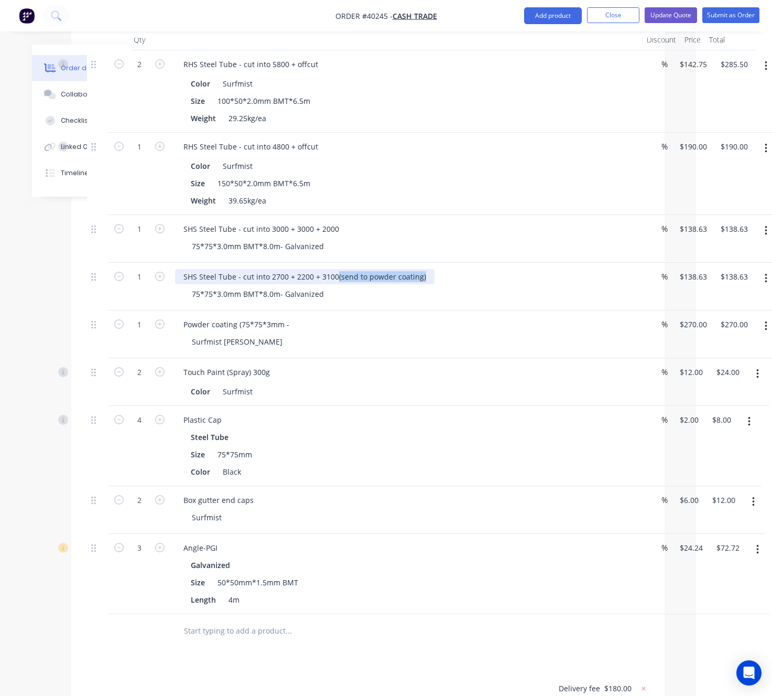
drag, startPoint x: 422, startPoint y: 236, endPoint x: 335, endPoint y: 241, distance: 87.2
click at [335, 269] on div "SHS Steel Tube - cut into 2700 + 2200 + 3100(send to powder coating)" at bounding box center [305, 276] width 260 height 15
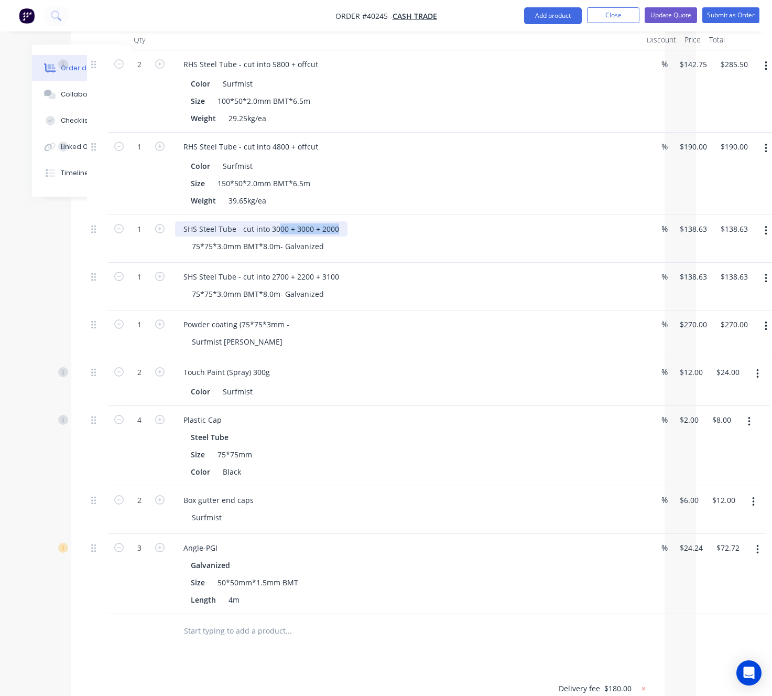
drag, startPoint x: 336, startPoint y: 189, endPoint x: 269, endPoint y: 182, distance: 66.4
click at [269, 221] on div "SHS Steel Tube - cut into 3000 + 3000 + 2000" at bounding box center [261, 228] width 172 height 15
click at [369, 221] on div "SHS Steel Tube - cut into 3000 + 3000 + 2000" at bounding box center [406, 228] width 463 height 15
drag, startPoint x: 334, startPoint y: 184, endPoint x: 268, endPoint y: 186, distance: 66.1
click at [268, 221] on div "SHS Steel Tube - cut into 3000 + 3000 + 2000" at bounding box center [261, 228] width 172 height 15
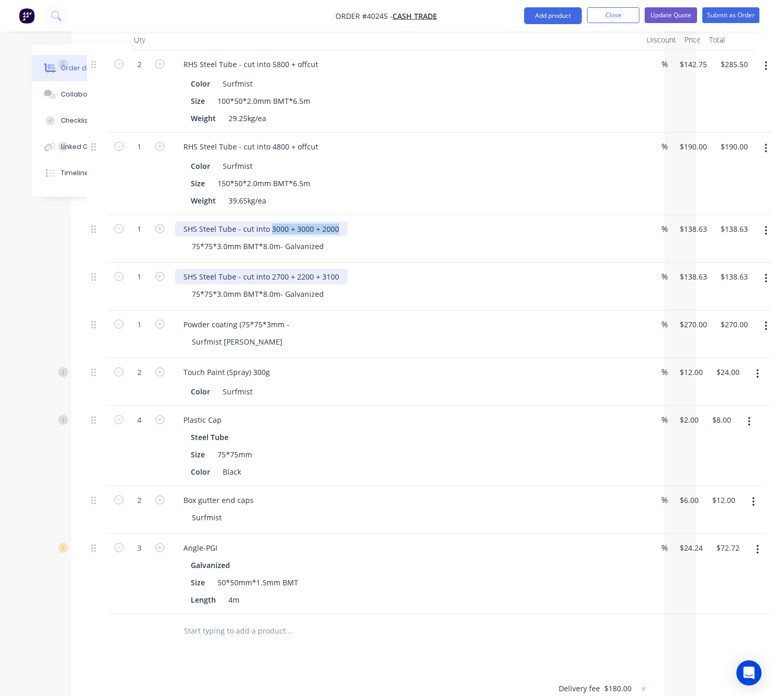
copy div "3000 + 3000 + 2000"
click at [295, 317] on div "Powder coating (75*75*3mm -" at bounding box center [236, 324] width 123 height 15
click at [290, 317] on div "Powder coating (75*75*3mm -" at bounding box center [236, 324] width 123 height 15
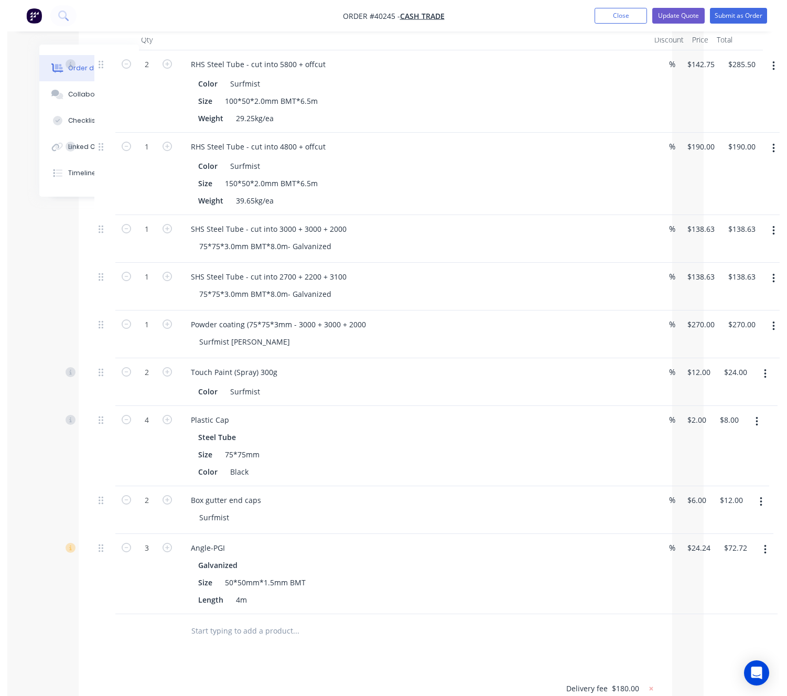
scroll to position [944, 0]
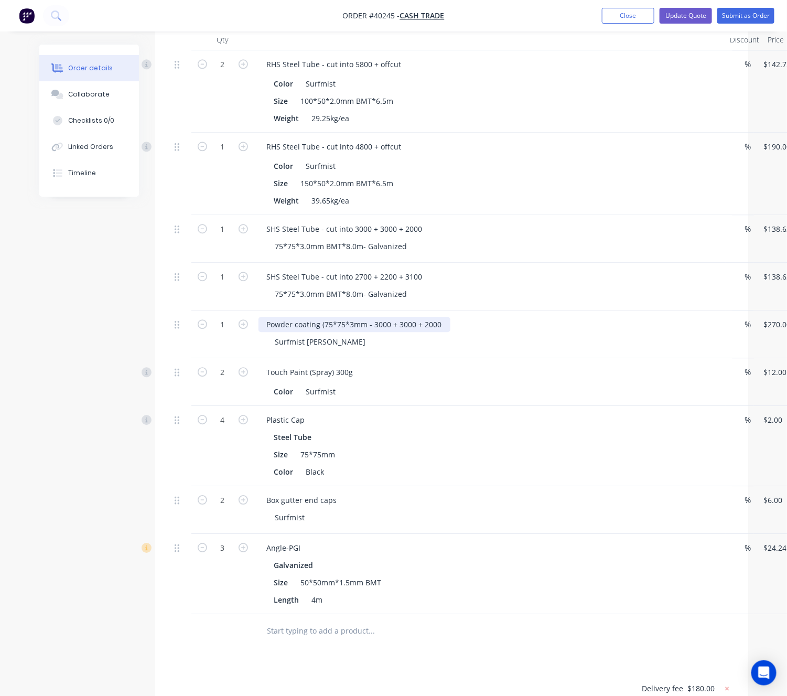
click at [444, 317] on div "Powder coating (75*75*3mm - 3000 + 3000 + 2000" at bounding box center [354, 324] width 192 height 15
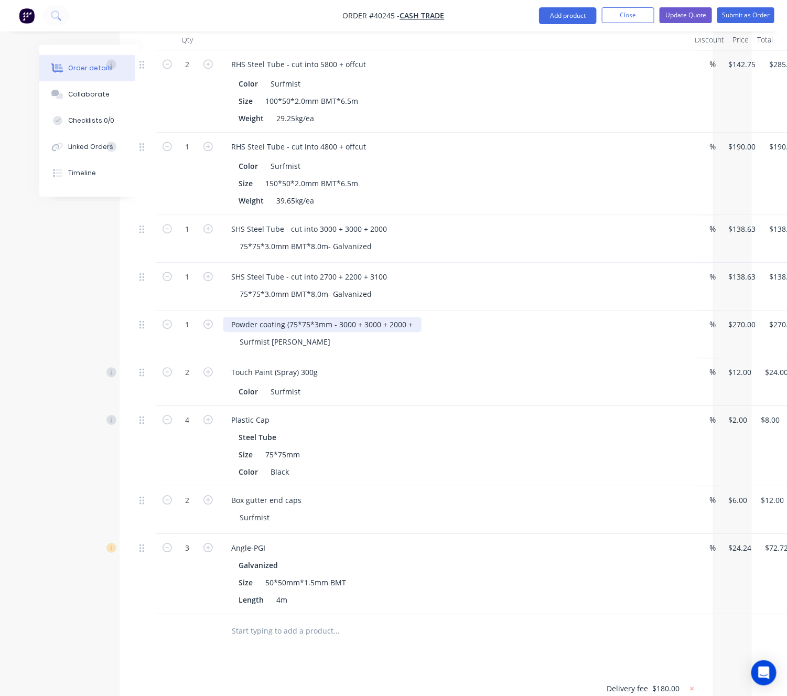
scroll to position [944, 74]
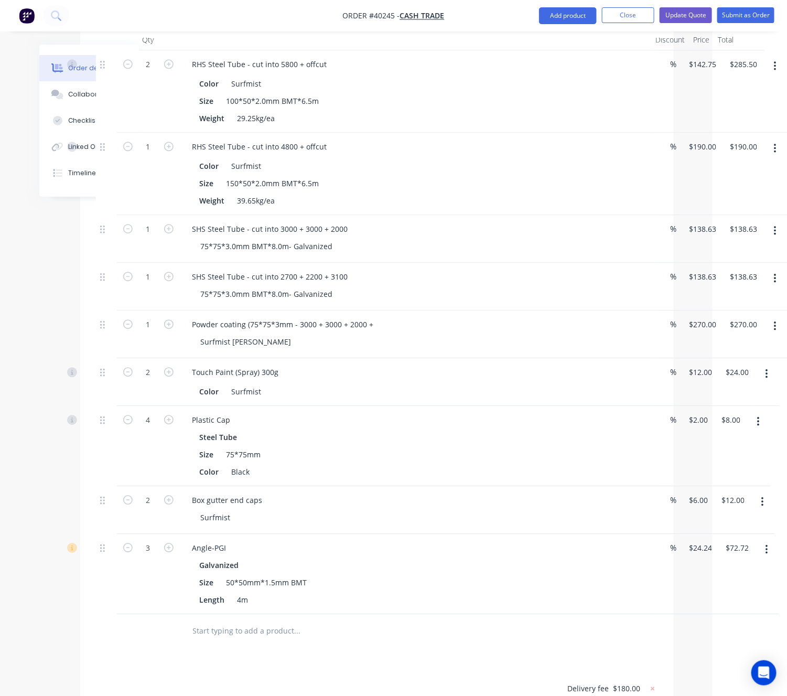
click at [782, 317] on button "button" at bounding box center [775, 326] width 25 height 19
click at [742, 346] on div "Save to catalogue" at bounding box center [737, 353] width 81 height 15
click at [781, 317] on button "button" at bounding box center [775, 326] width 25 height 19
click at [778, 269] on button "button" at bounding box center [775, 278] width 25 height 19
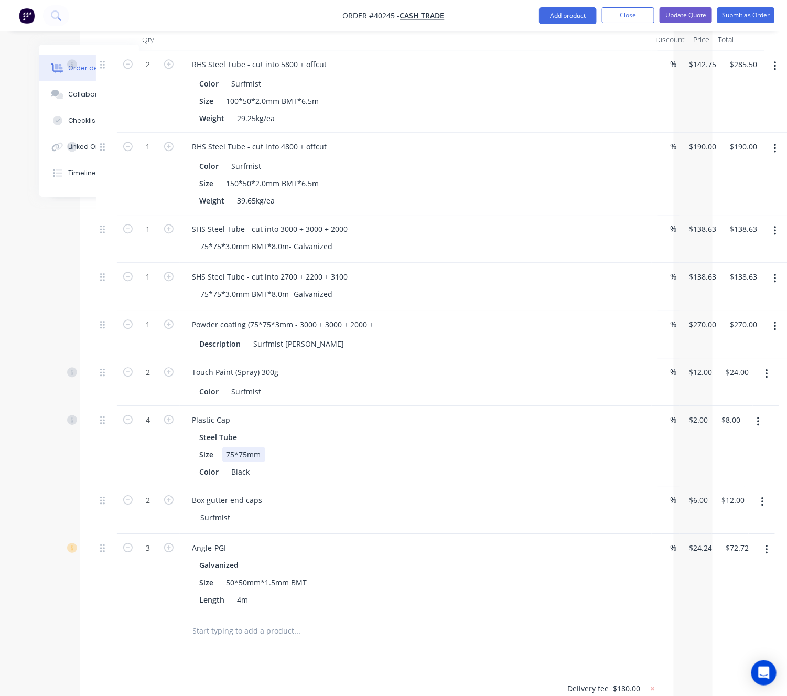
click at [450, 447] on div "Size 75*75mm" at bounding box center [414, 454] width 436 height 15
click at [761, 364] on button "button" at bounding box center [766, 373] width 25 height 19
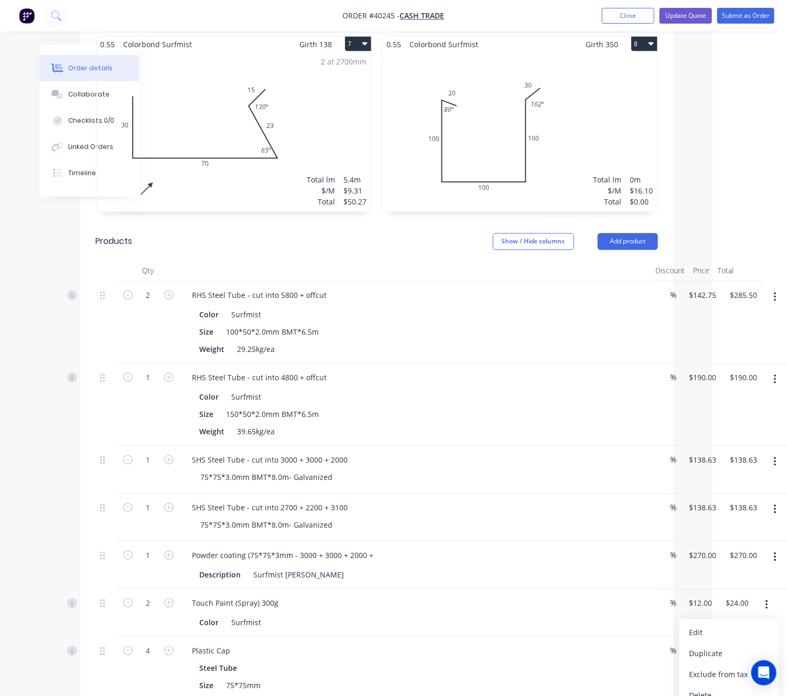
scroll to position [1022, 74]
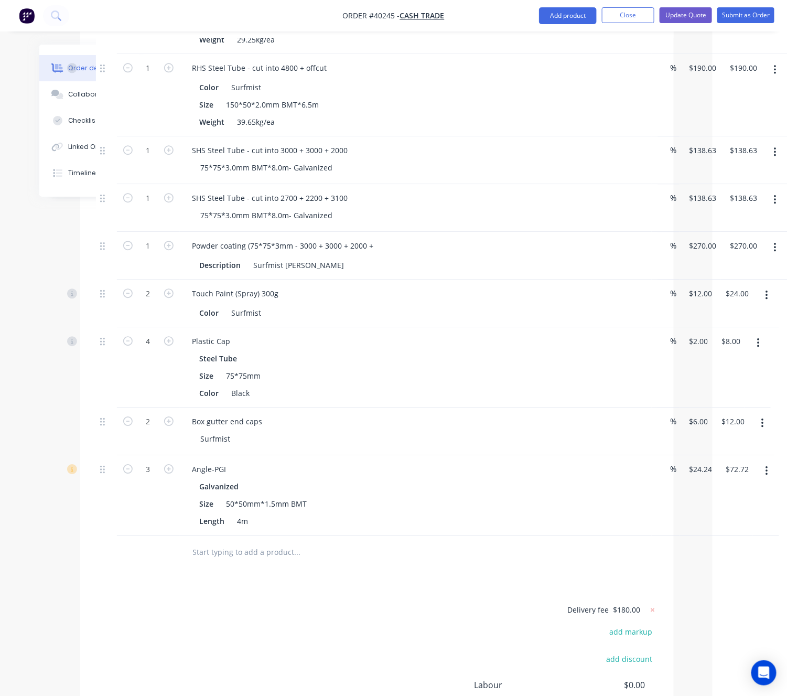
click at [776, 238] on button "button" at bounding box center [775, 247] width 25 height 19
click at [726, 264] on button "Edit" at bounding box center [738, 274] width 100 height 21
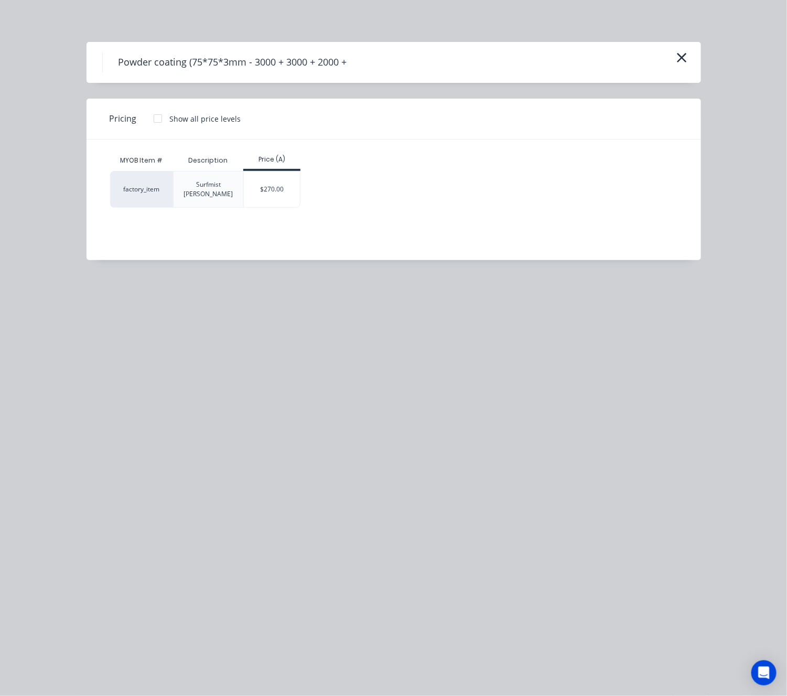
click at [207, 184] on div "Surfmist Matt" at bounding box center [208, 189] width 53 height 19
click at [115, 107] on div "Pricing Show all price levels" at bounding box center [394, 119] width 614 height 41
click at [118, 112] on span "Pricing" at bounding box center [123, 118] width 27 height 13
click at [125, 122] on span "Pricing" at bounding box center [123, 118] width 27 height 13
click at [214, 186] on div "Surfmist Matt" at bounding box center [208, 189] width 53 height 19
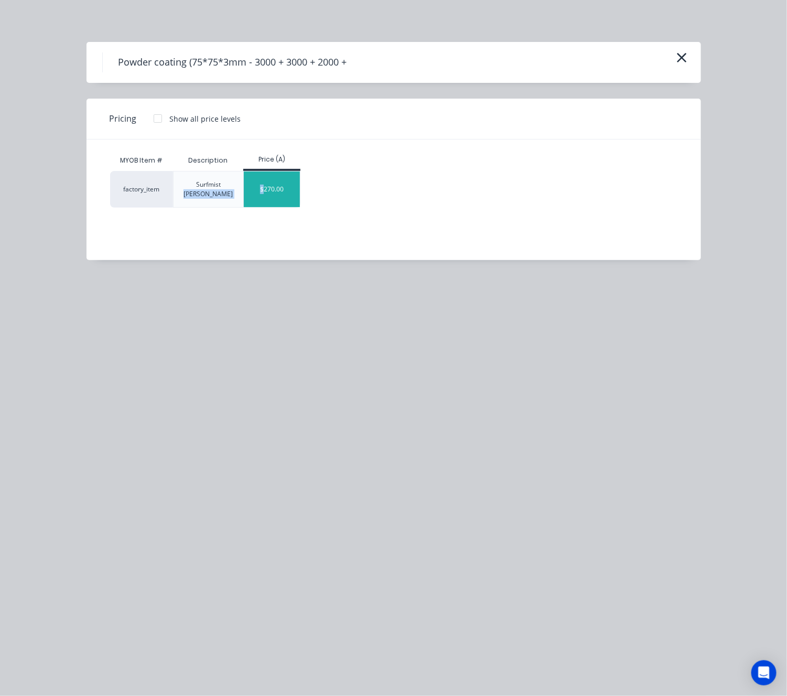
drag, startPoint x: 214, startPoint y: 186, endPoint x: 266, endPoint y: 196, distance: 52.9
click at [266, 196] on div "factory_item Surfmist Matt $270.00" at bounding box center [205, 189] width 190 height 37
click at [277, 220] on div "MYOB Item # Description Price (A) factory_item Surfmist Matt $270.00" at bounding box center [386, 191] width 599 height 105
click at [365, 243] on div "MYOB Item # Description Price (A) factory_item Surfmist Matt $270.00" at bounding box center [386, 191] width 599 height 105
click at [679, 58] on icon "button" at bounding box center [681, 57] width 11 height 15
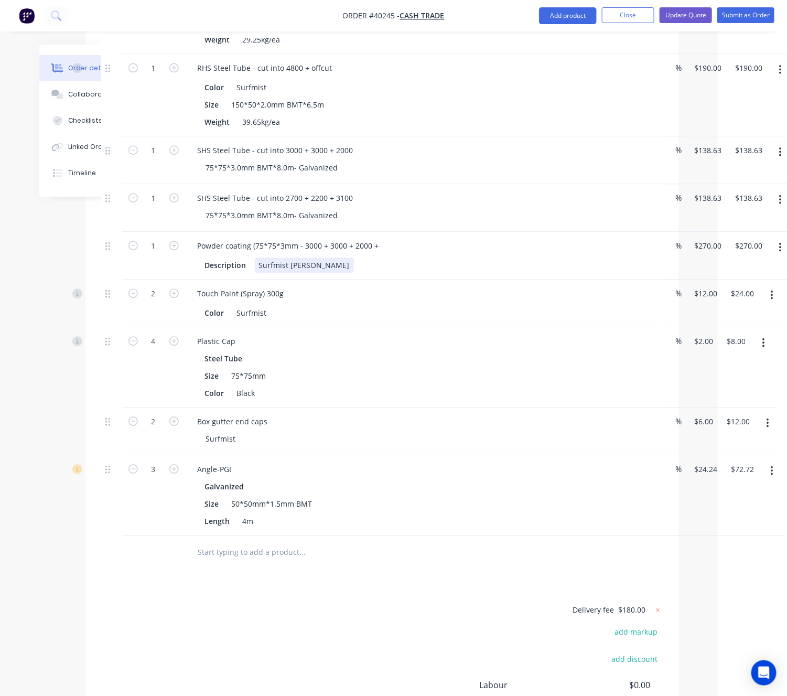
click at [283, 257] on div "Surfmist Matt" at bounding box center [304, 264] width 99 height 15
drag, startPoint x: 288, startPoint y: 225, endPoint x: 249, endPoint y: 227, distance: 38.8
click at [249, 257] on div "Description Surfmist Matt" at bounding box center [419, 264] width 436 height 15
click at [366, 257] on div "Description Surfmist Matt" at bounding box center [419, 264] width 436 height 15
drag, startPoint x: 285, startPoint y: 225, endPoint x: 228, endPoint y: 225, distance: 57.1
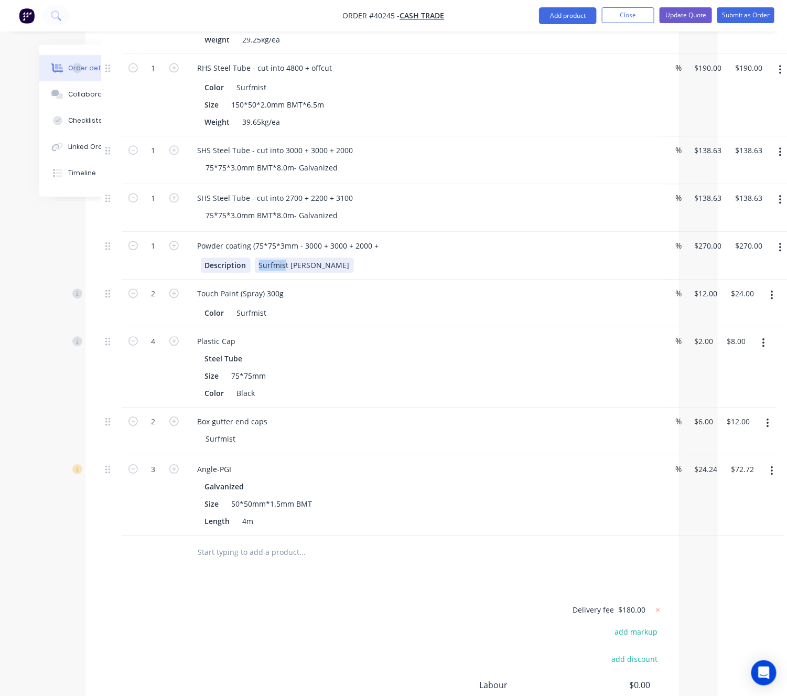
click at [228, 257] on div "Description Surfmist Matt" at bounding box center [419, 264] width 436 height 15
click at [357, 279] on div "Touch Paint (Spray) 300g Color Surfmist" at bounding box center [421, 303] width 472 height 48
click at [384, 238] on div "Powder coating (75*75*3mm - 3000 + 3000 + 2000 +" at bounding box center [288, 245] width 198 height 15
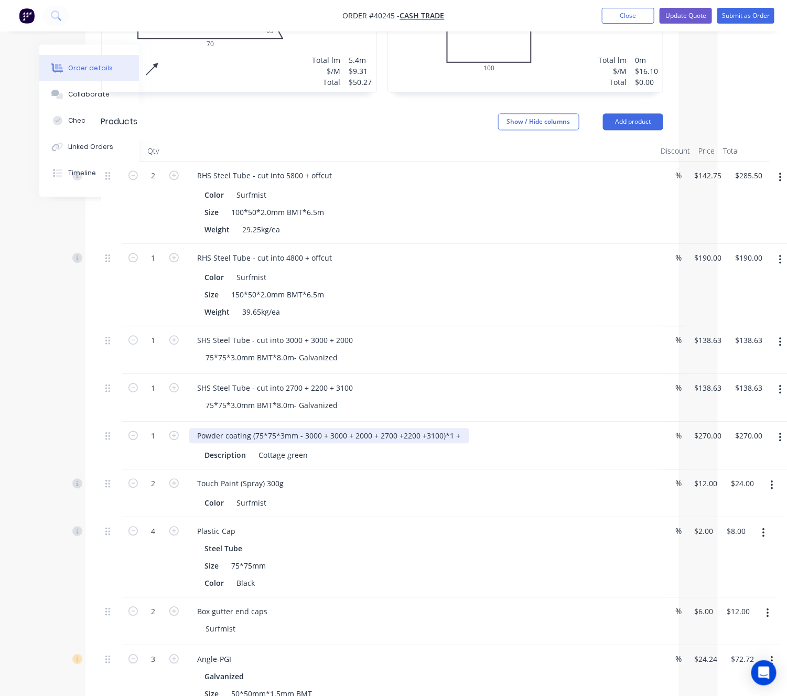
scroll to position [708, 69]
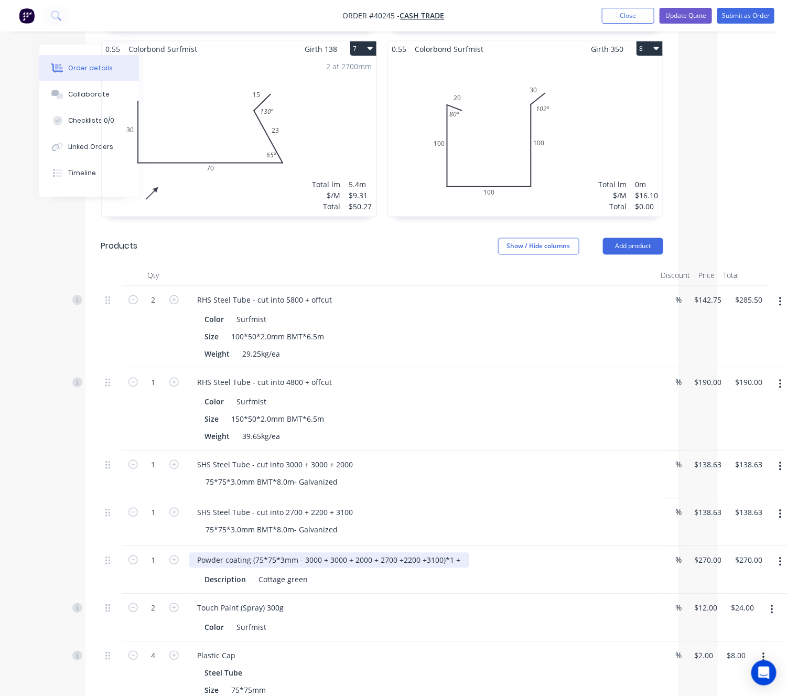
click at [254, 553] on div "Powder coating (75*75*3mm - 3000 + 3000 + 2000 + 2700 +2200 +3100)*1 +" at bounding box center [329, 560] width 280 height 15
click at [517, 553] on div "Powder coating (SHS Steel Tube 75*75*3mm - 3000 + 3000 + 2000 + 2700 +2200 +310…" at bounding box center [356, 560] width 335 height 15
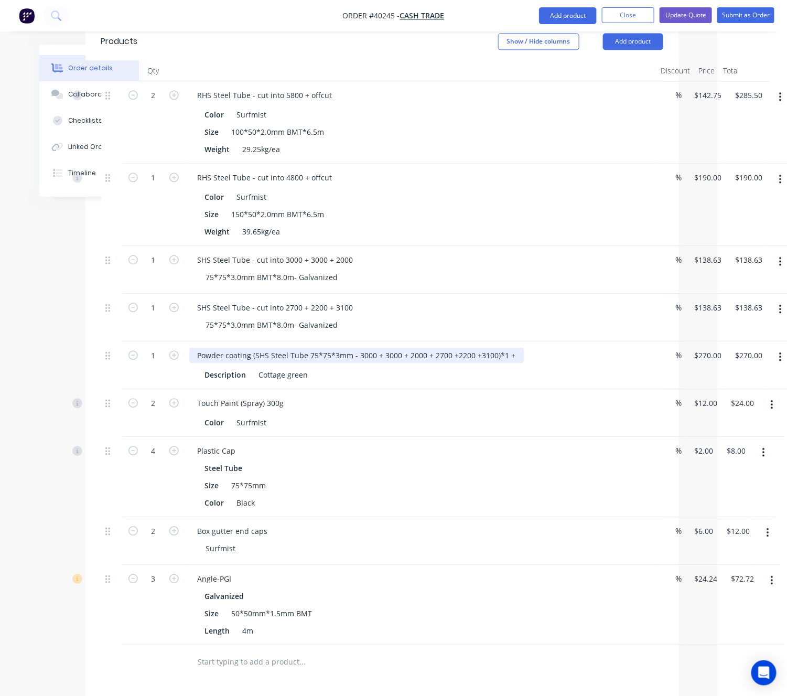
scroll to position [1022, 69]
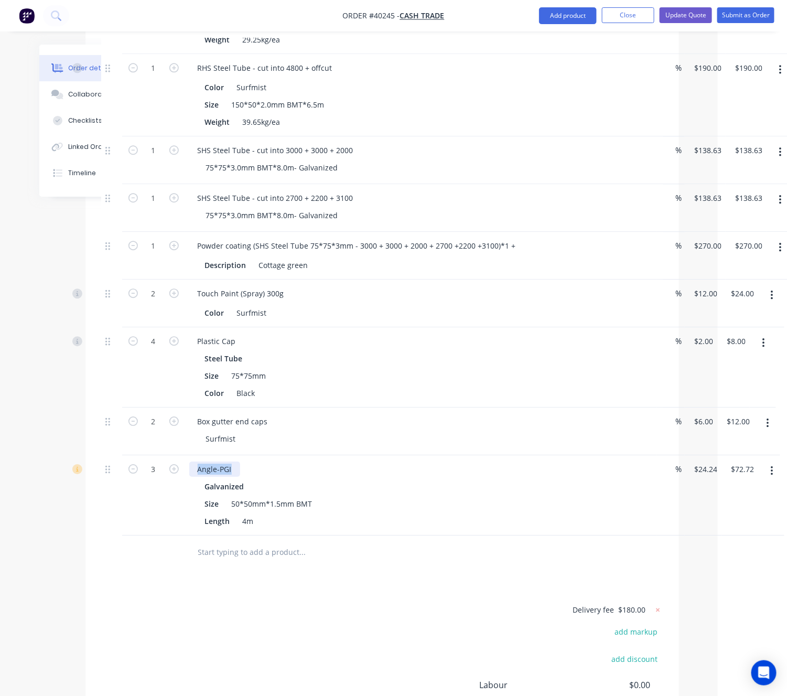
drag, startPoint x: 196, startPoint y: 428, endPoint x: 232, endPoint y: 426, distance: 36.2
click at [232, 461] on div "Angle-PGI" at bounding box center [214, 468] width 51 height 15
copy div "Angle-PGI"
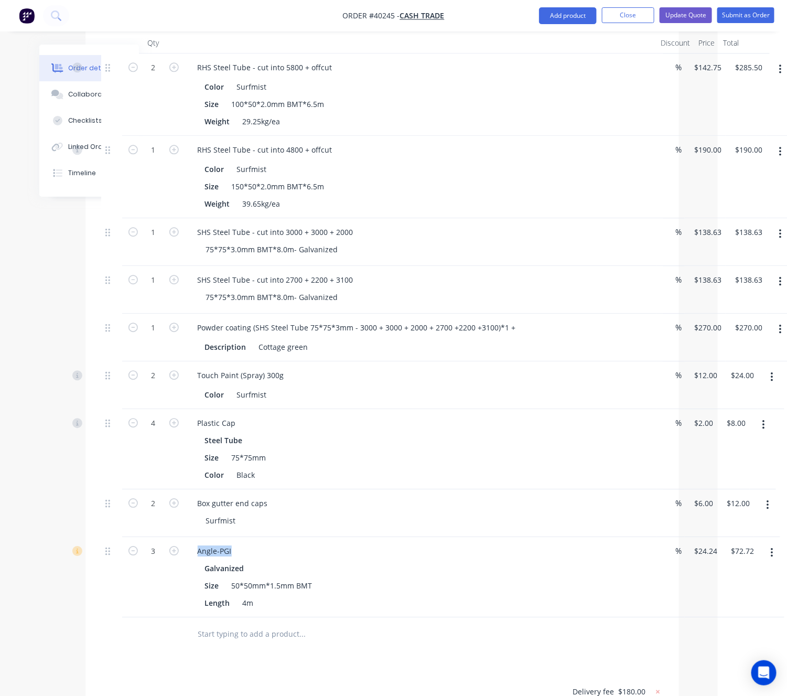
scroll to position [865, 69]
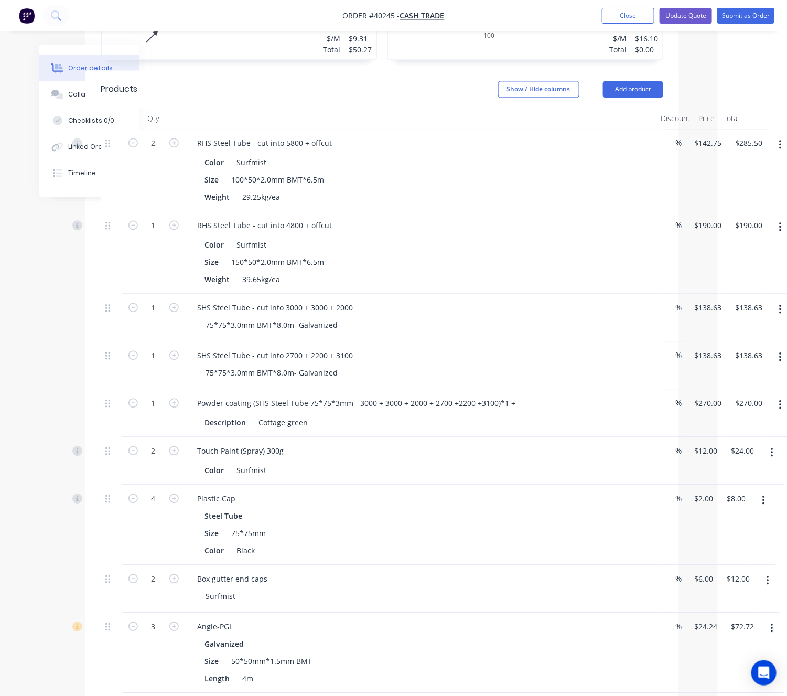
click at [524, 395] on div "Powder coating (SHS Steel Tube 75*75*3mm - 3000 + 3000 + 2000 + 2700 +2200 +310…" at bounding box center [420, 402] width 463 height 15
click at [516, 395] on div "Powder coating (SHS Steel Tube 75*75*3mm - 3000 + 3000 + 2000 + 2700 +2200 +310…" at bounding box center [356, 402] width 335 height 15
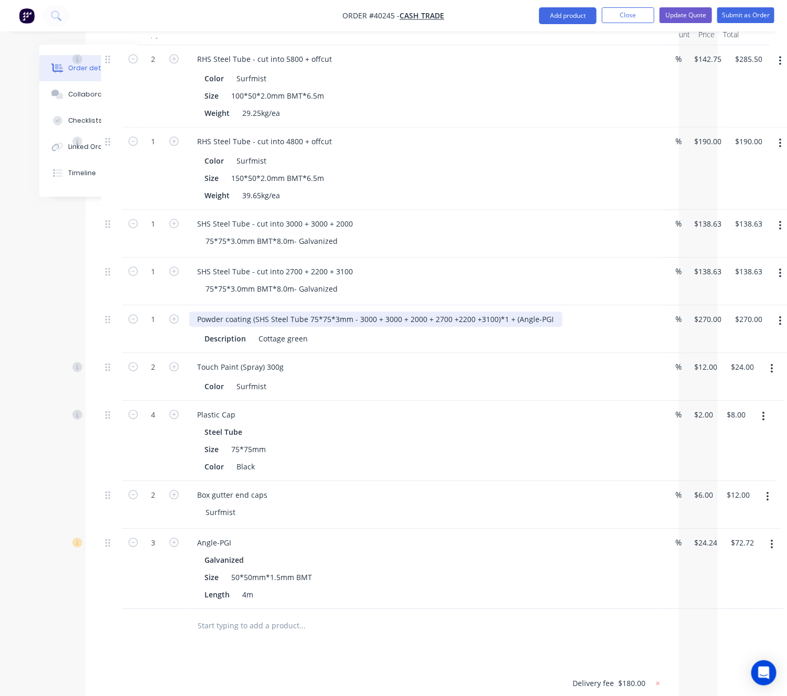
scroll to position [1022, 69]
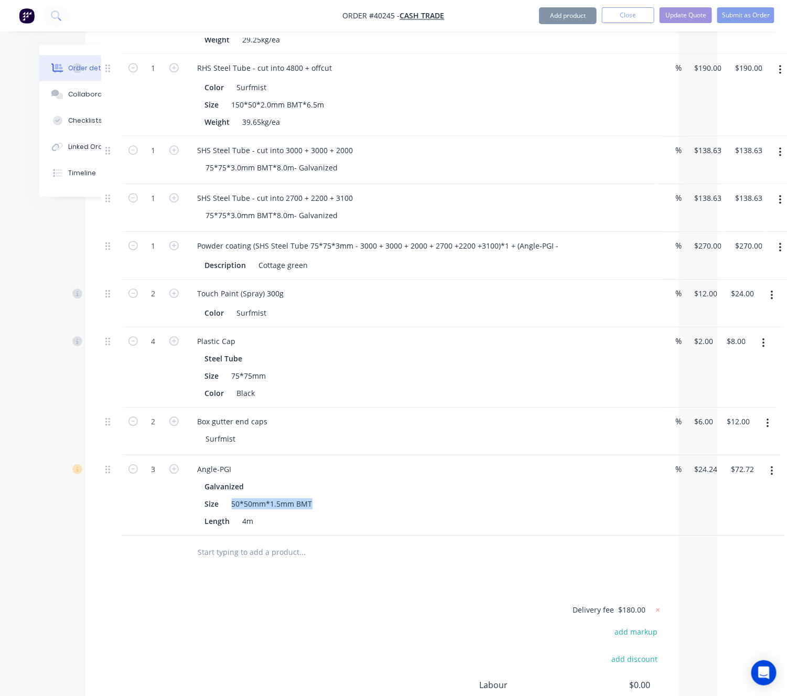
drag, startPoint x: 230, startPoint y: 464, endPoint x: 317, endPoint y: 466, distance: 86.5
click at [317, 496] on div "Size 50*50mm*1.5mm BMT" at bounding box center [419, 503] width 436 height 15
copy div "50*50mm*1.5mm BMT"
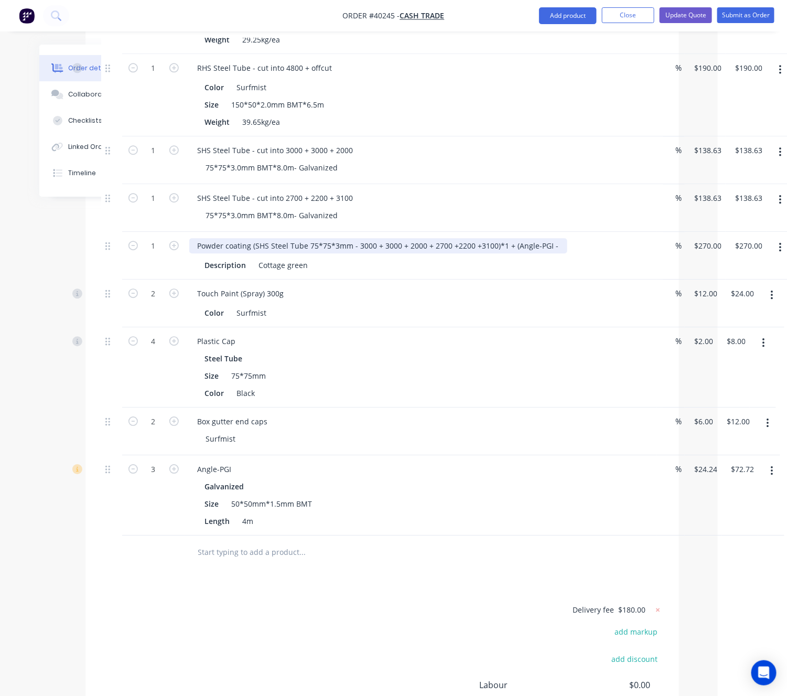
click at [555, 238] on div "Powder coating (SHS Steel Tube 75*75*3mm - 3000 + 3000 + 2000 + 2700 +2200 +310…" at bounding box center [378, 245] width 378 height 15
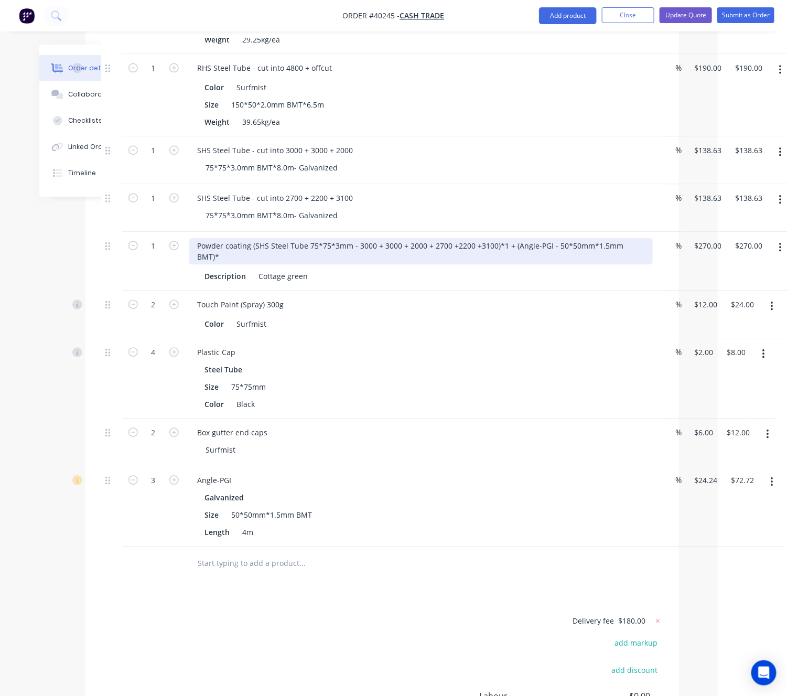
click at [629, 238] on div "Powder coating (SHS Steel Tube 75*75*3mm - 3000 + 3000 + 2000 + 2700 +2200 +310…" at bounding box center [420, 251] width 463 height 26
click at [631, 238] on div "Powder coating (SHS Steel Tube 75*75*3mm - 3000 + 3000 + 2000 + 2700 +2200 +310…" at bounding box center [420, 251] width 463 height 26
click at [236, 238] on div "Powder coating (SHS Steel Tube 75*75*3mm - 3000 + 3000 + 2000 + 2700 +2200 +310…" at bounding box center [420, 251] width 463 height 26
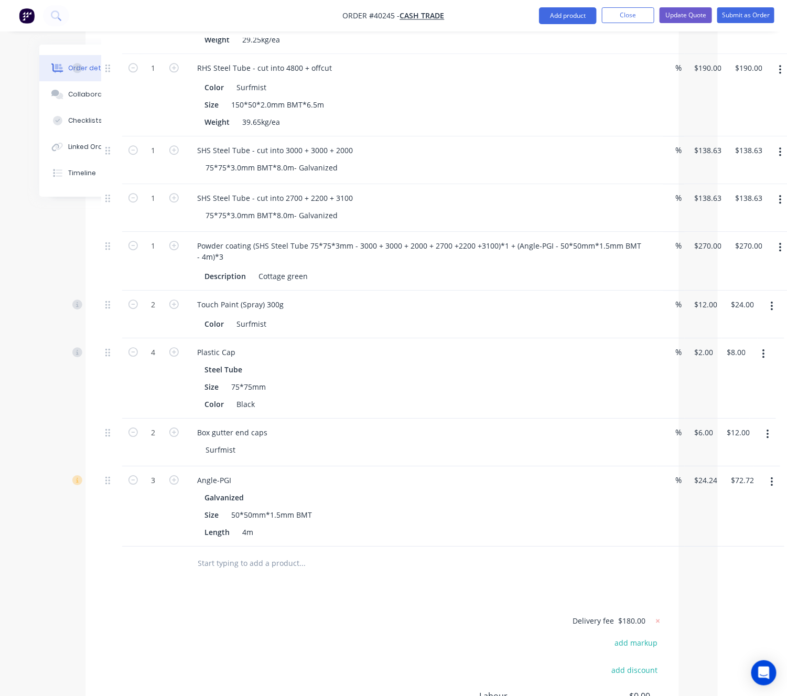
click at [440, 297] on div "Touch Paint (Spray) 300g" at bounding box center [420, 304] width 463 height 15
click at [263, 316] on div "Surfmist" at bounding box center [252, 323] width 38 height 15
click at [767, 297] on button "button" at bounding box center [772, 306] width 25 height 19
click at [730, 326] on div "Edit" at bounding box center [734, 333] width 81 height 15
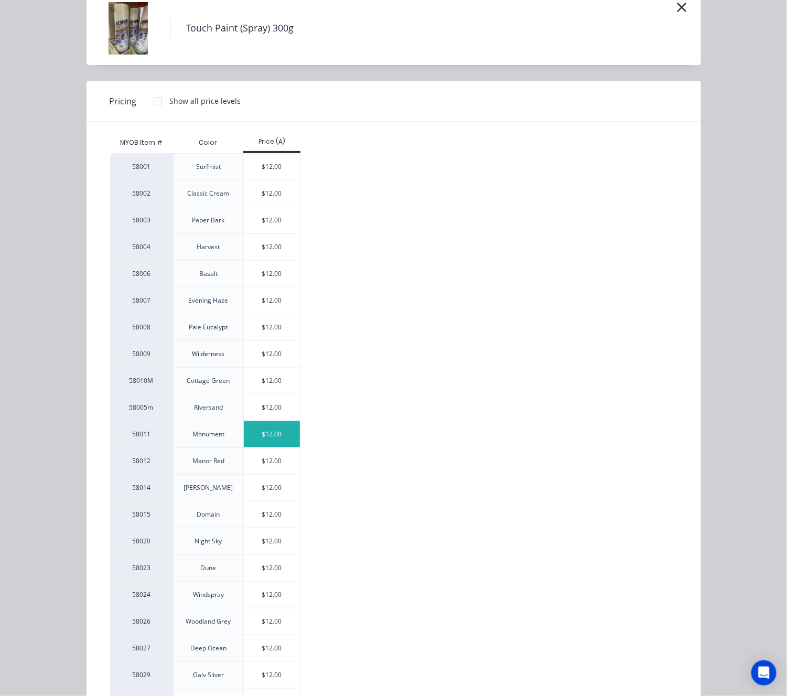
scroll to position [157, 0]
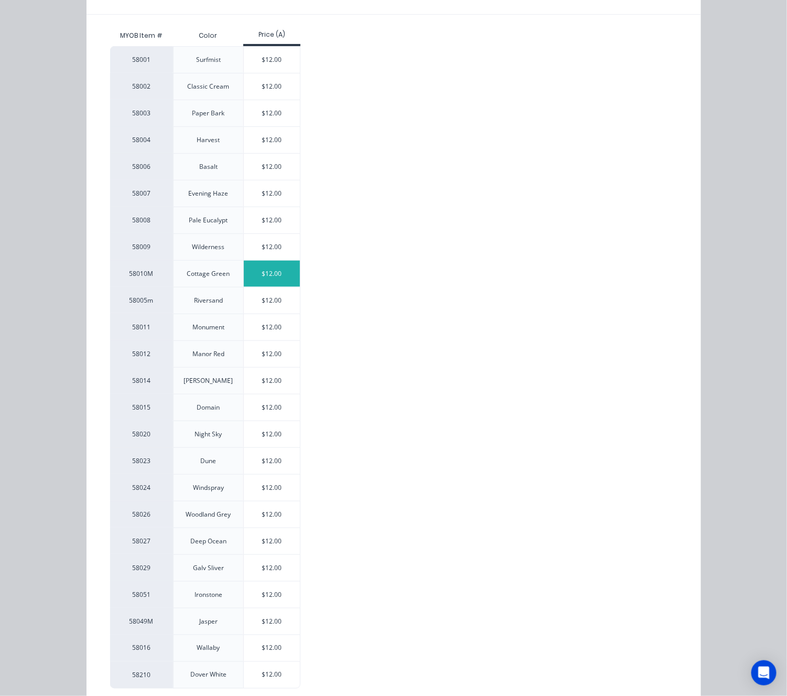
click at [273, 274] on div "$12.00" at bounding box center [272, 274] width 56 height 26
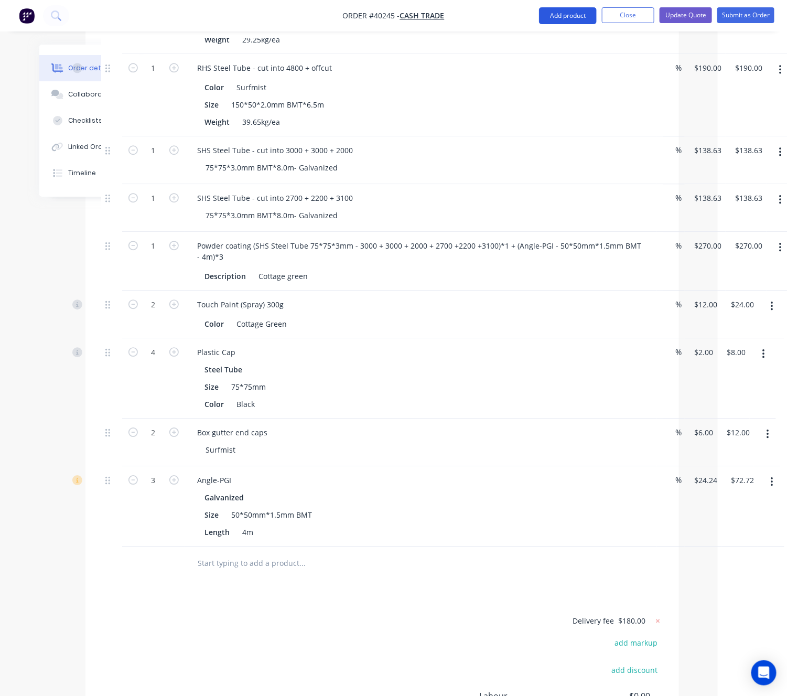
click at [558, 12] on button "Add product" at bounding box center [568, 15] width 58 height 17
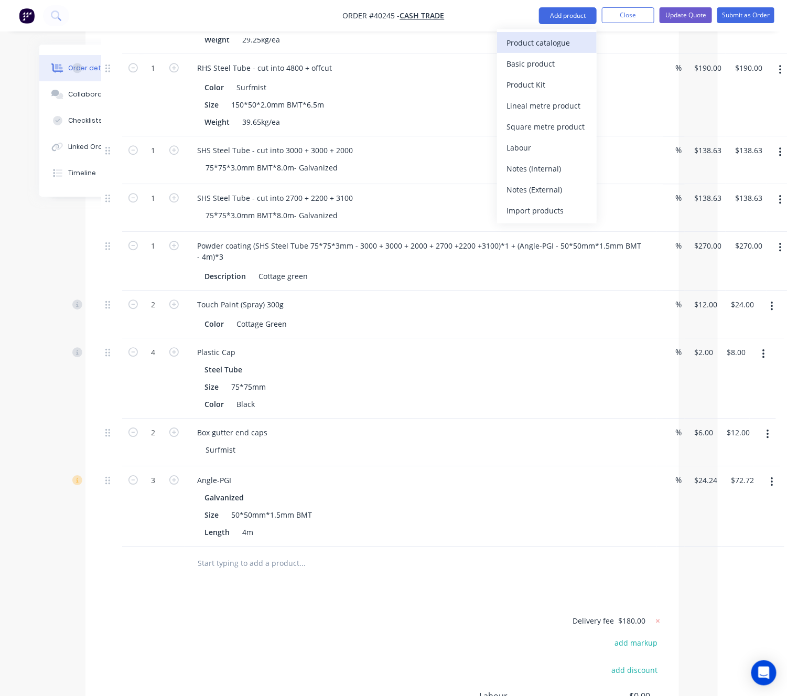
click at [557, 37] on div "Product catalogue" at bounding box center [546, 42] width 81 height 15
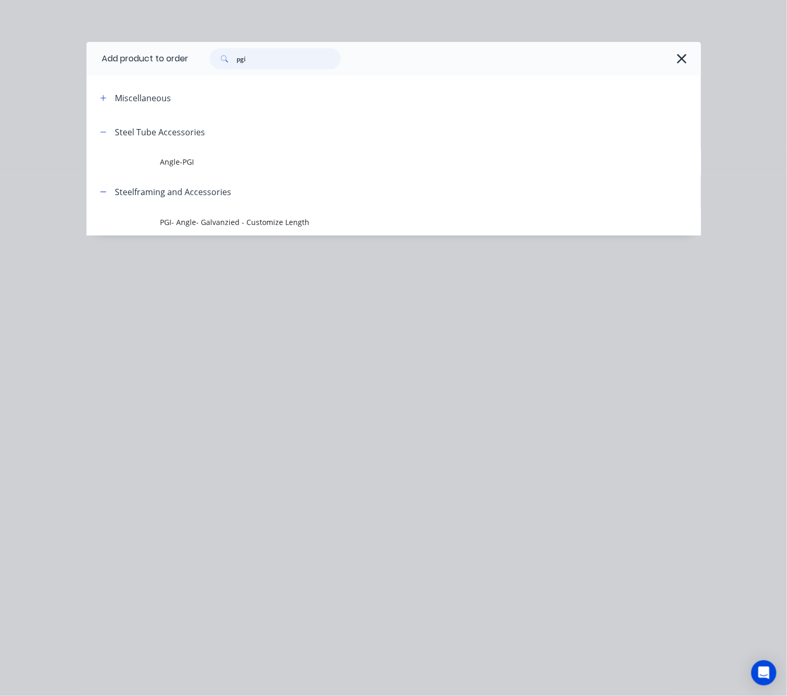
drag, startPoint x: 274, startPoint y: 58, endPoint x: 131, endPoint y: 78, distance: 143.9
click at [131, 78] on div "Add product to order pgi Miscellaneous Steel Tube Accessories Angle-PGI Steelfr…" at bounding box center [394, 138] width 614 height 193
type input "paint"
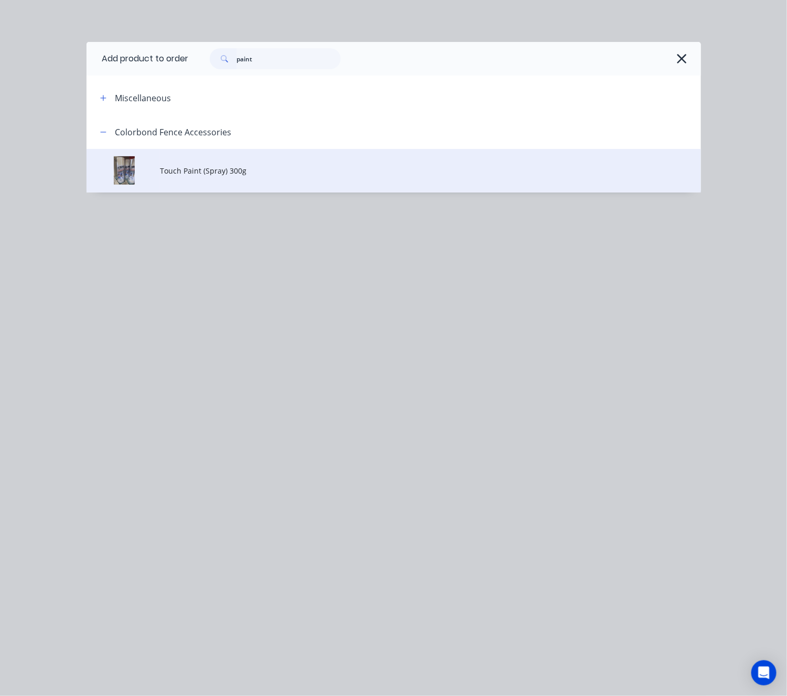
click at [337, 179] on td "Touch Paint (Spray) 300g" at bounding box center [430, 171] width 541 height 44
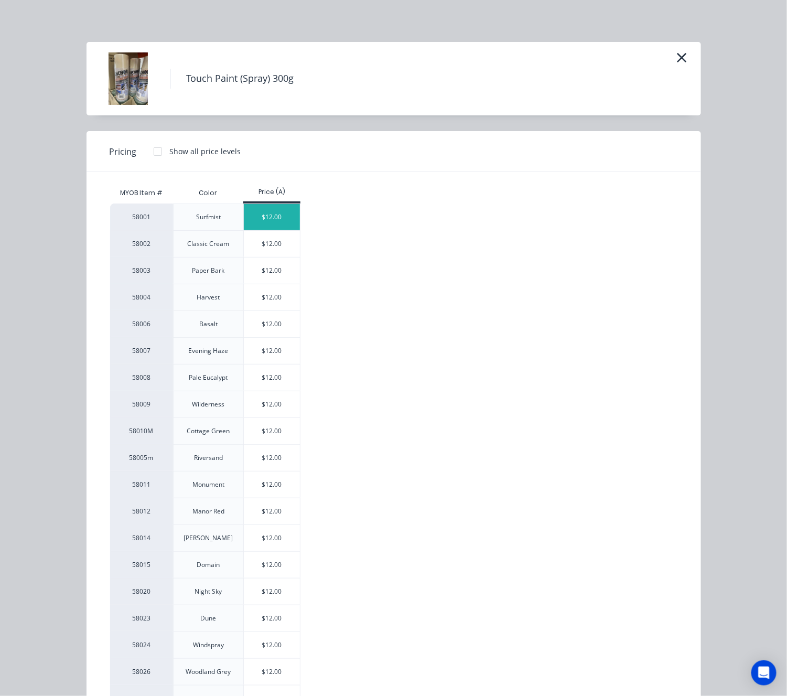
click at [269, 219] on div "$12.00" at bounding box center [272, 217] width 56 height 26
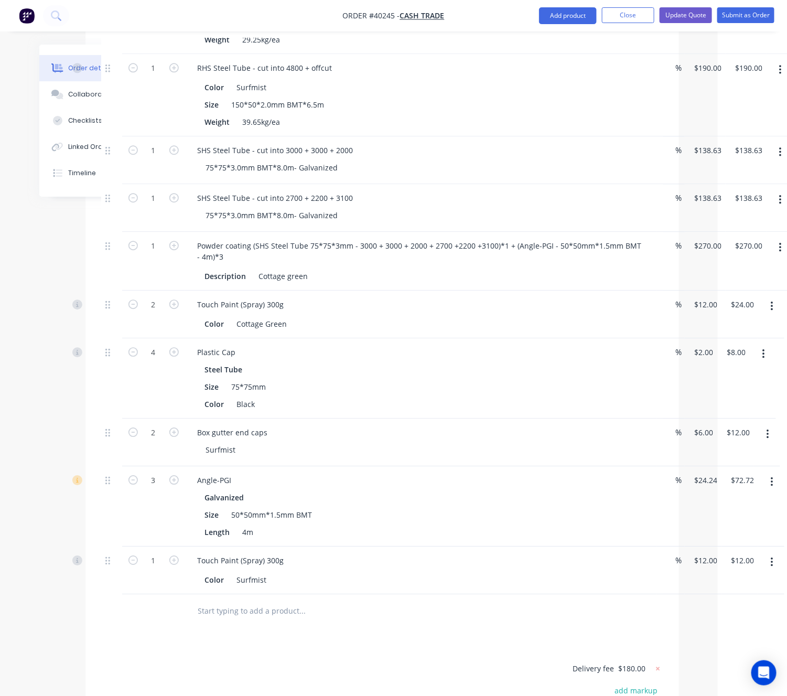
click at [107, 546] on div at bounding box center [111, 570] width 21 height 48
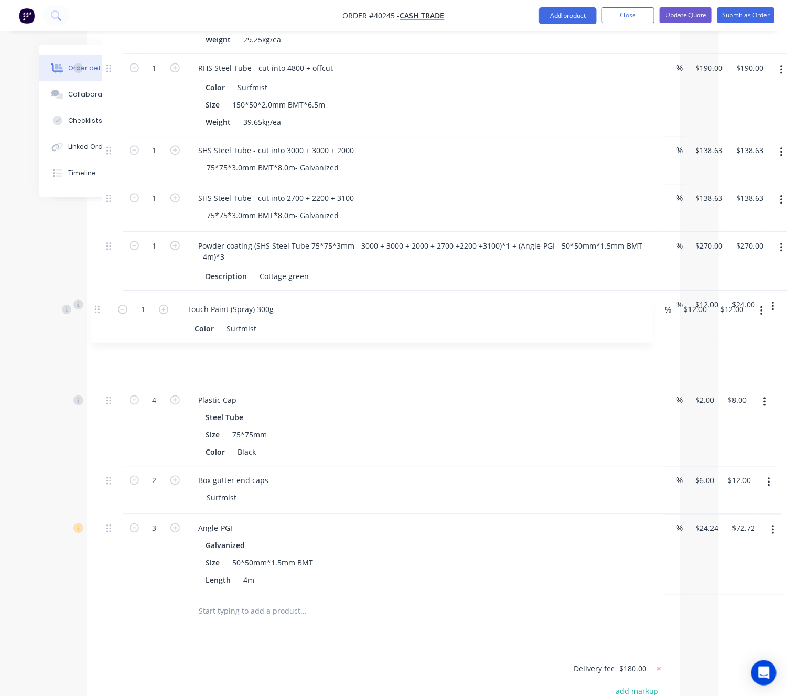
drag, startPoint x: 107, startPoint y: 523, endPoint x: 96, endPoint y: 307, distance: 215.7
click at [96, 307] on div "Qty Discount Price Total 2 RHS Steel Tube - cut into 5800 + offcut Color Surfmi…" at bounding box center [383, 289] width 593 height 677
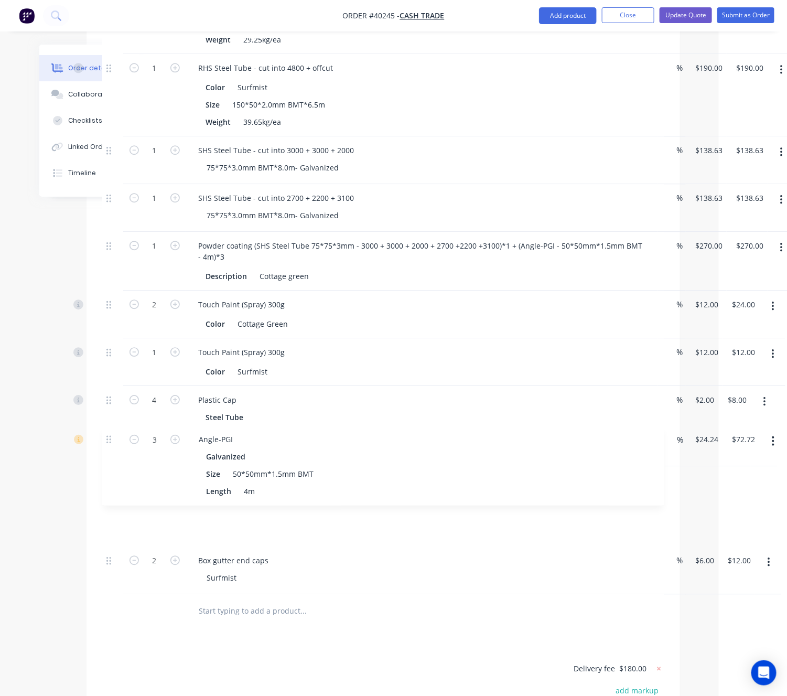
scroll to position [1022, 68]
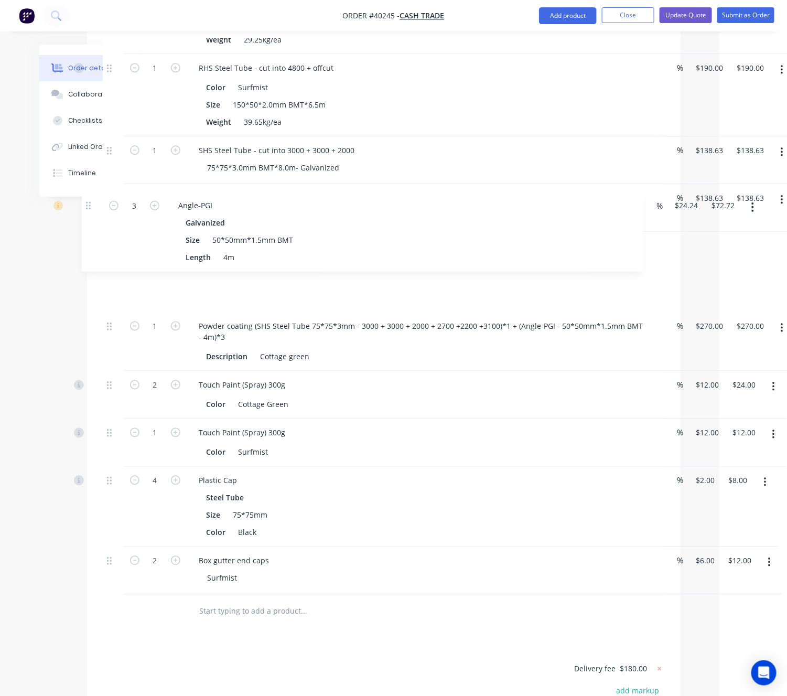
drag, startPoint x: 111, startPoint y: 492, endPoint x: 92, endPoint y: 207, distance: 286.4
click at [92, 207] on div "Qty Discount Price Total 2 RHS Steel Tube - cut into 5800 + offcut Color Surfmi…" at bounding box center [383, 289] width 593 height 677
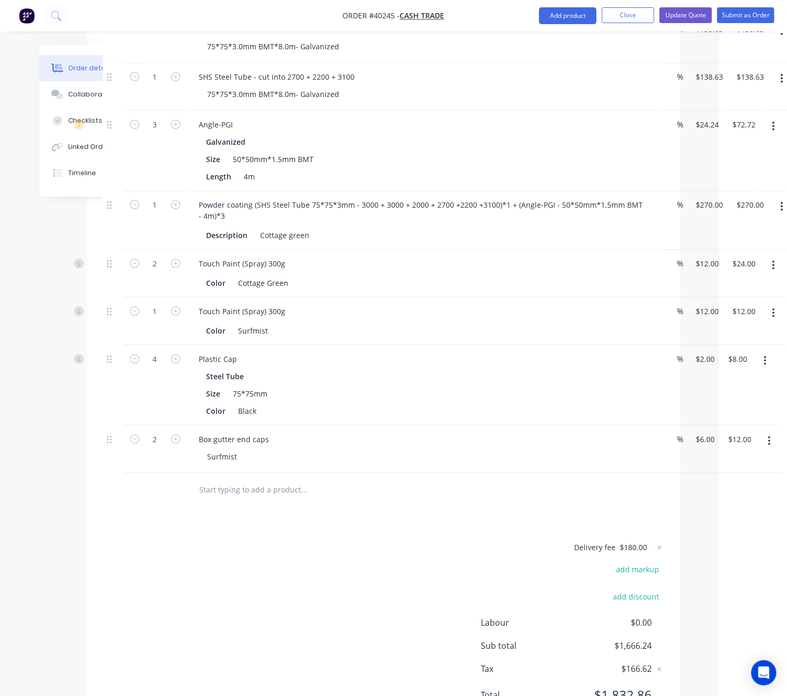
scroll to position [1155, 68]
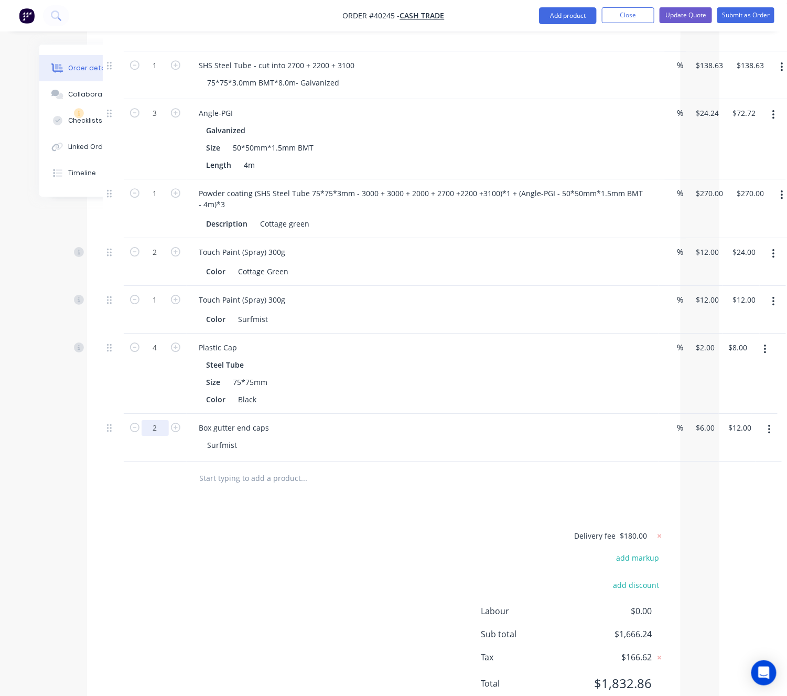
click at [156, 420] on input "2" at bounding box center [155, 428] width 27 height 16
type input "6"
type input "$36.00"
click at [153, 629] on div "Delivery fee $180.00 add markup add discount Labour $0.00 Sub total $1,666.24 T…" at bounding box center [384, 616] width 562 height 174
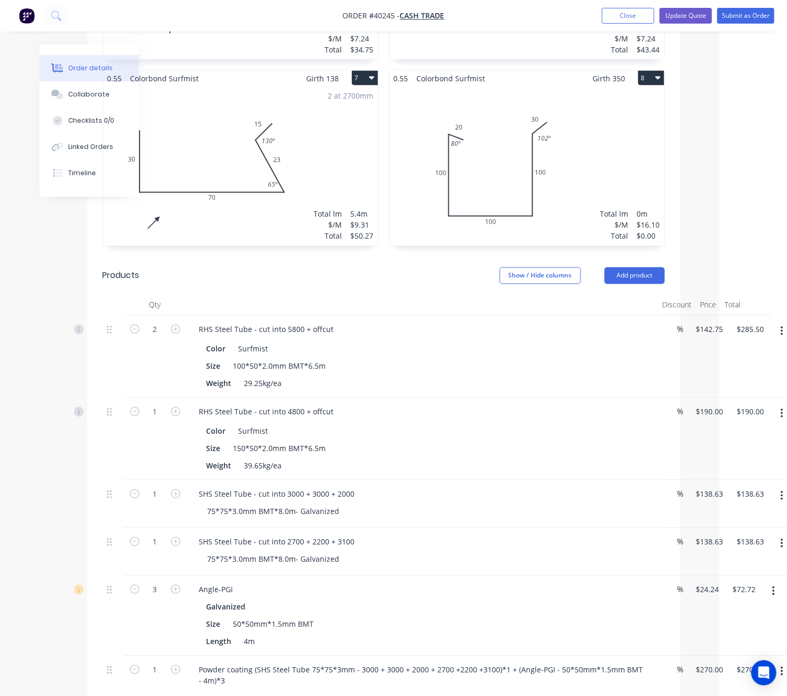
scroll to position [708, 68]
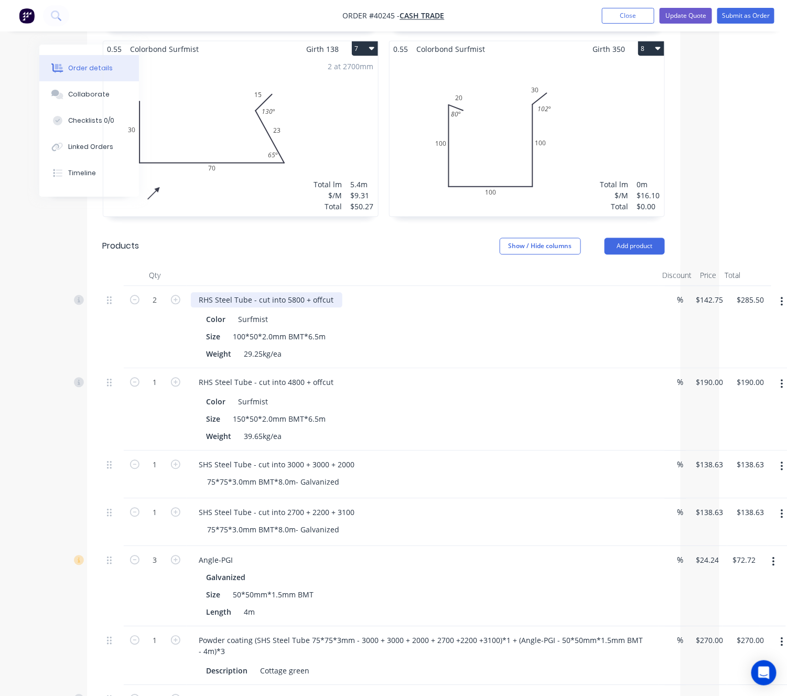
click at [326, 293] on div "RHS Steel Tube - cut into 5800 + offcut" at bounding box center [267, 300] width 152 height 15
click at [333, 293] on div "RHS Steel Tube - cut into 5800 + offcut" at bounding box center [267, 300] width 152 height 15
click at [318, 293] on div "RHS Steel Tube - cut into 5800 + offcut)" at bounding box center [268, 300] width 154 height 15
click at [255, 293] on div "RHS Steel Tube - cut into 5800 + off cut)" at bounding box center [269, 300] width 156 height 15
click at [257, 375] on div "RHS Steel Tube - cut into 4800 + offcut" at bounding box center [267, 382] width 152 height 15
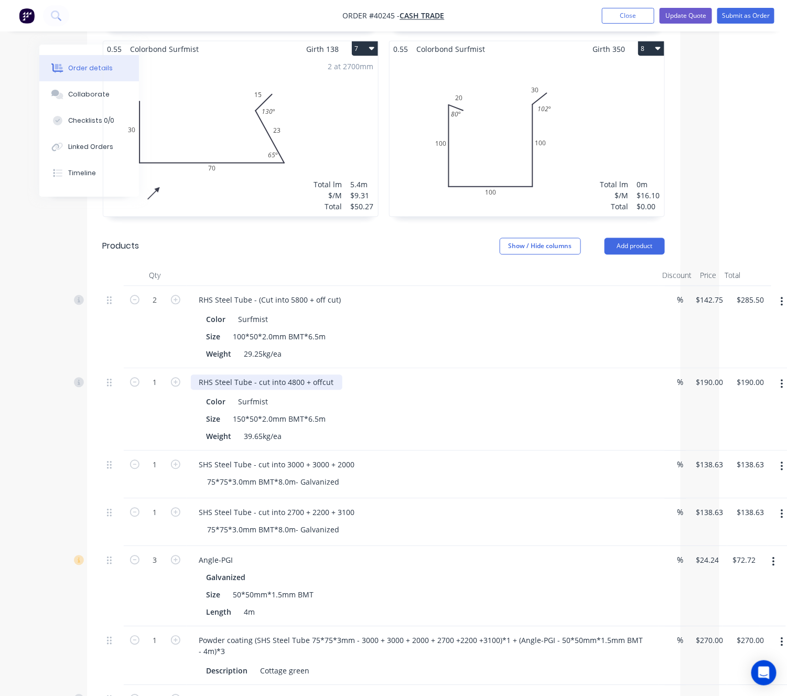
click at [254, 375] on div "RHS Steel Tube - cut into 4800 + offcut" at bounding box center [267, 382] width 152 height 15
click at [265, 375] on div "RHS Steel Tube - ( cut into 4800 + offcut" at bounding box center [269, 382] width 156 height 15
click at [337, 375] on div "RHS Steel Tube - ( Cut into 4800 + offcut" at bounding box center [269, 382] width 157 height 15
click at [325, 375] on div "RHS Steel Tube - ( Cut into 4800 + offcut" at bounding box center [269, 382] width 157 height 15
click at [336, 375] on div "RHS Steel Tube - ( Cut into 4800 + off cut" at bounding box center [270, 382] width 159 height 15
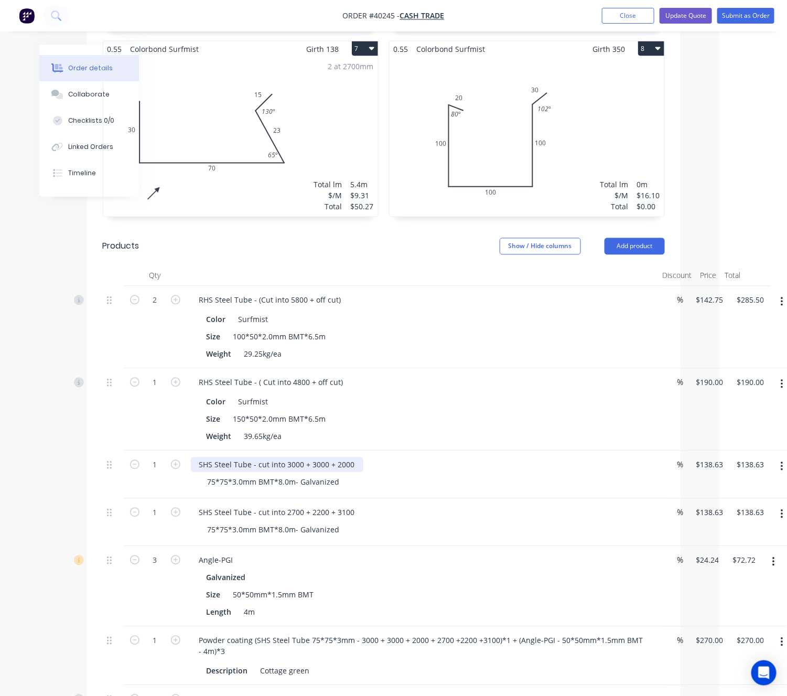
click at [255, 457] on div "SHS Steel Tube - cut into 3000 + 3000 + 2000" at bounding box center [277, 464] width 172 height 15
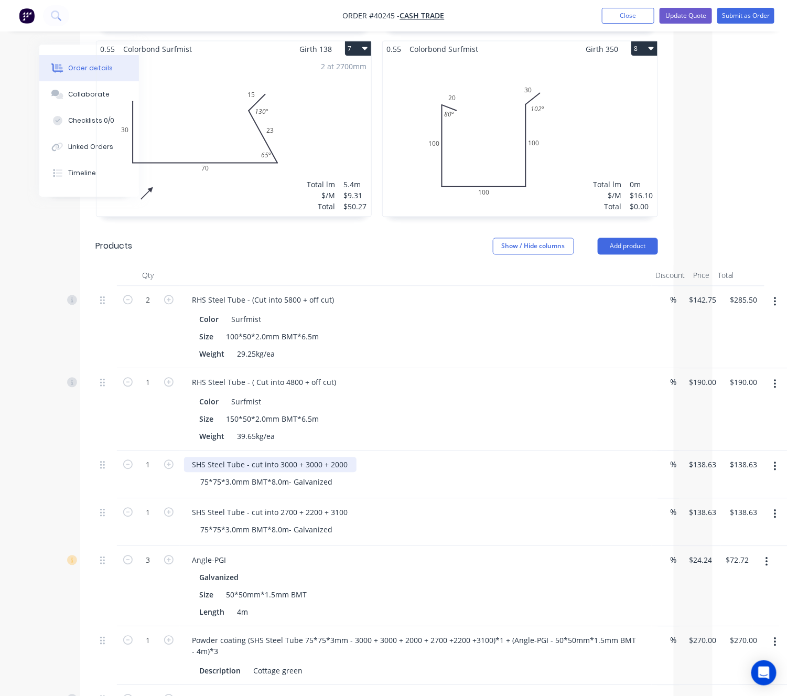
click at [249, 457] on div "SHS Steel Tube - cut into 3000 + 3000 + 2000" at bounding box center [270, 464] width 172 height 15
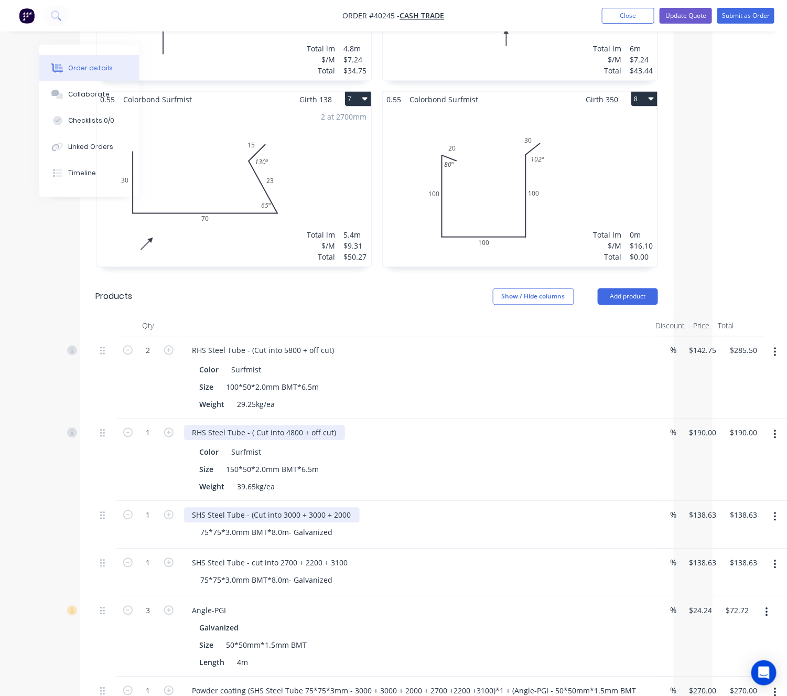
scroll to position [629, 74]
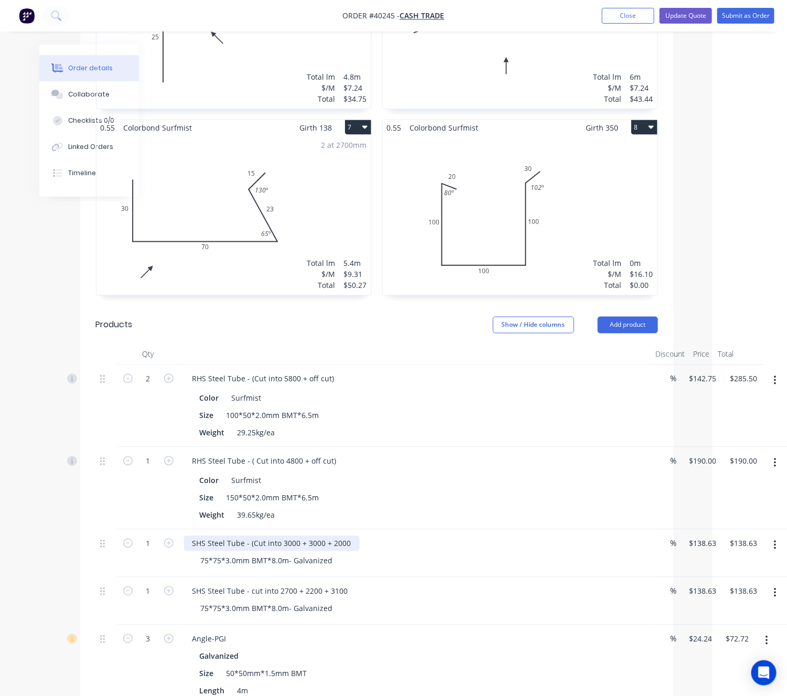
click at [349, 536] on div "SHS Steel Tube - (Cut into 3000 + 3000 + 2000" at bounding box center [272, 543] width 176 height 15
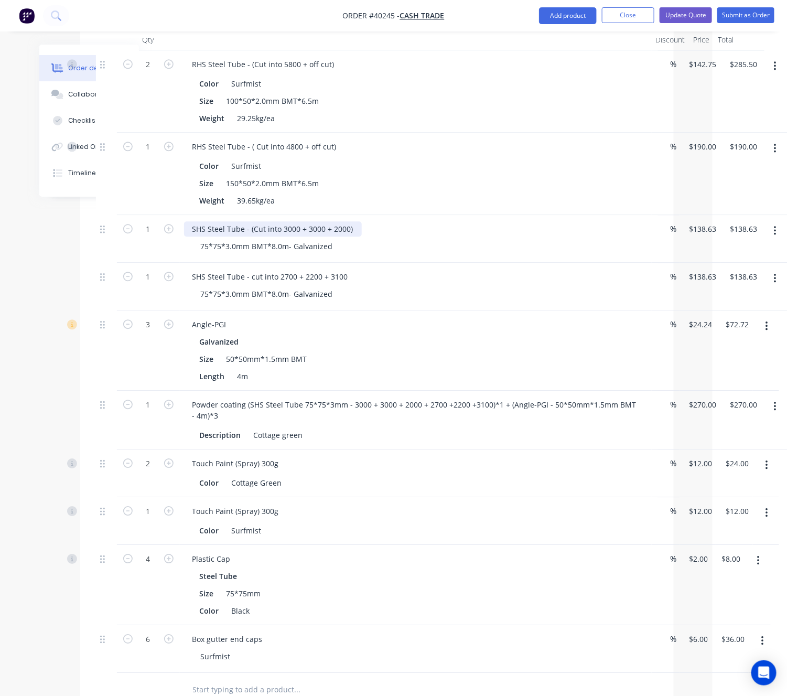
scroll to position [865, 74]
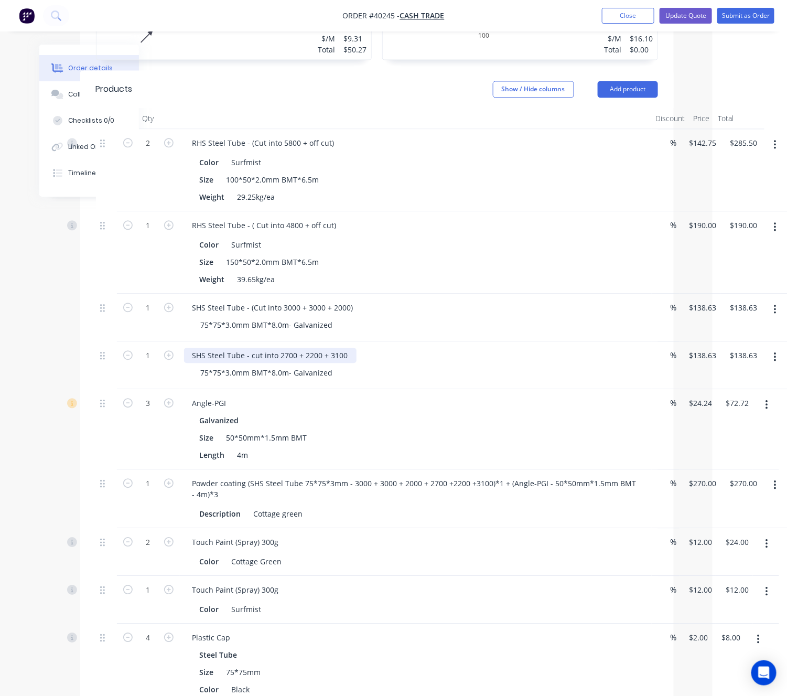
click at [246, 348] on div "SHS Steel Tube - cut into 2700 + 2200 + 3100" at bounding box center [270, 355] width 172 height 15
click at [250, 348] on div "SHS Steel Tube - cut into 2700 + 2200 + 3100" at bounding box center [270, 355] width 172 height 15
click at [253, 218] on div "RHS Steel Tube - ( Cut into 4800 + off cut)" at bounding box center [264, 225] width 161 height 15
click at [252, 218] on div "RHS Steel Tube - ( Cut into 4800 + off cut)" at bounding box center [264, 225] width 161 height 15
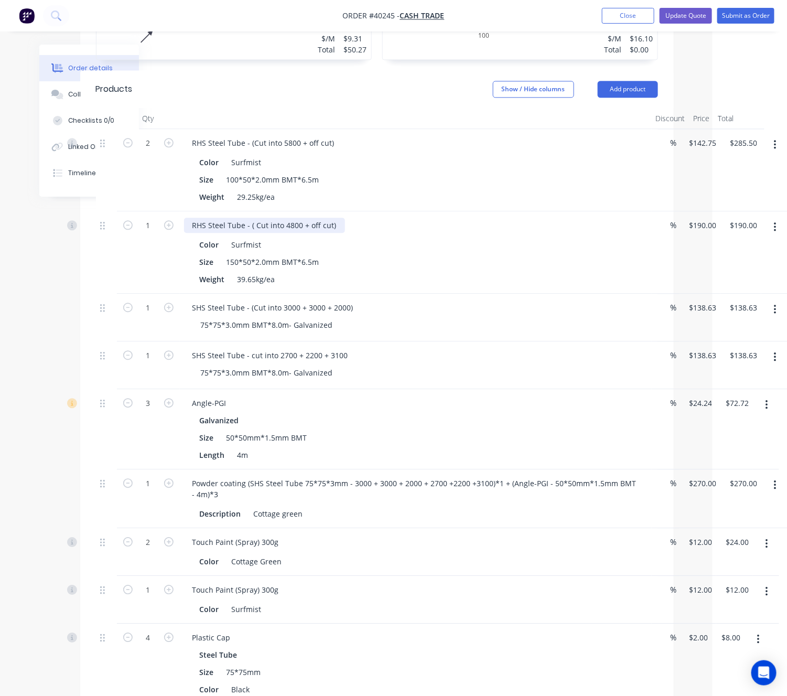
click at [256, 218] on div "RHS Steel Tube - ( Cut into 4800 + off cut)" at bounding box center [264, 225] width 161 height 15
click at [253, 218] on div "RHS Steel Tube - ( Cut into 4800 + off cut)" at bounding box center [264, 225] width 161 height 15
click at [249, 348] on div "SHS Steel Tube - cut into 2700 + 2200 + 3100" at bounding box center [270, 355] width 172 height 15
click at [246, 348] on div "SHS Steel Tube - cut into 2700 + 2200 + 3100" at bounding box center [270, 355] width 172 height 15
click at [249, 348] on div "SHS Steel Tube - cut into 2700 + 2200 + 3100" at bounding box center [270, 355] width 172 height 15
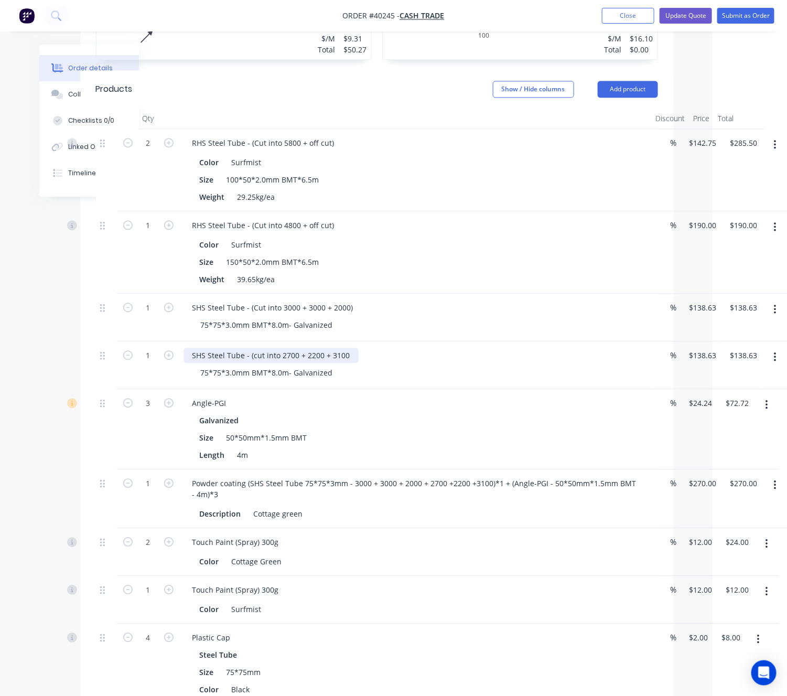
click at [255, 348] on div "SHS Steel Tube - (cut into 2700 + 2200 + 3100" at bounding box center [271, 355] width 175 height 15
click at [345, 348] on div "SHS Steel Tube - (Cut into 2700 + 2200 + 3100" at bounding box center [272, 355] width 176 height 15
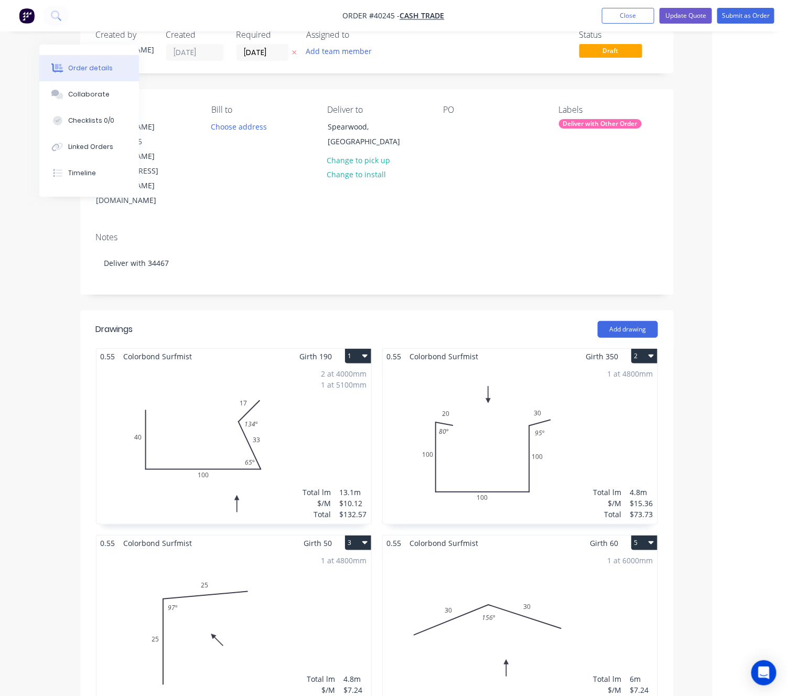
scroll to position [0, 74]
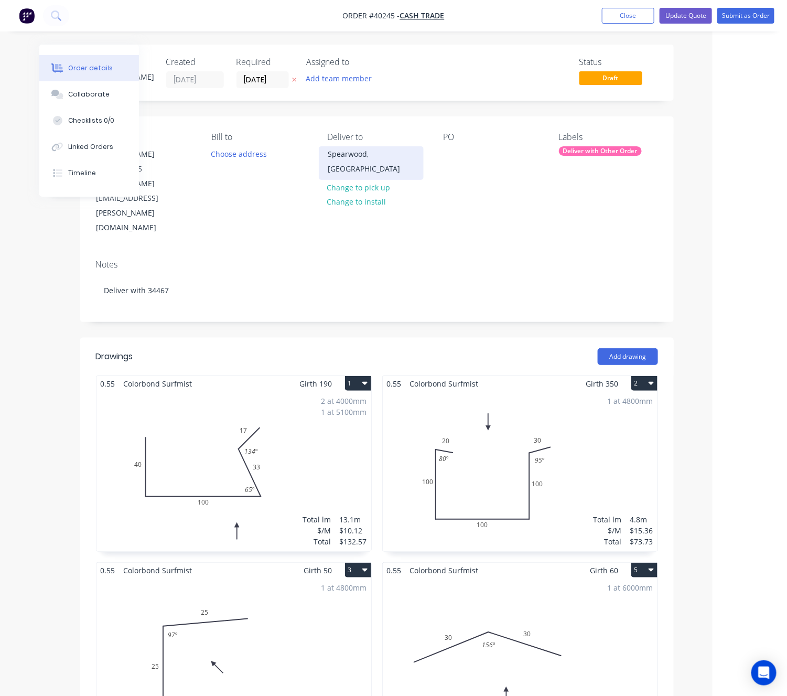
click at [334, 165] on div "Spearwood, Western Australia 6163" at bounding box center [371, 161] width 87 height 29
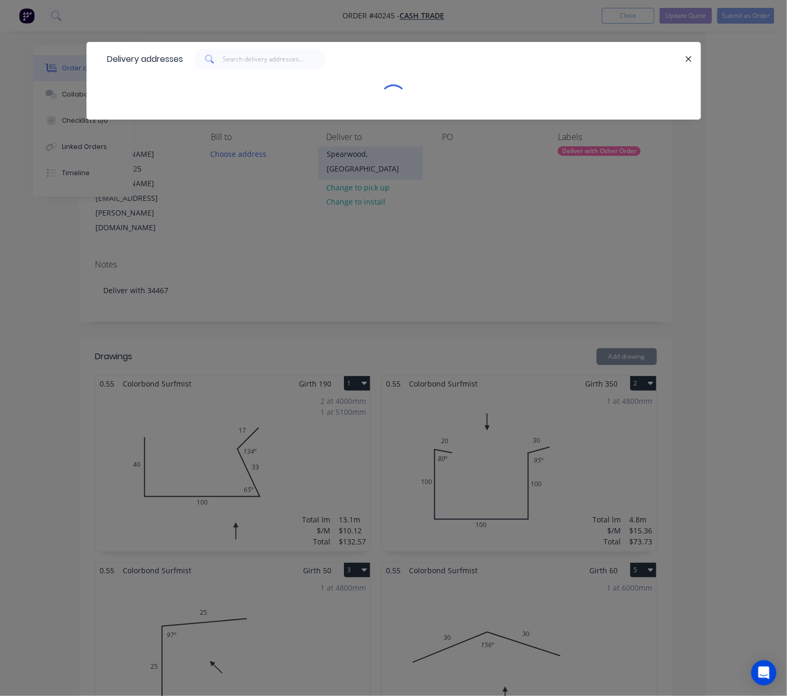
scroll to position [0, 69]
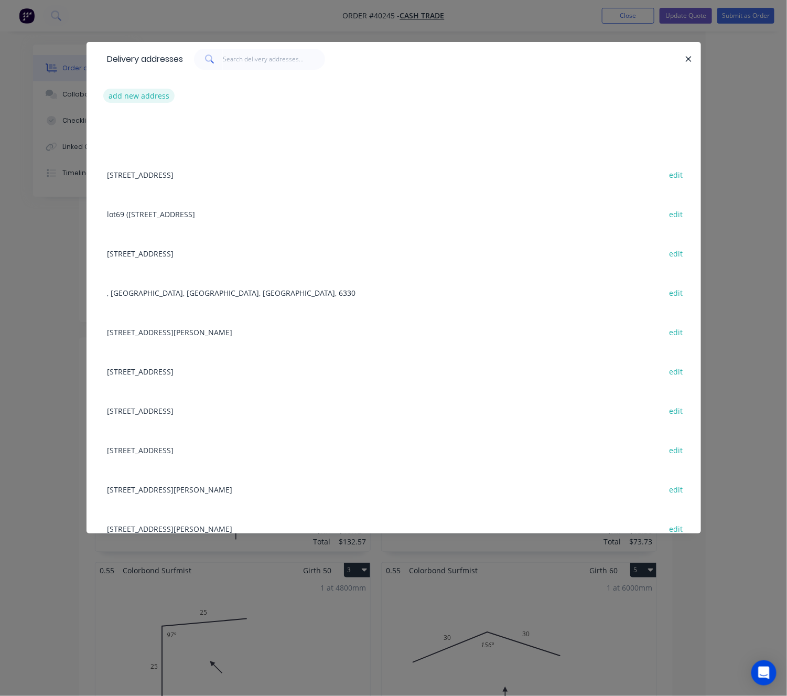
click at [143, 98] on button "add new address" at bounding box center [139, 96] width 72 height 14
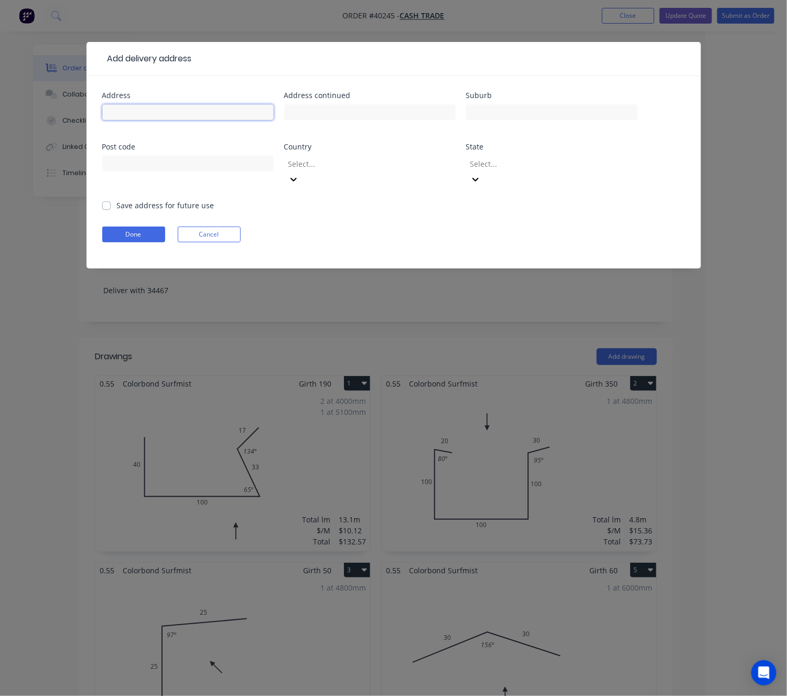
click at [156, 112] on input "text" at bounding box center [187, 112] width 171 height 16
paste input "48 Doolette St"
type input "48 Doolette St"
click at [508, 104] on input "text" at bounding box center [551, 112] width 171 height 16
paste input "Spearwood"
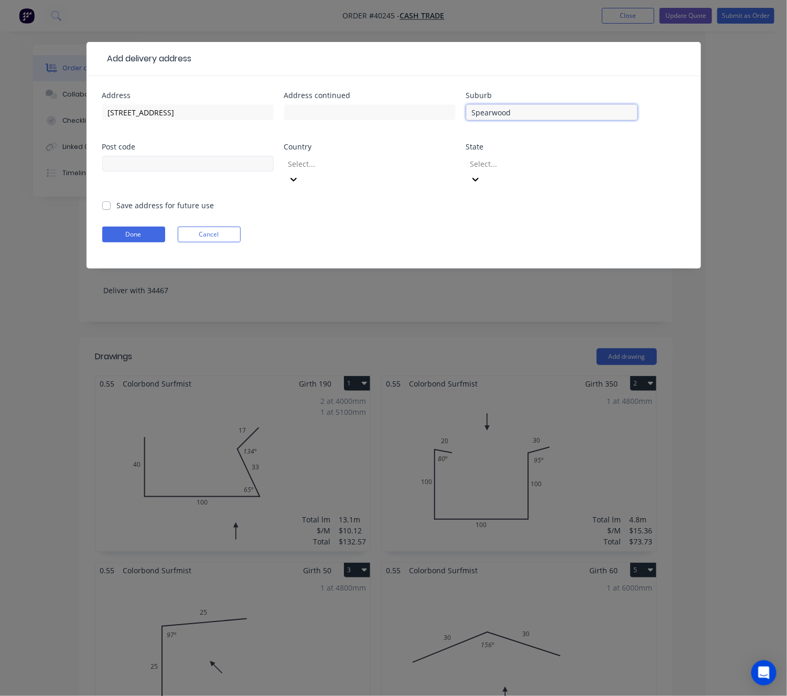
type input "Spearwood"
click at [197, 167] on input "text" at bounding box center [187, 164] width 171 height 16
type input "6163"
click at [314, 167] on div at bounding box center [362, 163] width 151 height 13
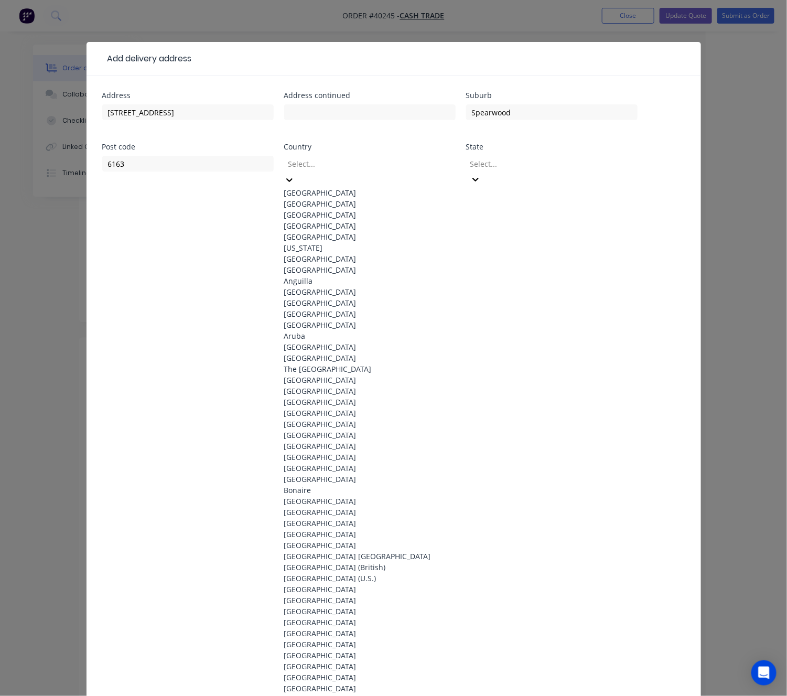
click at [325, 187] on div "[GEOGRAPHIC_DATA]" at bounding box center [369, 192] width 171 height 11
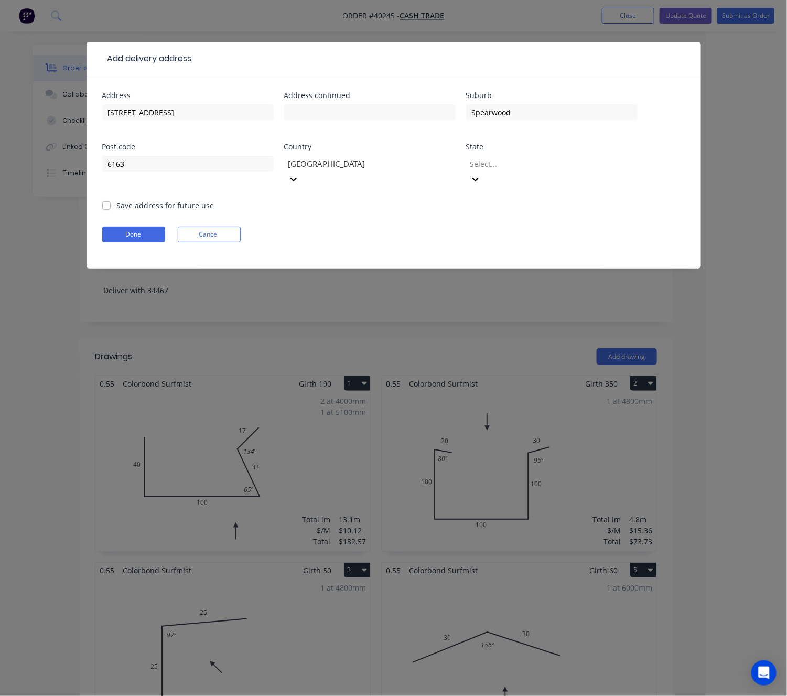
click at [519, 166] on div at bounding box center [544, 163] width 151 height 13
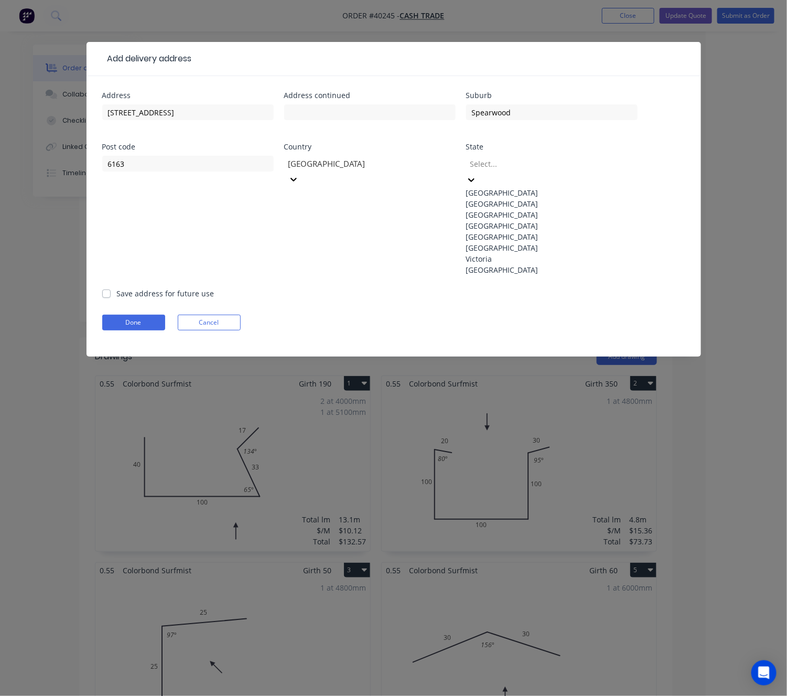
click at [564, 275] on div "Western Australia" at bounding box center [551, 269] width 171 height 11
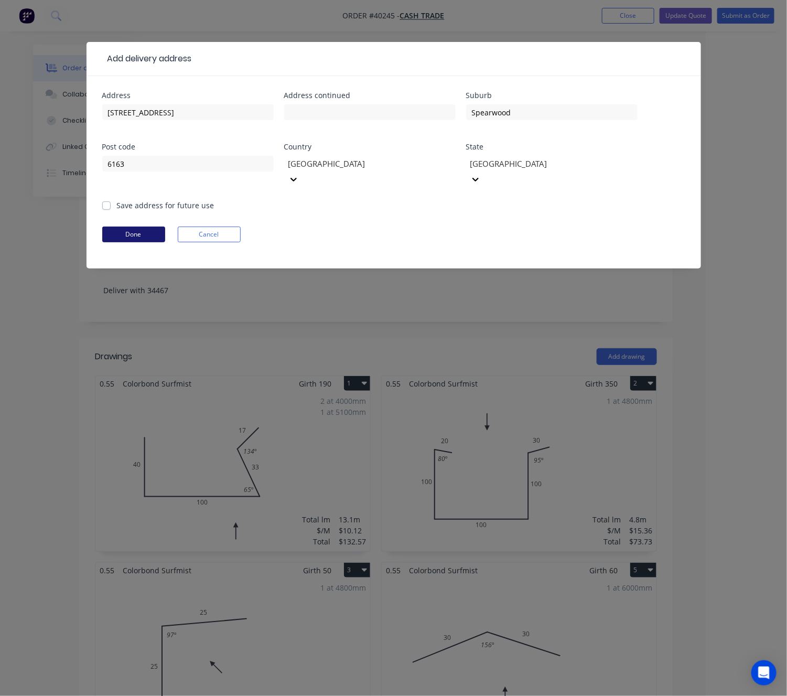
click at [134, 226] on button "Done" at bounding box center [133, 234] width 63 height 16
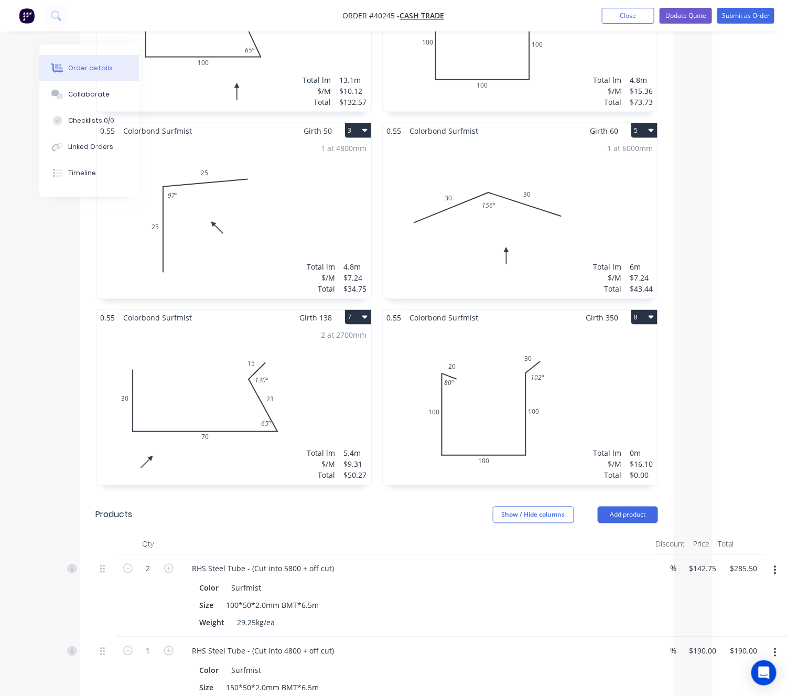
scroll to position [447, 74]
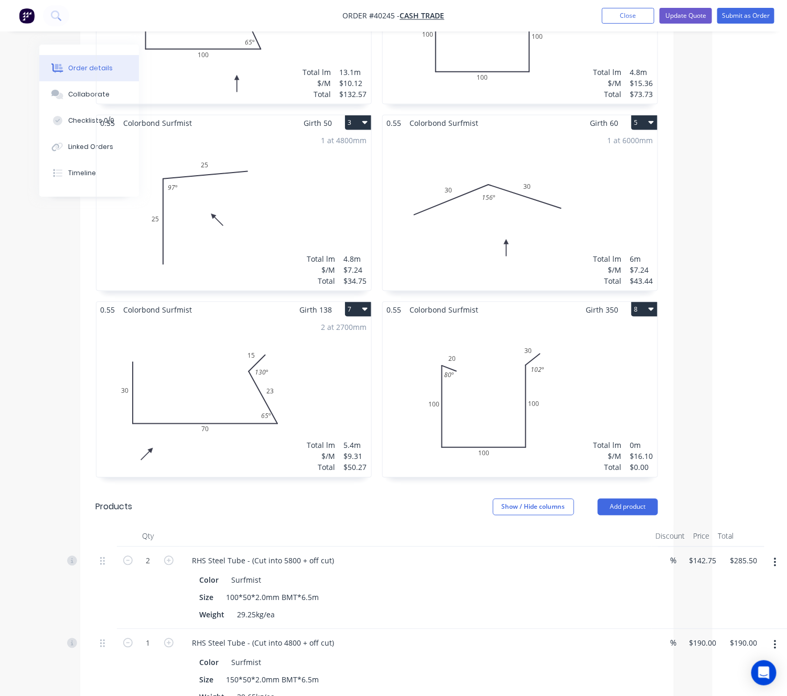
click at [607, 356] on div "Total lm $/M Total 0m $16.10 $0.00" at bounding box center [520, 397] width 275 height 160
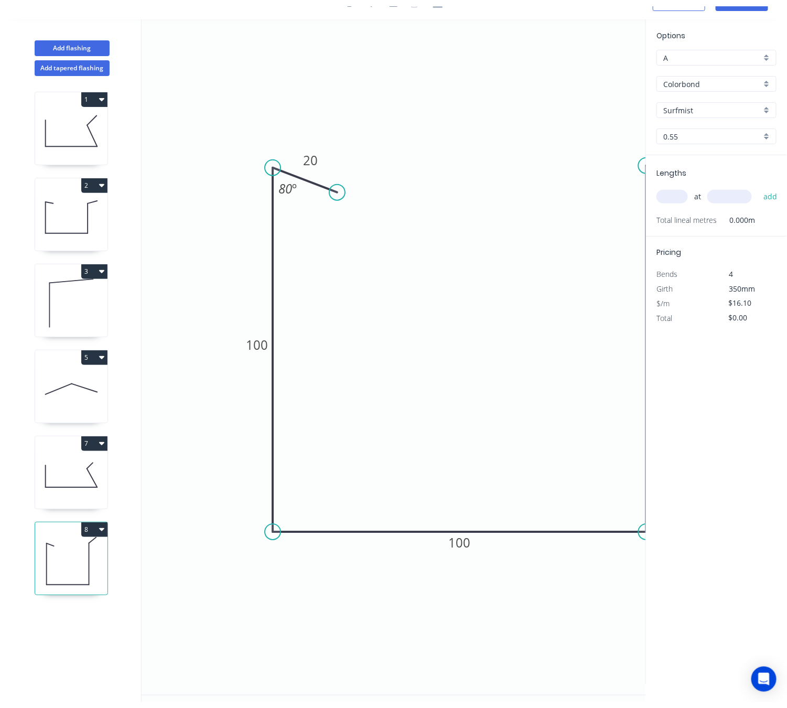
scroll to position [21, 0]
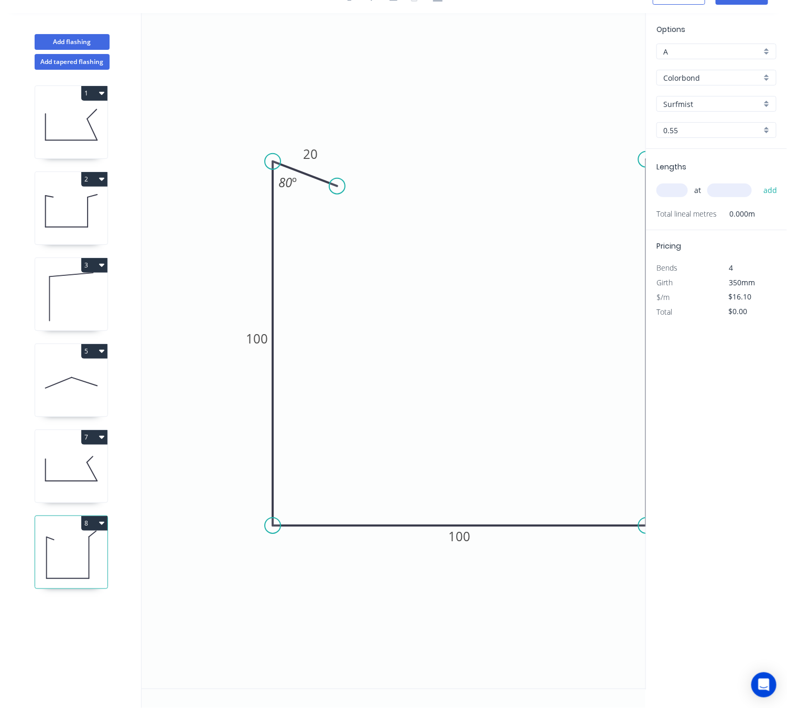
click at [674, 187] on input "text" at bounding box center [671, 191] width 31 height 14
type input "2"
click at [744, 190] on input "text" at bounding box center [729, 191] width 45 height 14
type input "6000"
click at [758, 181] on button "add" at bounding box center [770, 190] width 25 height 18
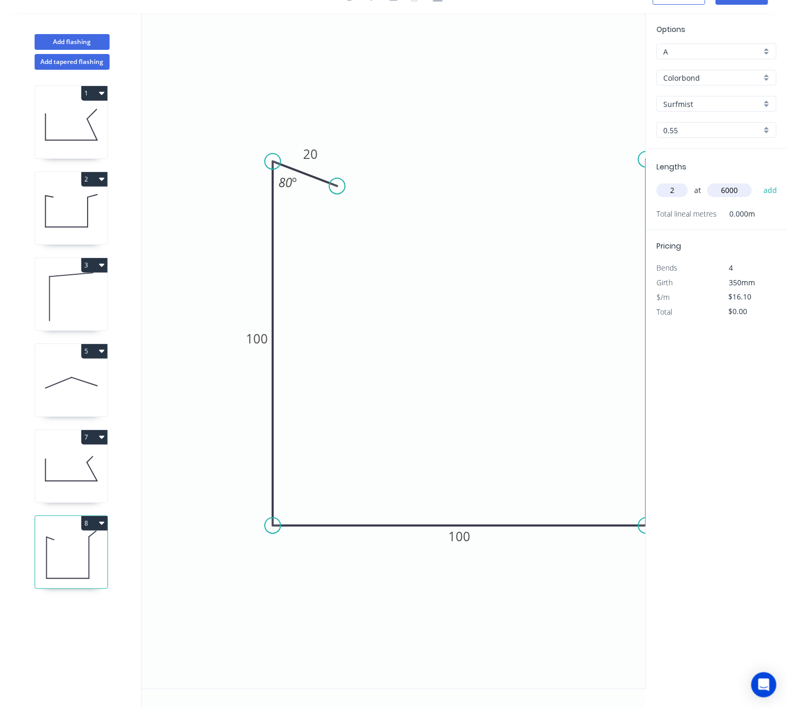
type input "$193.20"
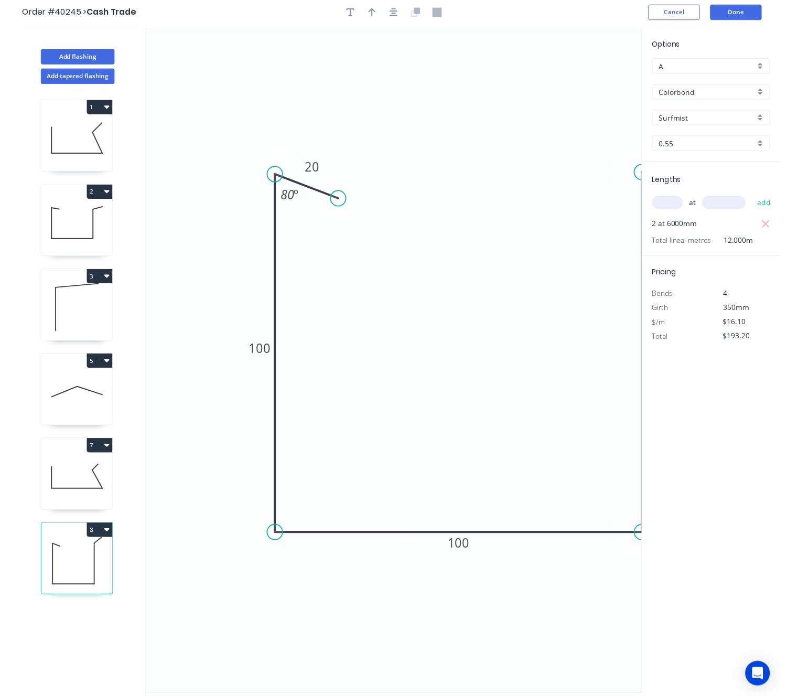
scroll to position [0, 0]
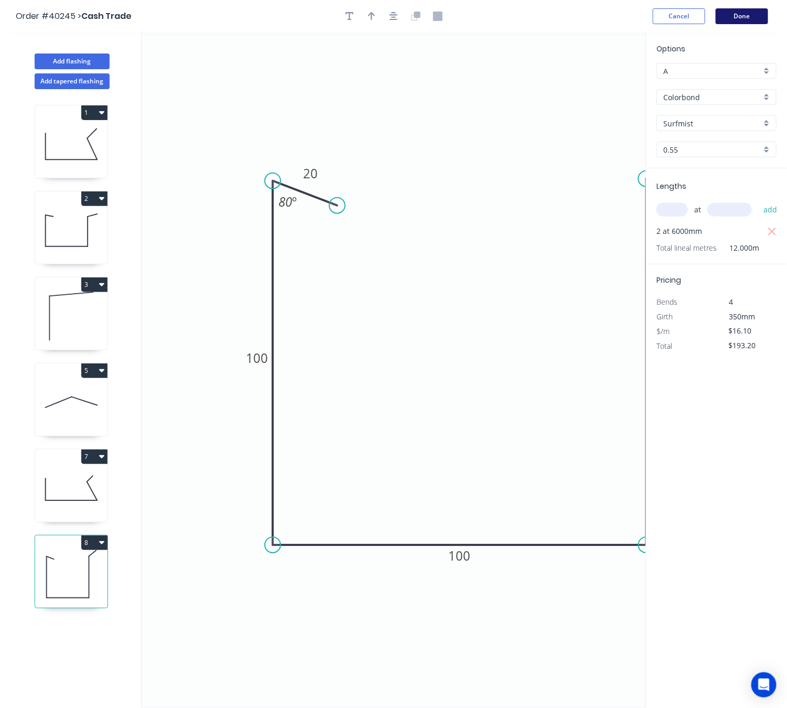
click at [760, 15] on button "Done" at bounding box center [742, 16] width 52 height 16
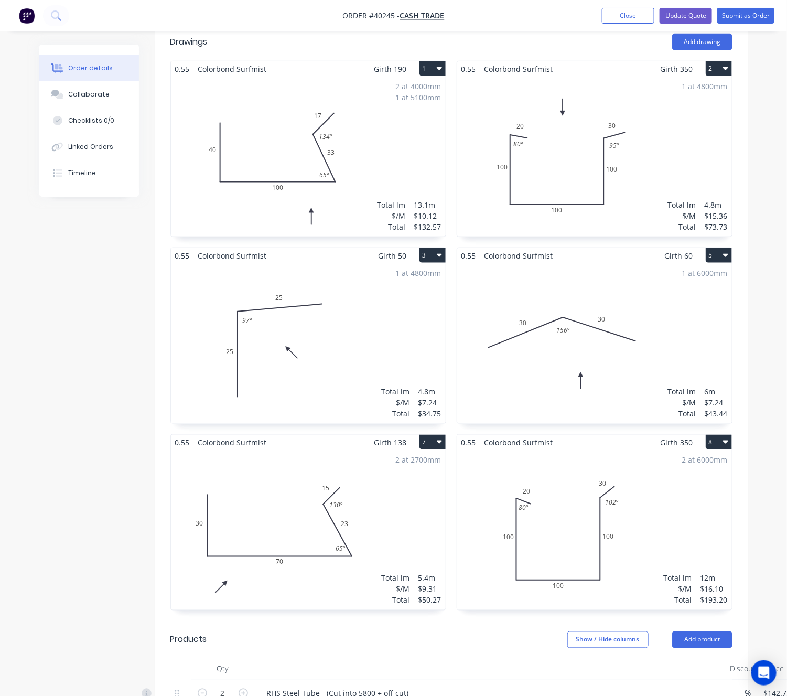
click at [567, 528] on div "2 at 6000mm Total lm $/M Total 12m $16.10 $193.20" at bounding box center [594, 530] width 275 height 160
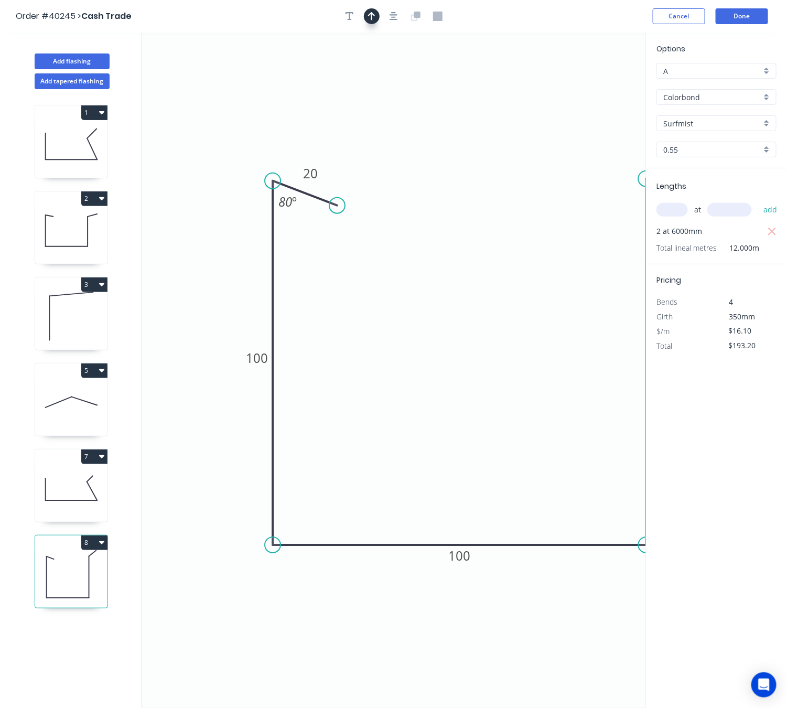
click at [372, 18] on icon "button" at bounding box center [371, 16] width 7 height 8
drag, startPoint x: 590, startPoint y: 82, endPoint x: 407, endPoint y: 94, distance: 183.4
click at [407, 94] on icon at bounding box center [408, 78] width 9 height 34
click at [762, 9] on button "Done" at bounding box center [742, 16] width 52 height 16
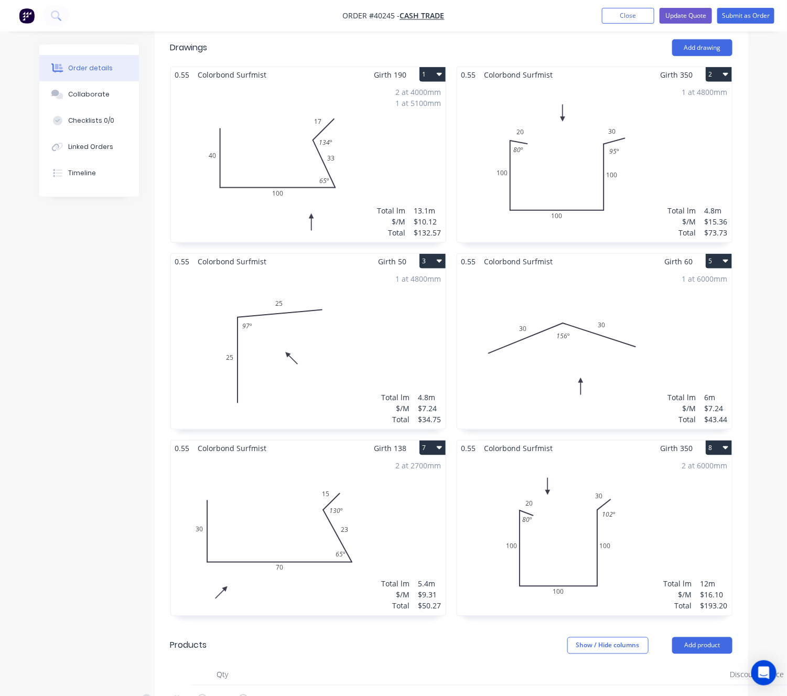
scroll to position [79, 0]
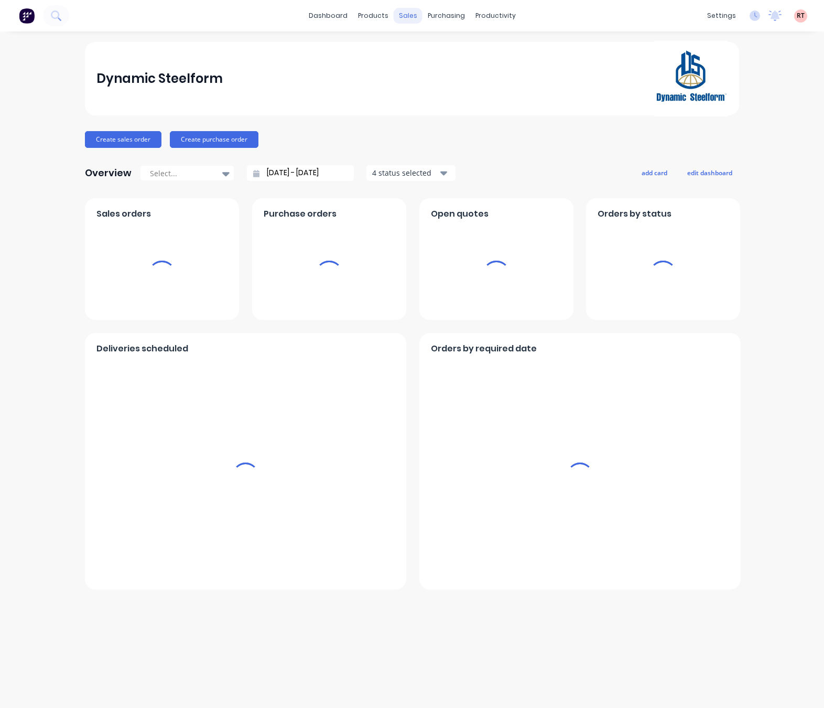
click at [404, 14] on div "sales" at bounding box center [408, 16] width 29 height 16
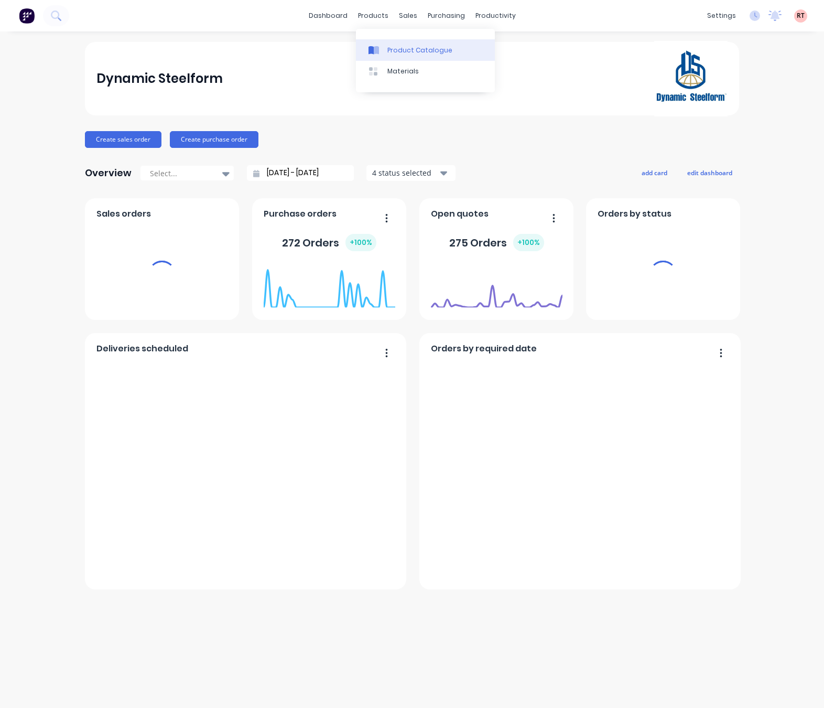
click at [414, 48] on div "Product Catalogue" at bounding box center [419, 50] width 65 height 9
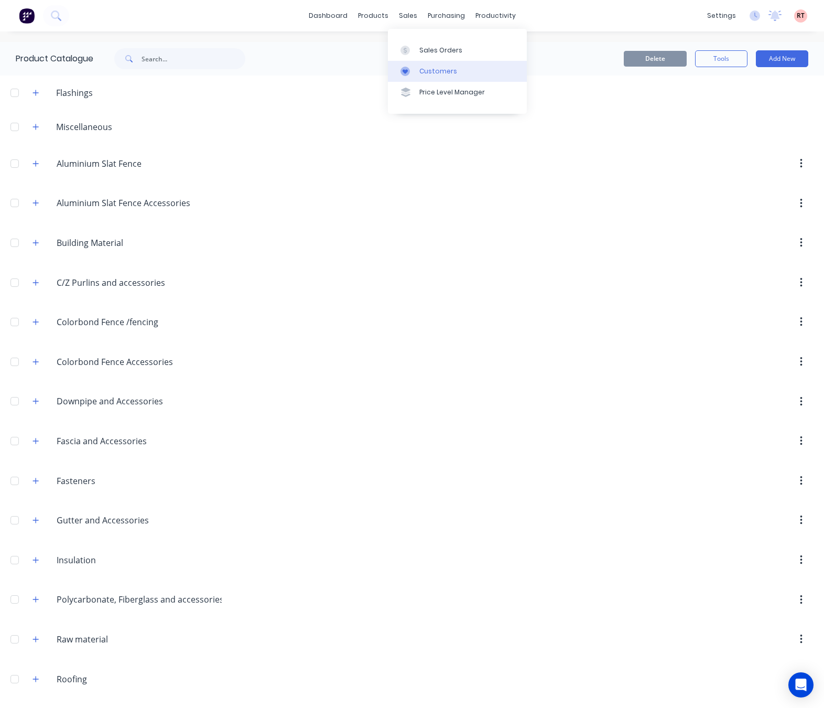
click at [433, 67] on div "Customers" at bounding box center [438, 71] width 38 height 9
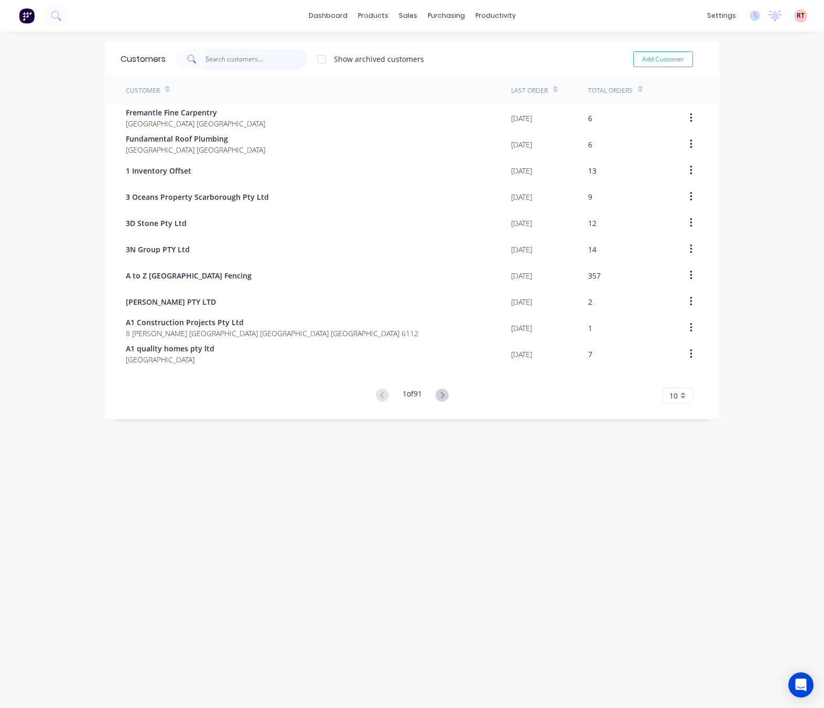
click at [244, 60] on input "text" at bounding box center [257, 59] width 102 height 21
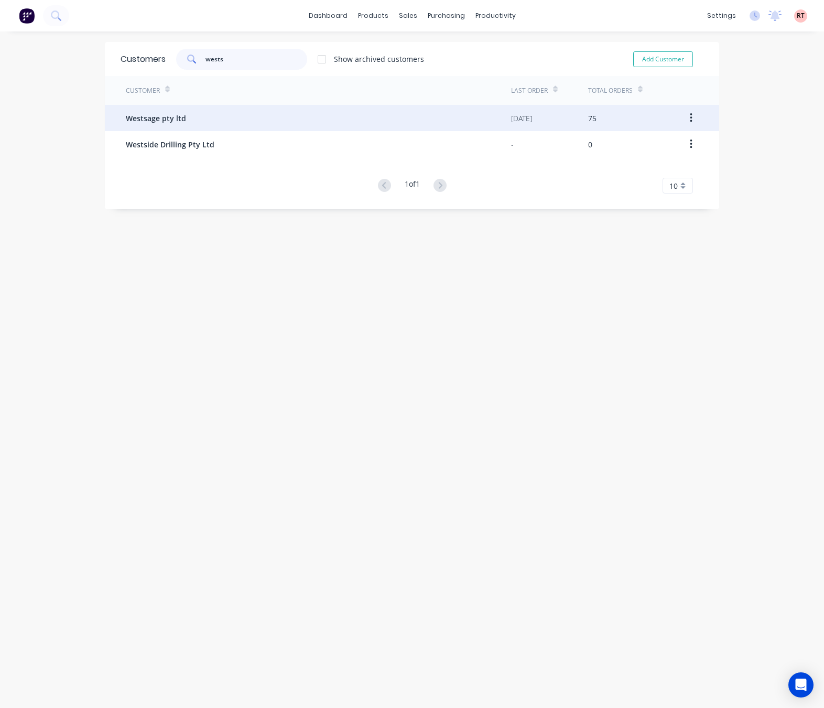
type input "wests"
click at [261, 123] on div "Westsage pty ltd" at bounding box center [318, 118] width 385 height 26
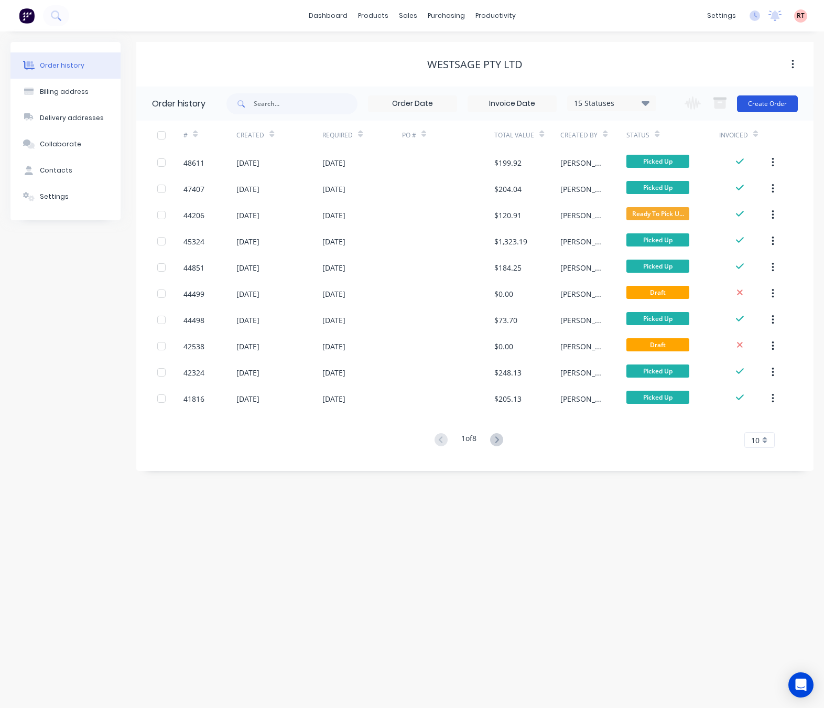
click at [786, 104] on button "Create Order" at bounding box center [767, 103] width 61 height 17
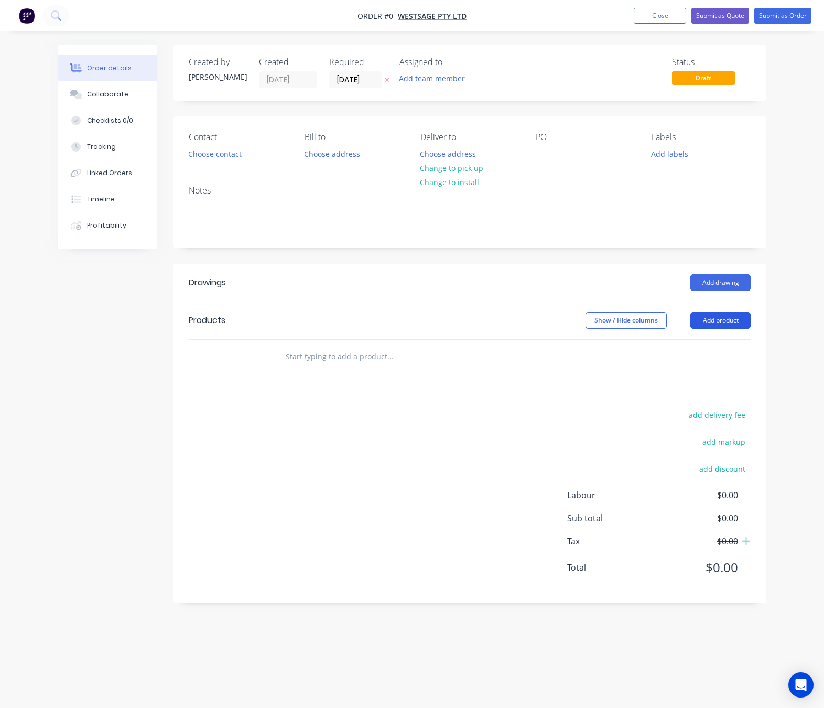
click at [710, 321] on button "Add product" at bounding box center [720, 320] width 60 height 17
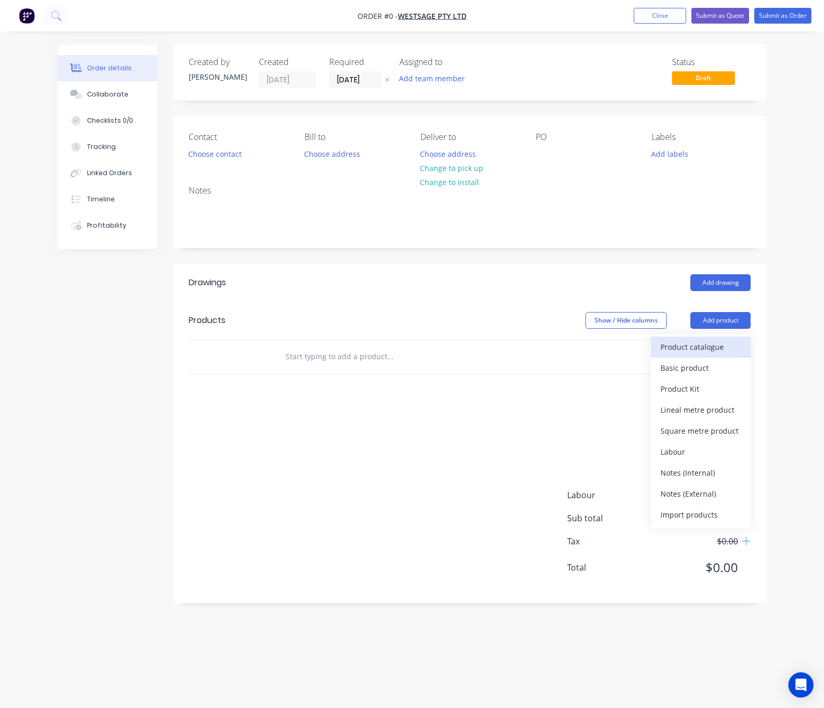
click at [705, 347] on div "Product catalogue" at bounding box center [701, 346] width 81 height 15
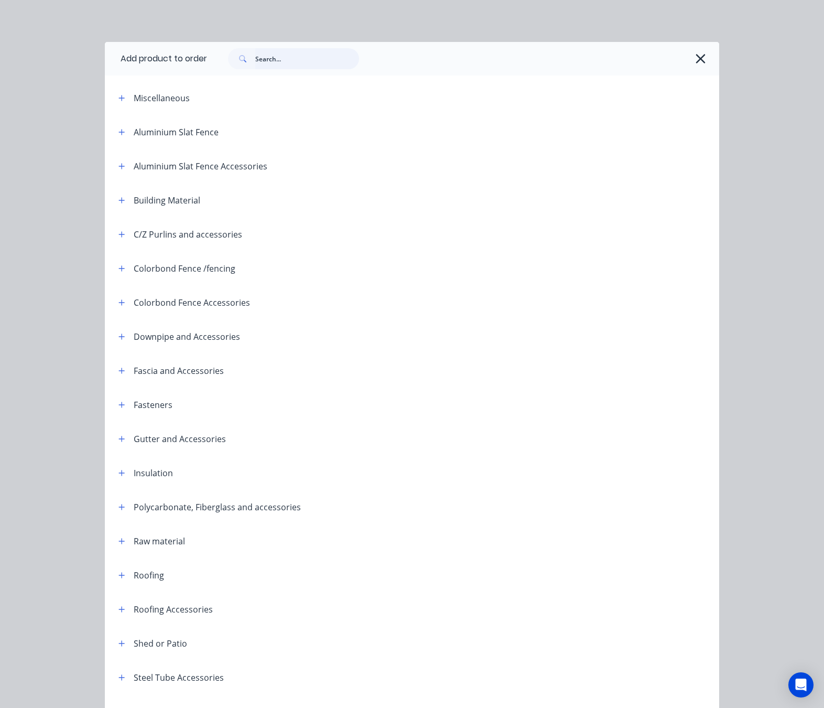
click at [275, 57] on input "text" at bounding box center [307, 58] width 104 height 21
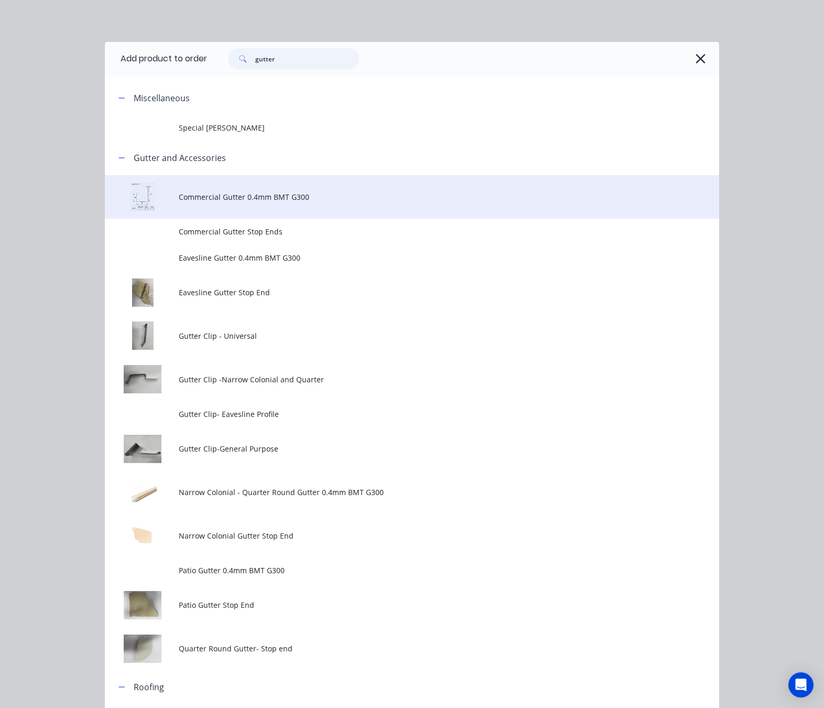
type input "gutter"
click at [354, 201] on span "Commercial Gutter 0.4mm BMT G300" at bounding box center [395, 196] width 433 height 11
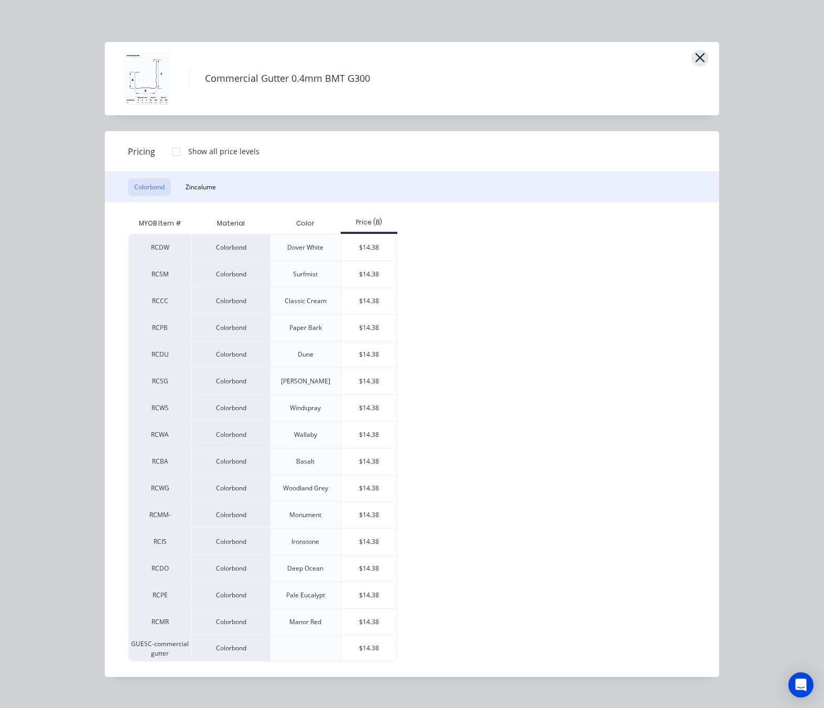
click at [693, 57] on button "button" at bounding box center [700, 58] width 17 height 17
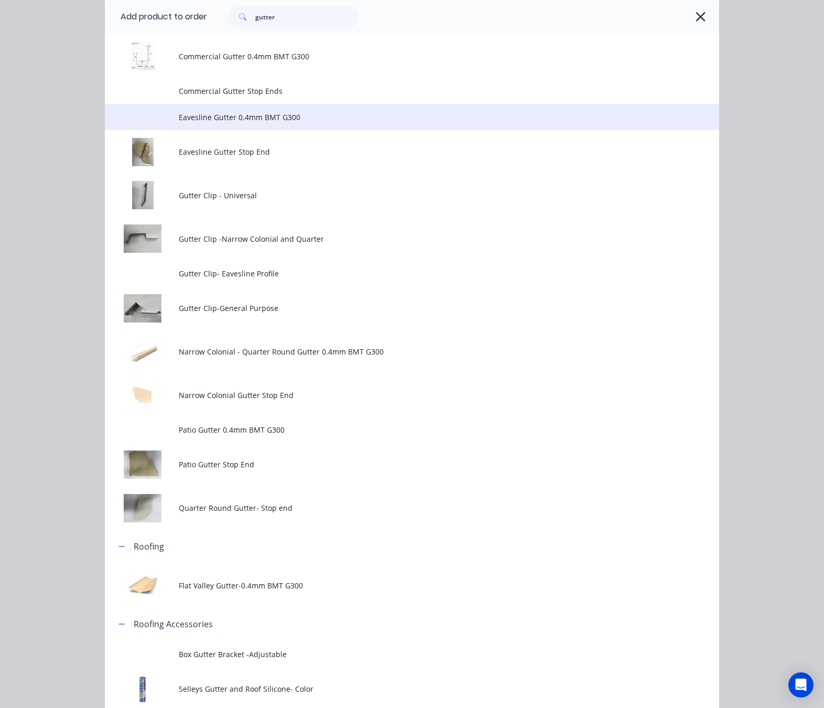
click at [330, 126] on td "Eavesline Gutter 0.4mm BMT G300" at bounding box center [449, 117] width 541 height 26
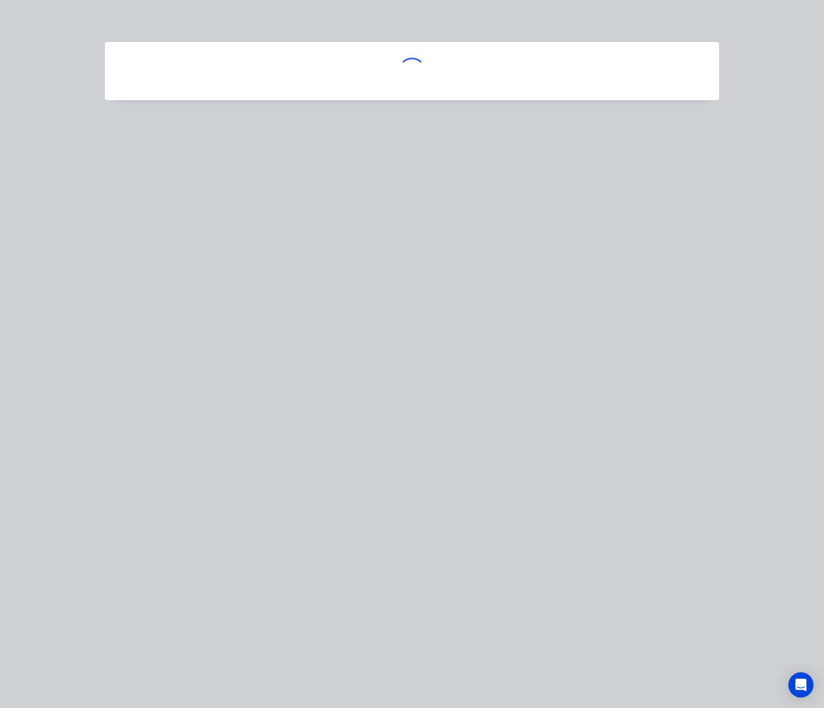
scroll to position [0, 0]
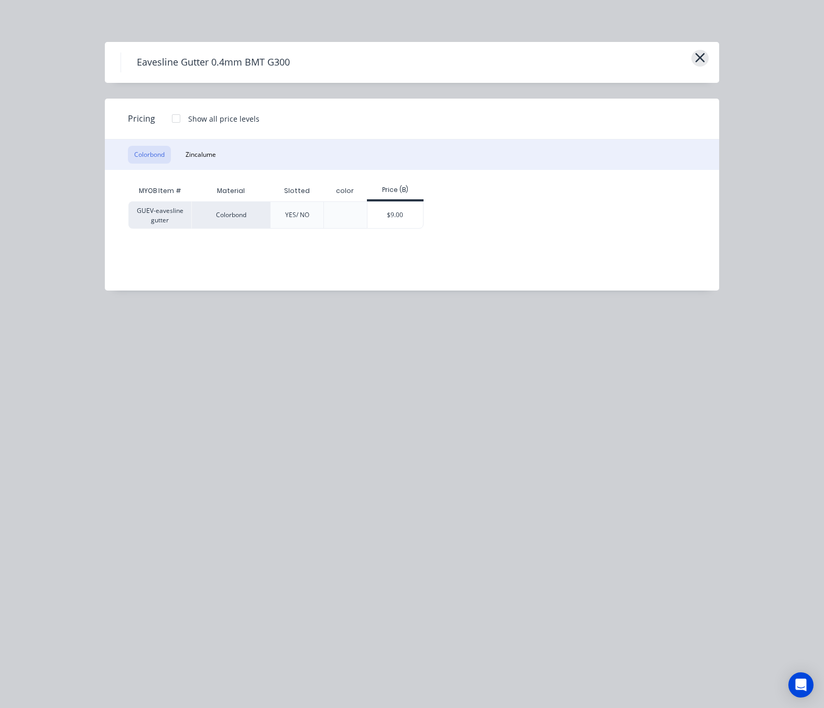
click at [695, 55] on icon "button" at bounding box center [700, 57] width 11 height 15
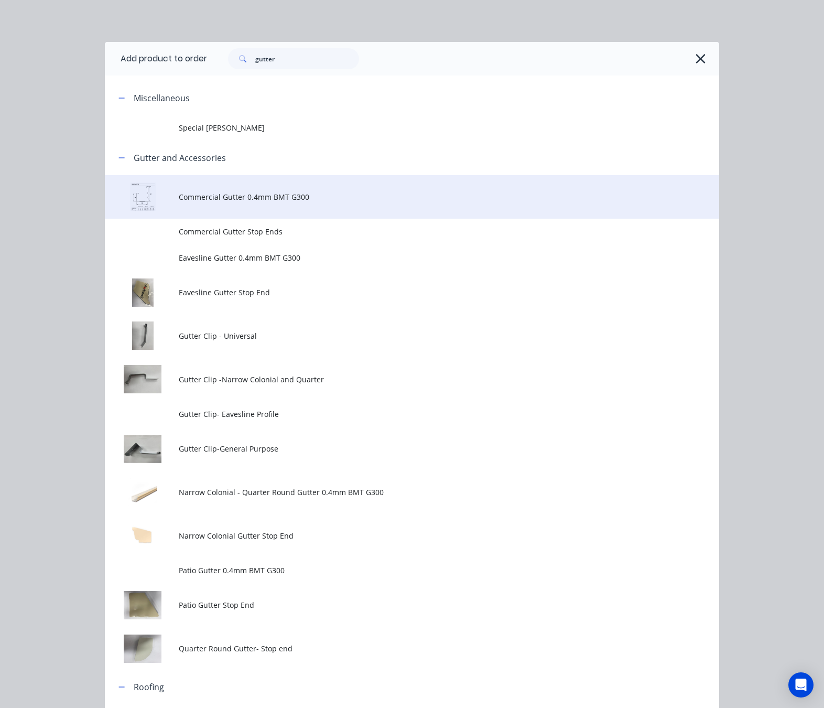
scroll to position [141, 0]
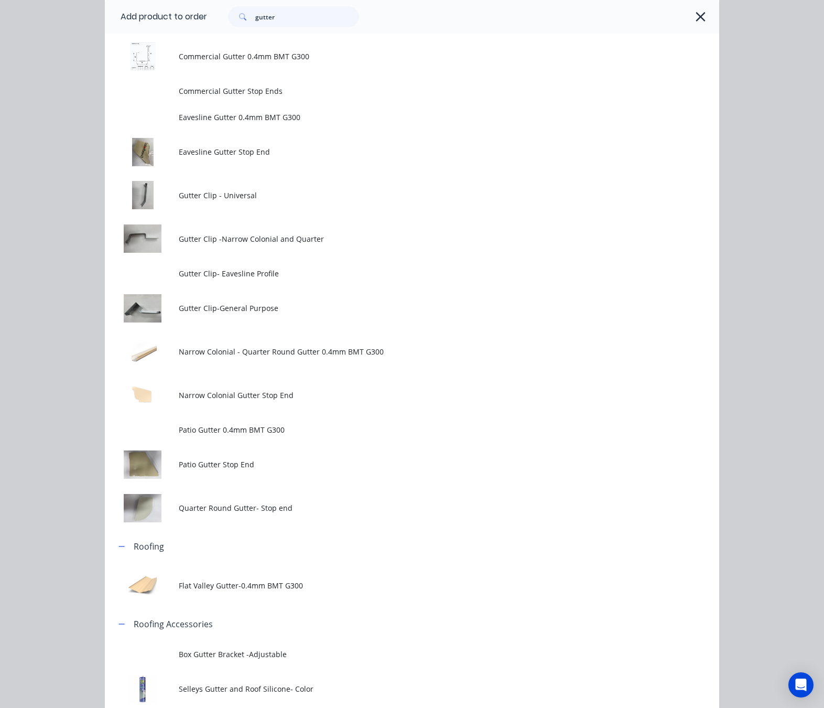
click at [373, 422] on td "Patio Gutter 0.4mm BMT G300" at bounding box center [449, 430] width 541 height 26
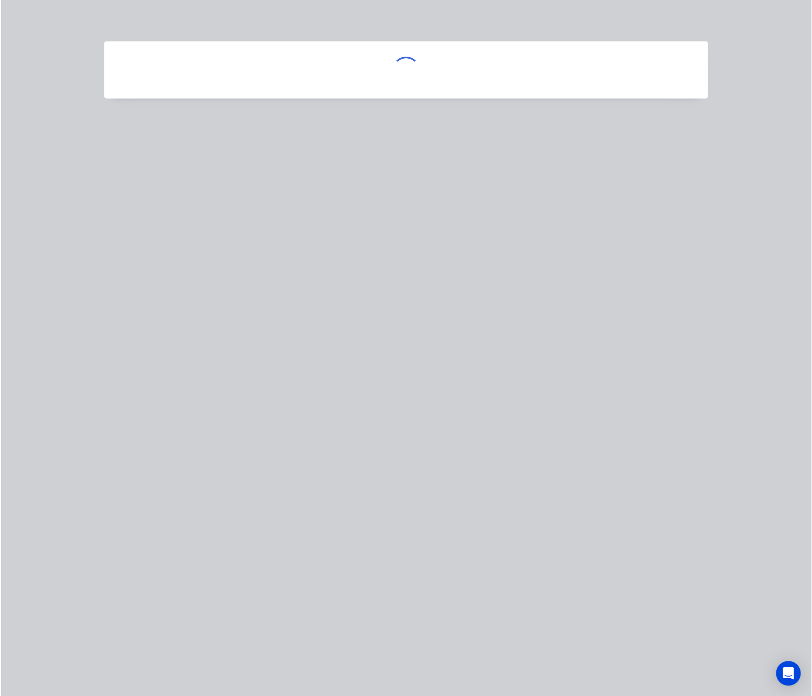
scroll to position [0, 0]
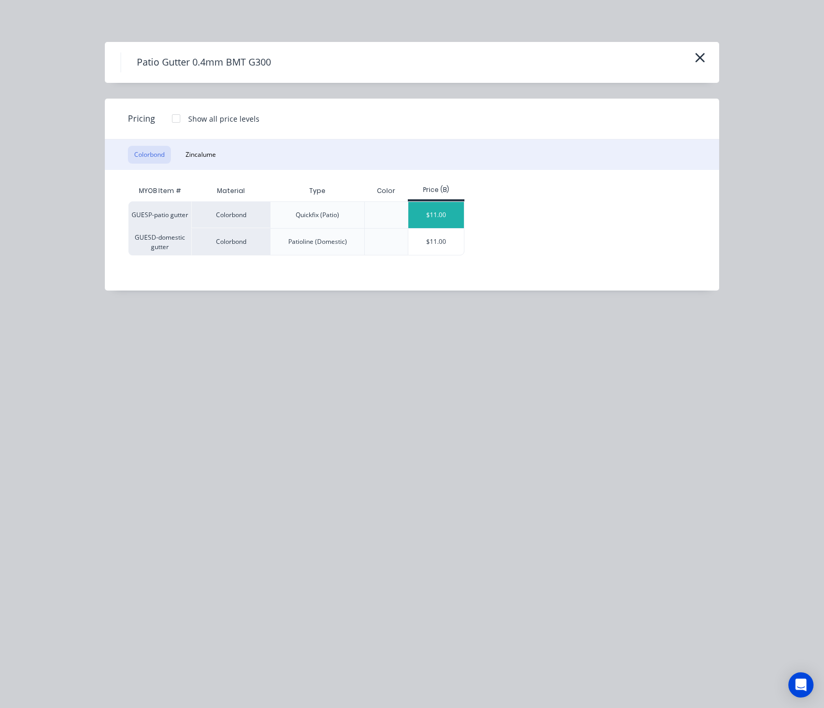
click at [441, 209] on div "$11.00" at bounding box center [436, 215] width 56 height 26
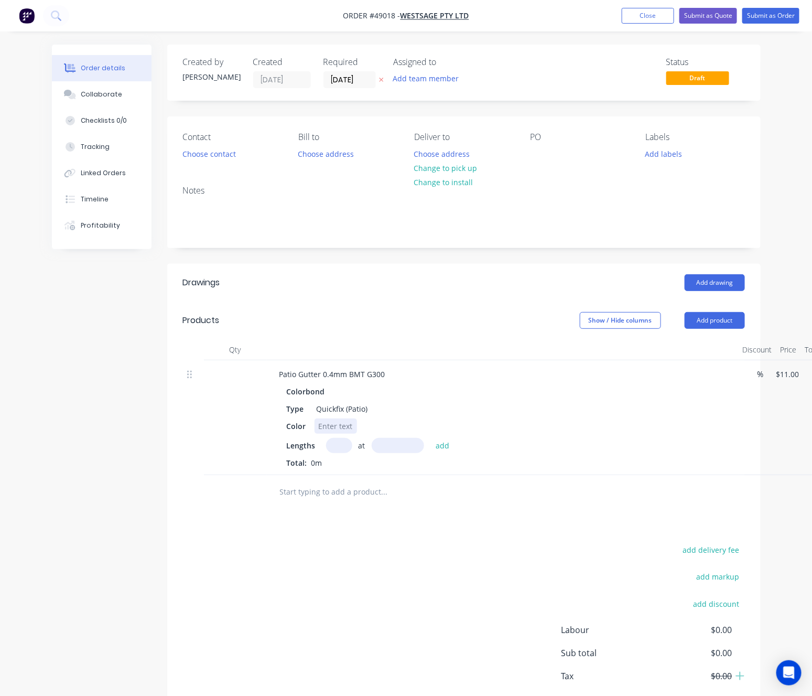
click at [336, 426] on div at bounding box center [336, 425] width 42 height 15
click at [336, 444] on input "text" at bounding box center [339, 445] width 26 height 15
type input "3"
click at [411, 445] on input "text" at bounding box center [398, 445] width 52 height 15
type input "5000"
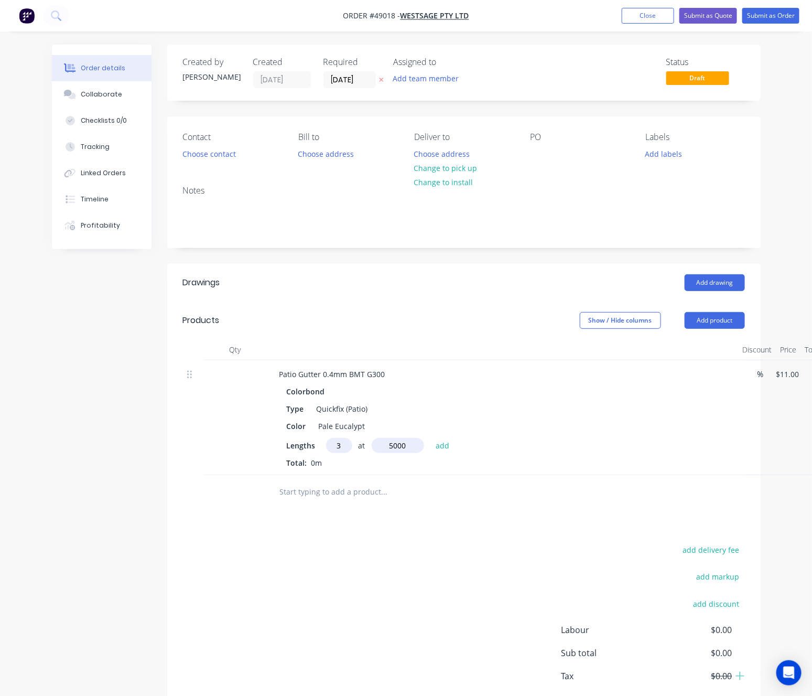
click at [430, 438] on button "add" at bounding box center [442, 445] width 25 height 14
type input "$165.00"
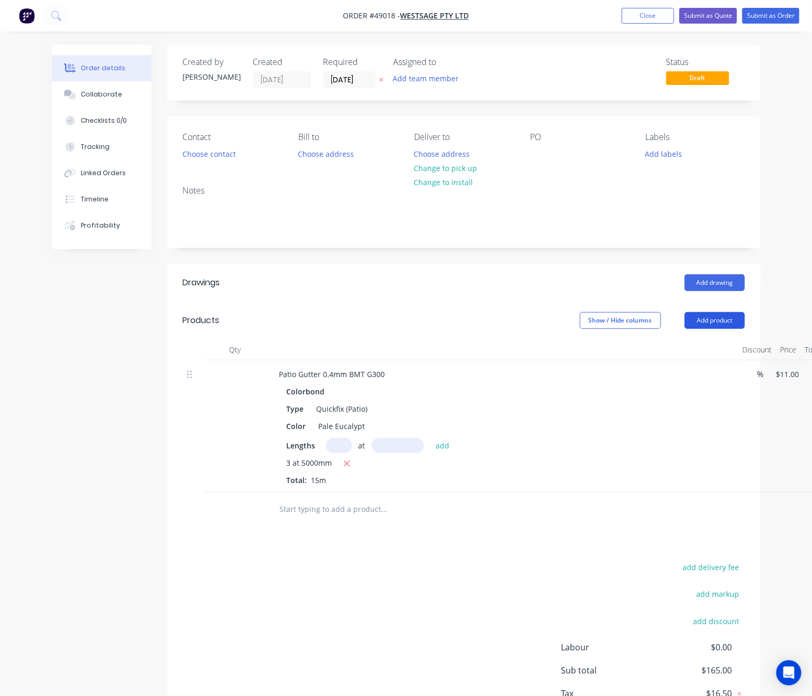
click at [709, 327] on button "Add product" at bounding box center [715, 320] width 60 height 17
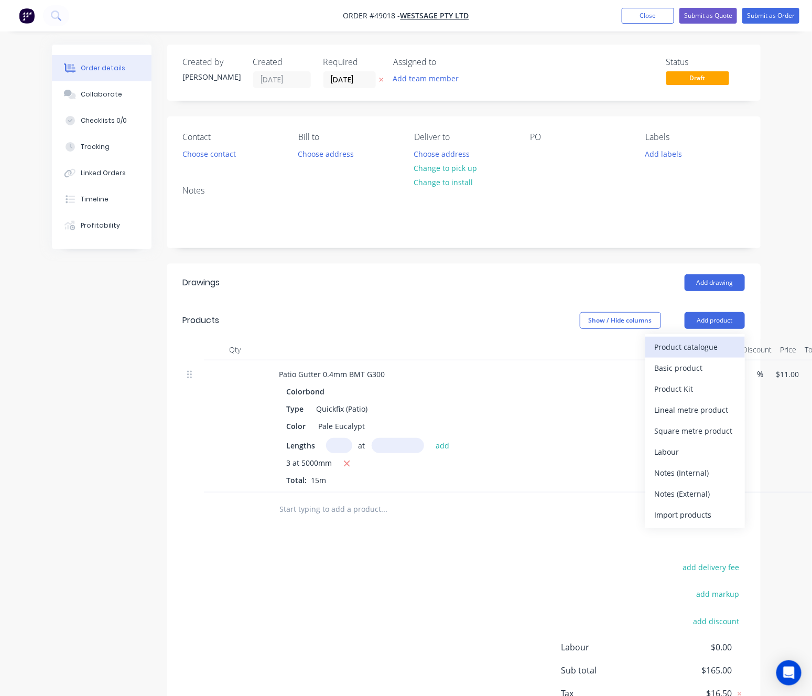
click at [696, 349] on div "Product catalogue" at bounding box center [695, 346] width 81 height 15
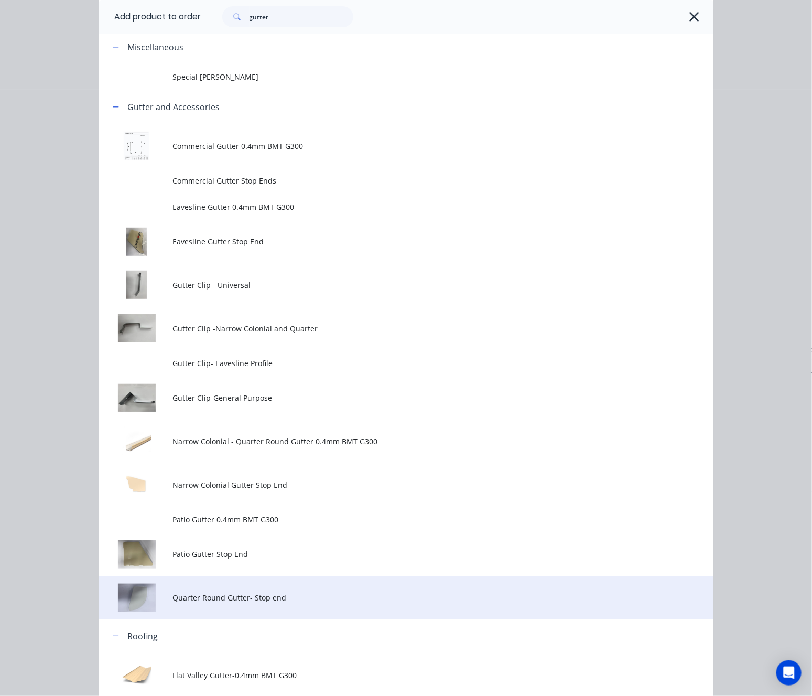
scroll to position [79, 0]
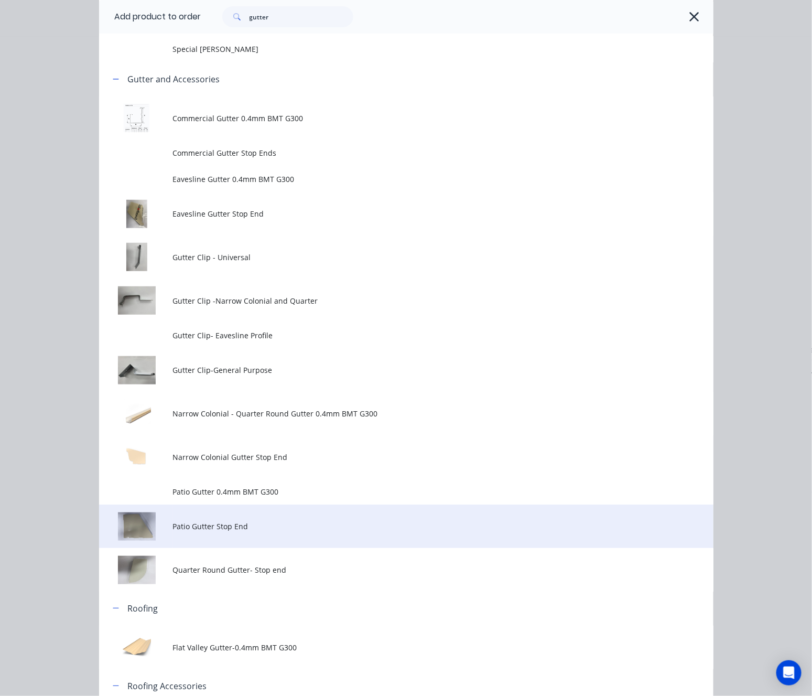
click at [320, 537] on td "Patio Gutter Stop End" at bounding box center [442, 526] width 541 height 44
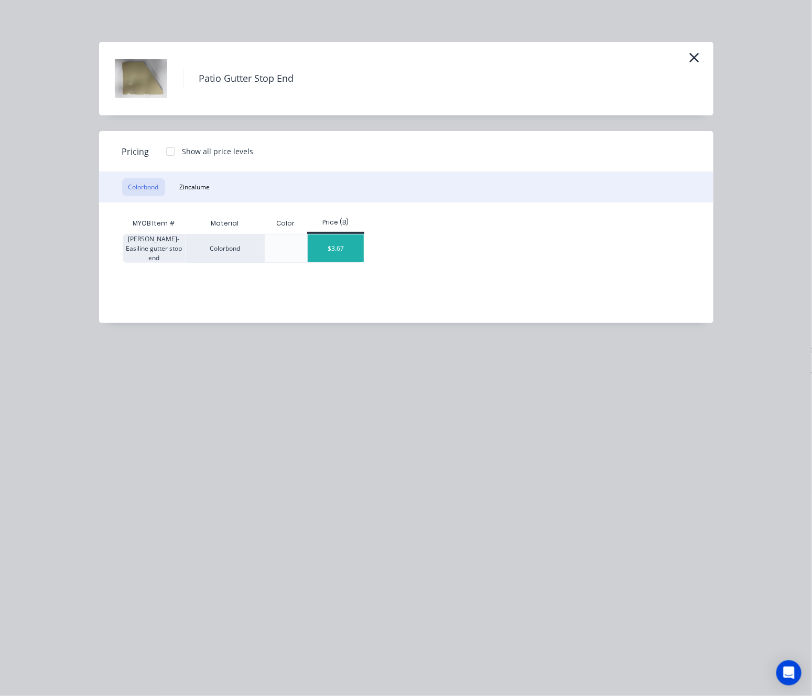
click at [339, 253] on div "$3.67" at bounding box center [336, 248] width 56 height 28
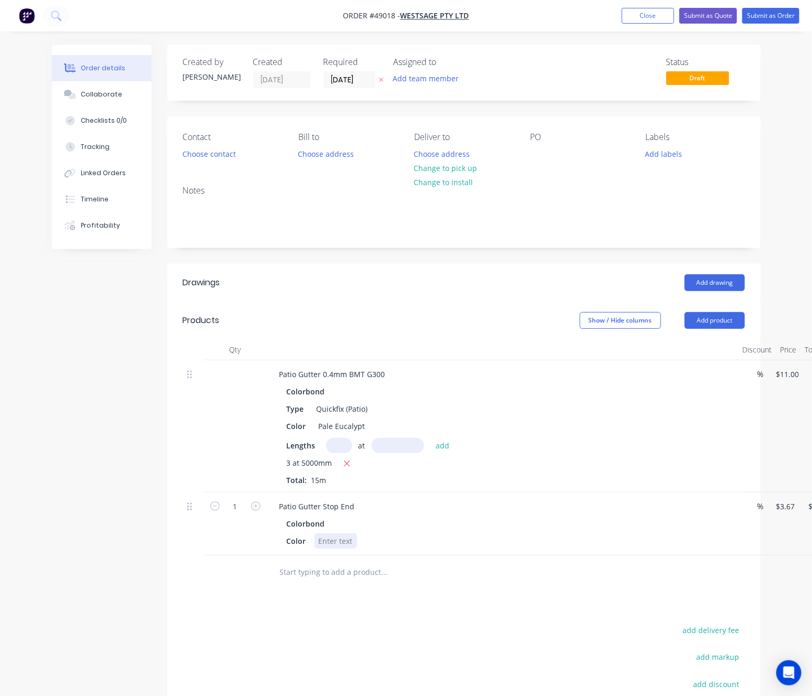
click at [330, 538] on div at bounding box center [336, 540] width 42 height 15
drag, startPoint x: 362, startPoint y: 428, endPoint x: 347, endPoint y: 430, distance: 15.3
click at [347, 430] on div "Pale Eucalypt" at bounding box center [342, 425] width 55 height 15
click at [360, 431] on div "Pale Eucalypt" at bounding box center [342, 425] width 55 height 15
click at [363, 429] on div "Pale Eucalypt" at bounding box center [342, 425] width 55 height 15
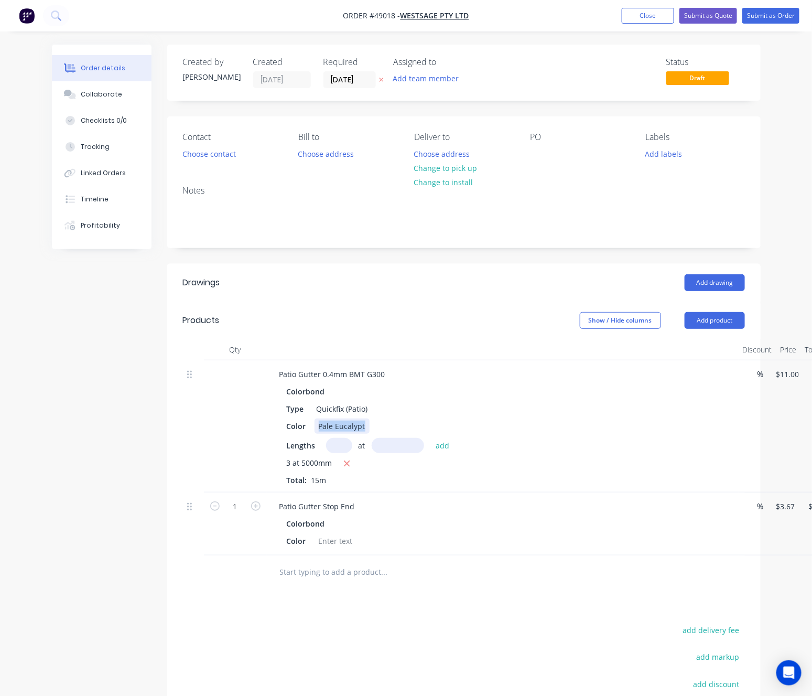
drag, startPoint x: 365, startPoint y: 428, endPoint x: 315, endPoint y: 428, distance: 49.8
click at [315, 428] on div "Pale Eucalypt" at bounding box center [342, 425] width 55 height 15
copy div "Pale Eucalypt"
click at [338, 540] on div at bounding box center [336, 540] width 42 height 15
paste div
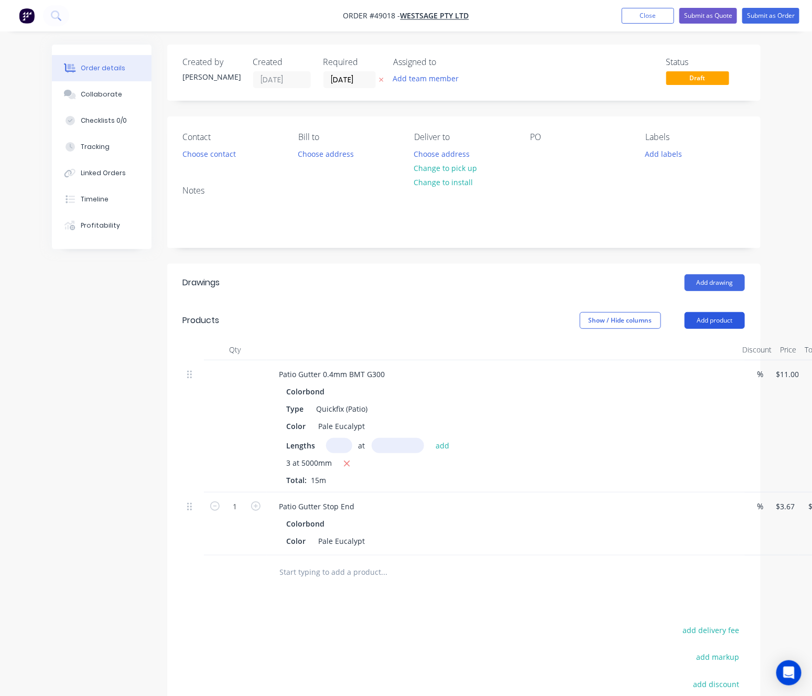
click at [705, 325] on button "Add product" at bounding box center [715, 320] width 60 height 17
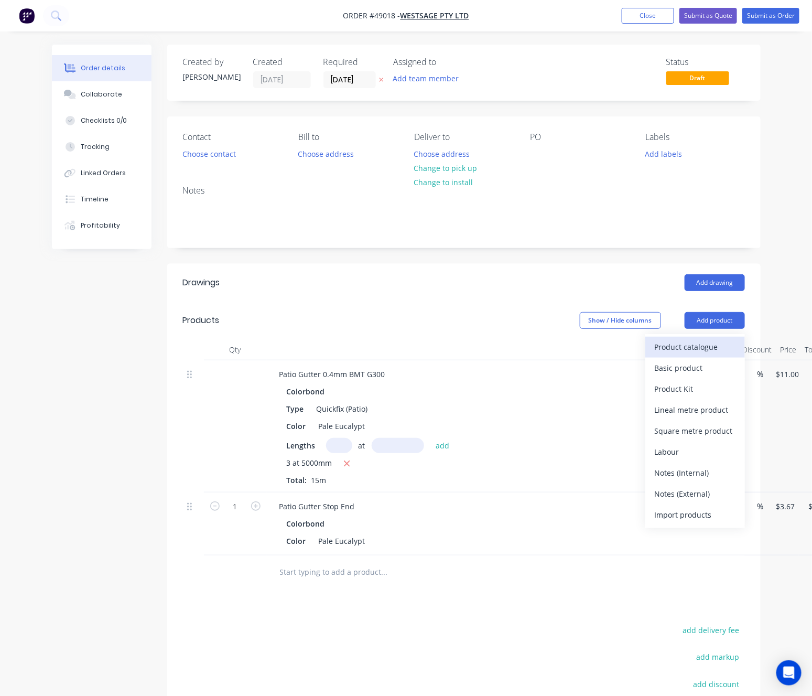
click at [705, 344] on div "Product catalogue" at bounding box center [695, 346] width 81 height 15
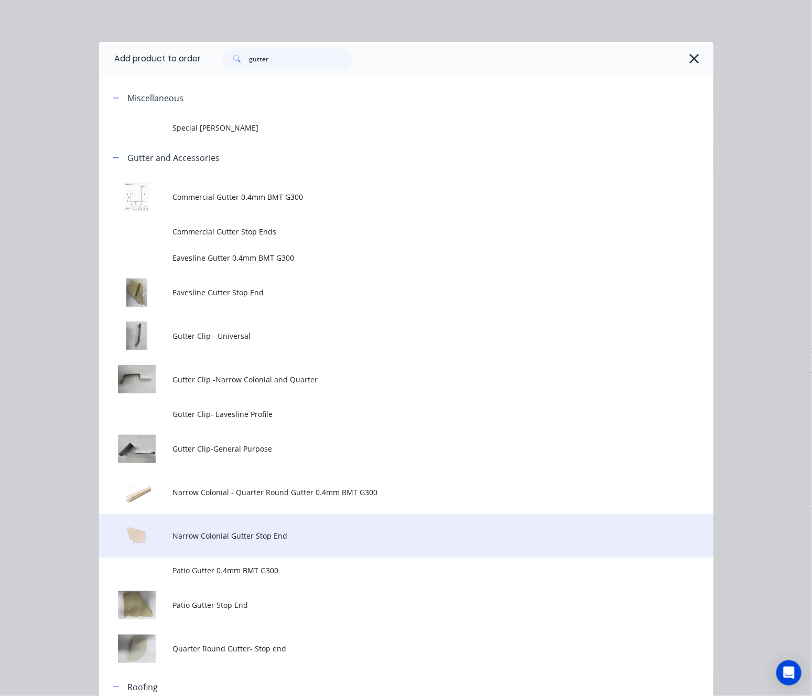
click at [329, 538] on span "Narrow Colonial Gutter Stop End" at bounding box center [388, 535] width 433 height 11
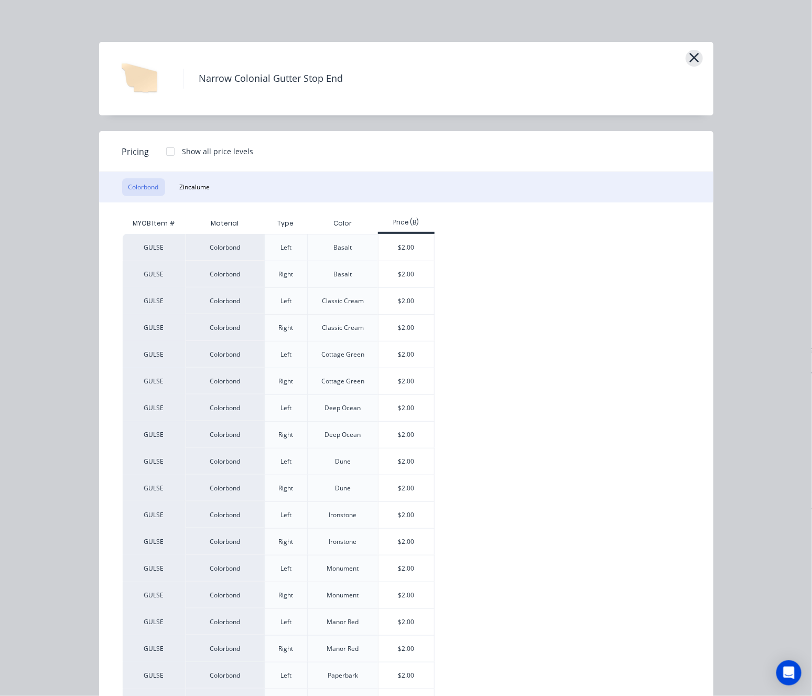
click at [689, 57] on icon "button" at bounding box center [694, 57] width 11 height 15
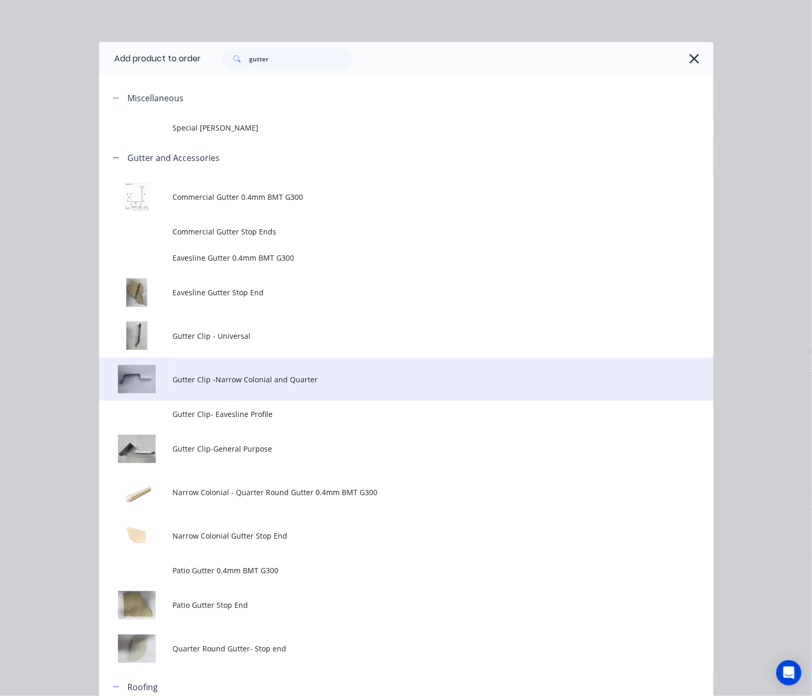
scroll to position [141, 0]
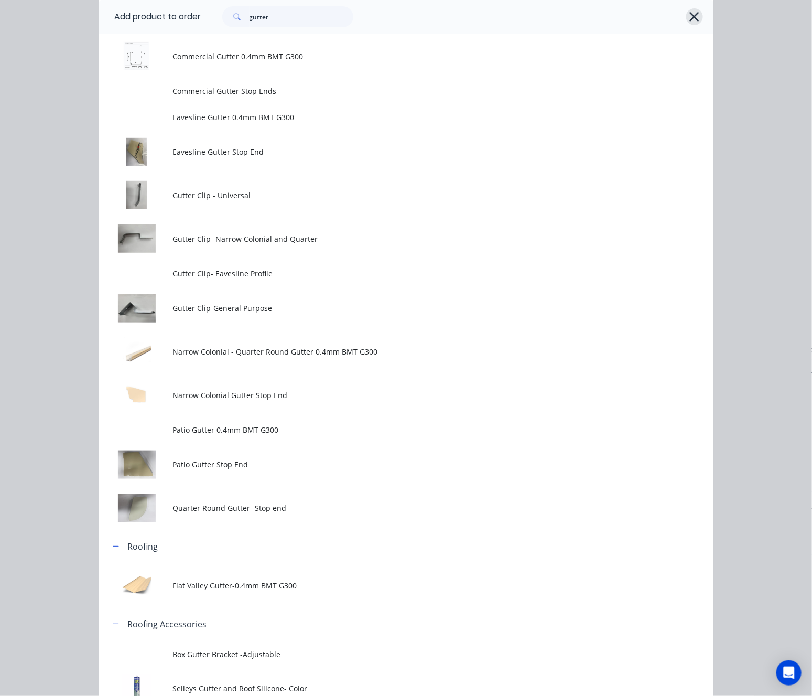
click at [689, 13] on icon "button" at bounding box center [694, 16] width 11 height 15
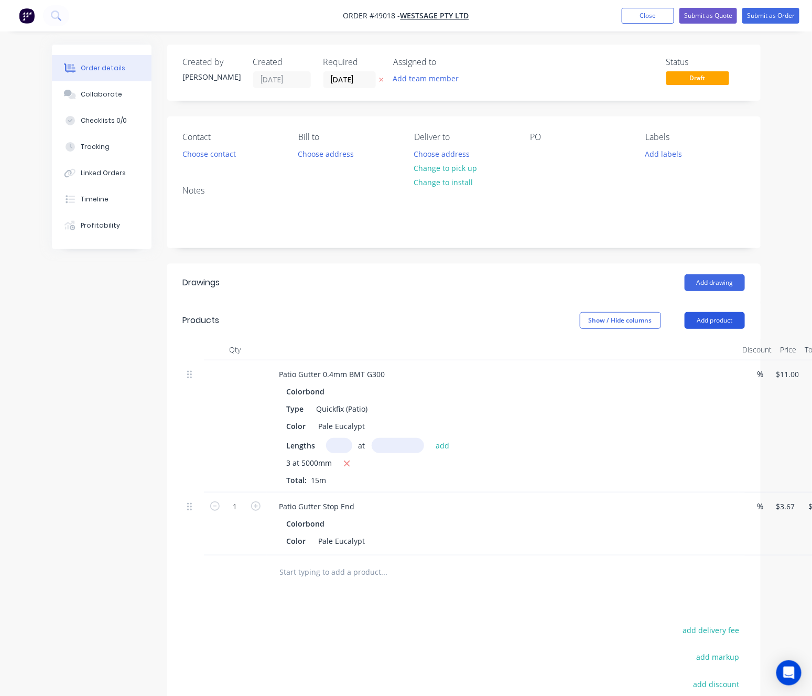
click at [724, 321] on button "Add product" at bounding box center [715, 320] width 60 height 17
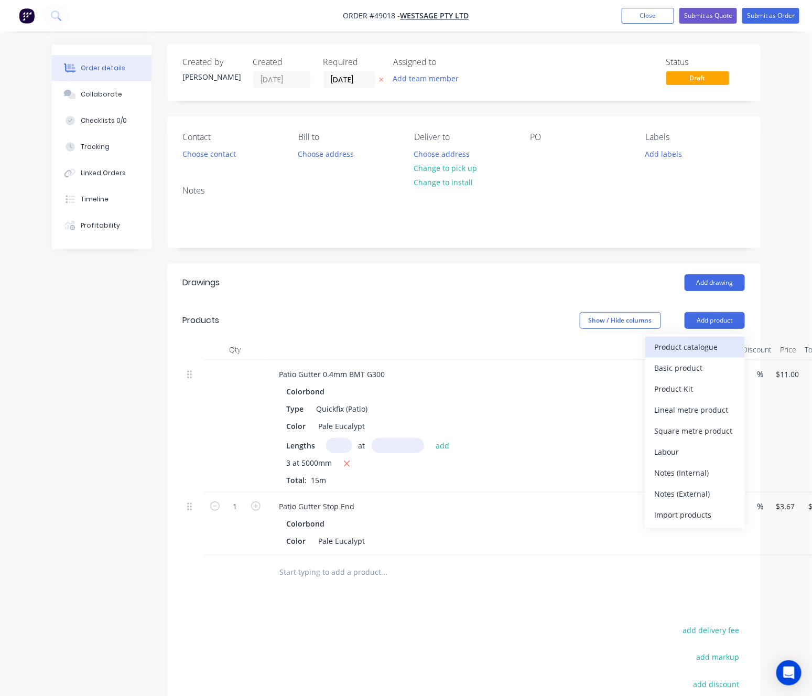
click at [694, 351] on div "Product catalogue" at bounding box center [695, 346] width 81 height 15
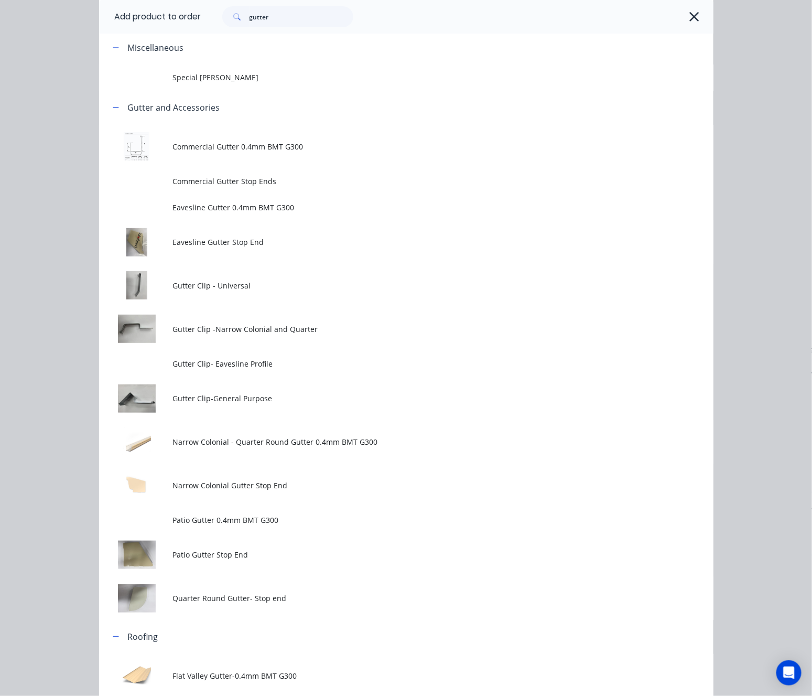
scroll to position [157, 0]
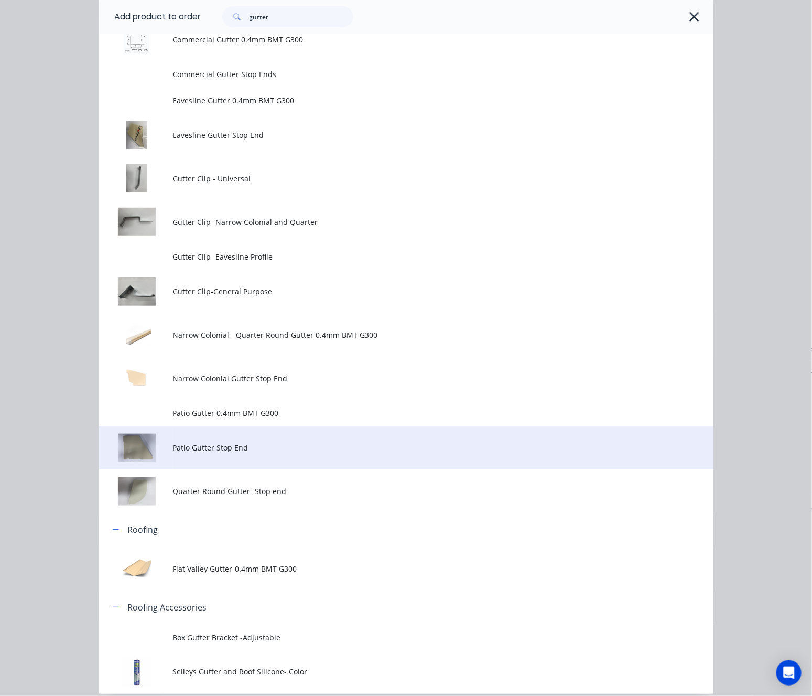
click at [302, 444] on span "Patio Gutter Stop End" at bounding box center [388, 447] width 433 height 11
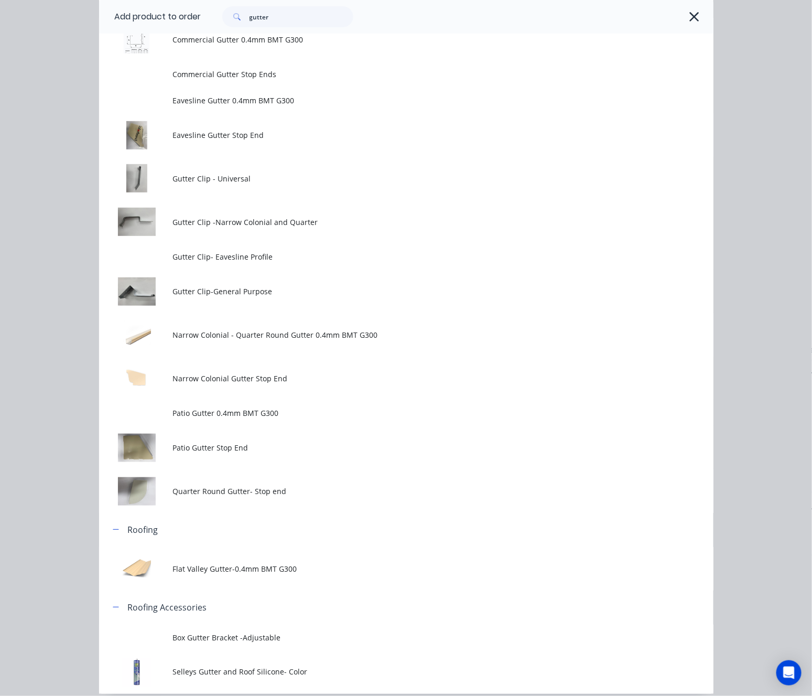
scroll to position [0, 0]
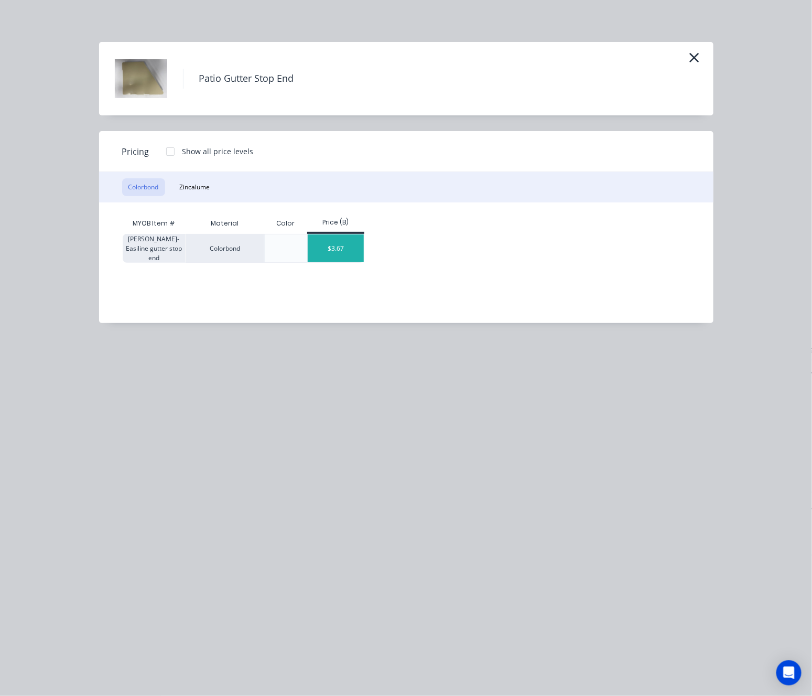
click at [340, 249] on div "$3.67" at bounding box center [336, 248] width 56 height 28
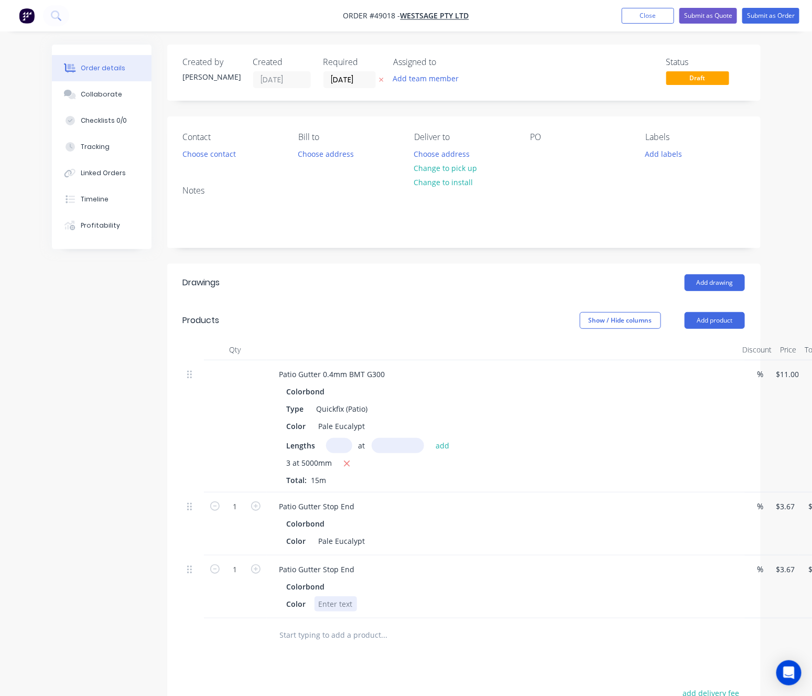
click at [333, 602] on div at bounding box center [336, 603] width 42 height 15
paste div
click at [362, 509] on div "Patio Gutter Stop End" at bounding box center [502, 506] width 463 height 15
click at [357, 508] on div "Patio Gutter Stop End" at bounding box center [317, 506] width 92 height 15
click at [367, 569] on div "Patio Gutter Stop End" at bounding box center [502, 569] width 463 height 15
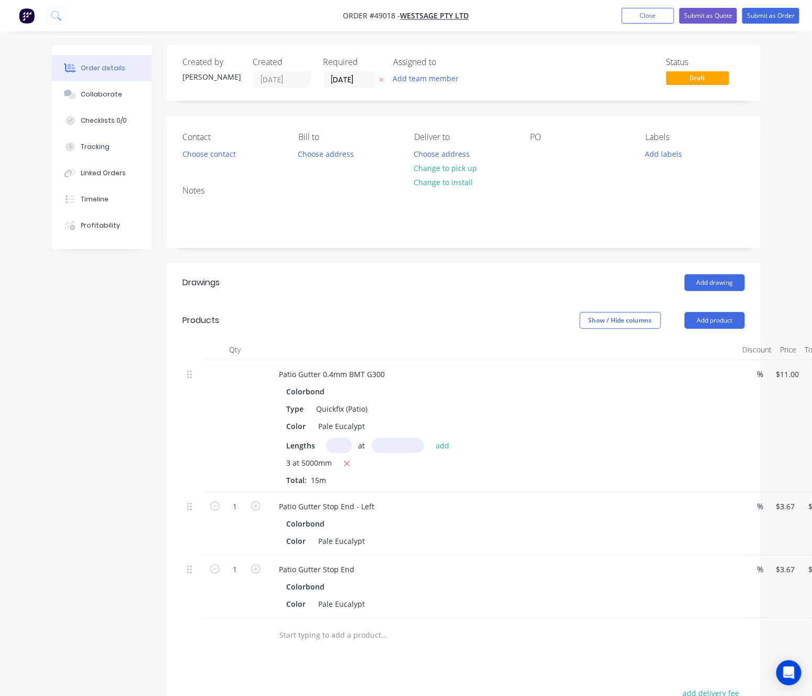
click at [364, 573] on div "Patio Gutter Stop End" at bounding box center [502, 569] width 463 height 15
click at [359, 573] on div "Patio Gutter Stop End" at bounding box center [317, 569] width 92 height 15
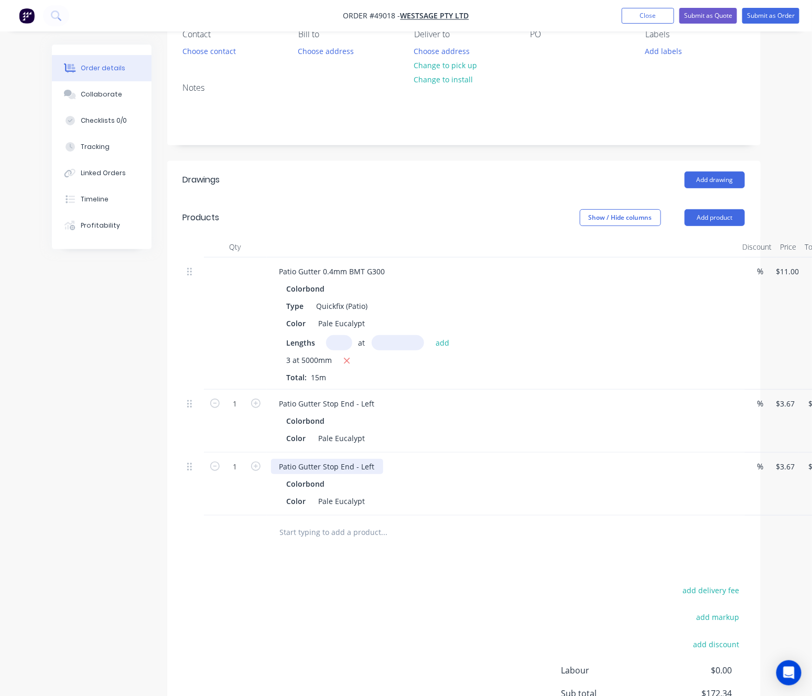
scroll to position [45, 0]
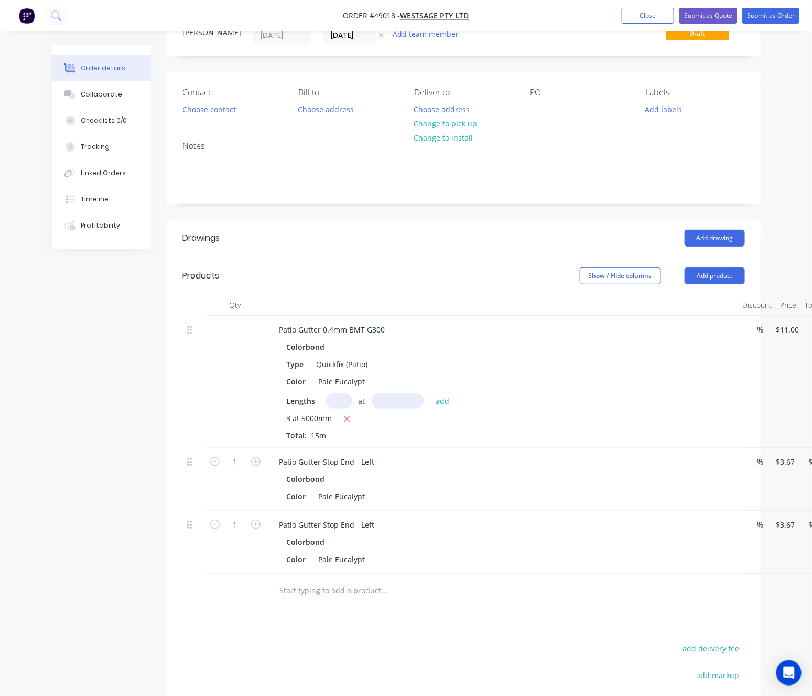
drag, startPoint x: 647, startPoint y: 401, endPoint x: 650, endPoint y: 393, distance: 8.5
click at [647, 400] on div "Lengths at add" at bounding box center [503, 400] width 432 height 15
drag, startPoint x: 716, startPoint y: 272, endPoint x: 716, endPoint y: 284, distance: 11.5
click at [716, 274] on button "Add product" at bounding box center [715, 275] width 60 height 17
click at [707, 310] on div "Product catalogue" at bounding box center [695, 302] width 81 height 15
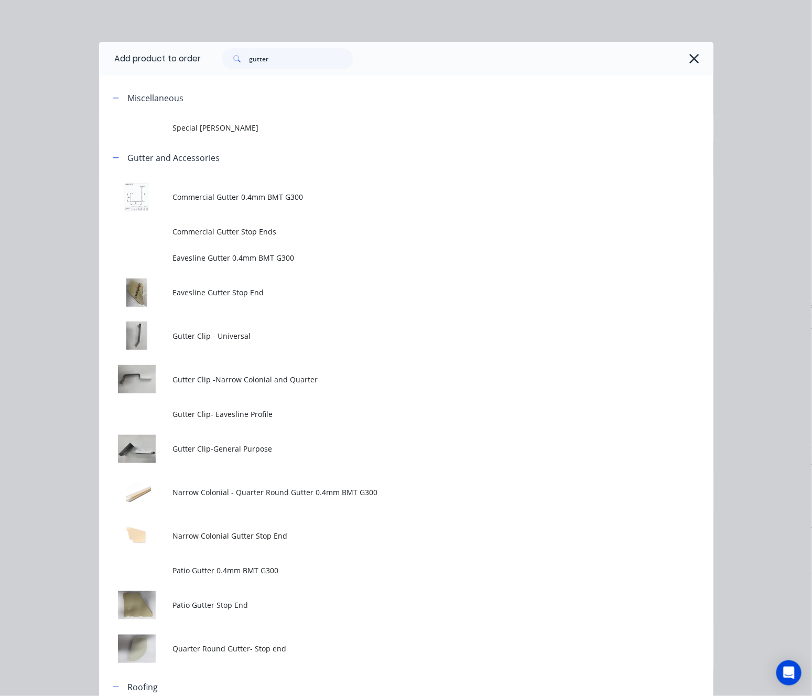
scroll to position [157, 0]
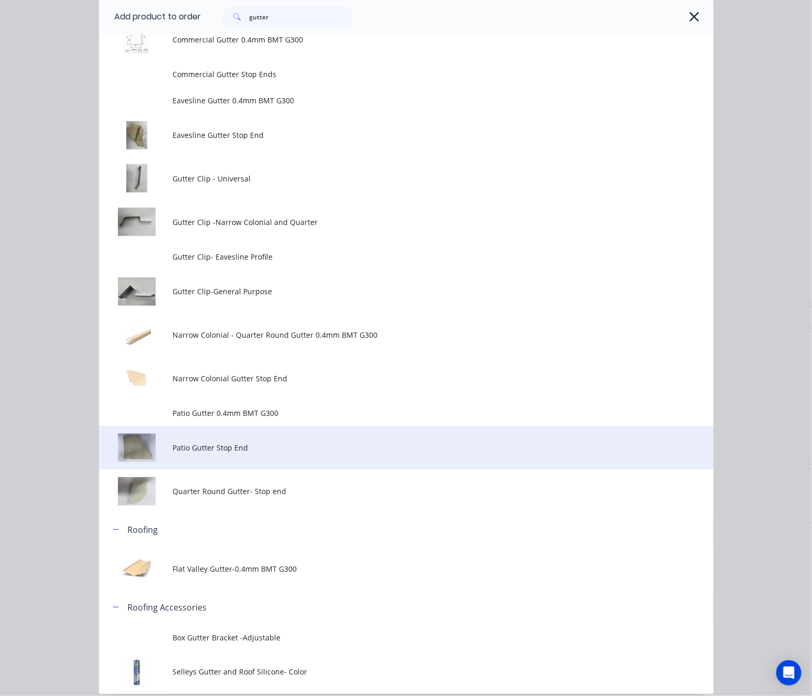
click at [317, 443] on span "Patio Gutter Stop End" at bounding box center [388, 447] width 433 height 11
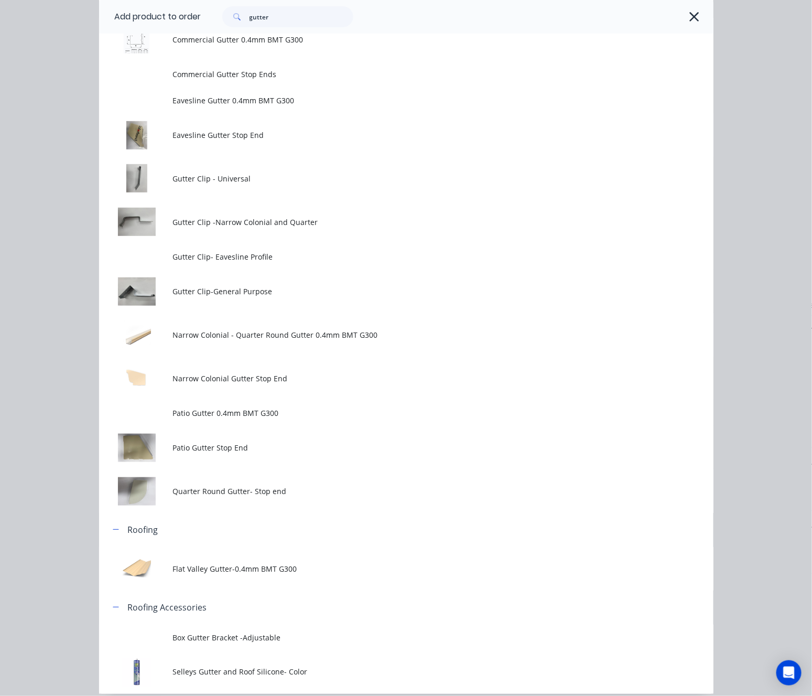
scroll to position [0, 0]
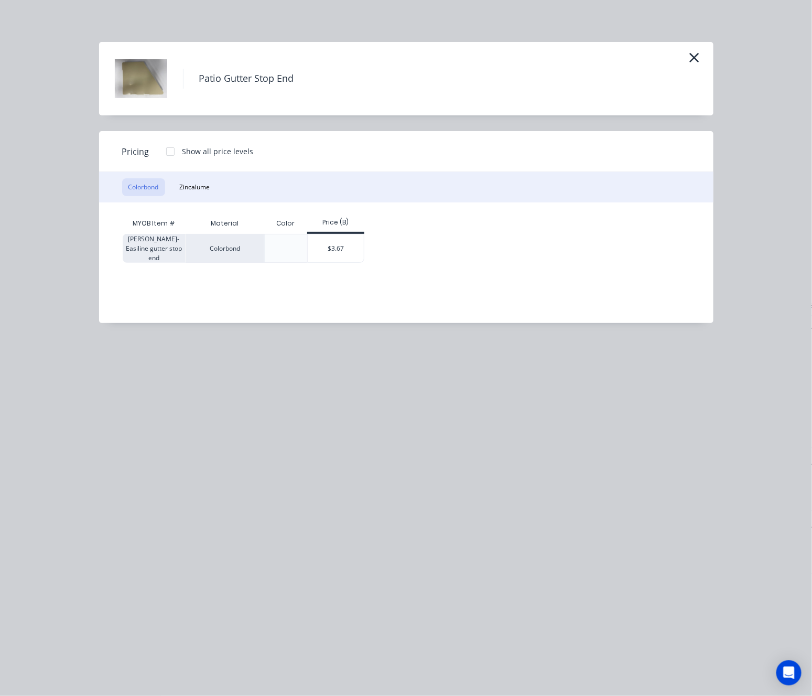
drag, startPoint x: 376, startPoint y: 499, endPoint x: 578, endPoint y: 235, distance: 332.2
click at [411, 478] on div "Patio Gutter Stop End Pricing Show all price levels Colorbond Zincalume MYOB It…" at bounding box center [406, 348] width 812 height 696
click at [683, 60] on div "Patio Gutter Stop End" at bounding box center [406, 78] width 583 height 52
click at [694, 63] on icon "button" at bounding box center [694, 57] width 11 height 15
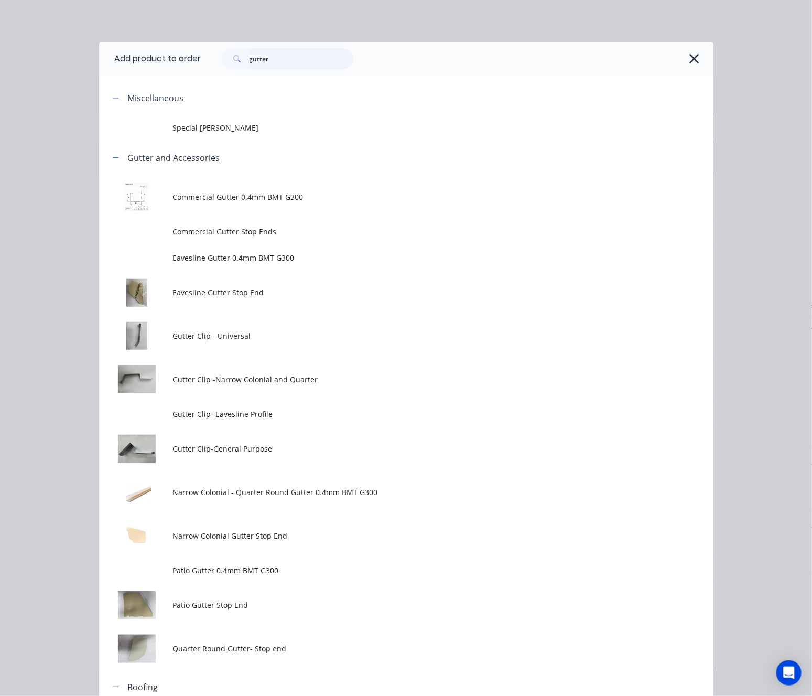
drag, startPoint x: 283, startPoint y: 59, endPoint x: 153, endPoint y: 79, distance: 132.1
click at [178, 79] on div "Add product to order gutter Miscellaneous Special Patio Gutter Gutter and Acces…" at bounding box center [406, 446] width 614 height 809
type input "univer"
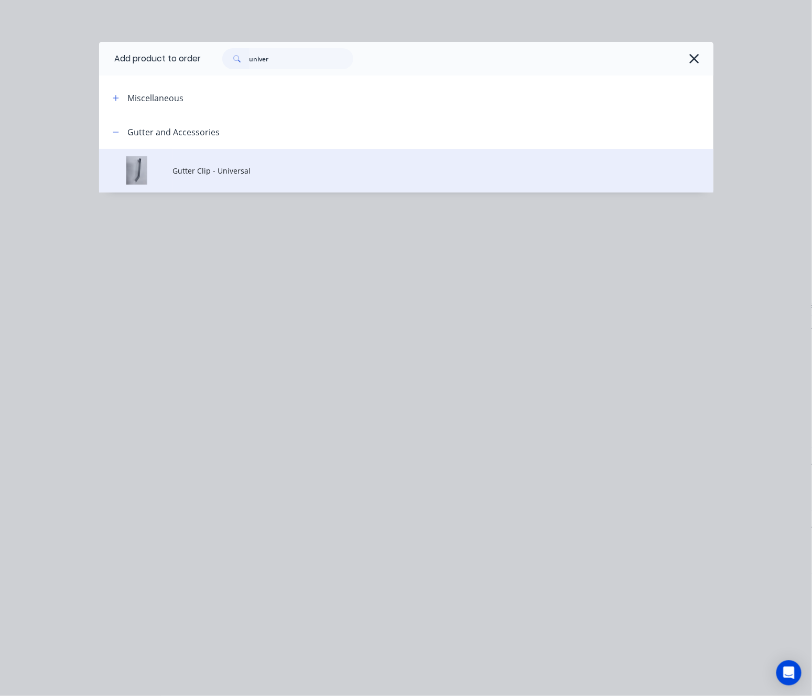
click at [389, 165] on span "Gutter Clip - Universal" at bounding box center [388, 170] width 433 height 11
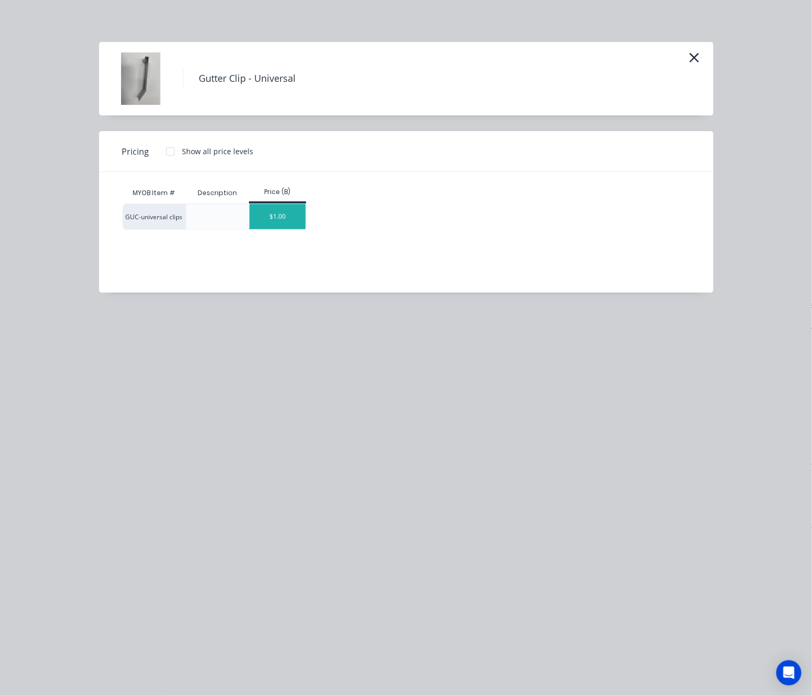
click at [266, 219] on div "$1.00" at bounding box center [278, 216] width 56 height 25
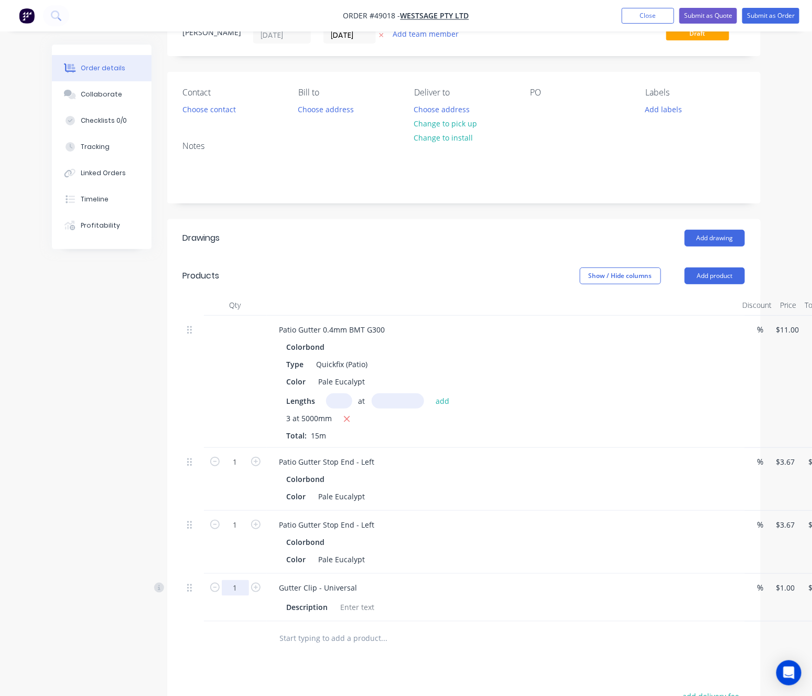
click at [233, 587] on input "1" at bounding box center [235, 588] width 27 height 16
type input "5"
type input "$5.00"
drag, startPoint x: 456, startPoint y: 669, endPoint x: 427, endPoint y: 646, distance: 37.0
click at [457, 667] on div "Drawings Add drawing Products Show / Hide columns Add product Qty Discount Pric…" at bounding box center [463, 551] width 593 height 665
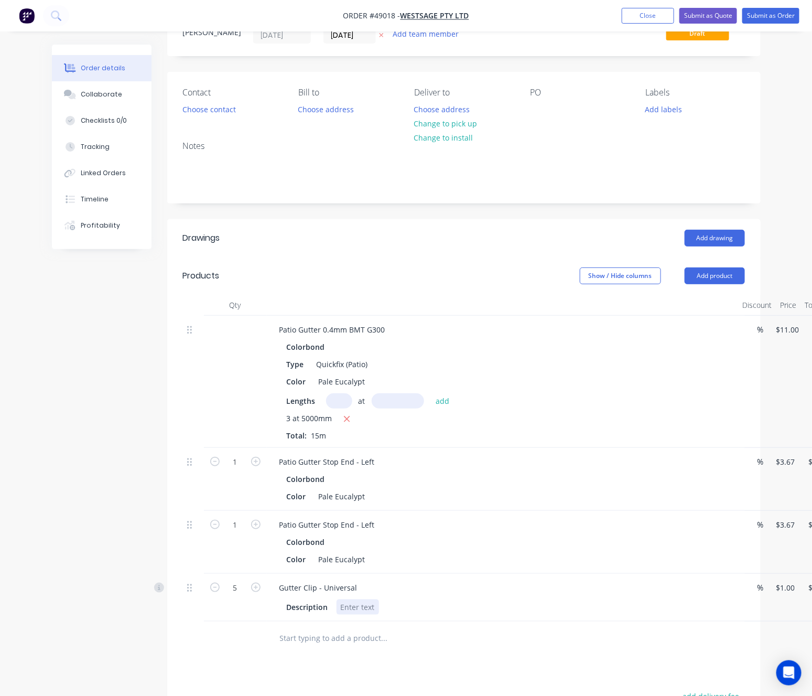
click at [361, 607] on div at bounding box center [358, 606] width 42 height 15
click at [463, 661] on div "Drawings Add drawing Products Show / Hide columns Add product Qty Discount Pric…" at bounding box center [463, 551] width 593 height 665
click at [725, 276] on button "Add product" at bounding box center [715, 275] width 60 height 17
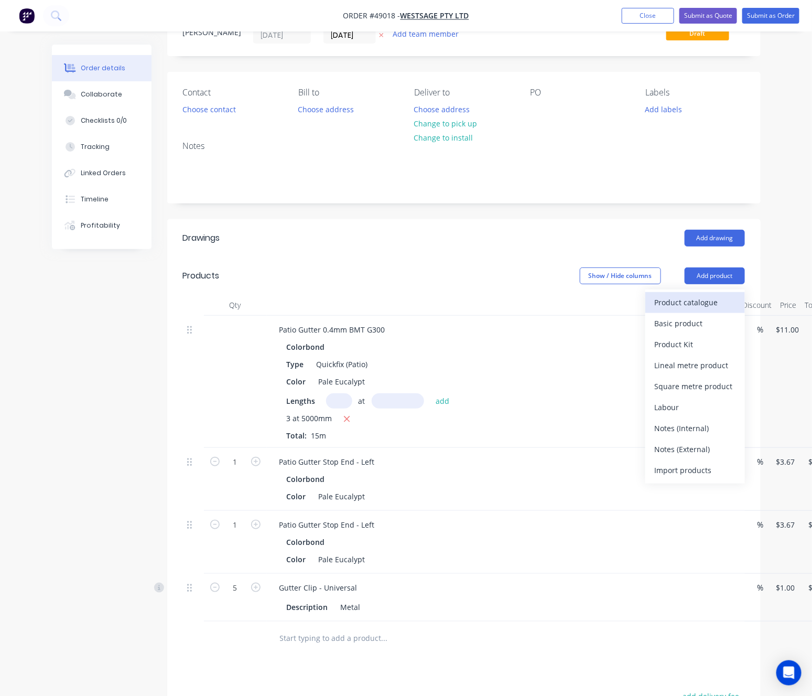
click at [716, 298] on div "Product catalogue" at bounding box center [695, 302] width 81 height 15
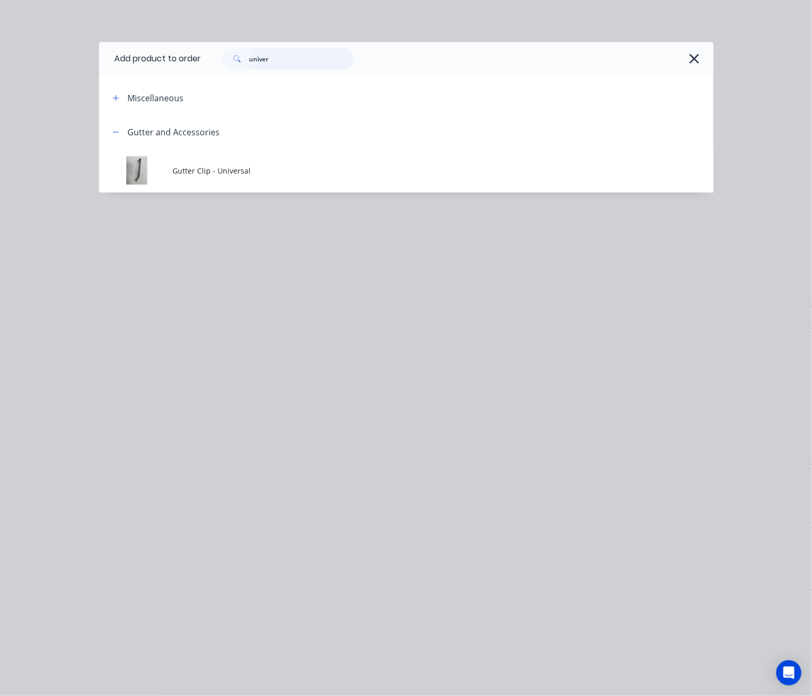
drag, startPoint x: 295, startPoint y: 60, endPoint x: 182, endPoint y: 63, distance: 112.2
click at [190, 62] on header "Add product to order univer" at bounding box center [406, 59] width 614 height 34
type input "clips"
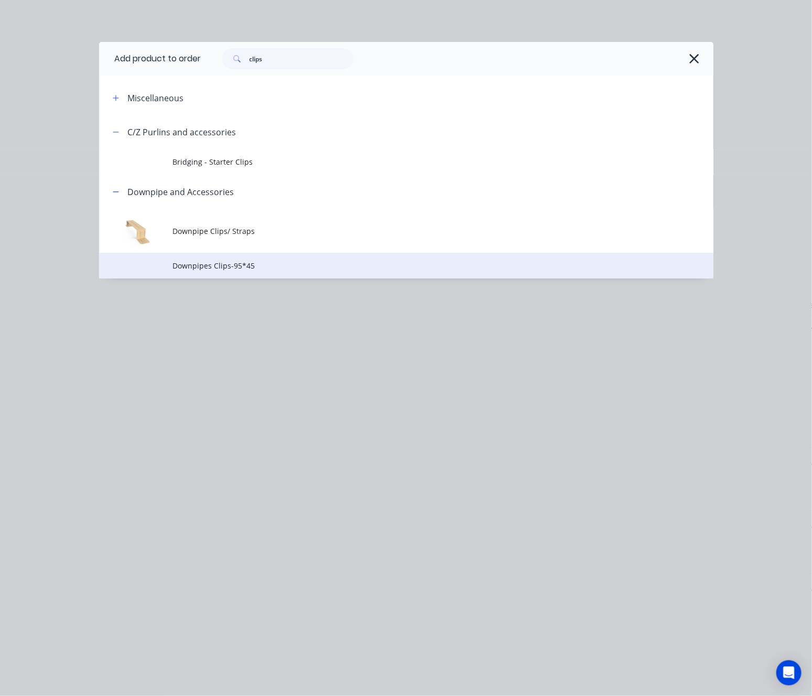
click at [325, 260] on span "Downpipes Clips-95*45" at bounding box center [388, 265] width 433 height 11
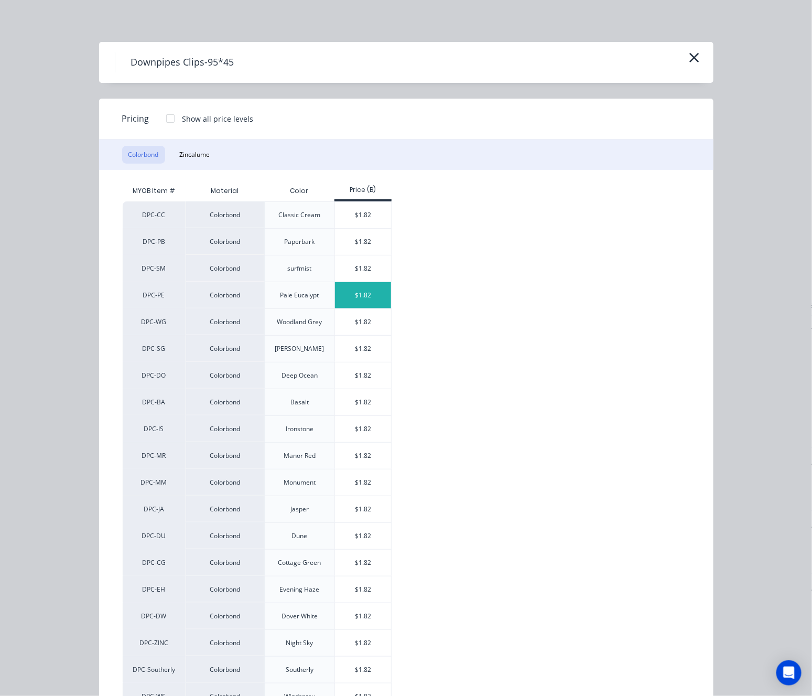
drag, startPoint x: 357, startPoint y: 288, endPoint x: 357, endPoint y: 295, distance: 6.3
click at [357, 295] on div "$1.82" at bounding box center [363, 295] width 56 height 26
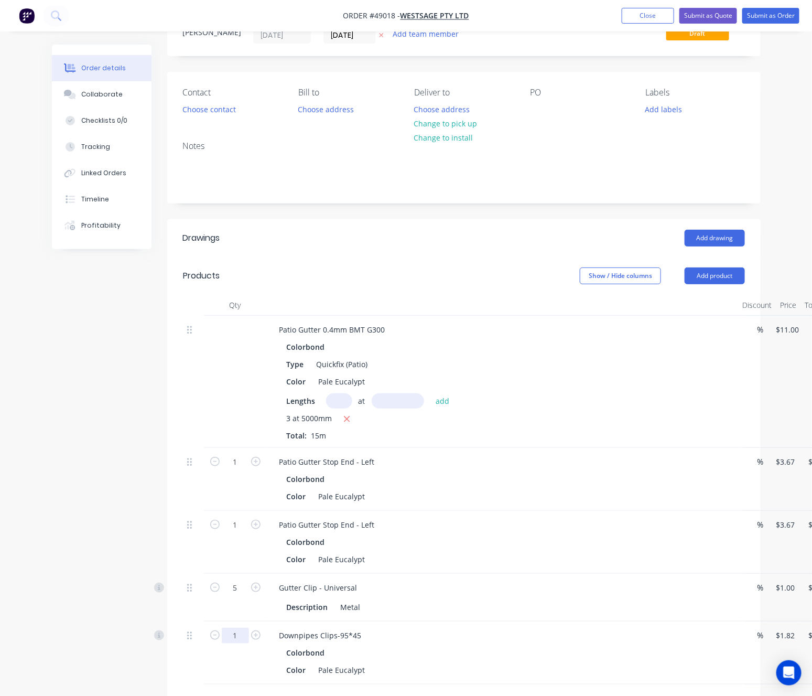
click at [236, 635] on input "1" at bounding box center [235, 636] width 27 height 16
type input "4"
type input "$7.28"
click at [547, 403] on div "Lengths at add" at bounding box center [503, 400] width 432 height 15
click at [692, 277] on button "Add product" at bounding box center [715, 275] width 60 height 17
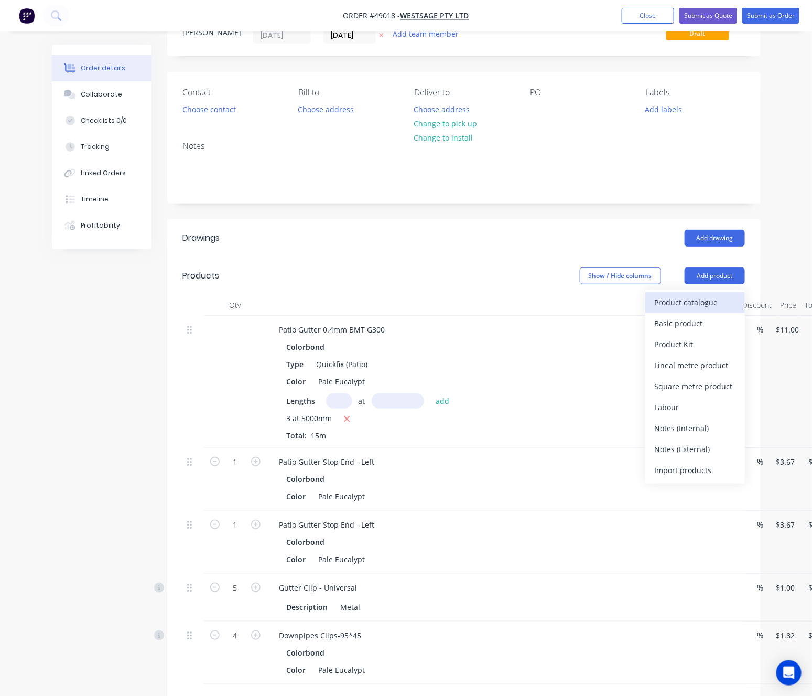
click at [670, 307] on div "Product catalogue" at bounding box center [695, 302] width 81 height 15
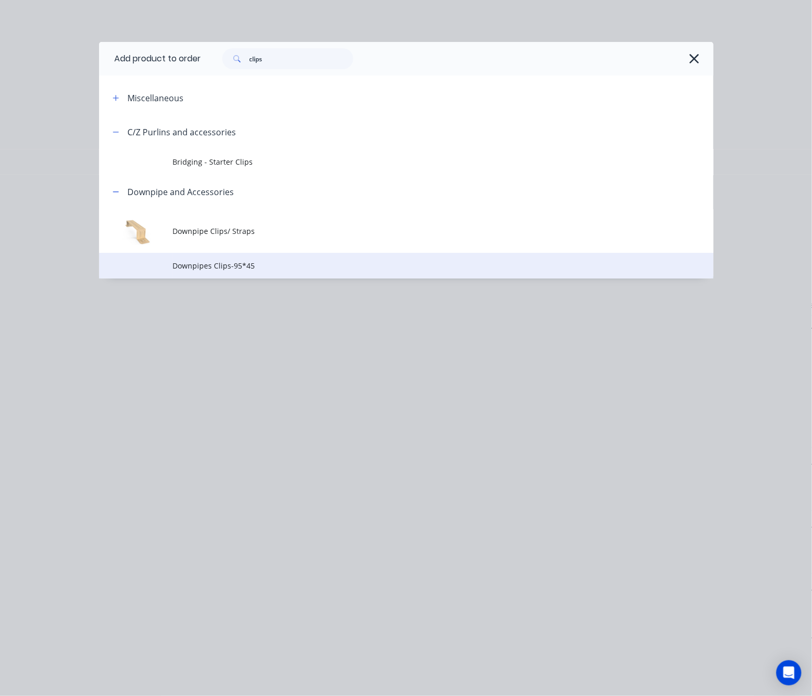
click at [292, 269] on span "Downpipes Clips-95*45" at bounding box center [388, 265] width 433 height 11
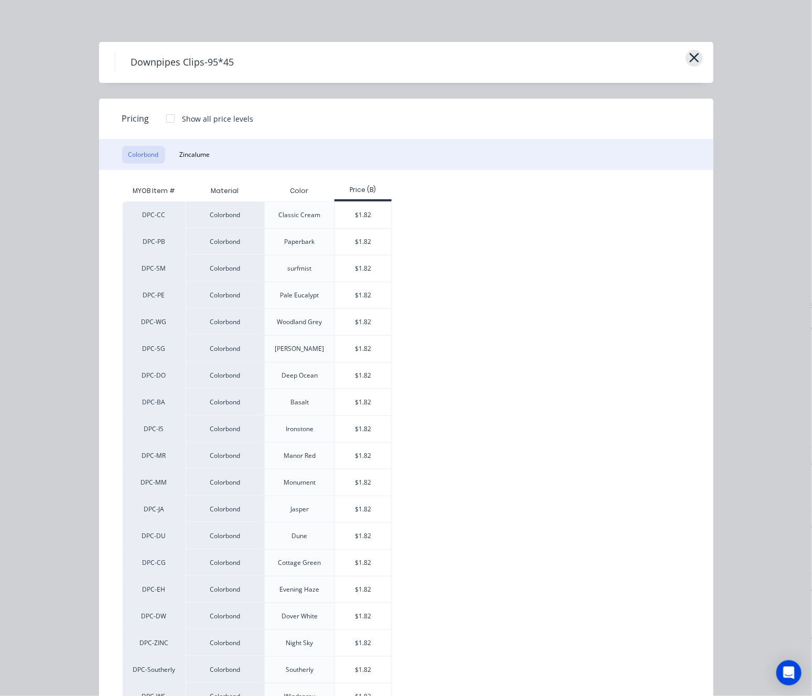
click at [689, 60] on icon "button" at bounding box center [694, 57] width 11 height 15
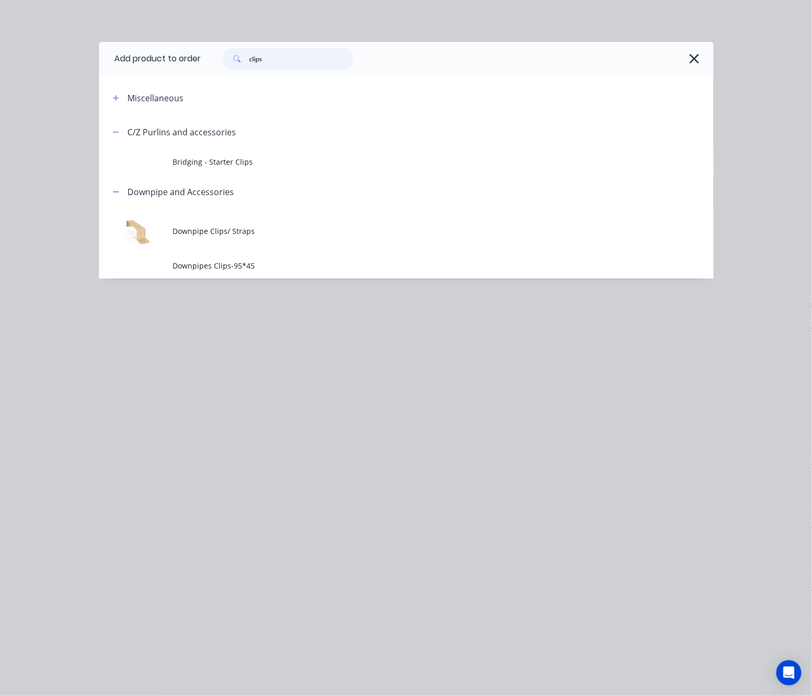
drag, startPoint x: 286, startPoint y: 57, endPoint x: 18, endPoint y: 91, distance: 270.6
click at [95, 82] on div "Add product to order clips Miscellaneous C/Z Purlins and accessories Bridging -…" at bounding box center [406, 348] width 812 height 696
type input "downpipe"
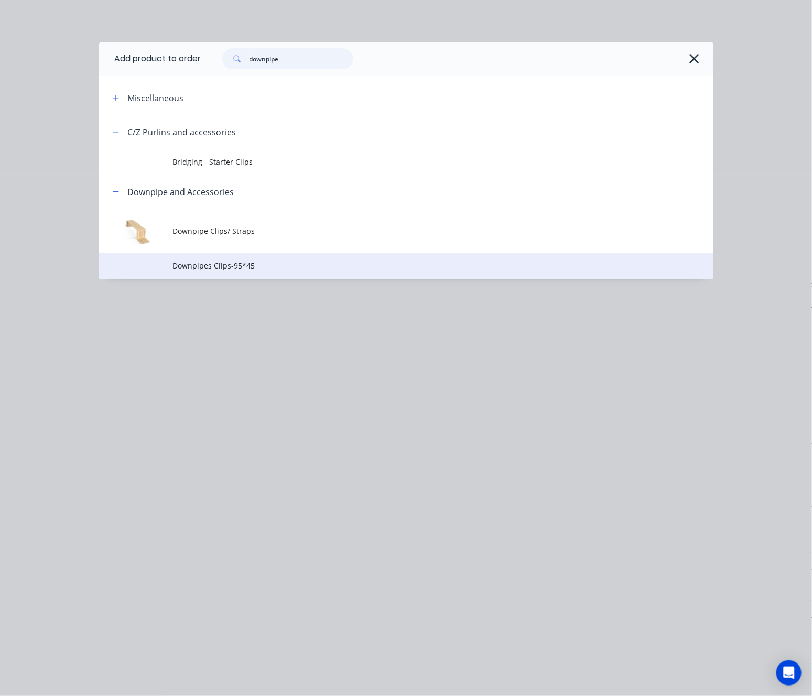
scroll to position [123, 0]
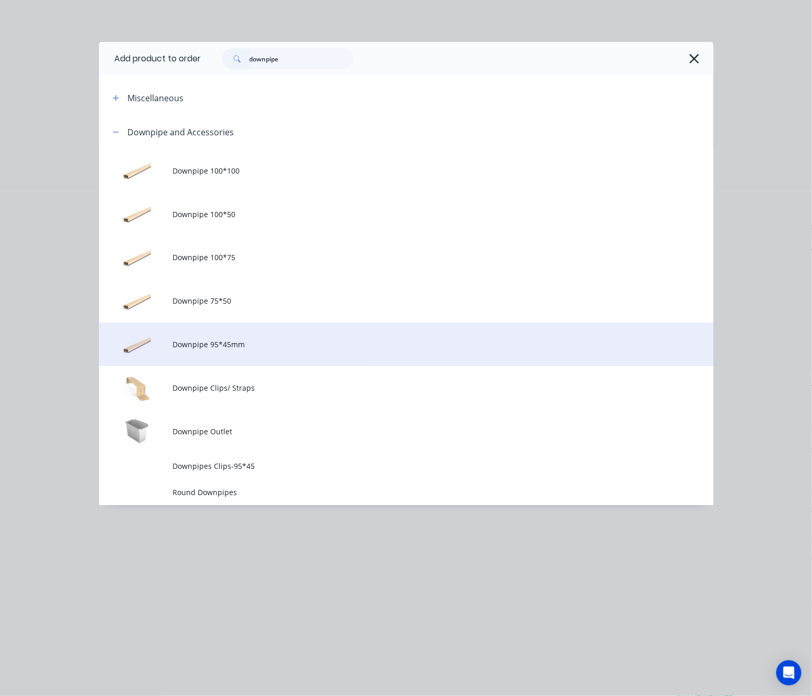
click at [336, 348] on span "Downpipe 95*45mm" at bounding box center [388, 344] width 433 height 11
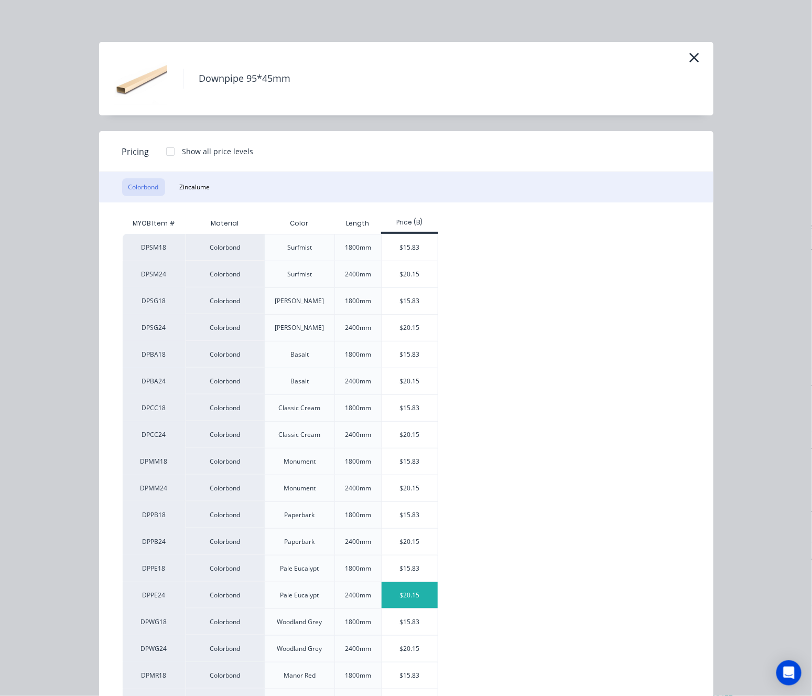
click at [390, 593] on div "$20.15" at bounding box center [410, 595] width 56 height 26
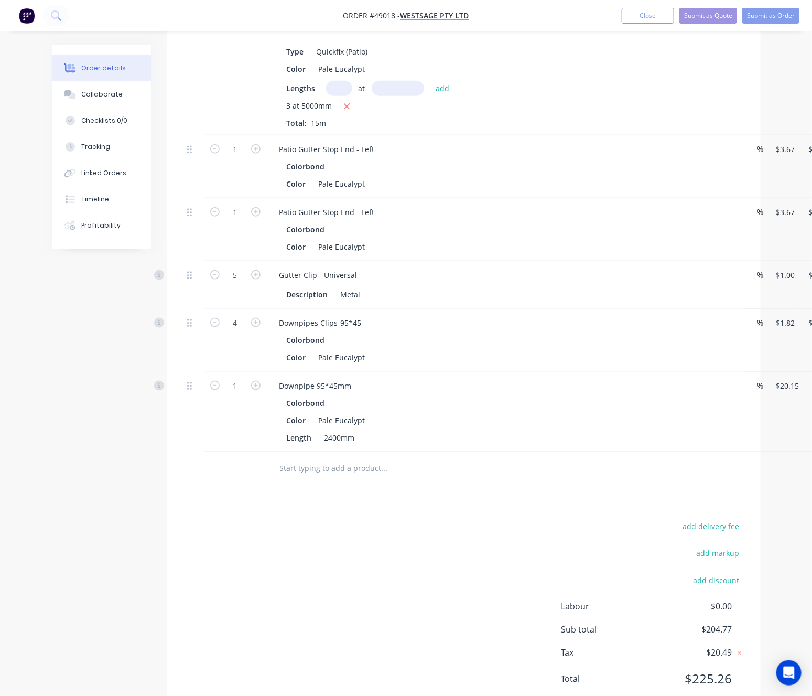
scroll to position [394, 0]
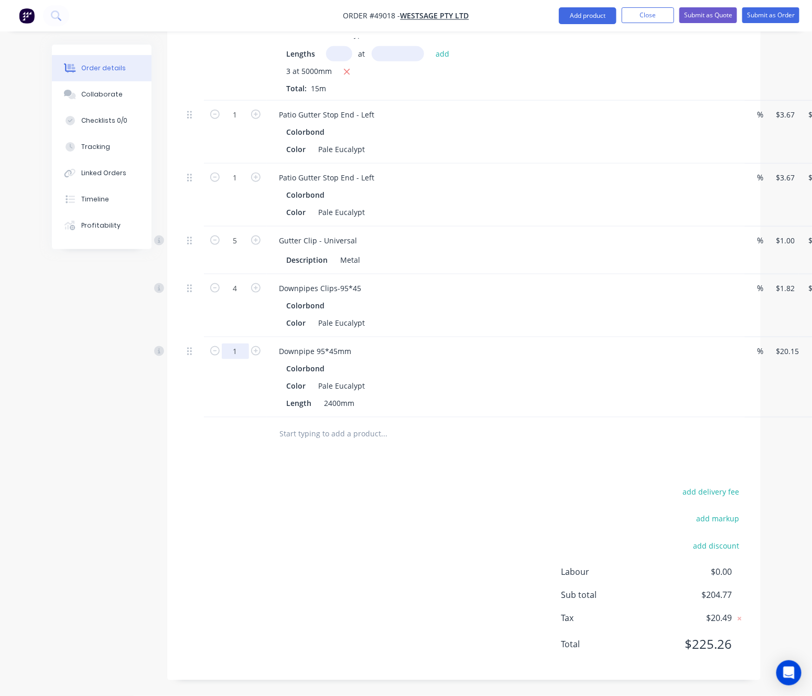
click at [234, 357] on input "1" at bounding box center [235, 351] width 27 height 16
type input "3"
type input "$60.45"
click at [483, 513] on div "add delivery fee add markup add discount Labour $0.00 Sub total $204.77 Tax $20…" at bounding box center [464, 574] width 562 height 179
click at [586, 19] on button "Add product" at bounding box center [588, 15] width 58 height 17
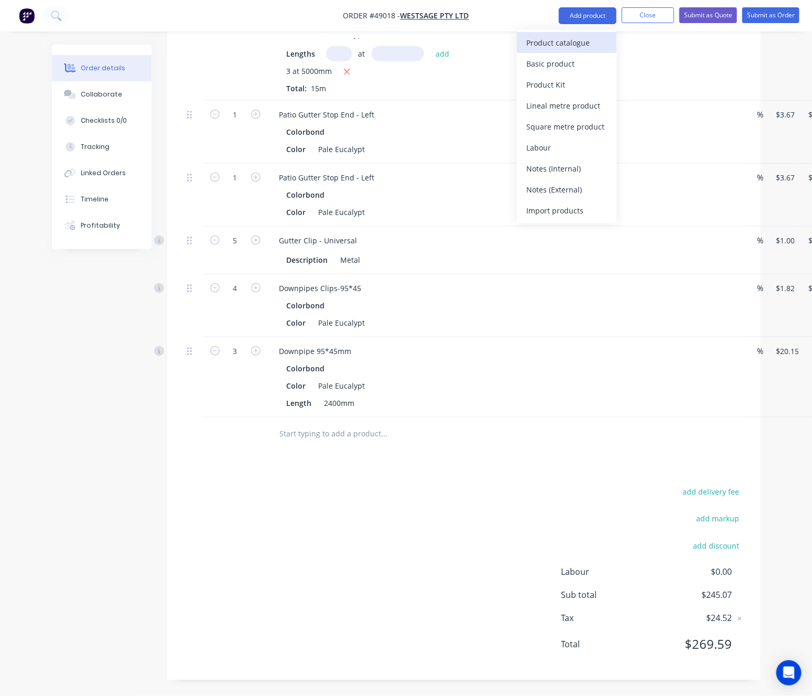
click at [559, 39] on div "Product catalogue" at bounding box center [566, 42] width 81 height 15
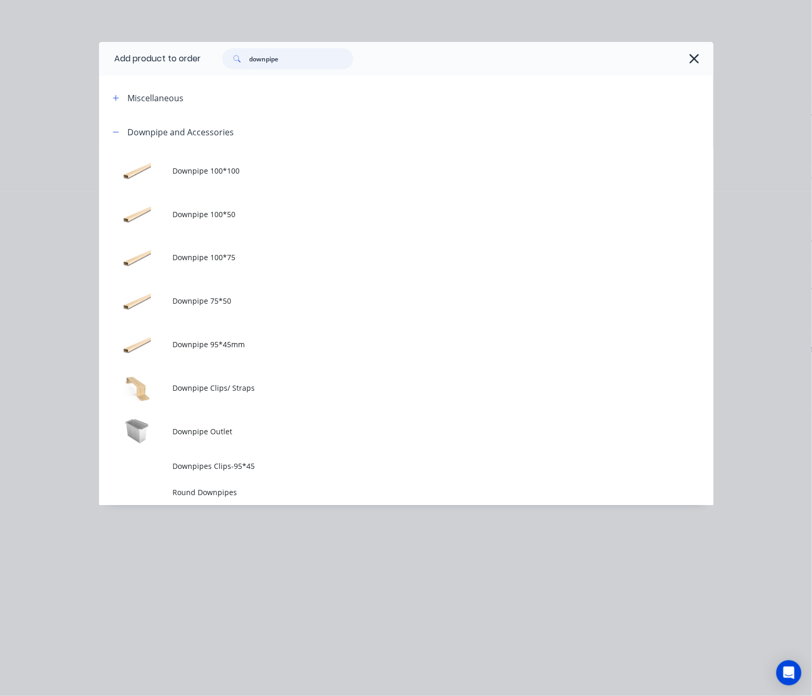
drag, startPoint x: 282, startPoint y: 59, endPoint x: 172, endPoint y: 68, distance: 110.5
click at [172, 68] on header "Add product to order downpipe" at bounding box center [406, 59] width 614 height 34
type input "tube"
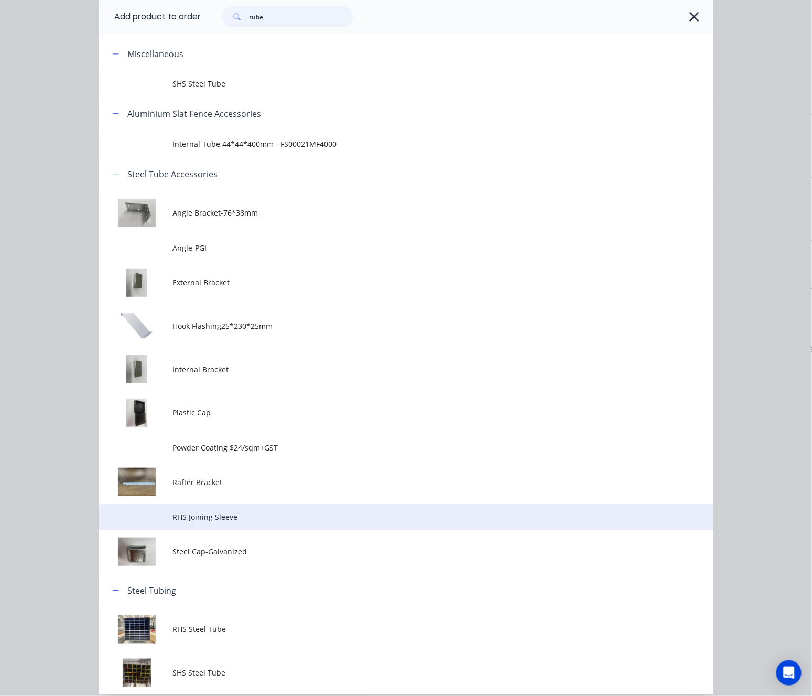
scroll to position [88, 0]
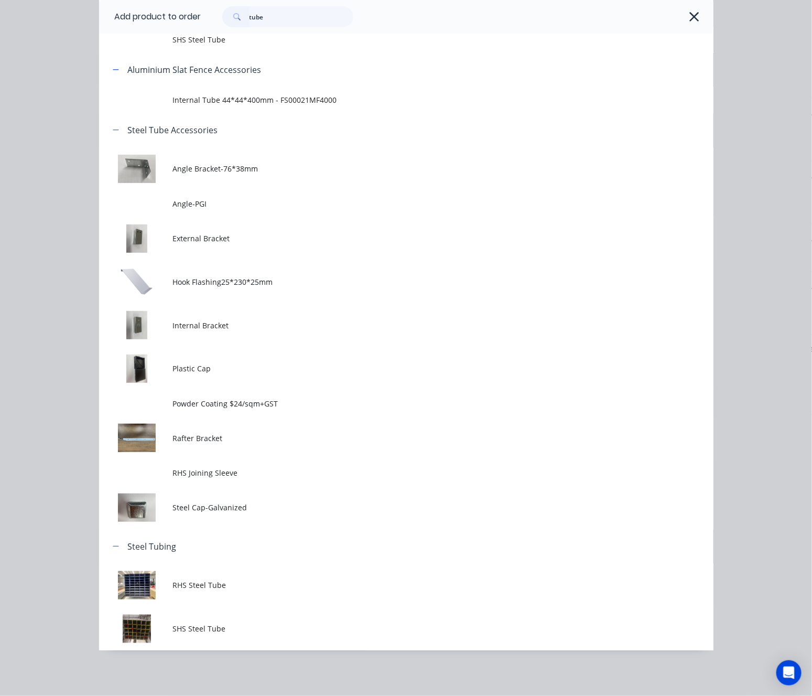
click at [296, 582] on td "RHS Steel Tube" at bounding box center [442, 585] width 541 height 44
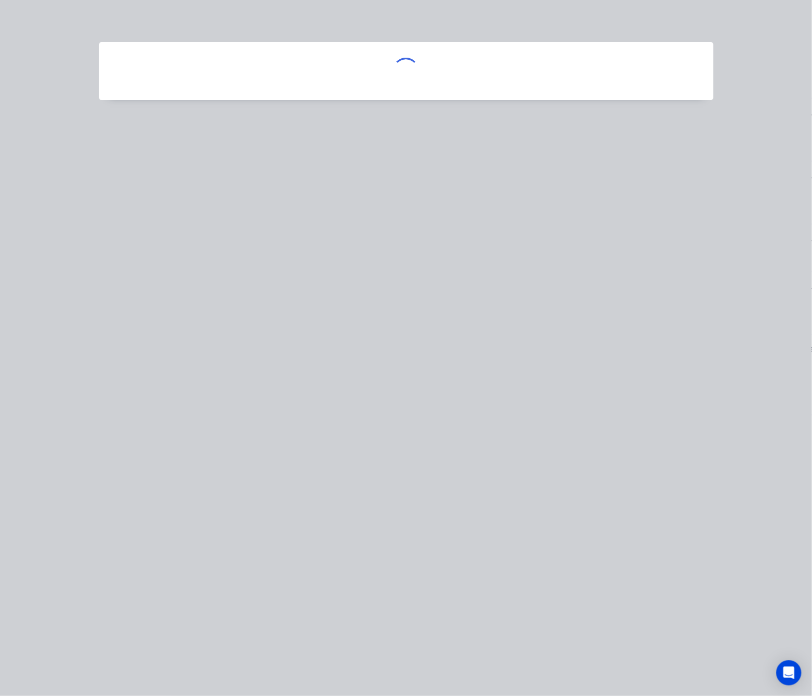
scroll to position [0, 0]
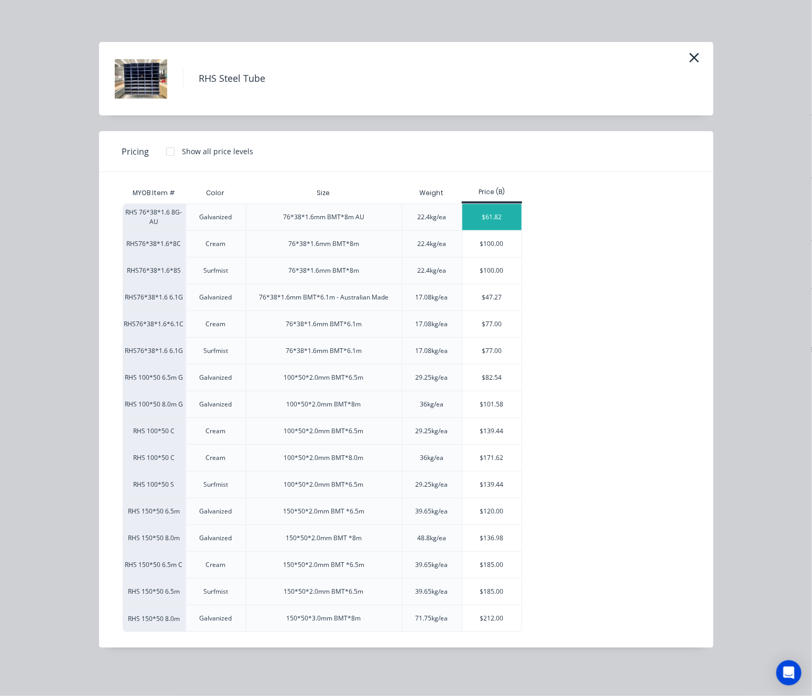
click at [497, 218] on div "$61.82" at bounding box center [491, 217] width 59 height 26
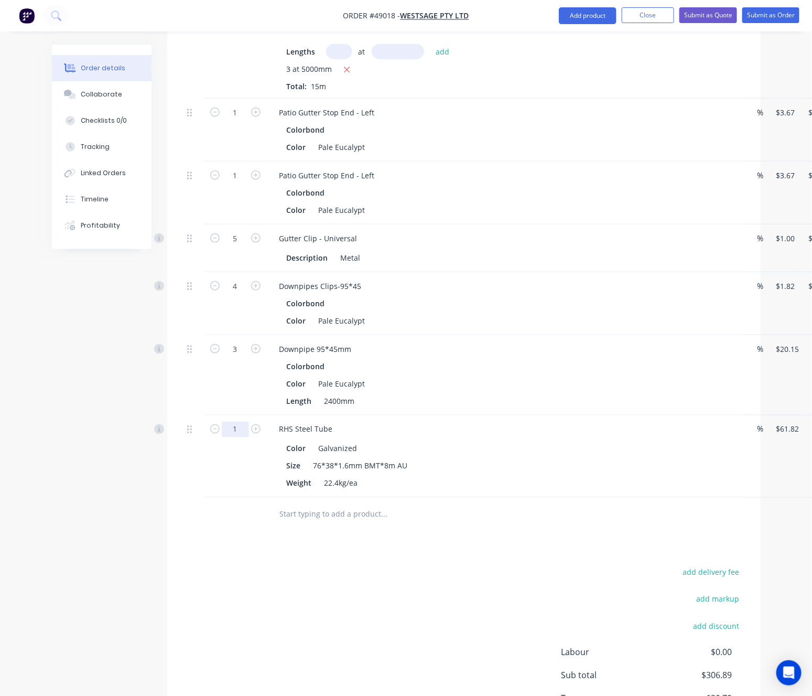
click at [225, 434] on input "1" at bounding box center [235, 430] width 27 height 16
type input "6"
type input "$370.92"
click at [502, 571] on div "add delivery fee add markup add discount Labour $0.00 Sub total $615.99 Tax $61…" at bounding box center [464, 654] width 562 height 179
click at [343, 426] on div "RHS Steel Tube" at bounding box center [502, 429] width 463 height 15
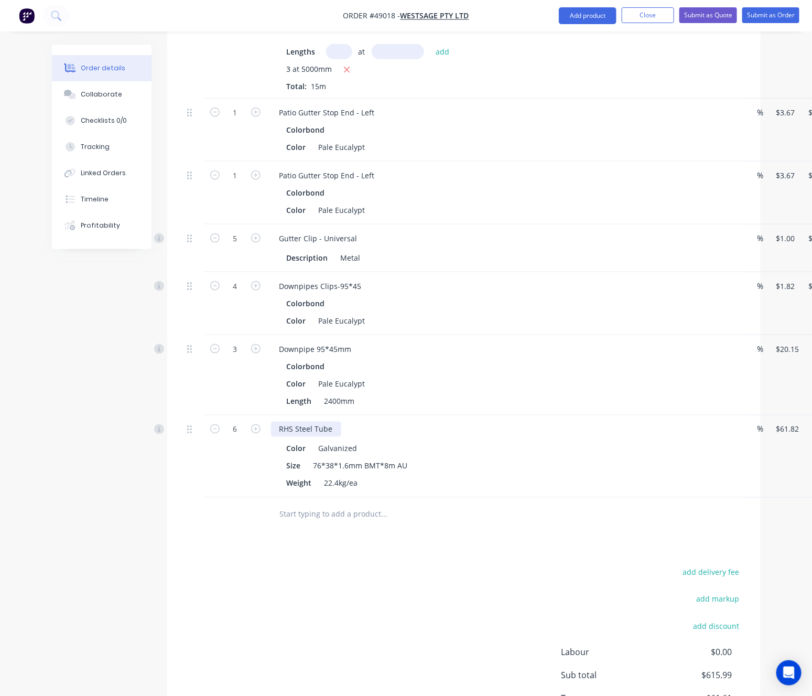
click at [330, 433] on div "RHS Steel Tube" at bounding box center [306, 429] width 70 height 15
click at [582, 16] on button "Add product" at bounding box center [588, 15] width 58 height 17
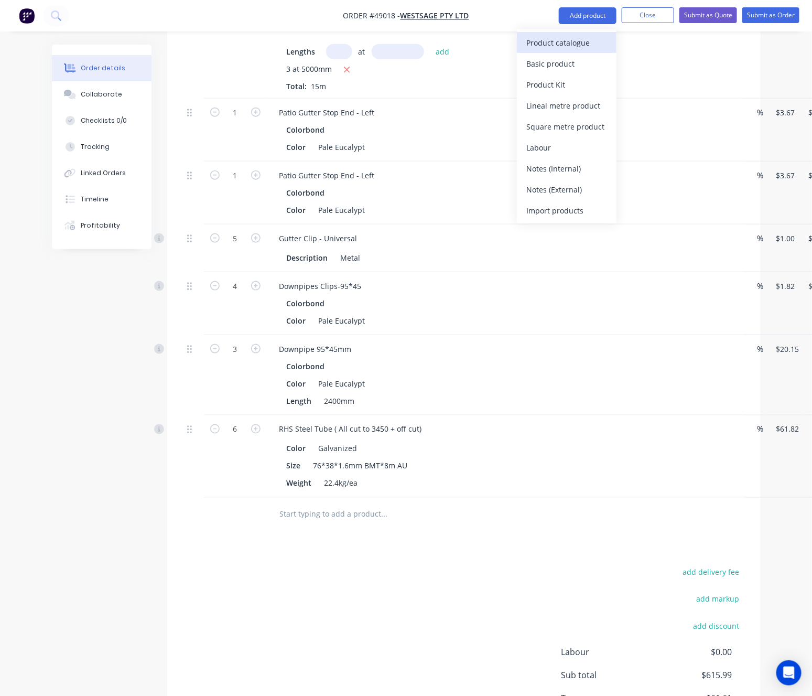
click at [569, 47] on div "Product catalogue" at bounding box center [566, 42] width 81 height 15
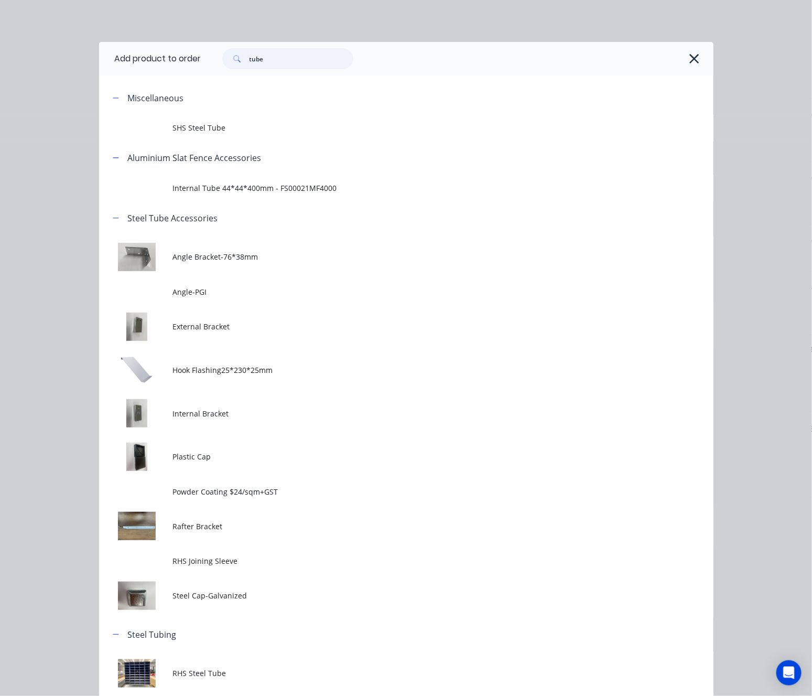
drag, startPoint x: 293, startPoint y: 58, endPoint x: 83, endPoint y: 98, distance: 213.5
click at [137, 99] on div "Add product to order tube Miscellaneous SHS Steel Tube Aluminium Slat Fence Acc…" at bounding box center [406, 390] width 614 height 696
type input "cut"
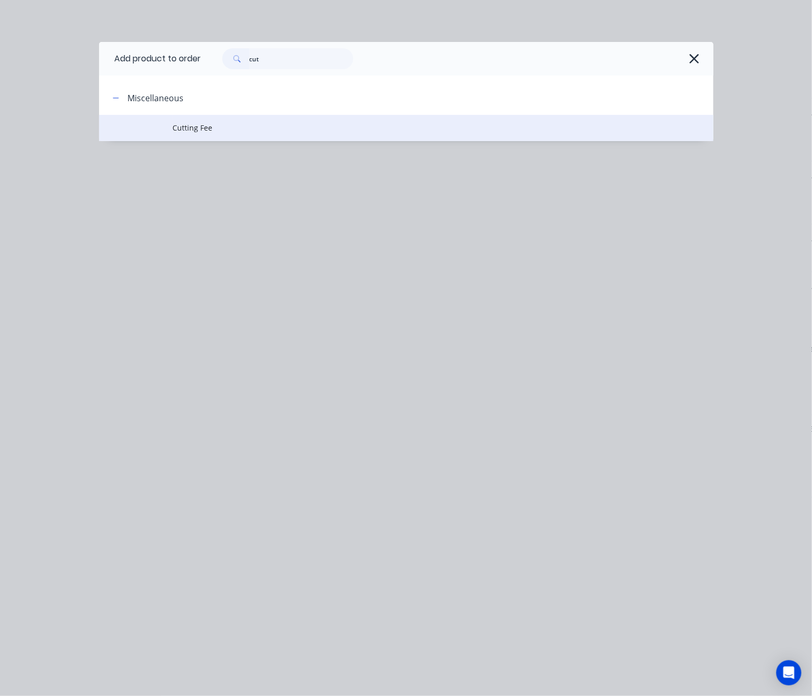
click at [387, 130] on span "Cutting Fee" at bounding box center [388, 127] width 433 height 11
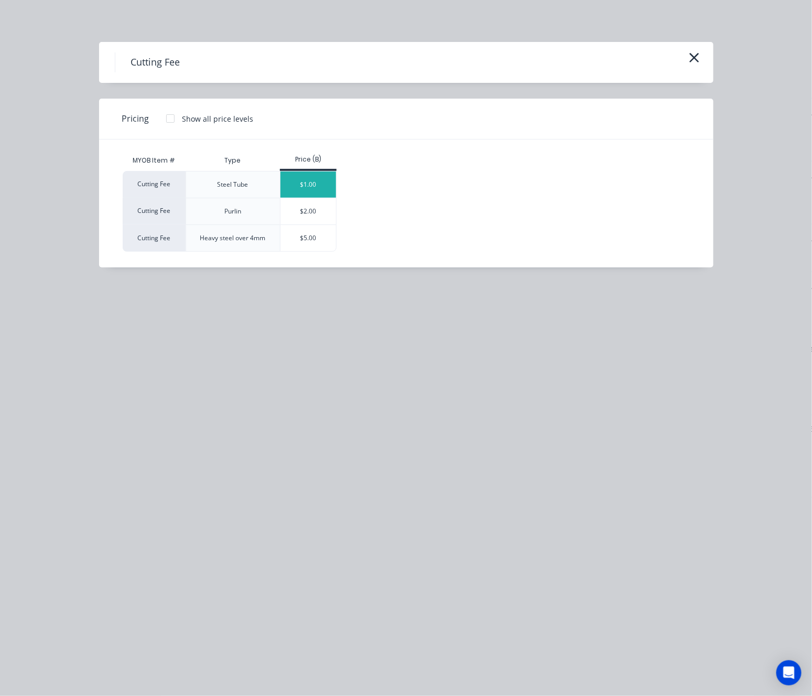
click at [309, 181] on div "$1.00" at bounding box center [308, 184] width 56 height 26
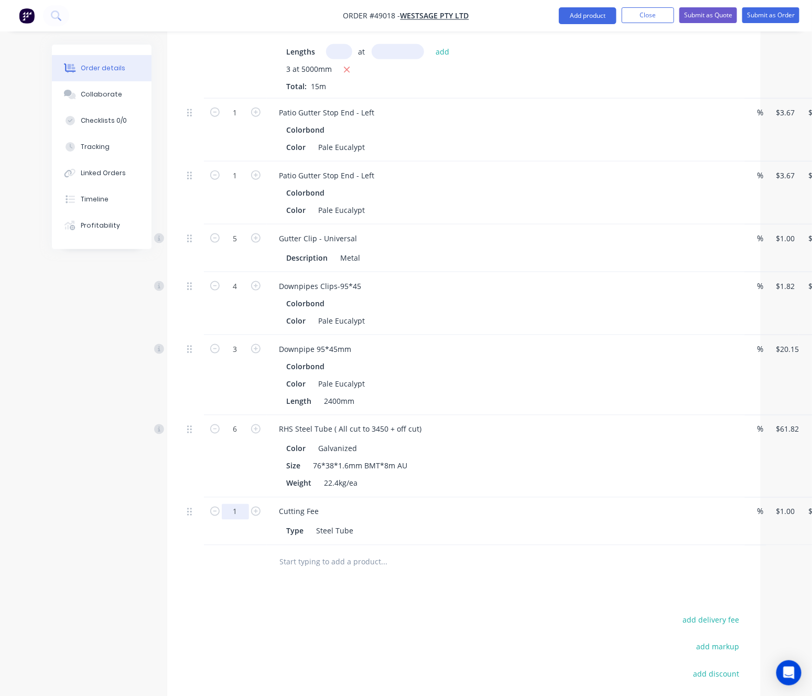
click at [236, 520] on input "1" at bounding box center [235, 512] width 27 height 16
type input "6"
type input "$6.00"
click at [444, 615] on div "add delivery fee add markup add discount Labour $0.00 Sub total $616.99 Tax $61…" at bounding box center [464, 702] width 562 height 179
click at [571, 21] on button "Add product" at bounding box center [588, 15] width 58 height 17
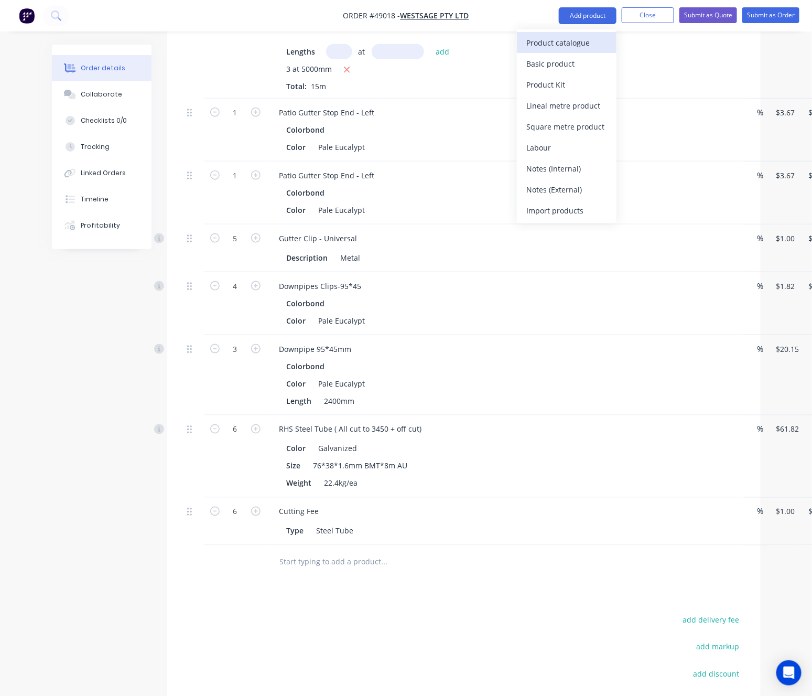
click at [558, 48] on div "Product catalogue" at bounding box center [566, 42] width 81 height 15
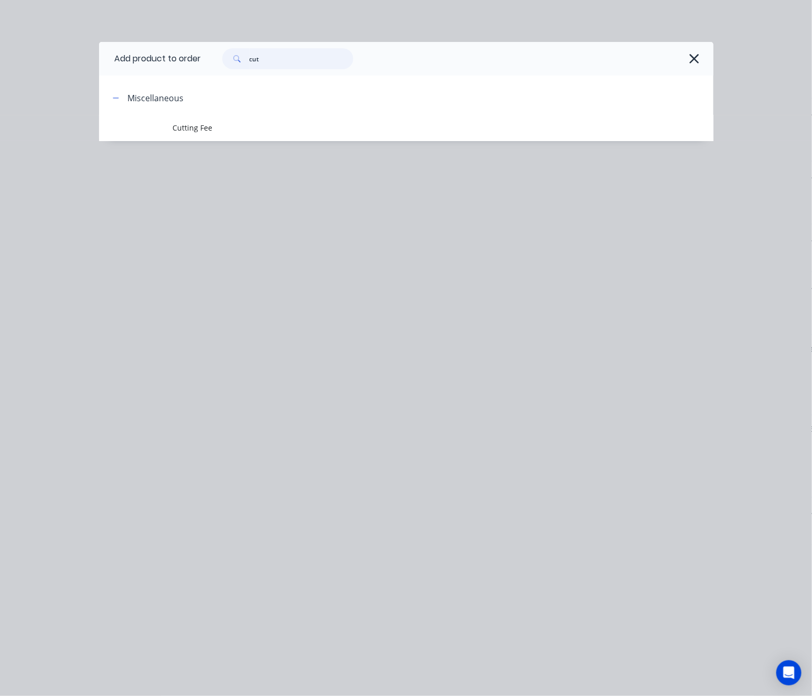
drag, startPoint x: 280, startPoint y: 57, endPoint x: 50, endPoint y: 93, distance: 233.1
click at [96, 87] on div "Add product to order cut Miscellaneous Cutting Fee" at bounding box center [406, 348] width 812 height 696
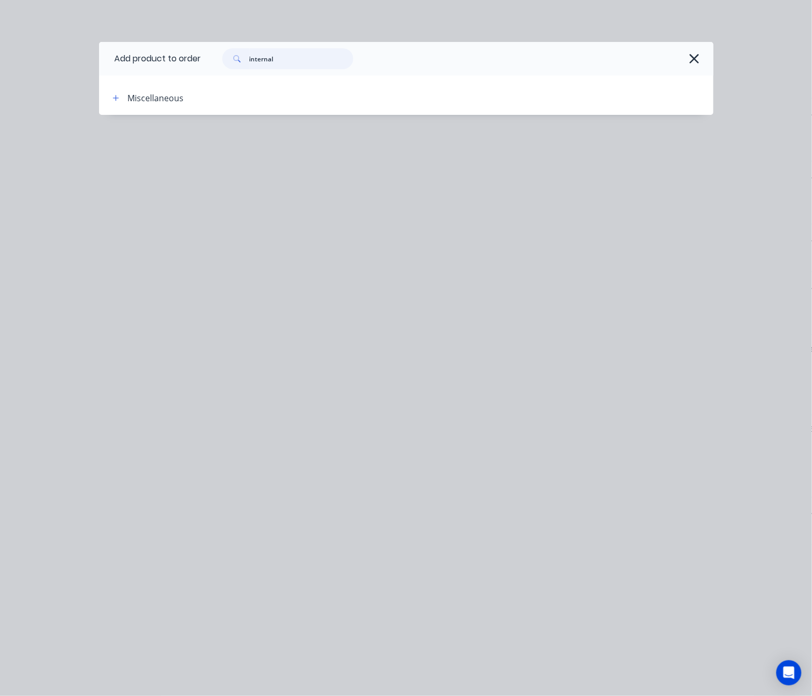
type input "internal"
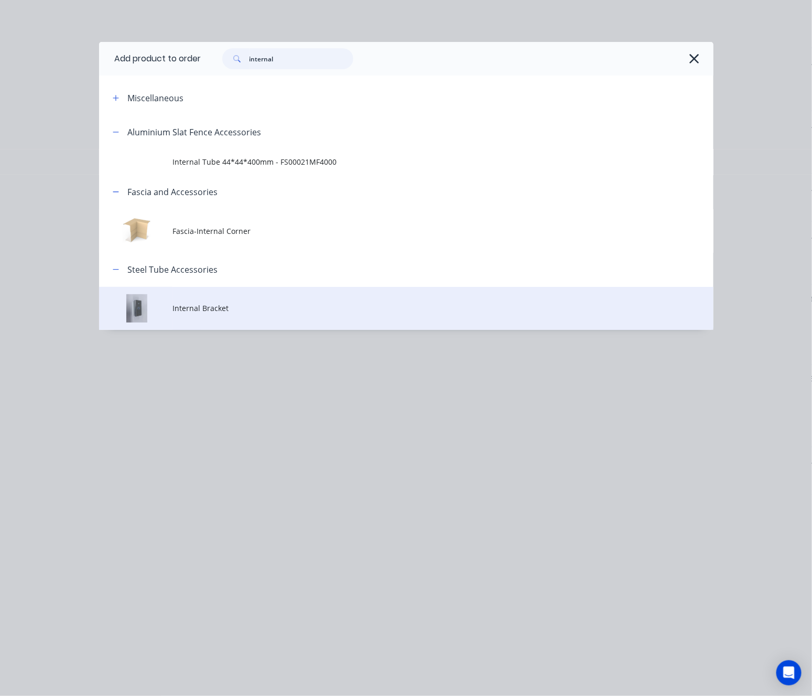
scroll to position [472, 0]
click at [317, 310] on span "Internal Bracket" at bounding box center [388, 308] width 433 height 11
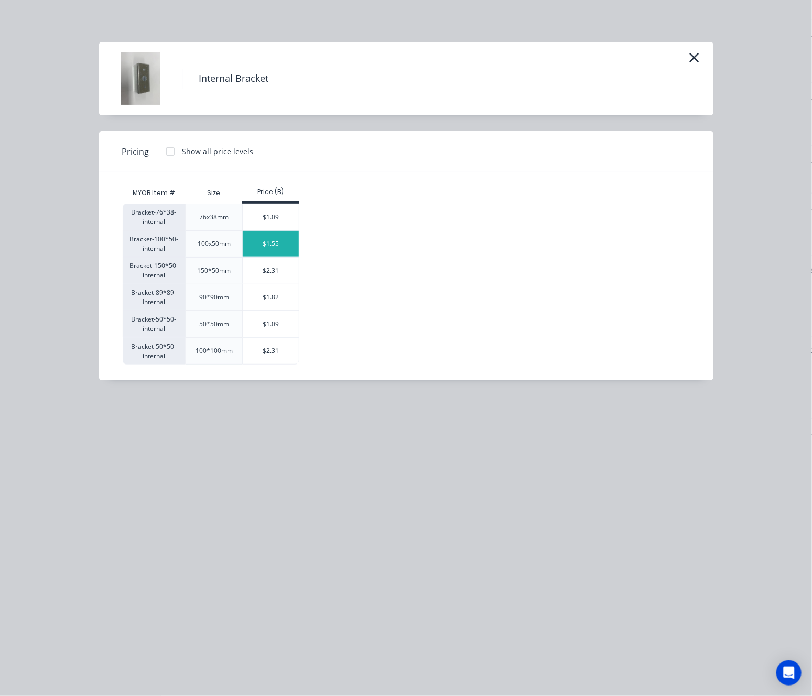
click at [285, 245] on div "$1.55" at bounding box center [271, 244] width 56 height 26
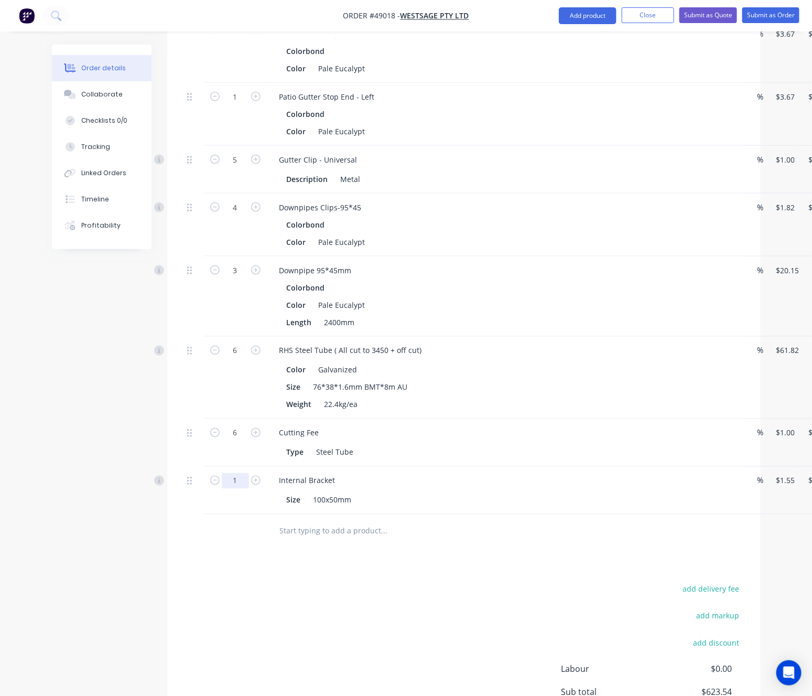
click at [234, 486] on input "1" at bounding box center [235, 481] width 27 height 16
type input "26"
type input "$40.30"
click at [414, 679] on div "add delivery fee add markup add discount Labour $0.00 Sub total $662.29 Tax $66…" at bounding box center [464, 671] width 562 height 179
click at [642, 236] on div "Patio Gutter 0.4mm BMT G300 Colorbond Type Quickfix (Patio) Color Pale Eucalypt…" at bounding box center [464, 201] width 562 height 627
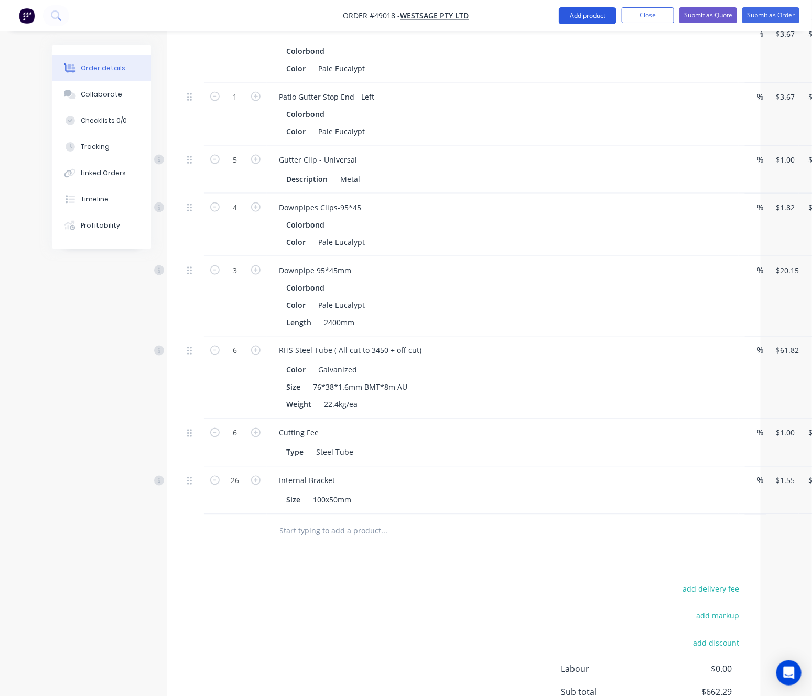
click at [587, 16] on button "Add product" at bounding box center [588, 15] width 58 height 17
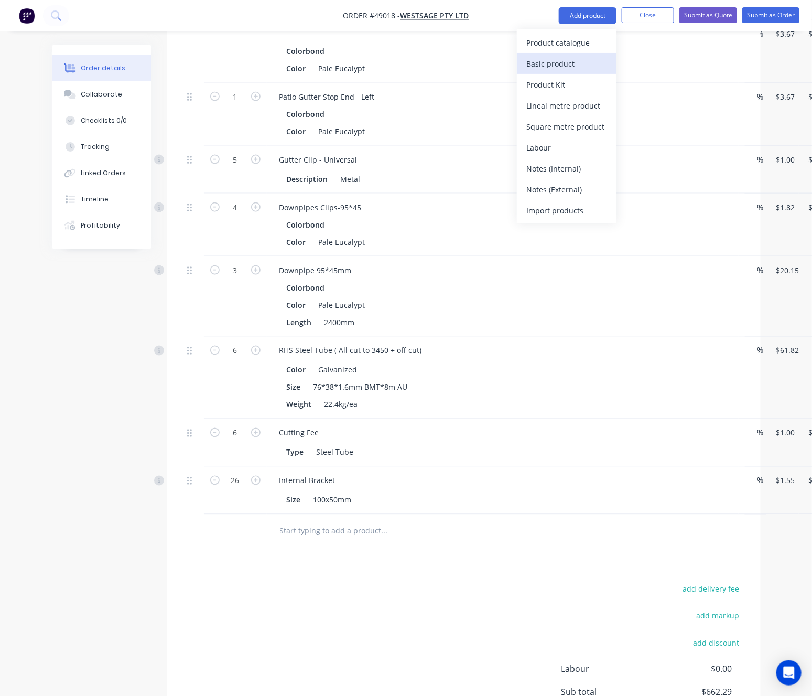
click at [554, 54] on button "Basic product" at bounding box center [567, 63] width 100 height 21
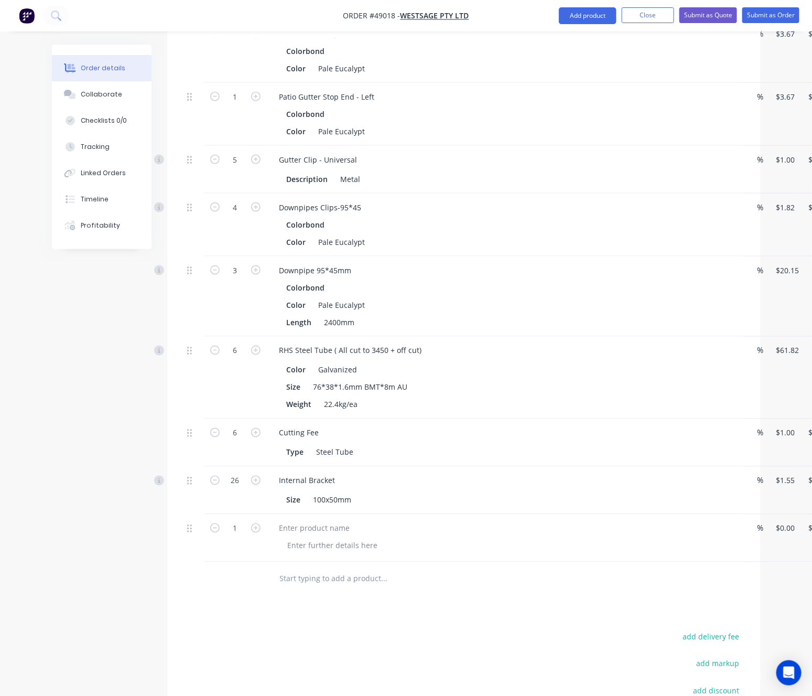
scroll to position [472, 58]
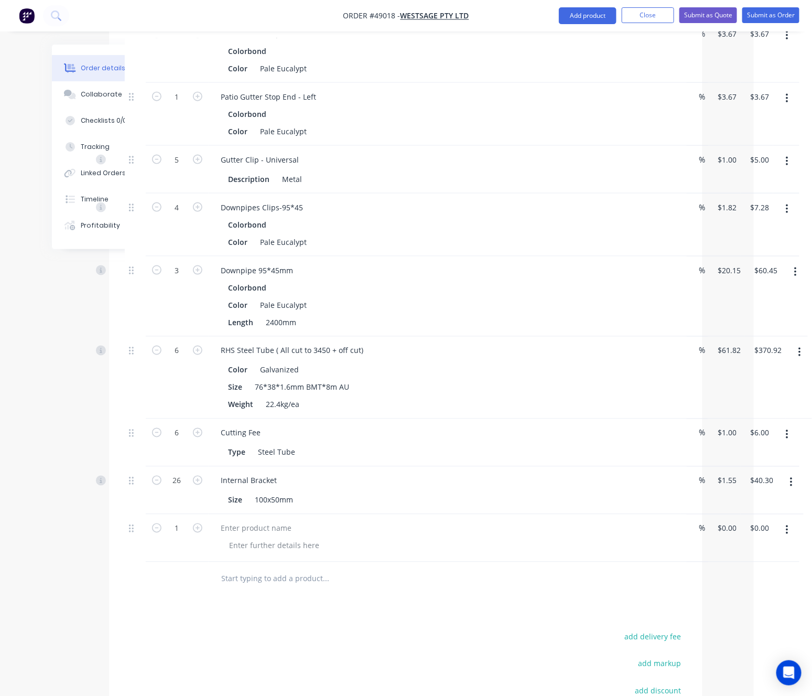
click at [786, 533] on icon "button" at bounding box center [787, 529] width 2 height 9
click at [738, 620] on div "Delete" at bounding box center [749, 620] width 81 height 15
click at [582, 16] on button "Add product" at bounding box center [588, 15] width 58 height 17
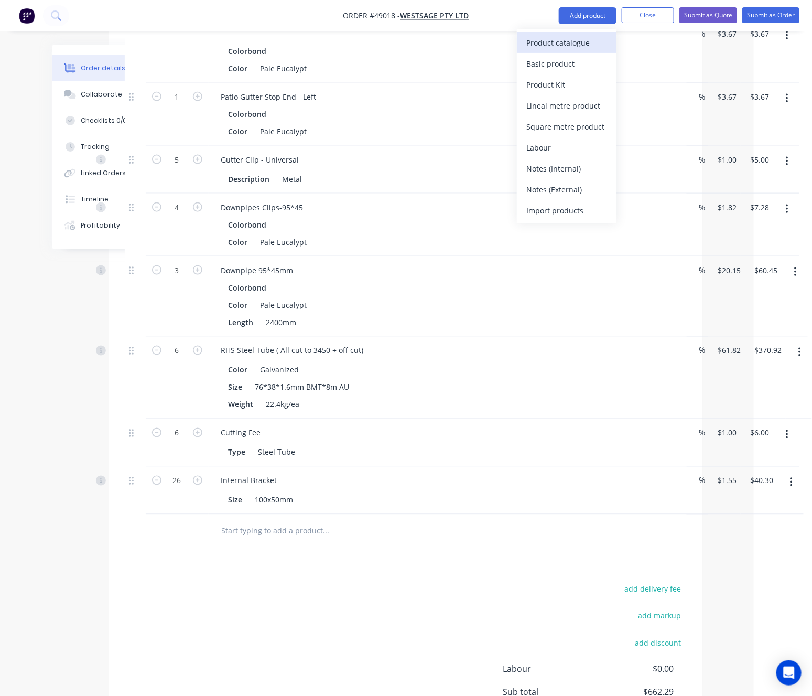
click at [562, 43] on div "Product catalogue" at bounding box center [566, 42] width 81 height 15
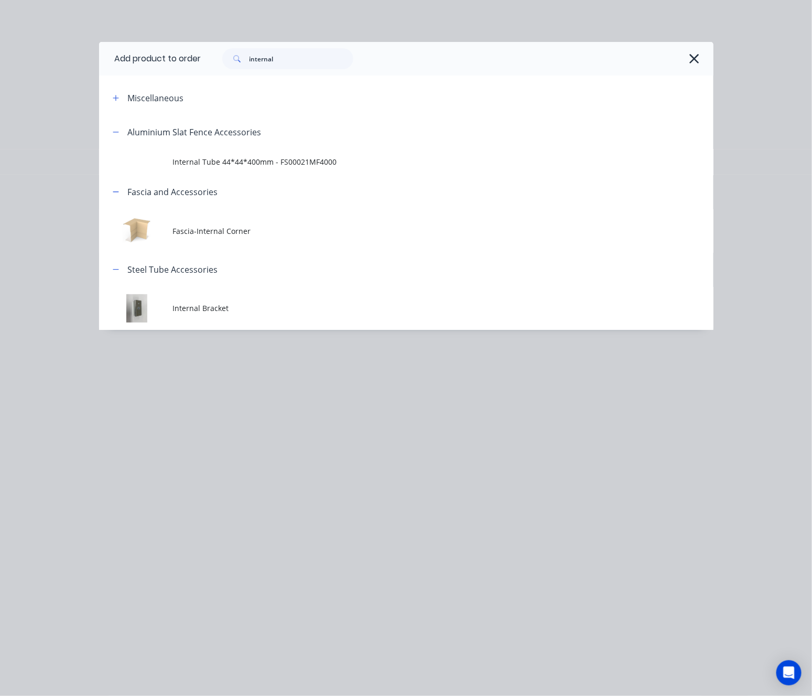
scroll to position [472, 52]
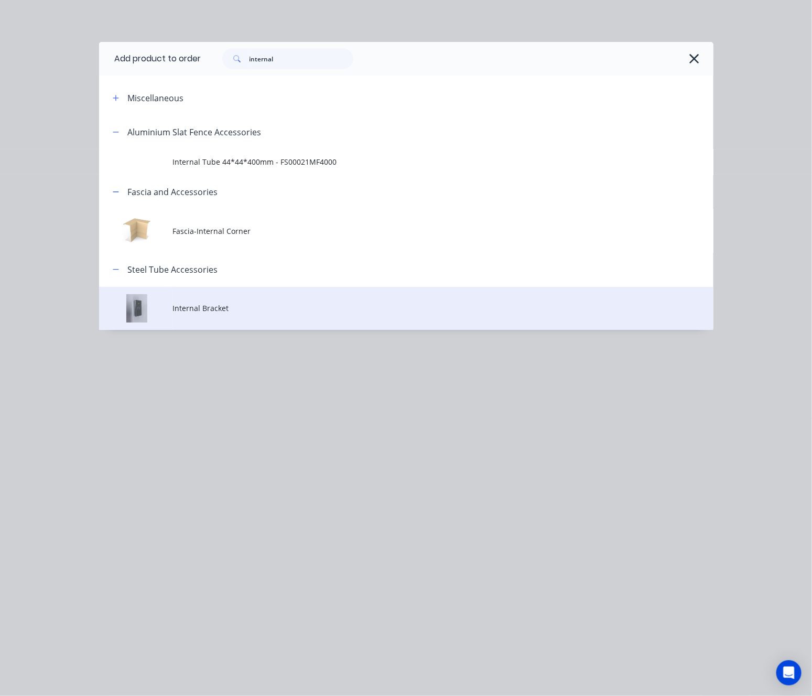
click at [219, 300] on td "Internal Bracket" at bounding box center [442, 309] width 541 height 44
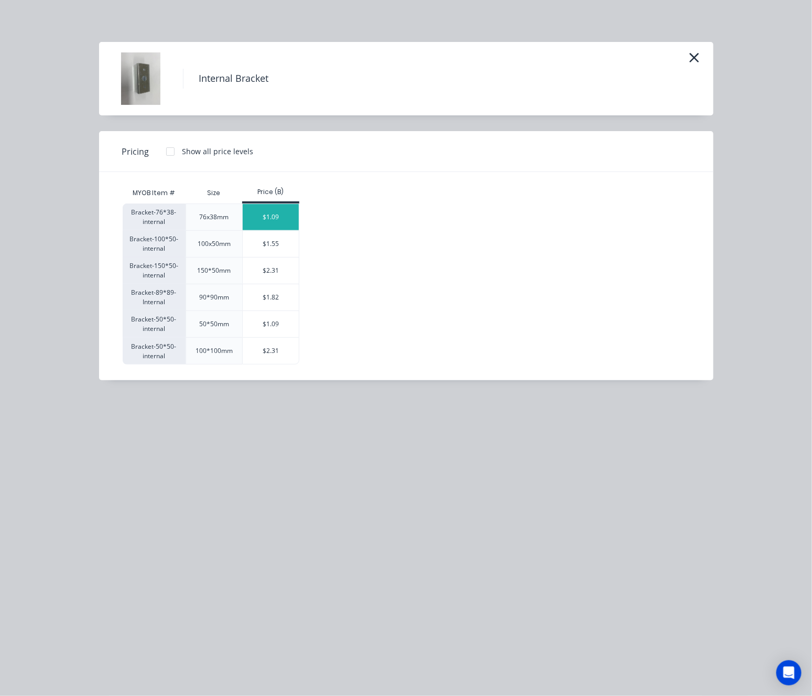
click at [273, 217] on div "$1.09" at bounding box center [271, 217] width 56 height 26
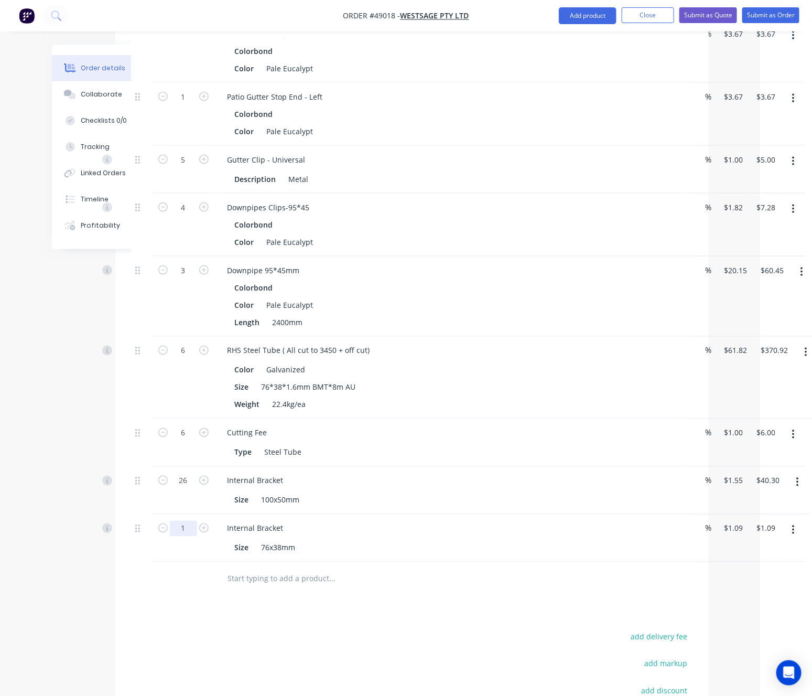
click at [188, 531] on input "1" at bounding box center [183, 529] width 27 height 16
type input "18"
type input "$19.62"
click at [188, 608] on div "Drawings Add drawing Products Show / Hide columns Add product Qty Discount Pric…" at bounding box center [411, 307] width 593 height 1033
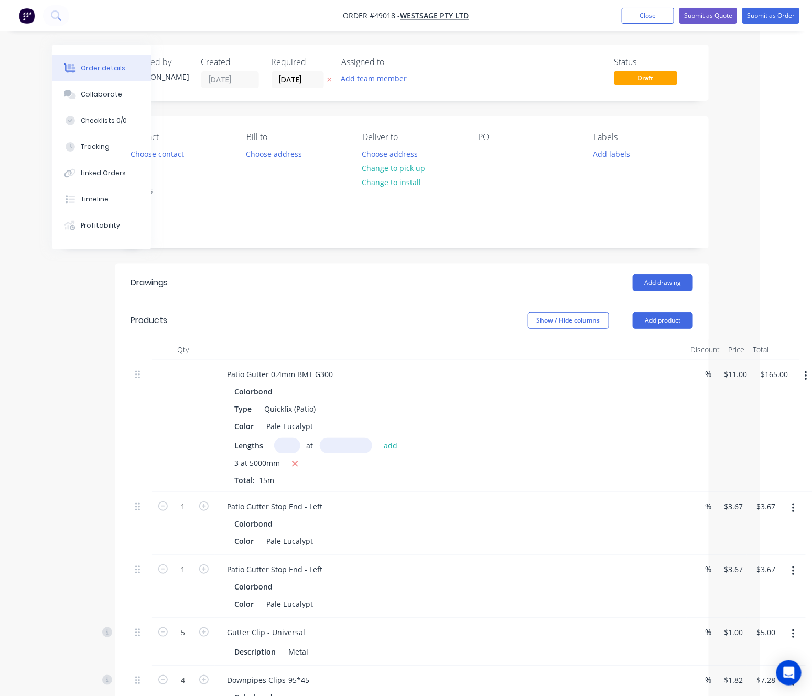
scroll to position [0, 0]
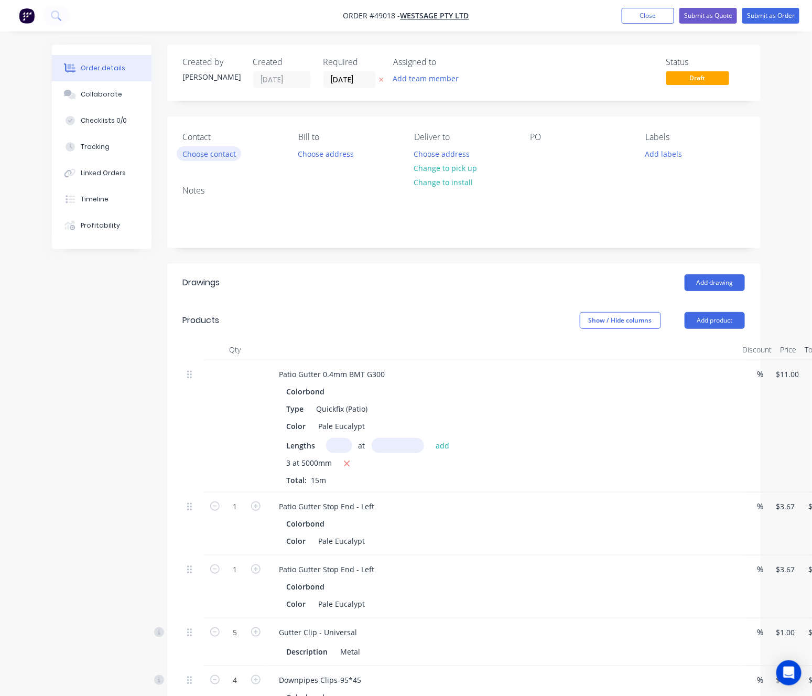
click at [214, 158] on button "Choose contact" at bounding box center [209, 153] width 64 height 14
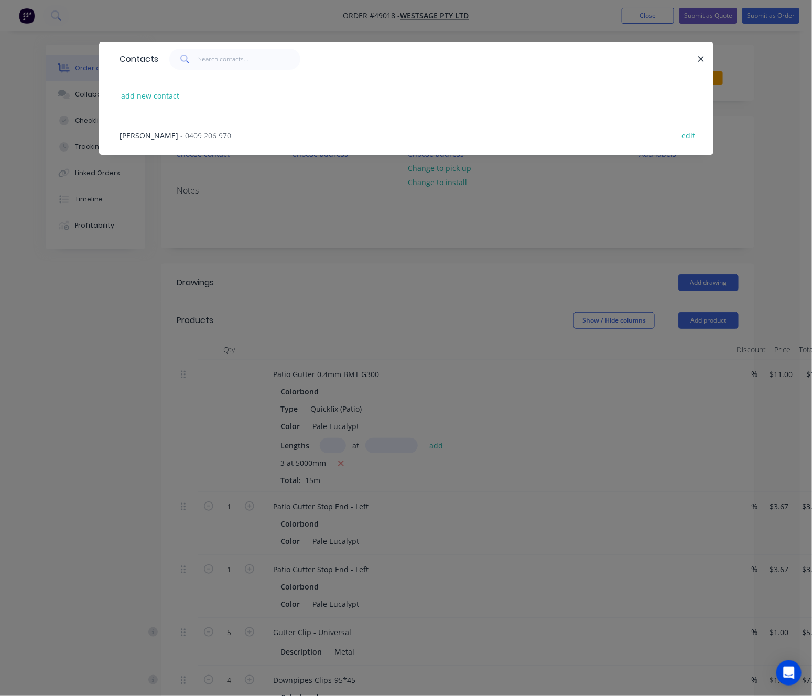
click at [222, 138] on div "[PERSON_NAME] - 0409 206 970 edit" at bounding box center [406, 134] width 583 height 39
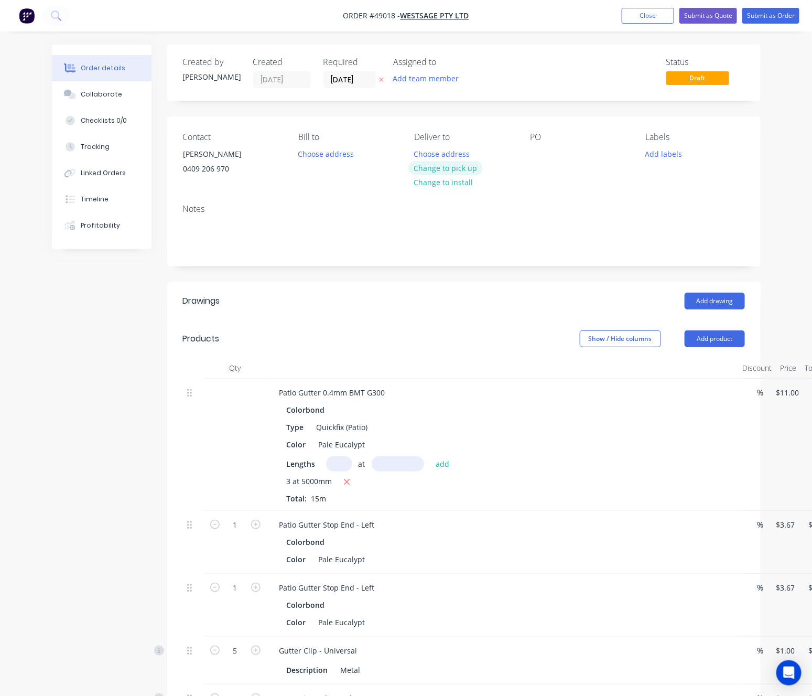
click at [444, 166] on button "Change to pick up" at bounding box center [445, 168] width 74 height 14
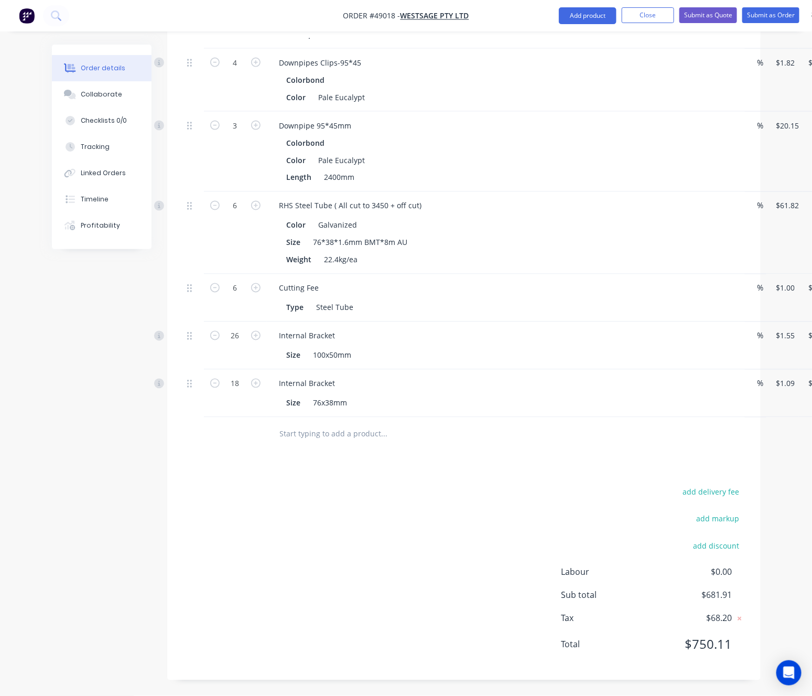
scroll to position [639, 58]
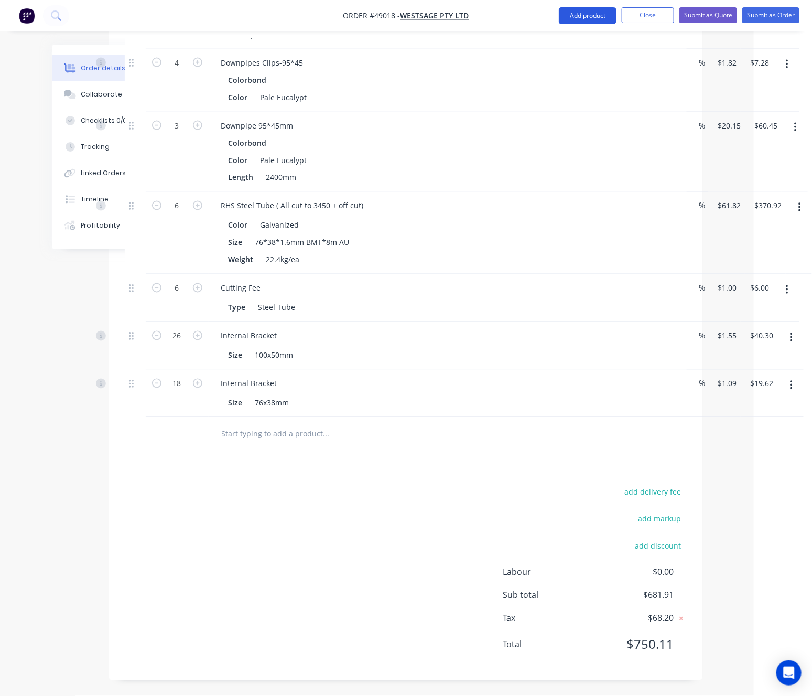
click at [587, 16] on button "Add product" at bounding box center [588, 15] width 58 height 17
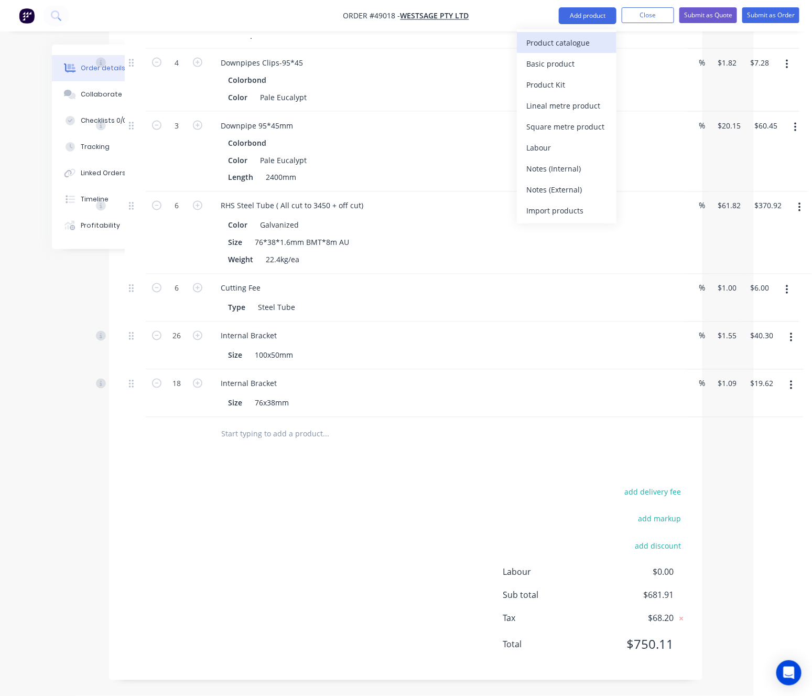
click at [551, 44] on div "Product catalogue" at bounding box center [566, 42] width 81 height 15
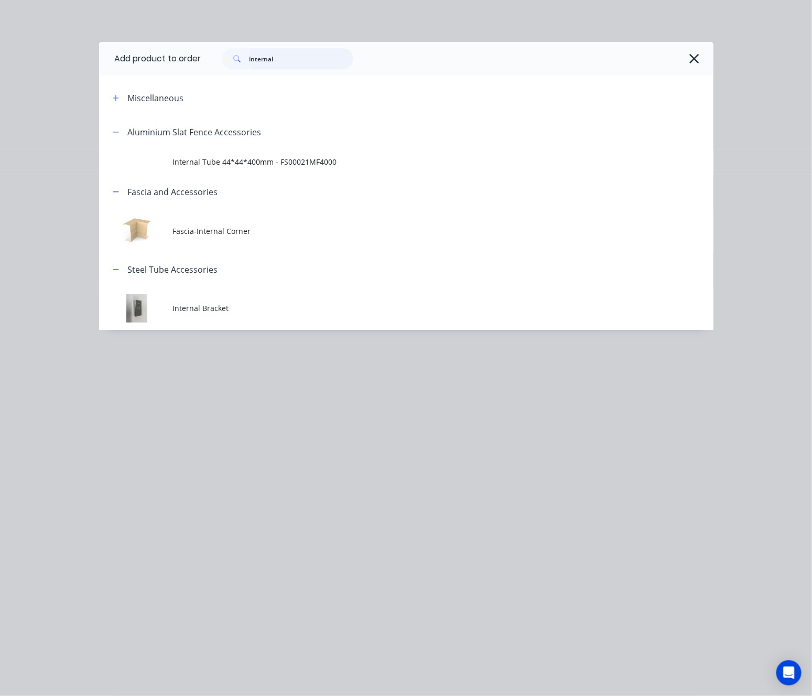
drag, startPoint x: 302, startPoint y: 58, endPoint x: 101, endPoint y: 62, distance: 200.8
click at [121, 61] on header "Add product to order internal" at bounding box center [406, 59] width 614 height 34
type input "c"
type input "kwi"
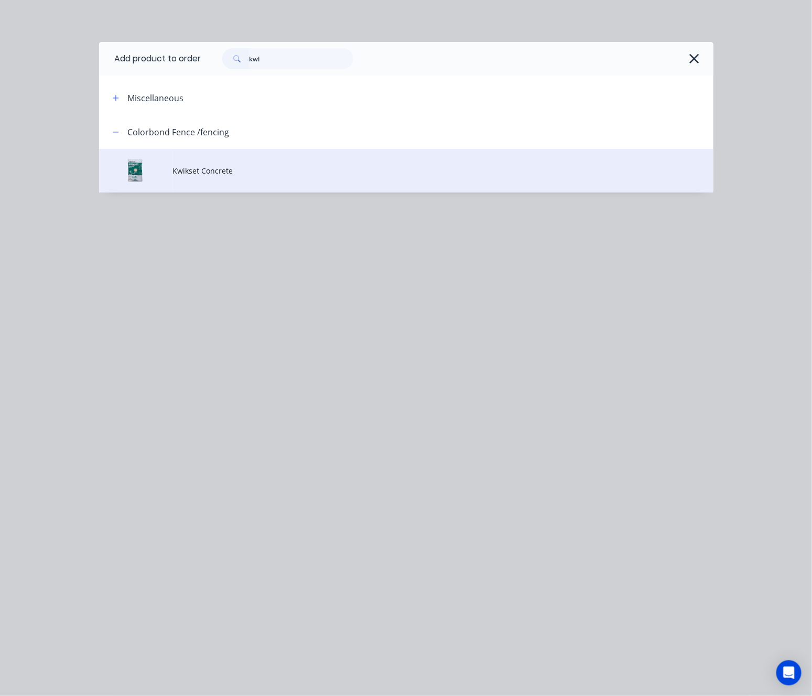
click at [361, 171] on span "Kwikset Concrete" at bounding box center [388, 170] width 433 height 11
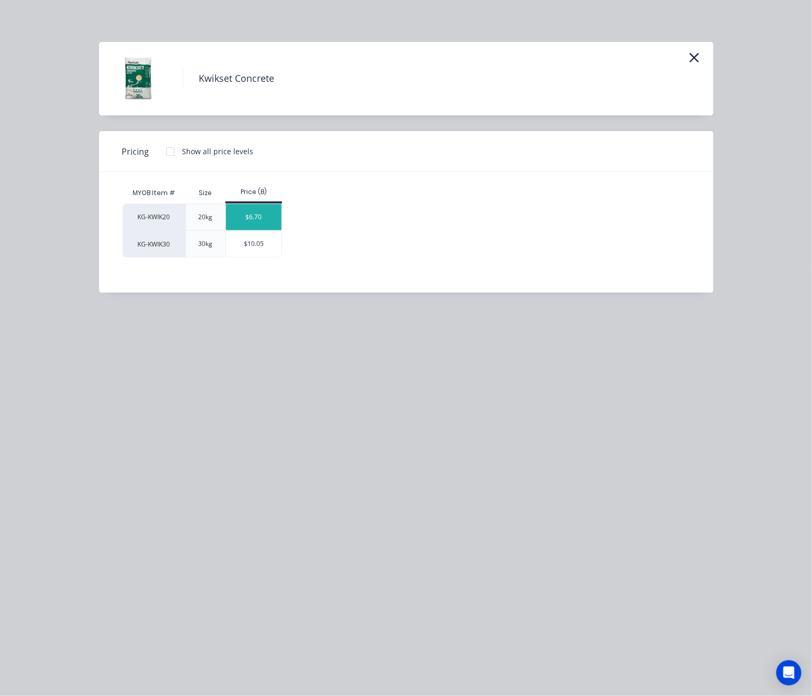
click at [255, 217] on div "$6.70" at bounding box center [254, 217] width 56 height 26
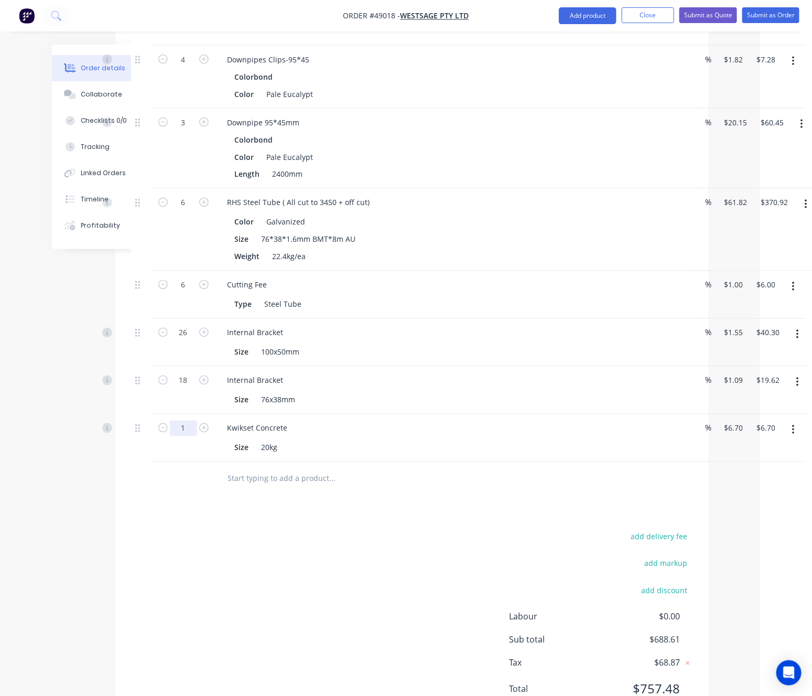
click at [187, 429] on input "1" at bounding box center [183, 428] width 27 height 16
type input "60"
type input "$402.00"
click at [206, 536] on div "add delivery fee add markup add discount Labour $0.00 Sub total $1,083.91 Tax $…" at bounding box center [412, 619] width 562 height 179
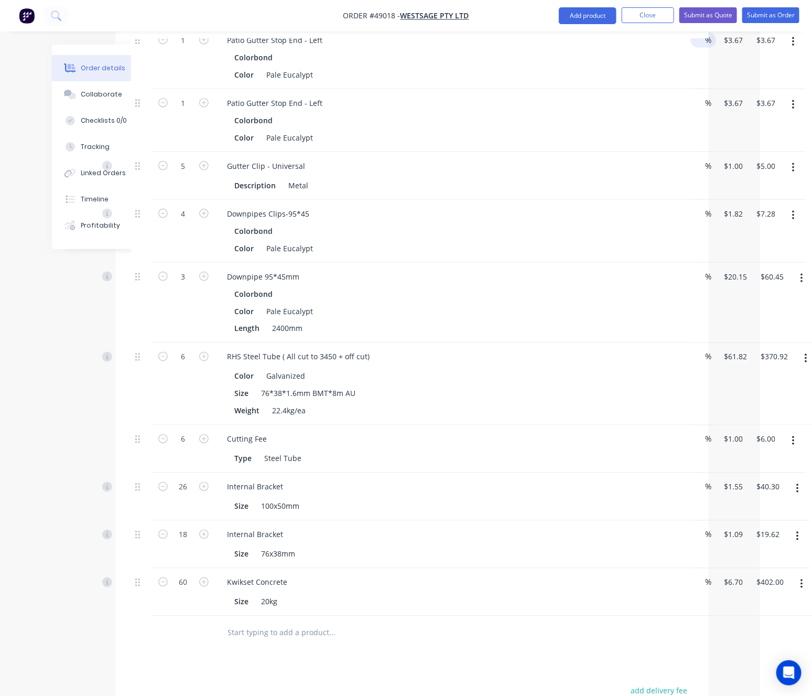
scroll to position [481, 52]
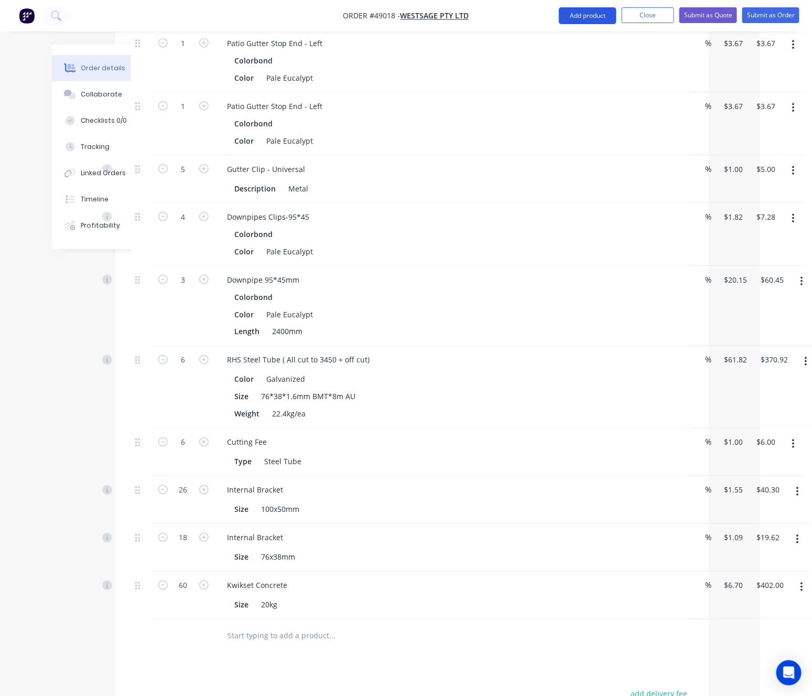
click at [584, 13] on button "Add product" at bounding box center [588, 15] width 58 height 17
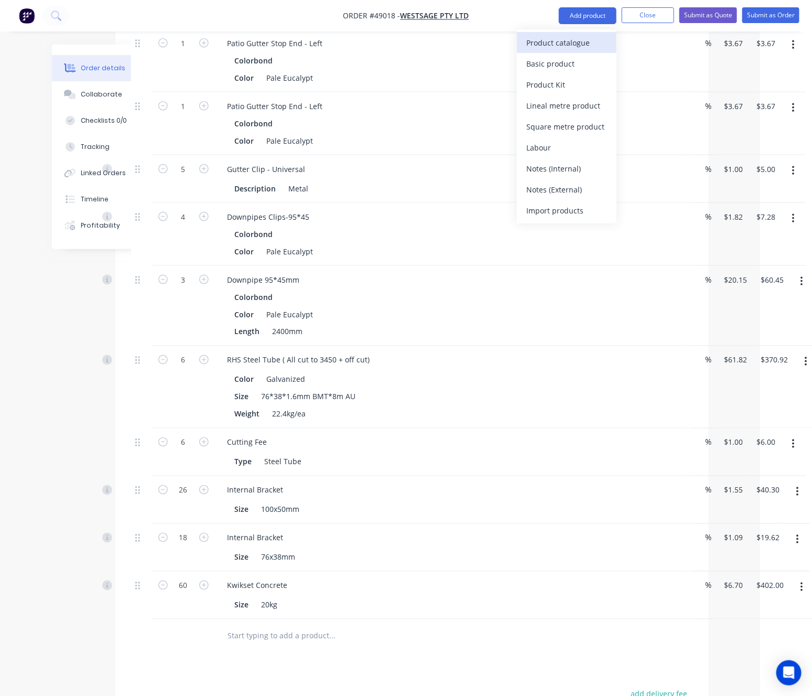
click at [579, 45] on div "Product catalogue" at bounding box center [566, 42] width 81 height 15
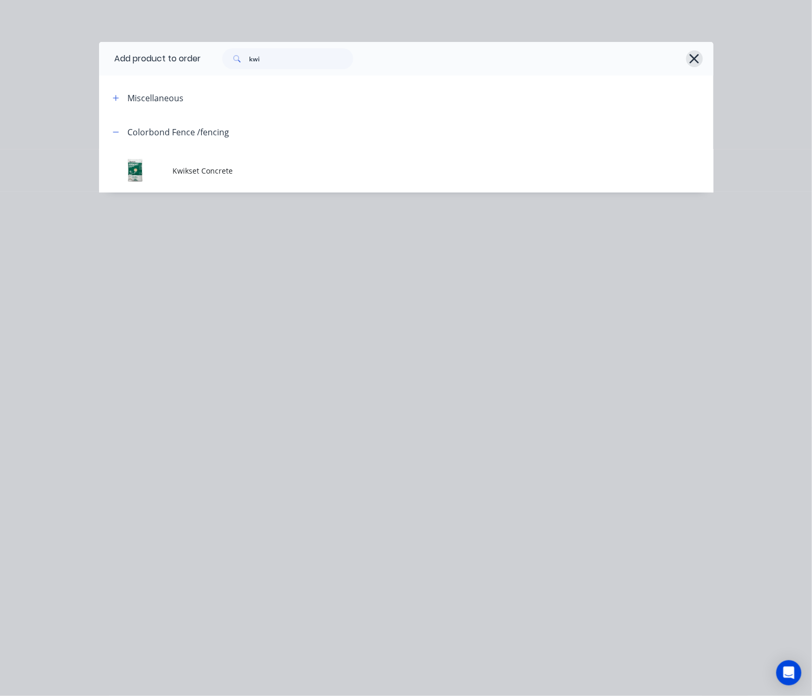
click at [696, 54] on icon "button" at bounding box center [694, 58] width 11 height 15
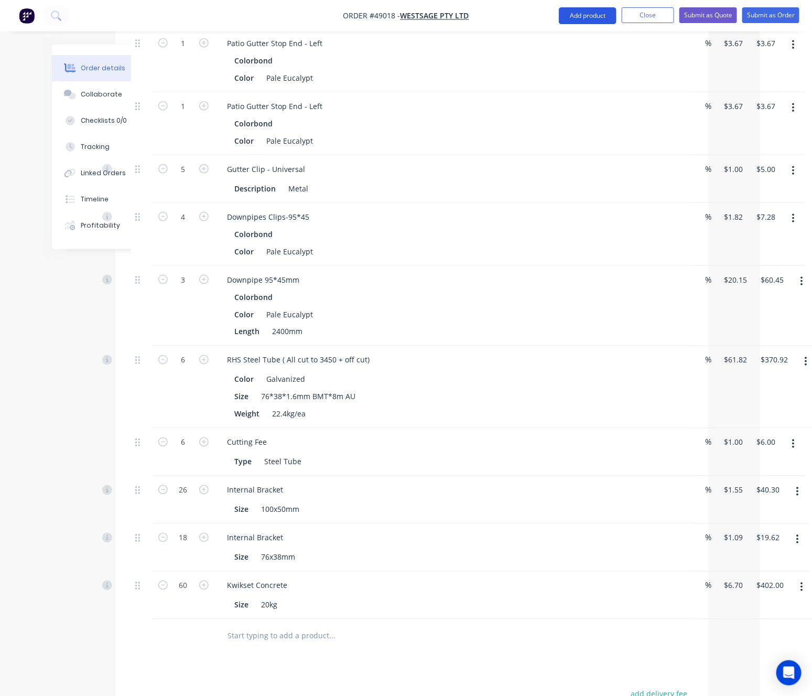
click at [590, 11] on button "Add product" at bounding box center [588, 15] width 58 height 17
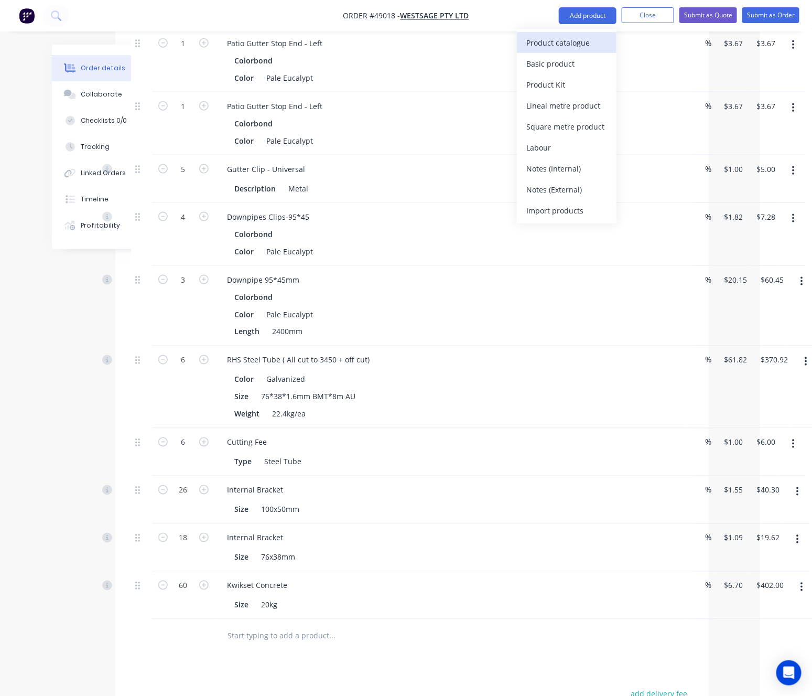
click at [564, 41] on div "Product catalogue" at bounding box center [566, 42] width 81 height 15
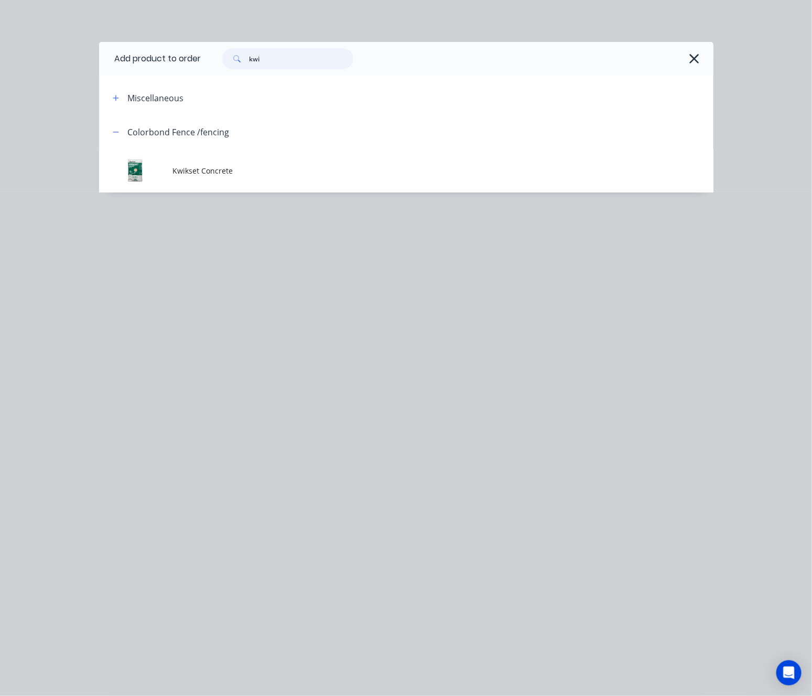
drag, startPoint x: 277, startPoint y: 60, endPoint x: 102, endPoint y: 74, distance: 175.7
click at [146, 74] on header "Add product to order kwi" at bounding box center [406, 59] width 614 height 34
type input "pallet"
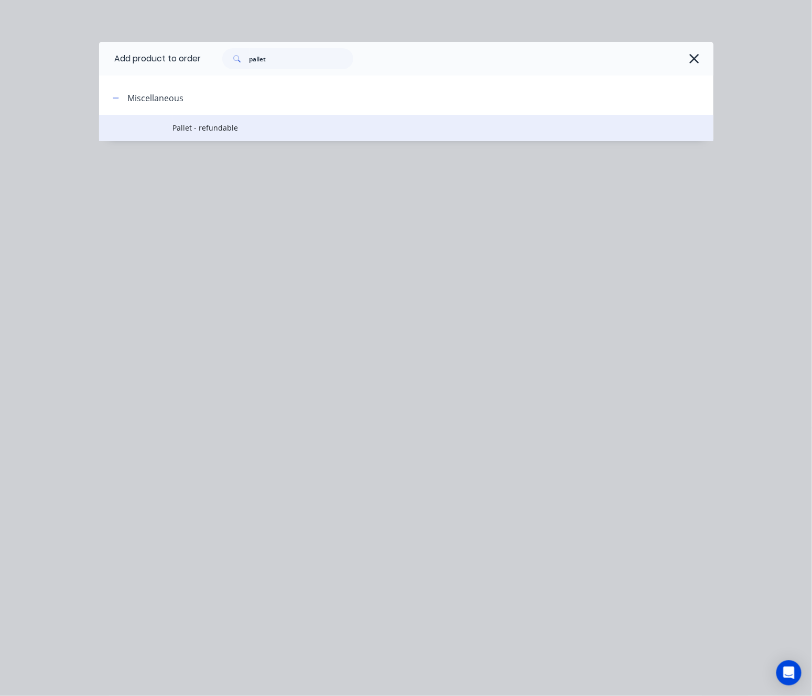
click at [326, 126] on span "Pallet - refundable" at bounding box center [388, 127] width 433 height 11
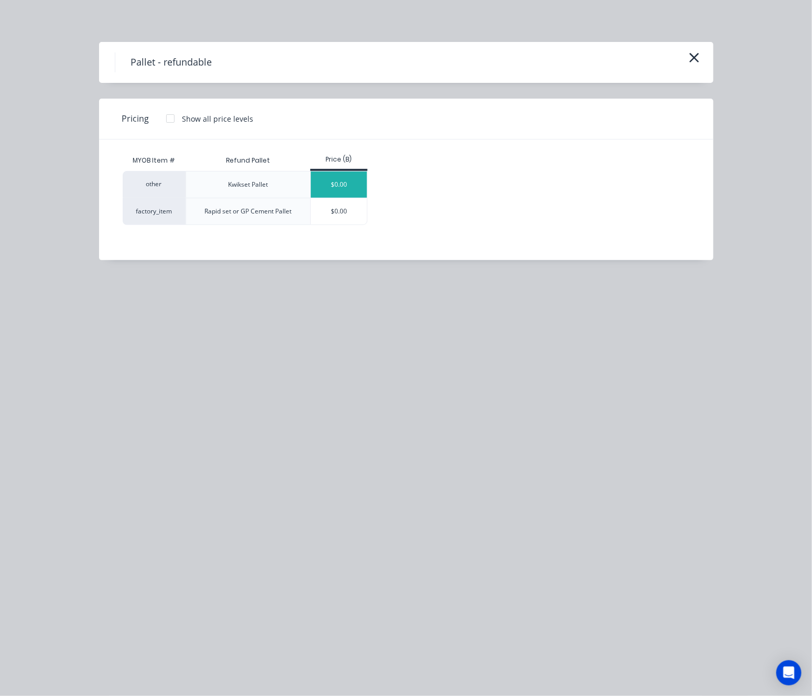
click at [347, 189] on div "$0.00" at bounding box center [339, 184] width 56 height 26
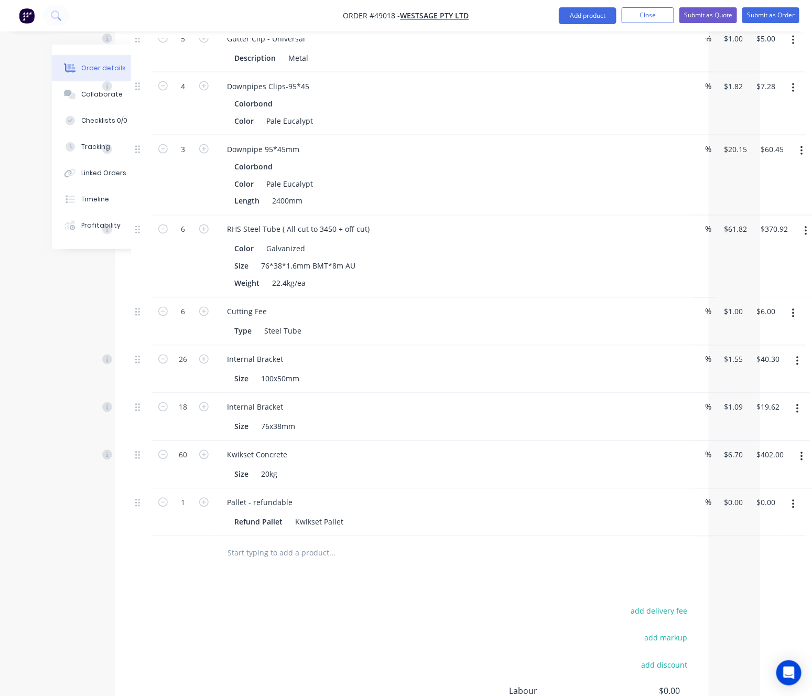
scroll to position [733, 52]
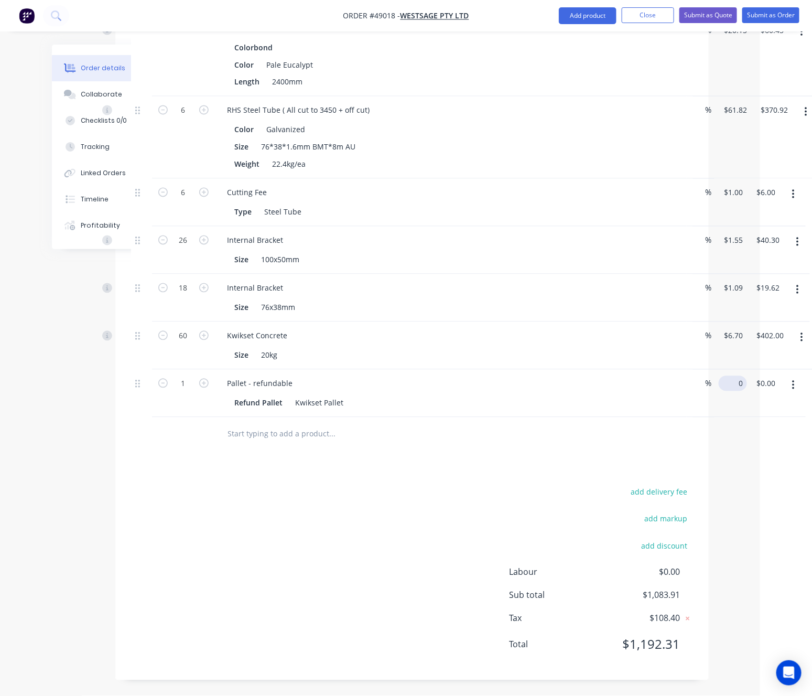
click at [693, 383] on div "1 Pallet - refundable Refund Pallet Kwikset Pallet % 0 $0.00 $0.00 $0.00" at bounding box center [412, 394] width 562 height 48
type input "$45.00"
click at [489, 499] on div "add delivery fee add markup add discount Labour $0.00 Sub total $1,083.91 Tax $…" at bounding box center [412, 574] width 562 height 179
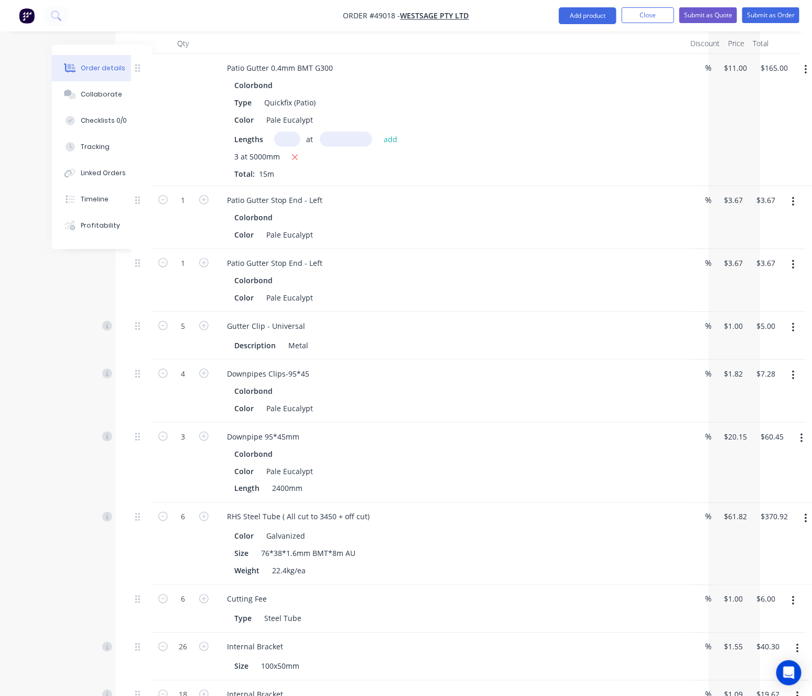
scroll to position [0, 52]
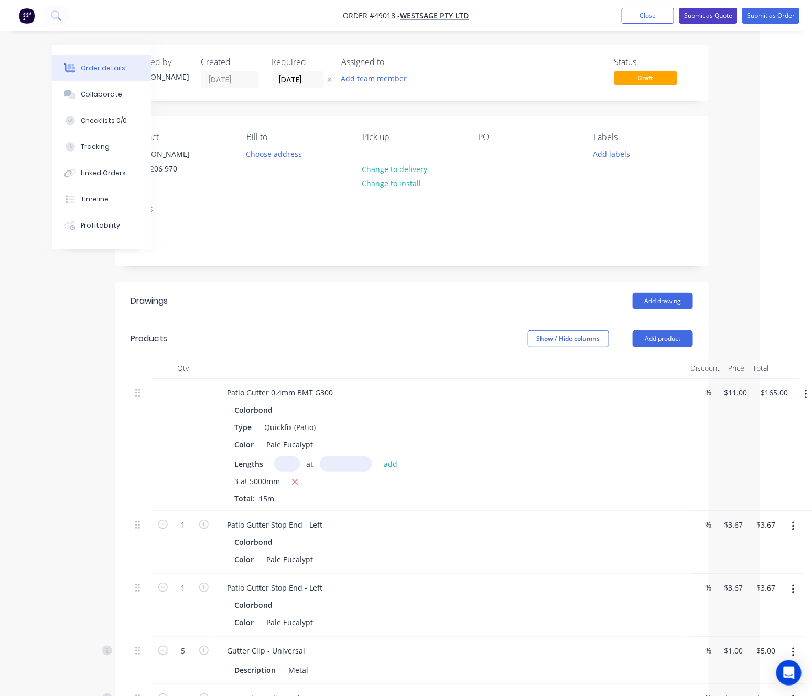
click at [708, 18] on button "Submit as Quote" at bounding box center [708, 16] width 58 height 16
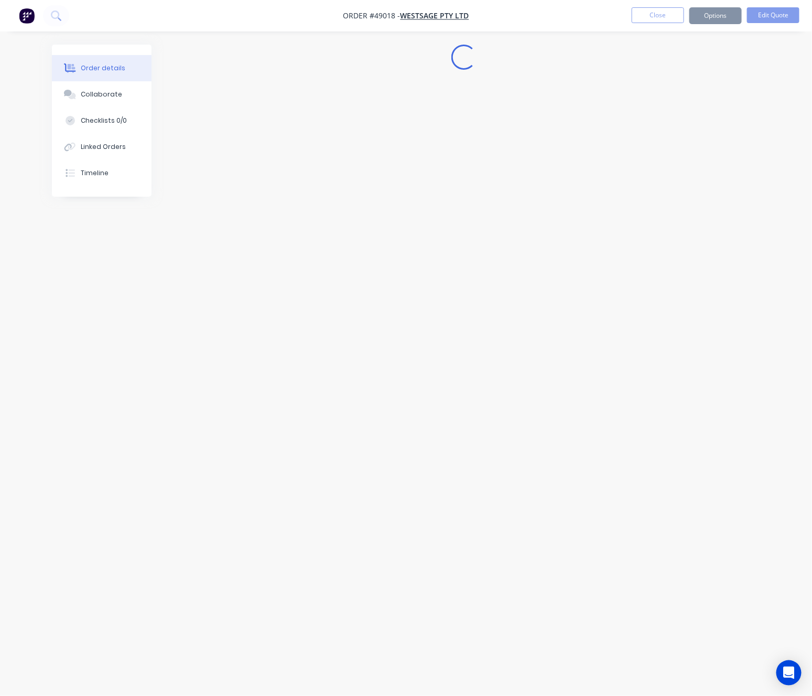
scroll to position [0, 0]
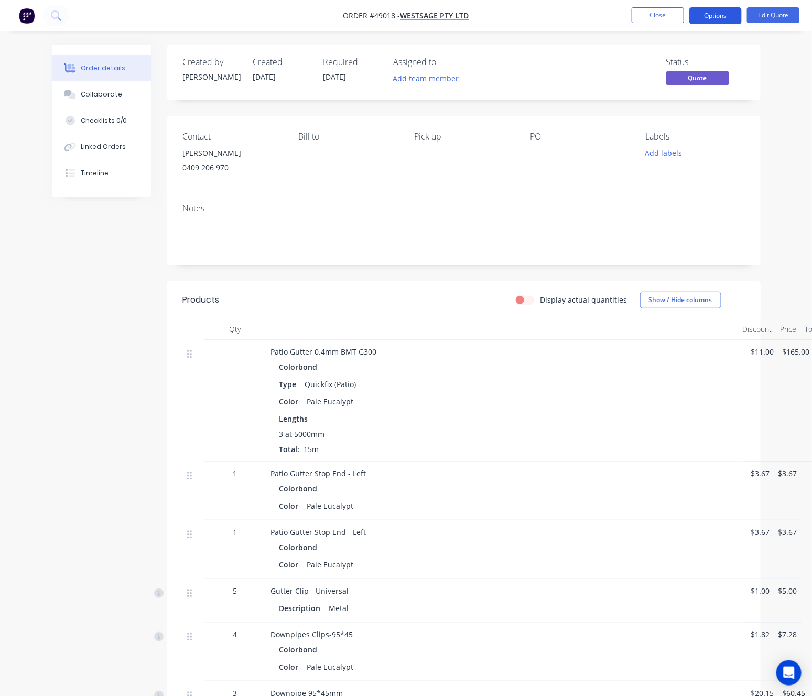
click at [724, 16] on button "Options" at bounding box center [715, 15] width 52 height 17
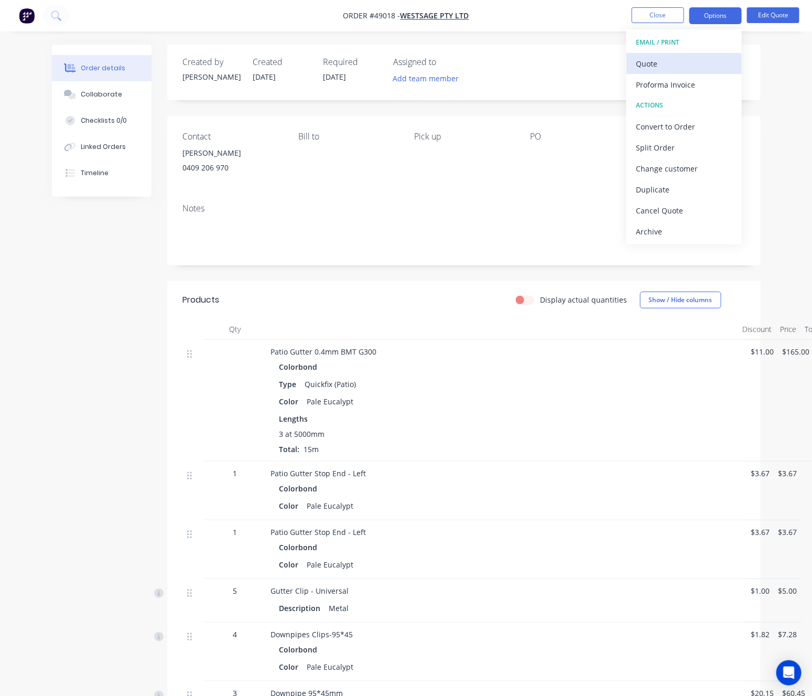
click at [689, 64] on div "Quote" at bounding box center [684, 63] width 96 height 15
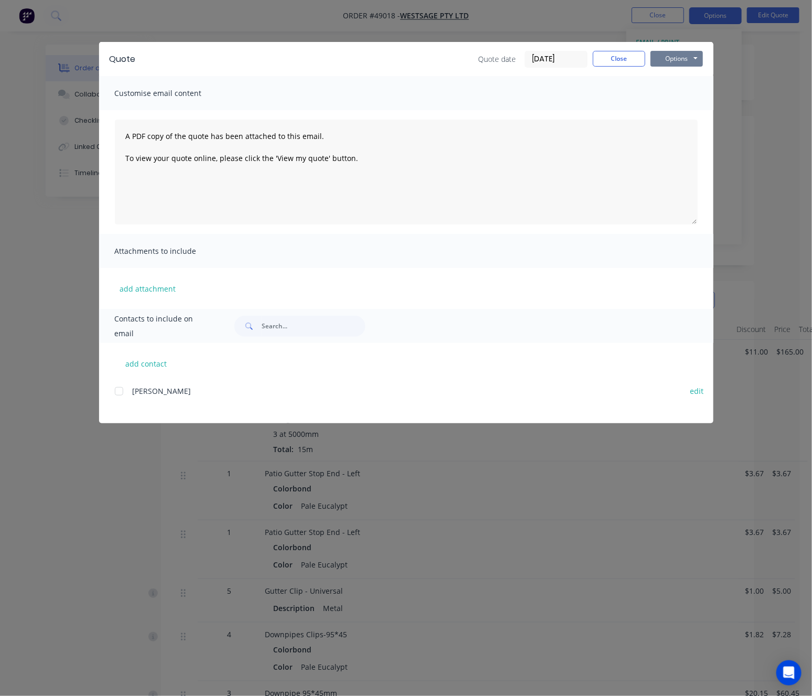
click at [675, 59] on button "Options" at bounding box center [677, 59] width 52 height 16
click at [694, 92] on button "Print" at bounding box center [684, 94] width 67 height 17
click at [527, 26] on div "Quote Quote date [DATE] Close Options Preview Print Email Customise email conte…" at bounding box center [406, 348] width 812 height 696
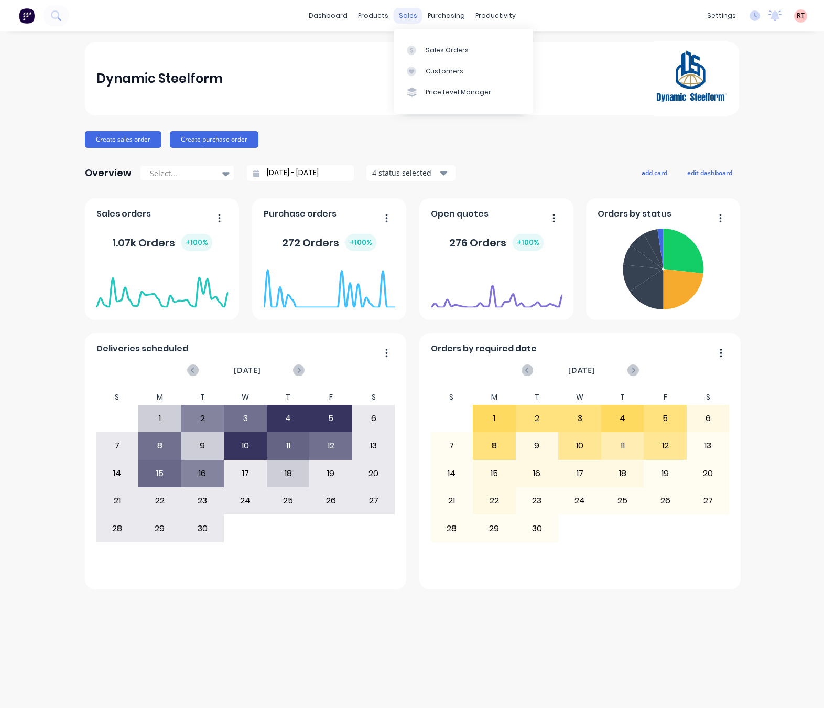
click at [412, 16] on div "sales" at bounding box center [408, 16] width 29 height 16
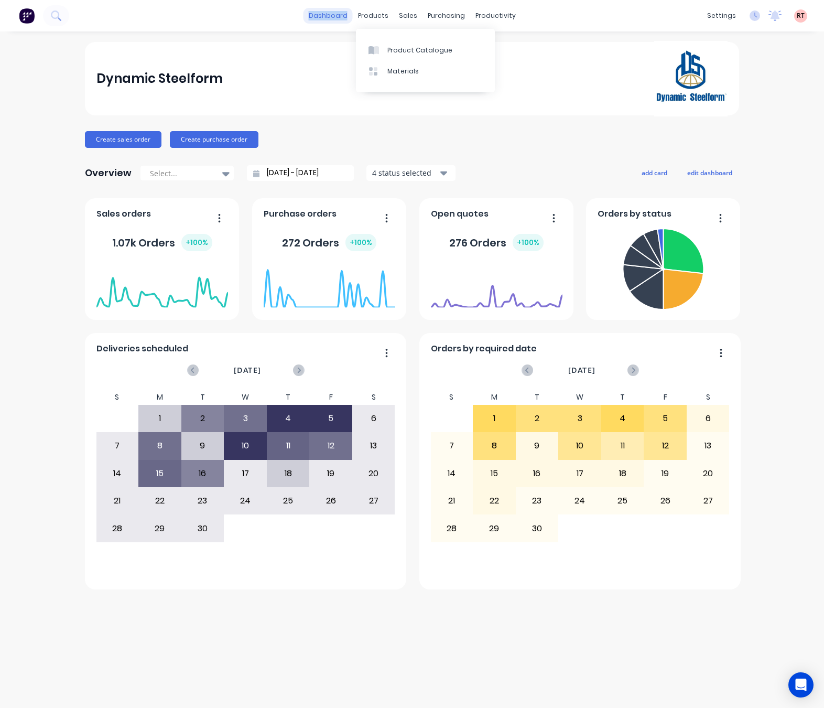
click at [350, 11] on div "dashboard products sales purchasing productivity dashboard products Product Cat…" at bounding box center [412, 15] width 824 height 31
click at [370, 18] on div "products" at bounding box center [373, 16] width 41 height 16
click at [380, 13] on div "products" at bounding box center [373, 16] width 41 height 16
click at [573, 75] on div "Dynamic Steelform" at bounding box center [412, 78] width 632 height 75
click at [362, 8] on div "products" at bounding box center [373, 16] width 41 height 16
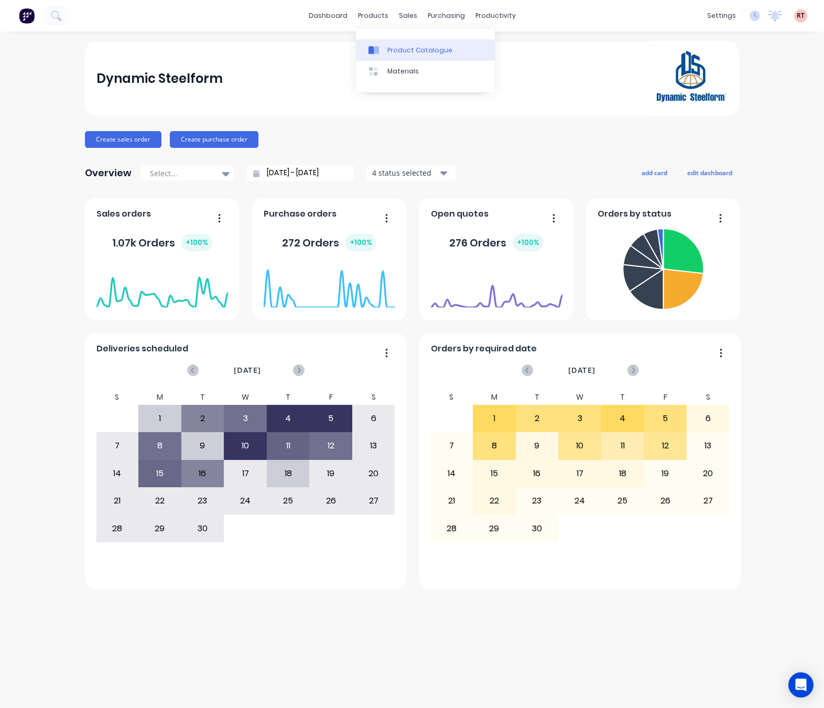
click at [405, 43] on link "Product Catalogue" at bounding box center [425, 49] width 139 height 21
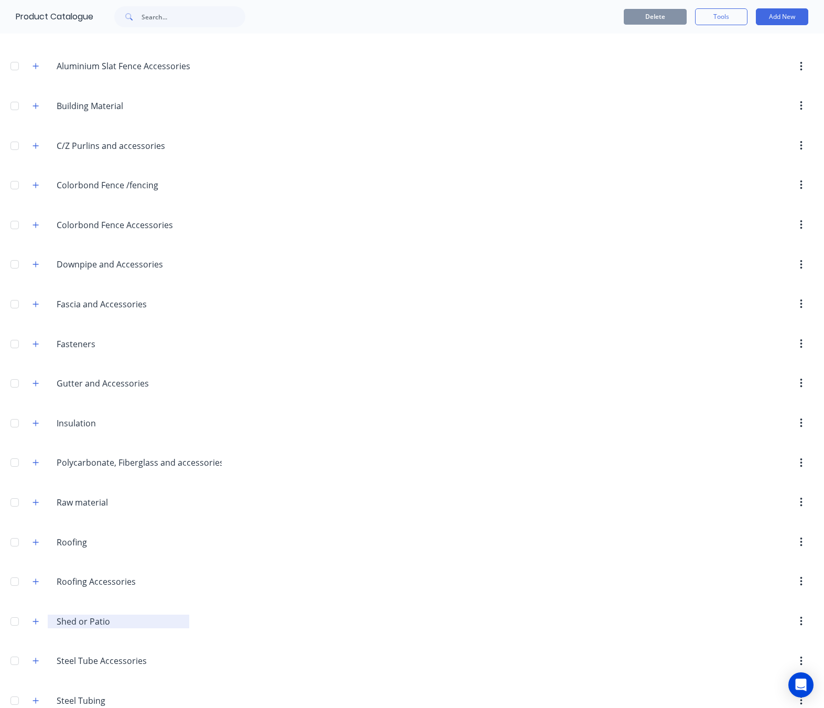
scroll to position [209, 0]
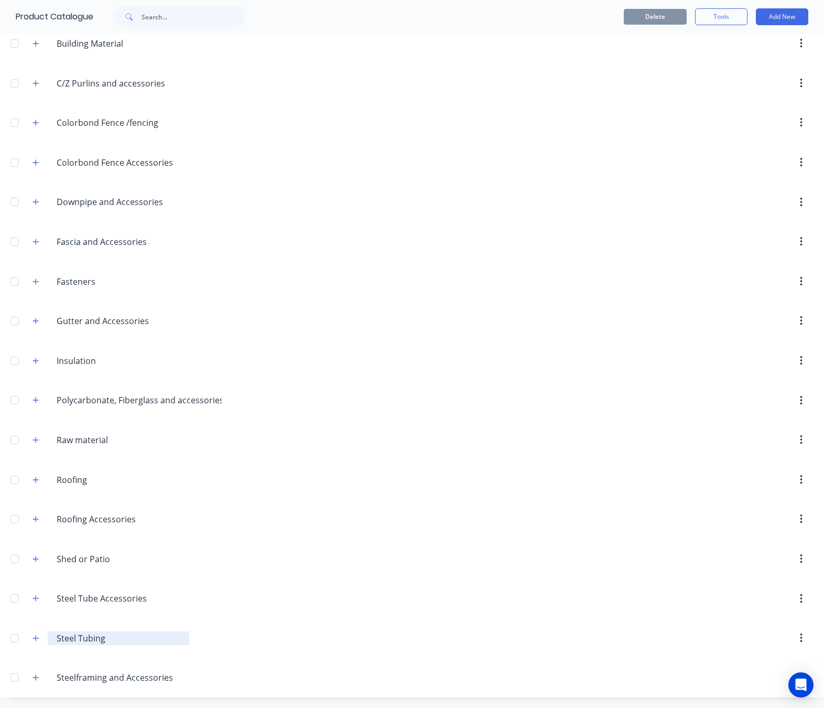
click at [74, 632] on input "Steel Tubing" at bounding box center [119, 638] width 125 height 13
click at [35, 636] on icon "button" at bounding box center [36, 637] width 6 height 7
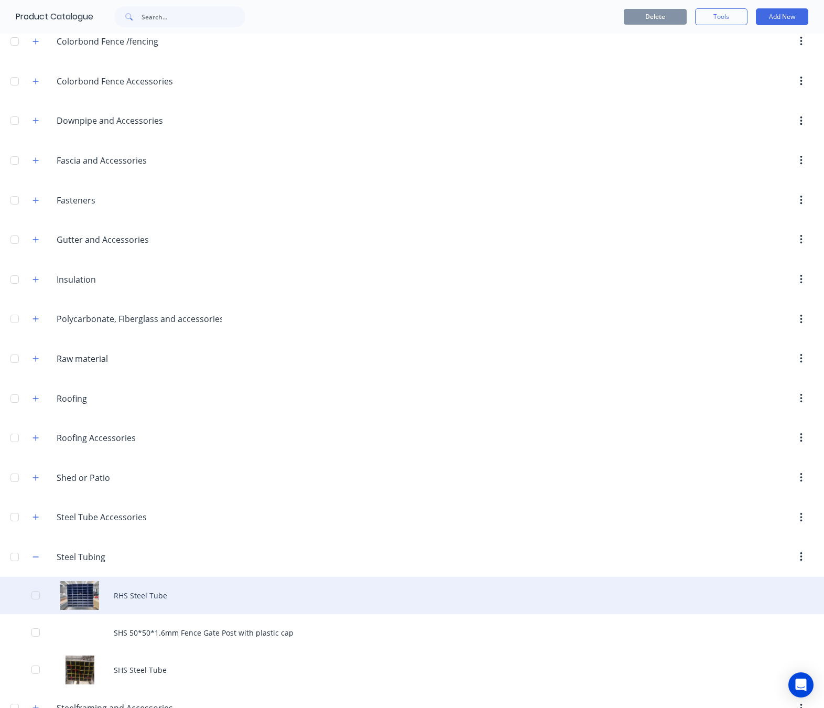
scroll to position [321, 0]
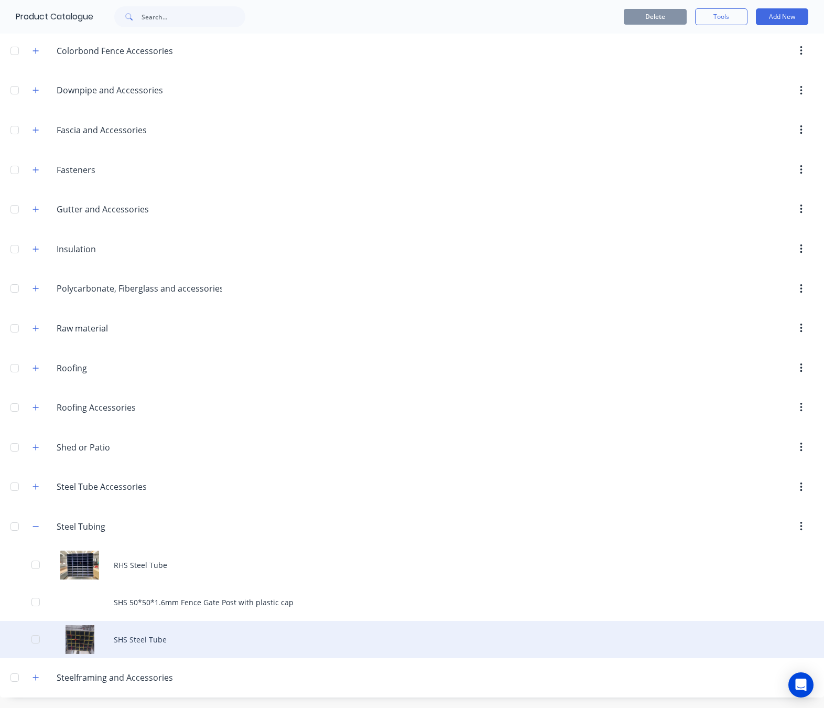
click at [93, 633] on div "SHS Steel Tube" at bounding box center [412, 639] width 824 height 37
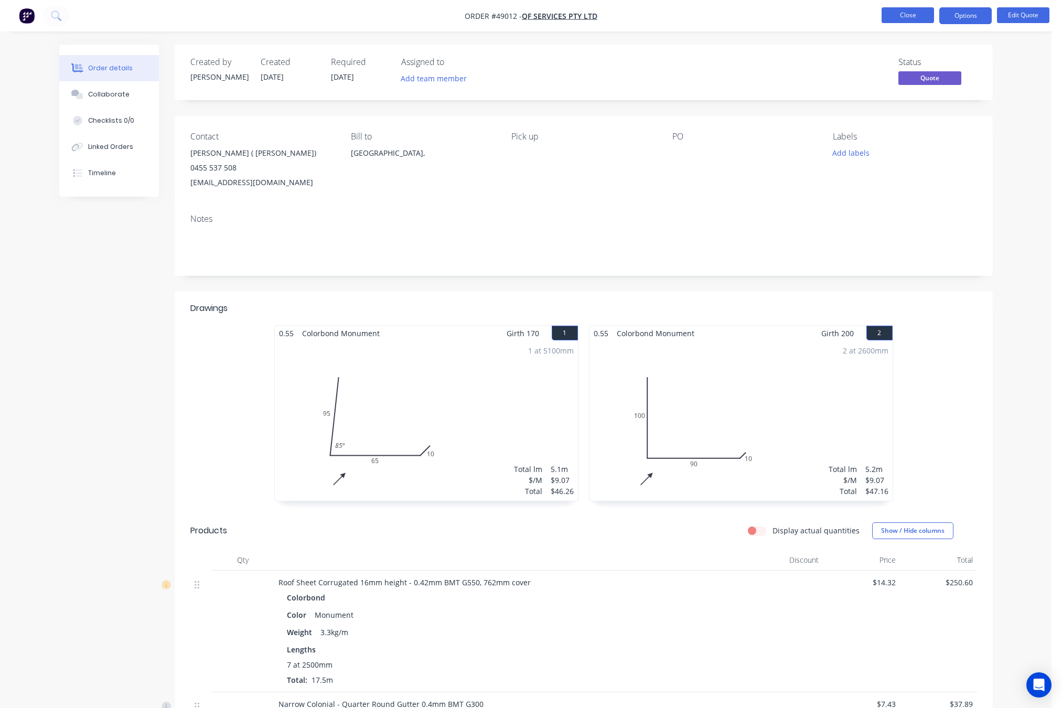
click at [812, 18] on button "Close" at bounding box center [907, 15] width 52 height 16
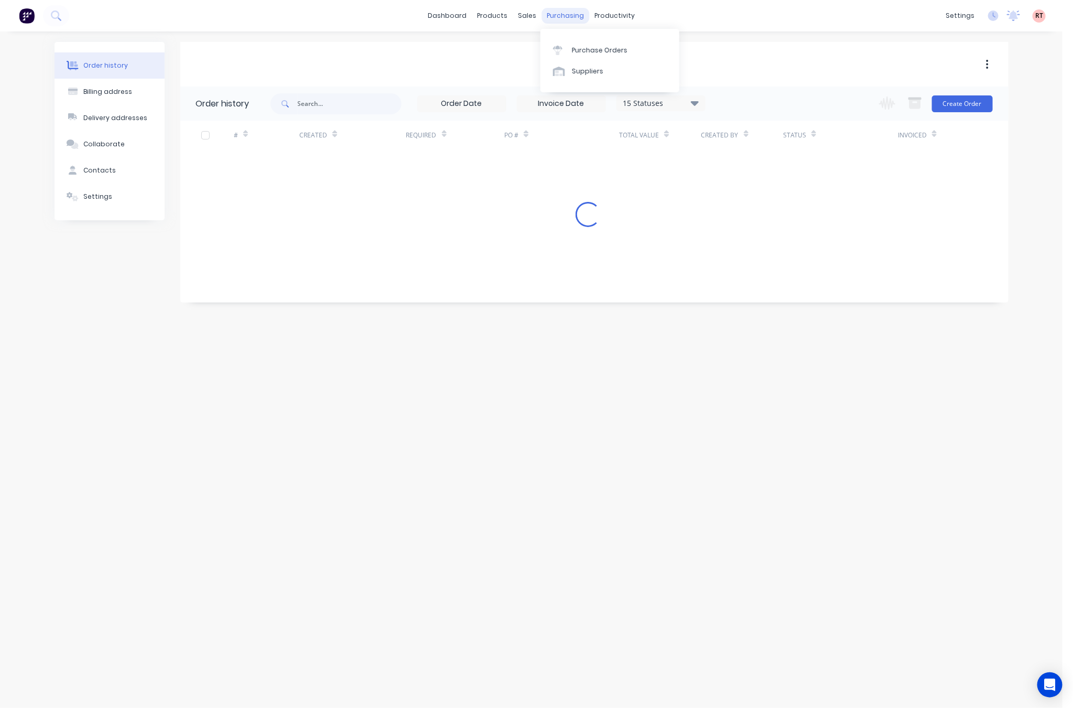
click at [569, 16] on div "purchasing" at bounding box center [566, 16] width 48 height 16
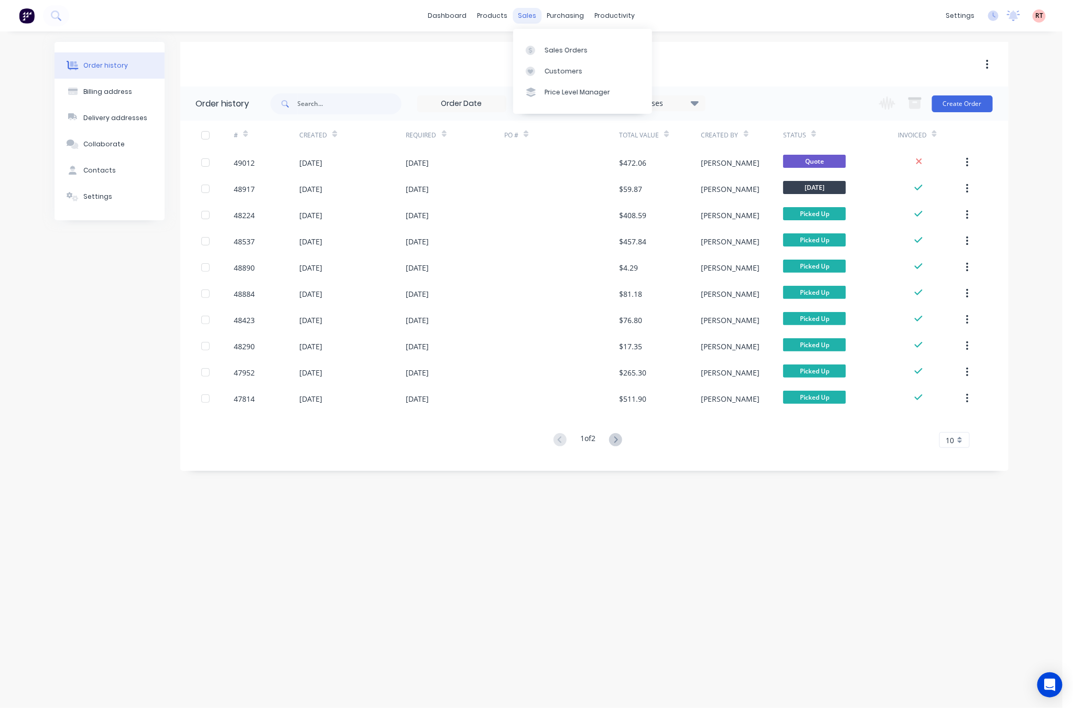
click at [525, 14] on div "sales" at bounding box center [527, 16] width 29 height 16
click at [553, 15] on div "purchasing" at bounding box center [566, 16] width 48 height 16
click at [557, 13] on div "purchasing" at bounding box center [566, 16] width 48 height 16
click at [588, 47] on div "Purchase Orders" at bounding box center [600, 50] width 56 height 9
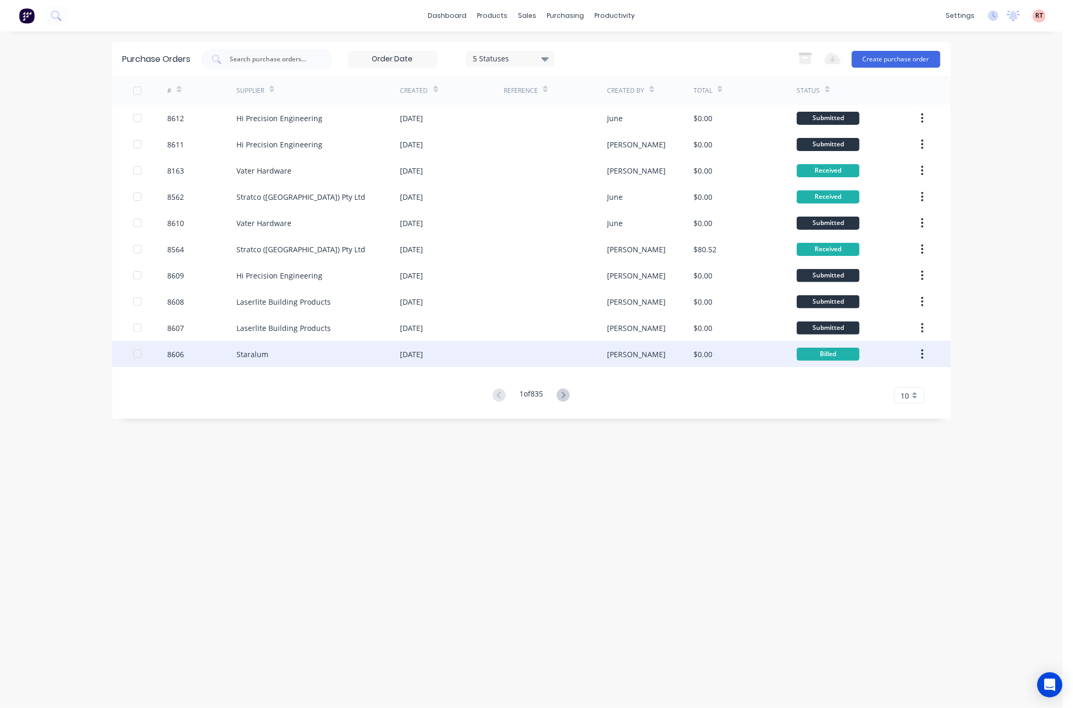
click at [536, 354] on div at bounding box center [555, 354] width 103 height 26
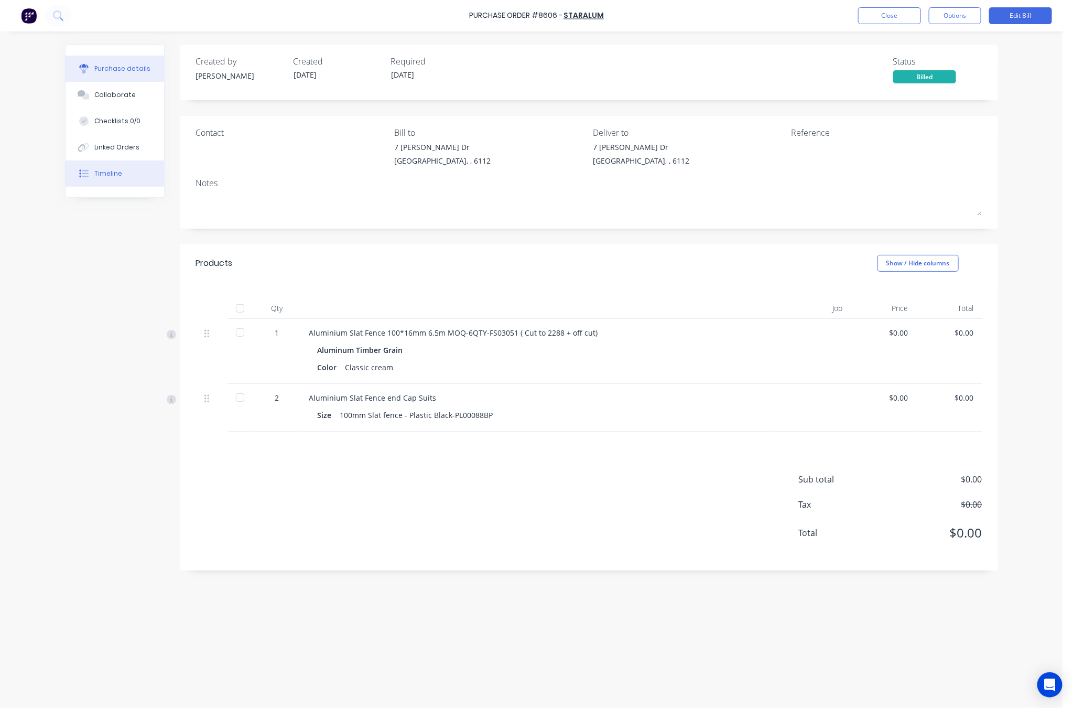
click at [101, 164] on button "Timeline" at bounding box center [115, 173] width 99 height 26
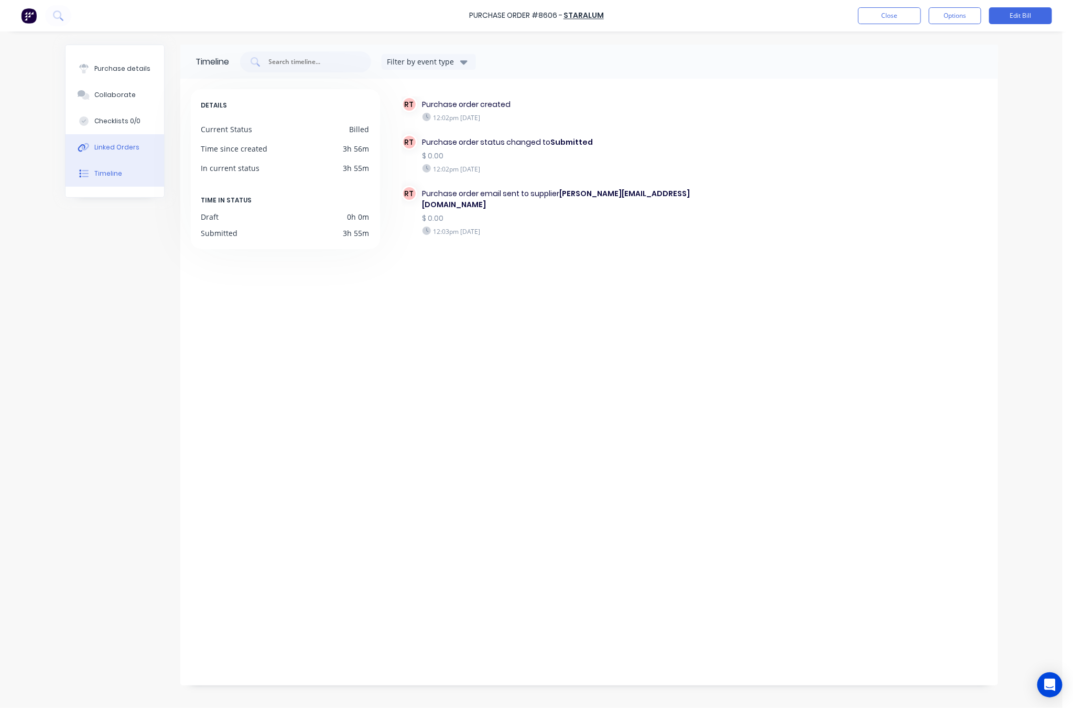
click at [105, 149] on div "Linked Orders" at bounding box center [116, 147] width 45 height 9
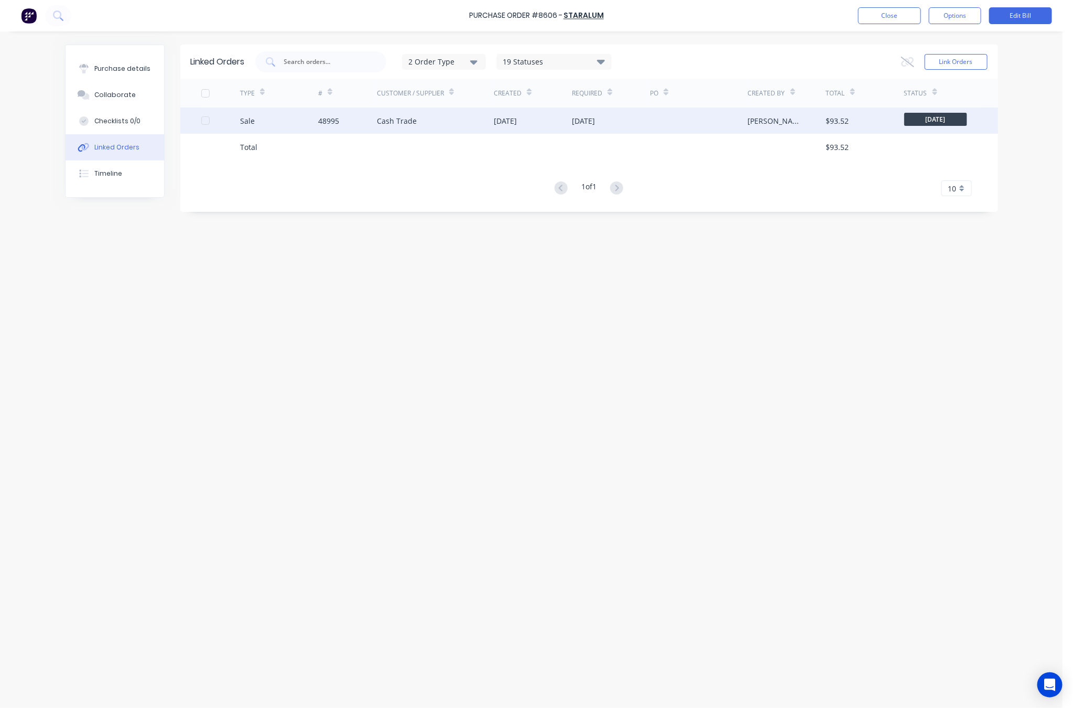
click at [379, 128] on div "Cash Trade" at bounding box center [435, 120] width 117 height 26
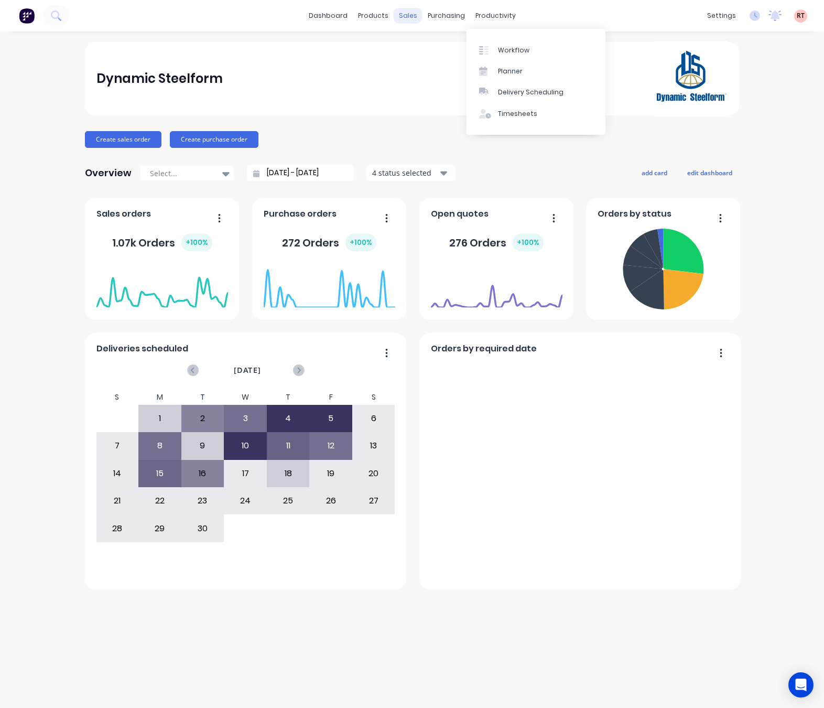
click at [407, 13] on div "sales" at bounding box center [408, 16] width 29 height 16
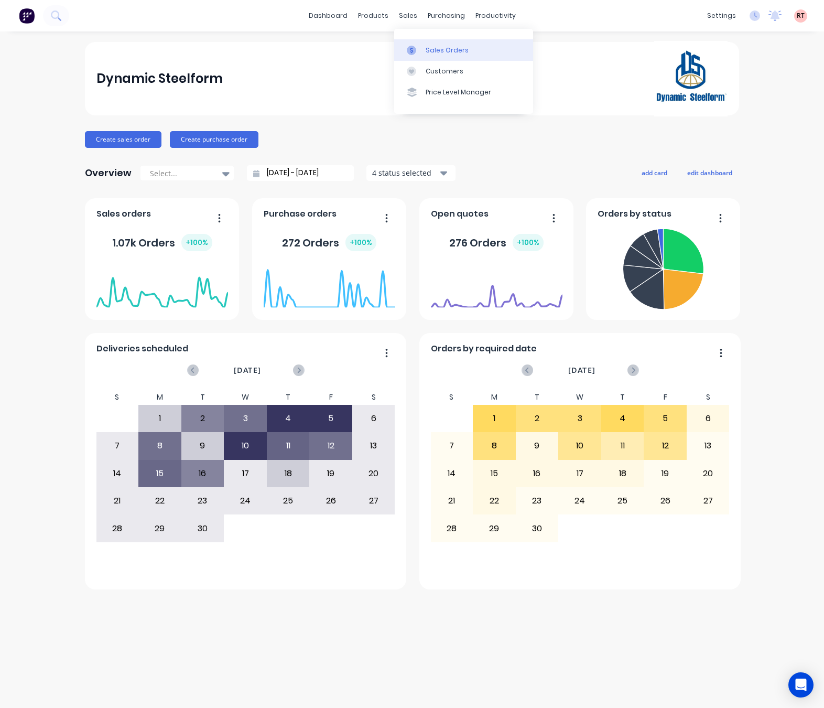
click at [417, 46] on div at bounding box center [415, 50] width 16 height 9
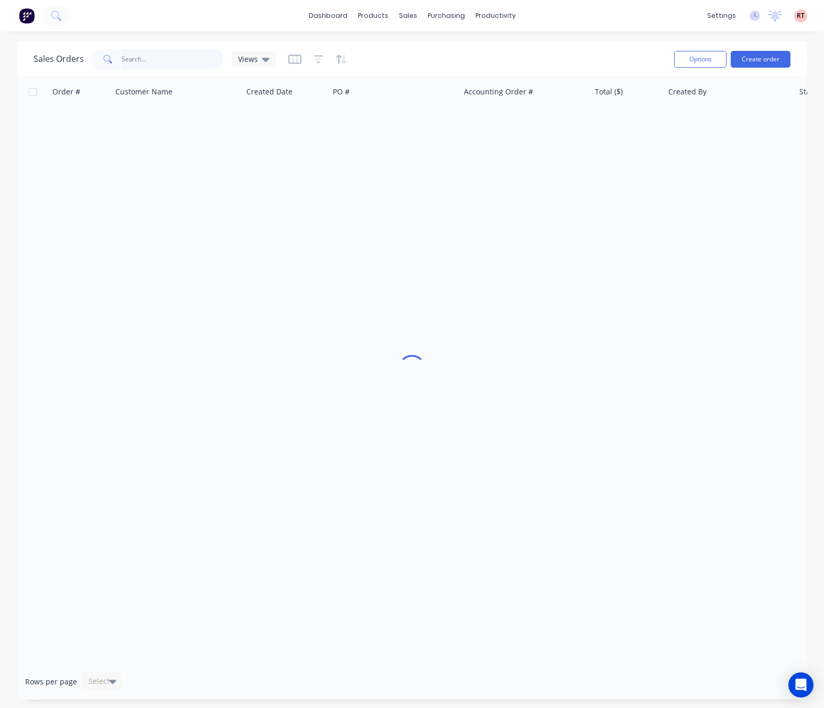
click at [170, 63] on input "text" at bounding box center [173, 59] width 102 height 21
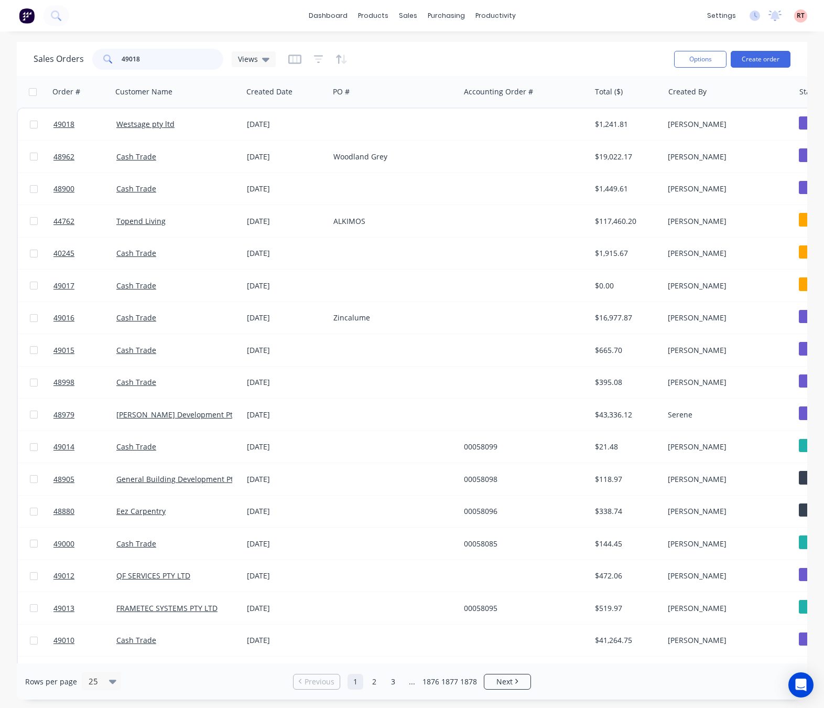
type input "49018"
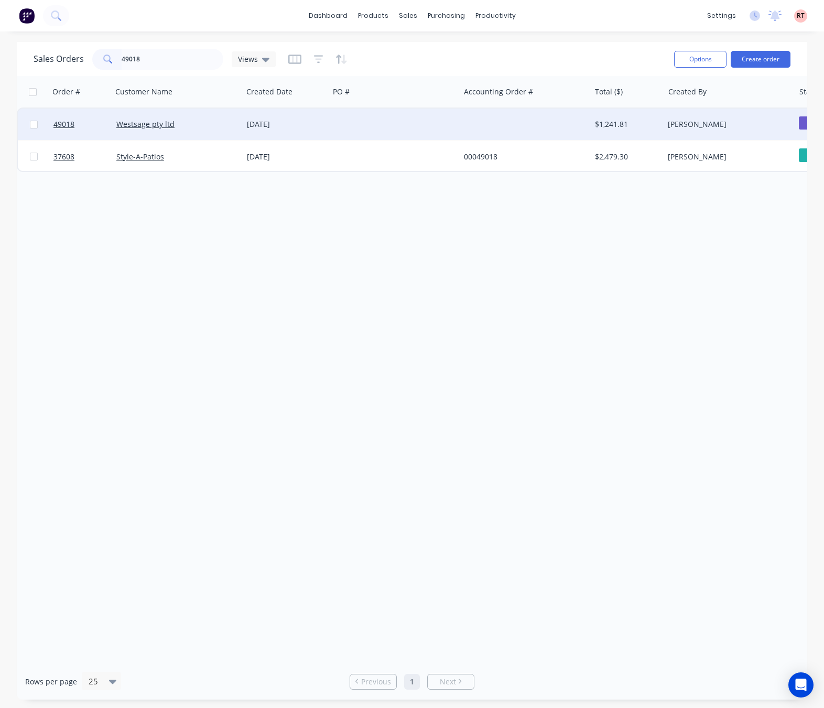
click at [425, 130] on div at bounding box center [394, 124] width 131 height 31
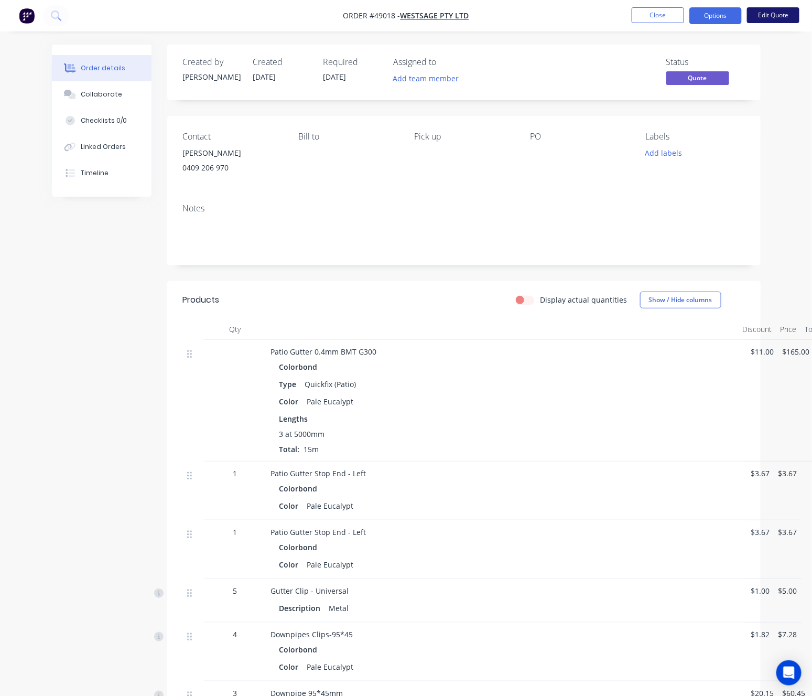
click at [771, 18] on button "Edit Quote" at bounding box center [773, 15] width 52 height 16
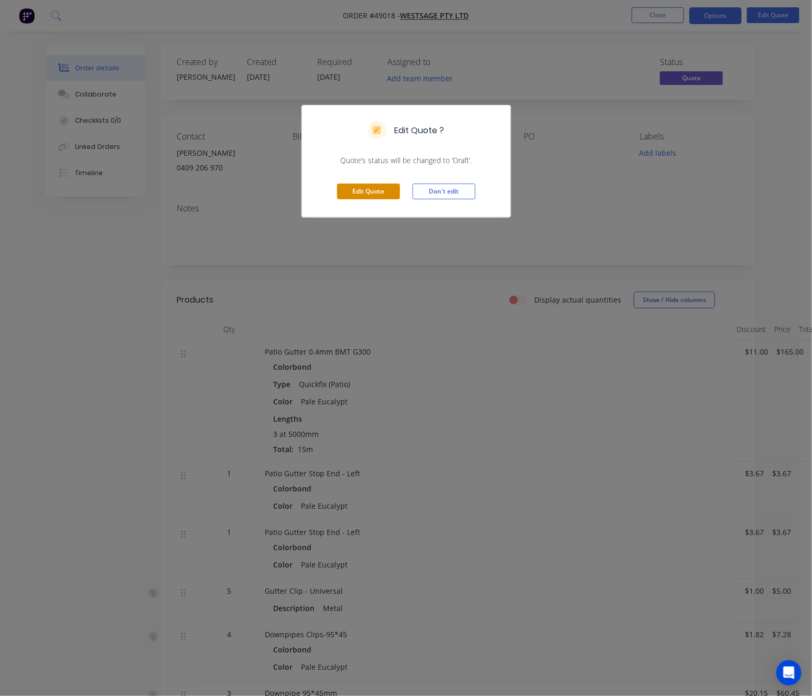
click at [359, 184] on button "Edit Quote" at bounding box center [368, 192] width 63 height 16
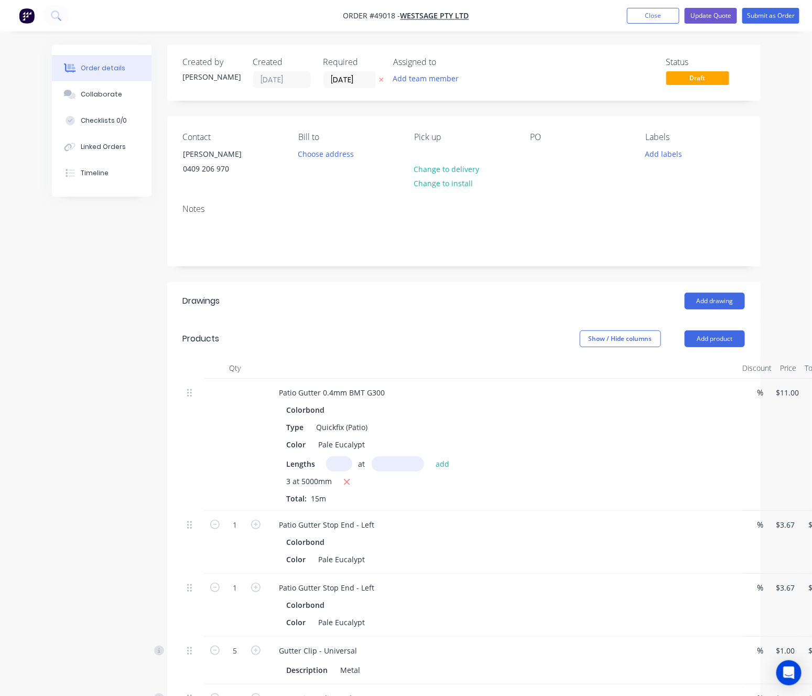
scroll to position [157, 0]
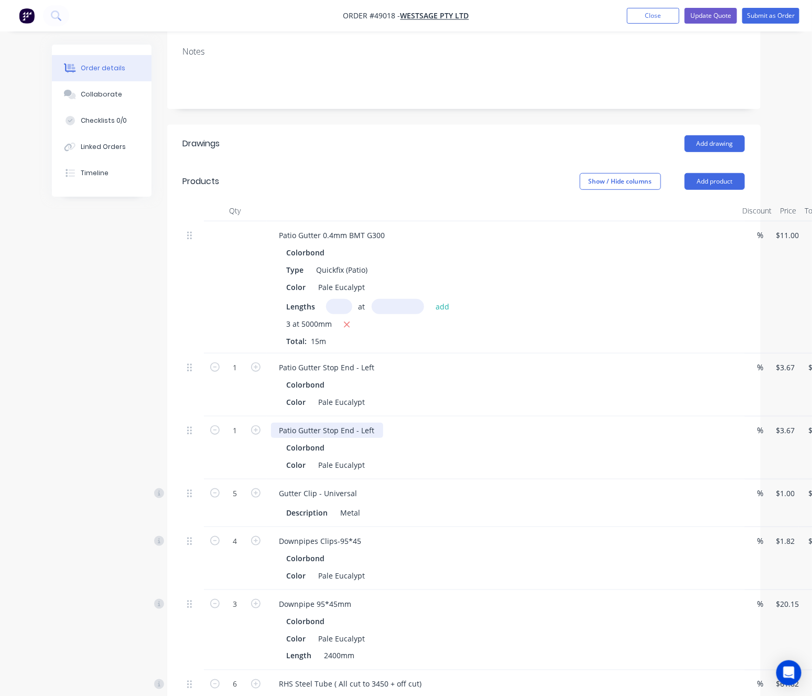
click at [376, 430] on div "Patio Gutter Stop End - Left" at bounding box center [327, 430] width 112 height 15
click at [524, 392] on div "Colorbond" at bounding box center [503, 384] width 432 height 15
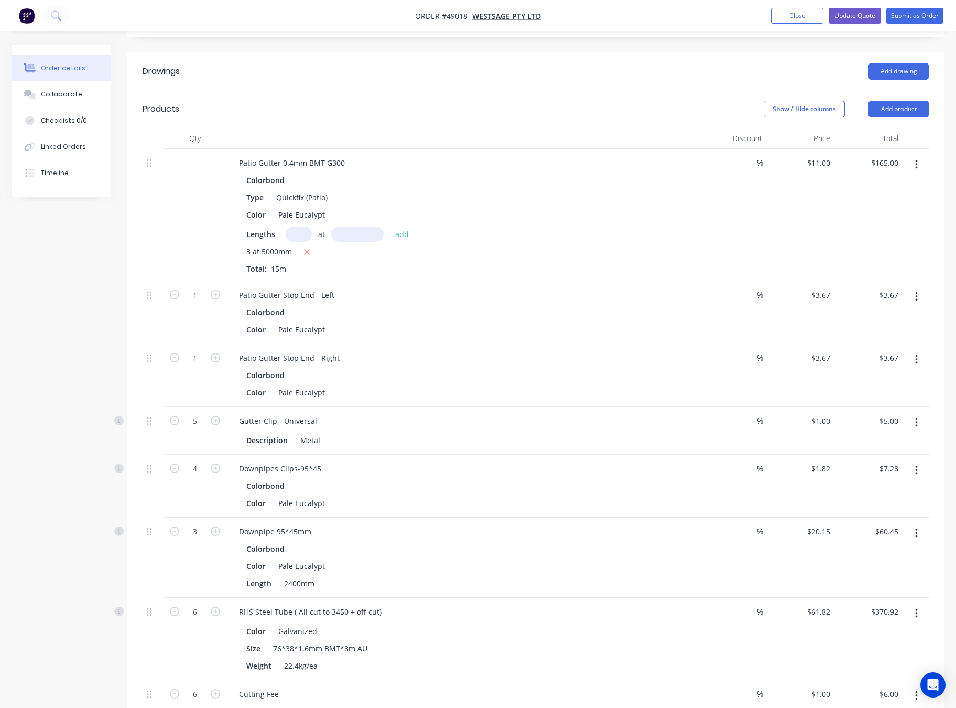
scroll to position [309, 0]
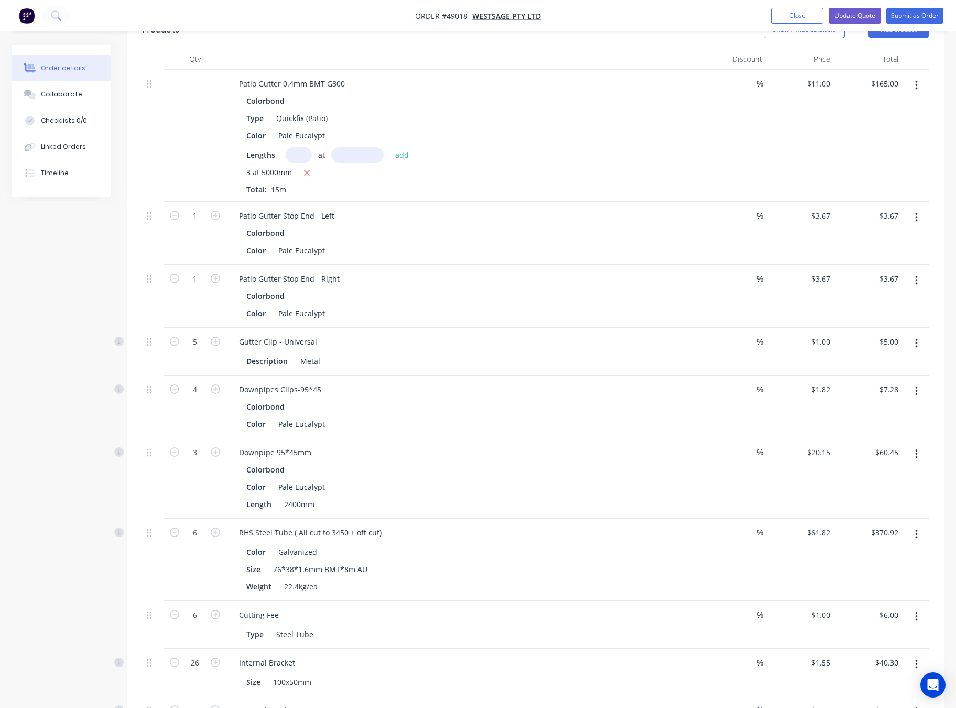
click at [824, 390] on button "button" at bounding box center [916, 391] width 25 height 19
click at [824, 426] on div "Edit" at bounding box center [879, 418] width 81 height 15
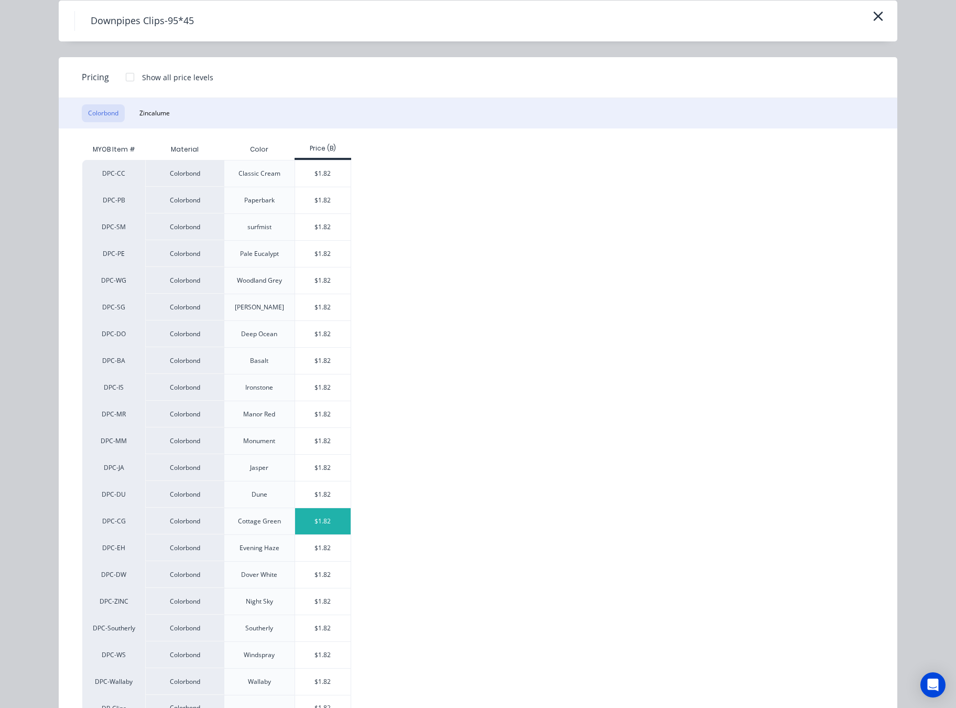
scroll to position [90, 0]
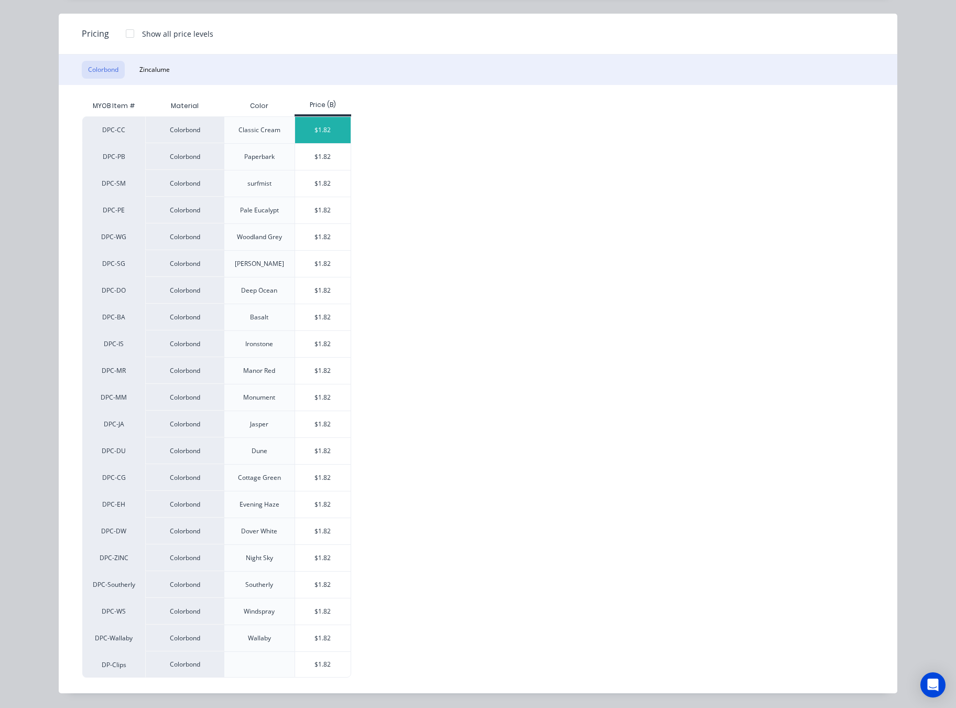
click at [319, 124] on div "$1.82" at bounding box center [323, 130] width 56 height 26
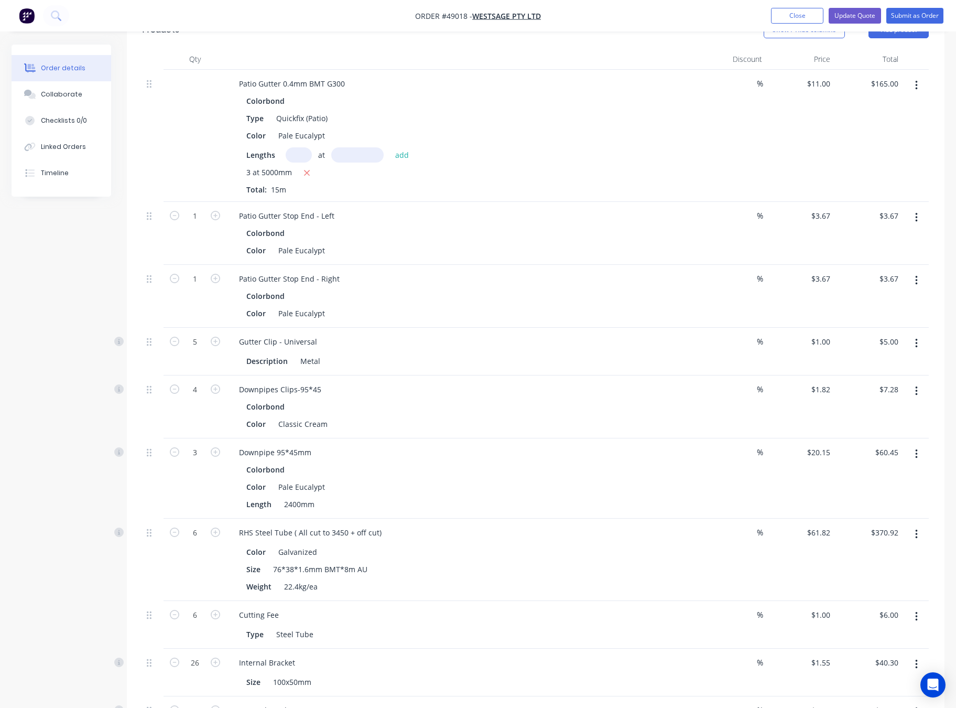
click at [824, 459] on button "button" at bounding box center [916, 454] width 25 height 19
click at [824, 483] on div "Edit" at bounding box center [879, 481] width 81 height 15
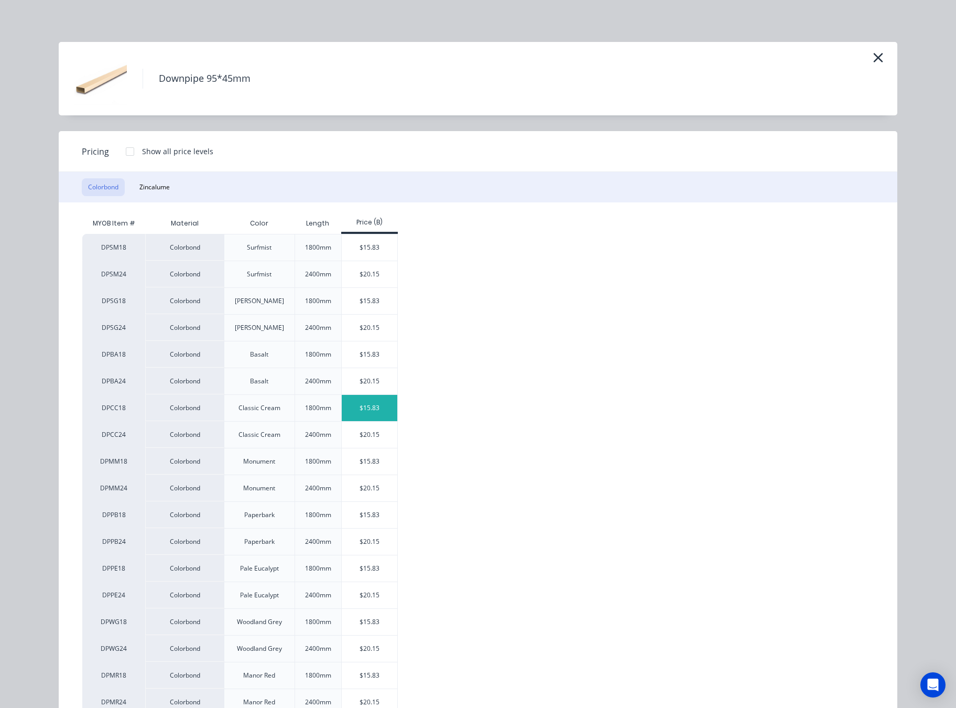
click at [373, 406] on div "$15.83" at bounding box center [370, 408] width 56 height 26
type input "$15.83"
type input "$47.49"
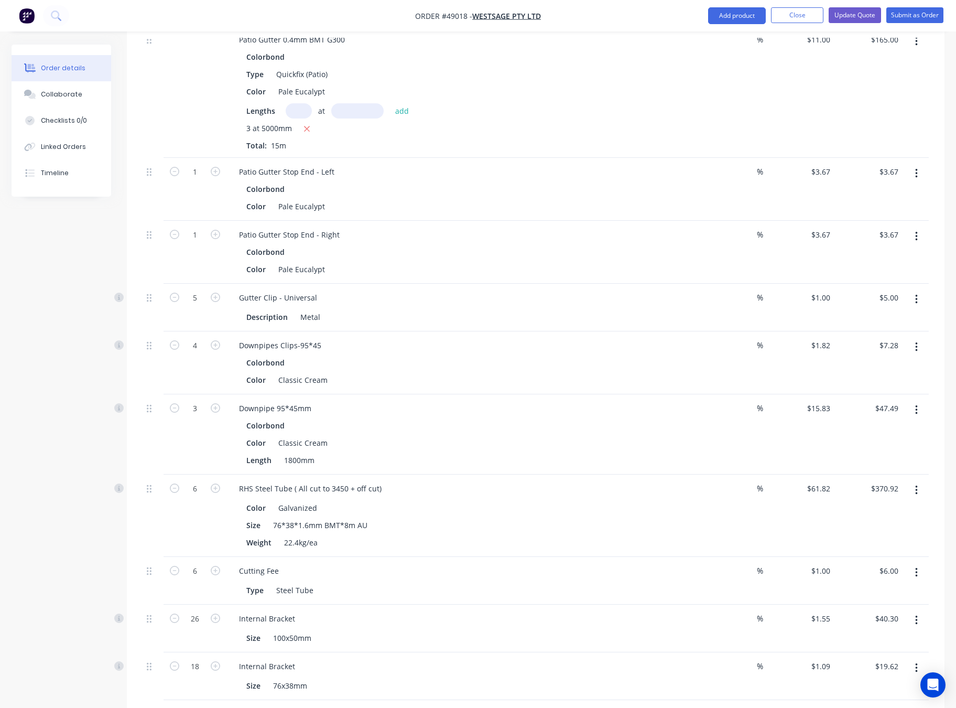
scroll to position [387, 0]
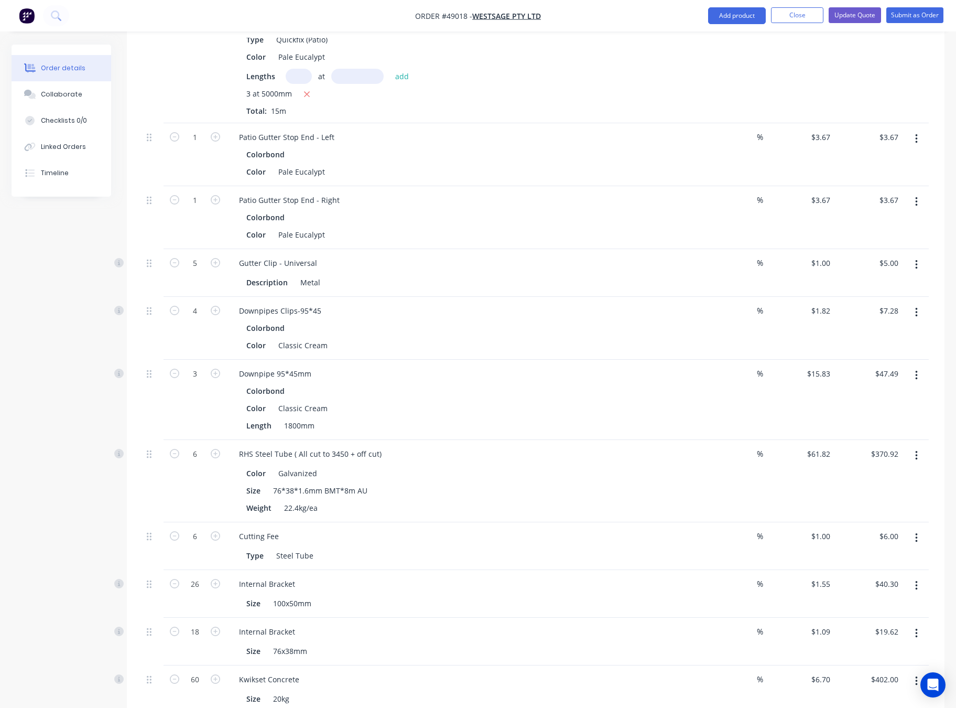
click at [824, 457] on icon "button" at bounding box center [916, 455] width 2 height 9
click at [824, 487] on div "Edit" at bounding box center [879, 483] width 81 height 15
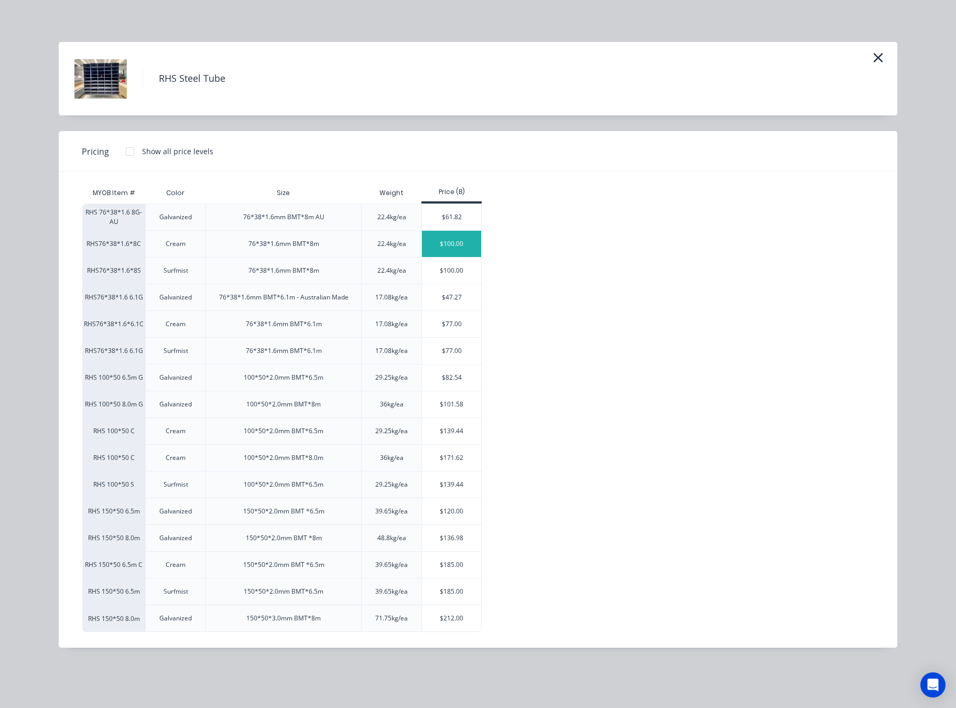
click at [447, 246] on div "$100.00" at bounding box center [451, 244] width 59 height 26
type input "$100.00"
type input "$600.00"
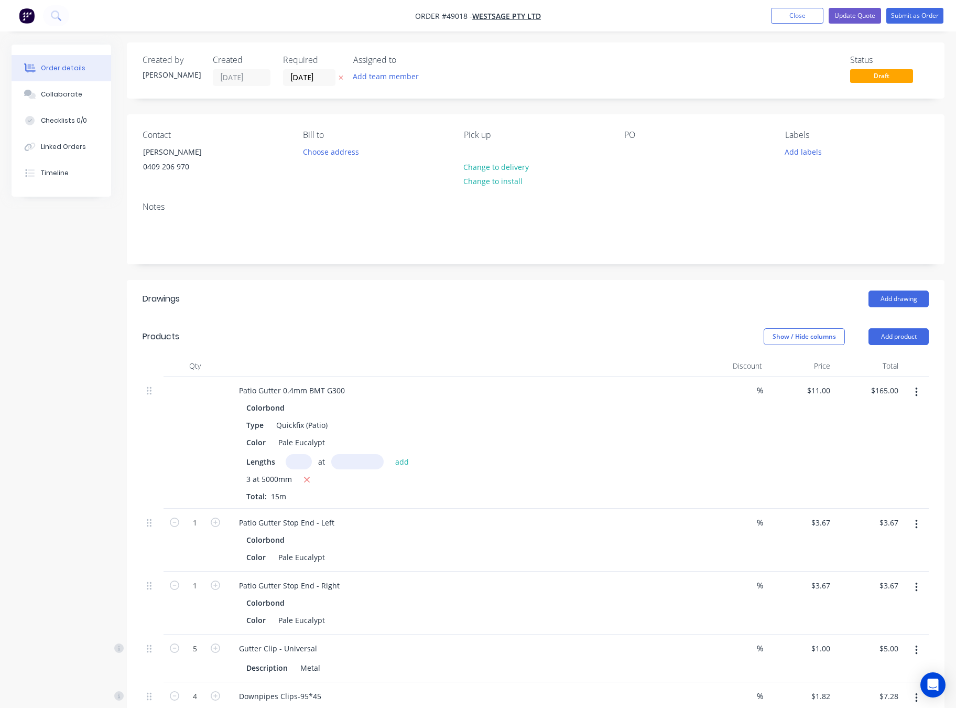
scroll to position [0, 0]
click at [309, 80] on input "[DATE]" at bounding box center [309, 80] width 51 height 16
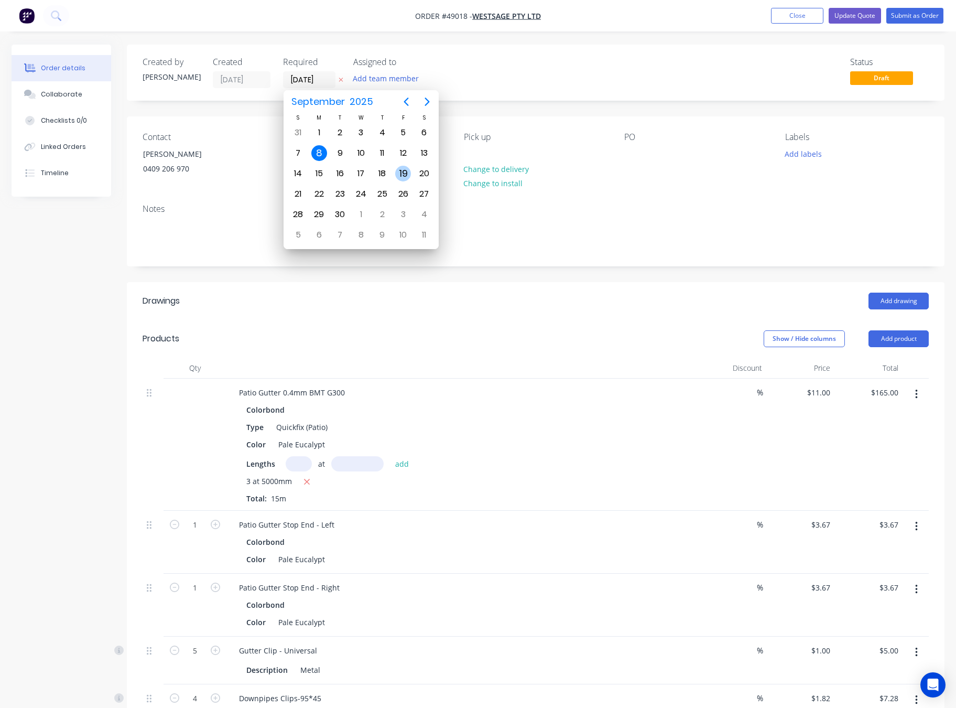
click at [405, 174] on div "19" at bounding box center [403, 174] width 16 height 16
type input "[DATE]"
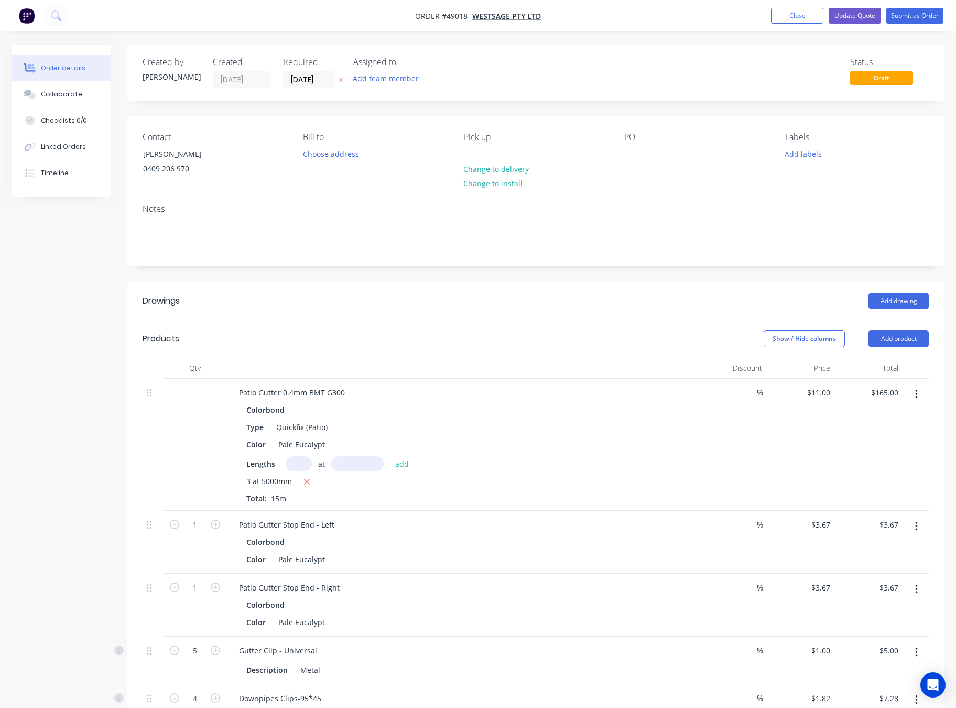
click at [602, 58] on div "Status Draft" at bounding box center [693, 72] width 471 height 31
click at [824, 17] on button "Update Quote" at bounding box center [855, 16] width 52 height 16
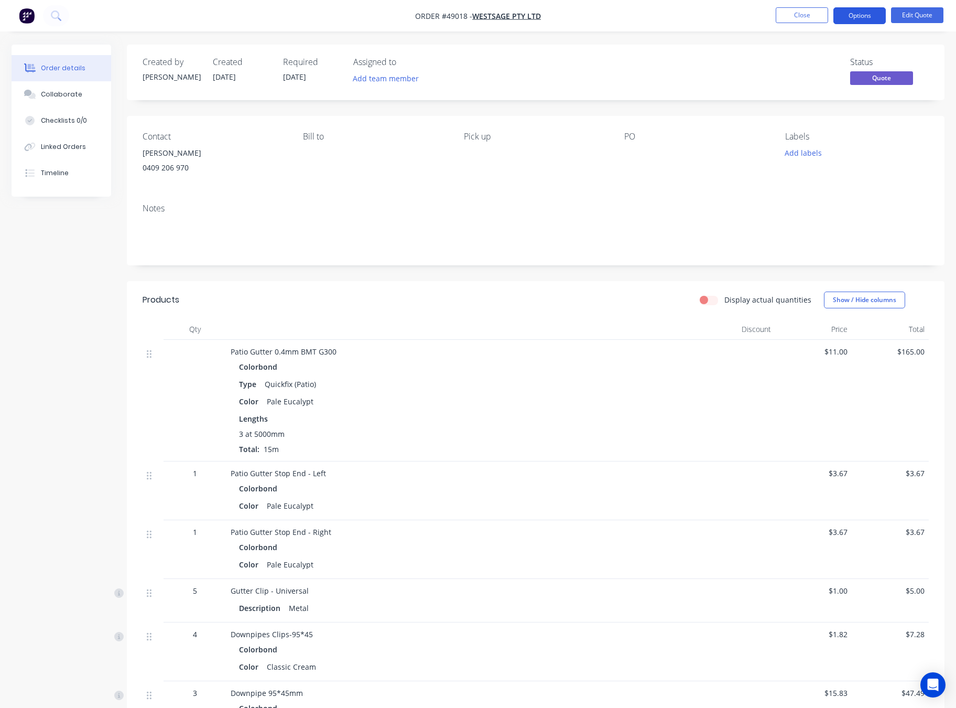
click at [824, 13] on button "Options" at bounding box center [860, 15] width 52 height 17
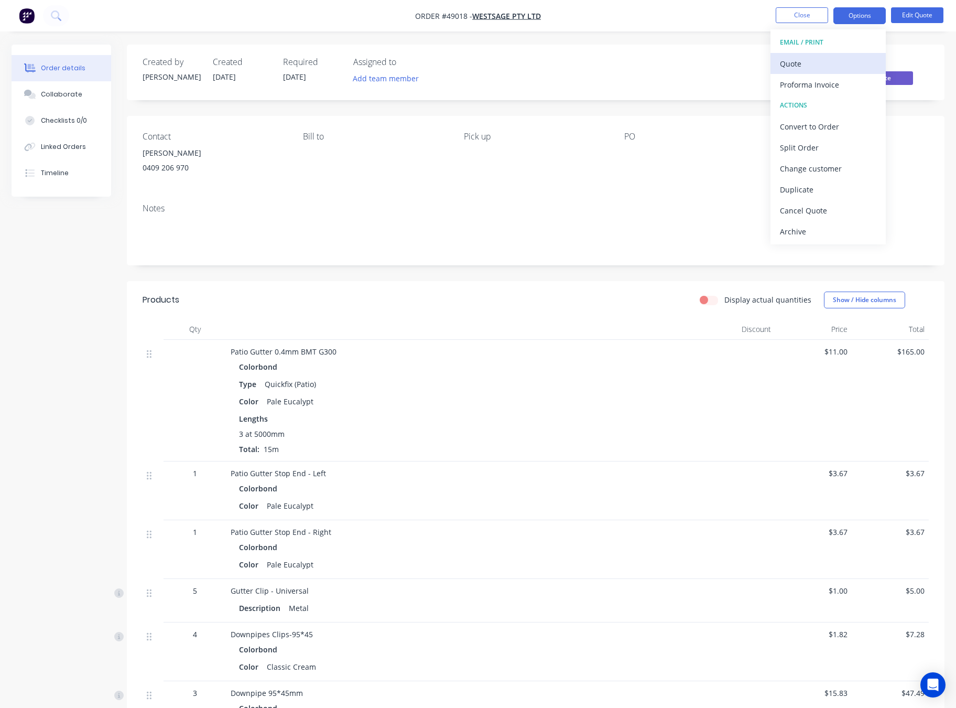
click at [822, 61] on div "Quote" at bounding box center [828, 63] width 96 height 15
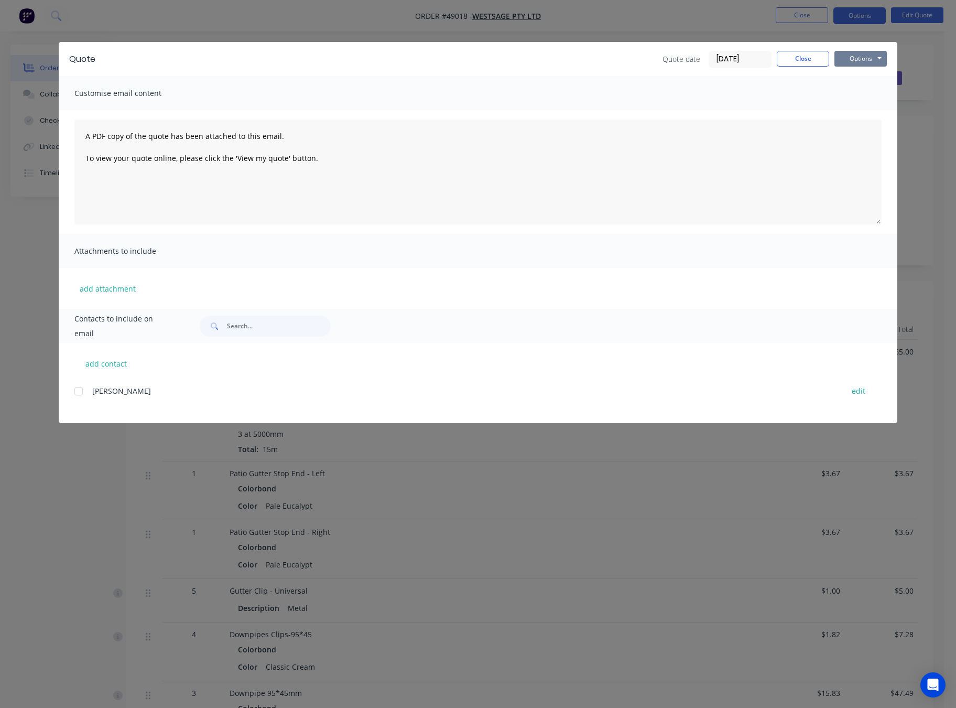
click at [824, 52] on button "Options" at bounding box center [861, 59] width 52 height 16
click at [824, 88] on button "Print" at bounding box center [868, 94] width 67 height 17
click at [824, 61] on div "Quote Quote date [DATE] Close Options Preview Print Email Customise email conte…" at bounding box center [478, 354] width 956 height 708
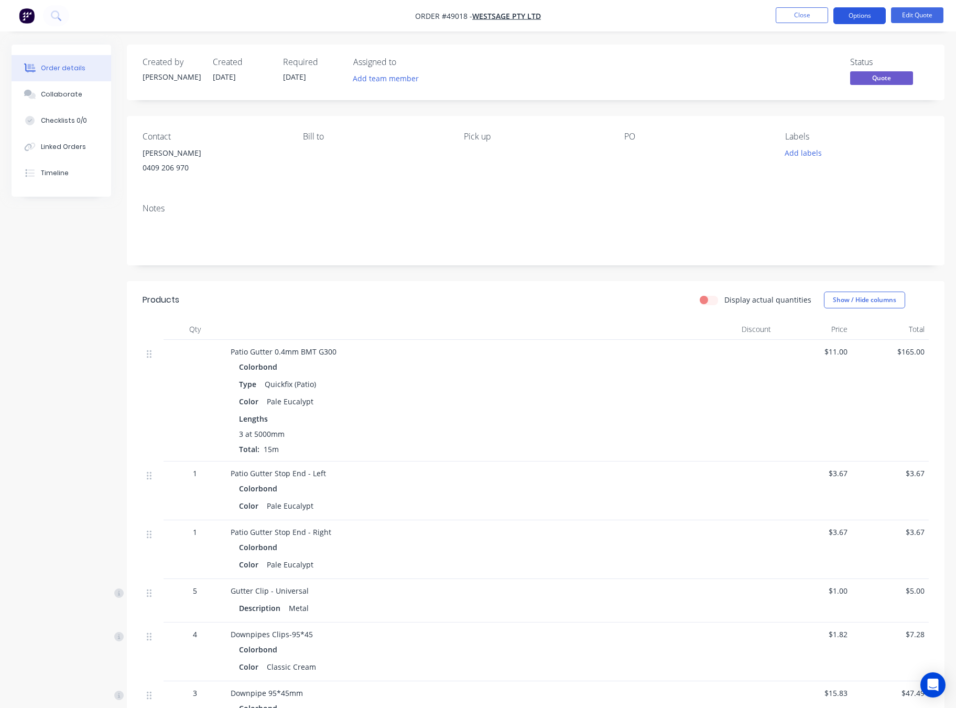
click at [824, 12] on button "Options" at bounding box center [860, 15] width 52 height 17
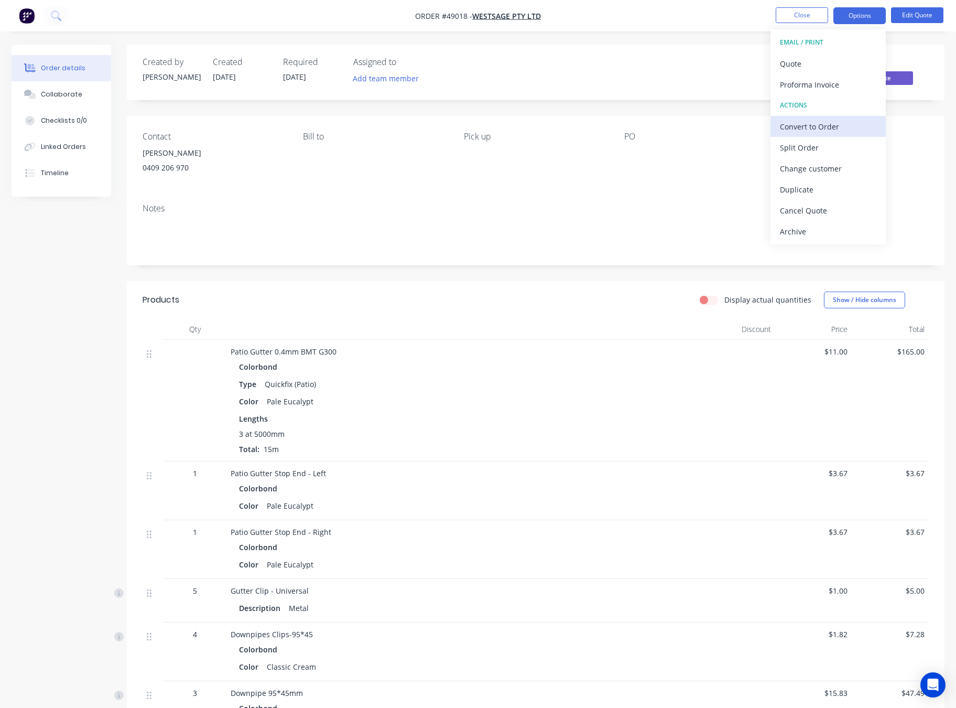
click at [824, 123] on div "Convert to Order" at bounding box center [828, 126] width 96 height 15
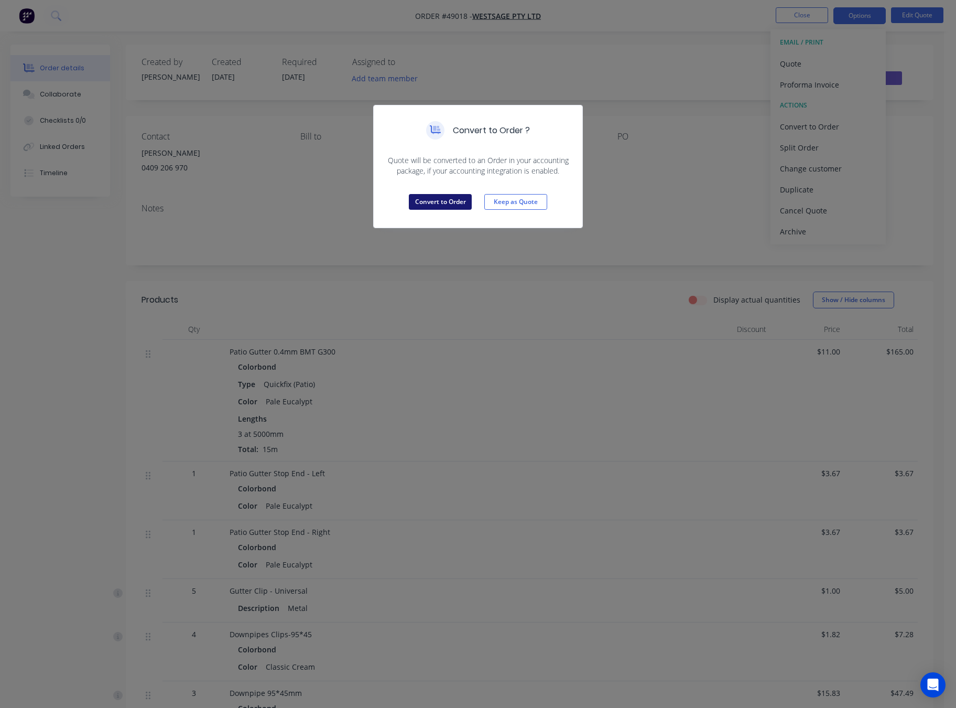
click at [437, 205] on button "Convert to Order" at bounding box center [440, 202] width 63 height 16
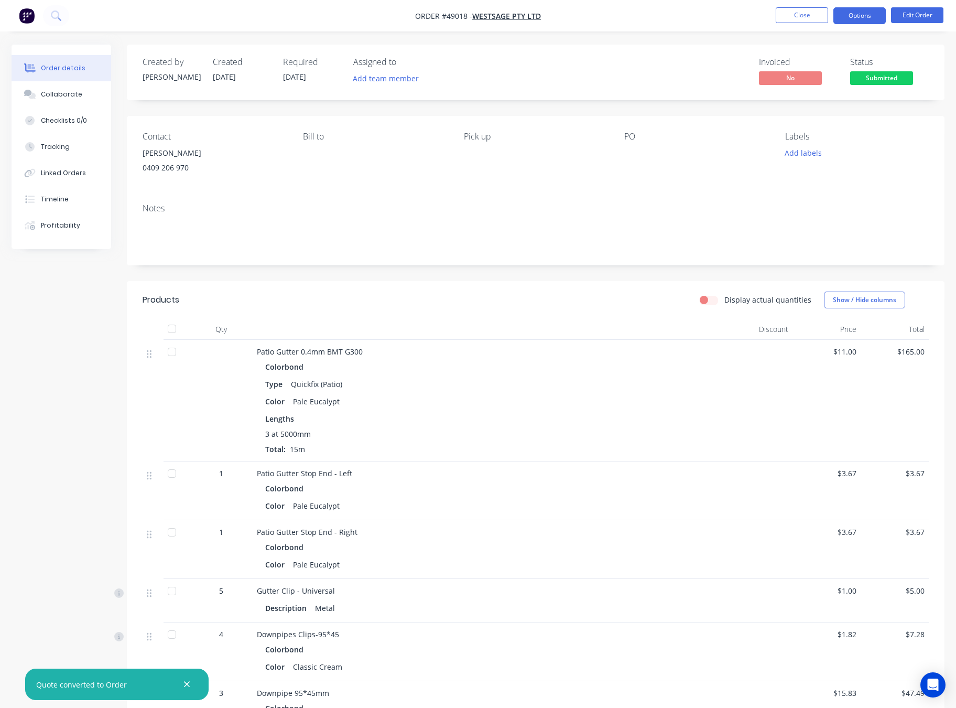
click at [824, 14] on button "Options" at bounding box center [860, 15] width 52 height 17
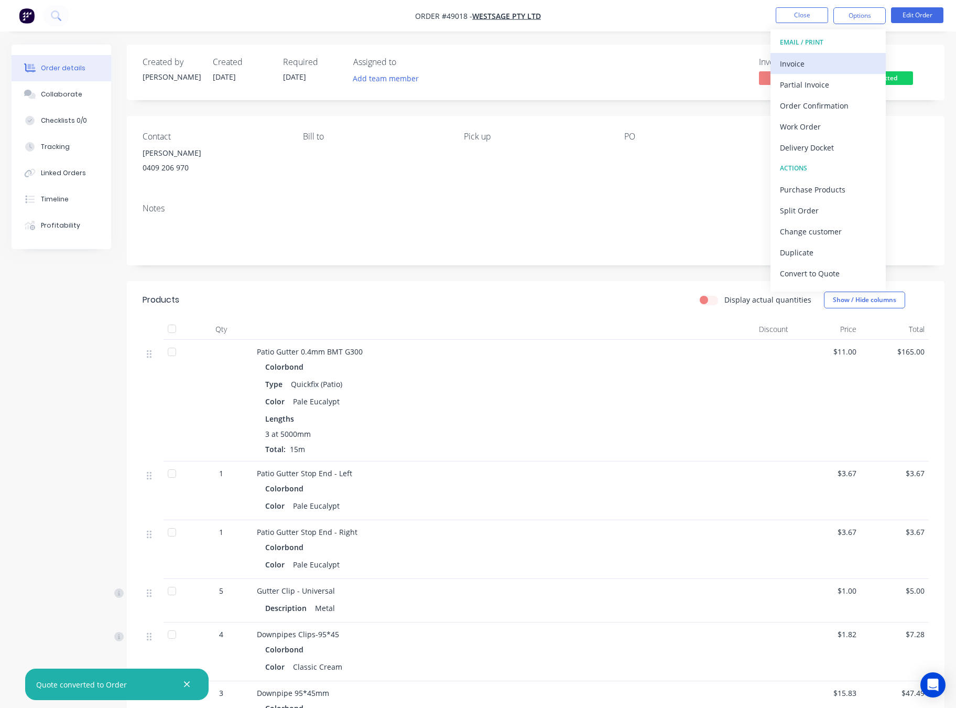
click at [824, 71] on div "Invoice" at bounding box center [828, 63] width 96 height 15
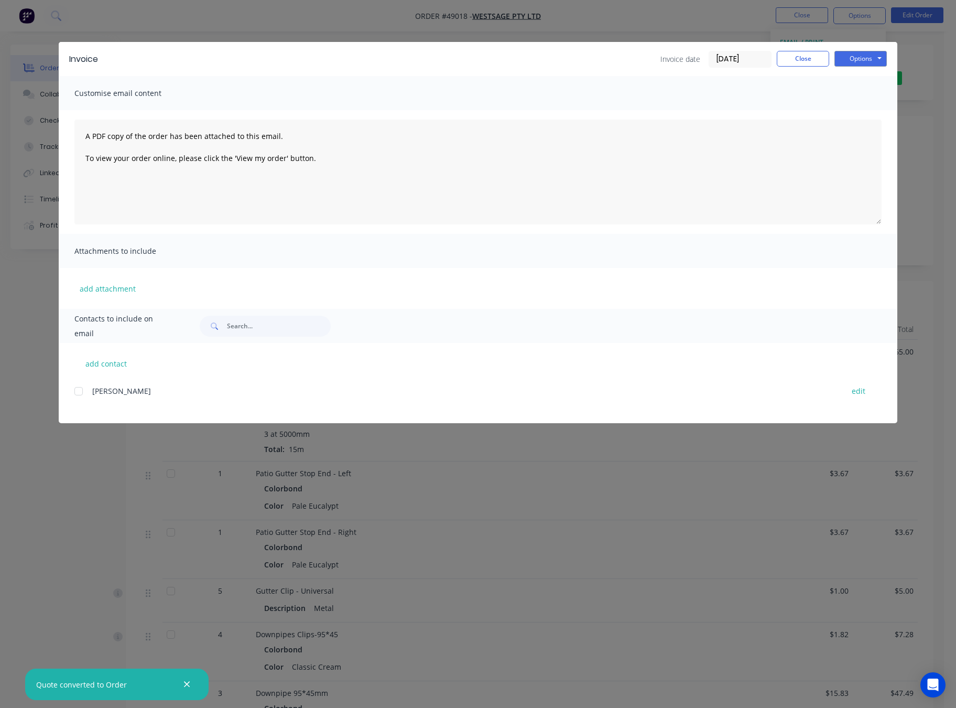
click at [824, 48] on div "Invoice Invoice date [DATE] Close Options Preview Print Email" at bounding box center [478, 59] width 839 height 34
click at [824, 65] on button "Options" at bounding box center [861, 59] width 52 height 16
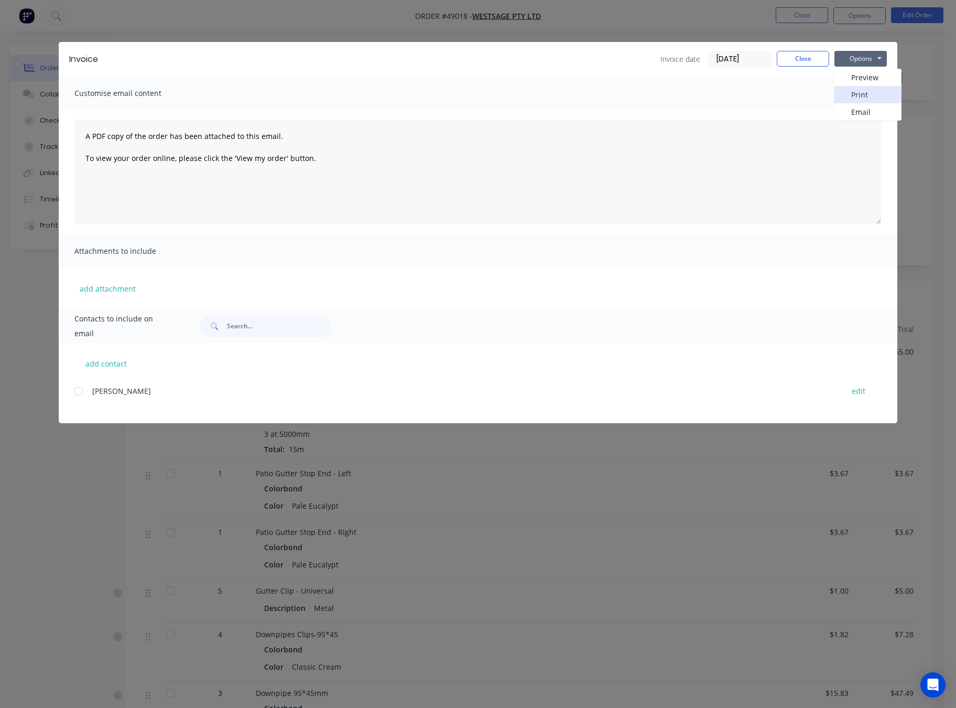
click at [824, 98] on button "Print" at bounding box center [868, 94] width 67 height 17
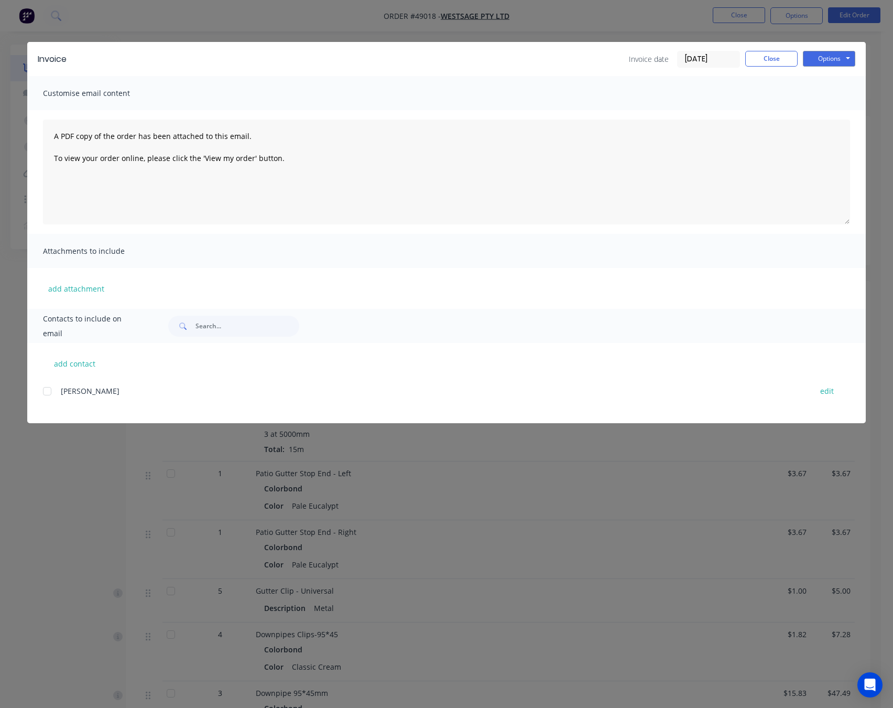
click at [568, 19] on div "Invoice Invoice date [DATE] Close Options Preview Print Email Customise email c…" at bounding box center [446, 354] width 893 height 708
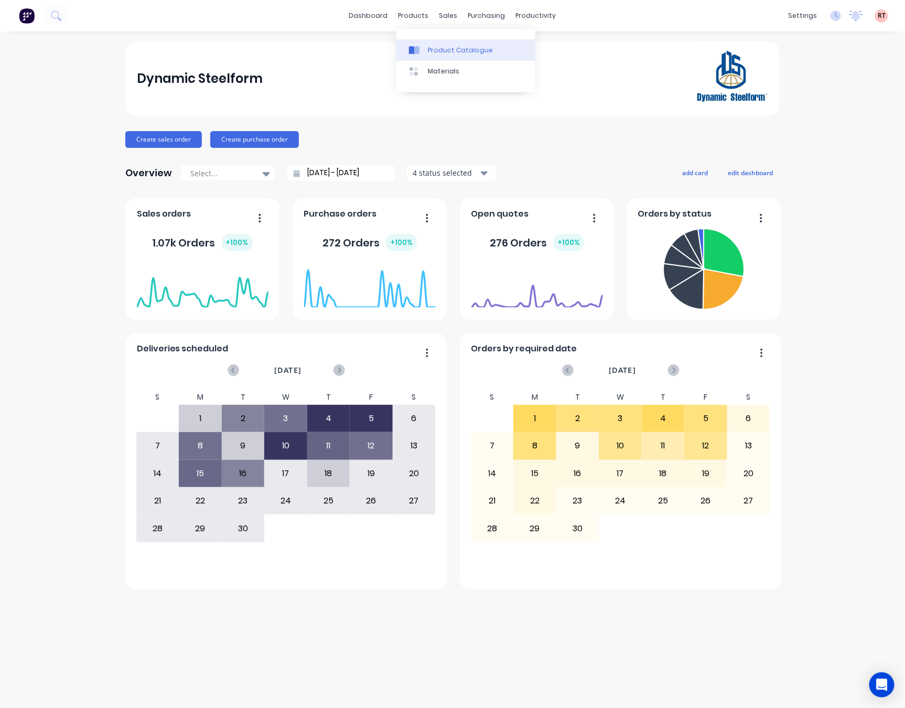
click at [424, 50] on div at bounding box center [417, 50] width 16 height 9
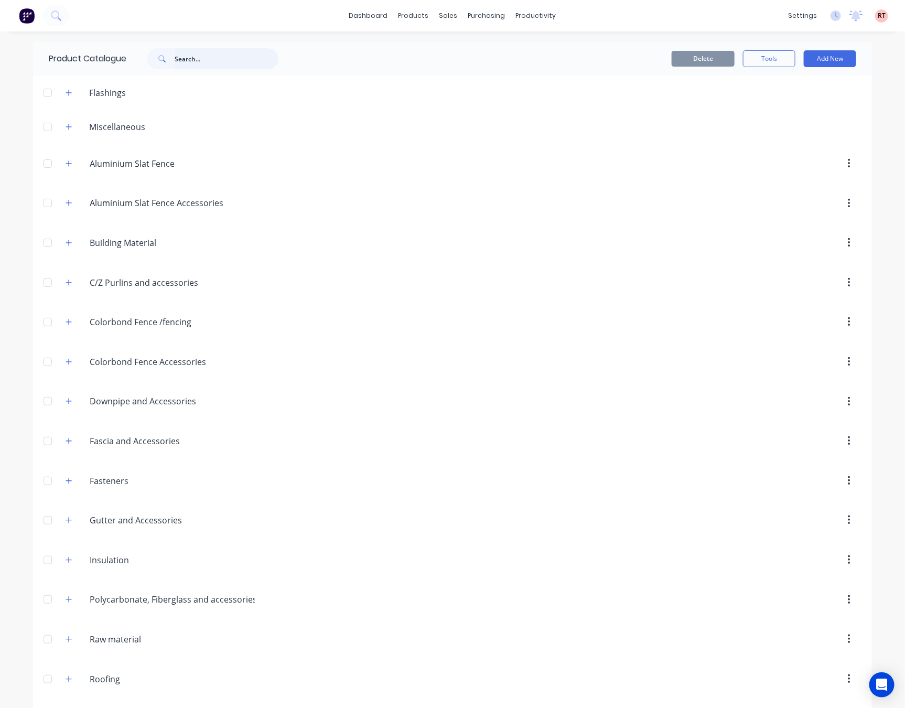
drag, startPoint x: 216, startPoint y: 61, endPoint x: 213, endPoint y: 71, distance: 9.9
click at [216, 62] on input "text" at bounding box center [227, 58] width 104 height 21
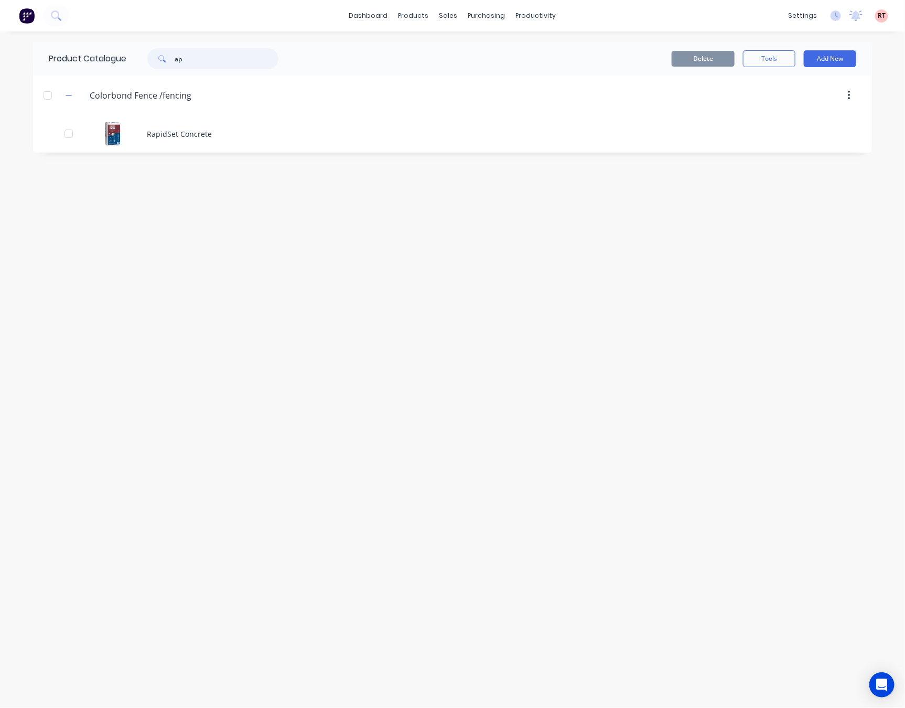
type input "a"
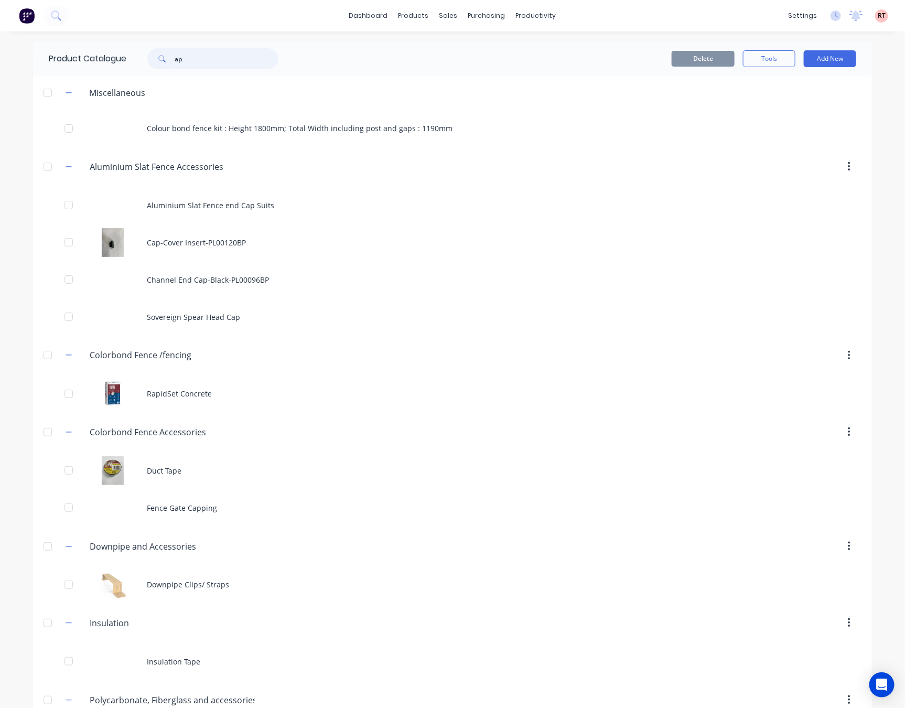
drag, startPoint x: 183, startPoint y: 52, endPoint x: 171, endPoint y: 54, distance: 11.7
click at [175, 54] on input "ap" at bounding box center [227, 58] width 104 height 21
type input "pgi"
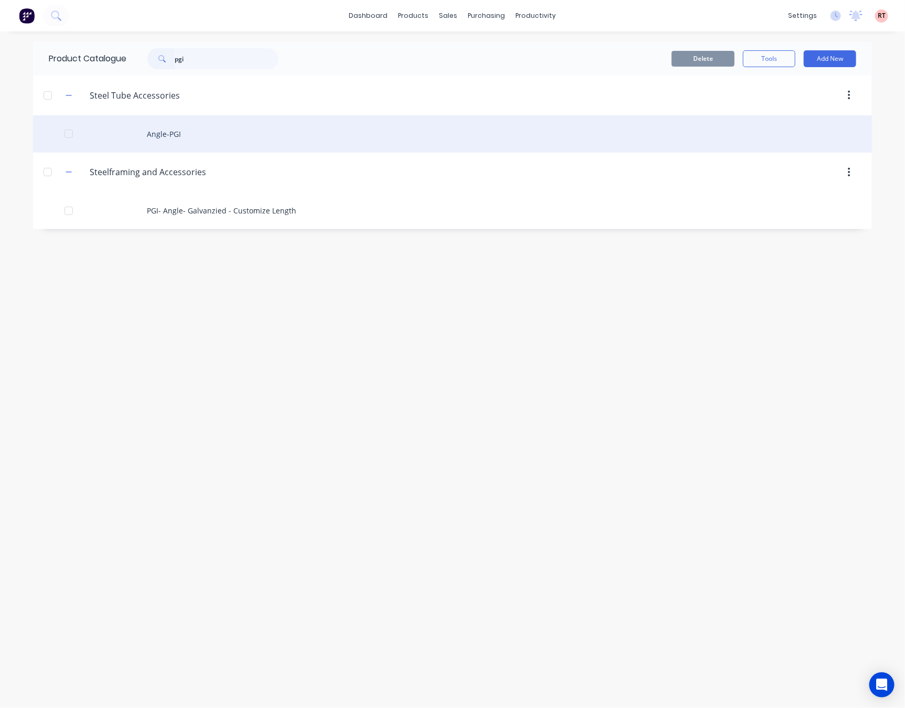
click at [326, 135] on div "Angle-PGI" at bounding box center [452, 133] width 839 height 37
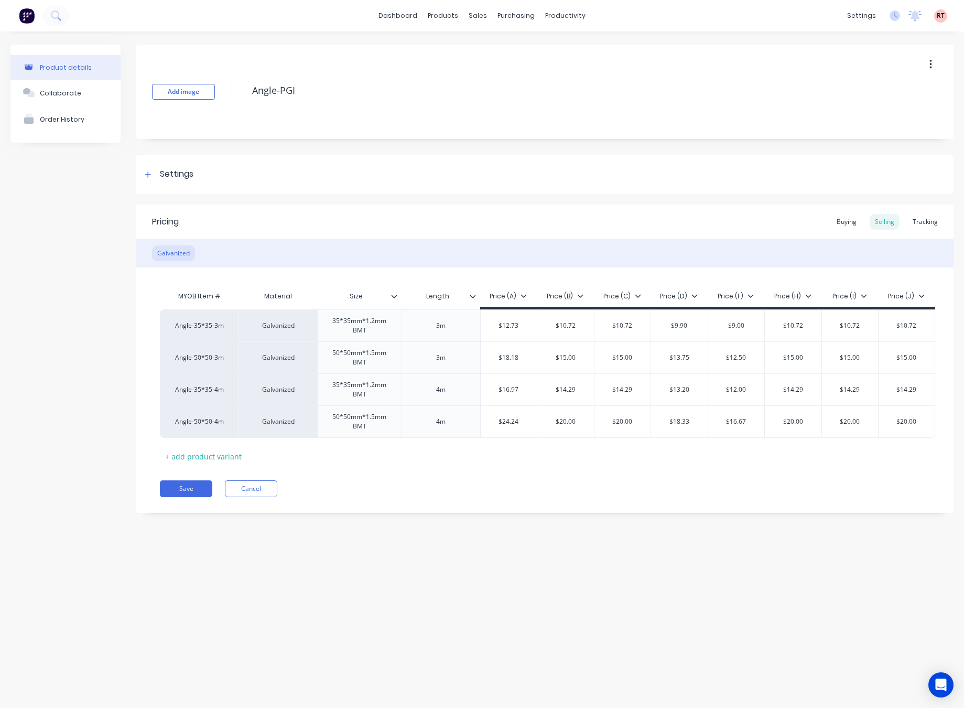
click at [2, 426] on div "Product details Collaborate Order History Add image Angle-PGI Settings Product …" at bounding box center [482, 358] width 964 height 655
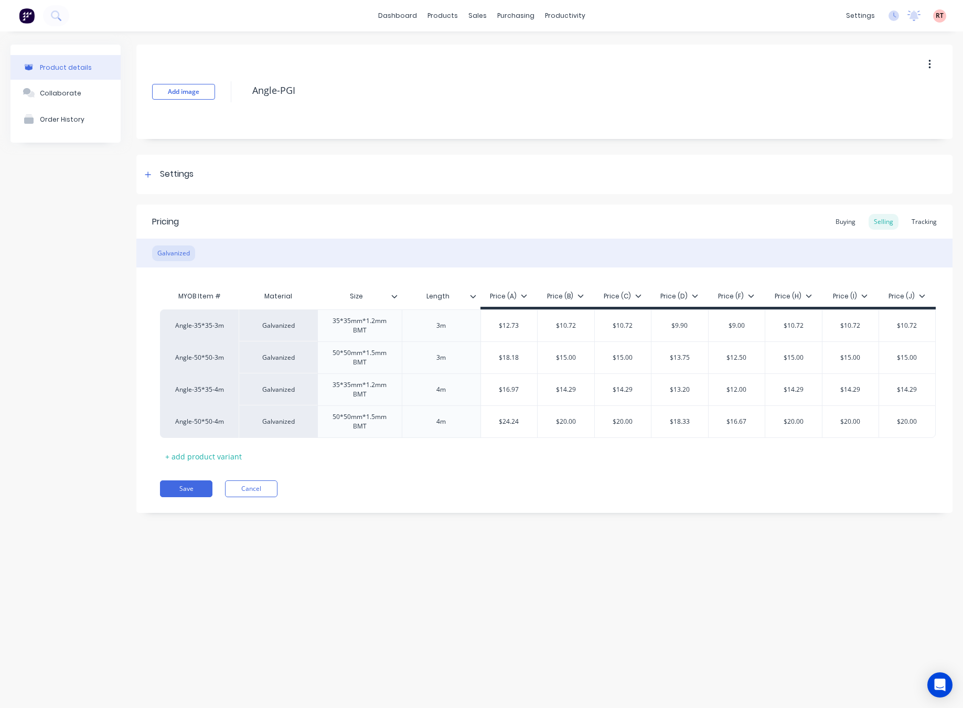
type textarea "x"
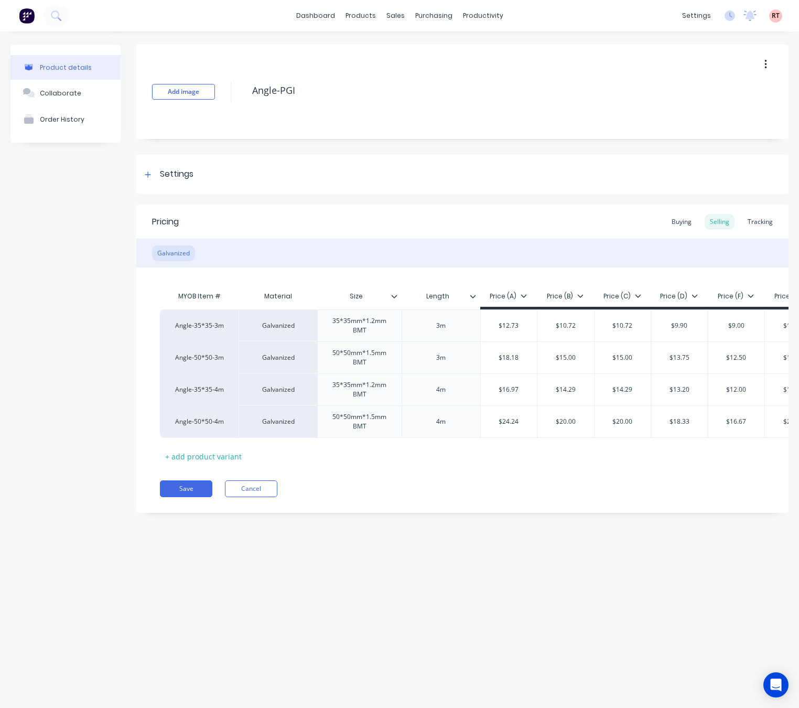
click at [434, 478] on div "Pricing Buying Selling Tracking Galvanized MYOB Item # Material Size Length Pri…" at bounding box center [462, 358] width 652 height 308
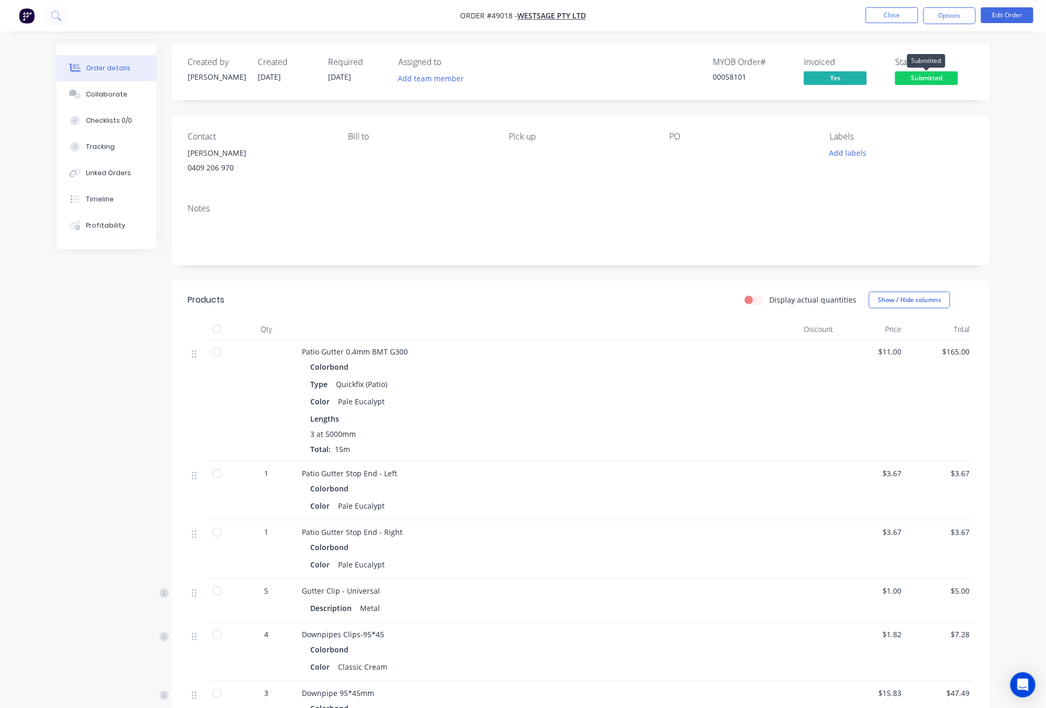
click at [786, 79] on span "Submitted" at bounding box center [926, 77] width 63 height 13
click at [699, 172] on div "PO" at bounding box center [742, 156] width 144 height 48
click at [786, 81] on span "Submitted" at bounding box center [926, 77] width 63 height 13
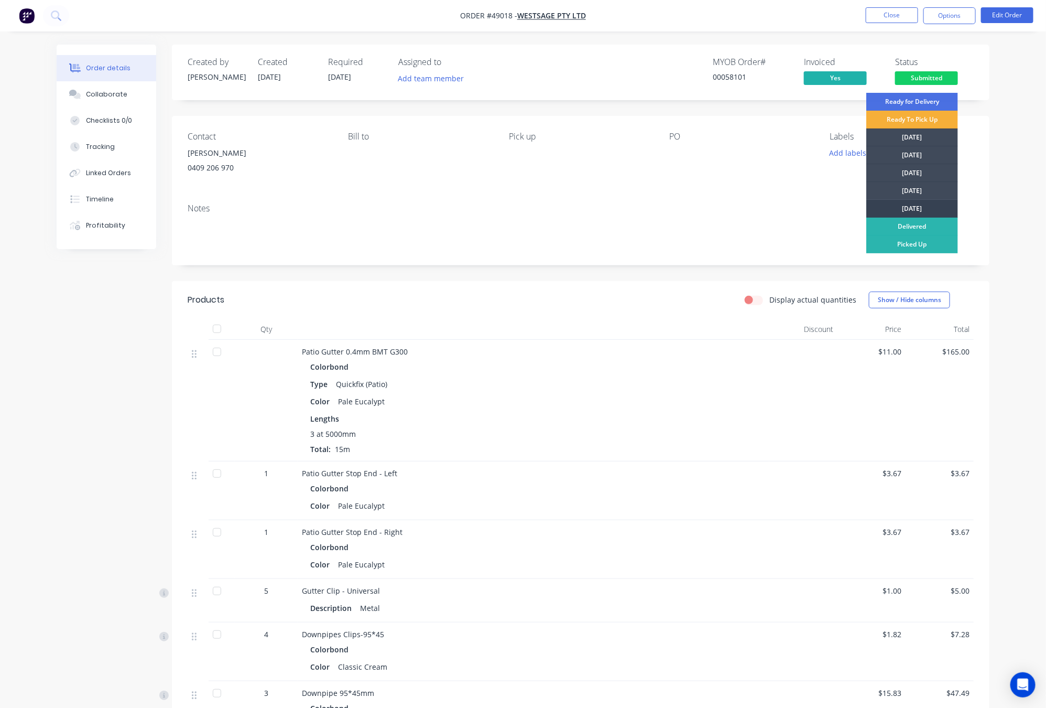
click at [786, 204] on div "[DATE]" at bounding box center [913, 209] width 92 height 18
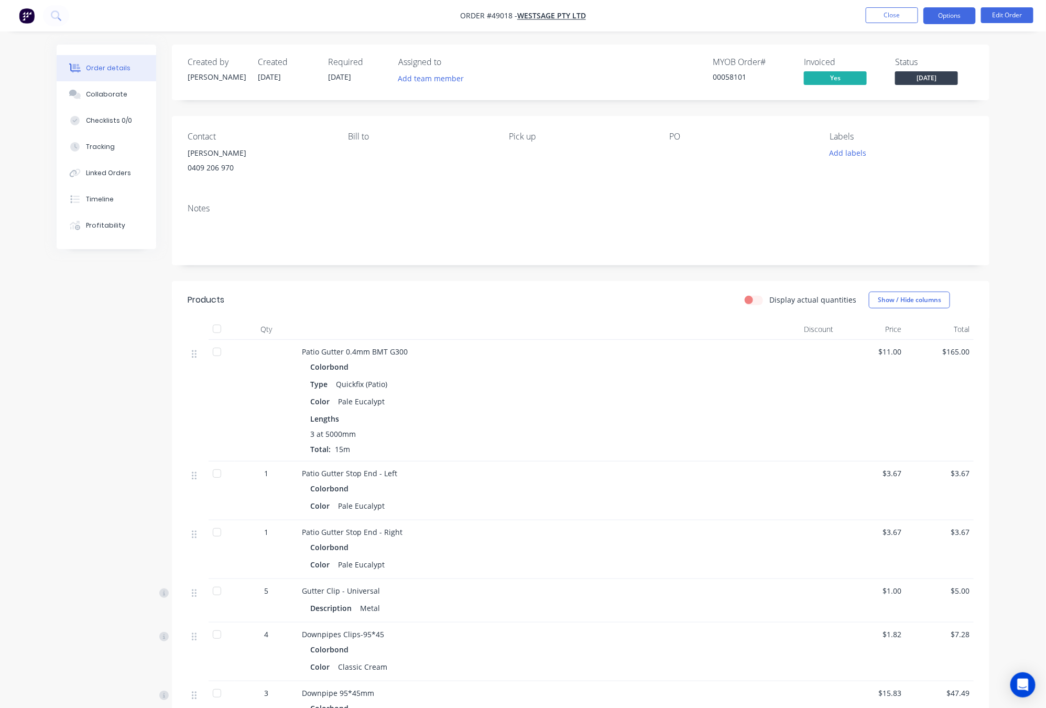
click at [786, 18] on button "Options" at bounding box center [950, 15] width 52 height 17
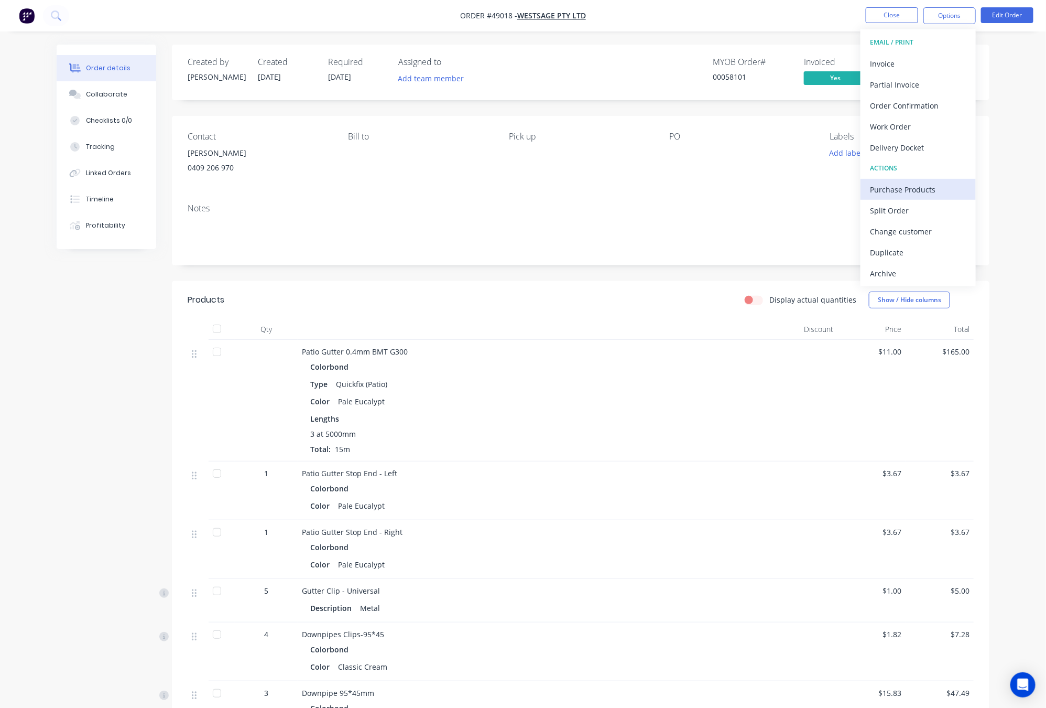
click at [786, 185] on div "Purchase Products" at bounding box center [918, 189] width 96 height 15
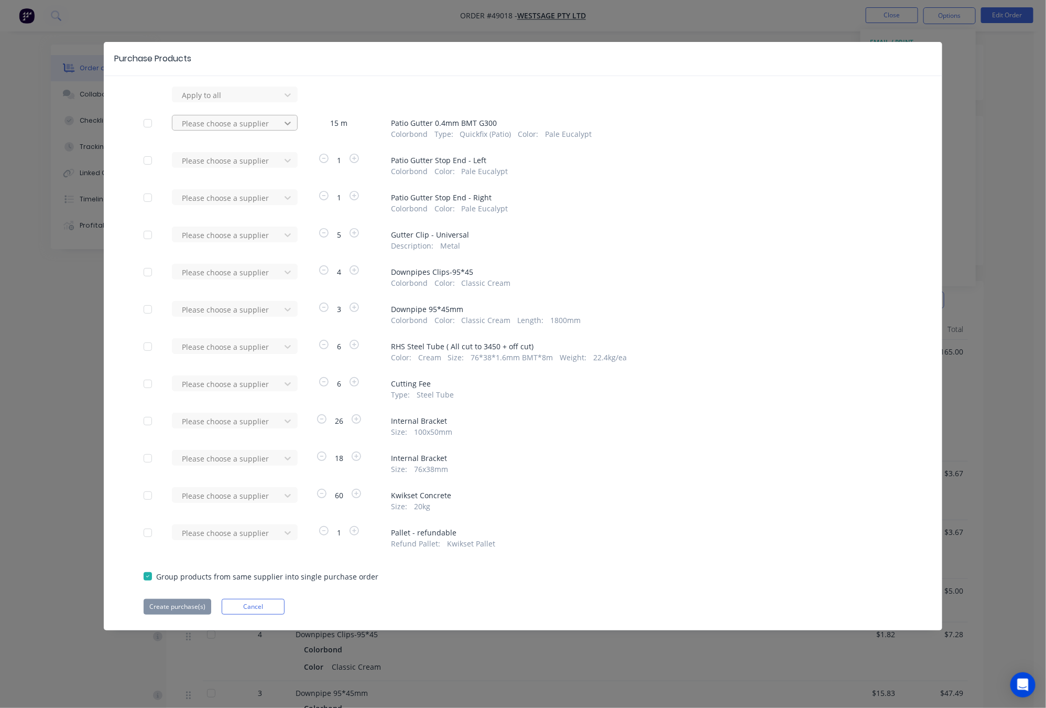
click at [287, 129] on div at bounding box center [287, 123] width 19 height 17
click at [243, 167] on div "Metroll - Roofmart" at bounding box center [235, 161] width 126 height 19
click at [245, 161] on div at bounding box center [228, 160] width 94 height 13
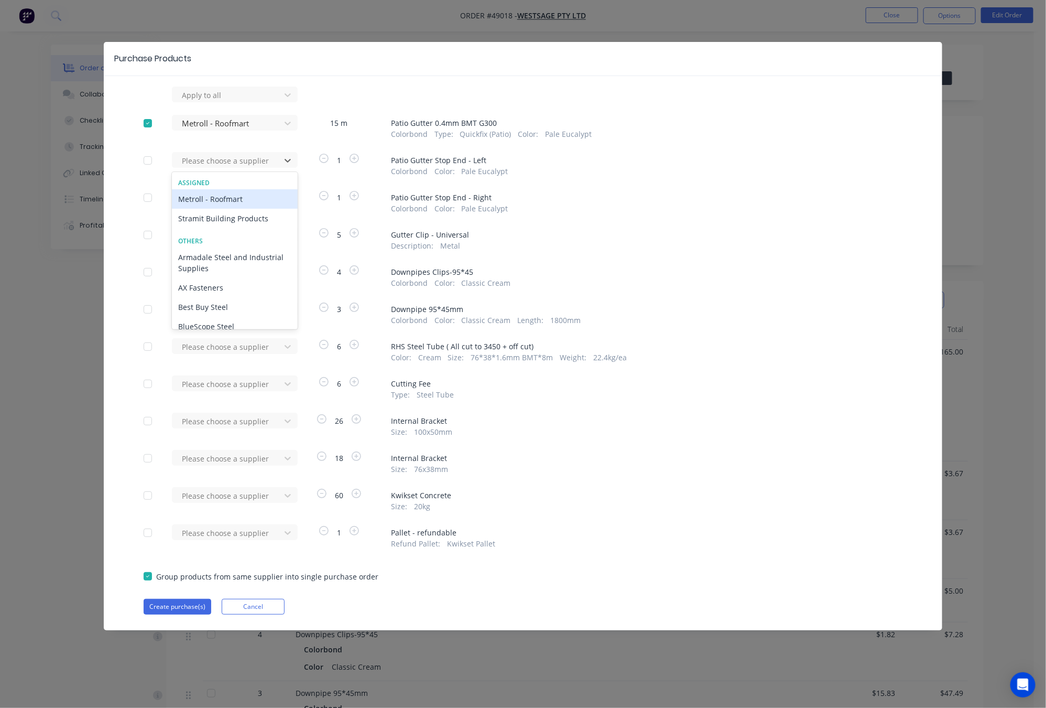
click at [235, 200] on div "Metroll - Roofmart" at bounding box center [235, 198] width 126 height 19
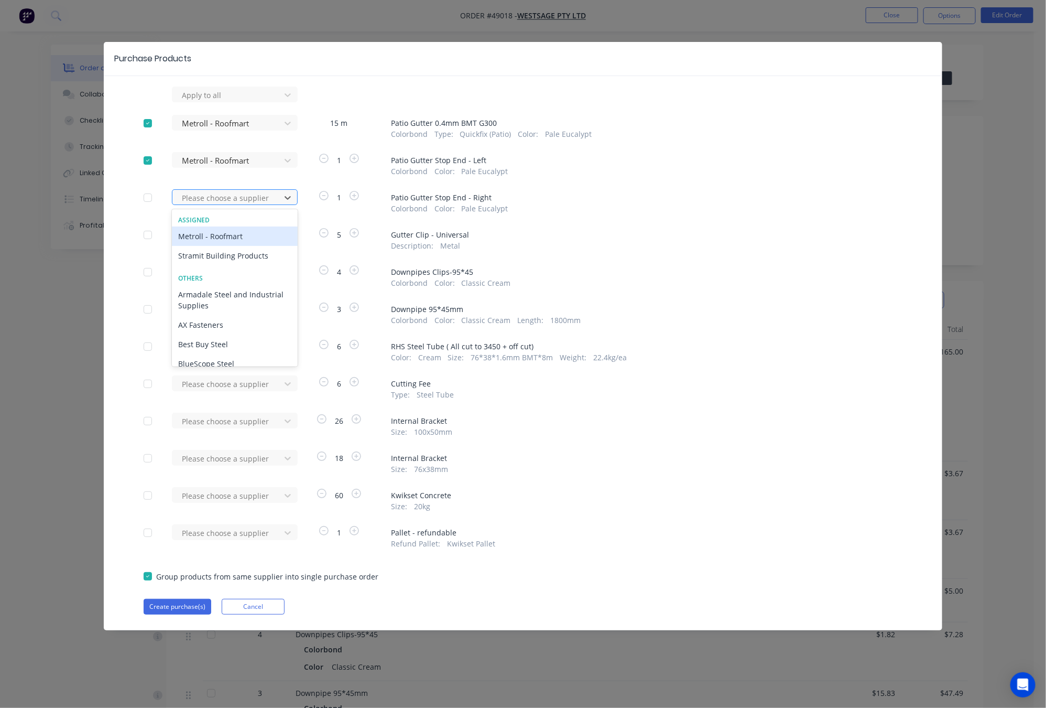
click at [238, 204] on div "Please choose a supplier" at bounding box center [228, 198] width 101 height 16
click at [261, 236] on div "Metroll - Roofmart" at bounding box center [235, 235] width 126 height 19
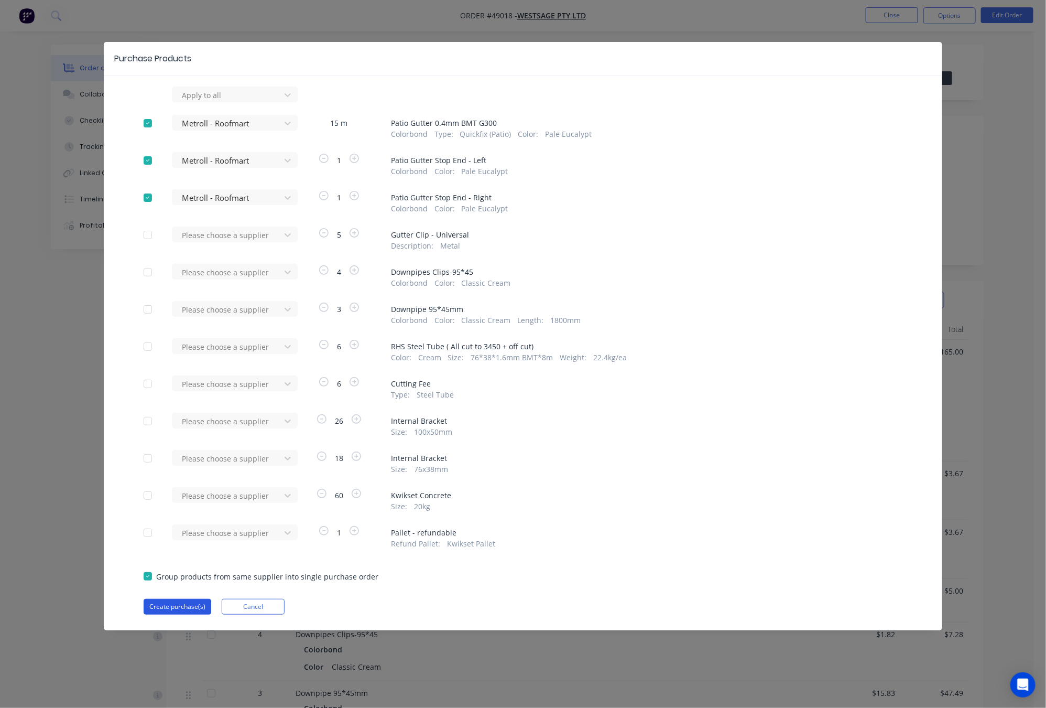
click at [186, 606] on button "Create purchase(s)" at bounding box center [178, 607] width 68 height 16
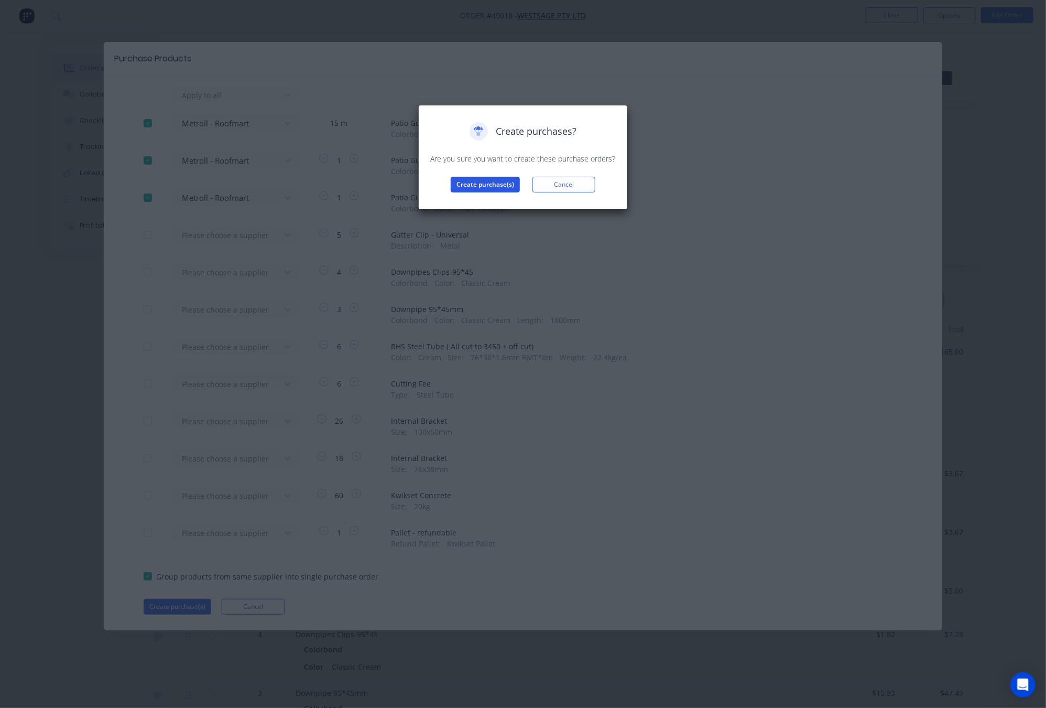
click at [486, 178] on button "Create purchase(s)" at bounding box center [485, 185] width 69 height 16
click at [479, 202] on button "View purchase(s)" at bounding box center [485, 201] width 63 height 16
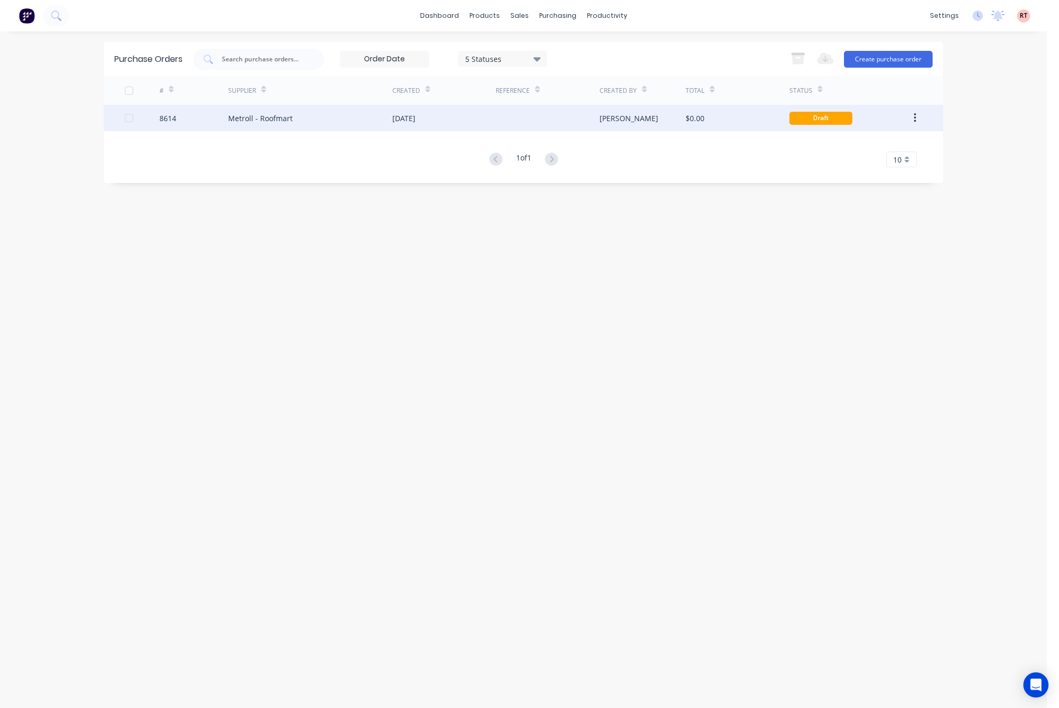
click at [727, 123] on div "$0.00" at bounding box center [736, 118] width 103 height 26
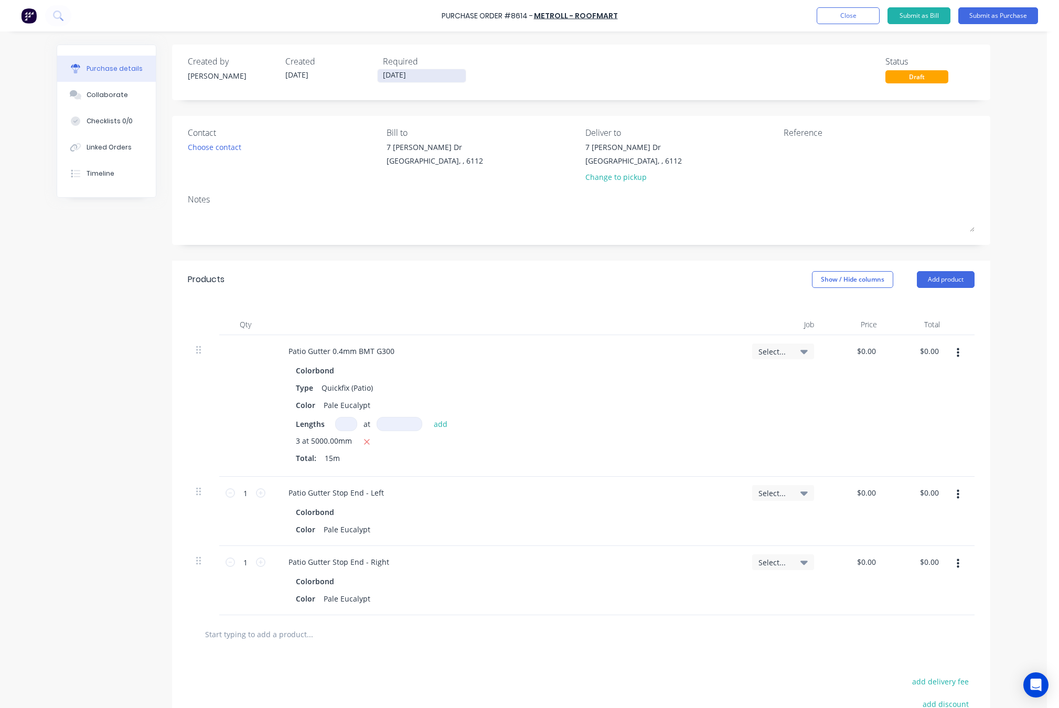
click at [422, 77] on input "[DATE]" at bounding box center [421, 75] width 88 height 13
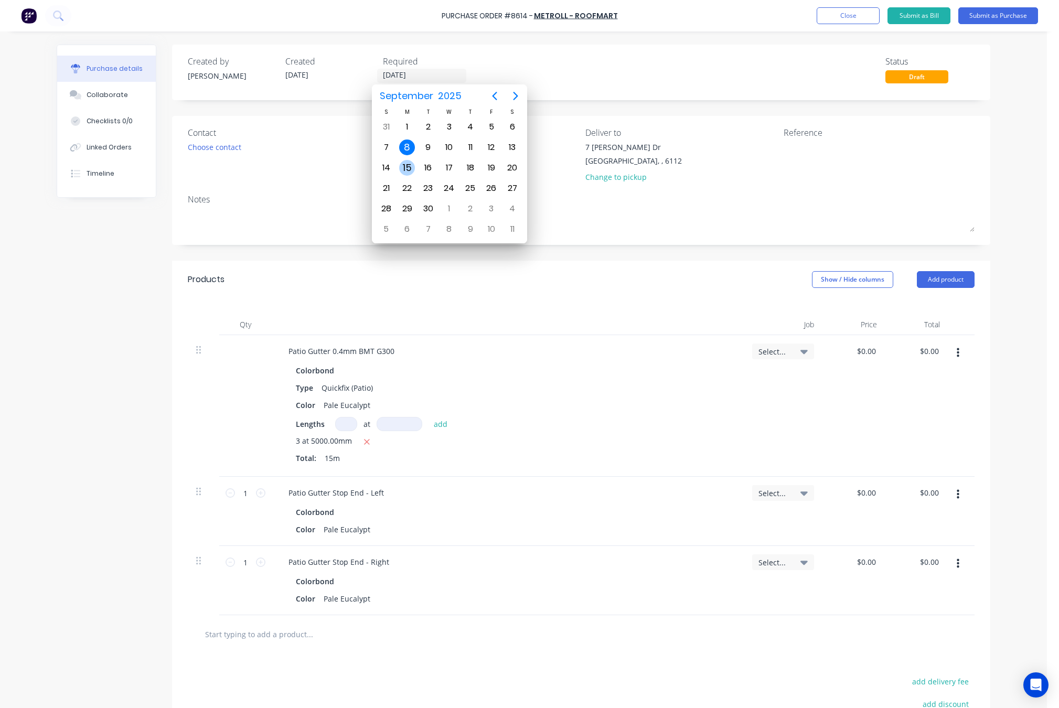
click at [412, 165] on div "15" at bounding box center [407, 168] width 16 height 16
type input "15/09/25"
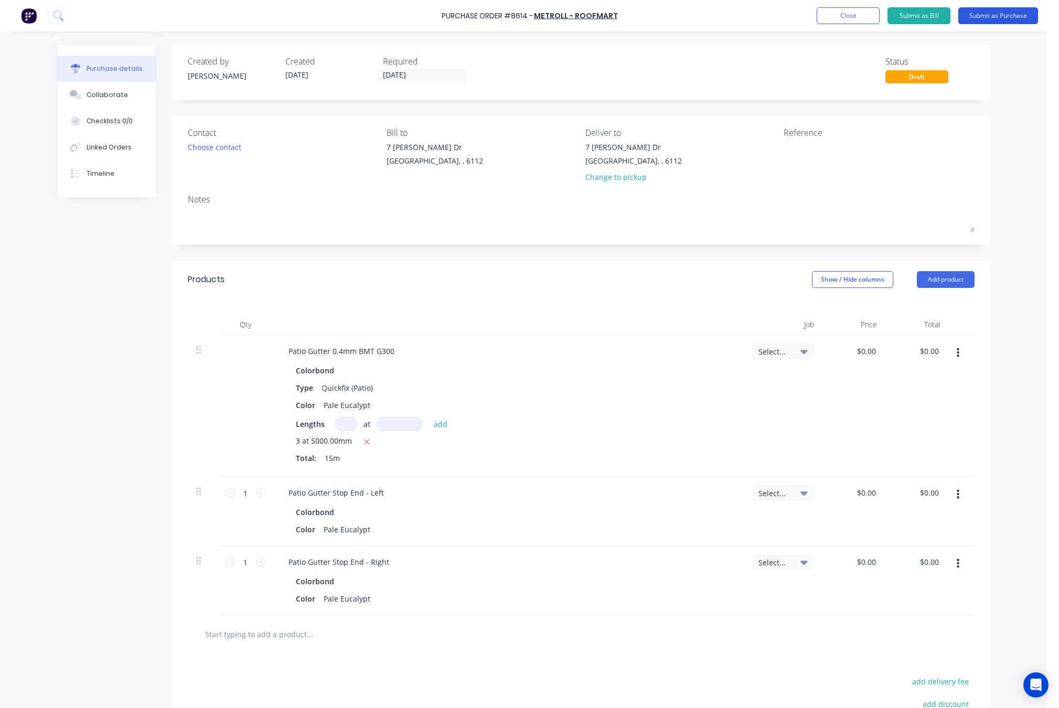
click at [786, 15] on button "Submit as Purchase" at bounding box center [998, 15] width 80 height 17
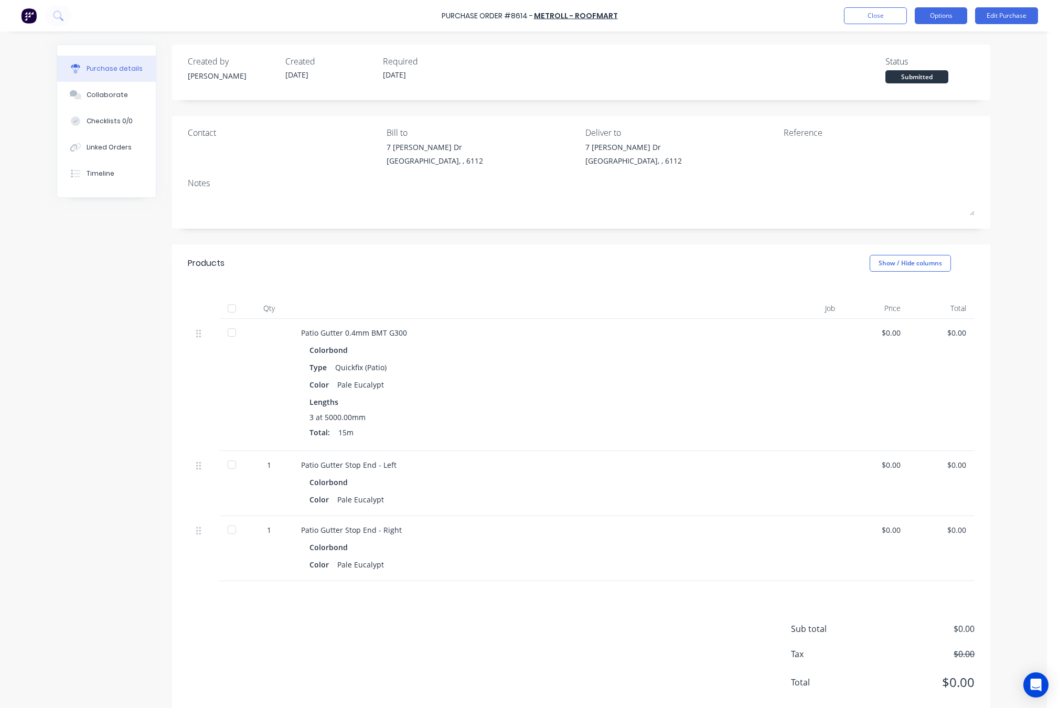
click at [786, 16] on button "Options" at bounding box center [940, 15] width 52 height 17
click at [786, 37] on div "Print / Email" at bounding box center [917, 42] width 81 height 15
click at [786, 84] on div "Without pricing" at bounding box center [917, 84] width 81 height 15
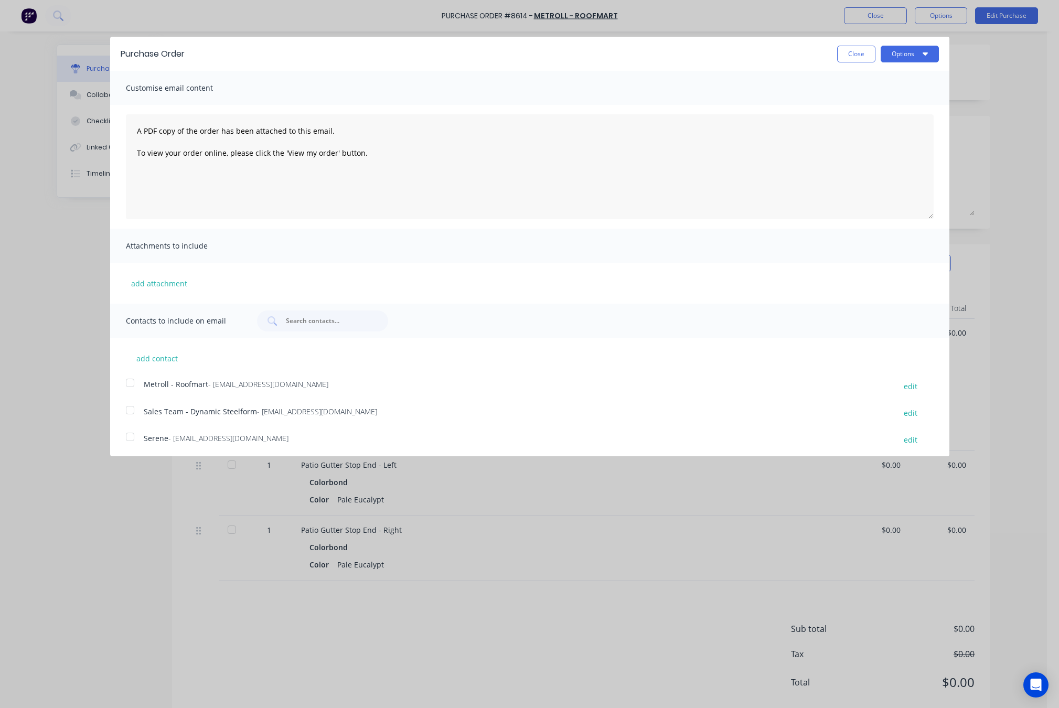
click at [132, 381] on div at bounding box center [130, 382] width 21 height 21
click at [786, 49] on button "Options" at bounding box center [909, 54] width 58 height 17
click at [786, 101] on div "Email" at bounding box center [888, 101] width 81 height 15
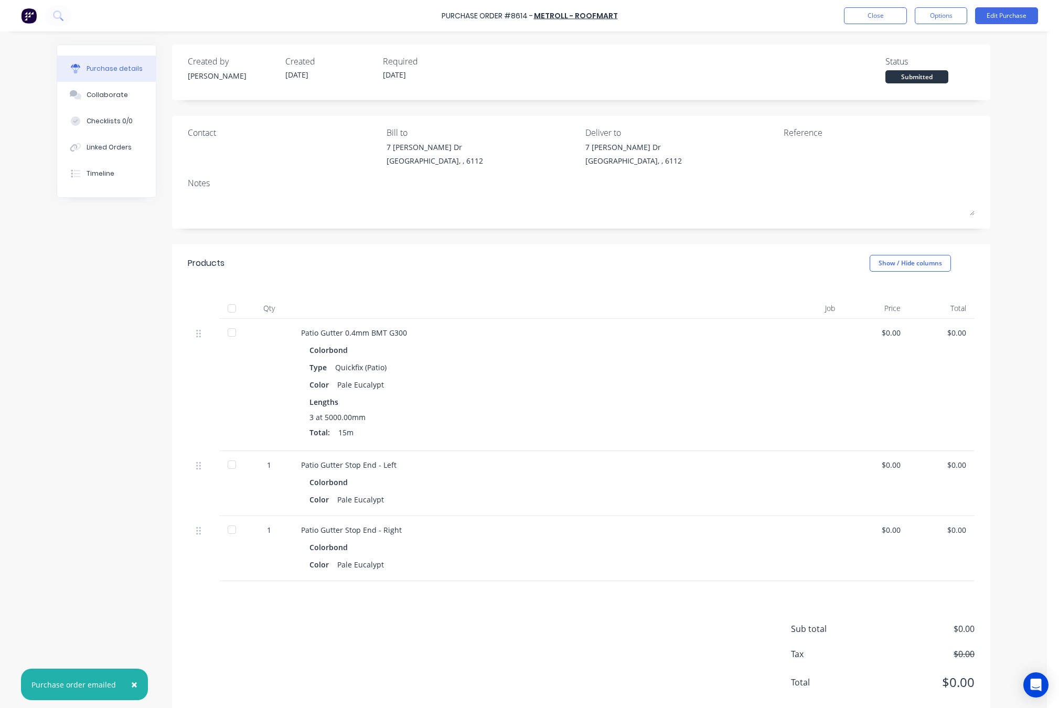
drag, startPoint x: 310, startPoint y: 271, endPoint x: 233, endPoint y: 265, distance: 77.8
click at [250, 274] on div "Products Show / Hide columns" at bounding box center [581, 263] width 818 height 38
click at [786, 17] on button "Close" at bounding box center [875, 15] width 63 height 17
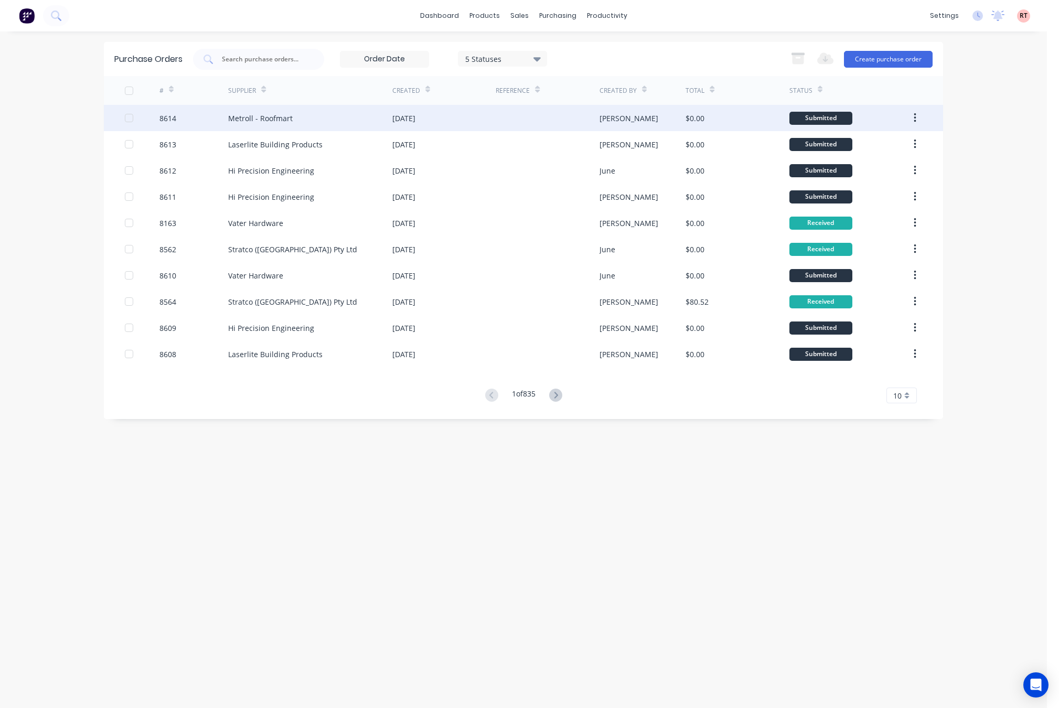
click at [502, 123] on div at bounding box center [546, 118] width 103 height 26
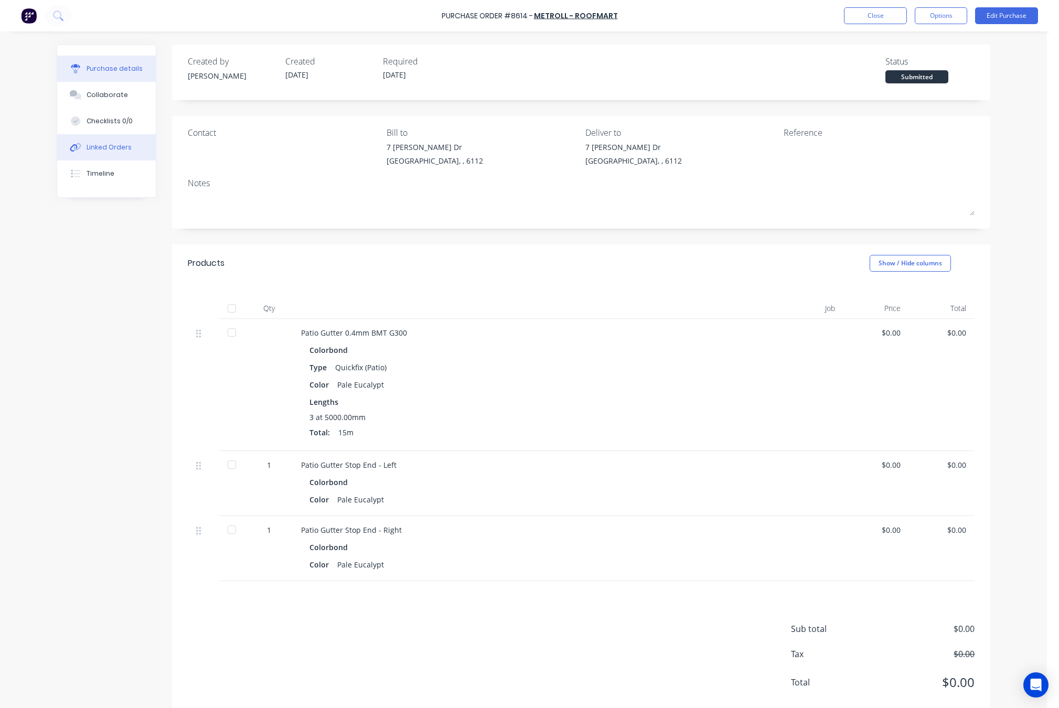
click at [111, 148] on div "Linked Orders" at bounding box center [109, 147] width 45 height 9
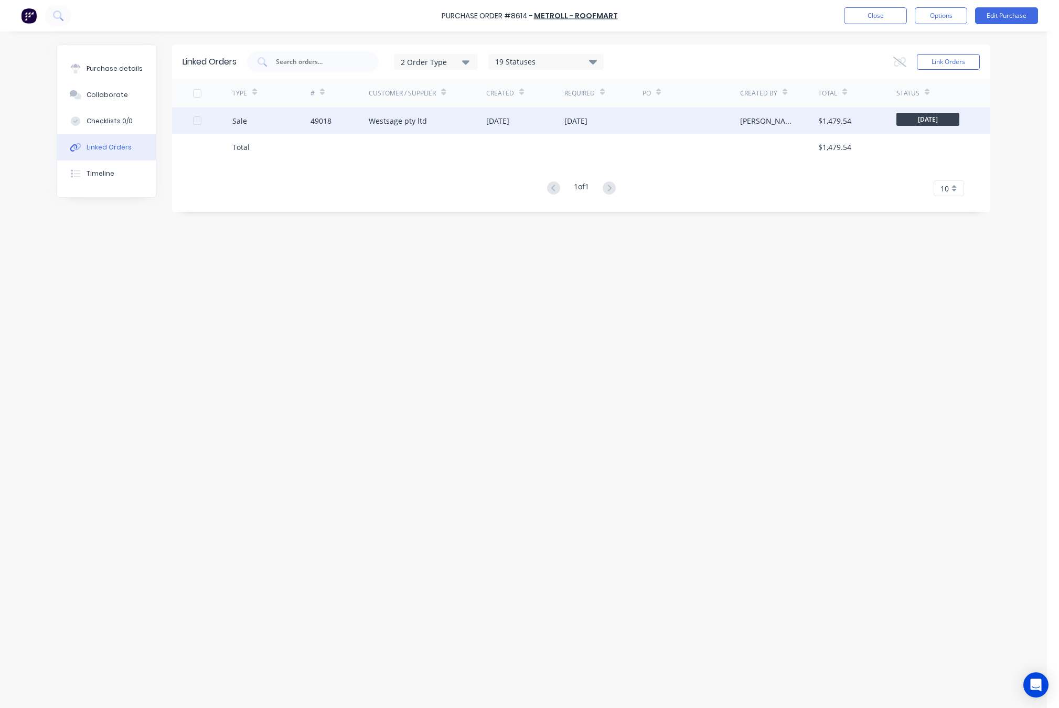
click at [564, 128] on div "19 Sep 2025" at bounding box center [603, 120] width 78 height 26
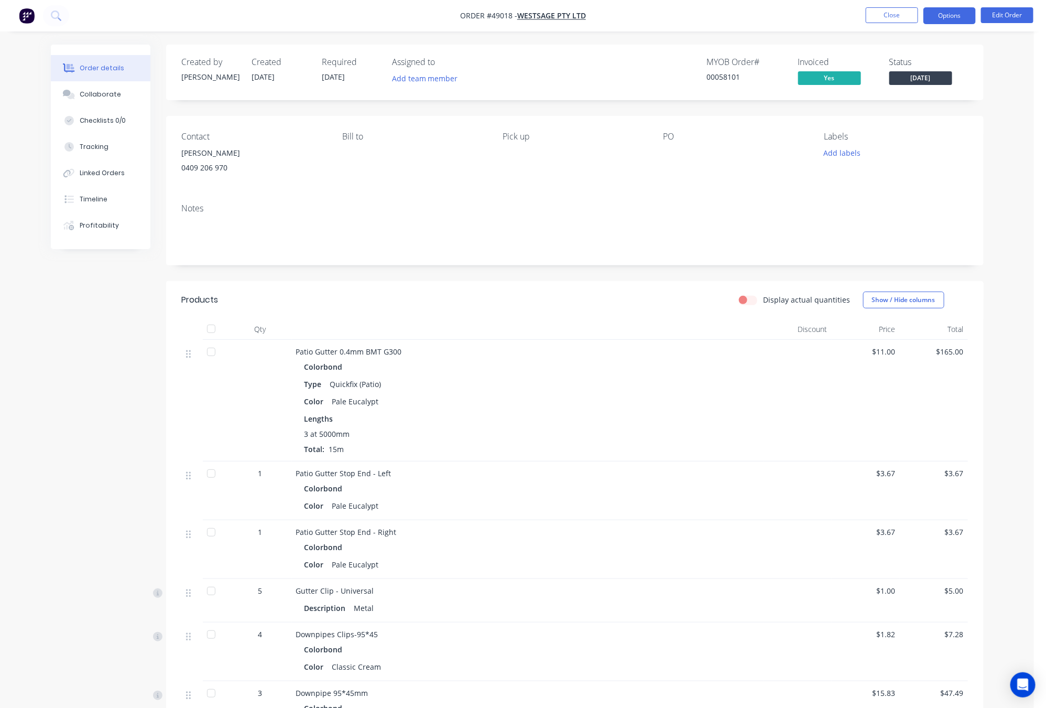
click at [786, 18] on button "Options" at bounding box center [950, 15] width 52 height 17
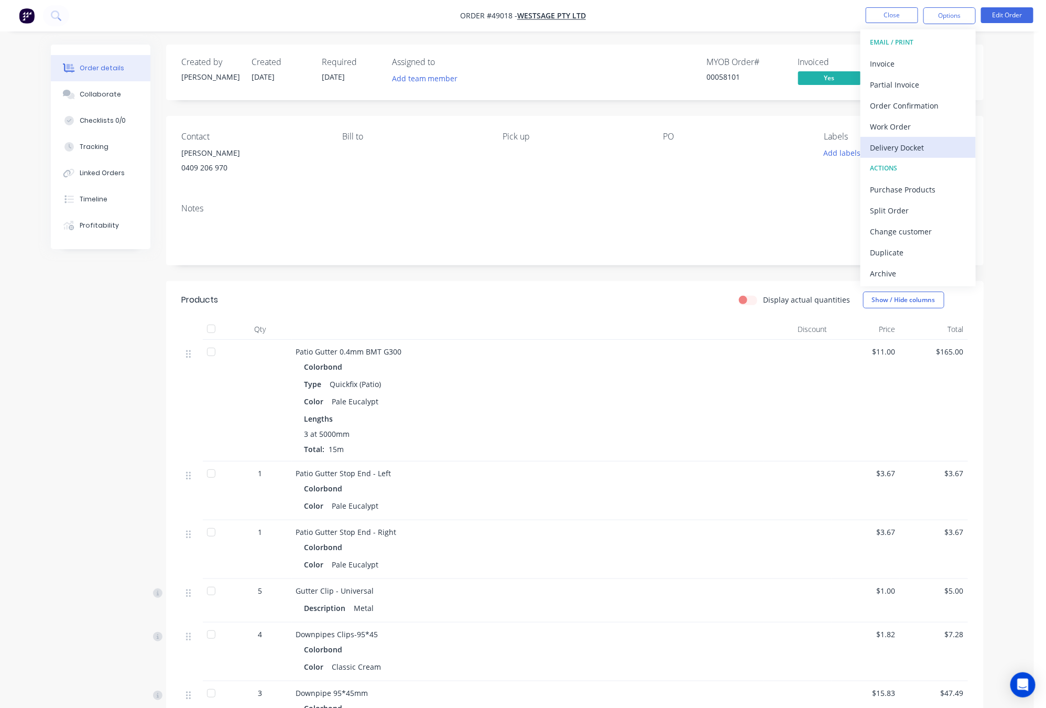
click at [786, 148] on div "Delivery Docket" at bounding box center [918, 147] width 96 height 15
click at [786, 107] on div "Without pricing" at bounding box center [918, 105] width 96 height 15
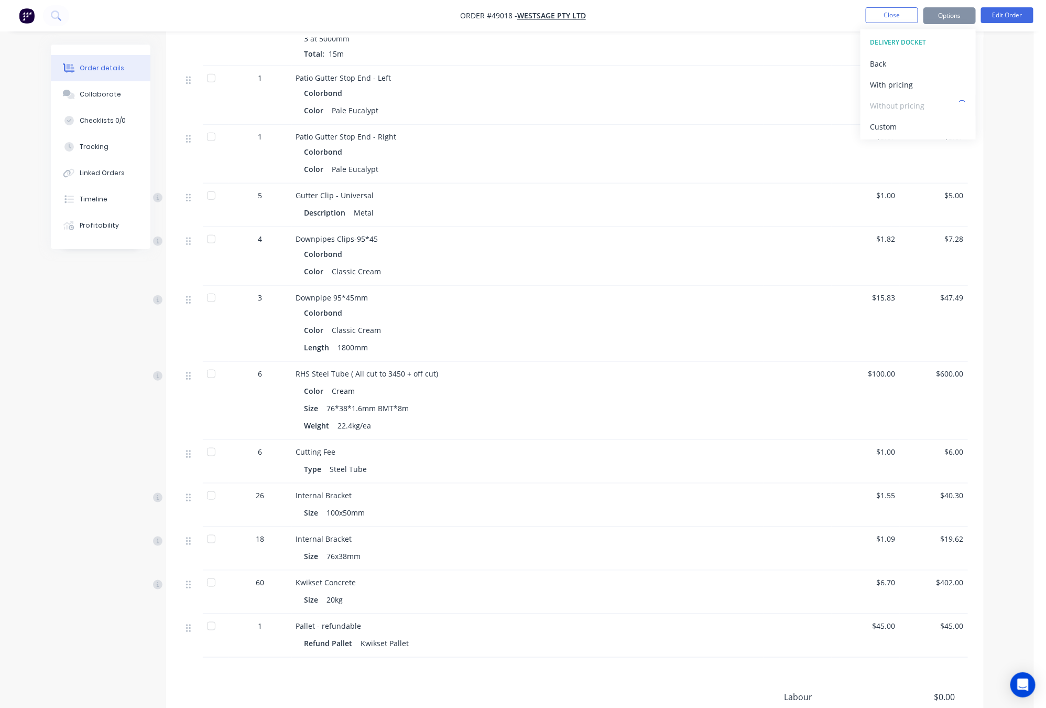
scroll to position [472, 0]
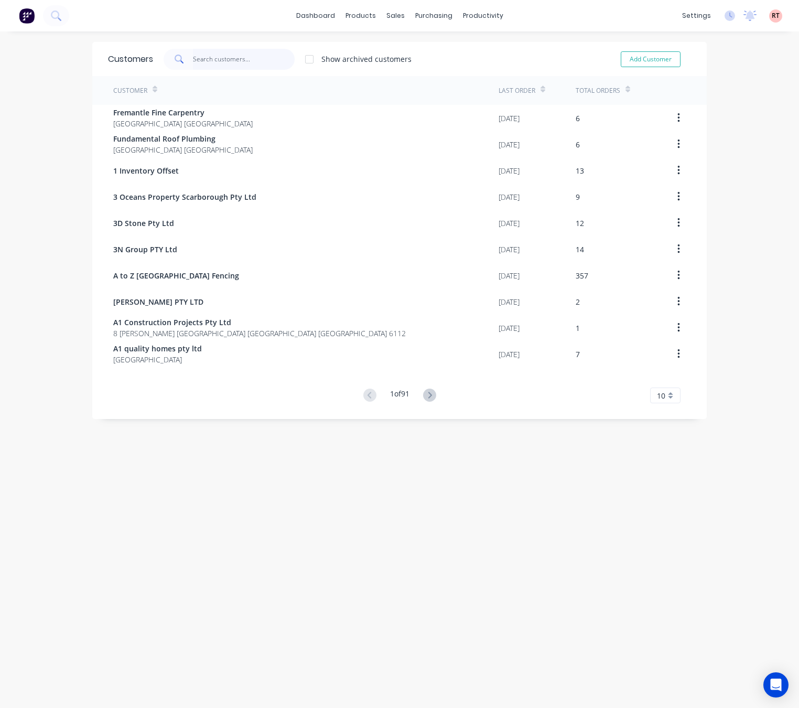
click at [243, 56] on input "text" at bounding box center [244, 59] width 102 height 21
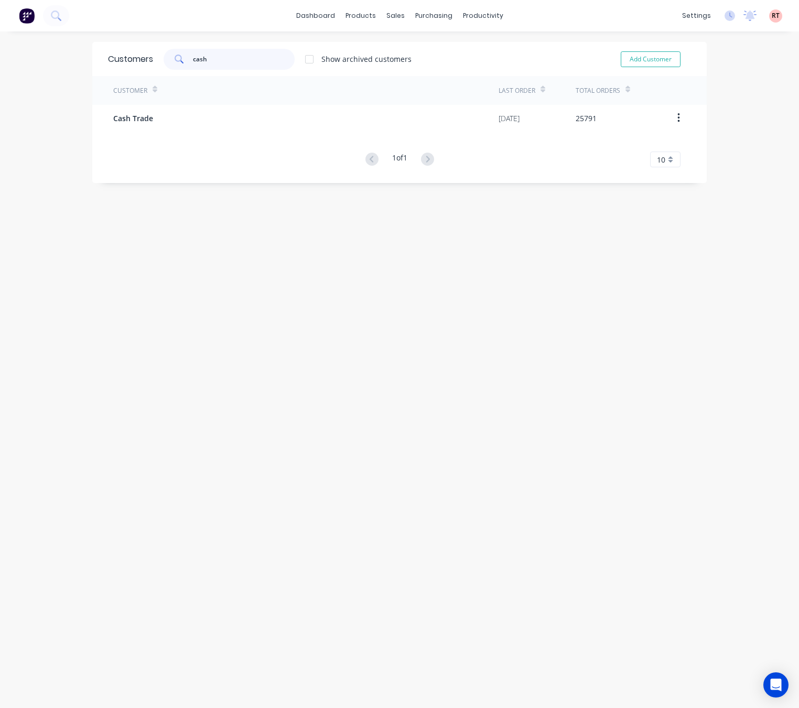
type input "cash"
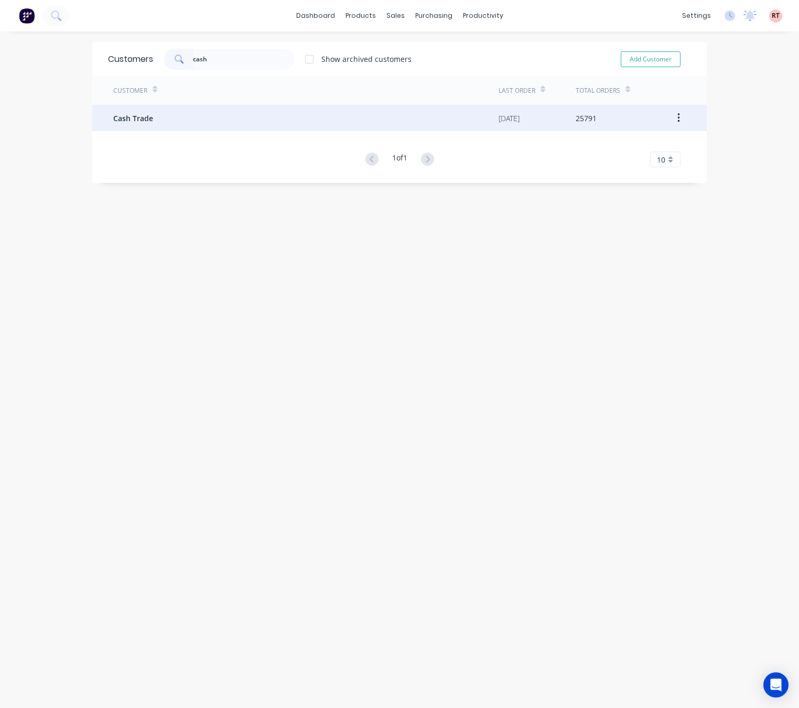
click at [230, 120] on div "Cash Trade" at bounding box center [305, 118] width 385 height 26
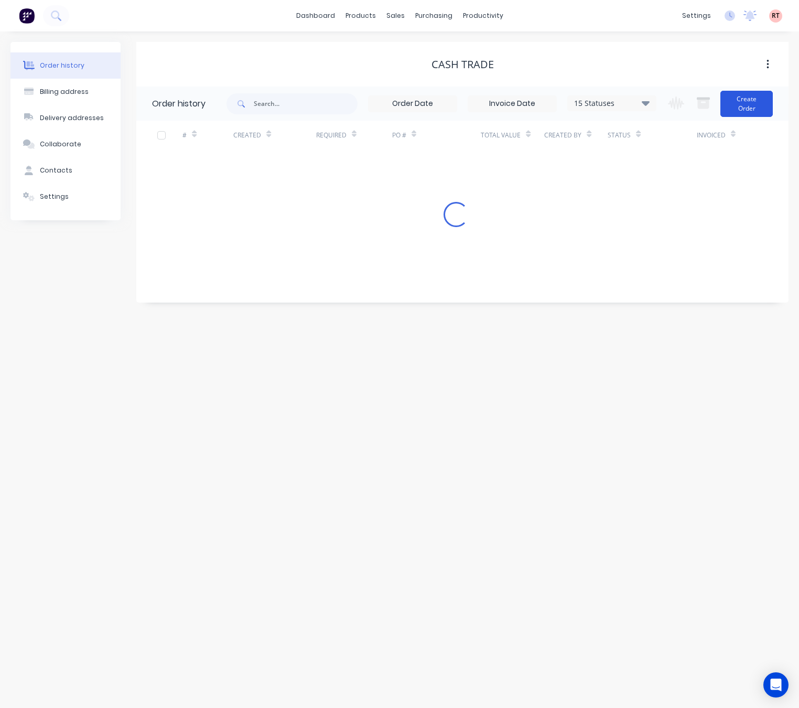
click at [741, 110] on button "Create Order" at bounding box center [746, 104] width 52 height 26
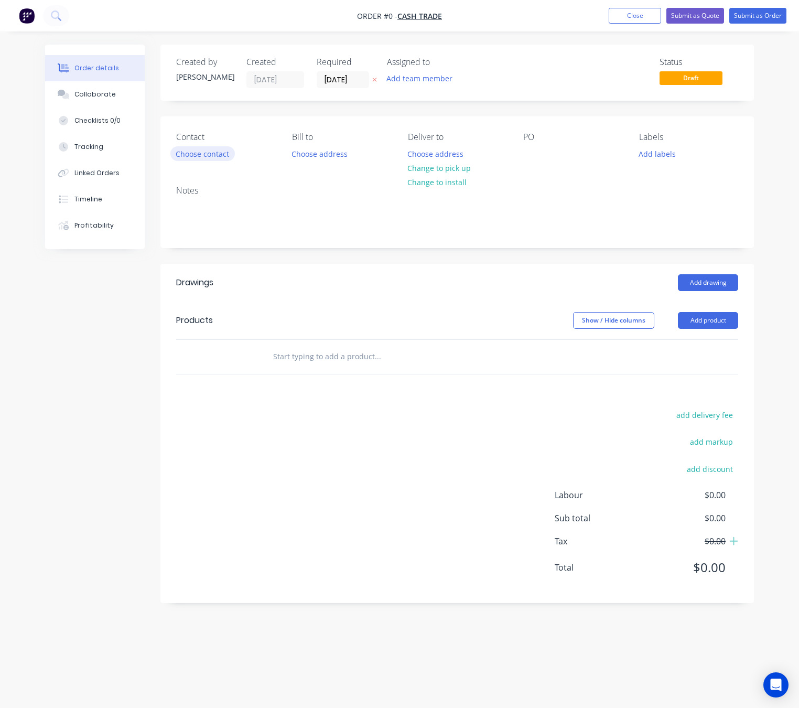
click at [188, 153] on button "Choose contact" at bounding box center [202, 153] width 64 height 14
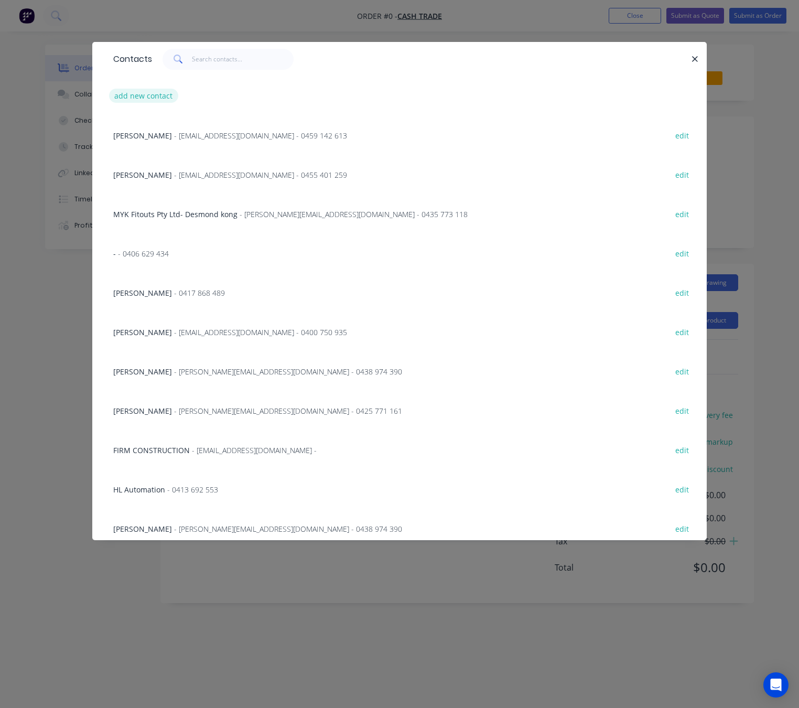
click at [150, 90] on button "add new contact" at bounding box center [143, 96] width 69 height 14
select select "AU"
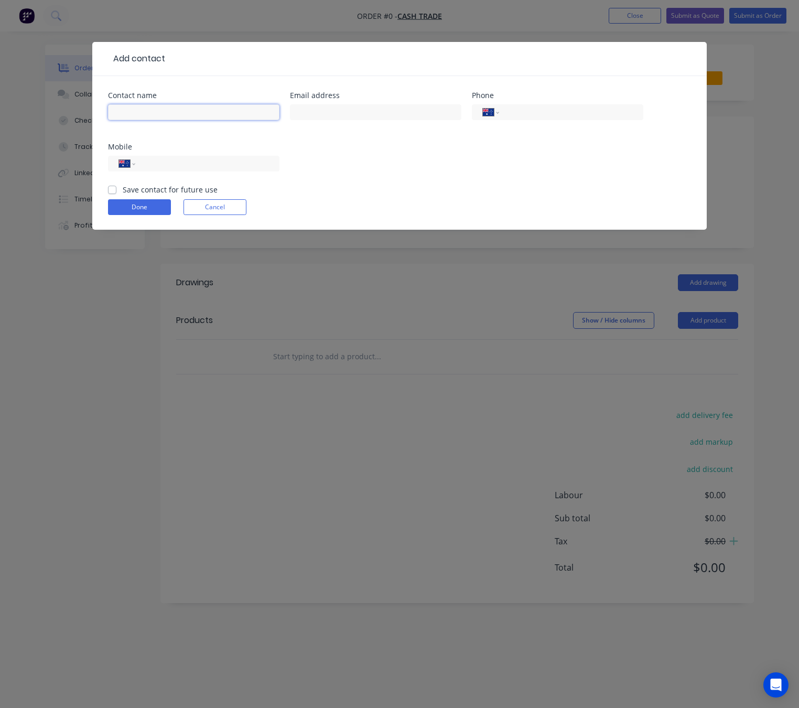
click at [167, 109] on input "text" at bounding box center [193, 112] width 171 height 16
type input "[PERSON_NAME]"
click at [249, 170] on div "International [GEOGRAPHIC_DATA] [GEOGRAPHIC_DATA] [GEOGRAPHIC_DATA] [GEOGRAPHIC…" at bounding box center [193, 164] width 171 height 16
click at [241, 162] on input "tel" at bounding box center [206, 164] width 126 height 12
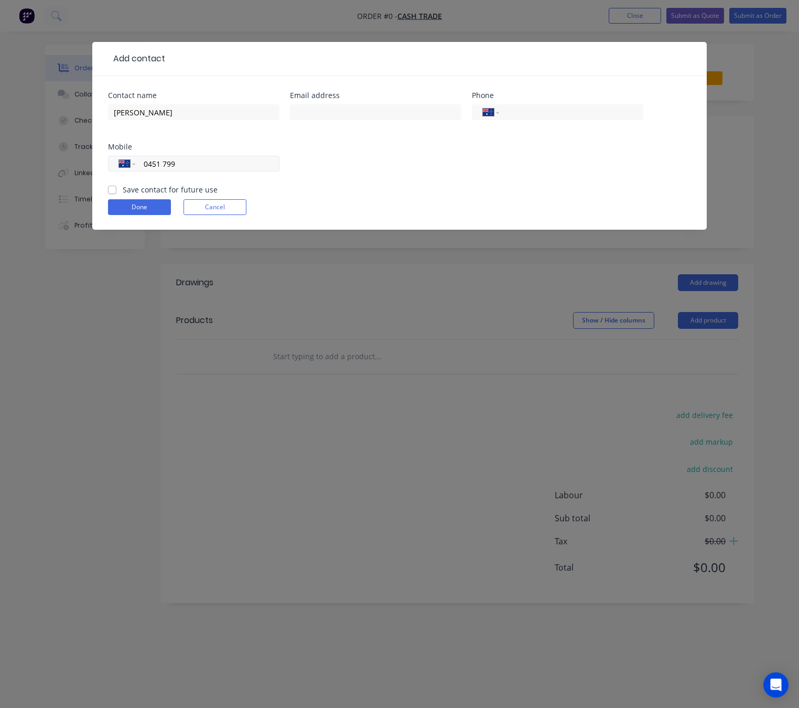
type input "0451 799 820"
click at [157, 208] on button "Done" at bounding box center [139, 207] width 63 height 16
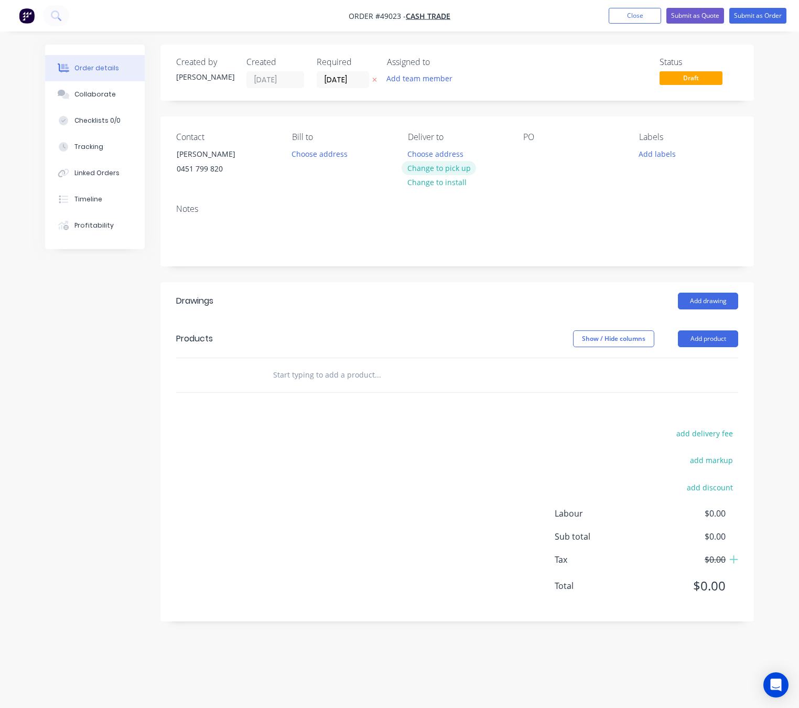
click at [456, 170] on button "Change to pick up" at bounding box center [439, 168] width 74 height 14
click at [711, 340] on button "Add product" at bounding box center [708, 338] width 60 height 17
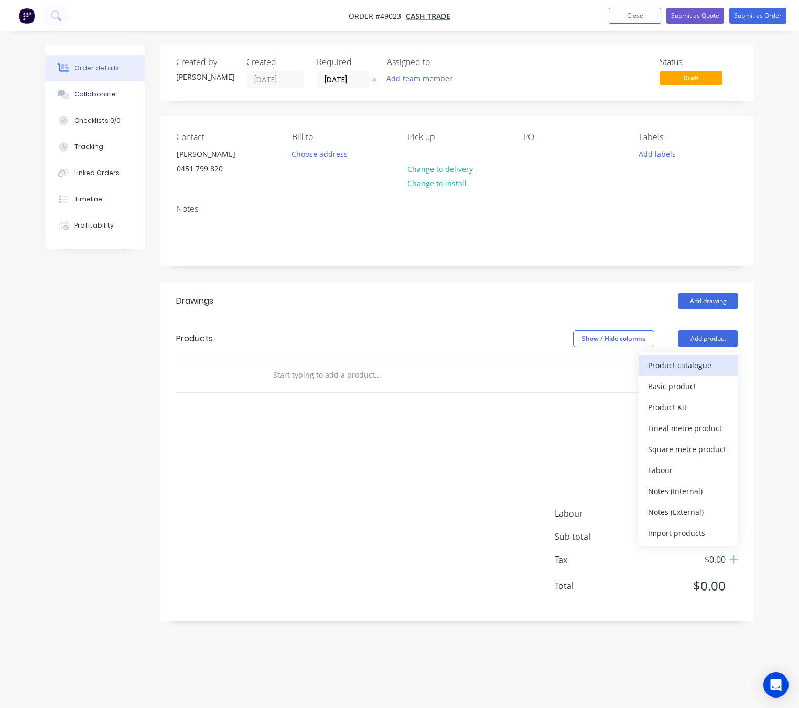
click at [696, 365] on div "Product catalogue" at bounding box center [688, 365] width 81 height 15
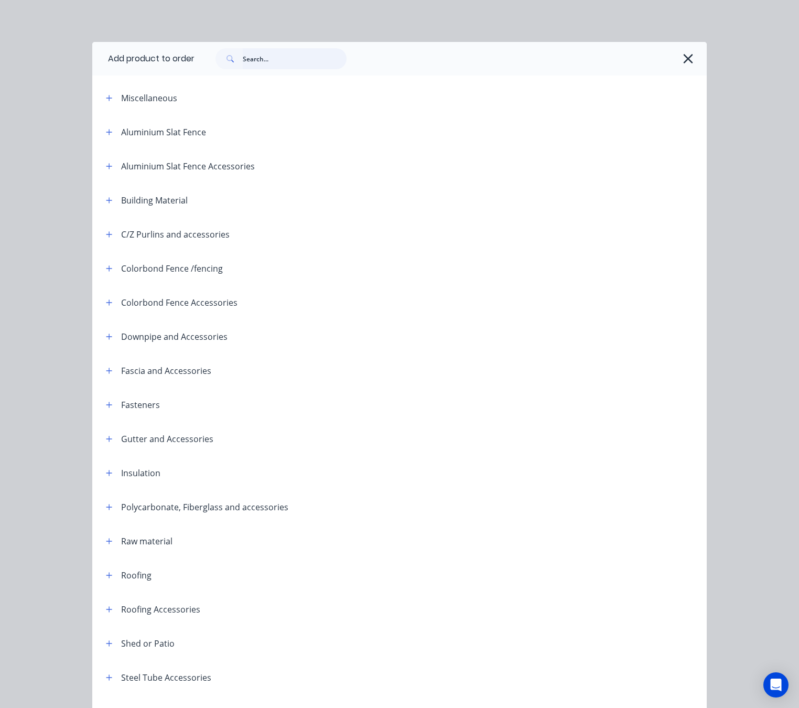
click at [265, 54] on input "text" at bounding box center [295, 58] width 104 height 21
type input "16"
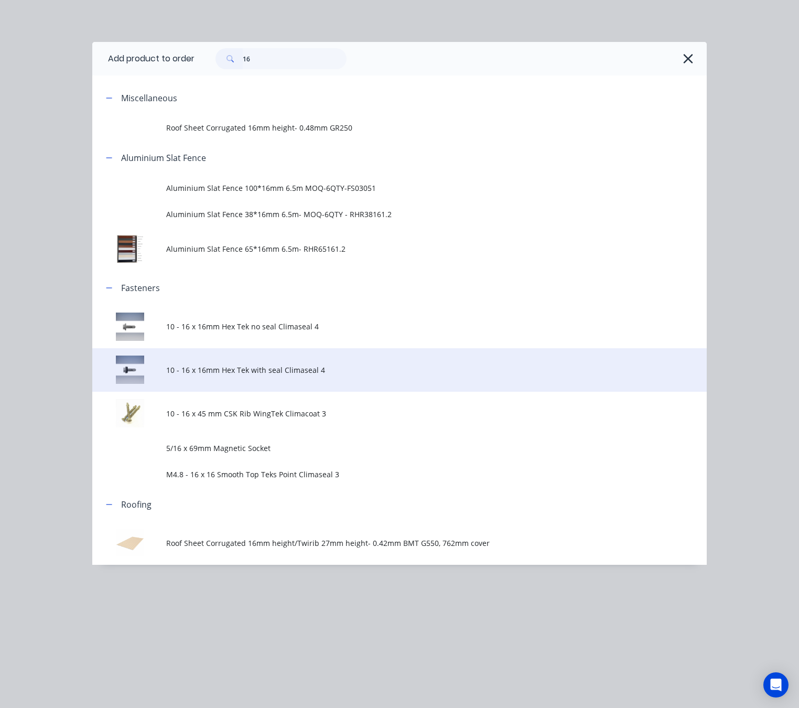
click at [336, 364] on span "10 - 16 x 16mm Hex Tek with seal Climaseal 4" at bounding box center [382, 369] width 433 height 11
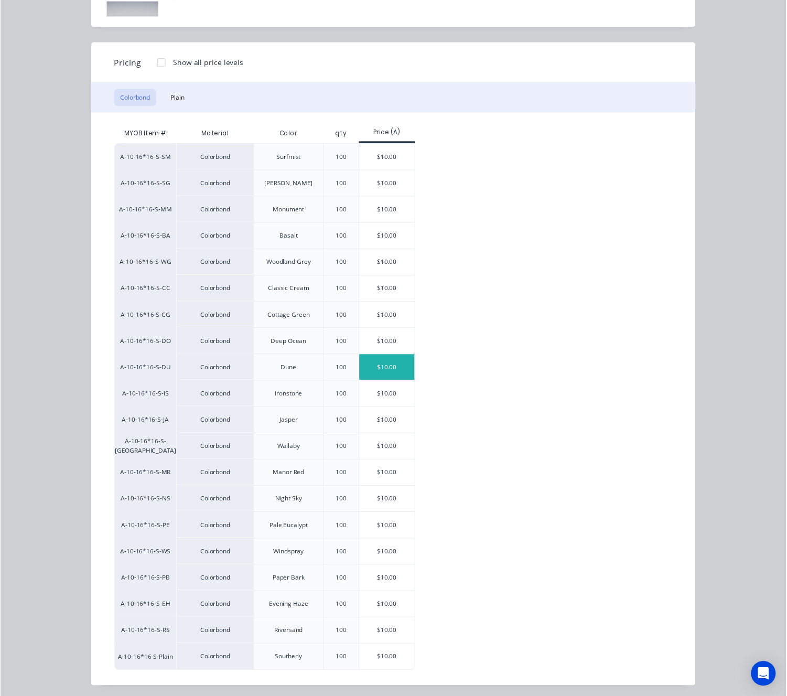
scroll to position [96, 0]
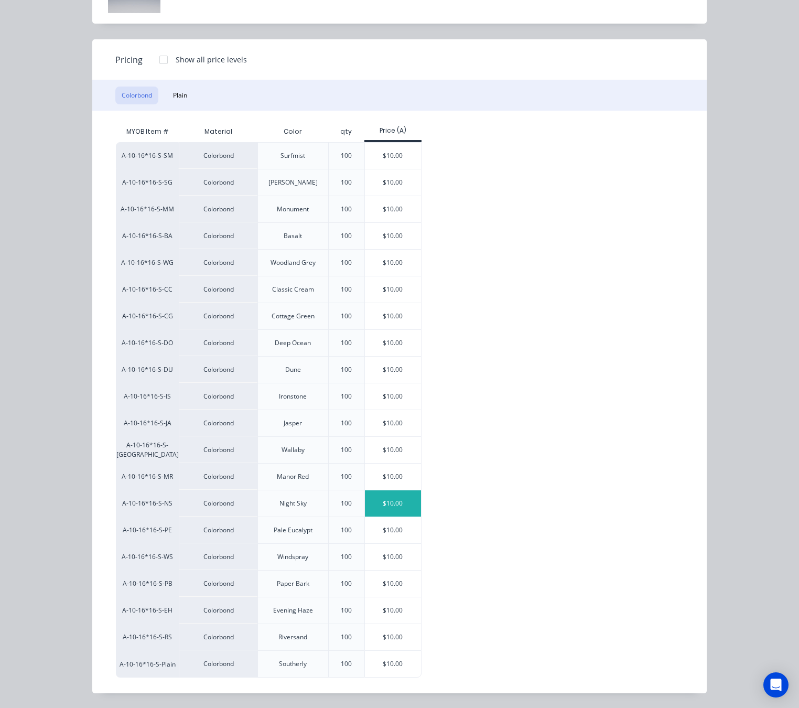
click at [380, 505] on div "$10.00" at bounding box center [393, 503] width 56 height 26
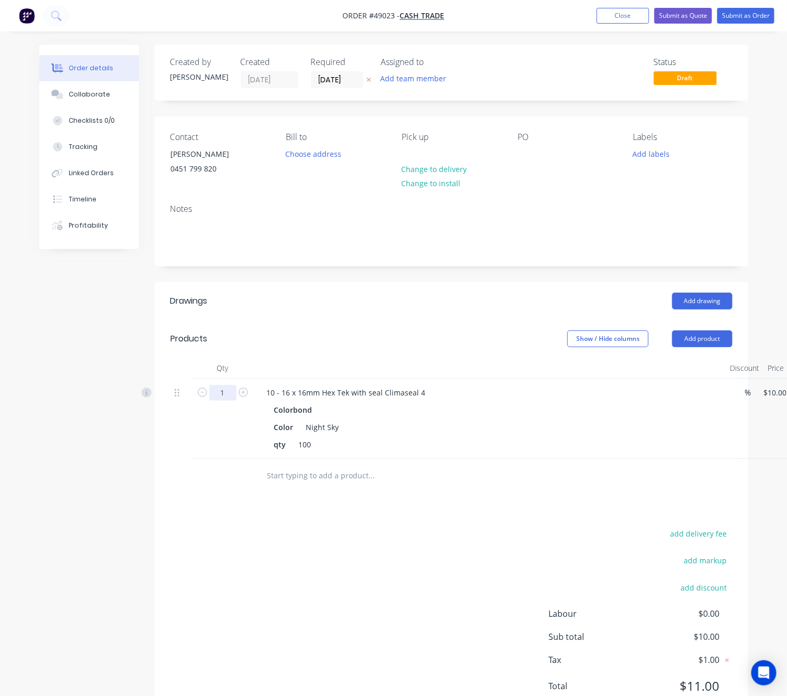
click at [225, 392] on input "1" at bounding box center [222, 393] width 27 height 16
type input "10"
type input "$100.00"
click at [431, 524] on div "Drawings Add drawing Products Show / Hide columns Add product Qty Discount Pric…" at bounding box center [451, 501] width 593 height 439
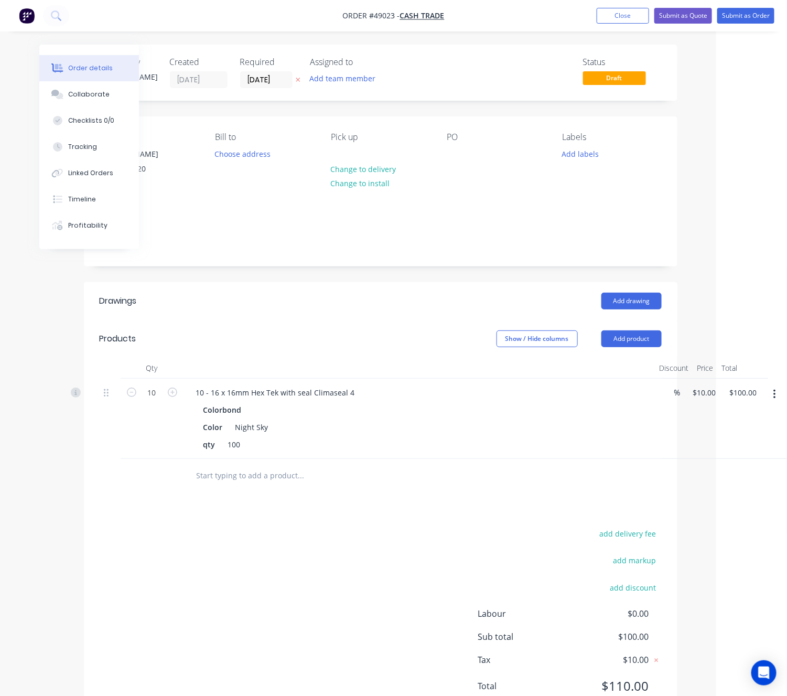
click at [773, 389] on button "button" at bounding box center [774, 394] width 25 height 19
click at [733, 425] on div "Edit" at bounding box center [737, 421] width 81 height 15
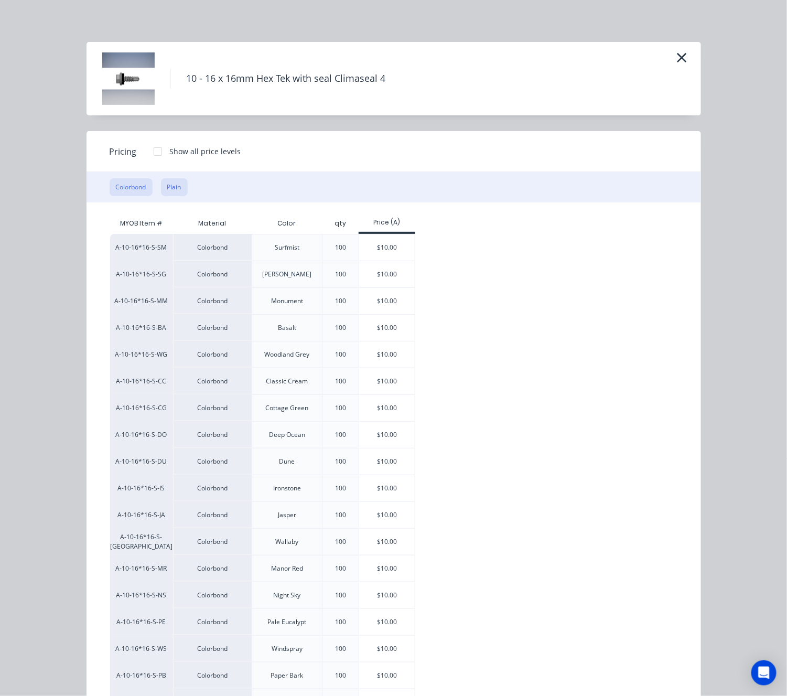
click at [164, 187] on button "Plain" at bounding box center [174, 187] width 27 height 18
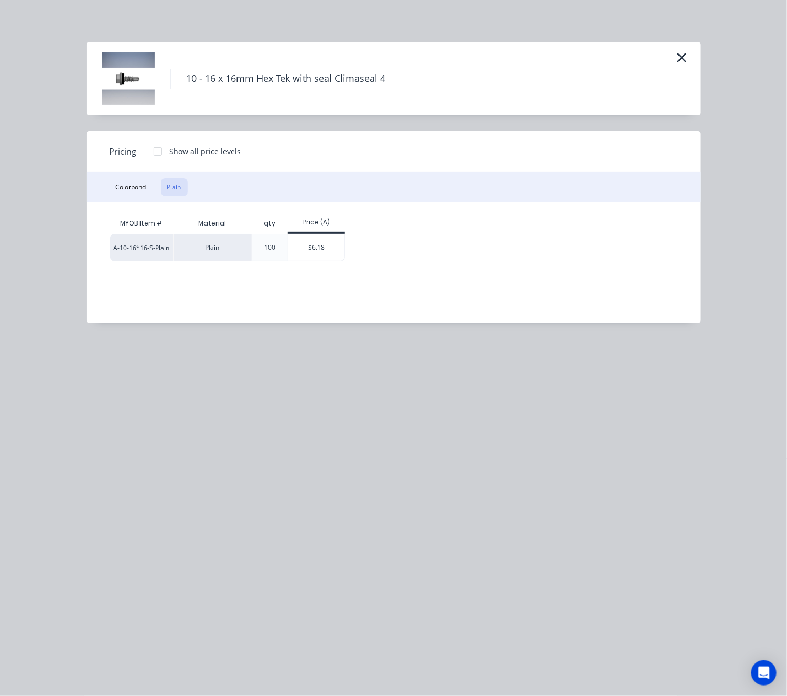
click at [156, 151] on div at bounding box center [157, 151] width 21 height 21
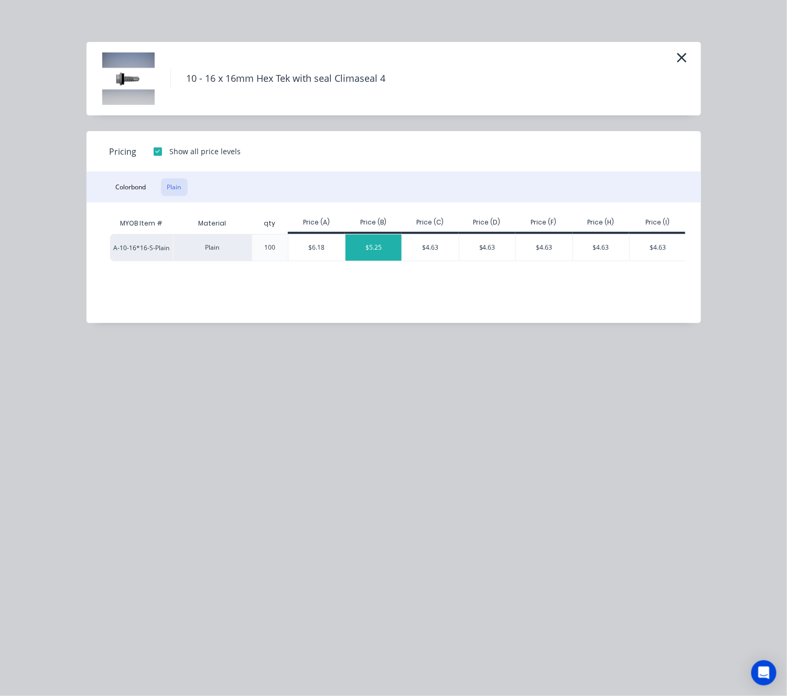
click at [372, 246] on div "$5.25" at bounding box center [374, 247] width 57 height 26
type input "$5.25"
type input "$52.50"
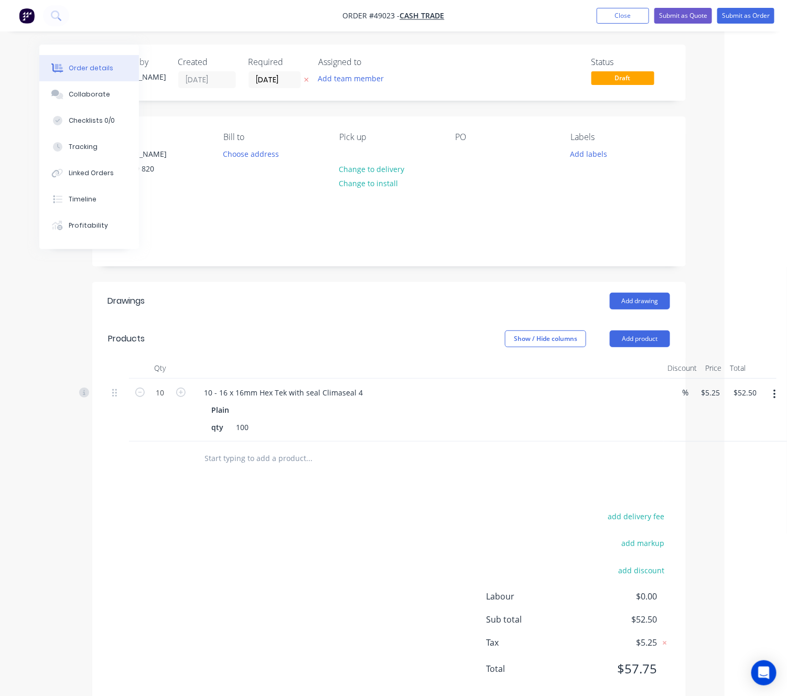
scroll to position [0, 57]
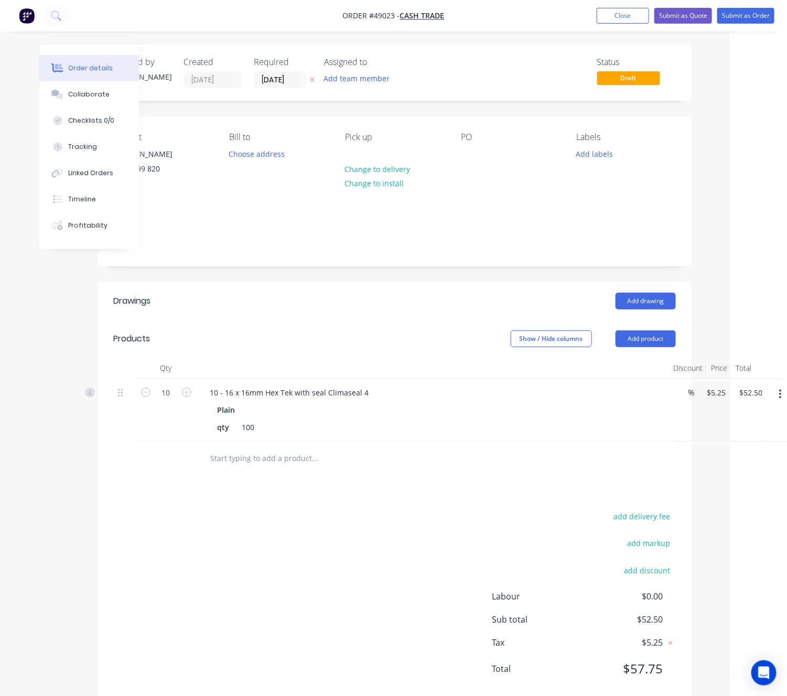
click at [634, 326] on header "Products Show / Hide columns Add product" at bounding box center [394, 339] width 593 height 38
click at [634, 340] on button "Add product" at bounding box center [646, 338] width 60 height 17
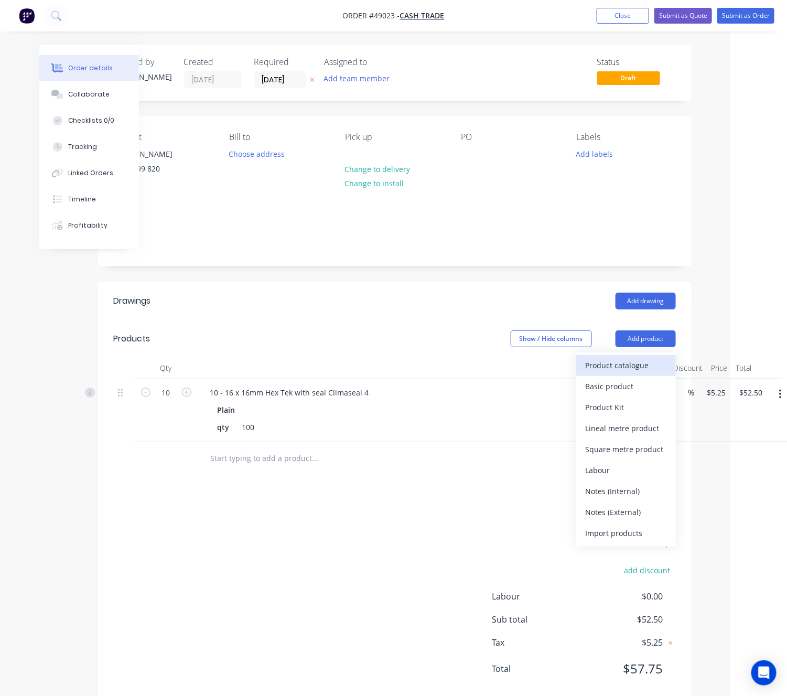
click at [620, 359] on div "Product catalogue" at bounding box center [626, 365] width 81 height 15
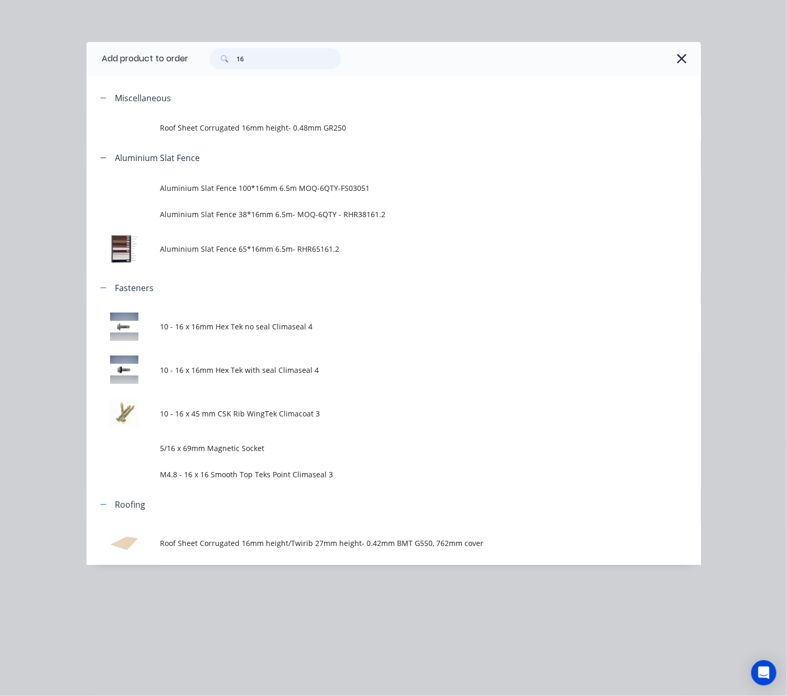
drag, startPoint x: 262, startPoint y: 59, endPoint x: 186, endPoint y: 60, distance: 76.0
click at [208, 57] on div "16" at bounding box center [270, 58] width 142 height 21
type input "intern"
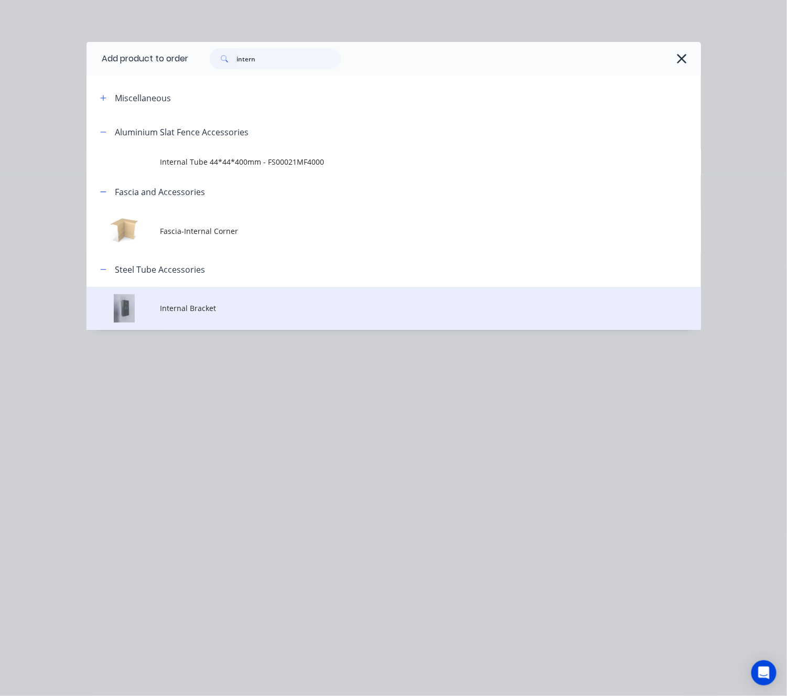
click at [359, 306] on span "Internal Bracket" at bounding box center [376, 308] width 433 height 11
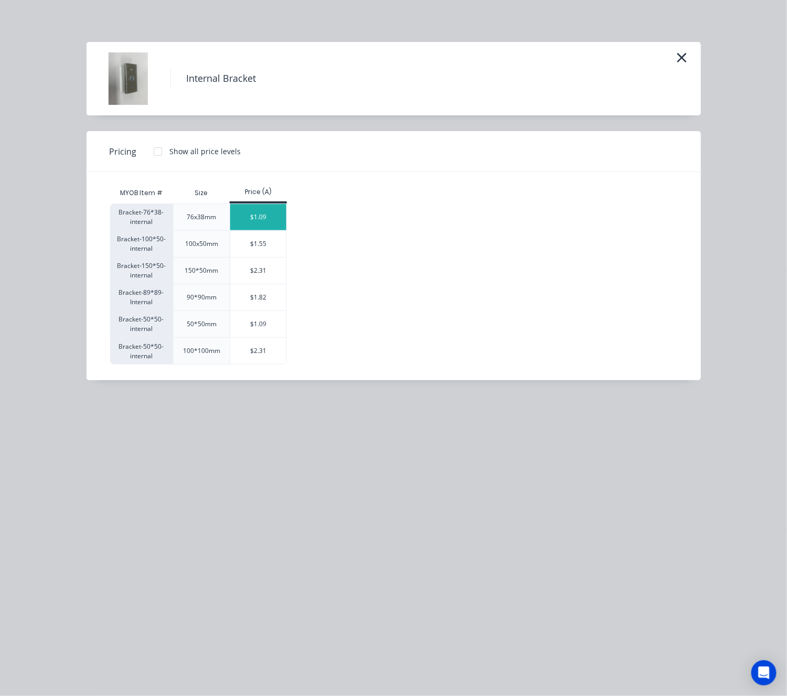
click at [260, 215] on div "$1.09" at bounding box center [258, 217] width 56 height 26
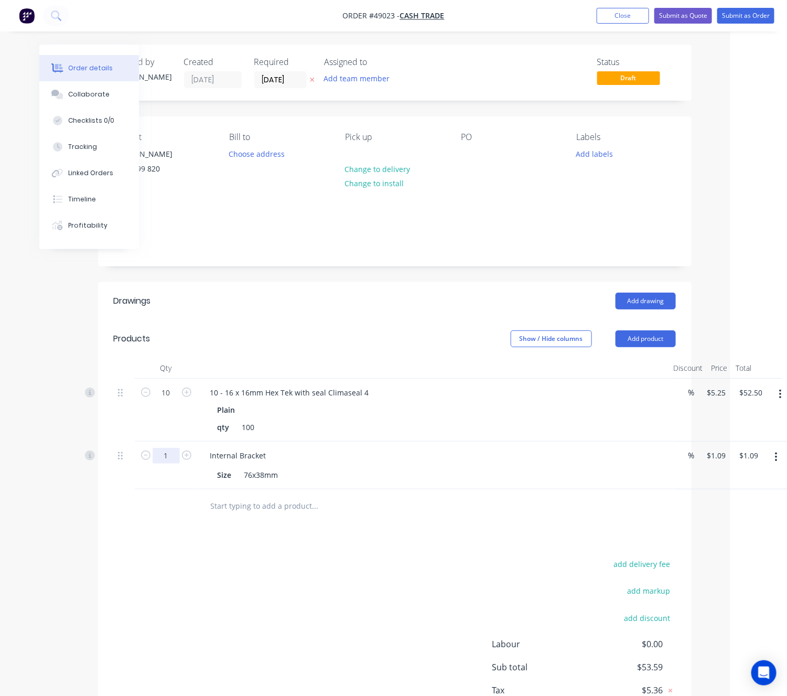
click at [159, 456] on input "1" at bounding box center [166, 456] width 27 height 16
type input "50"
type input "$54.50"
click at [384, 573] on div "add delivery fee add markup add discount Labour $0.00 Sub total $53.59 Tax $5.3…" at bounding box center [395, 646] width 562 height 179
click at [645, 341] on button "Add product" at bounding box center [646, 338] width 60 height 17
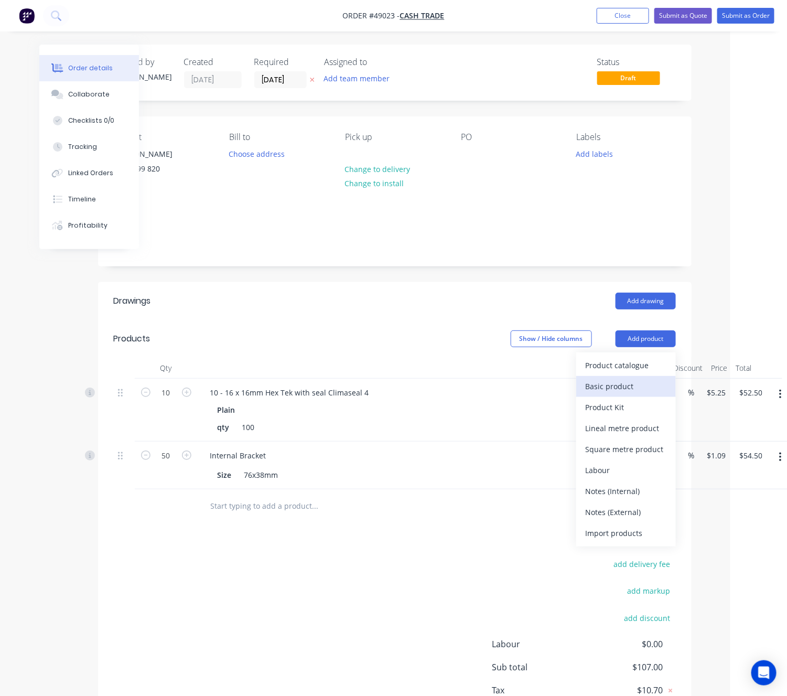
click at [620, 379] on button "Basic product" at bounding box center [626, 386] width 100 height 21
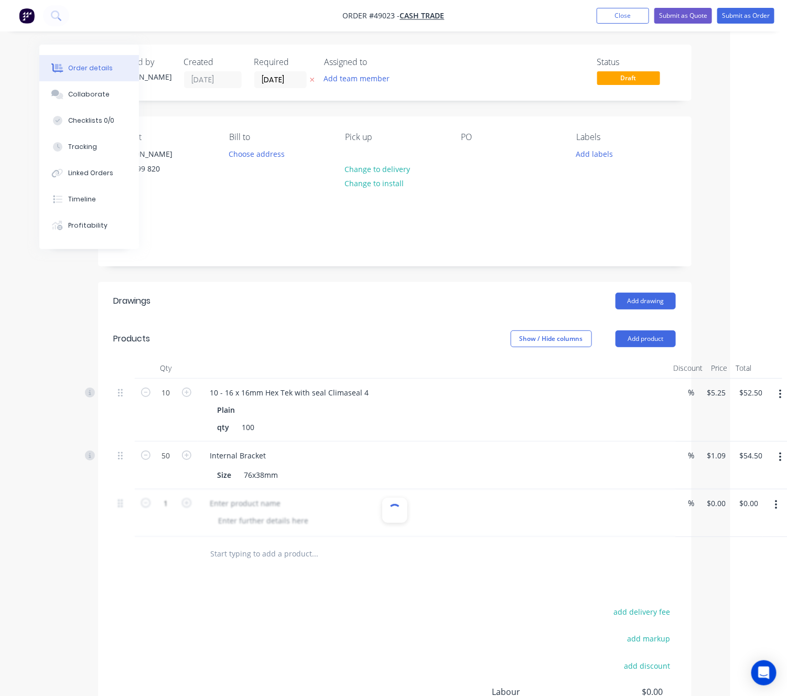
click at [781, 505] on button "button" at bounding box center [776, 504] width 25 height 19
click at [713, 597] on div "Delete" at bounding box center [738, 595] width 81 height 15
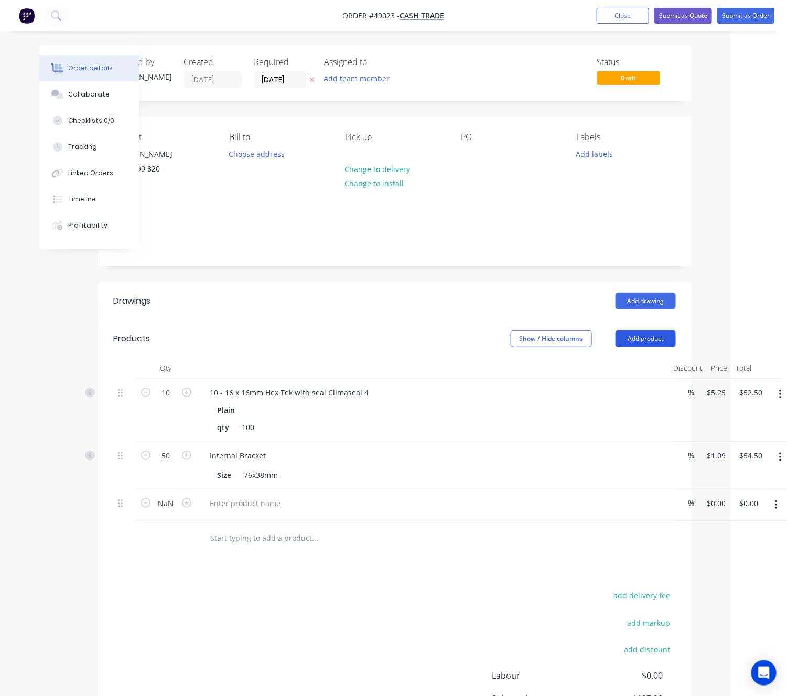
click at [655, 340] on button "Add product" at bounding box center [646, 338] width 60 height 17
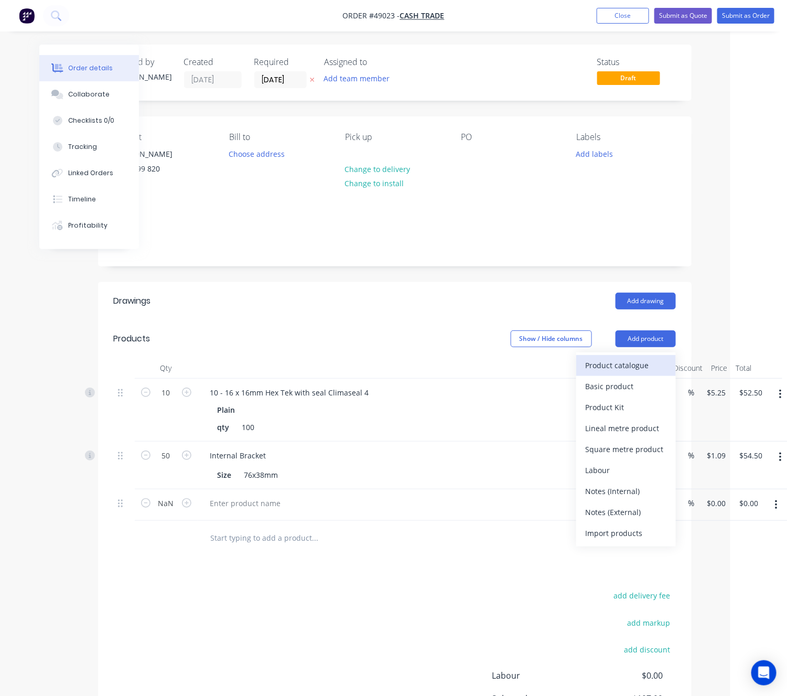
click at [638, 363] on div "Product catalogue" at bounding box center [626, 365] width 81 height 15
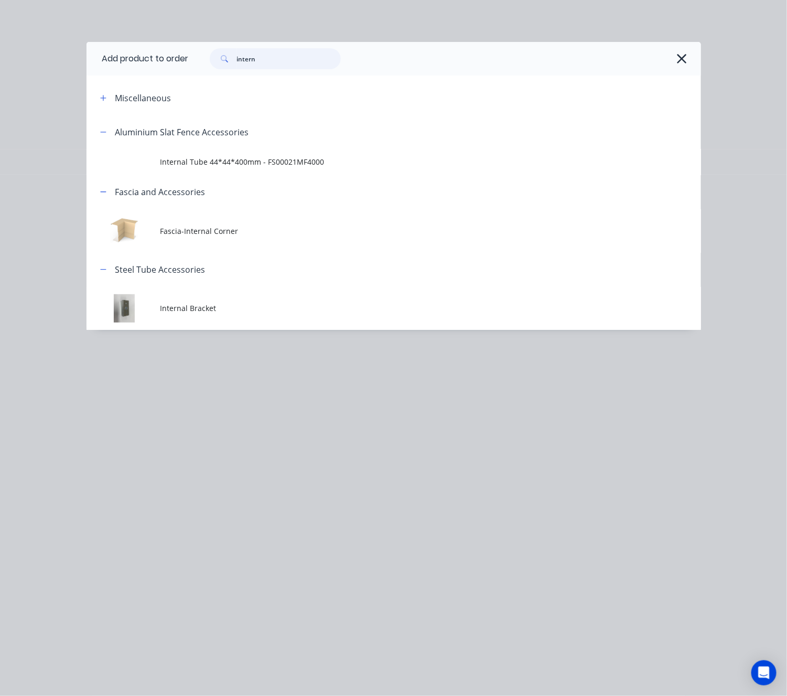
drag, startPoint x: 278, startPoint y: 57, endPoint x: 128, endPoint y: 66, distance: 150.7
click at [200, 60] on div "intern" at bounding box center [270, 58] width 142 height 21
type input "tube"
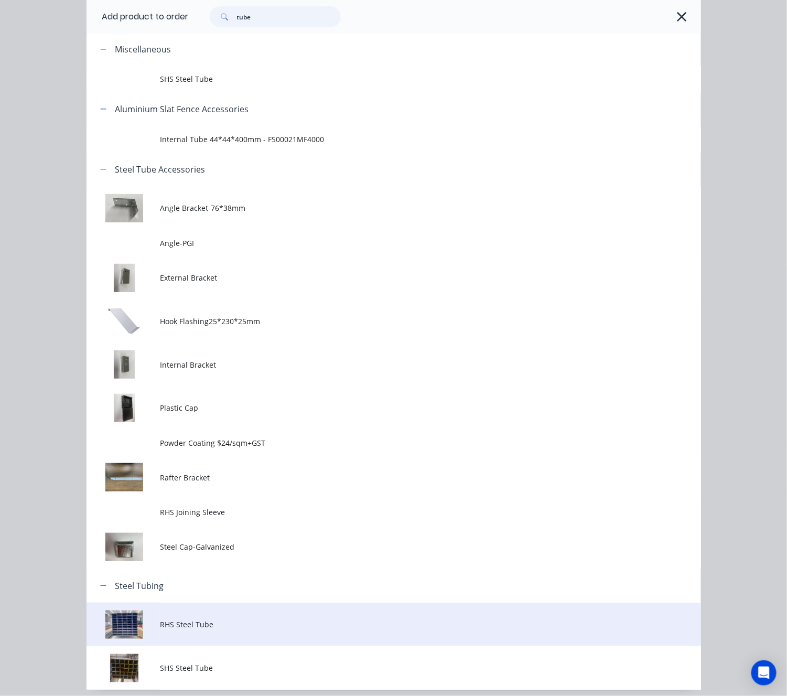
scroll to position [88, 0]
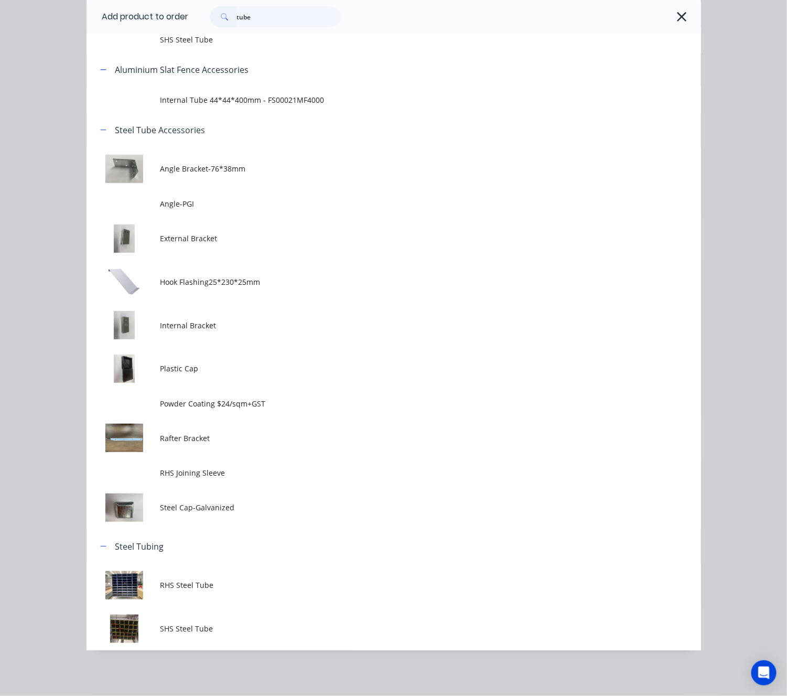
drag, startPoint x: 300, startPoint y: 591, endPoint x: 295, endPoint y: 591, distance: 5.8
click at [300, 592] on td "RHS Steel Tube" at bounding box center [430, 585] width 541 height 44
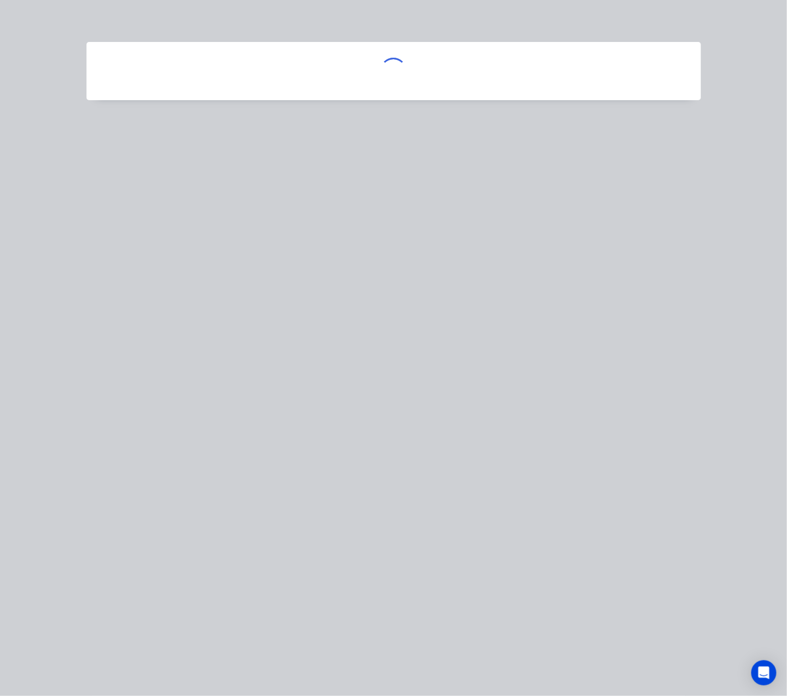
scroll to position [0, 0]
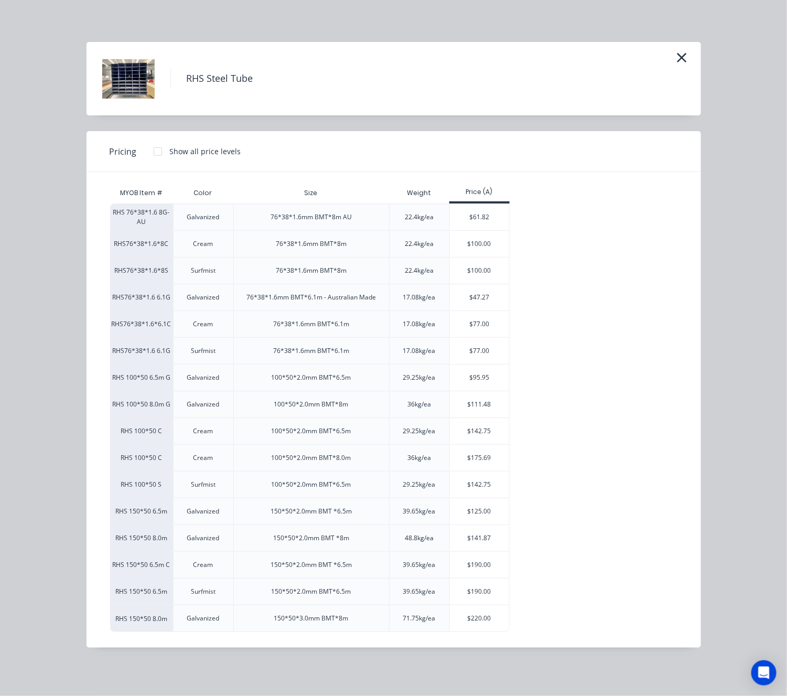
click at [689, 47] on div "RHS Steel Tube" at bounding box center [394, 78] width 614 height 73
click at [679, 59] on icon "button" at bounding box center [681, 57] width 9 height 9
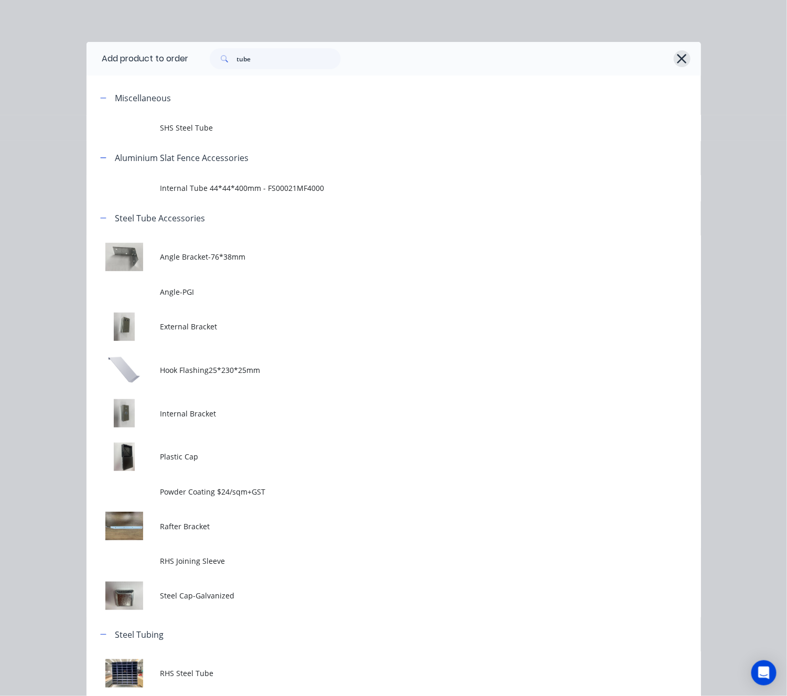
click at [679, 57] on icon "button" at bounding box center [681, 58] width 11 height 15
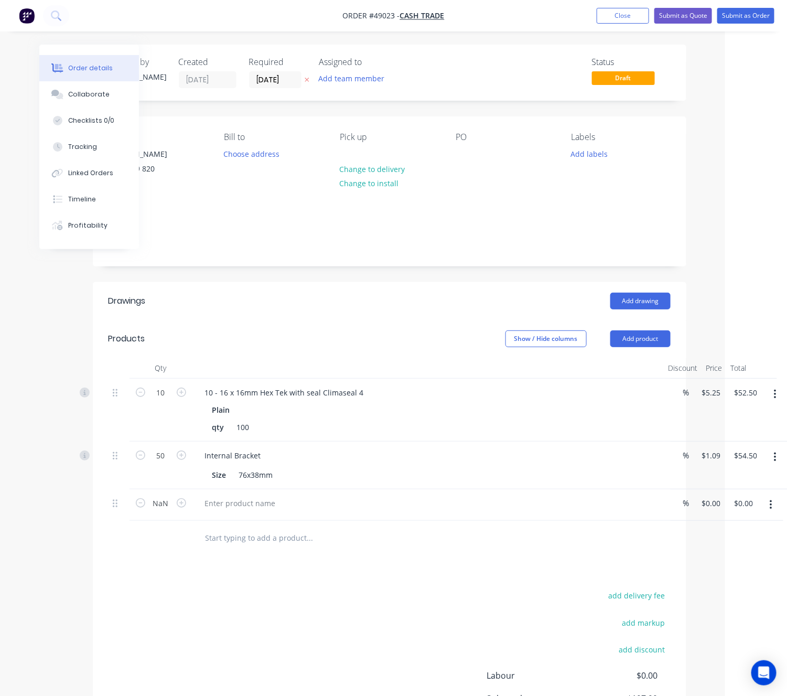
scroll to position [106, 62]
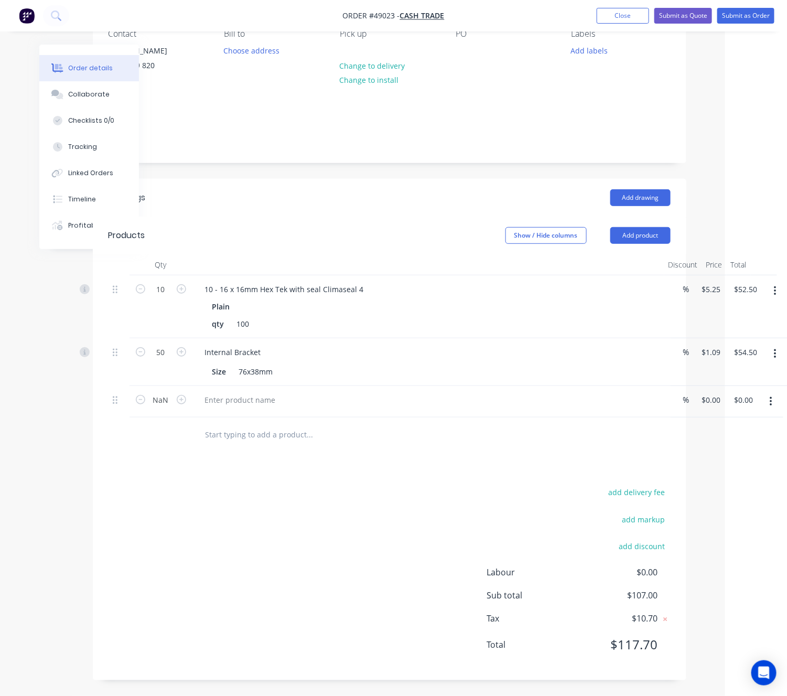
click at [771, 400] on icon "button" at bounding box center [771, 401] width 2 height 9
click at [735, 495] on div "Delete" at bounding box center [733, 491] width 81 height 15
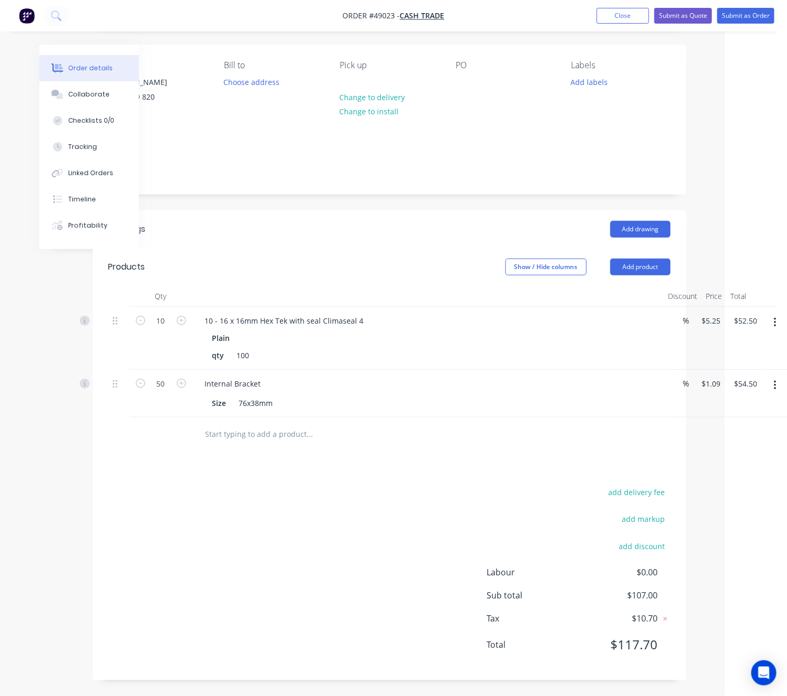
click at [725, 54] on html "Order #49023 - Cash Trade Add product Close Submit as Quote Submit as Order Ord…" at bounding box center [331, 312] width 787 height 768
click at [744, 18] on button "Submit as Order" at bounding box center [745, 16] width 57 height 16
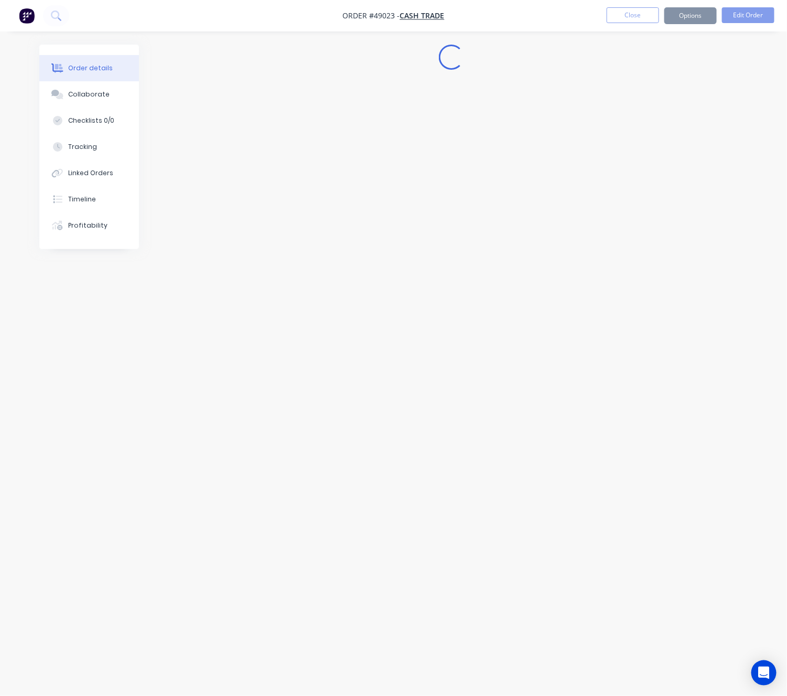
scroll to position [0, 0]
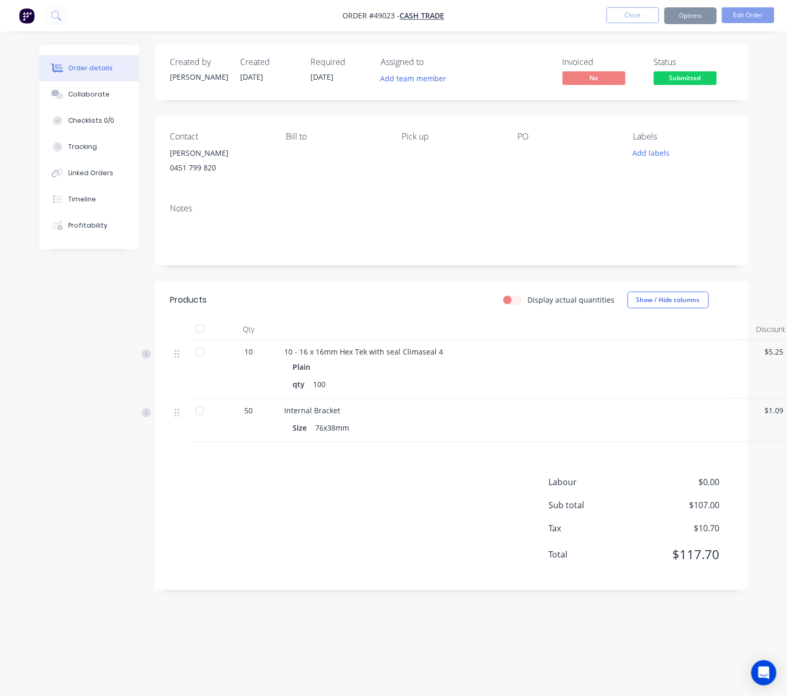
click at [700, 13] on button "Options" at bounding box center [690, 15] width 52 height 17
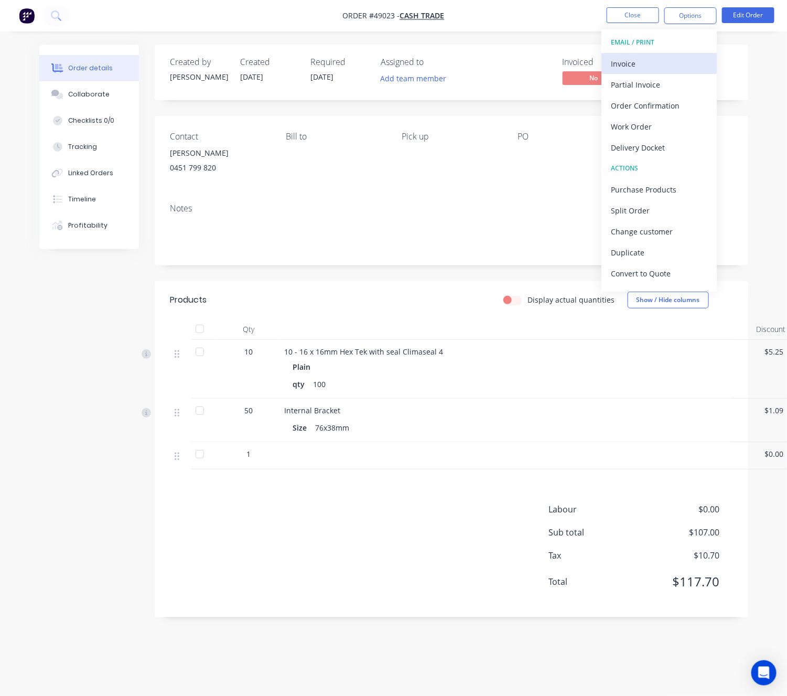
click at [672, 58] on div "Invoice" at bounding box center [659, 63] width 96 height 15
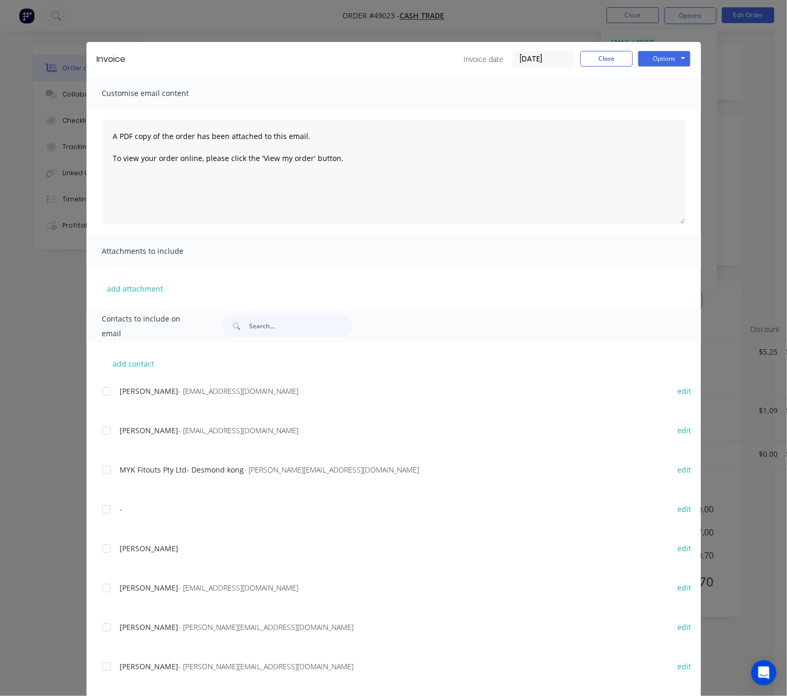
click at [731, 159] on div "Invoice Invoice date [DATE] Close Options Preview Print Email Customise email c…" at bounding box center [393, 348] width 787 height 696
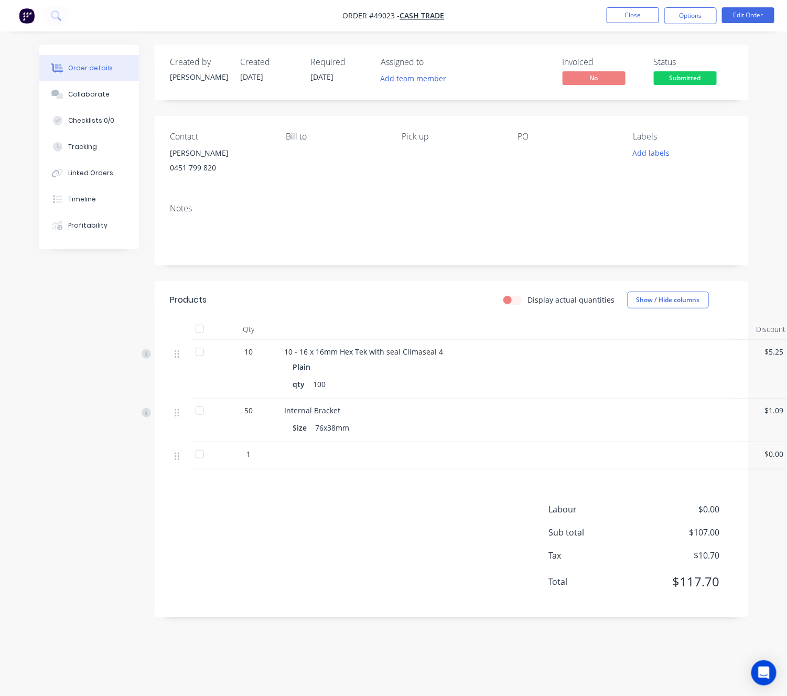
scroll to position [0, 51]
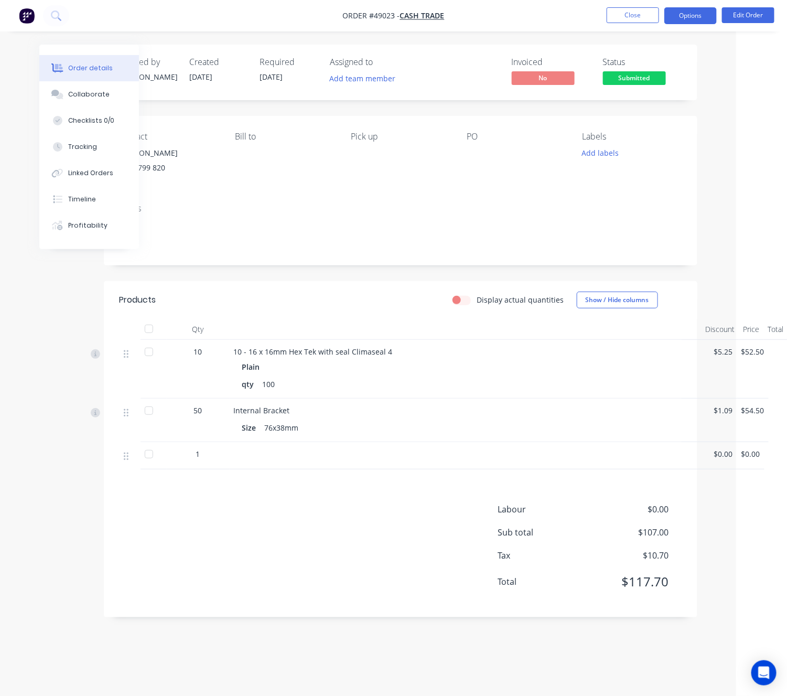
click at [709, 18] on button "Options" at bounding box center [690, 15] width 52 height 17
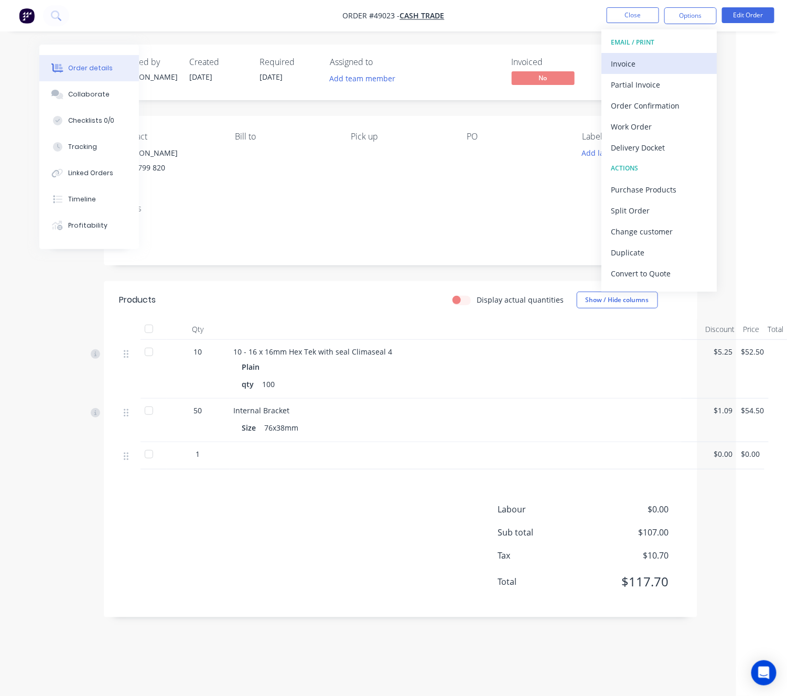
click at [669, 58] on div "Invoice" at bounding box center [659, 63] width 96 height 15
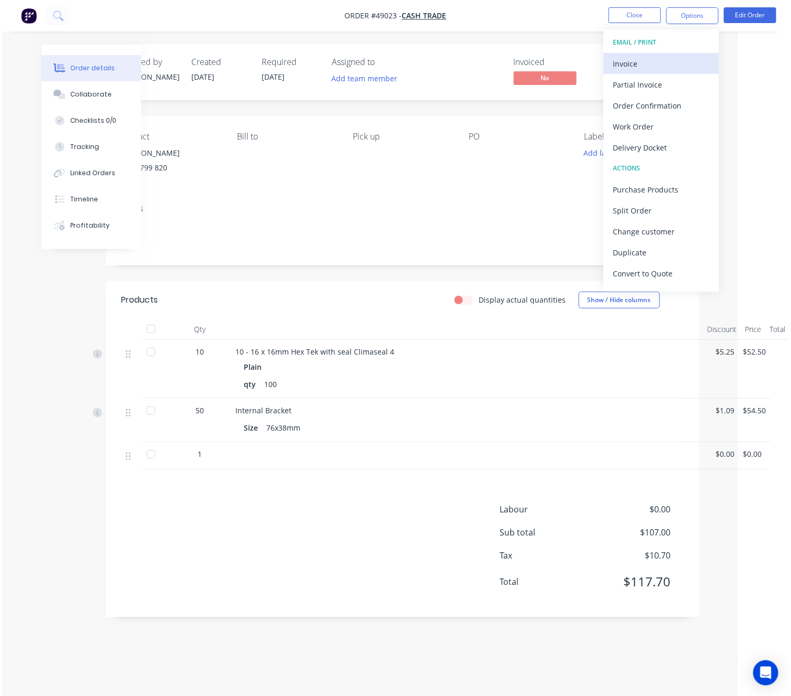
scroll to position [0, 46]
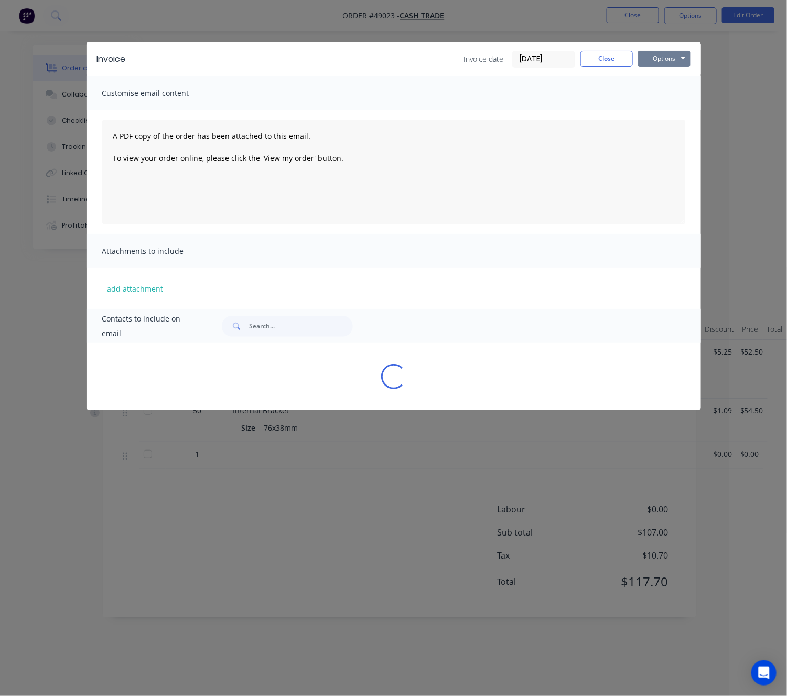
click at [674, 53] on button "Options" at bounding box center [664, 59] width 52 height 16
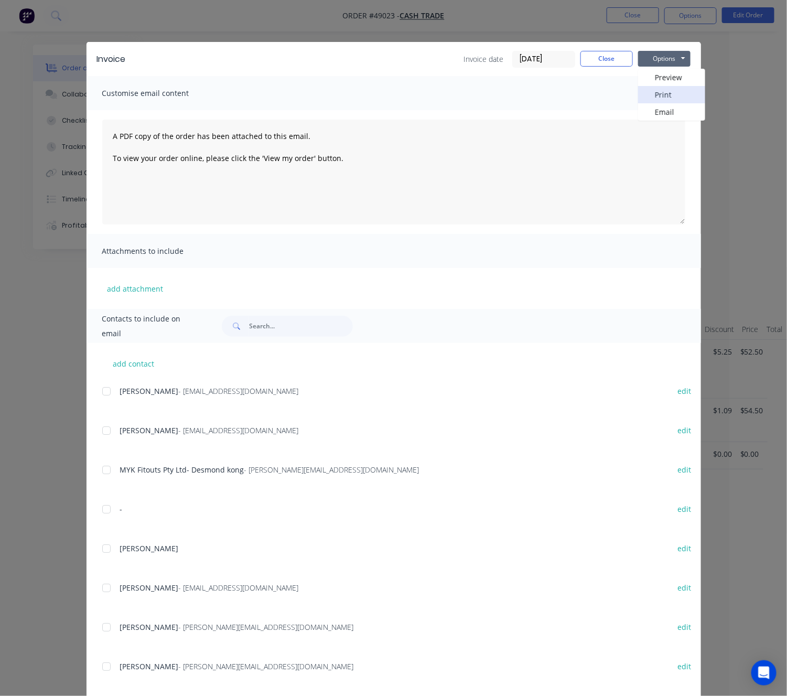
click at [682, 90] on button "Print" at bounding box center [671, 94] width 67 height 17
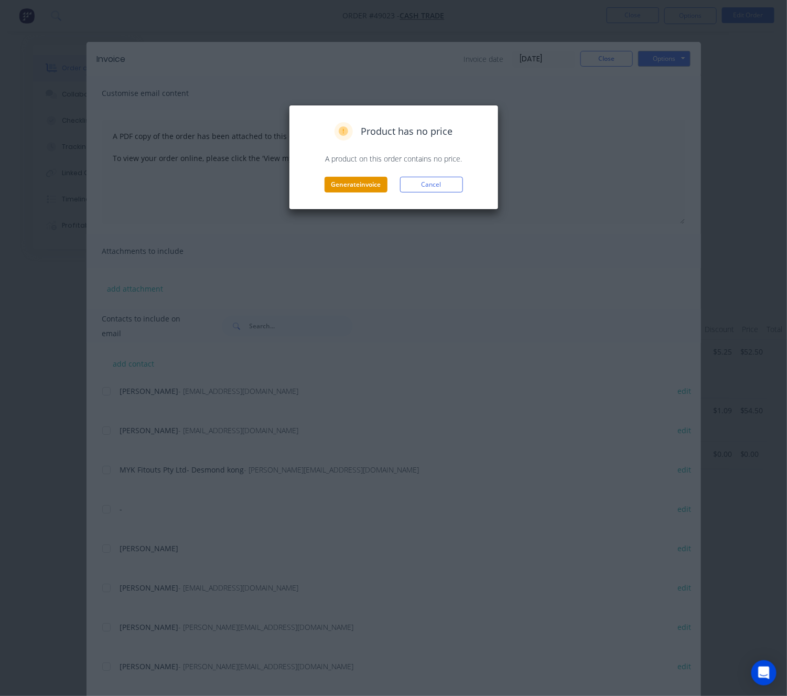
click at [364, 181] on button "Generate invoice" at bounding box center [356, 185] width 63 height 16
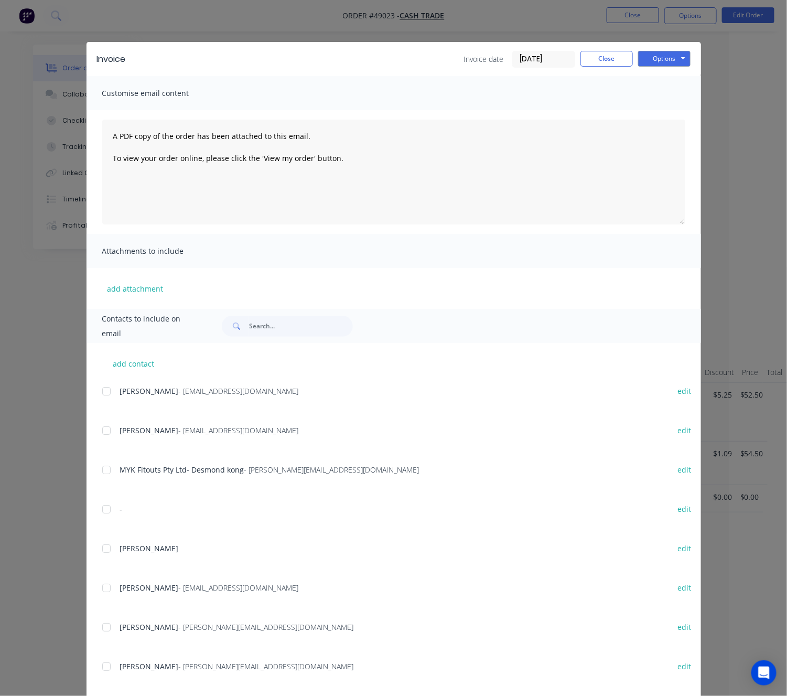
click at [735, 145] on div "Invoice Invoice date [DATE] Close Options Preview Print Email Customise email c…" at bounding box center [393, 348] width 787 height 696
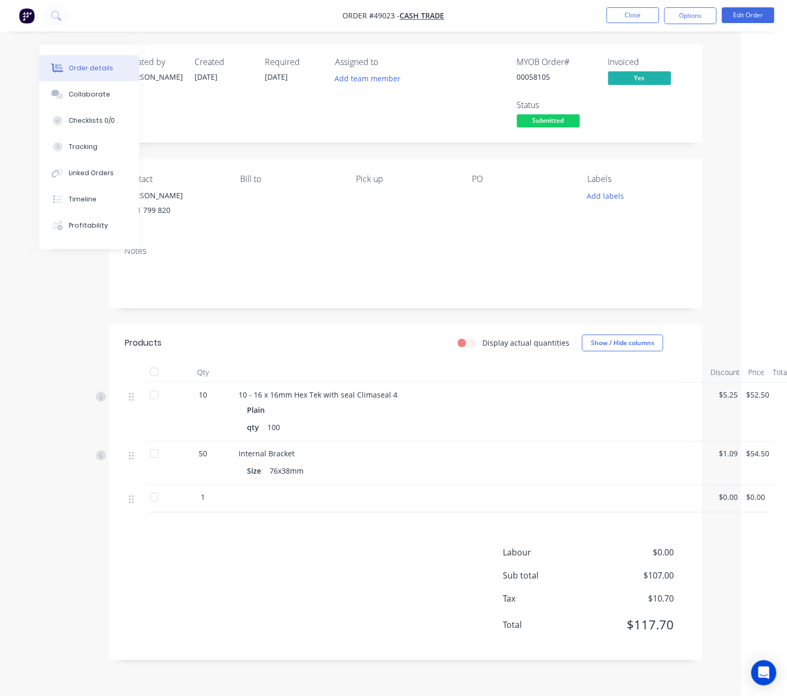
click at [562, 126] on span "Submitted" at bounding box center [548, 120] width 63 height 13
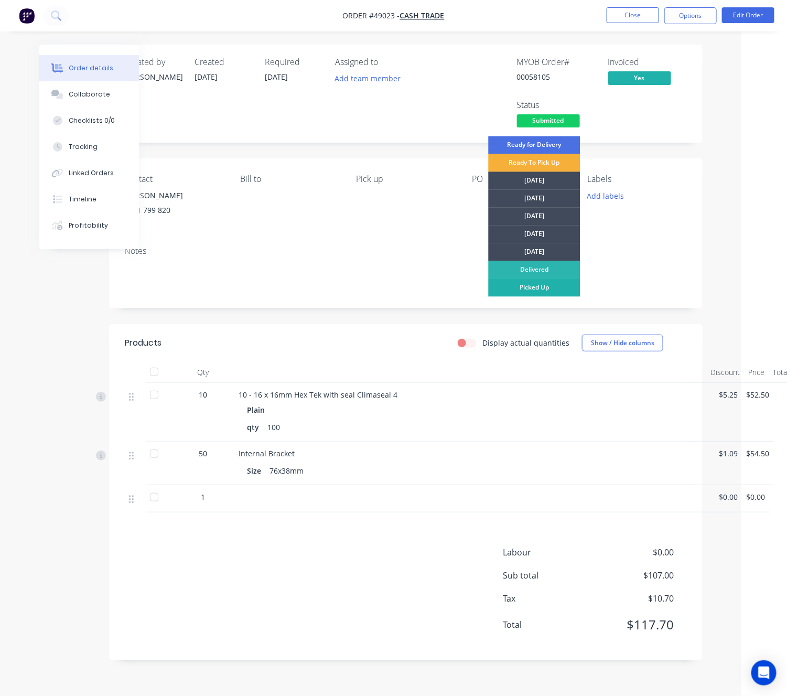
click at [562, 283] on div "Picked Up" at bounding box center [535, 288] width 92 height 18
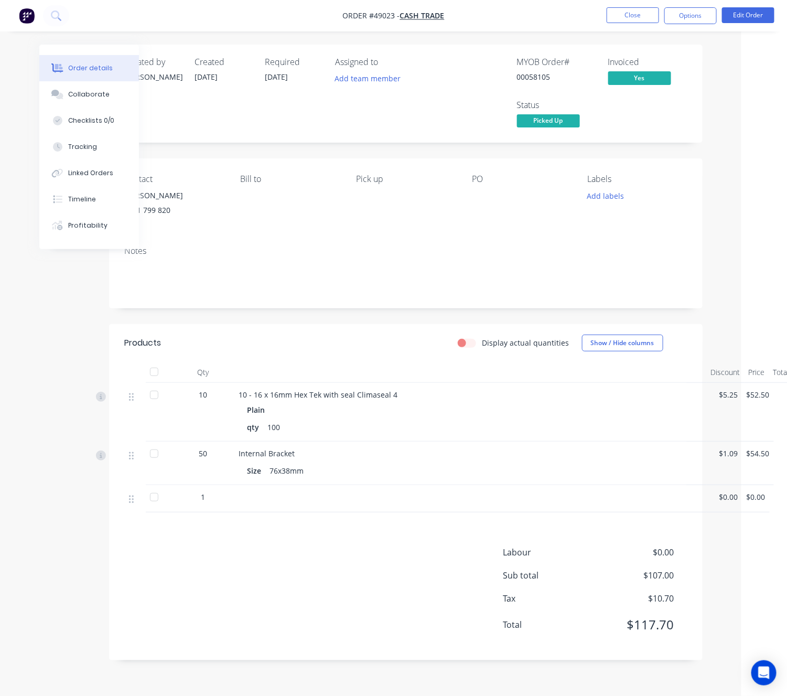
click at [716, 252] on div "Order details Collaborate Checklists 0/0 Tracking Linked Orders Timeline Profit…" at bounding box center [347, 348] width 787 height 696
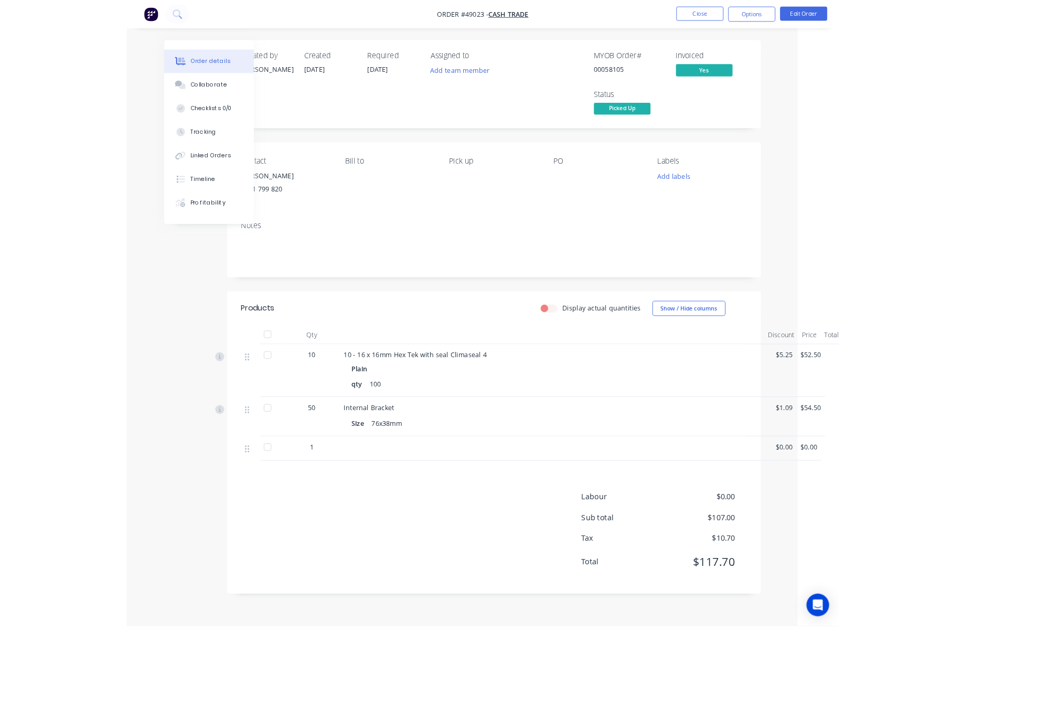
scroll to position [0, 0]
